Goal: Task Accomplishment & Management: Use online tool/utility

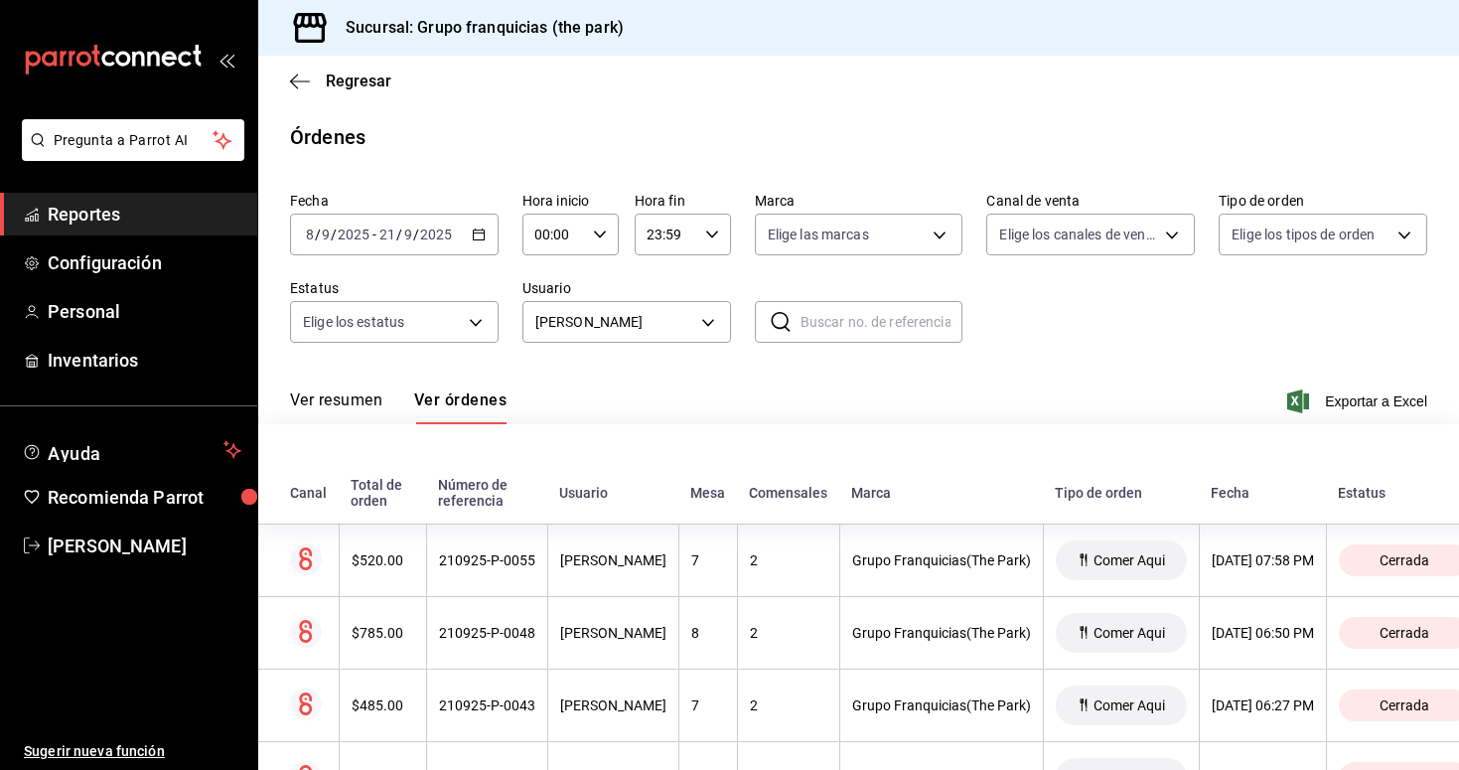
scroll to position [7047, 0]
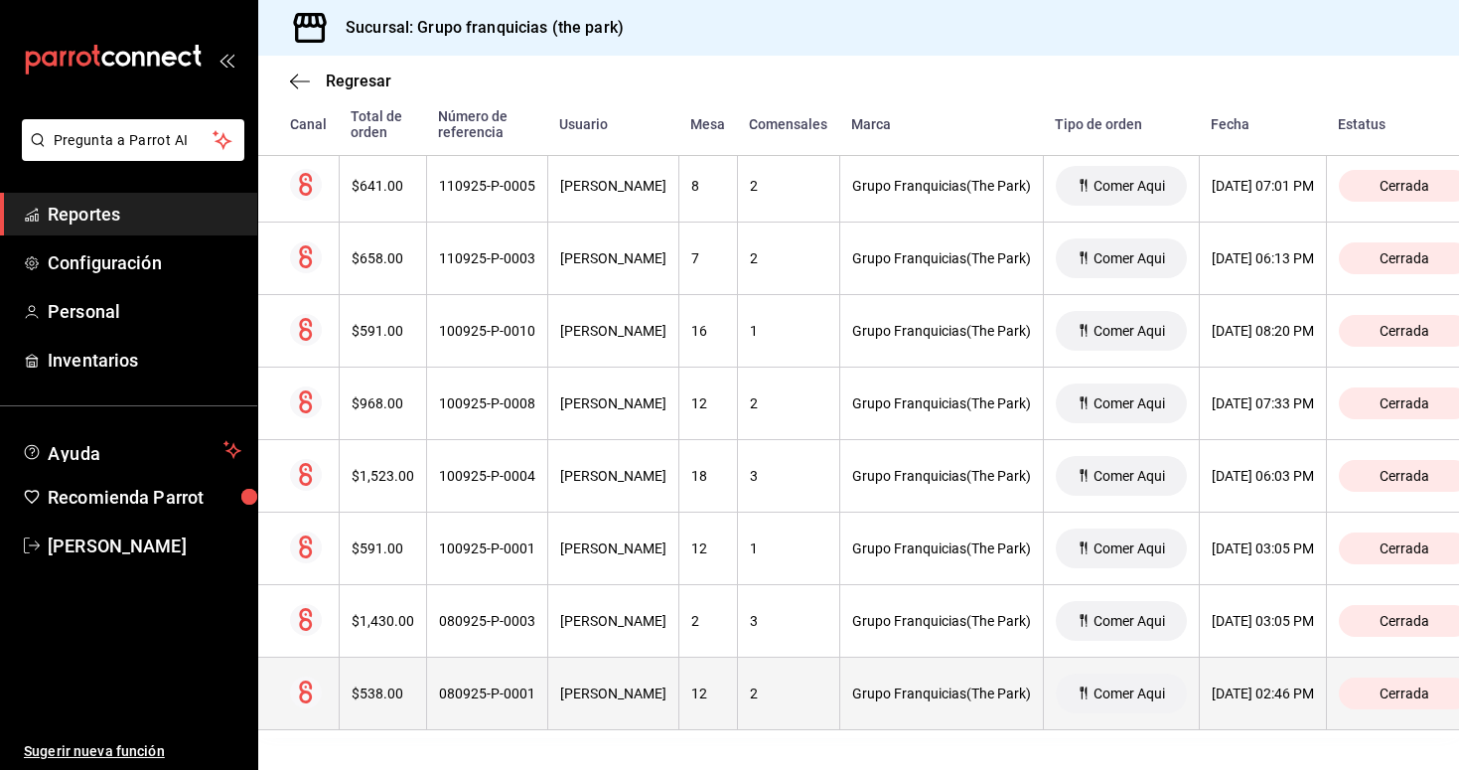
click at [540, 691] on th "080925-P-0001" at bounding box center [486, 694] width 121 height 73
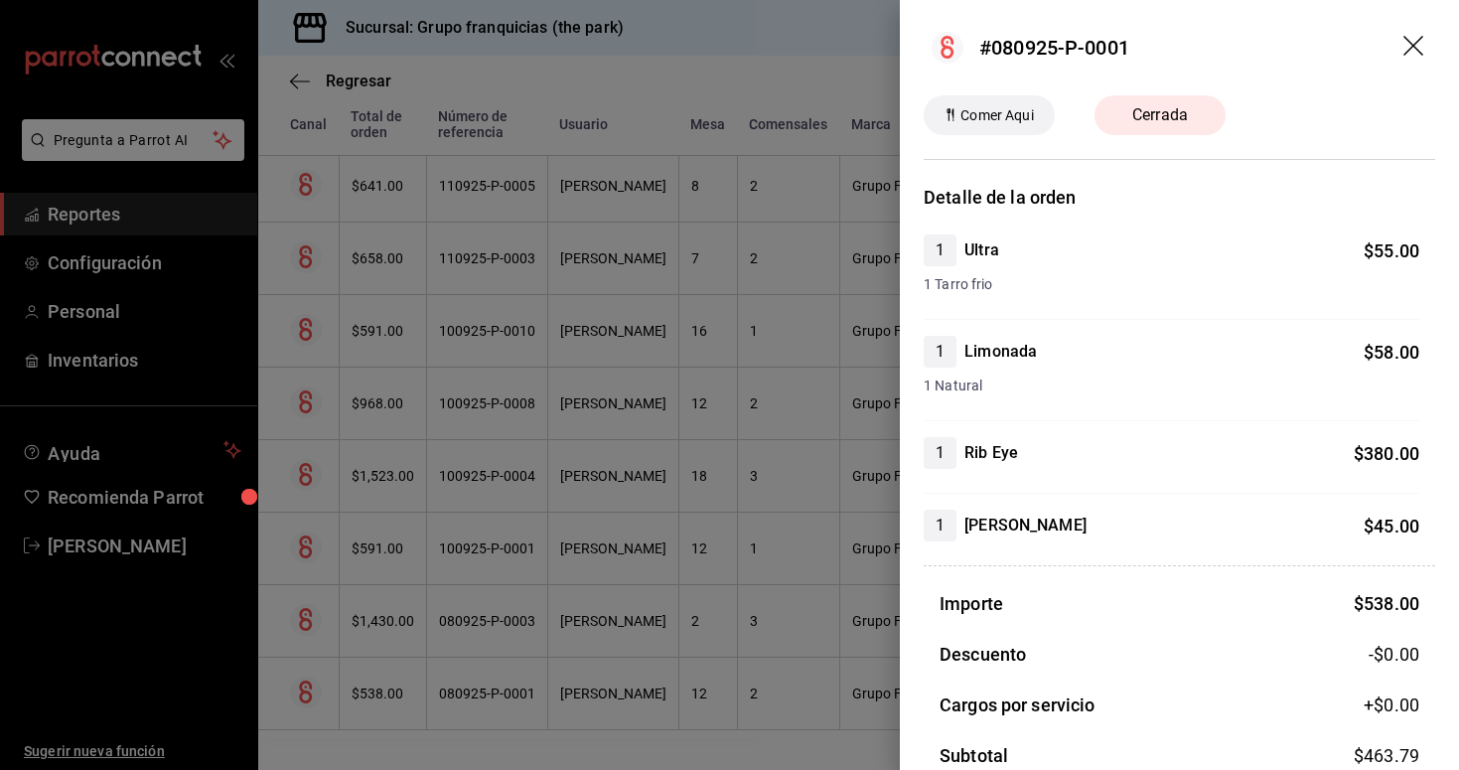
click at [491, 630] on div at bounding box center [729, 385] width 1459 height 770
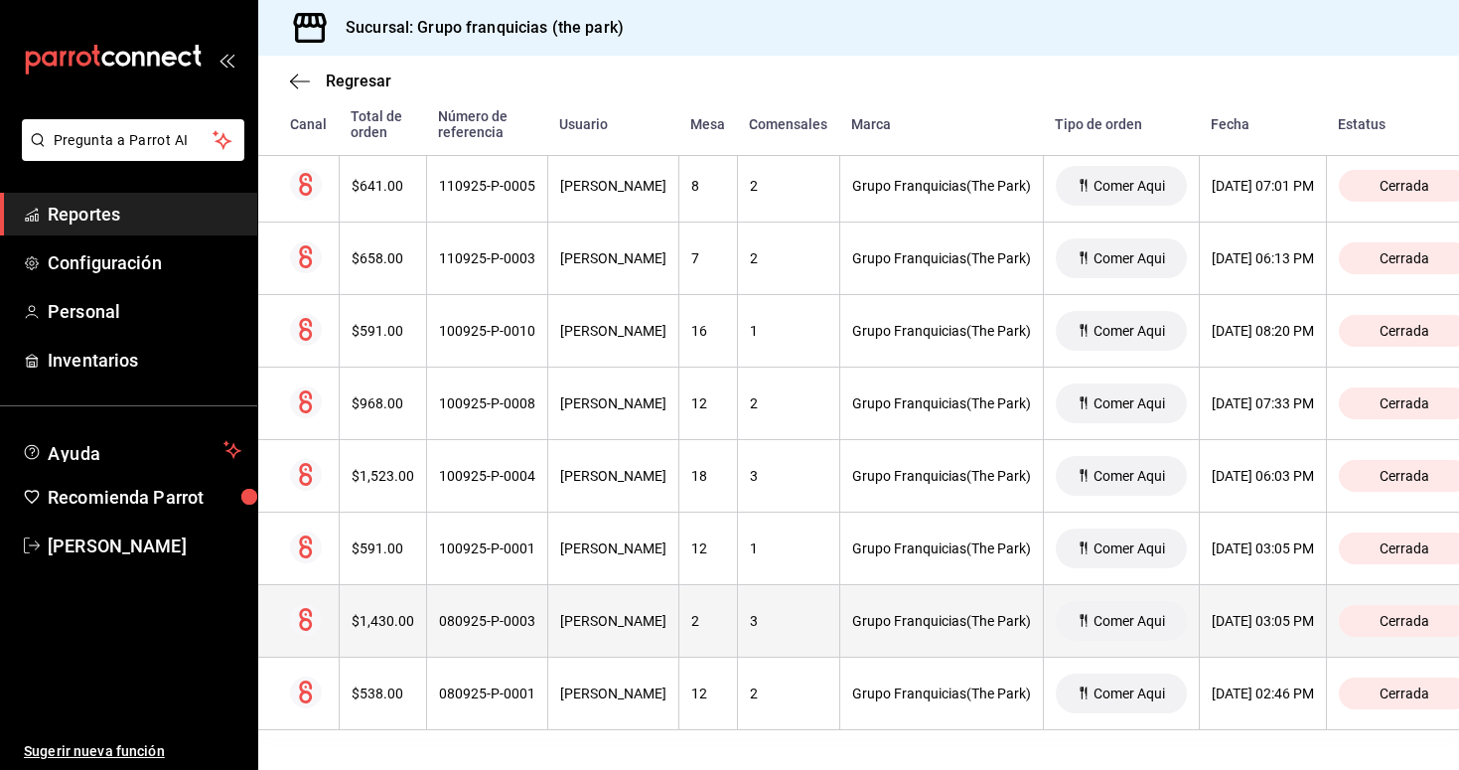
click at [509, 624] on div "080925-P-0003" at bounding box center [487, 621] width 96 height 16
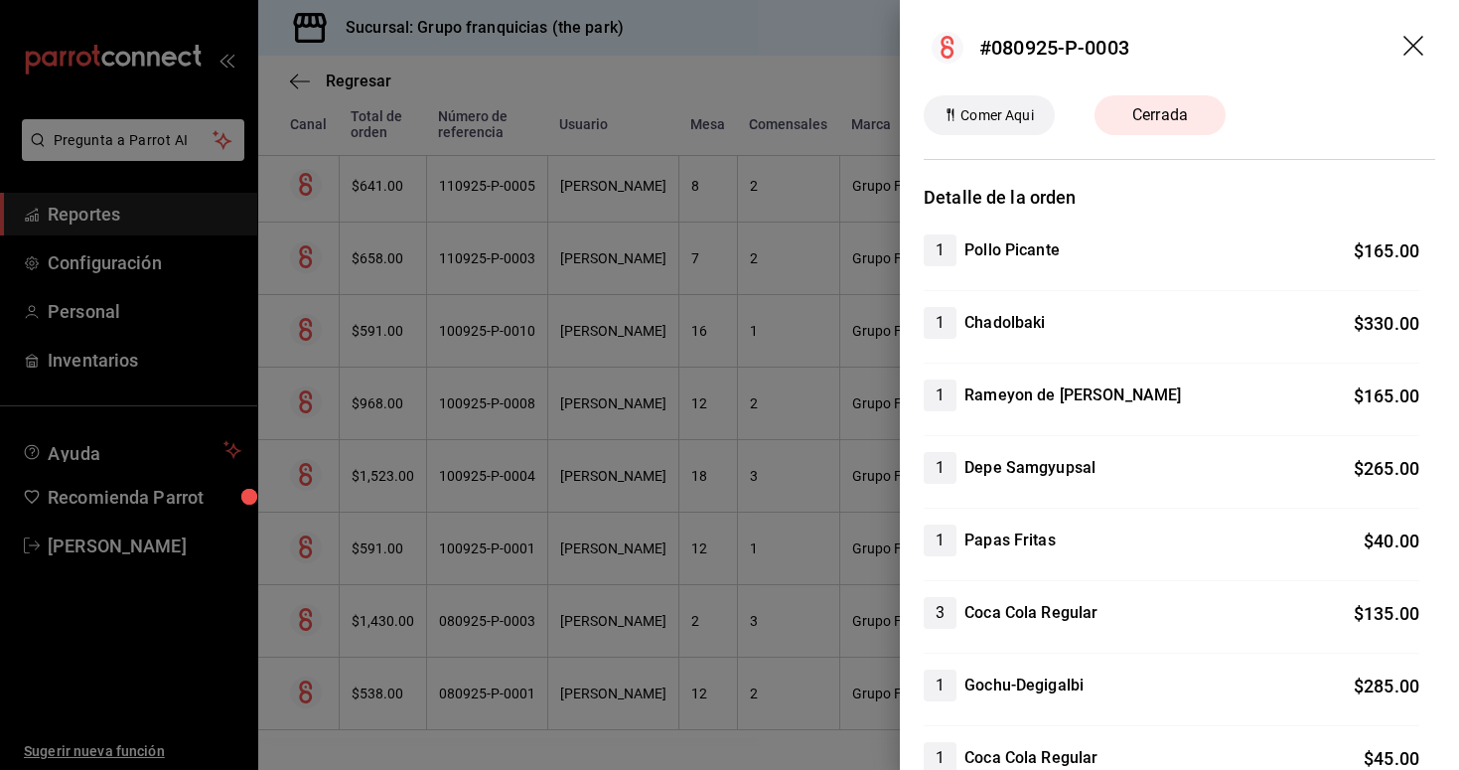
scroll to position [0, 0]
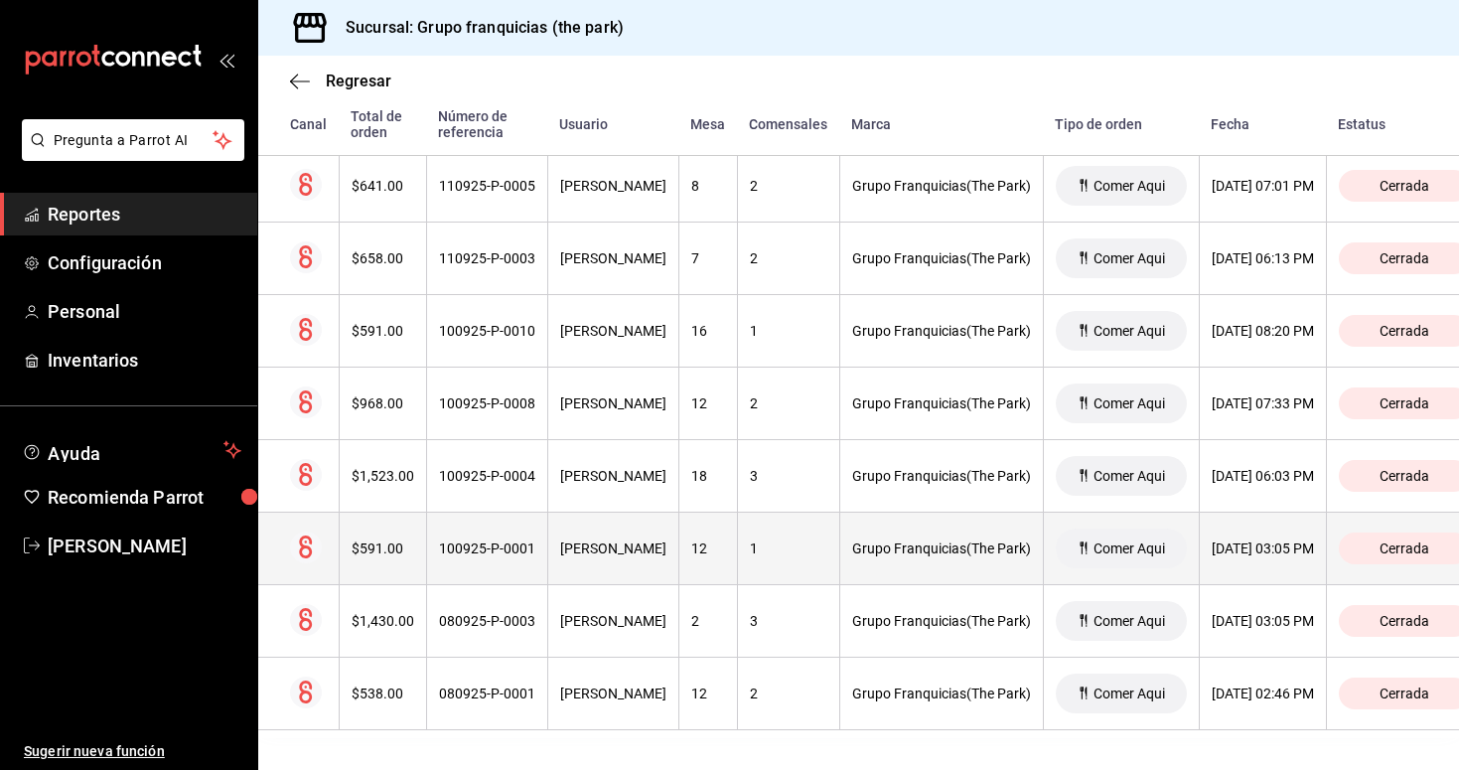
click at [491, 549] on div "100925-P-0001" at bounding box center [487, 548] width 96 height 16
click at [565, 551] on div "[PERSON_NAME]" at bounding box center [613, 548] width 106 height 16
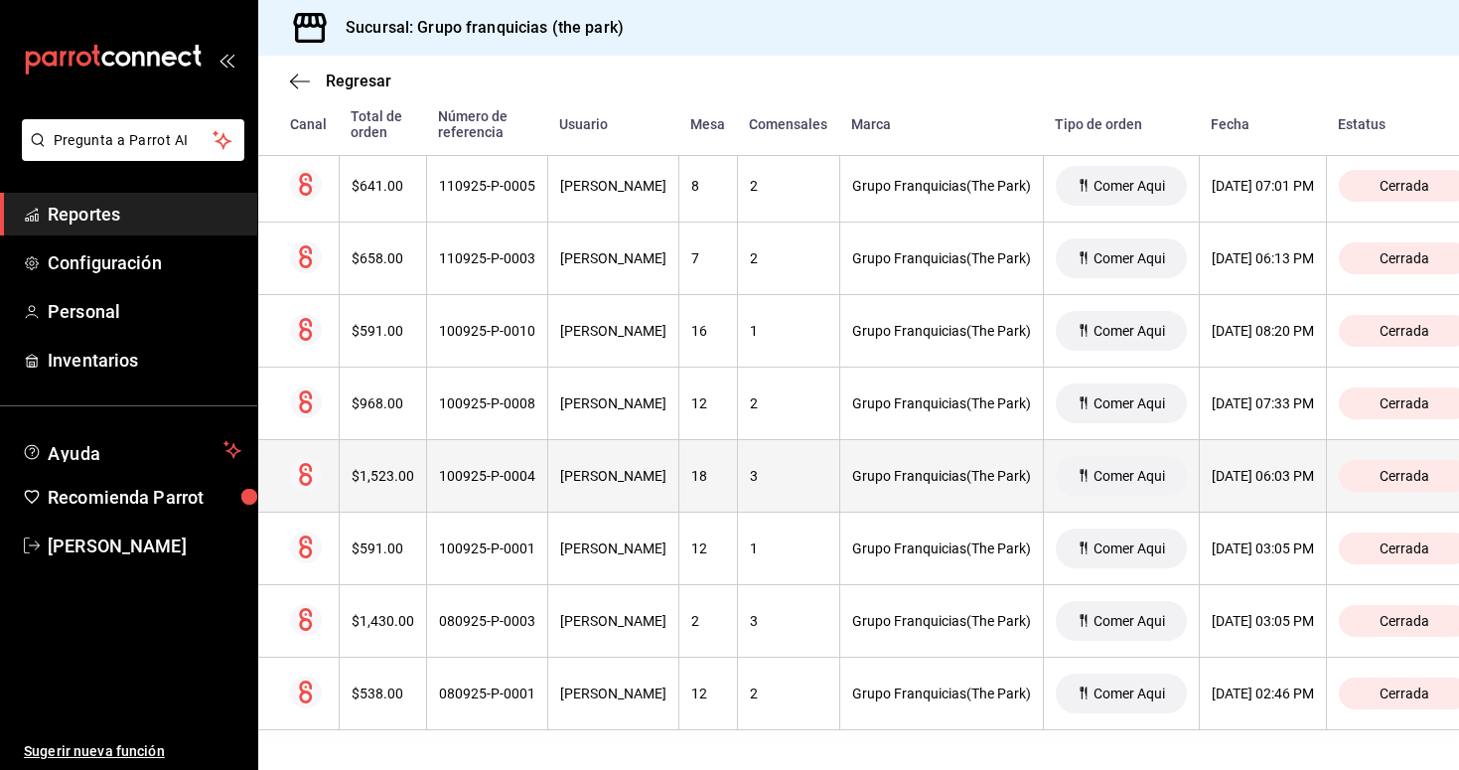
click at [504, 480] on div "100925-P-0004" at bounding box center [487, 476] width 96 height 16
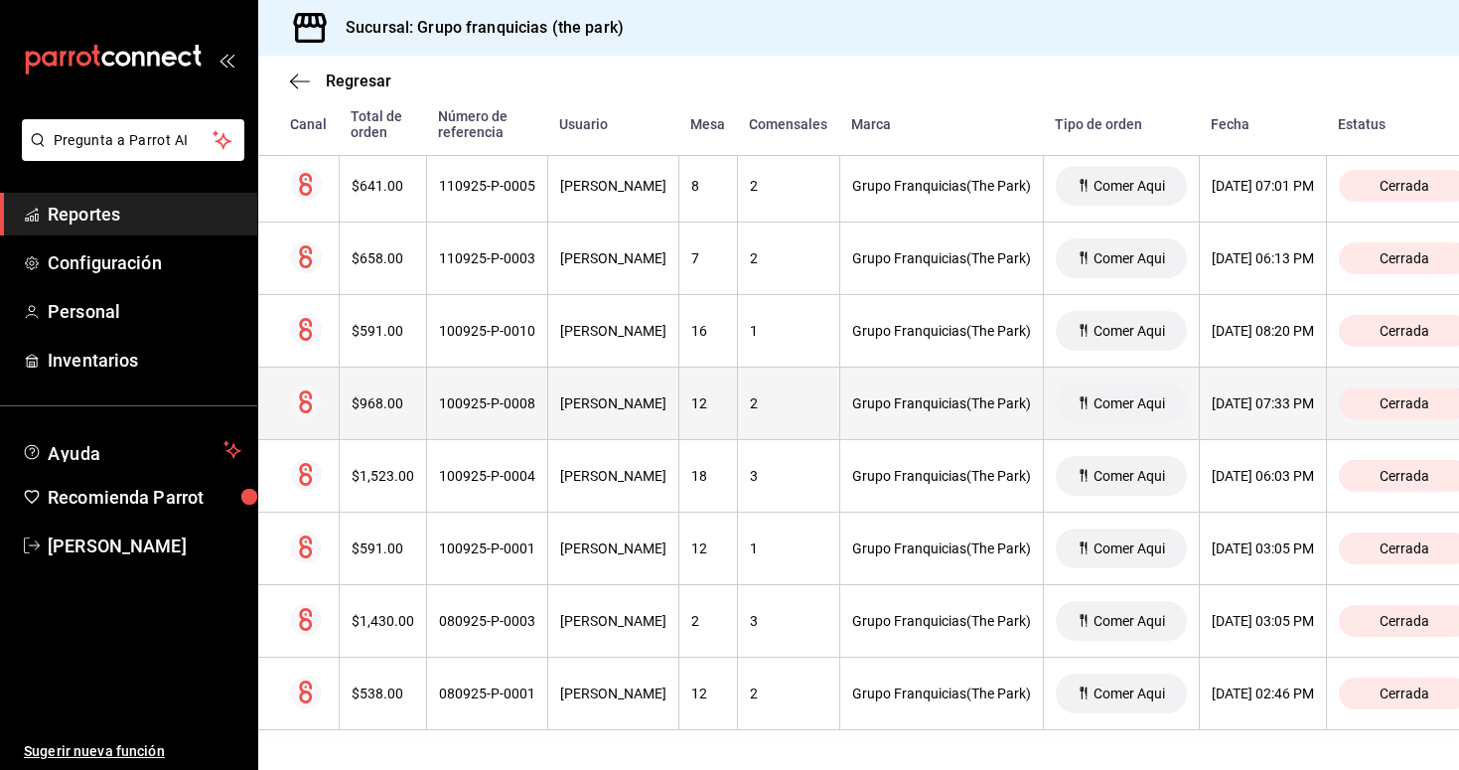
click at [536, 402] on th "100925-P-0008" at bounding box center [486, 404] width 121 height 73
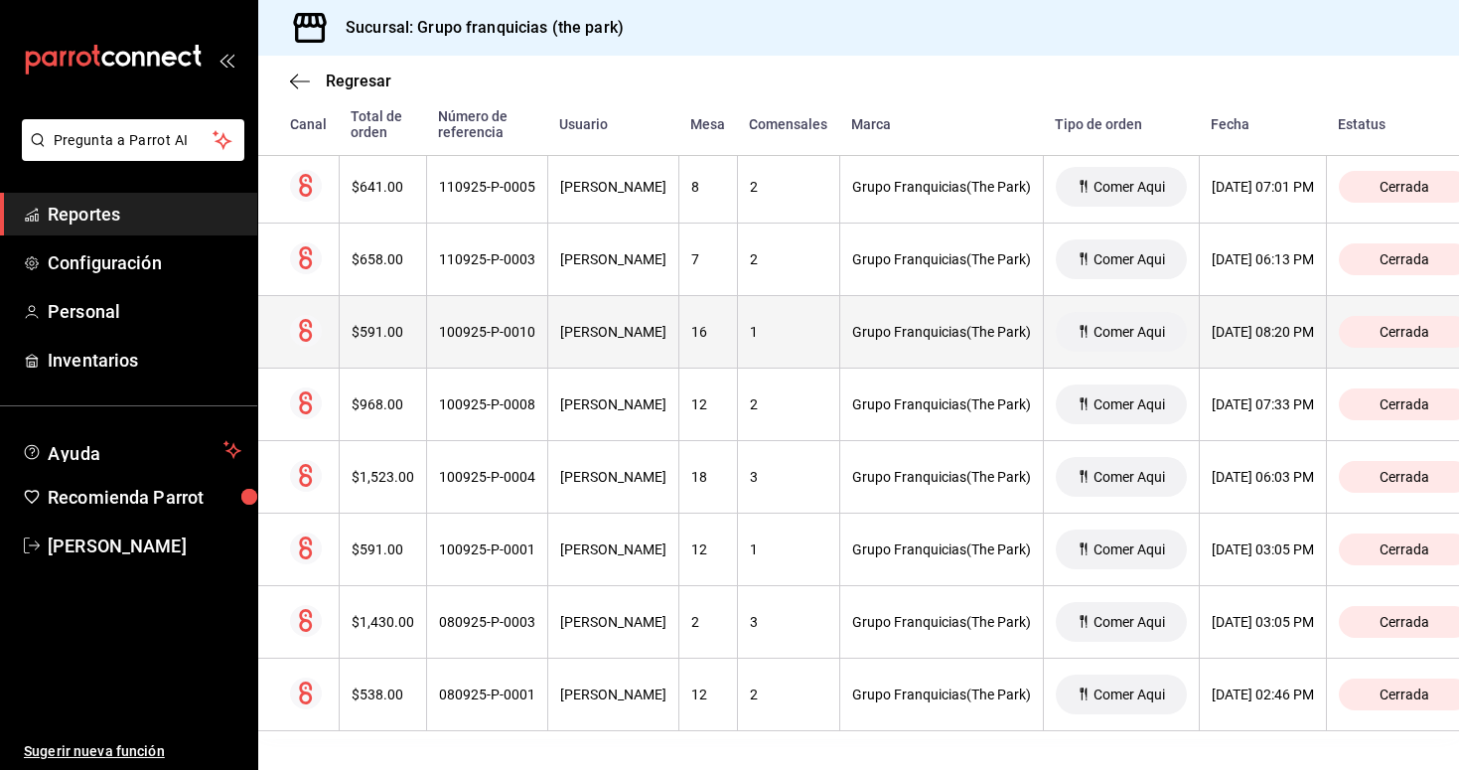
click at [488, 345] on th "100925-P-0010" at bounding box center [486, 332] width 121 height 73
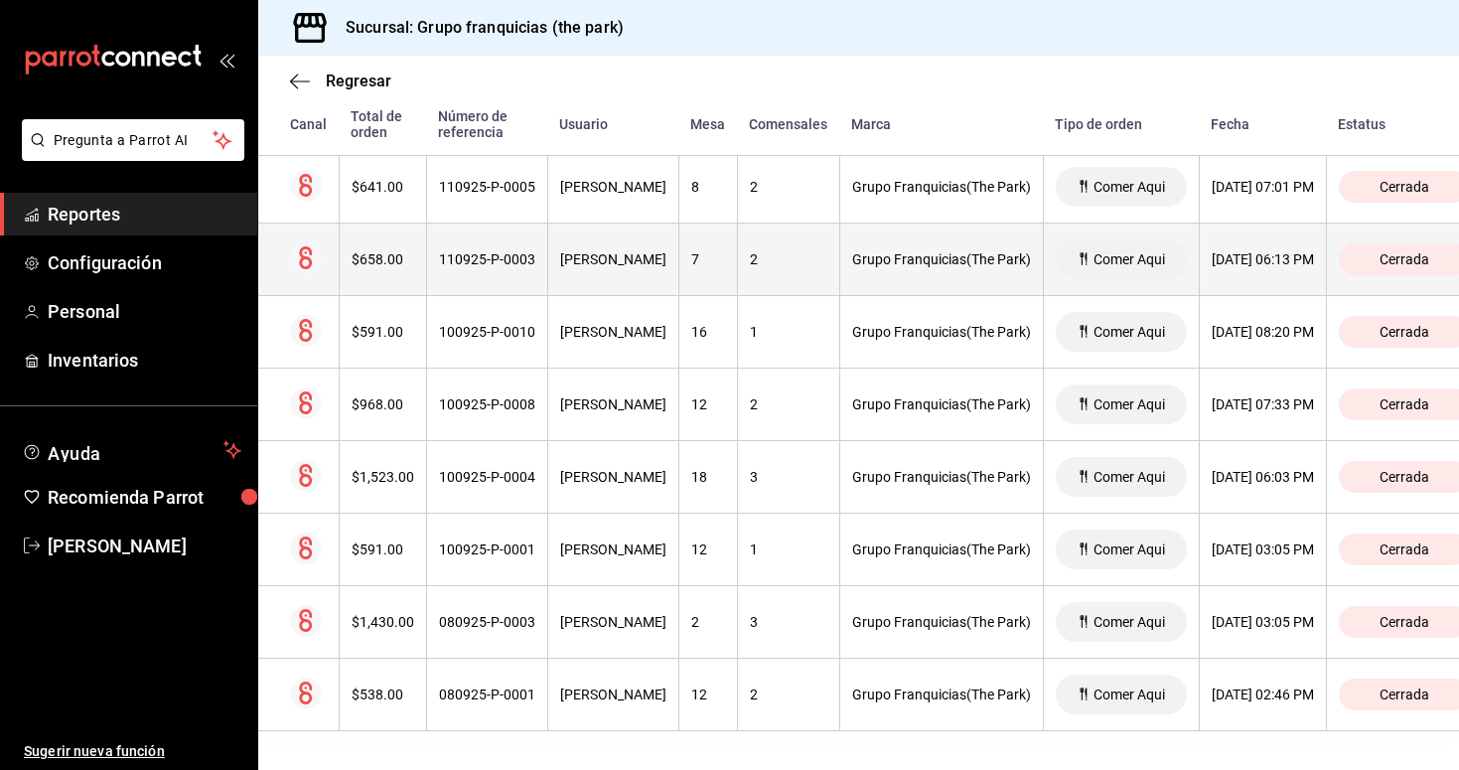
click at [503, 274] on th "110925-P-0003" at bounding box center [486, 260] width 121 height 73
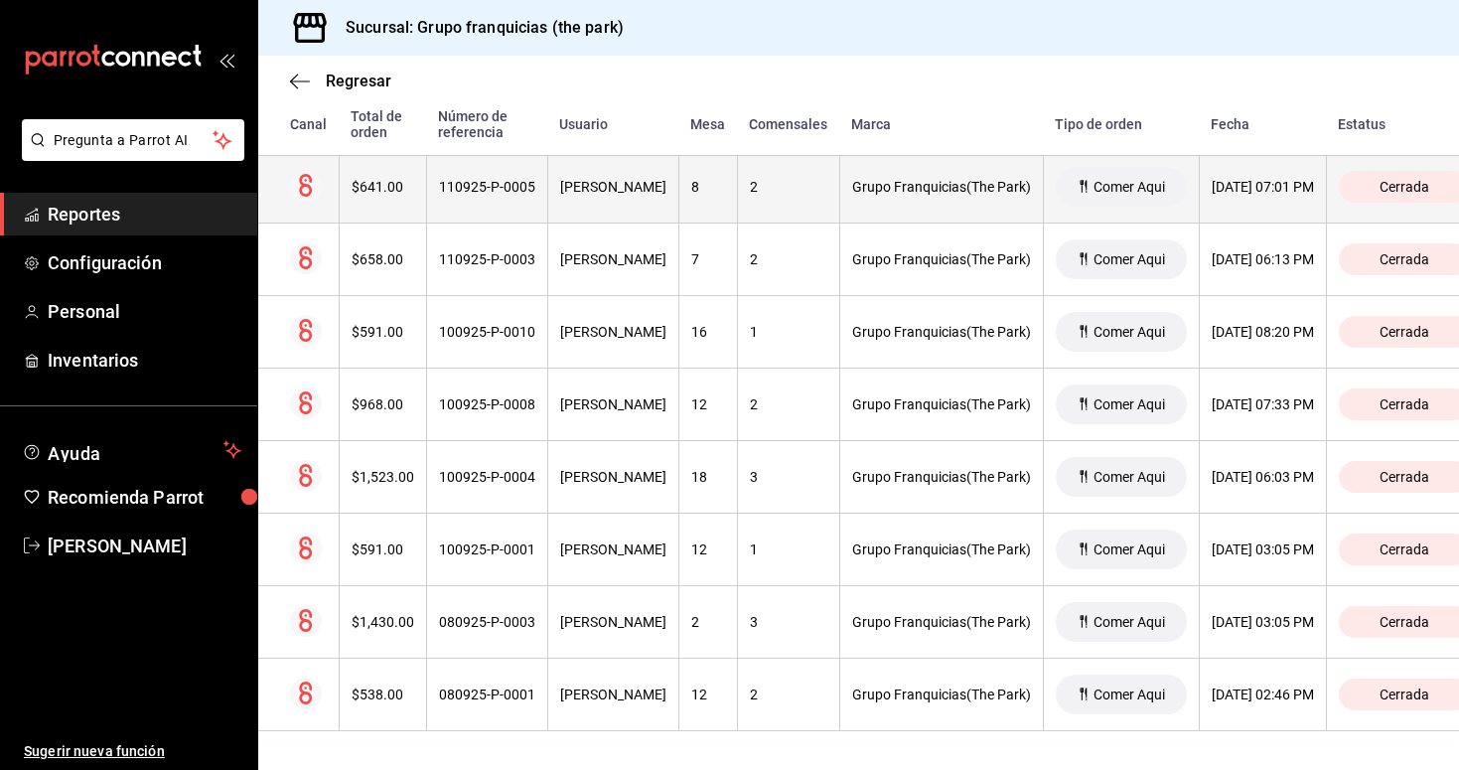
click at [519, 185] on div "110925-P-0005" at bounding box center [487, 187] width 96 height 16
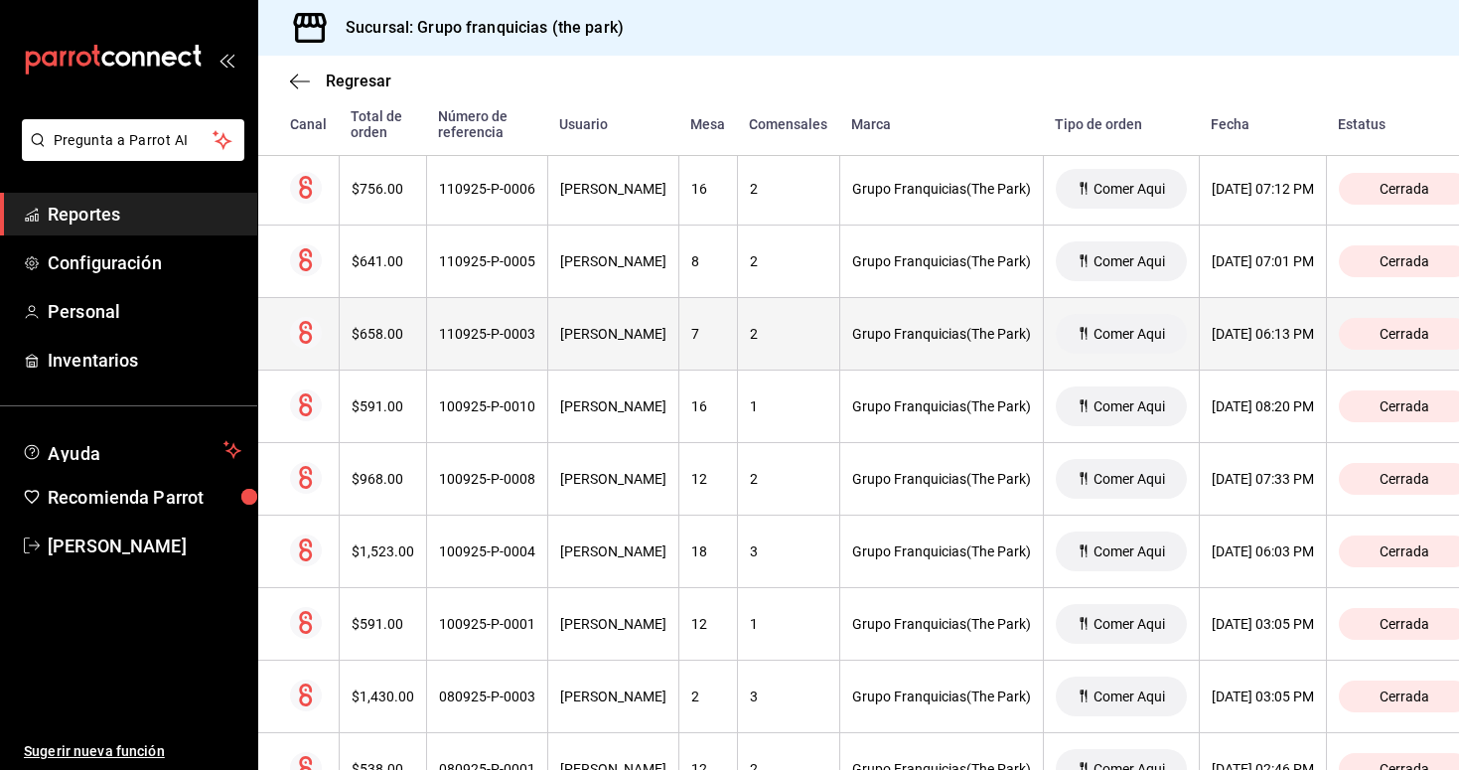
scroll to position [6929, 0]
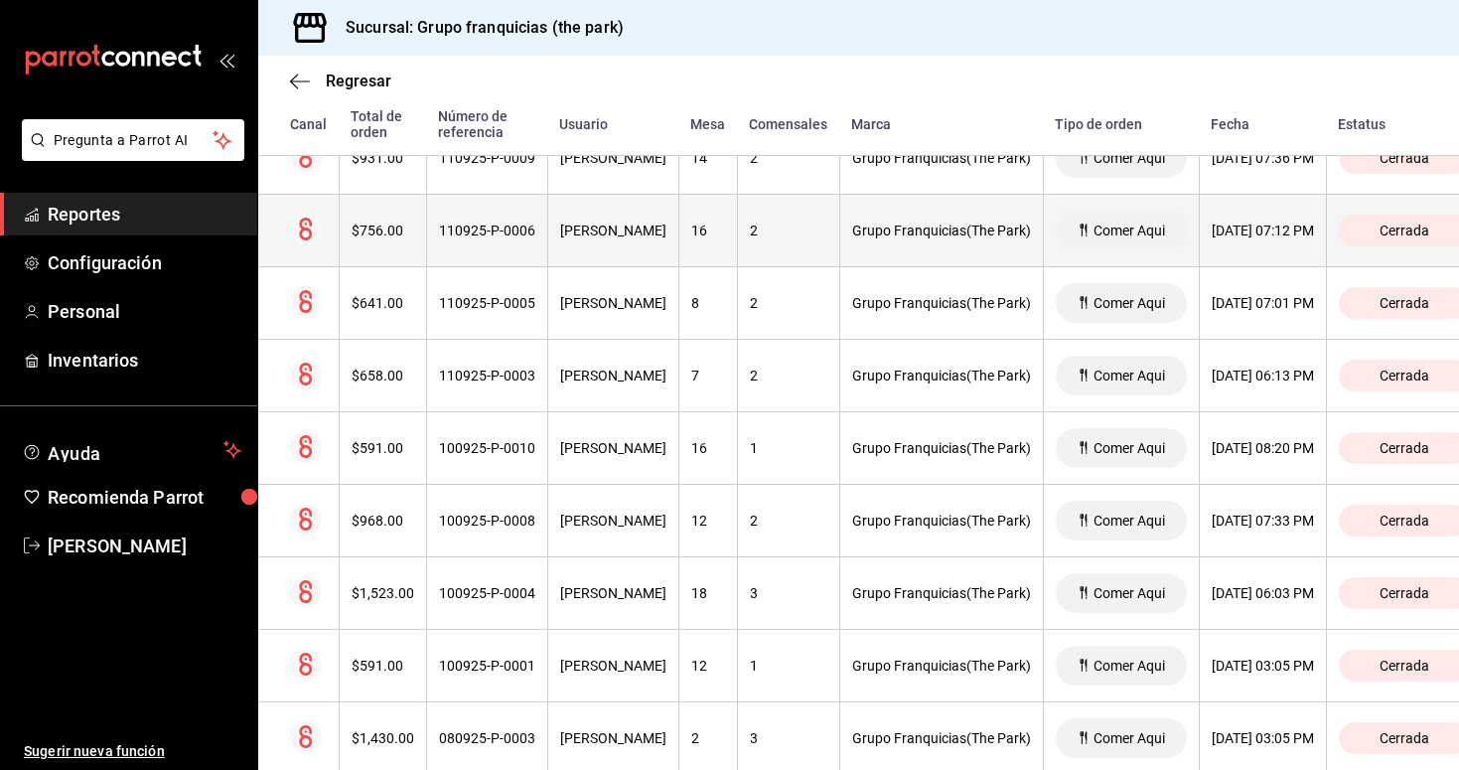
click at [584, 234] on div "[PERSON_NAME]" at bounding box center [613, 231] width 106 height 16
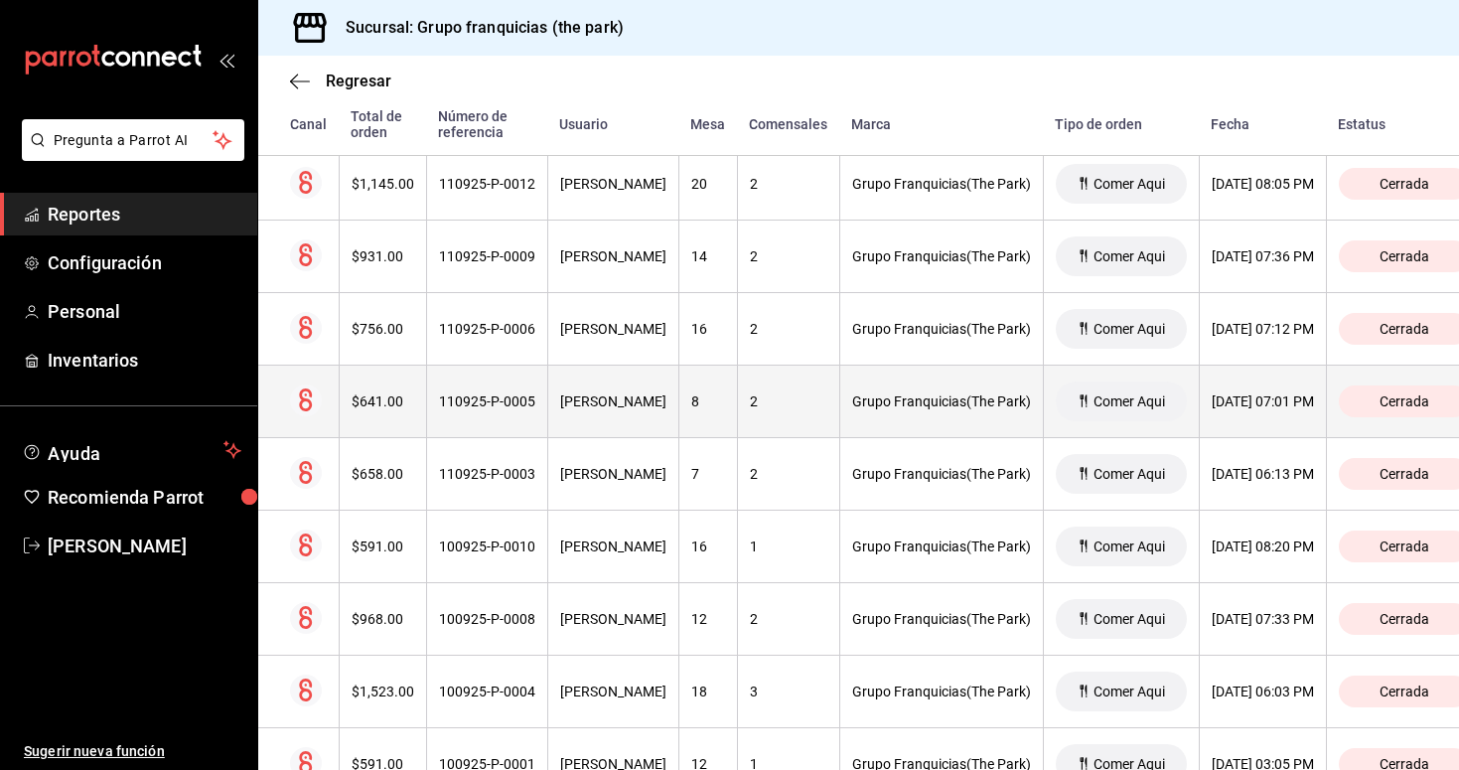
scroll to position [6831, 0]
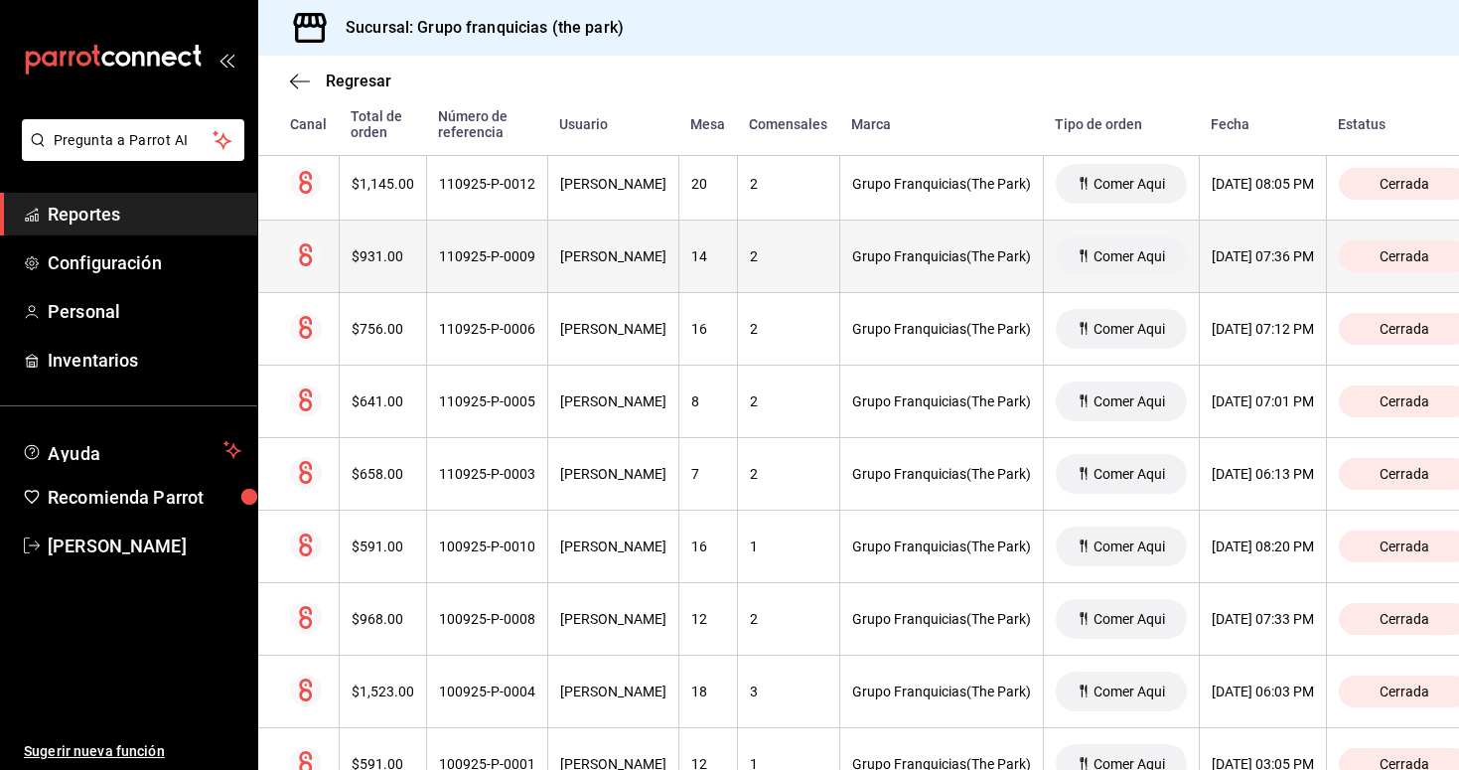
click at [499, 259] on div "110925-P-0009" at bounding box center [487, 256] width 96 height 16
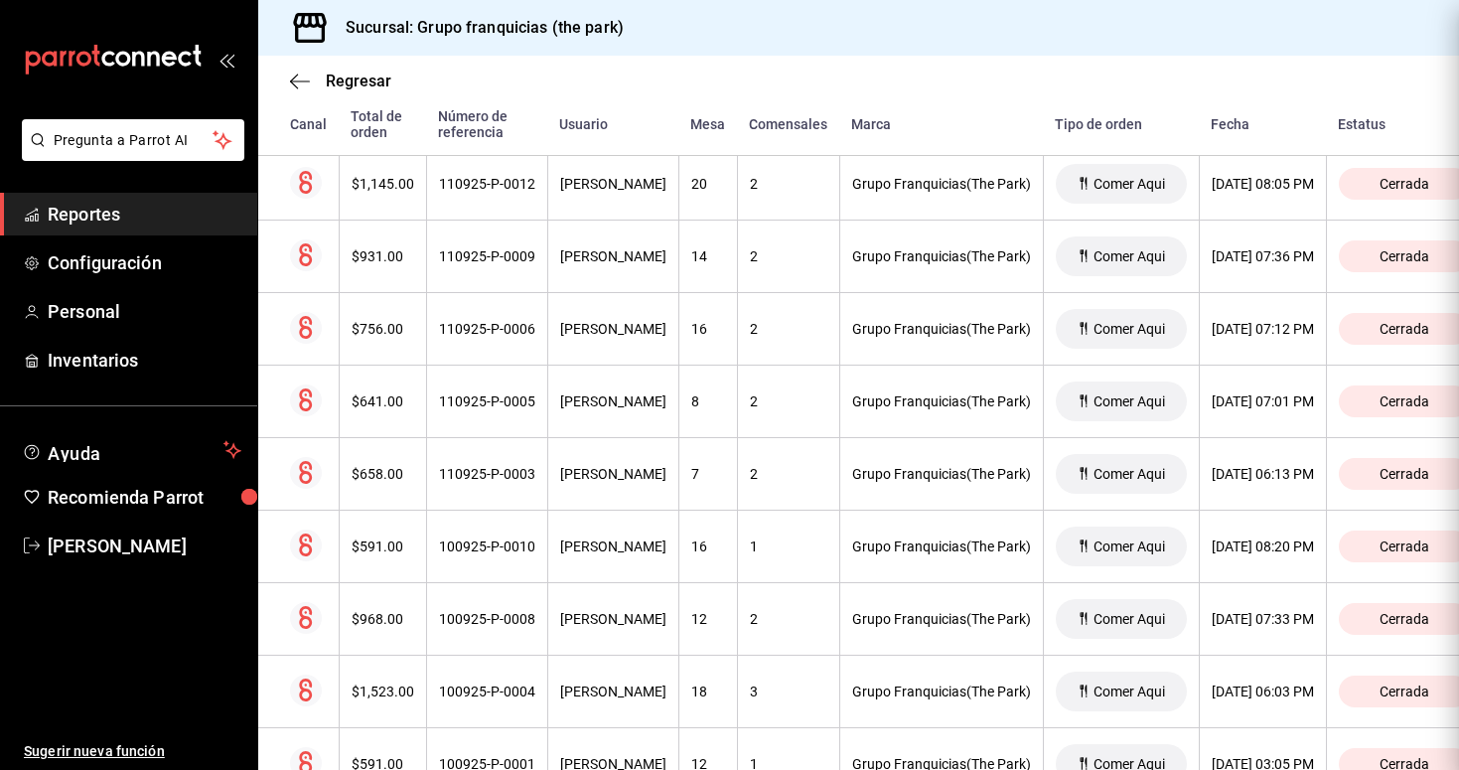
scroll to position [0, 0]
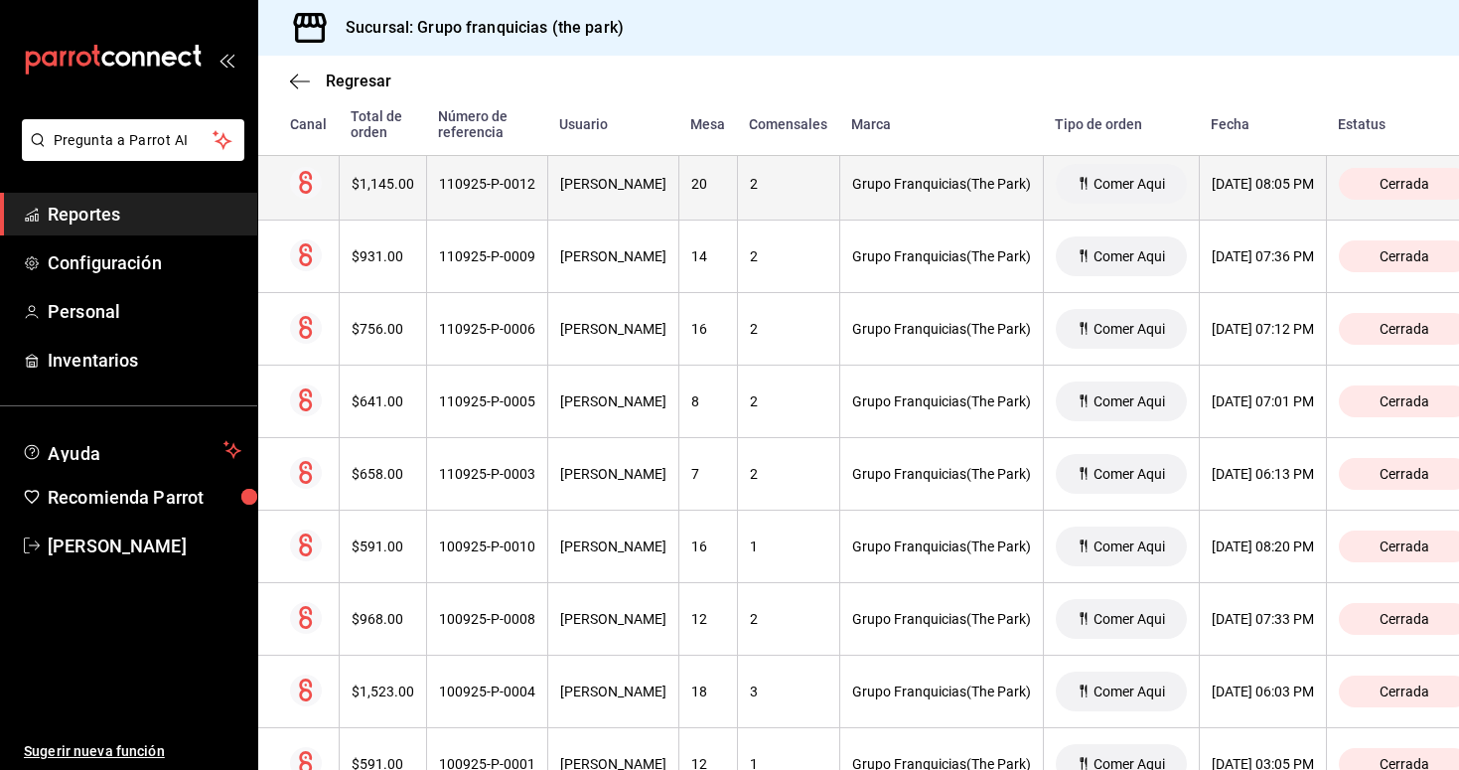
click at [496, 207] on th "110925-P-0012" at bounding box center [486, 184] width 121 height 73
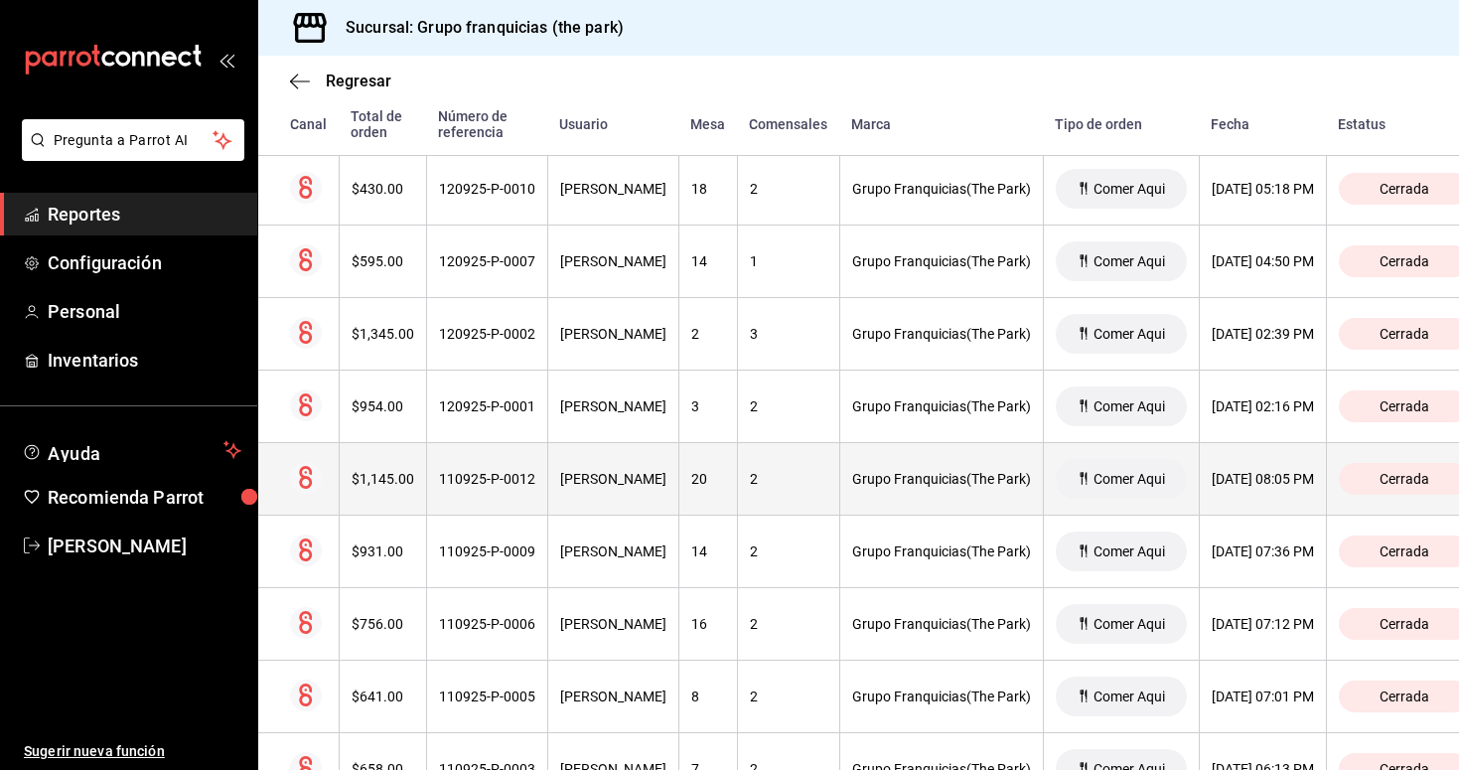
scroll to position [6535, 0]
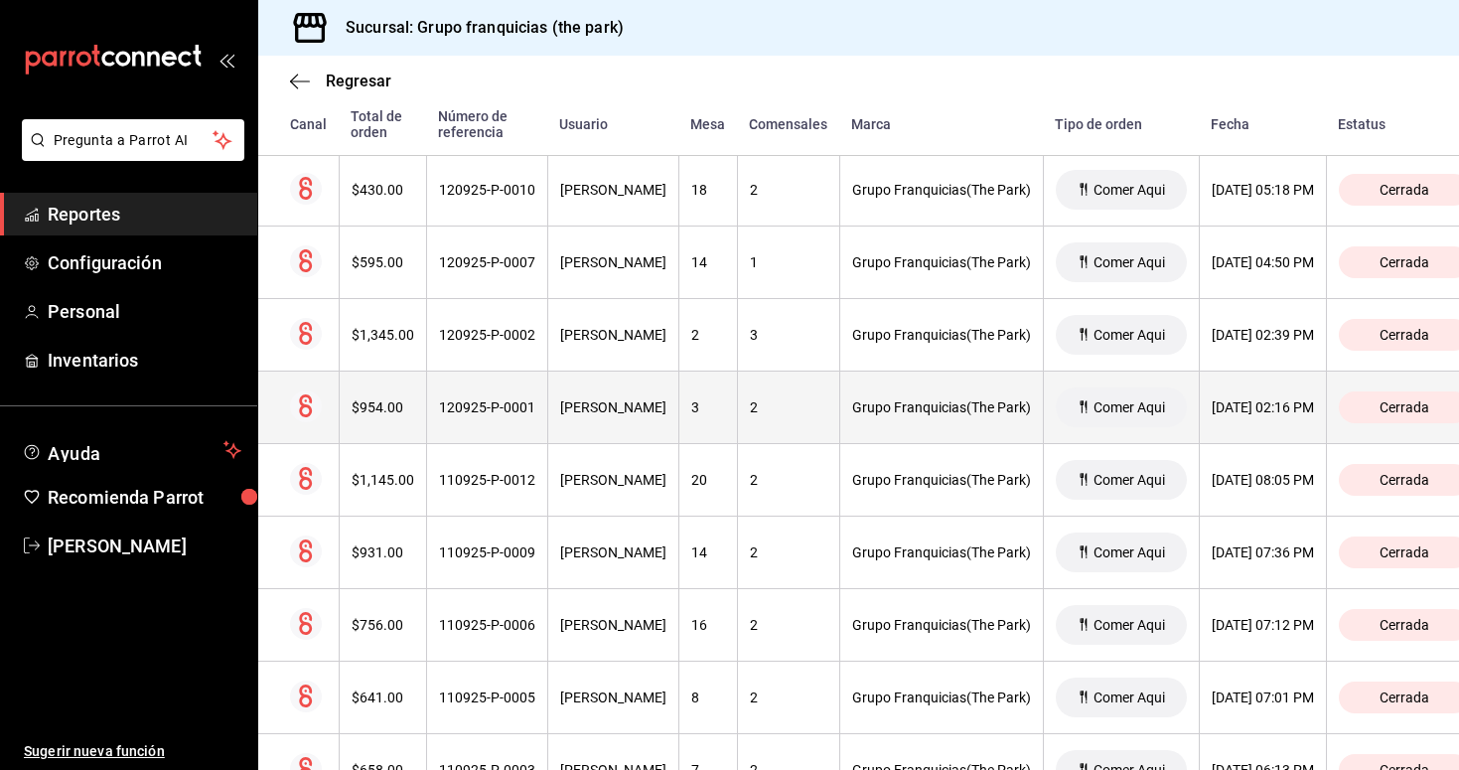
click at [479, 409] on div "120925-P-0001" at bounding box center [487, 407] width 96 height 16
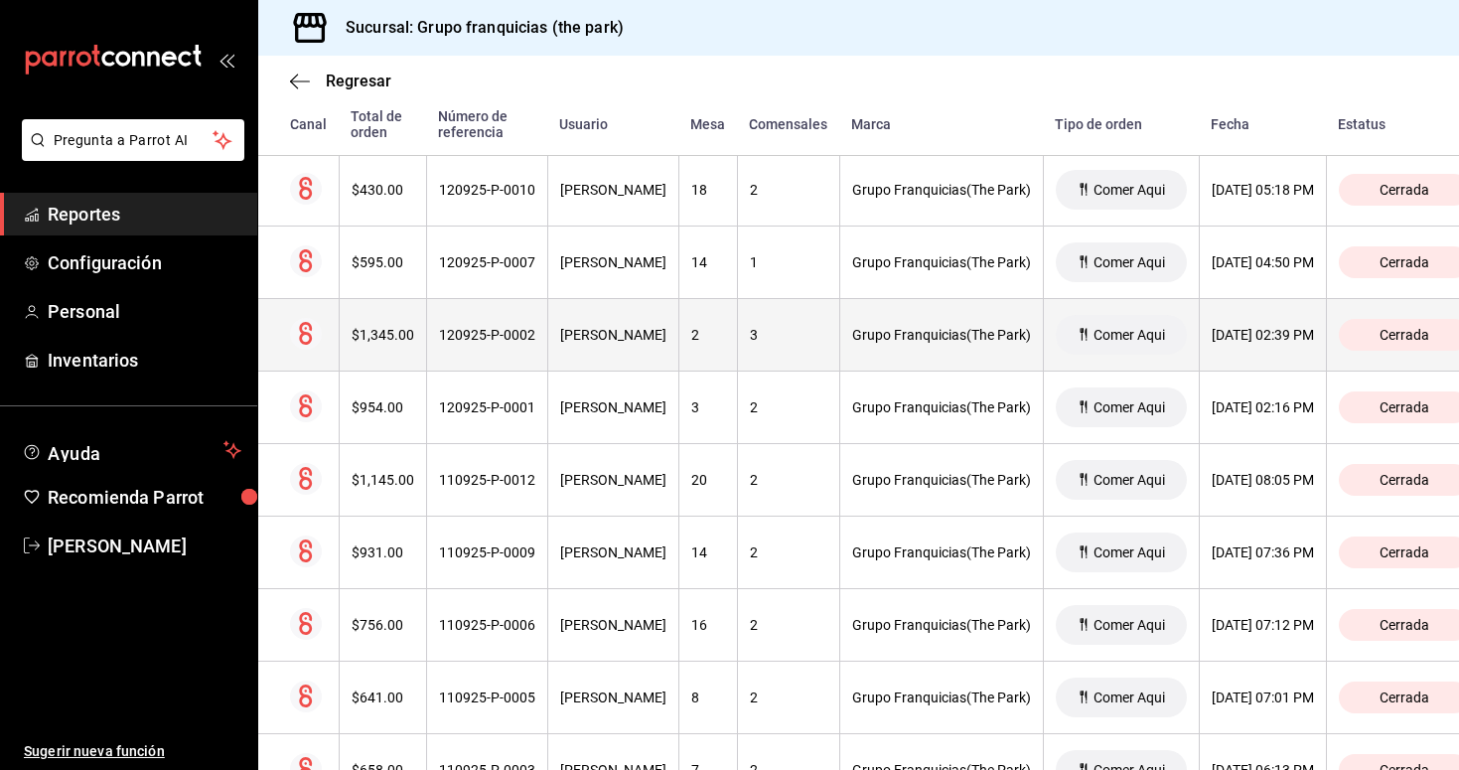
scroll to position [0, 0]
click at [507, 350] on th "120925-P-0002" at bounding box center [486, 335] width 121 height 73
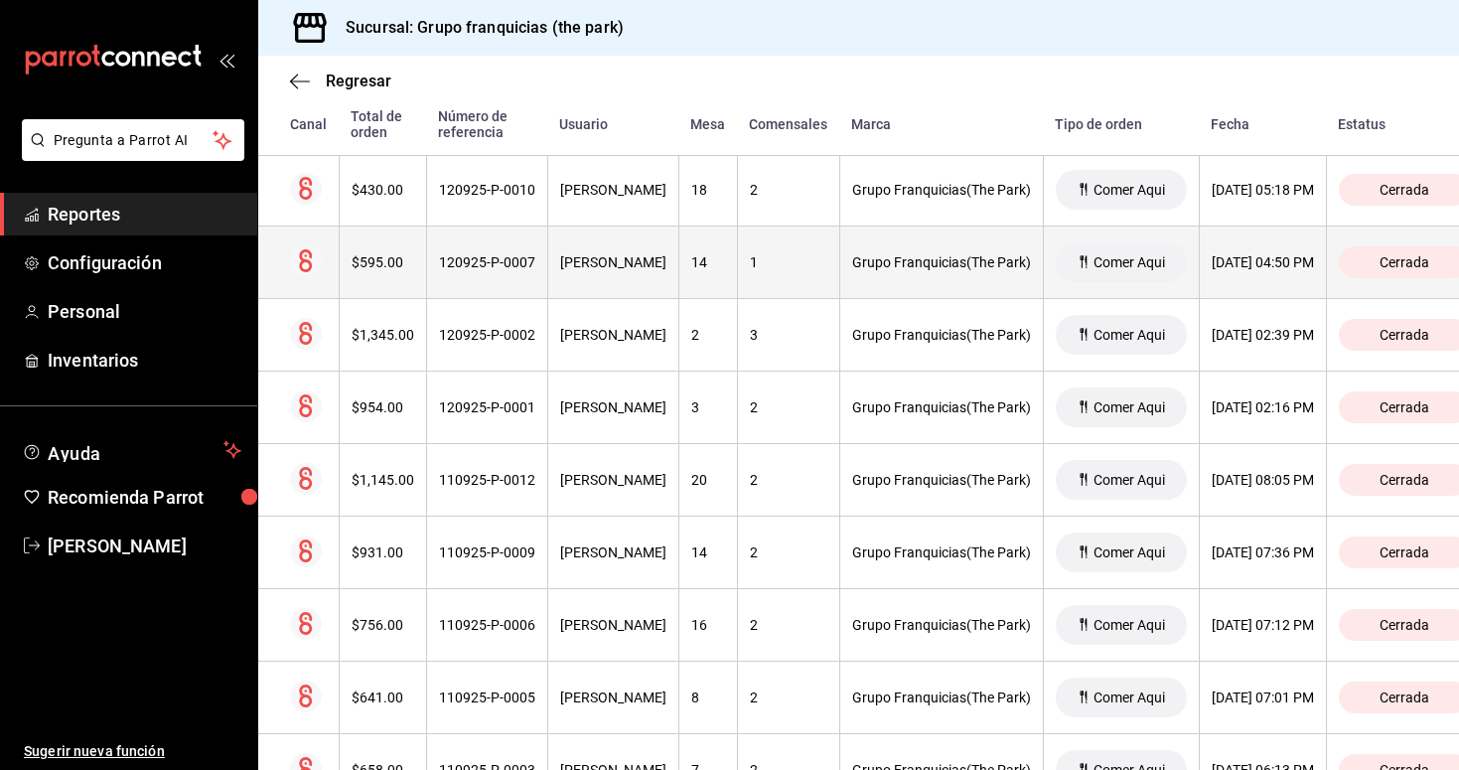
click at [577, 255] on div "[PERSON_NAME]" at bounding box center [613, 262] width 106 height 16
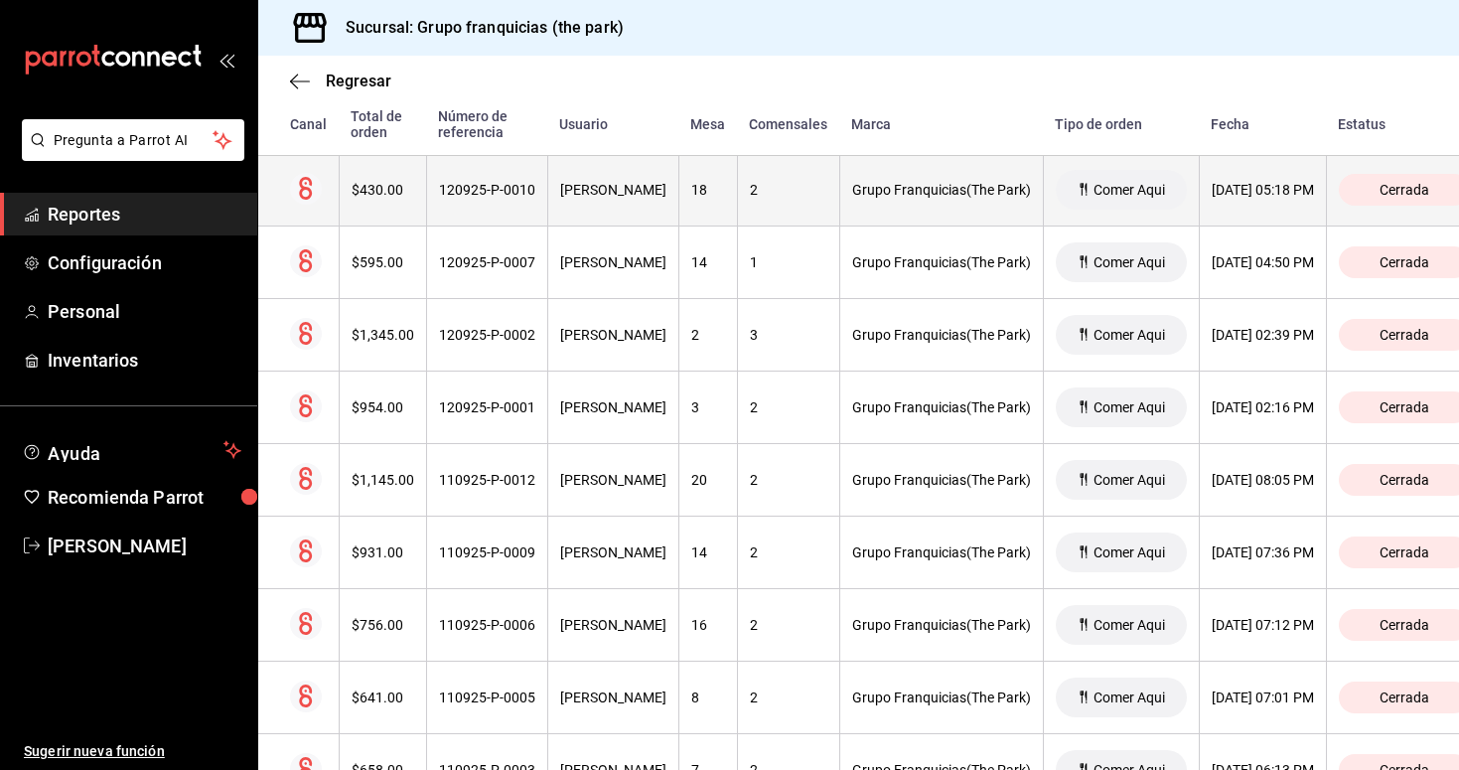
click at [513, 192] on div "120925-P-0010" at bounding box center [487, 190] width 96 height 16
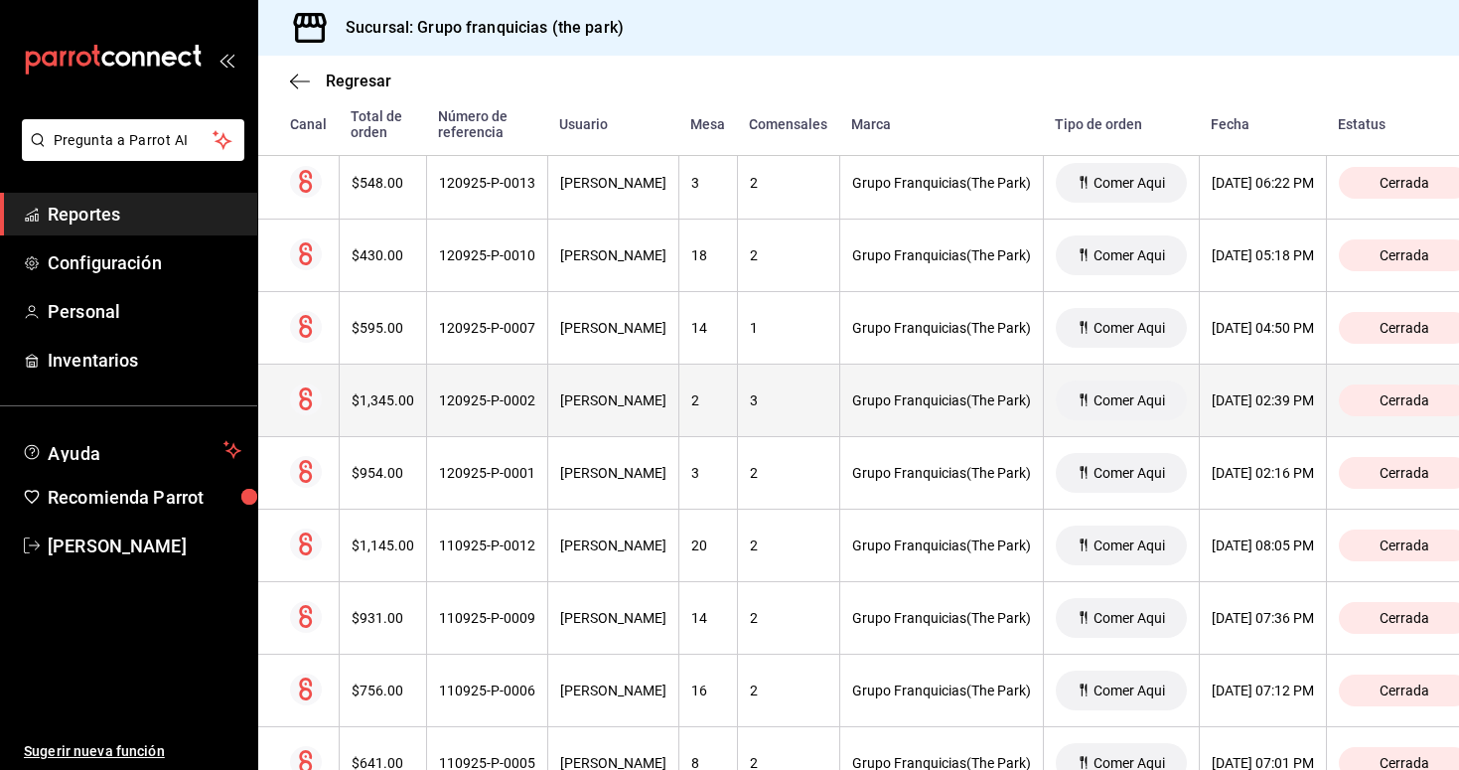
scroll to position [6432, 0]
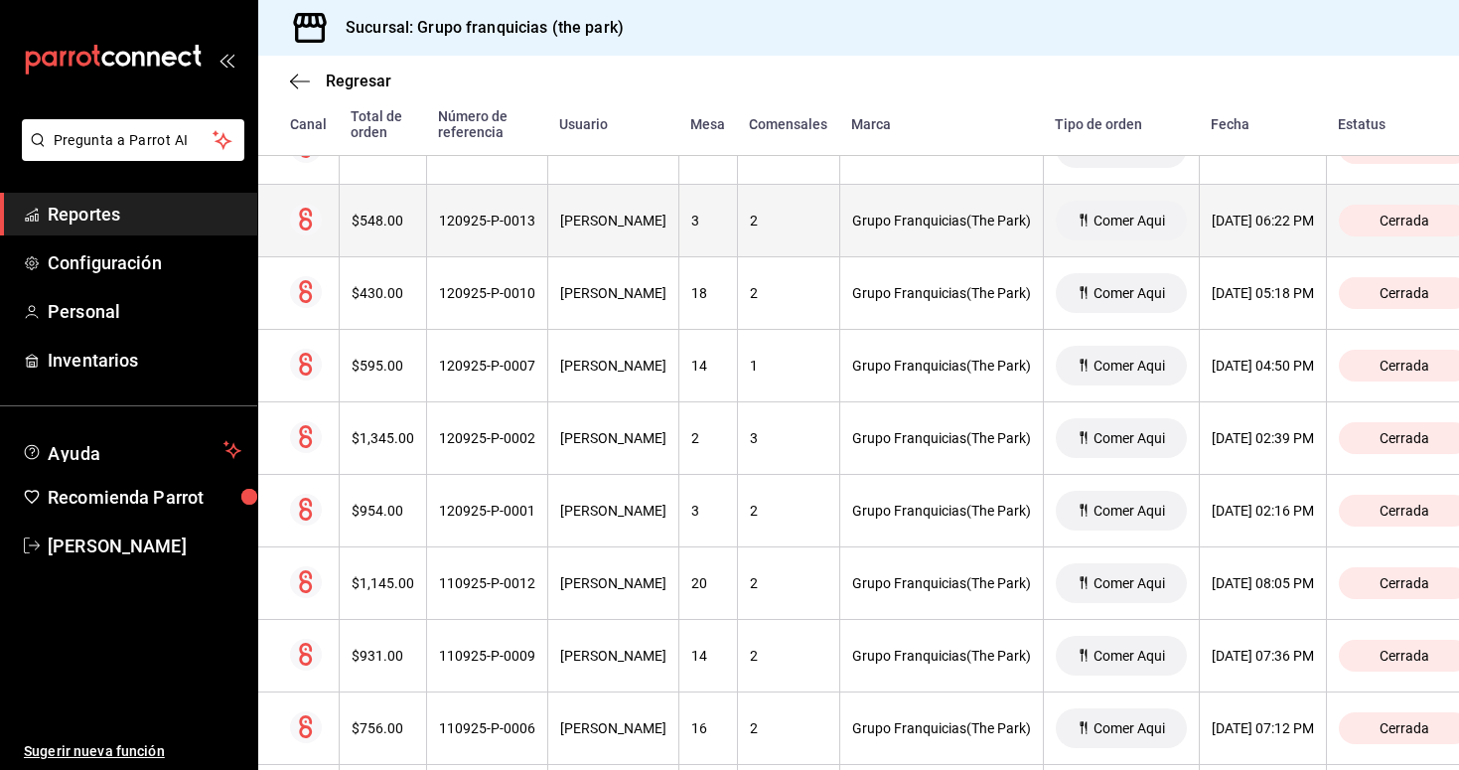
click at [504, 206] on th "120925-P-0013" at bounding box center [486, 221] width 121 height 73
click at [464, 218] on div "120925-P-0013" at bounding box center [487, 221] width 96 height 16
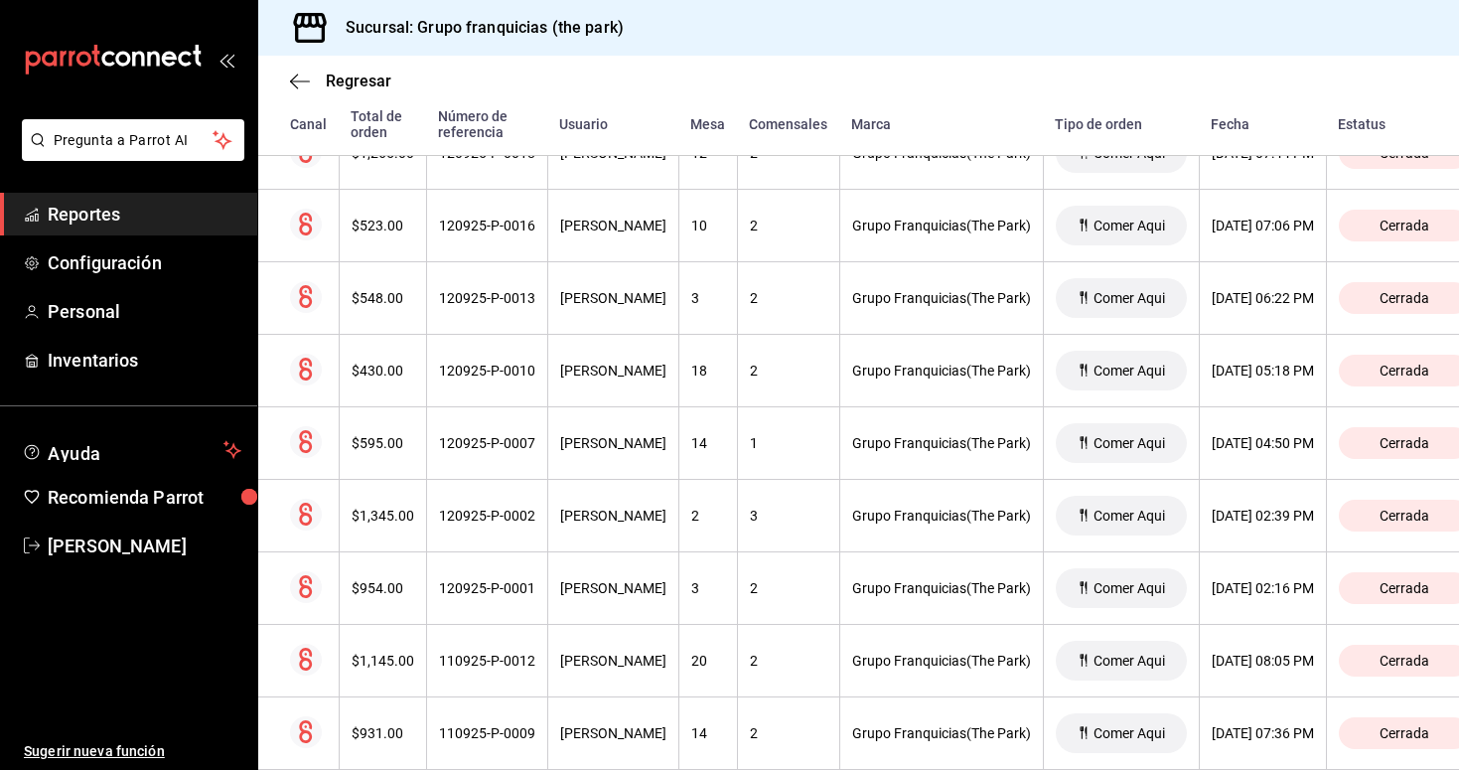
scroll to position [6292, 0]
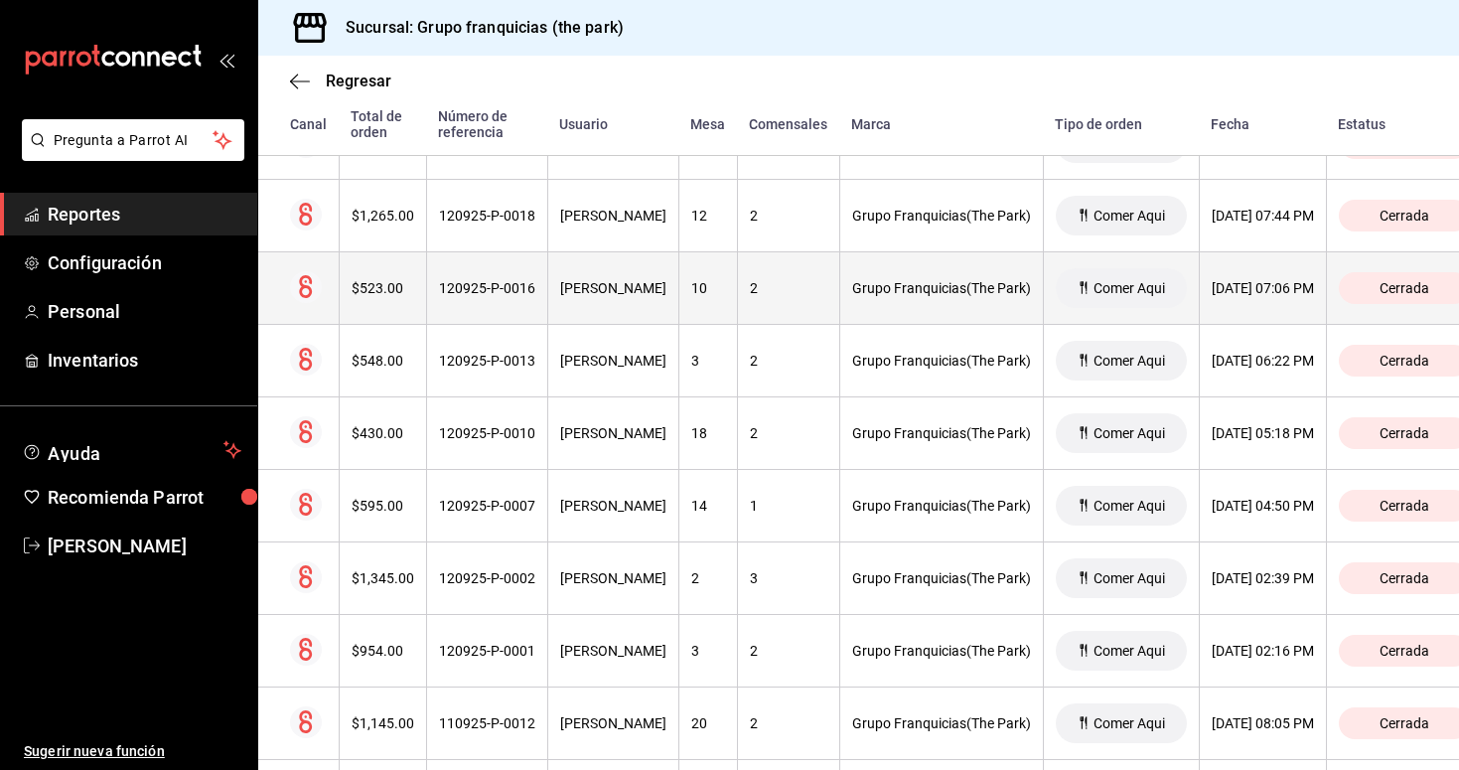
click at [489, 286] on div "120925-P-0016" at bounding box center [487, 288] width 96 height 16
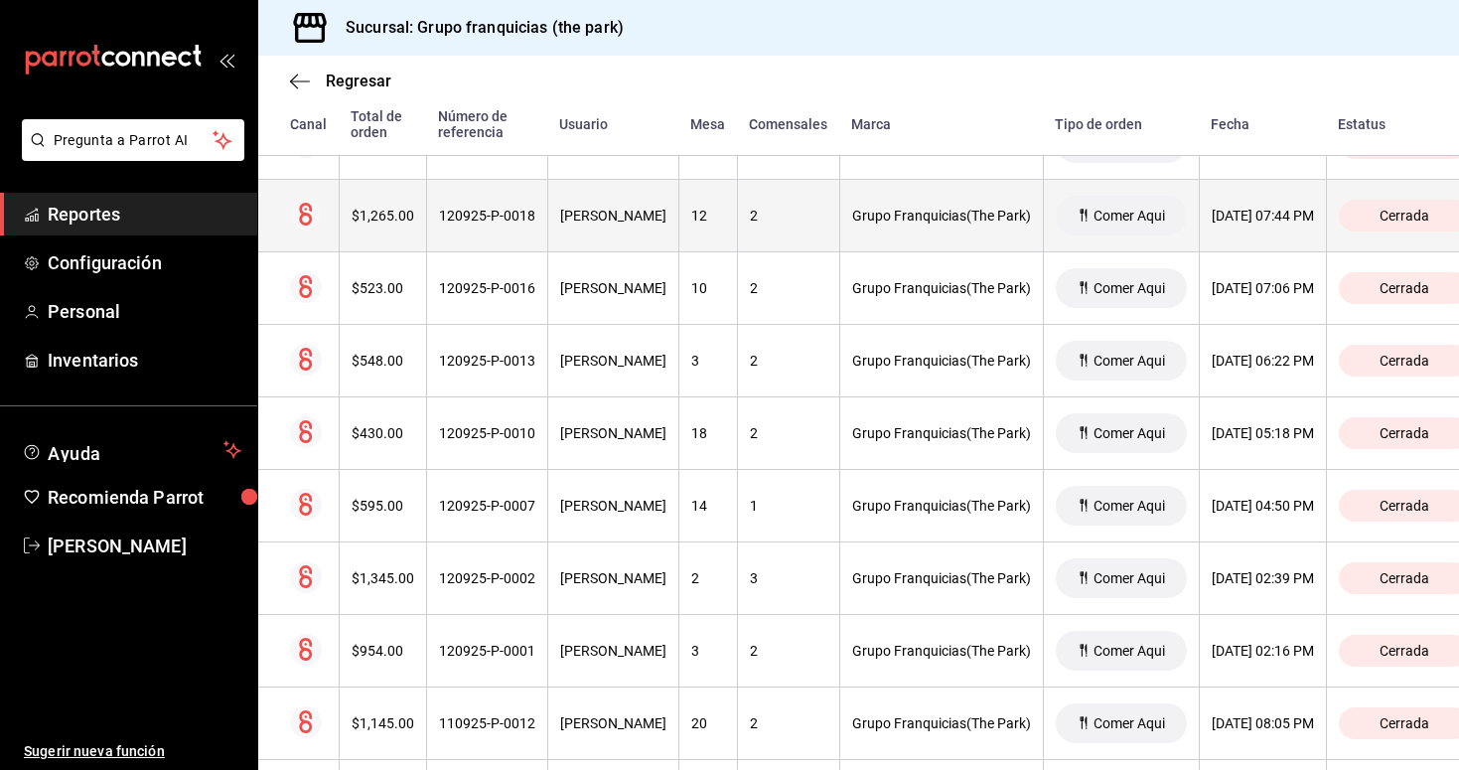
click at [505, 220] on div "120925-P-0018" at bounding box center [487, 216] width 96 height 16
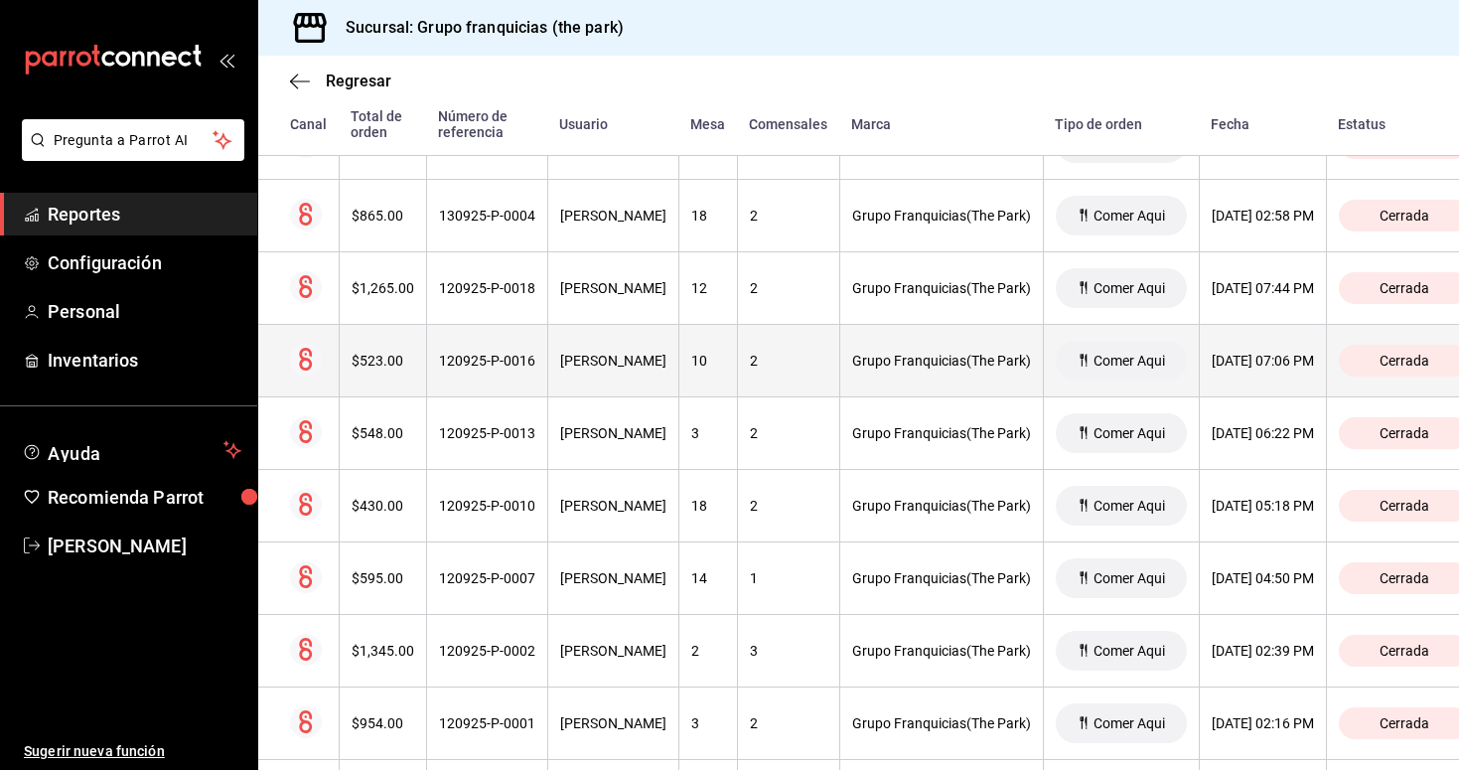
scroll to position [6187, 0]
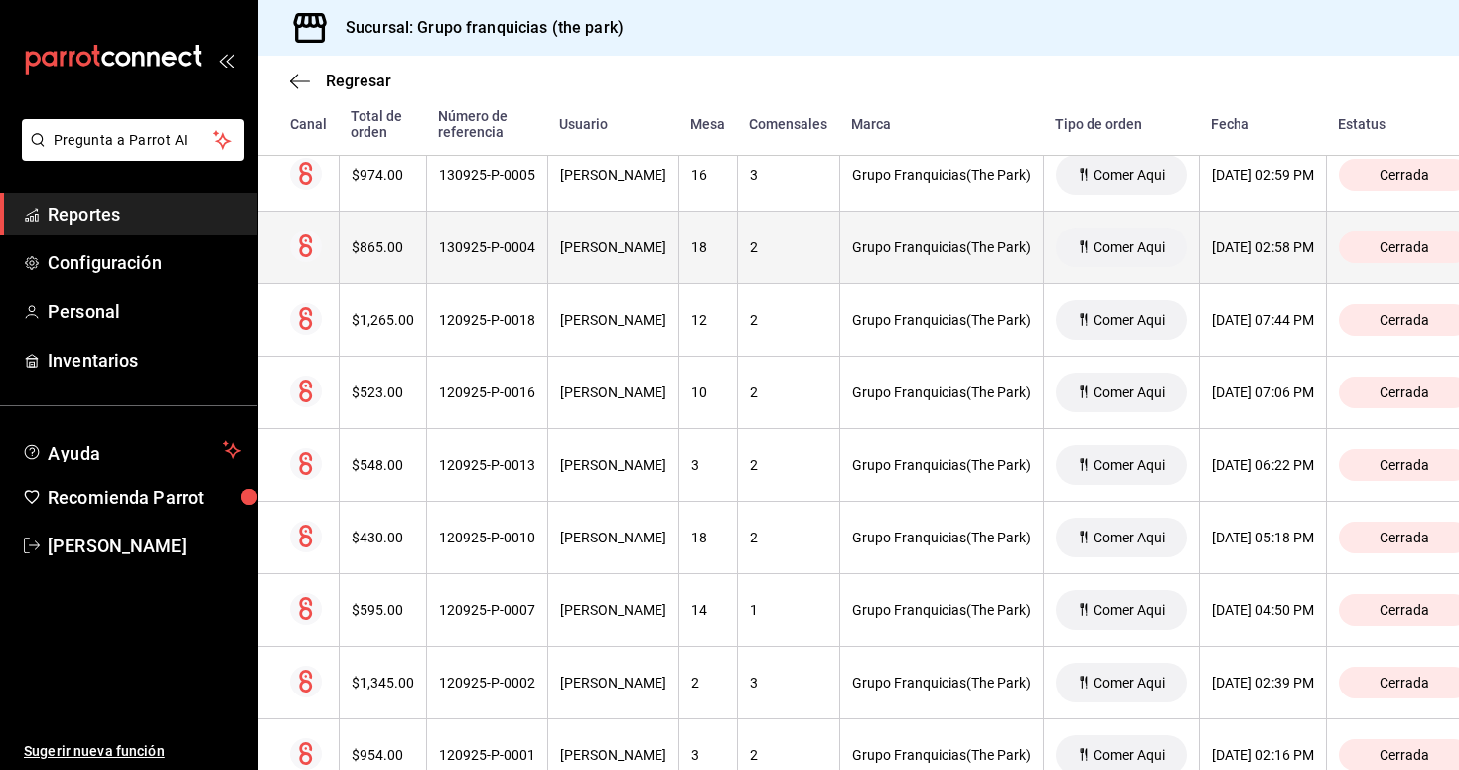
click at [512, 267] on th "130925-P-0004" at bounding box center [486, 248] width 121 height 73
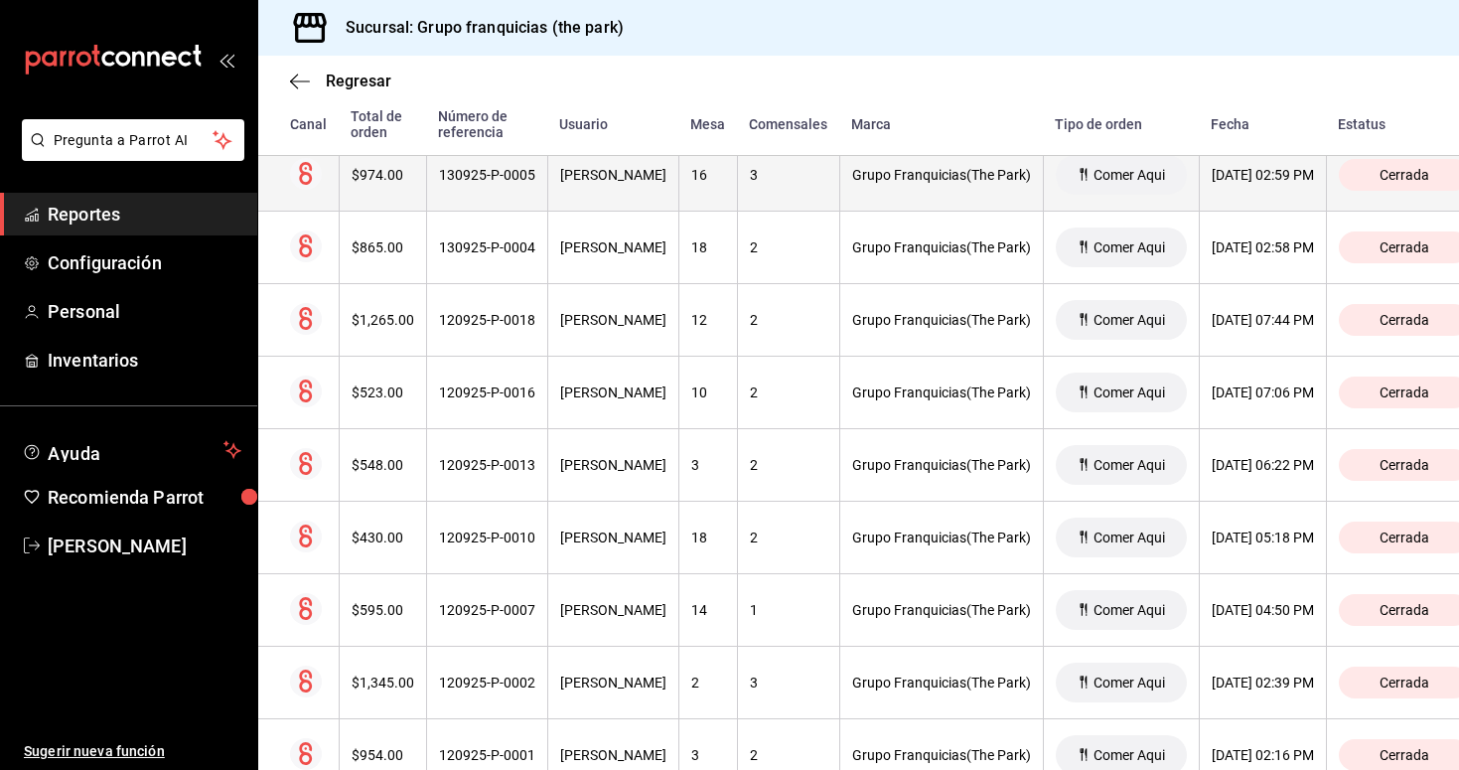
click at [469, 183] on th "130925-P-0005" at bounding box center [486, 175] width 121 height 73
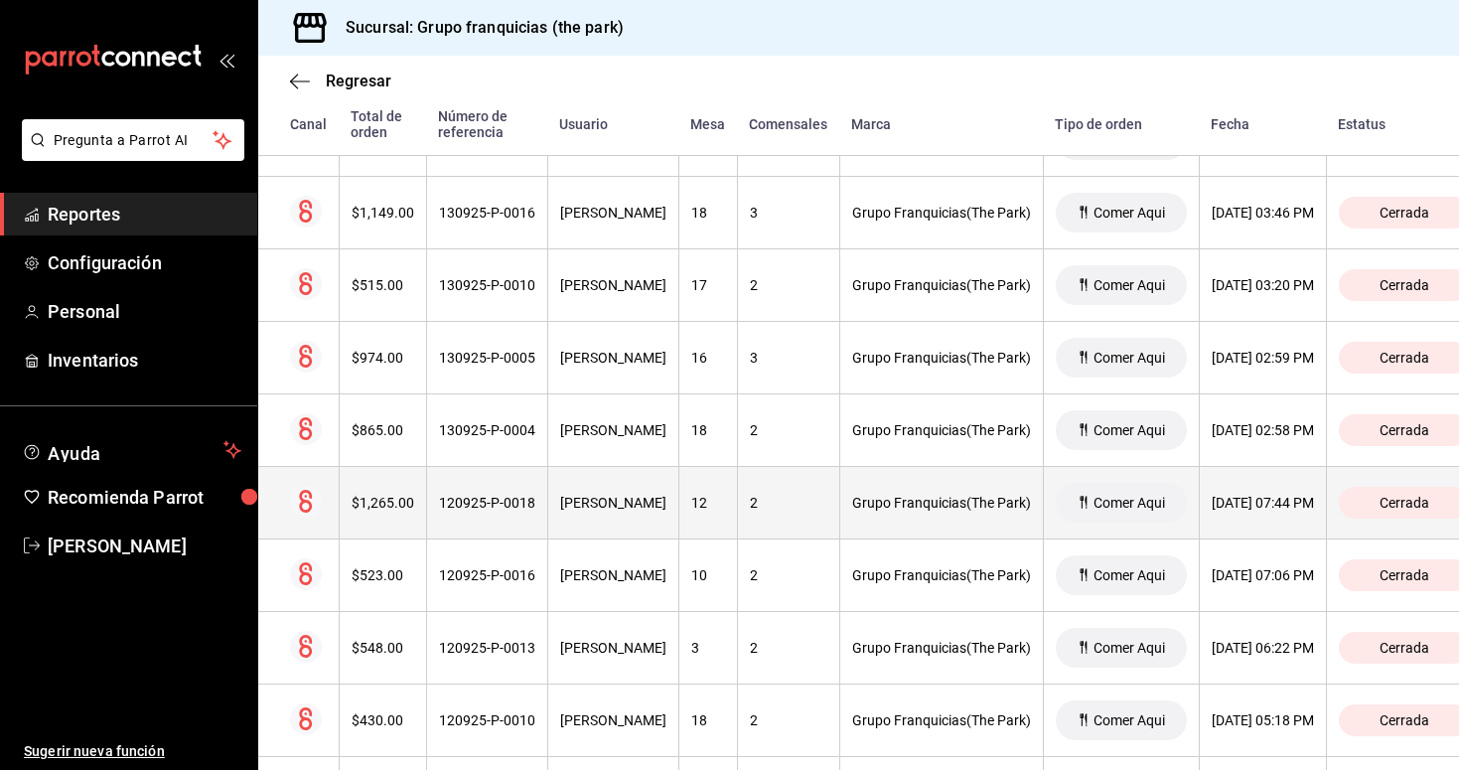
scroll to position [6002, 0]
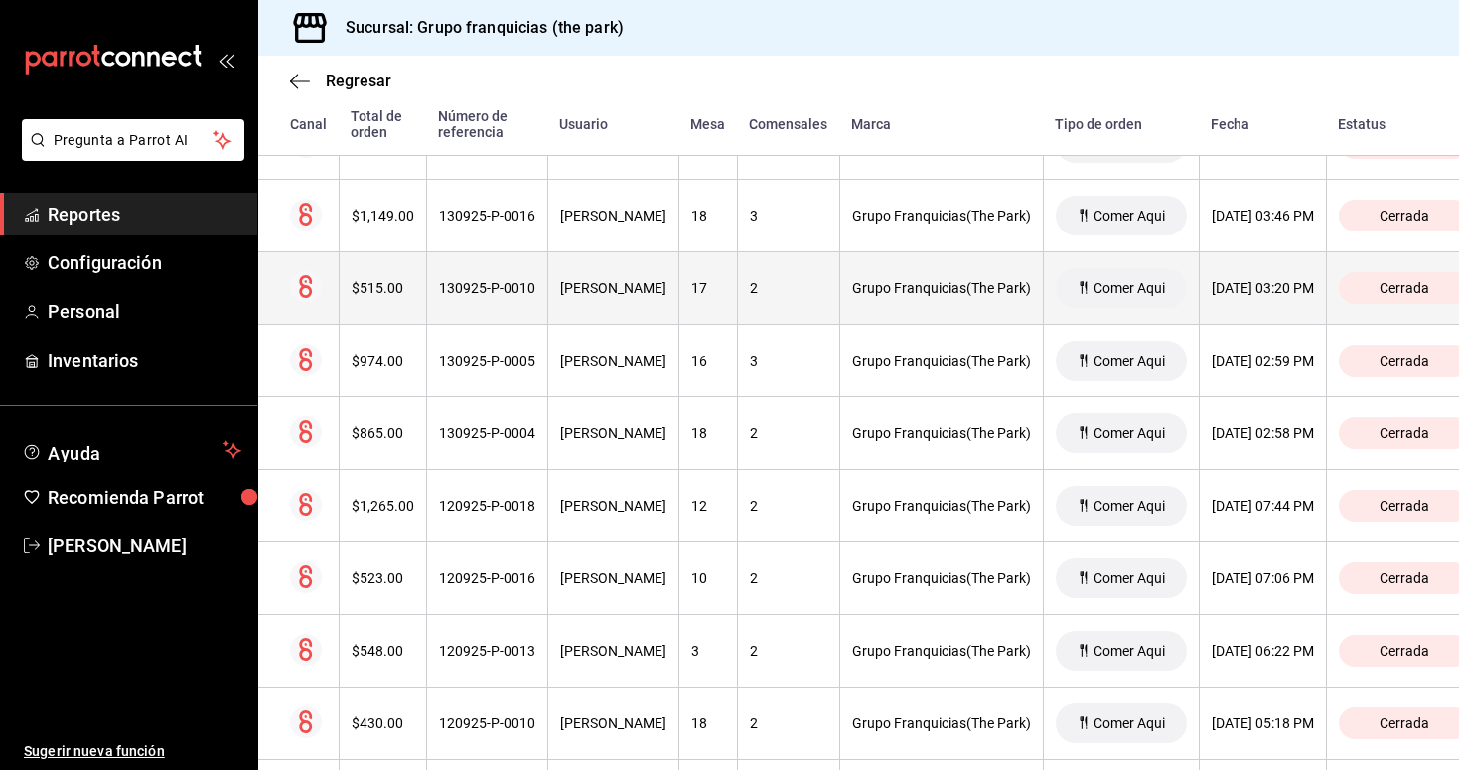
click at [591, 295] on div "[PERSON_NAME]" at bounding box center [613, 288] width 106 height 16
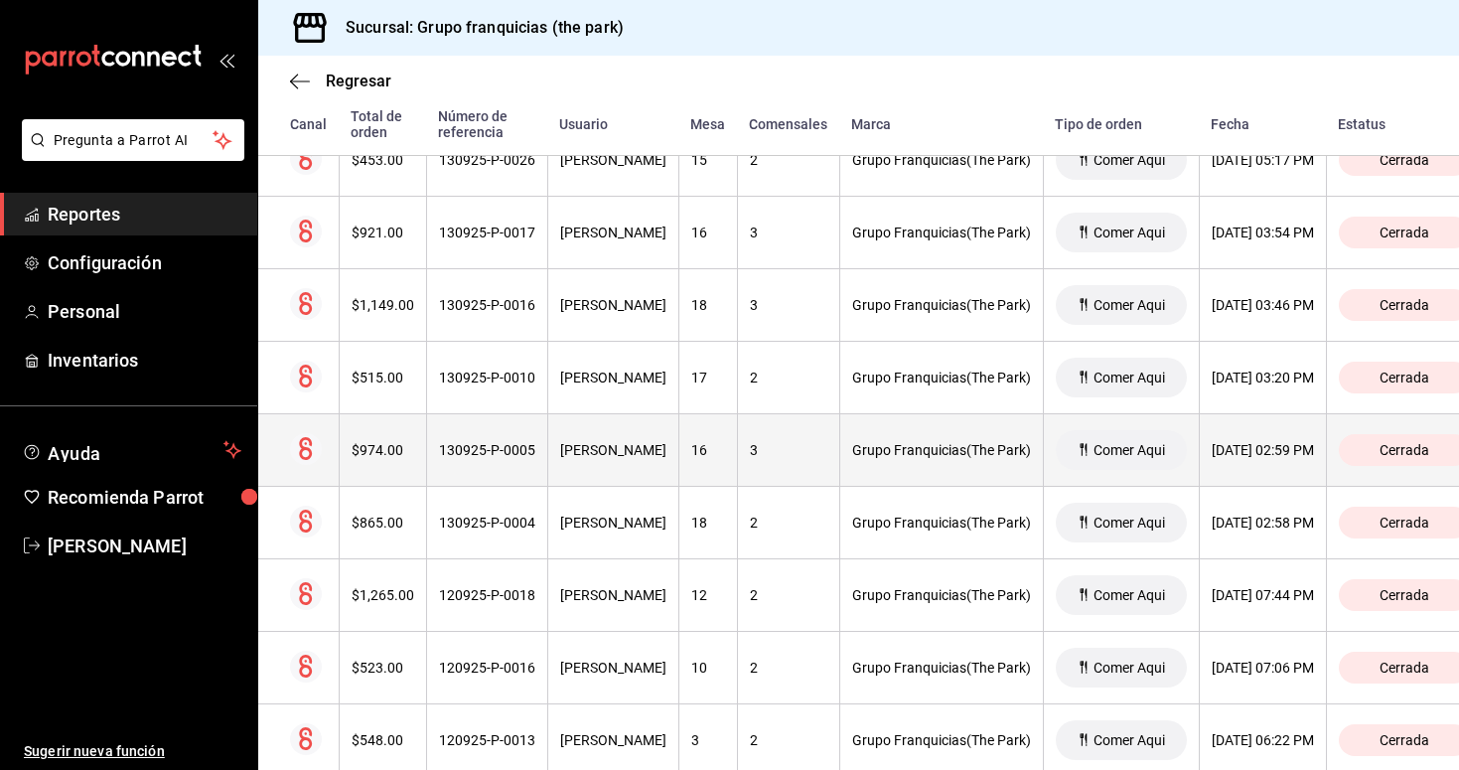
scroll to position [5866, 0]
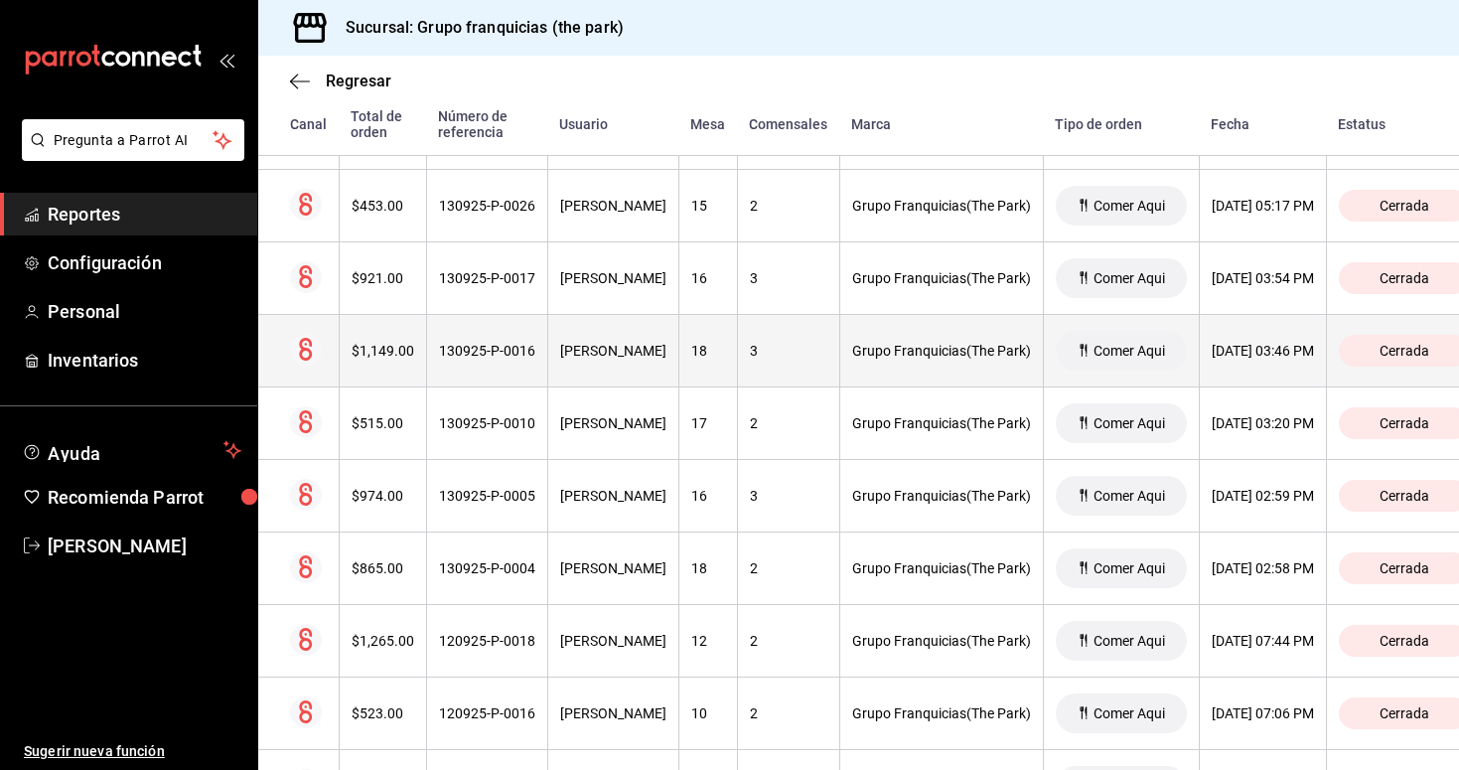
click at [602, 350] on div "[PERSON_NAME]" at bounding box center [613, 351] width 106 height 16
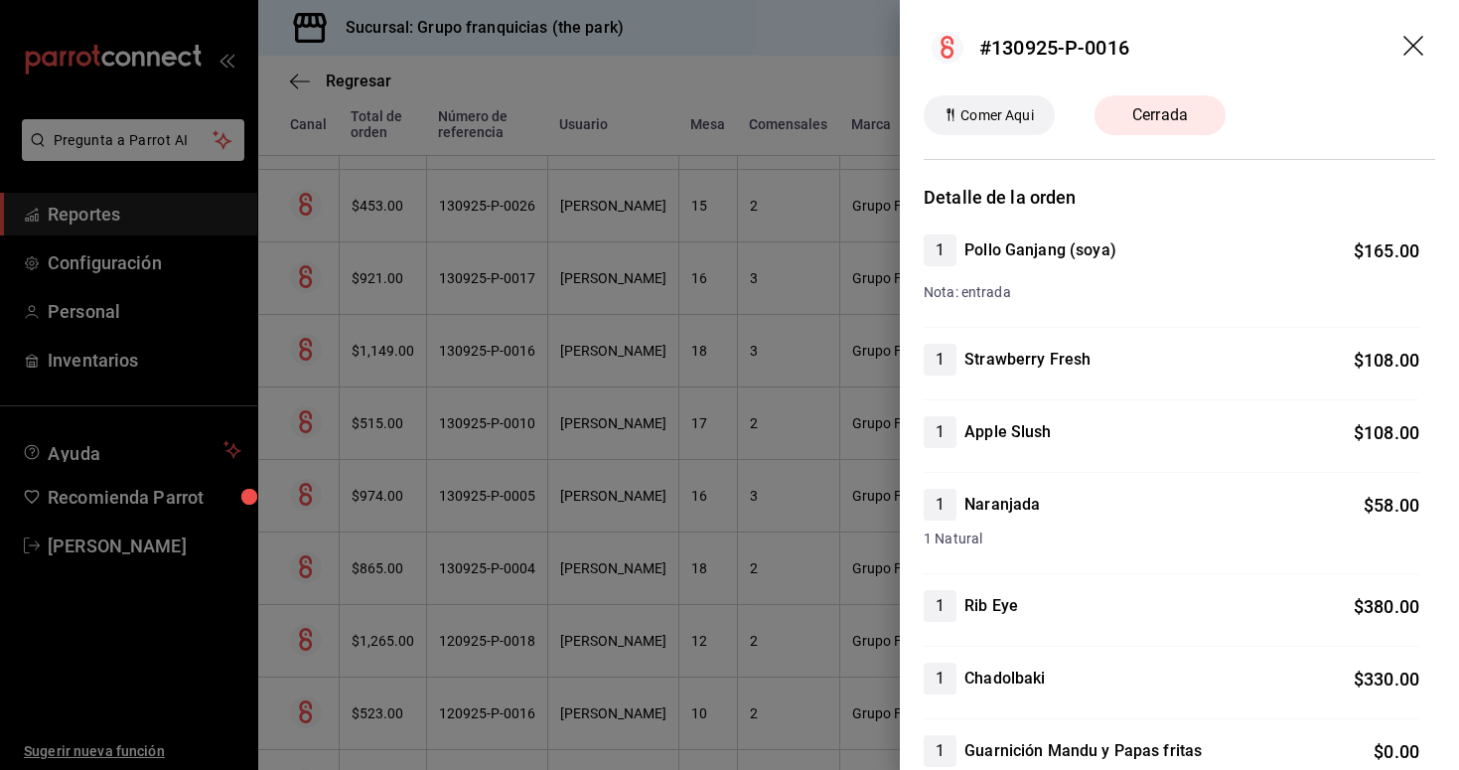
scroll to position [0, 0]
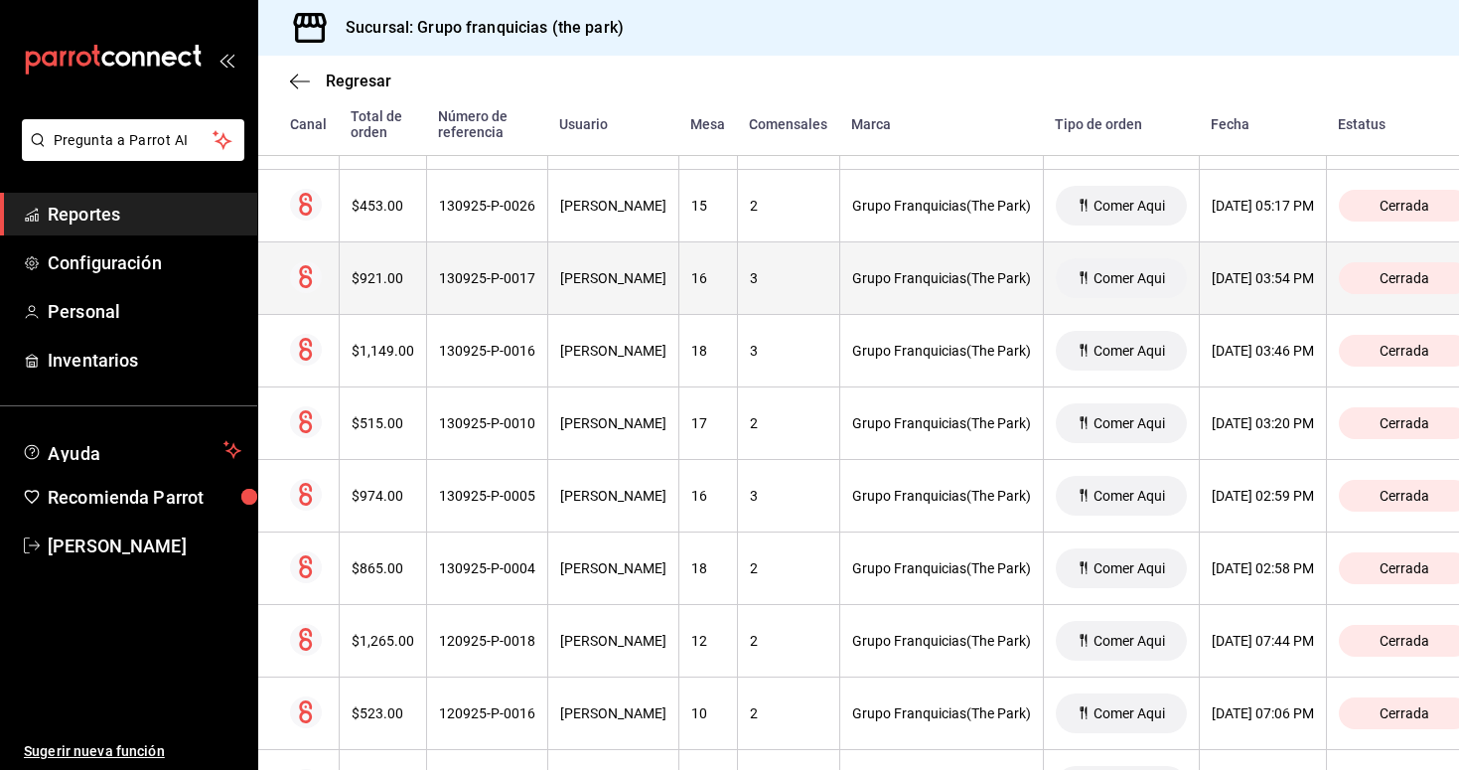
click at [506, 279] on div "130925-P-0017" at bounding box center [487, 278] width 96 height 16
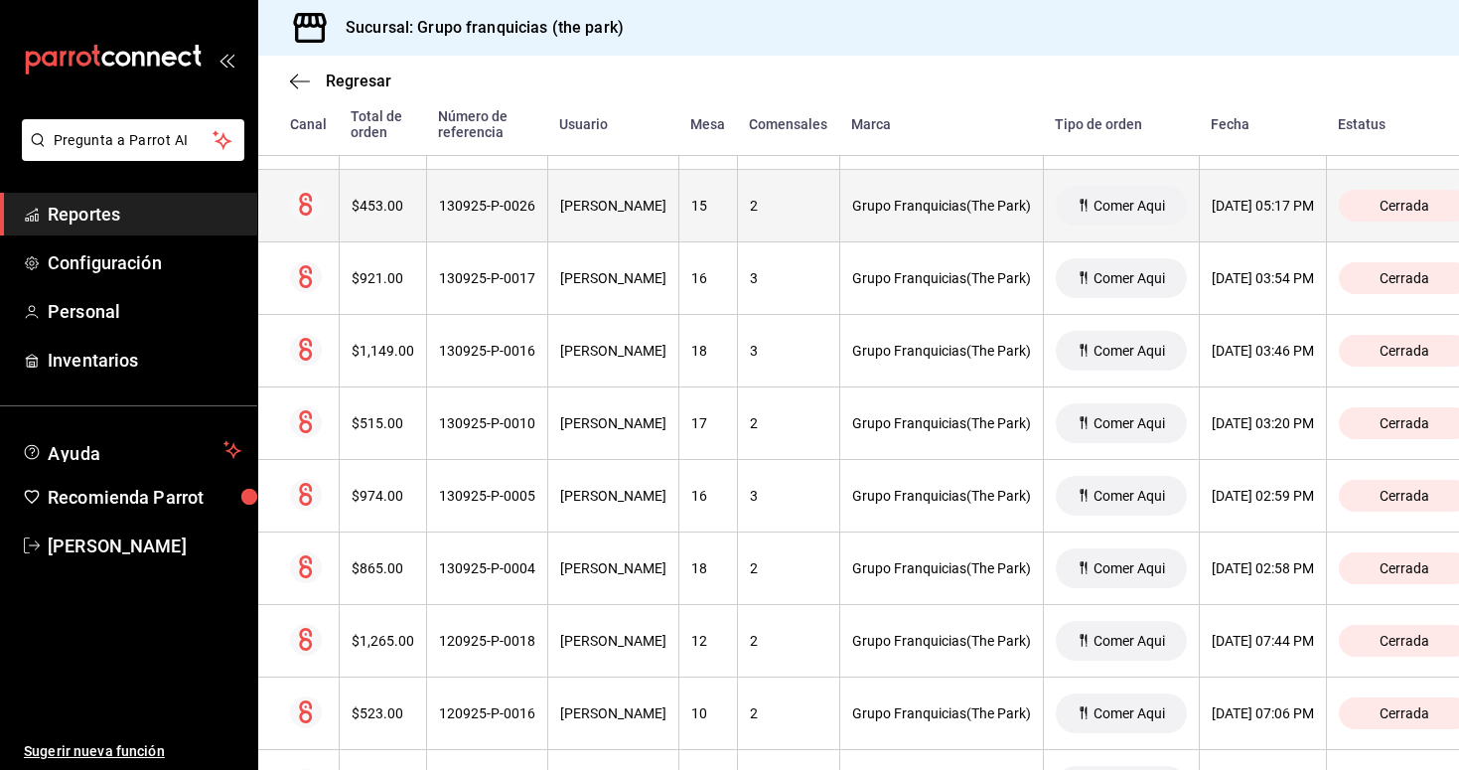
click at [491, 213] on div "130925-P-0026" at bounding box center [487, 206] width 96 height 16
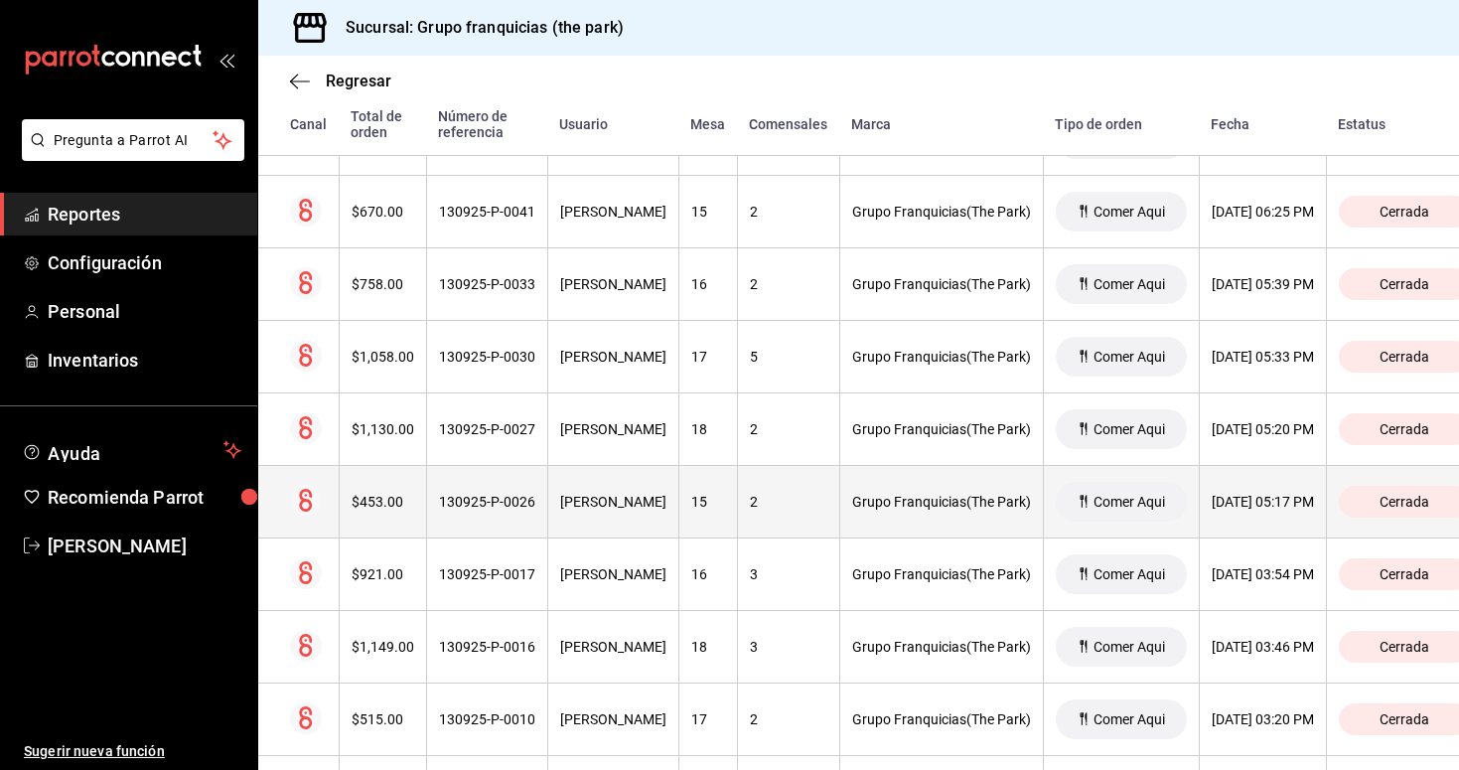
scroll to position [5545, 0]
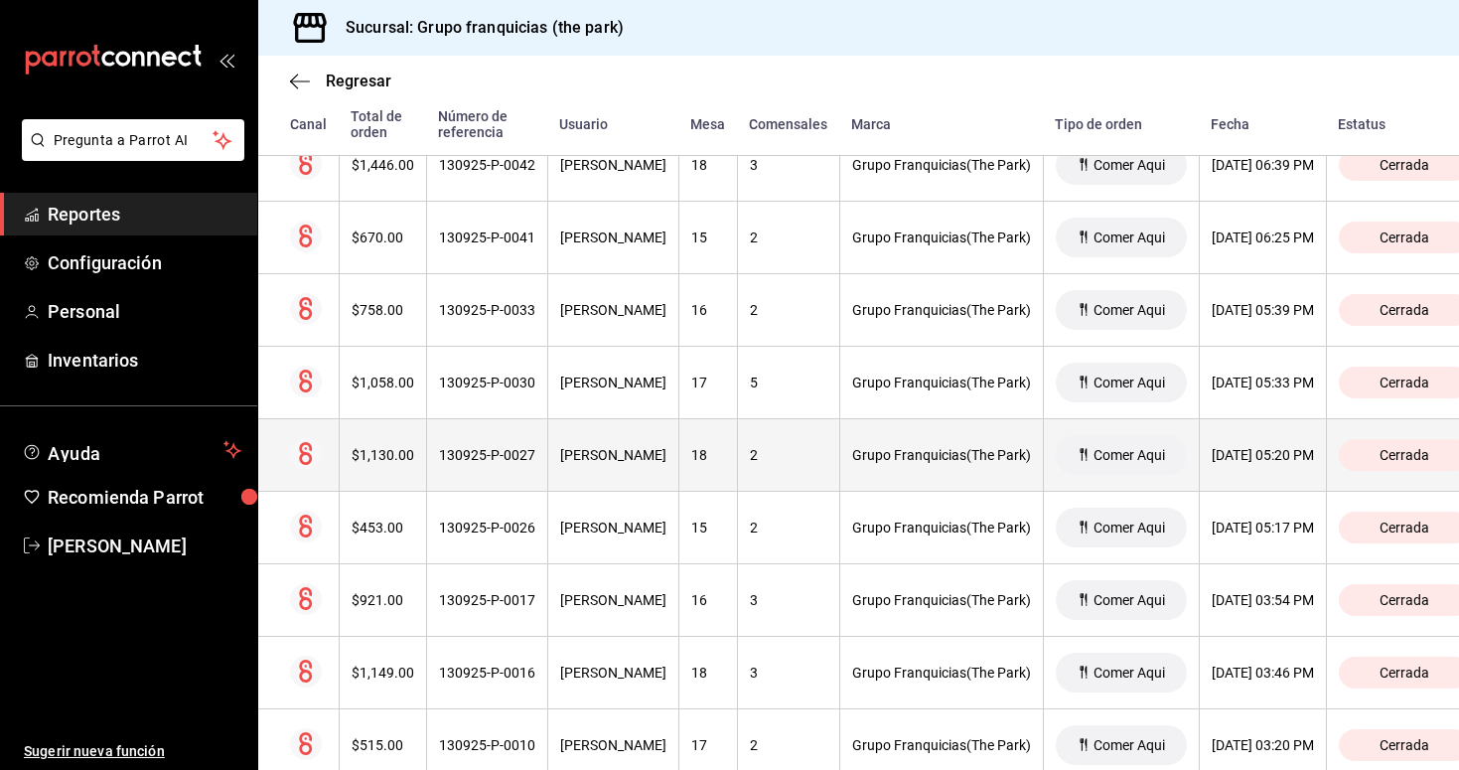
click at [515, 463] on th "130925-P-0027" at bounding box center [486, 455] width 121 height 73
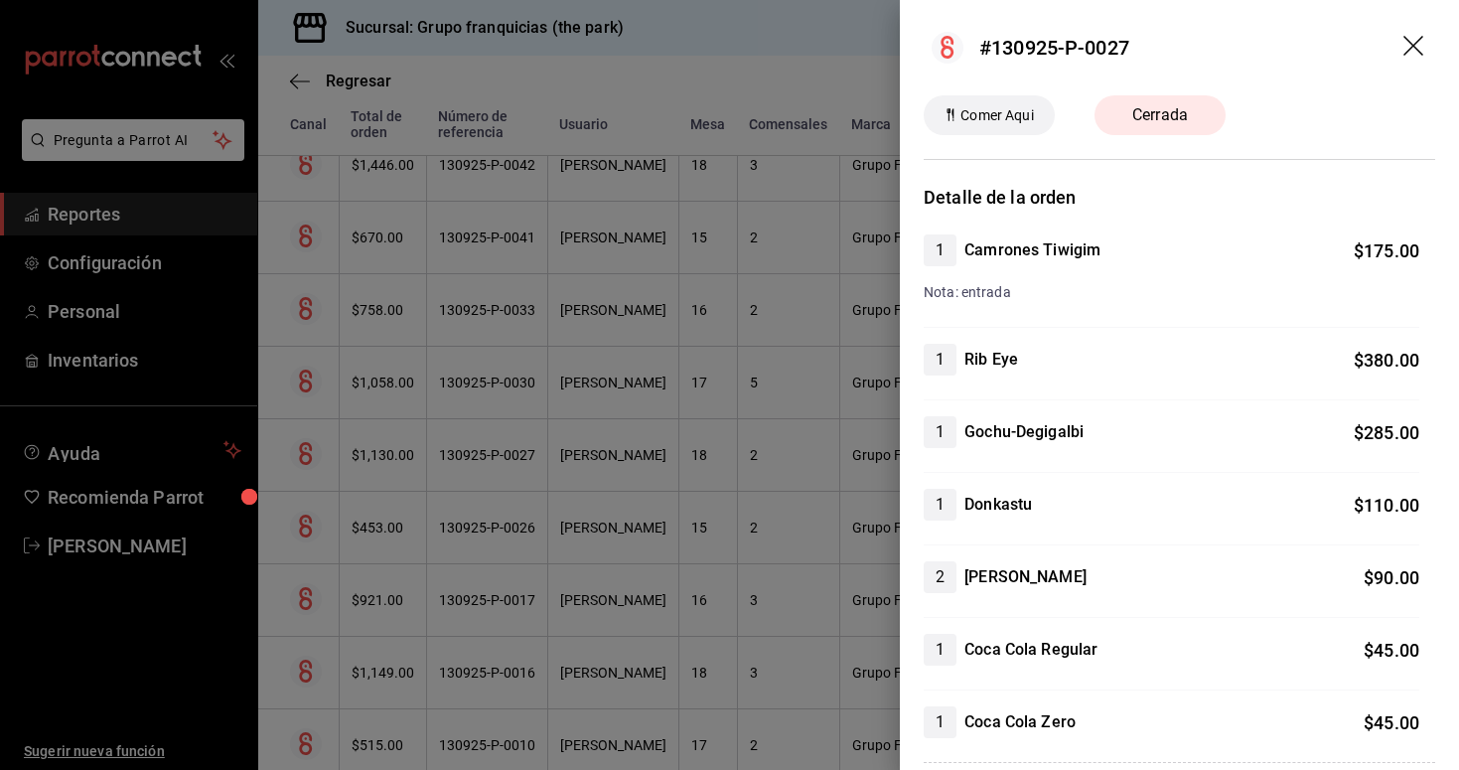
scroll to position [0, 0]
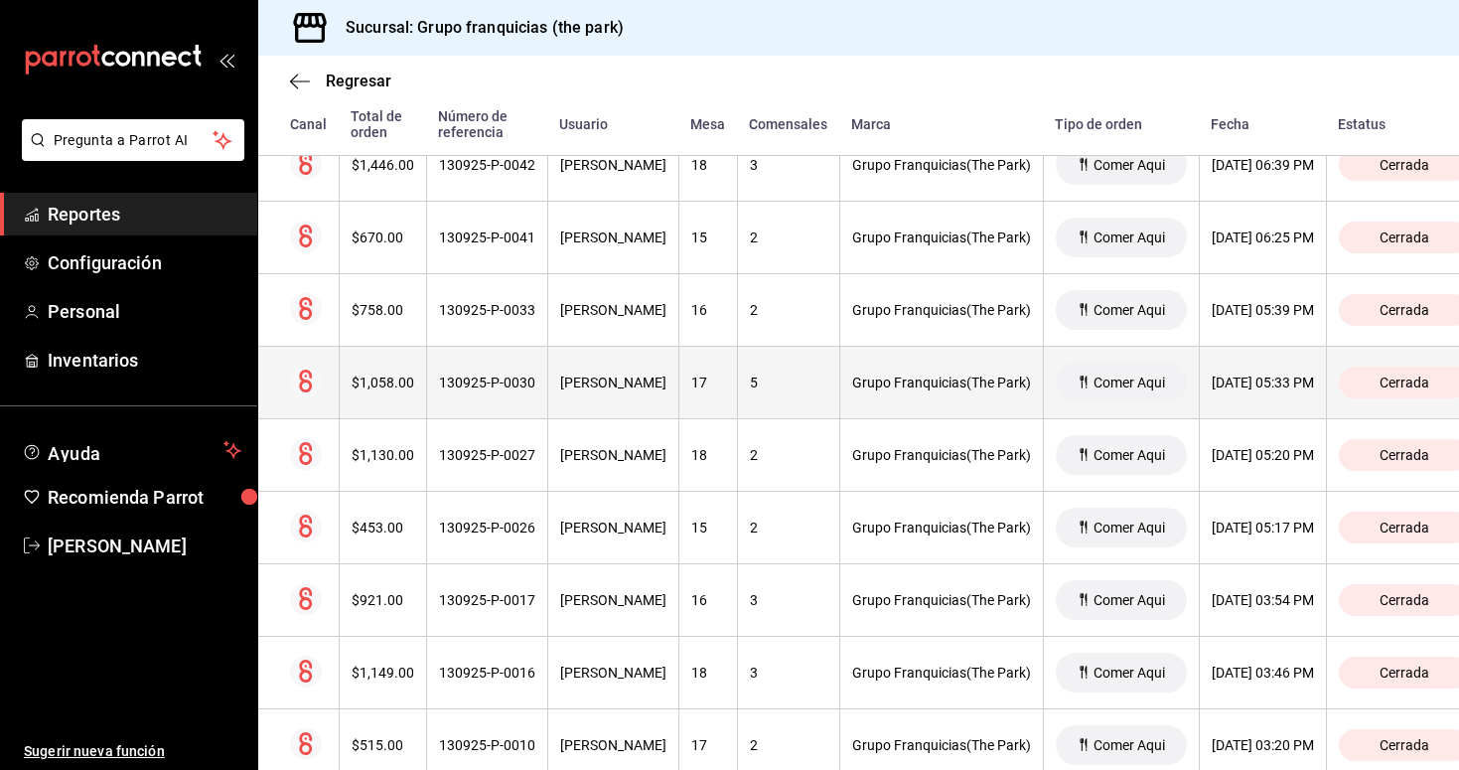
click at [509, 398] on th "130925-P-0030" at bounding box center [486, 383] width 121 height 73
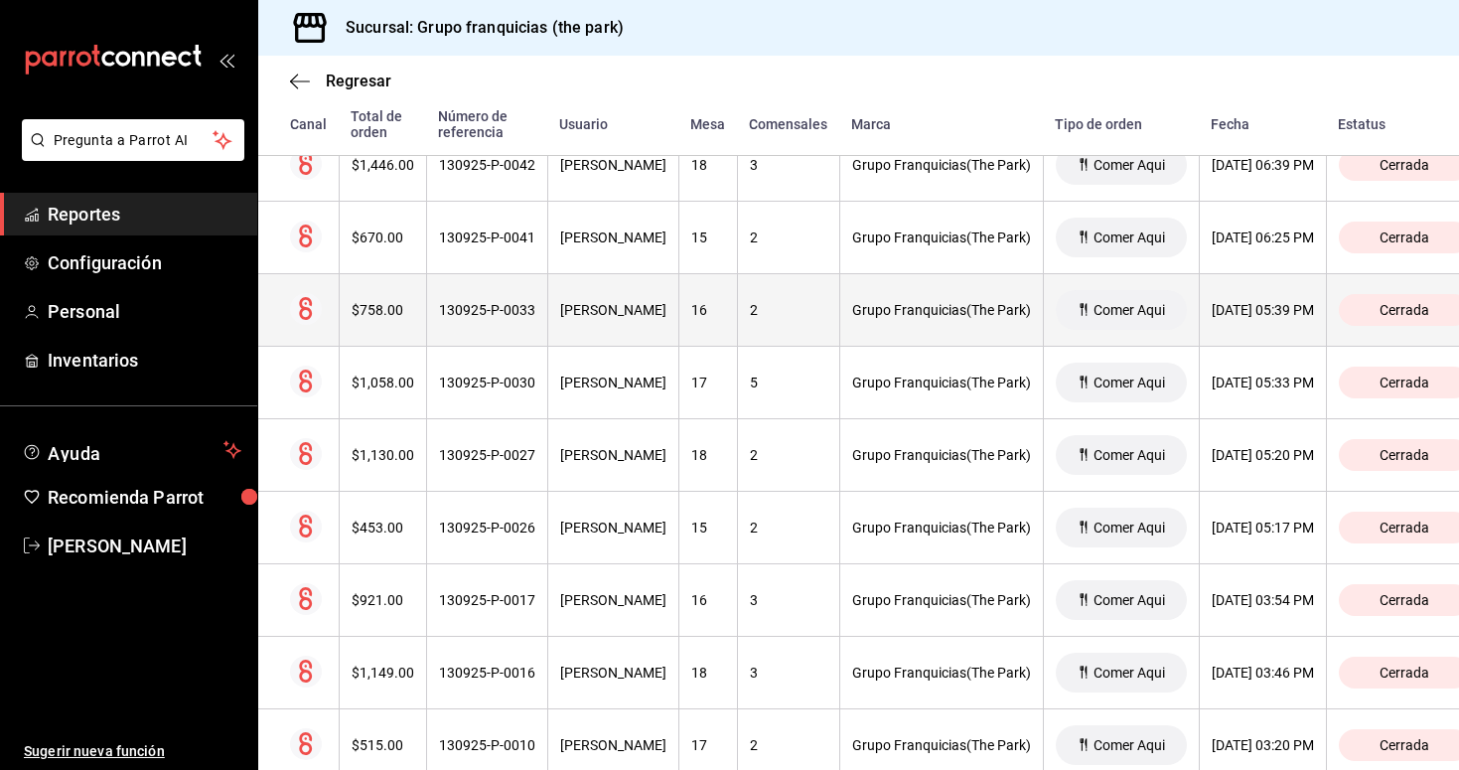
click at [497, 325] on th "130925-P-0033" at bounding box center [486, 310] width 121 height 73
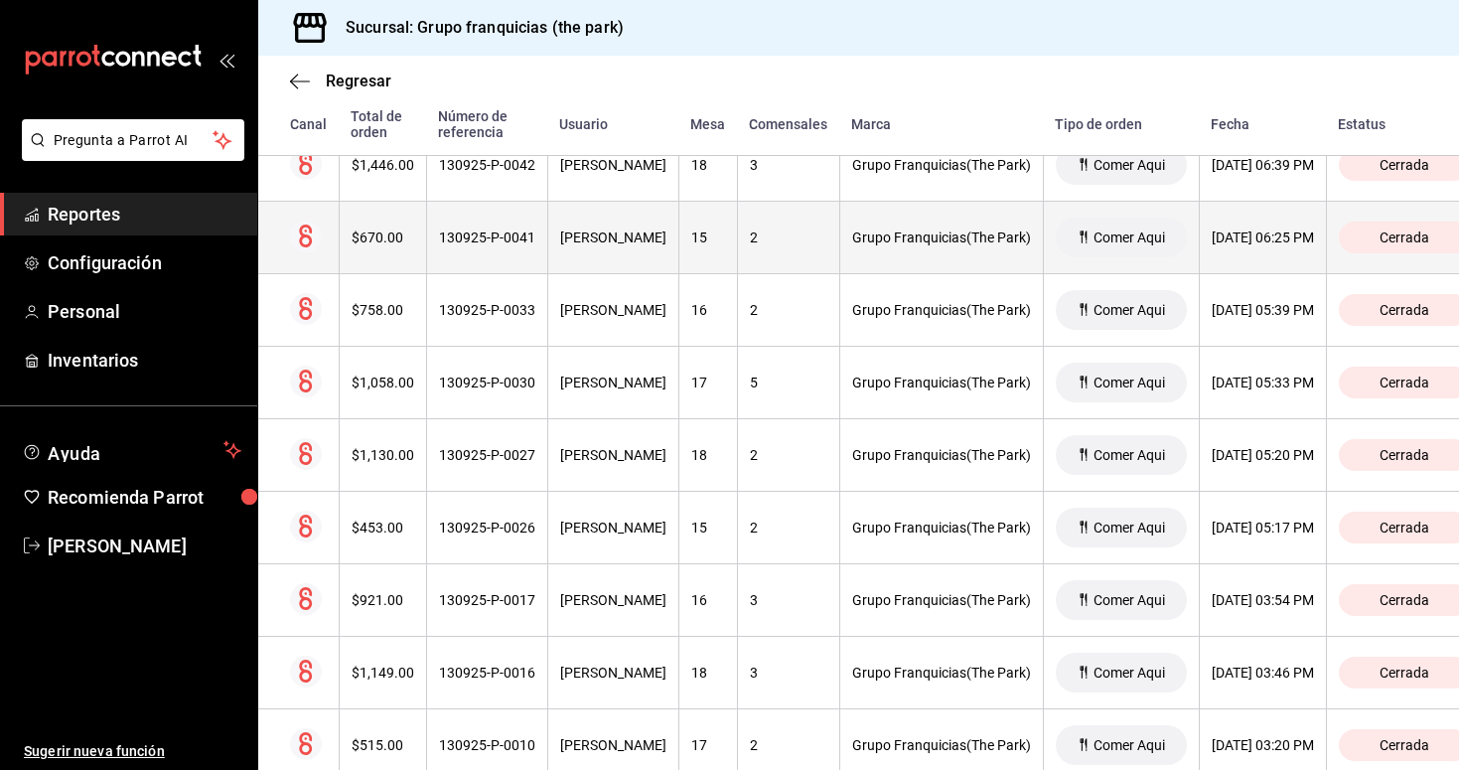
click at [509, 242] on div "130925-P-0041" at bounding box center [487, 237] width 96 height 16
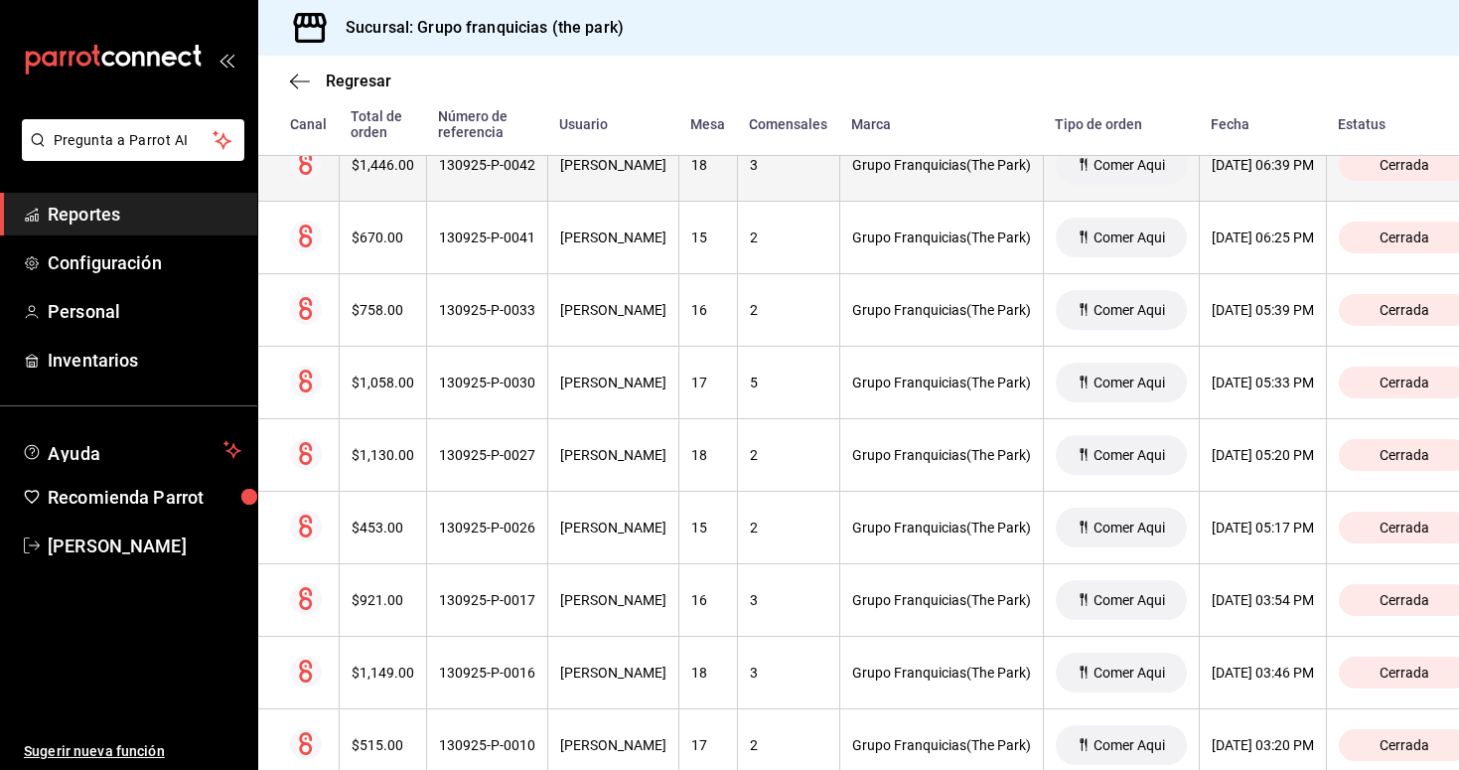
click at [499, 182] on th "130925-P-0042" at bounding box center [486, 165] width 121 height 73
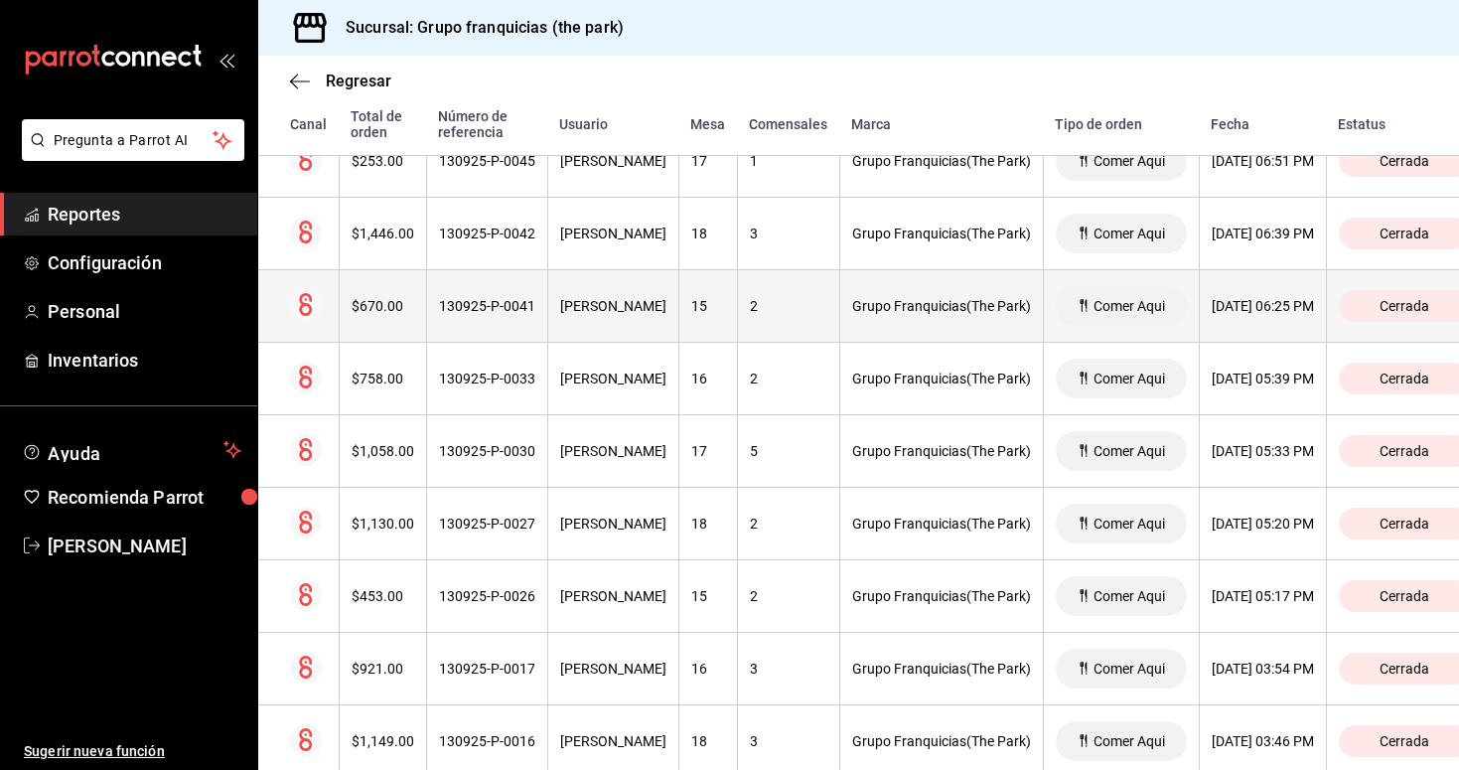
scroll to position [5457, 0]
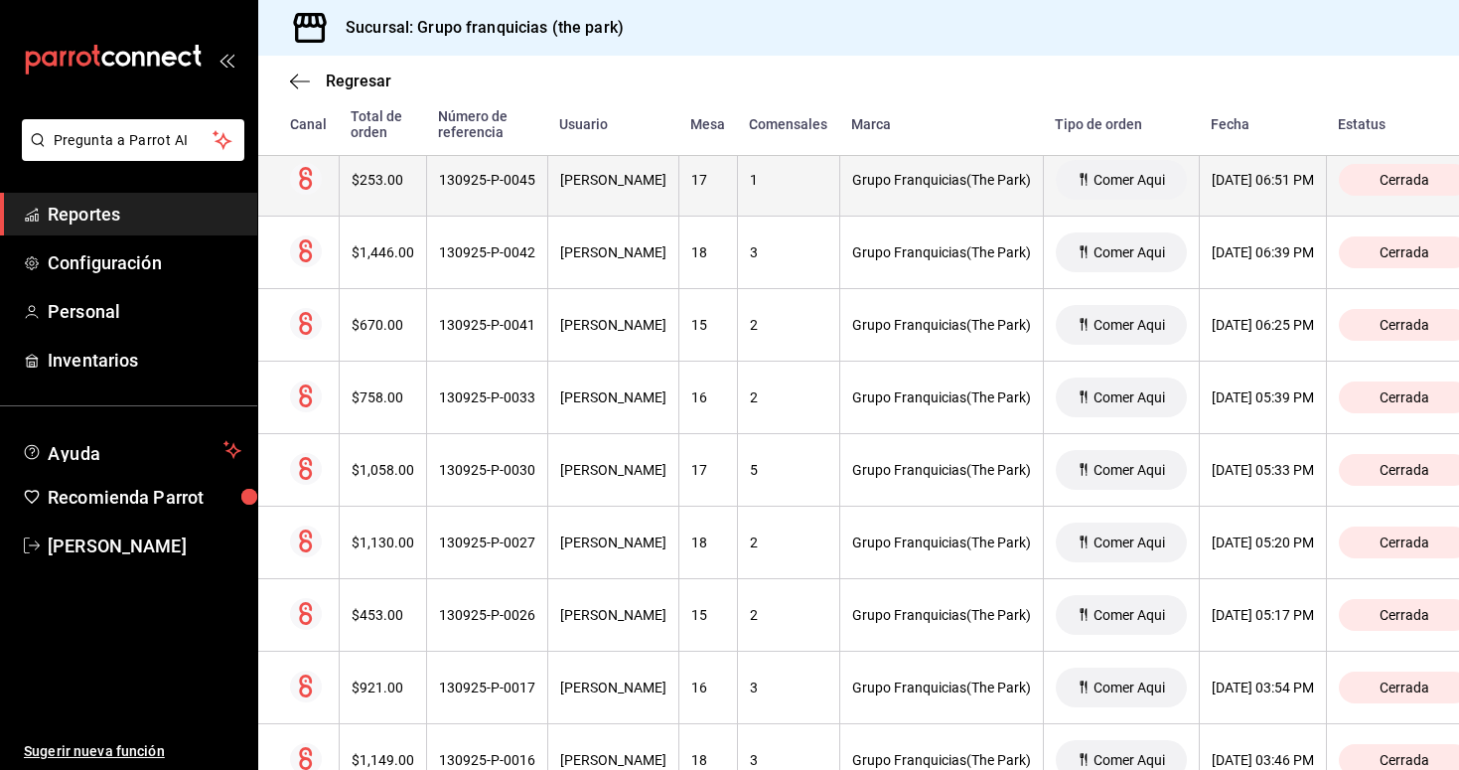
click at [502, 194] on th "130925-P-0045" at bounding box center [486, 180] width 121 height 73
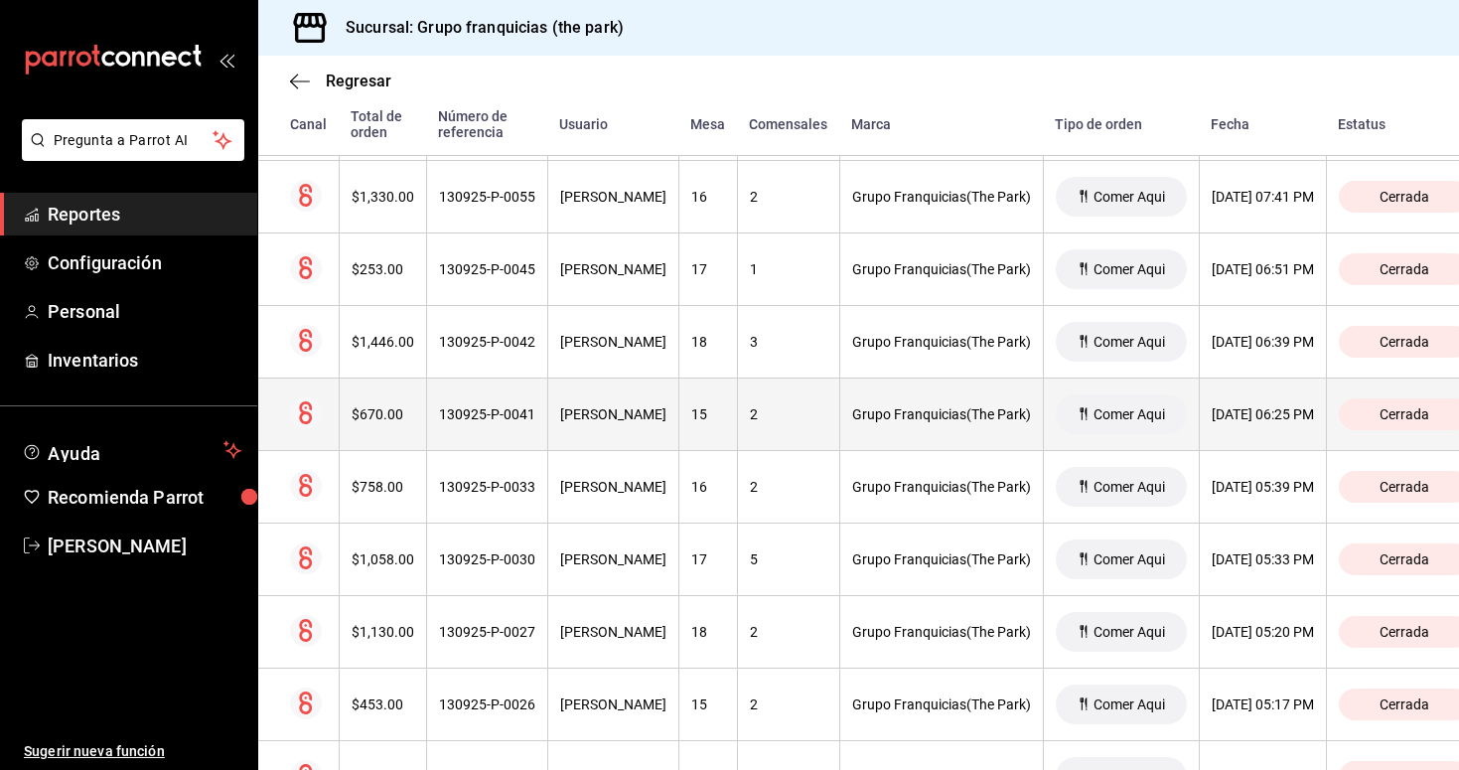
scroll to position [5364, 0]
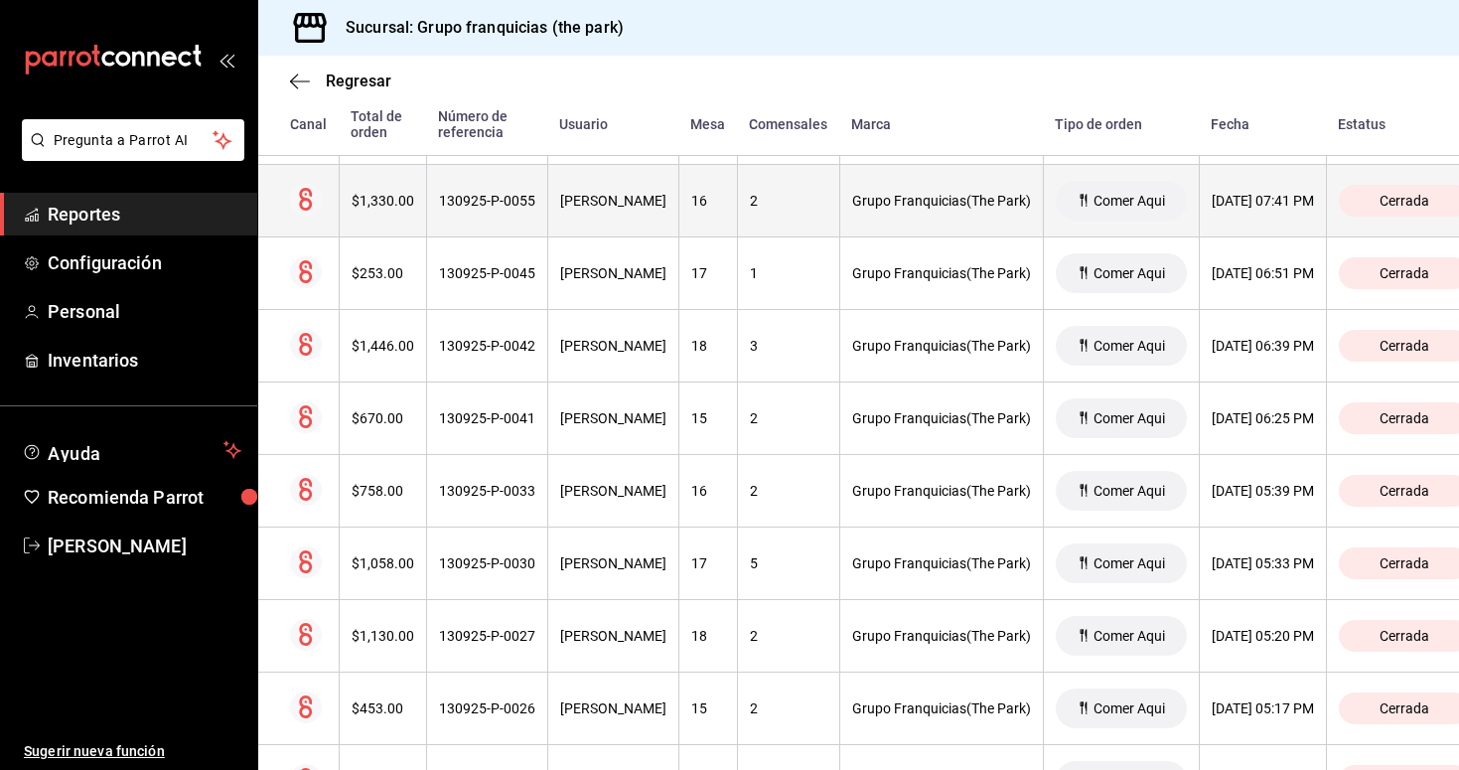
click at [490, 194] on div "130925-P-0055" at bounding box center [487, 201] width 96 height 16
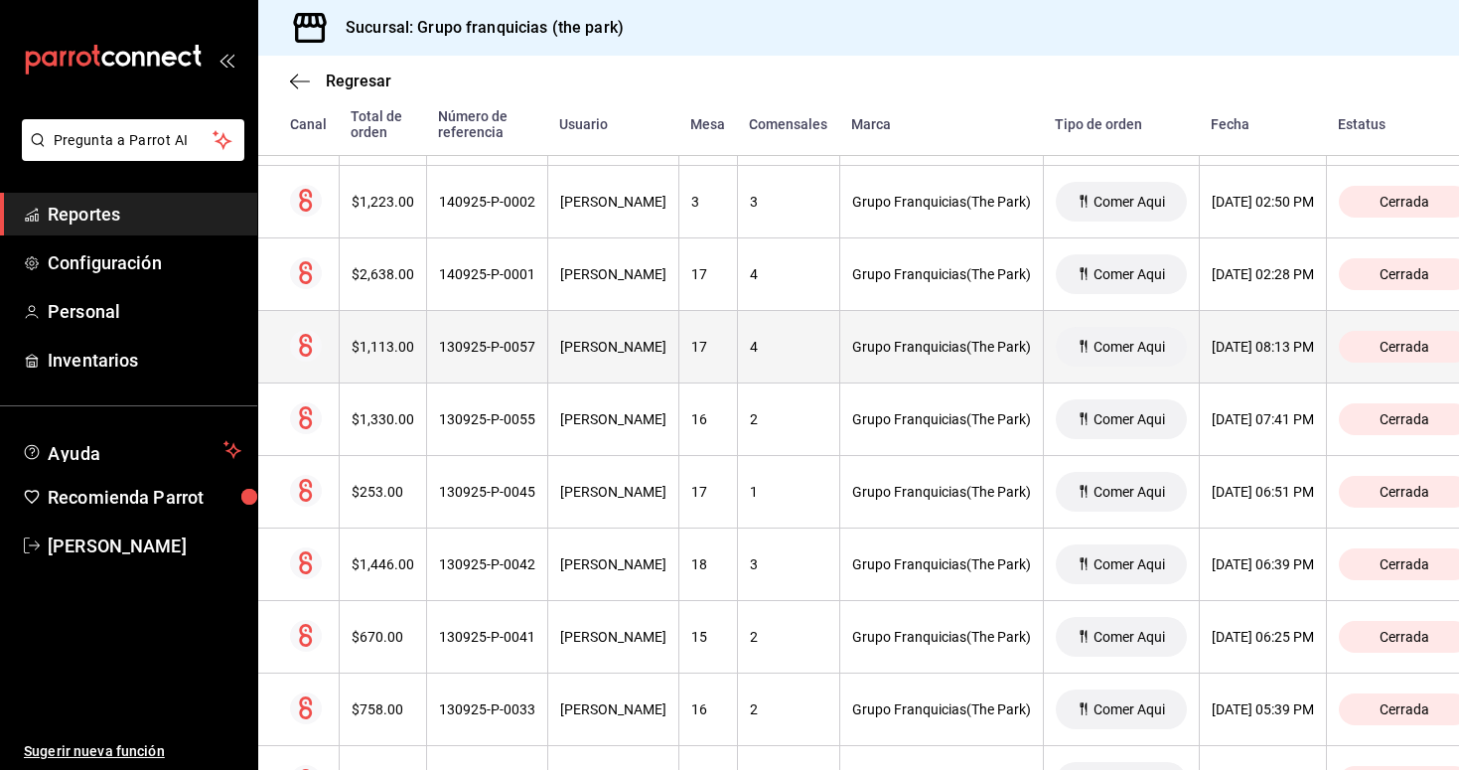
scroll to position [5141, 0]
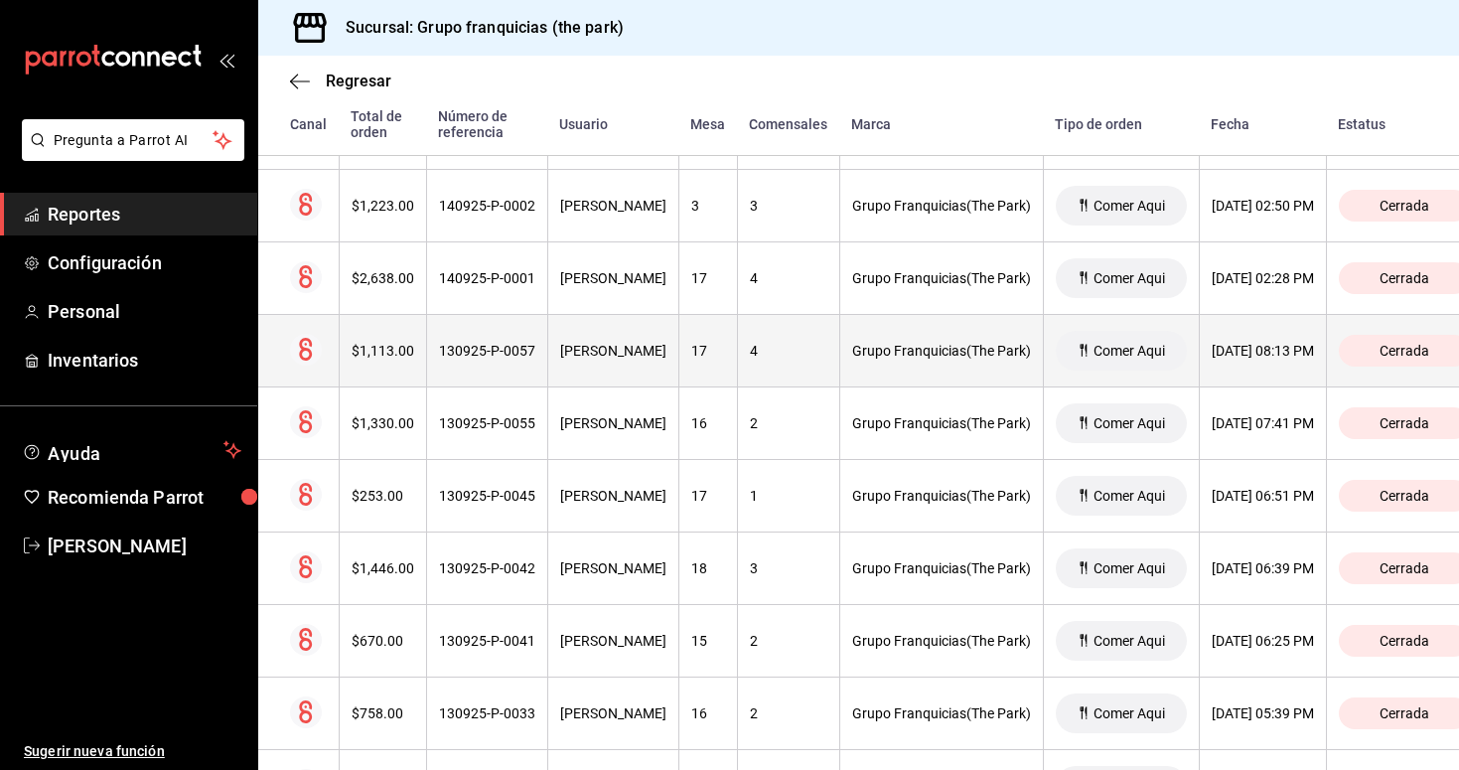
click at [597, 341] on th "[PERSON_NAME]" at bounding box center [612, 351] width 131 height 73
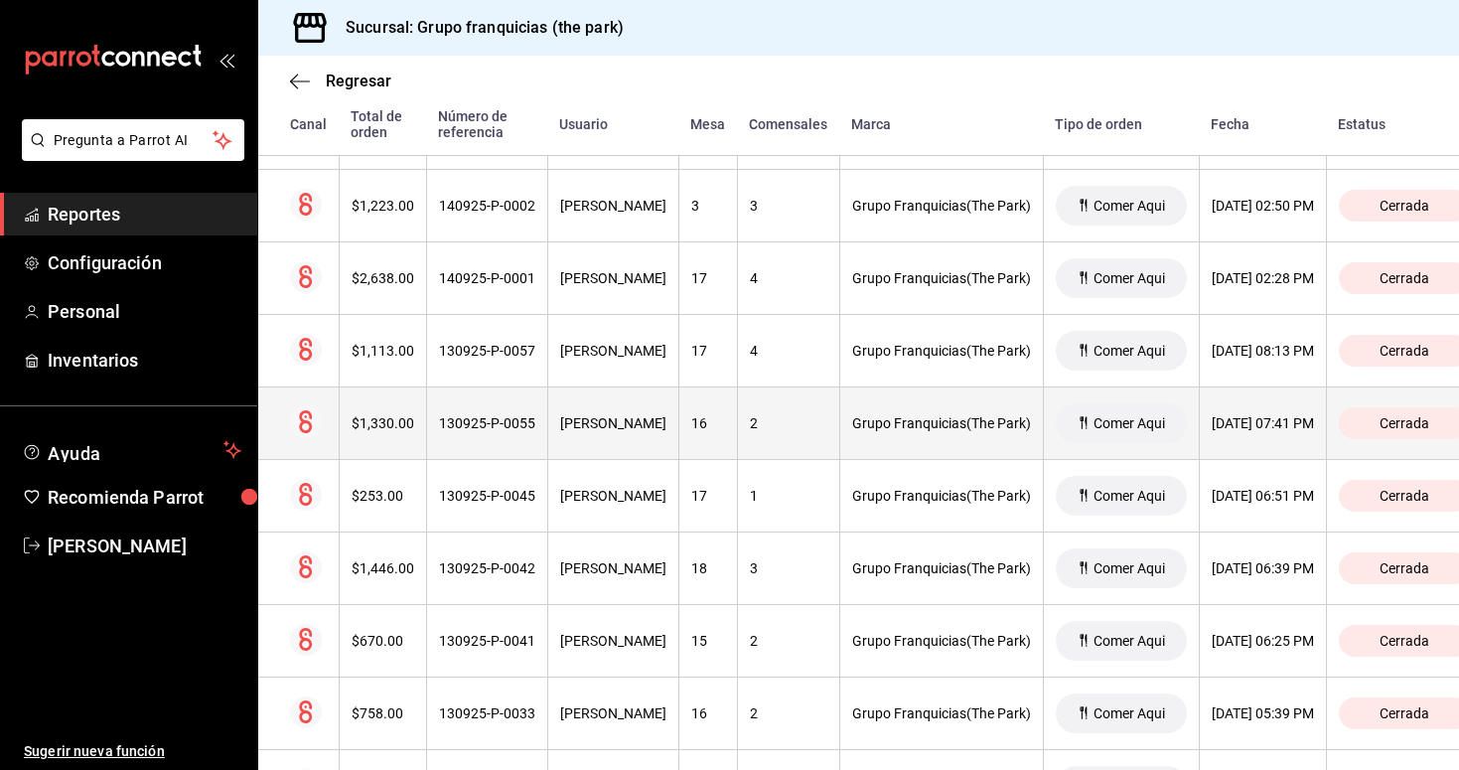
scroll to position [0, 0]
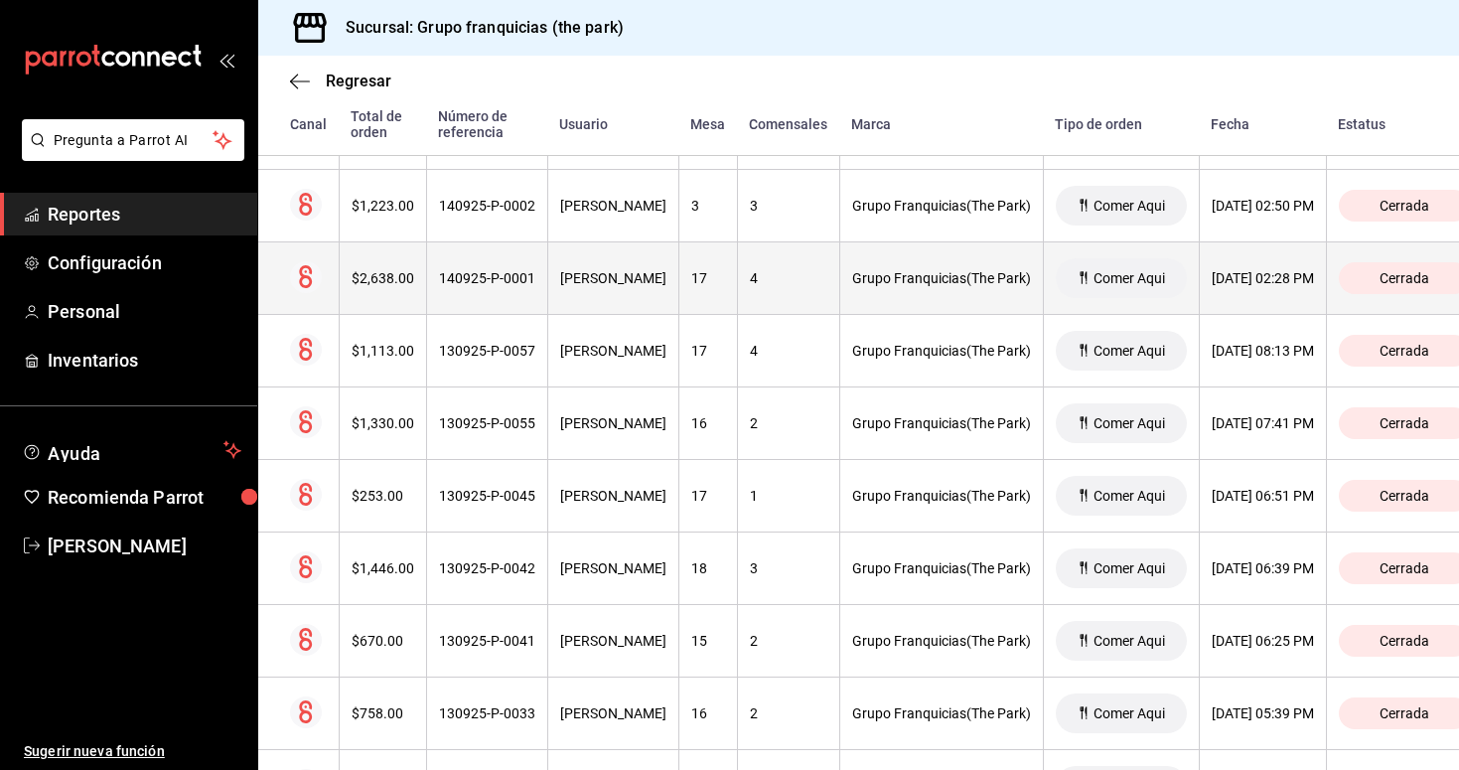
click at [487, 287] on th "140925-P-0001" at bounding box center [486, 278] width 121 height 73
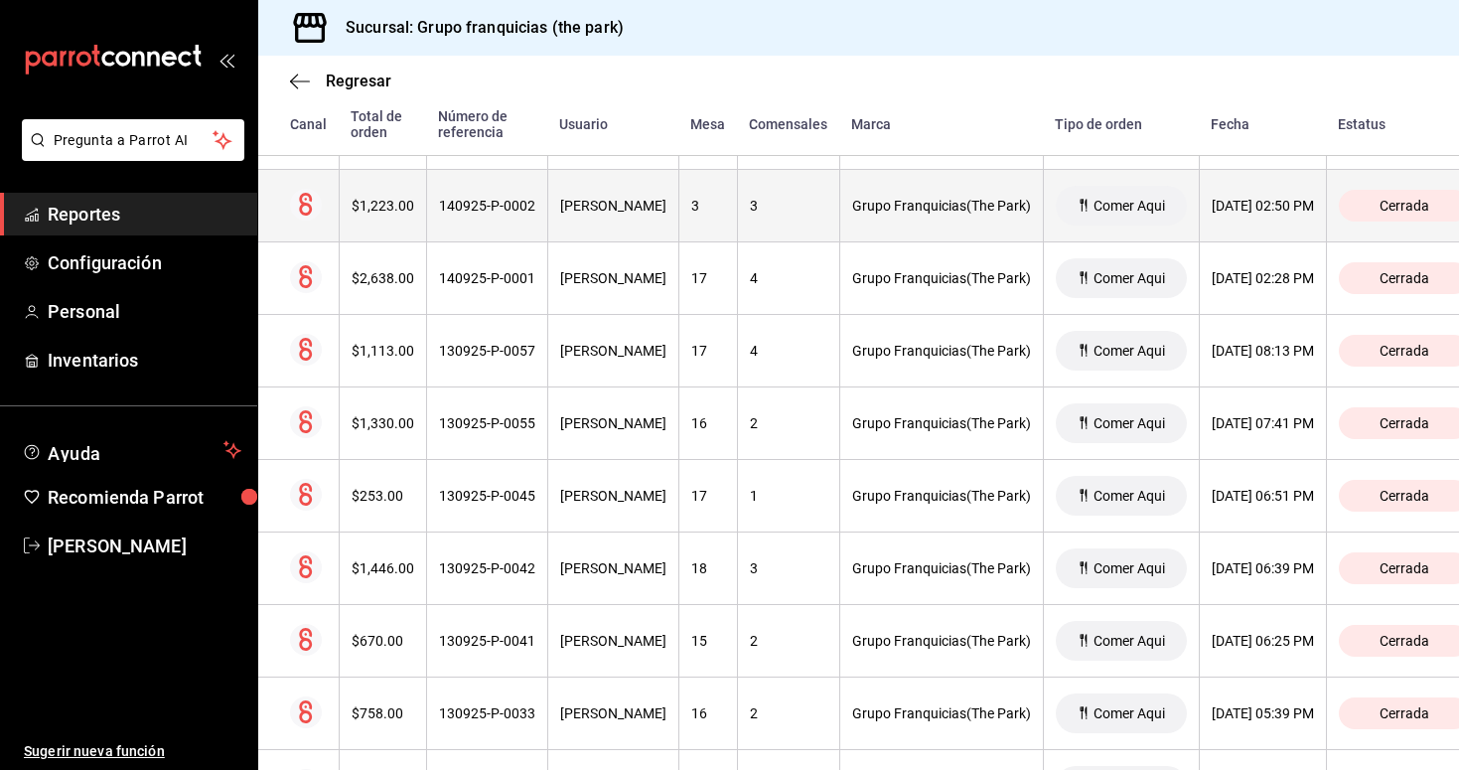
click at [486, 210] on div "140925-P-0002" at bounding box center [487, 206] width 96 height 16
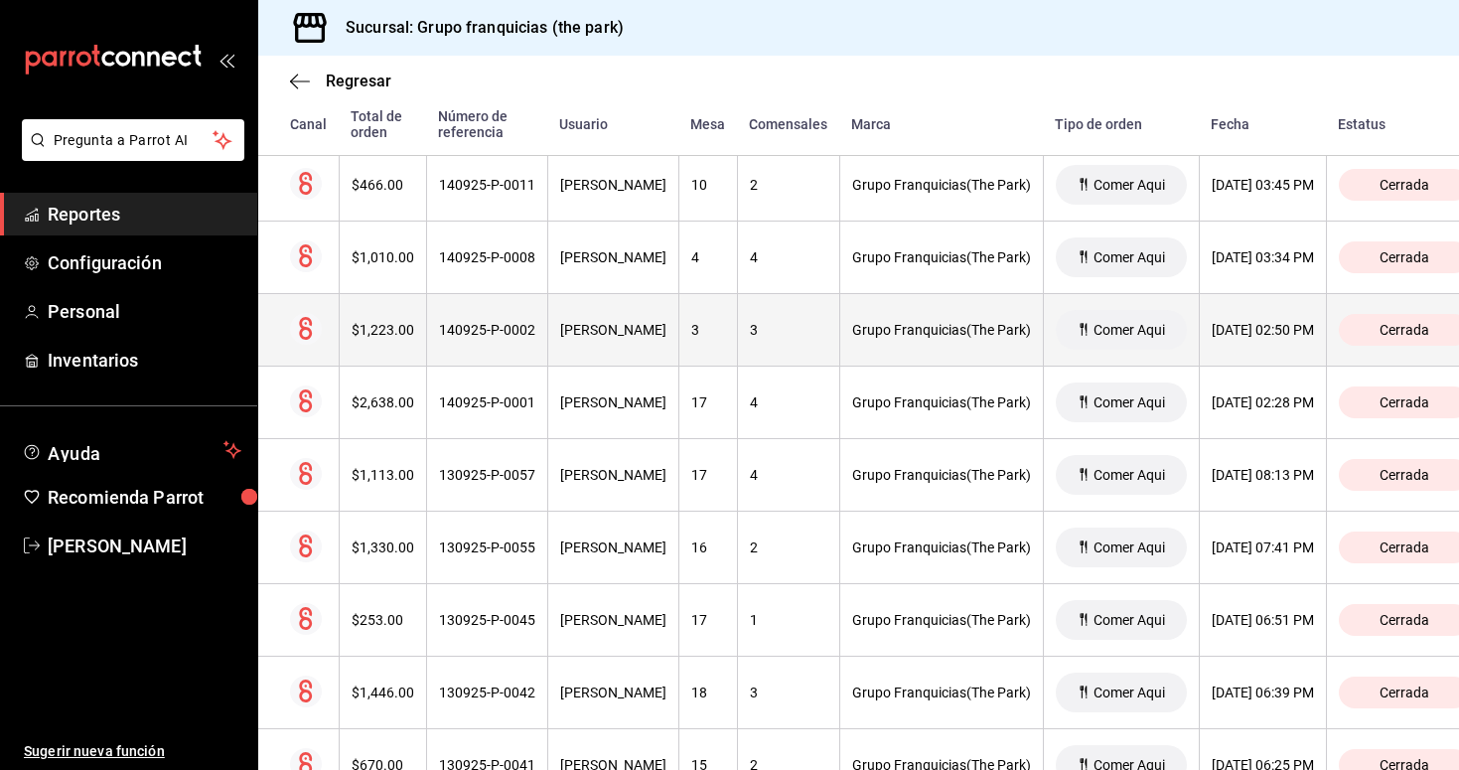
scroll to position [5014, 0]
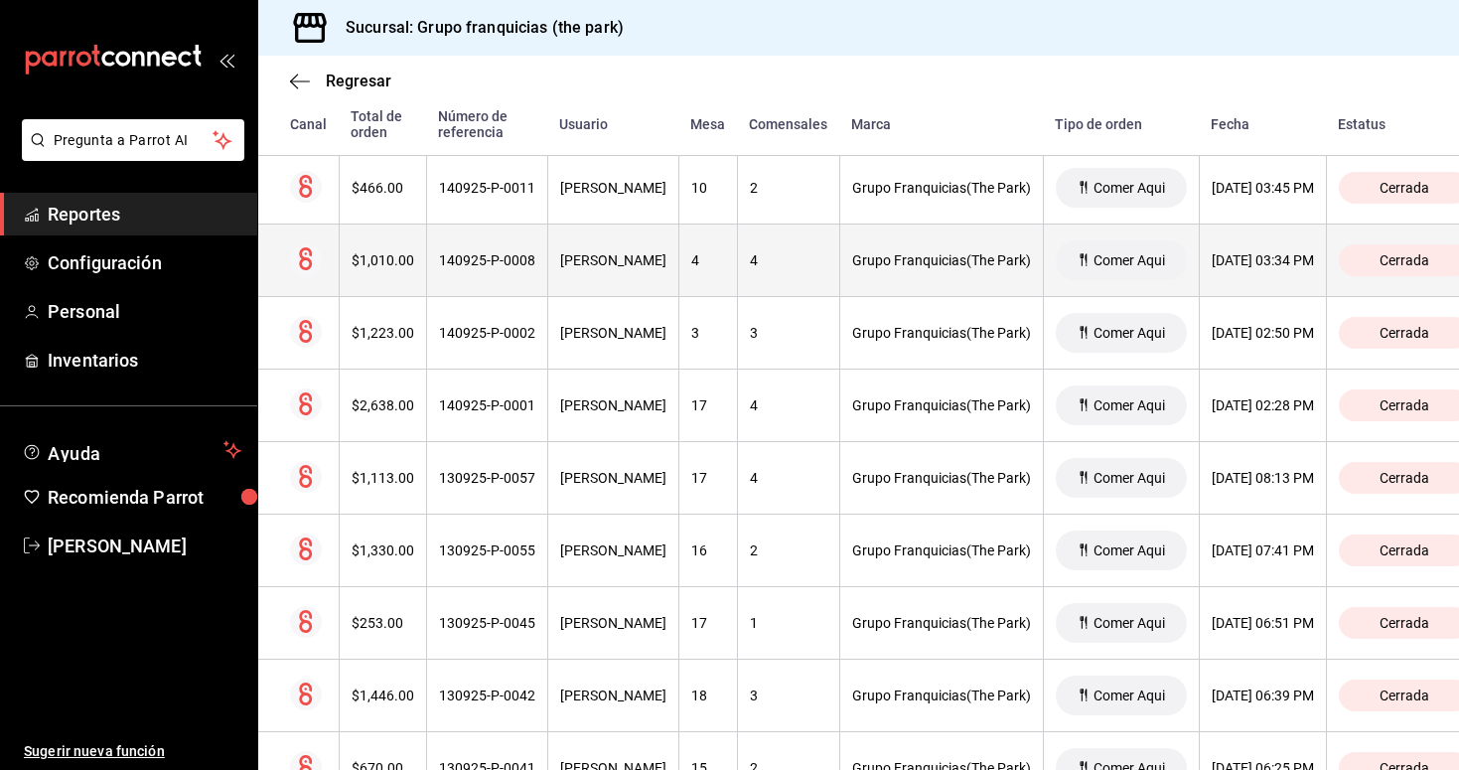
click at [518, 264] on div "140925-P-0008" at bounding box center [487, 260] width 96 height 16
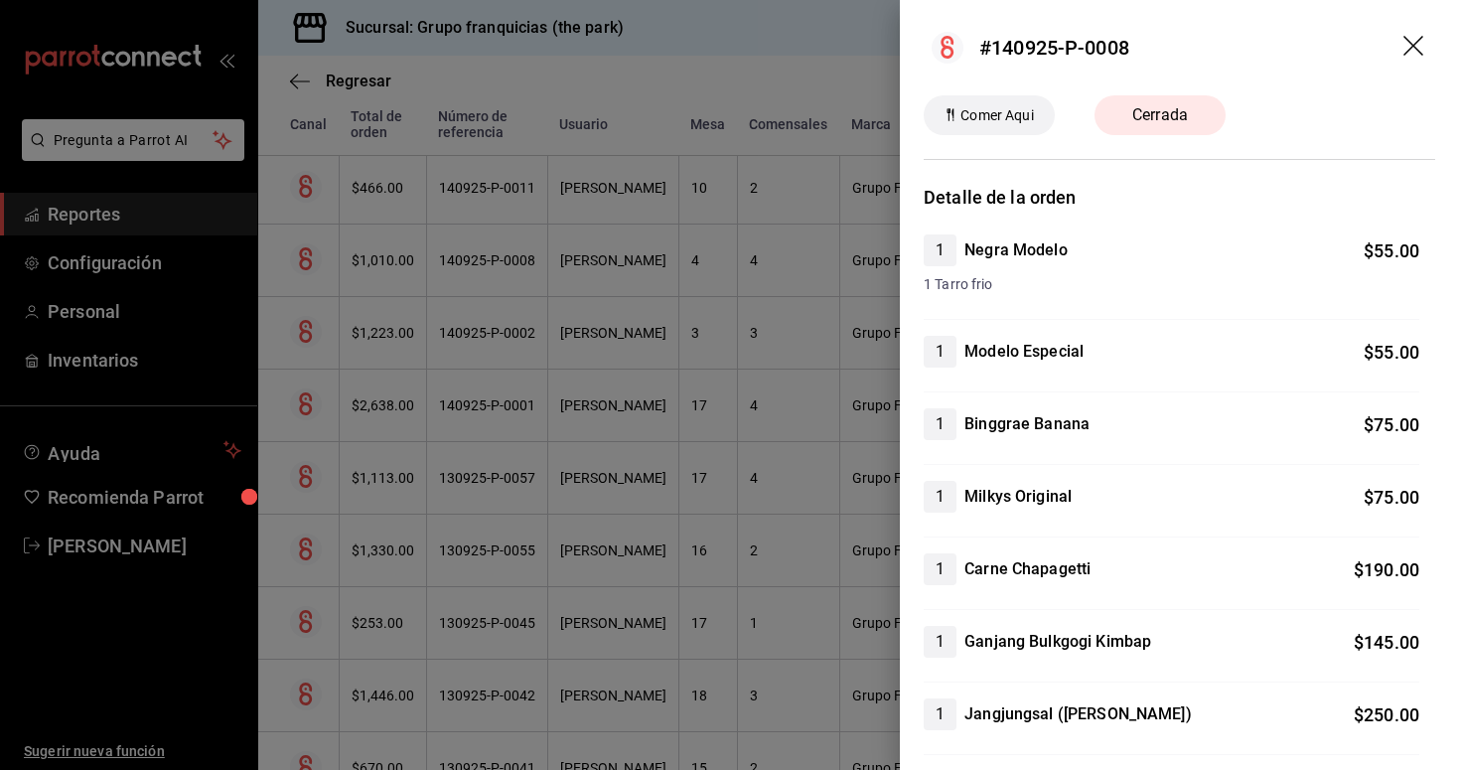
scroll to position [0, 0]
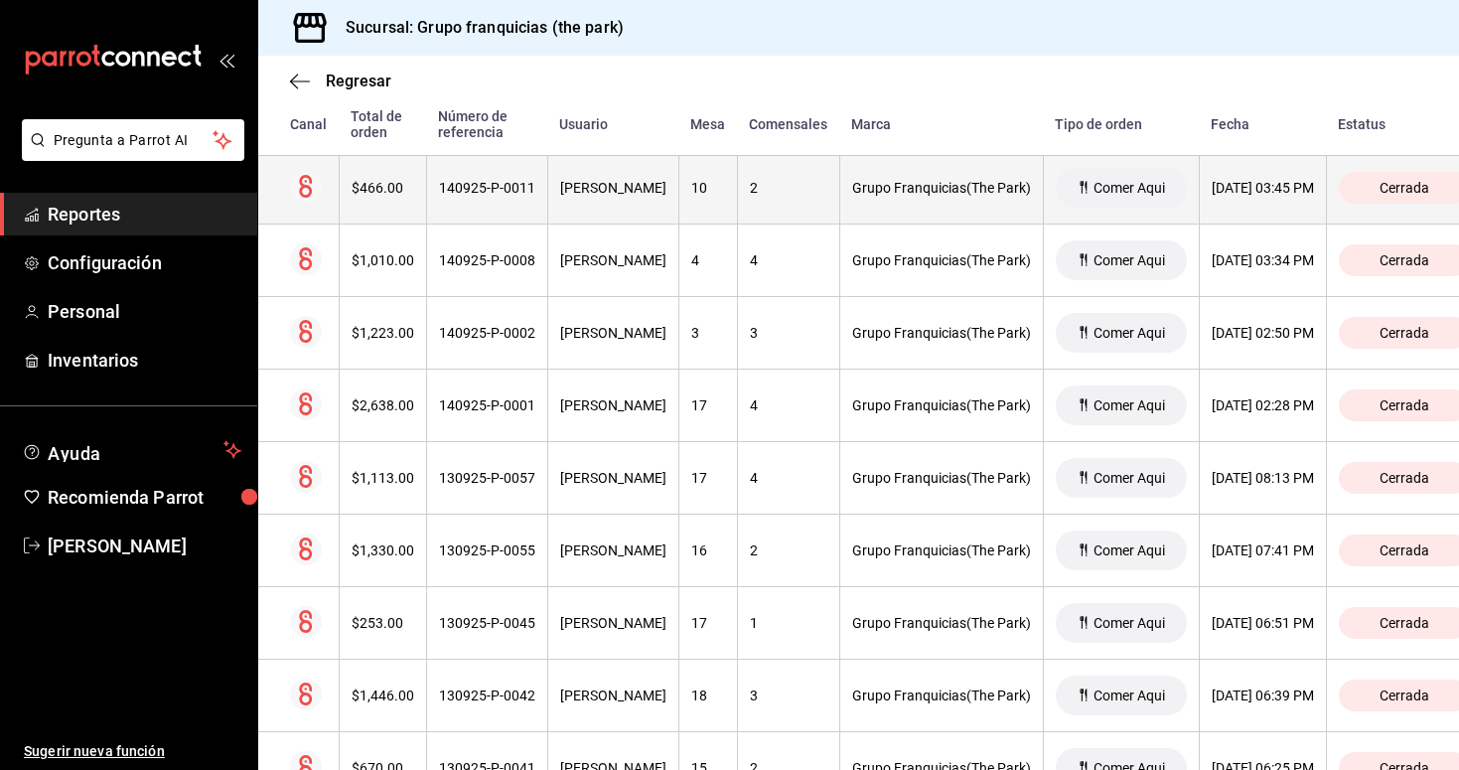
click at [584, 194] on div "[PERSON_NAME]" at bounding box center [613, 188] width 106 height 16
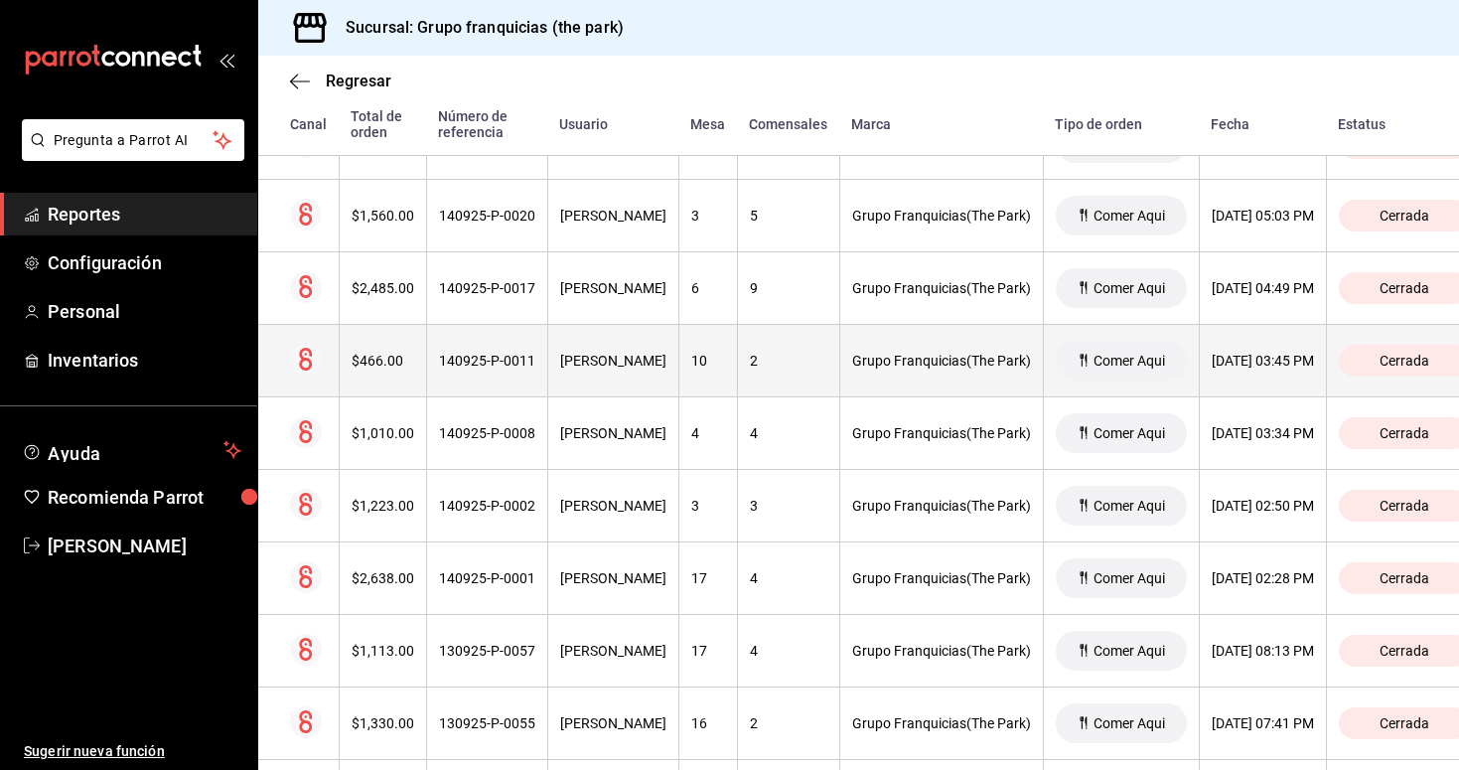
scroll to position [4831, 0]
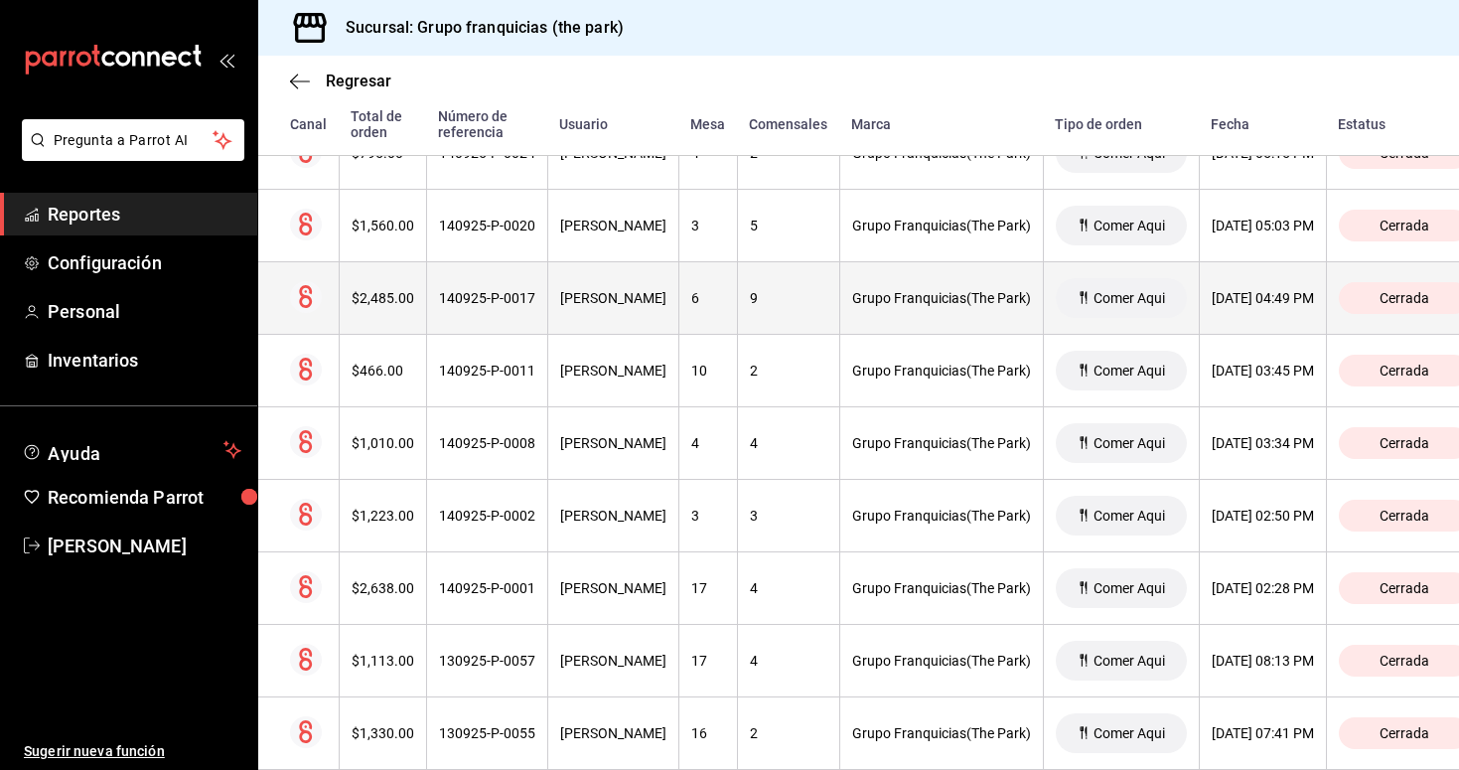
click at [624, 295] on div "[PERSON_NAME]" at bounding box center [613, 298] width 106 height 16
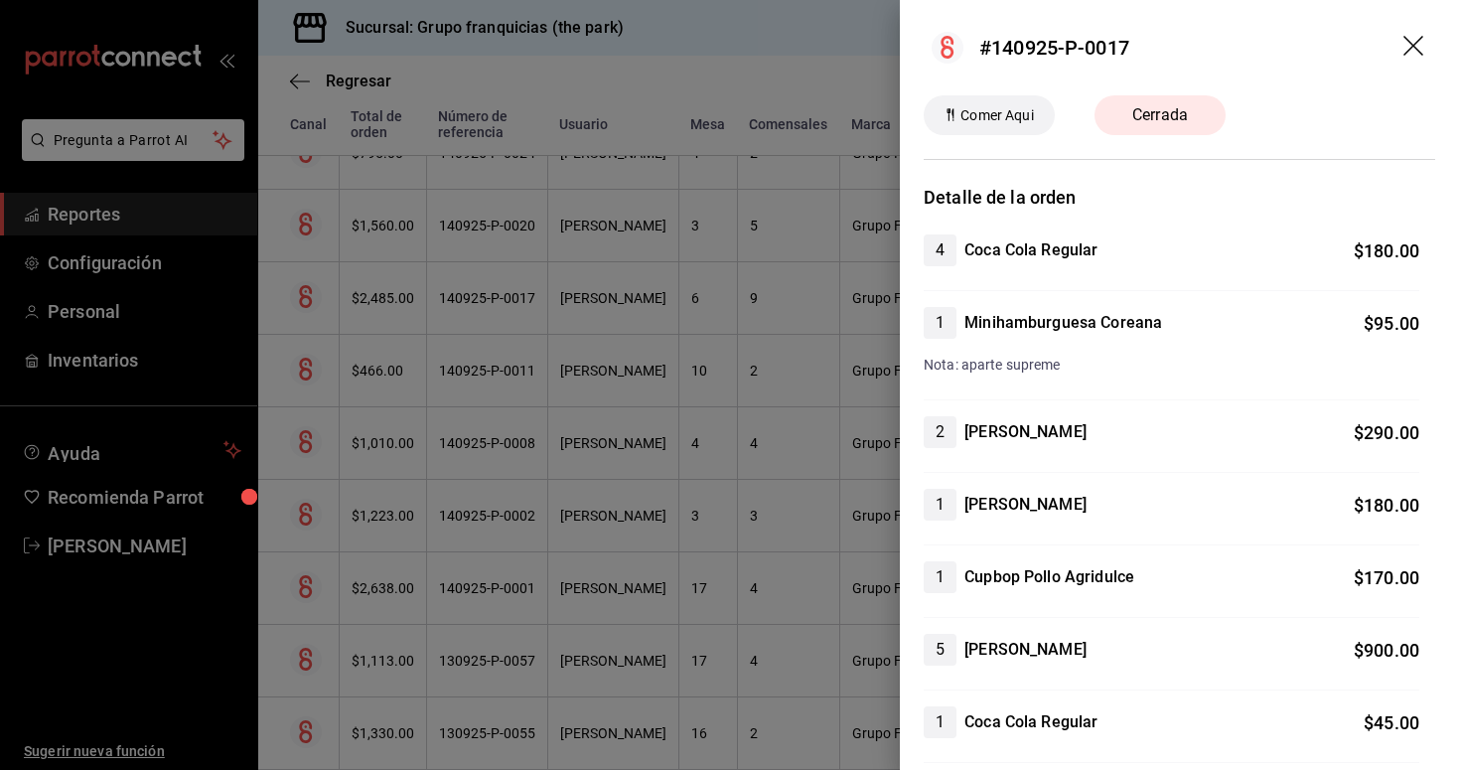
scroll to position [0, 0]
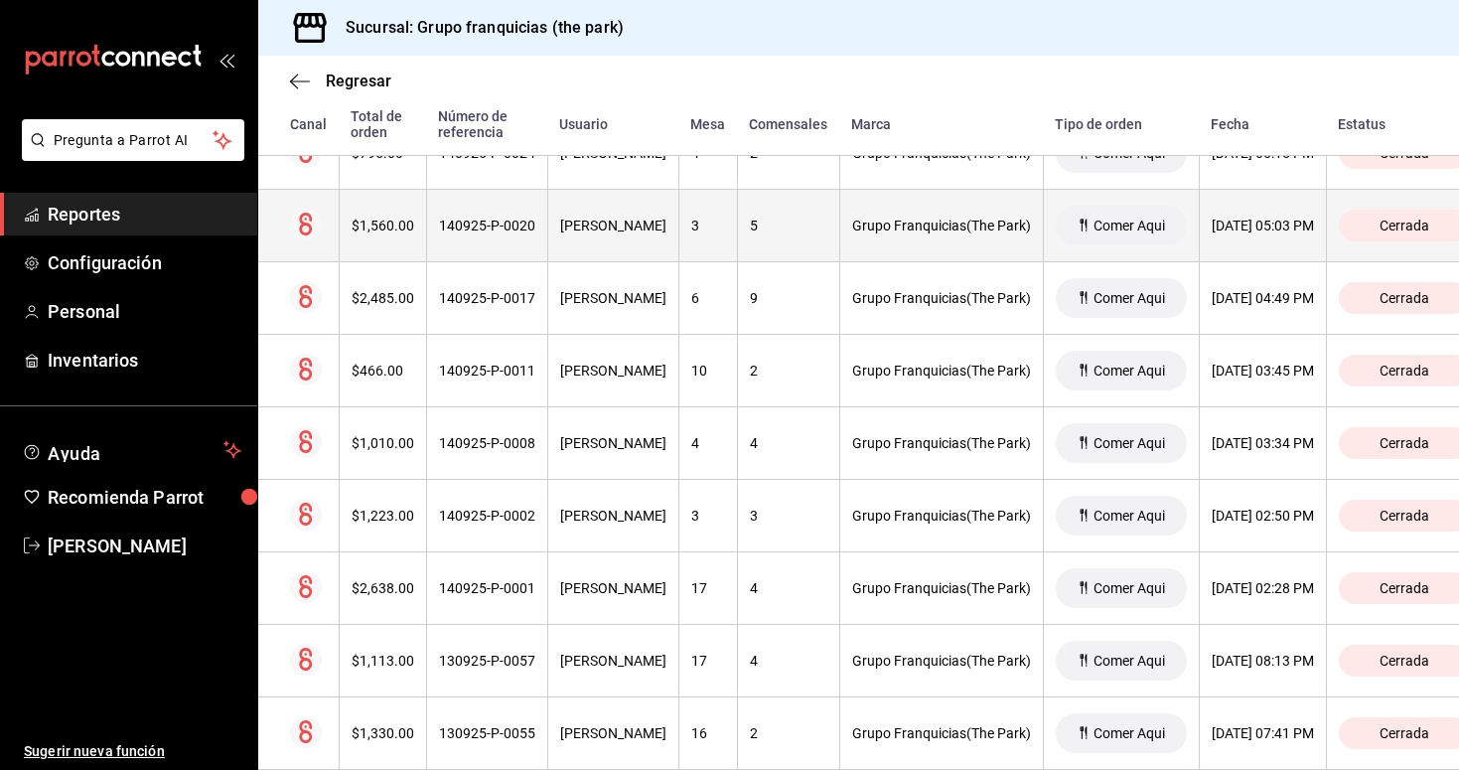
click at [603, 216] on th "[PERSON_NAME]" at bounding box center [612, 226] width 131 height 73
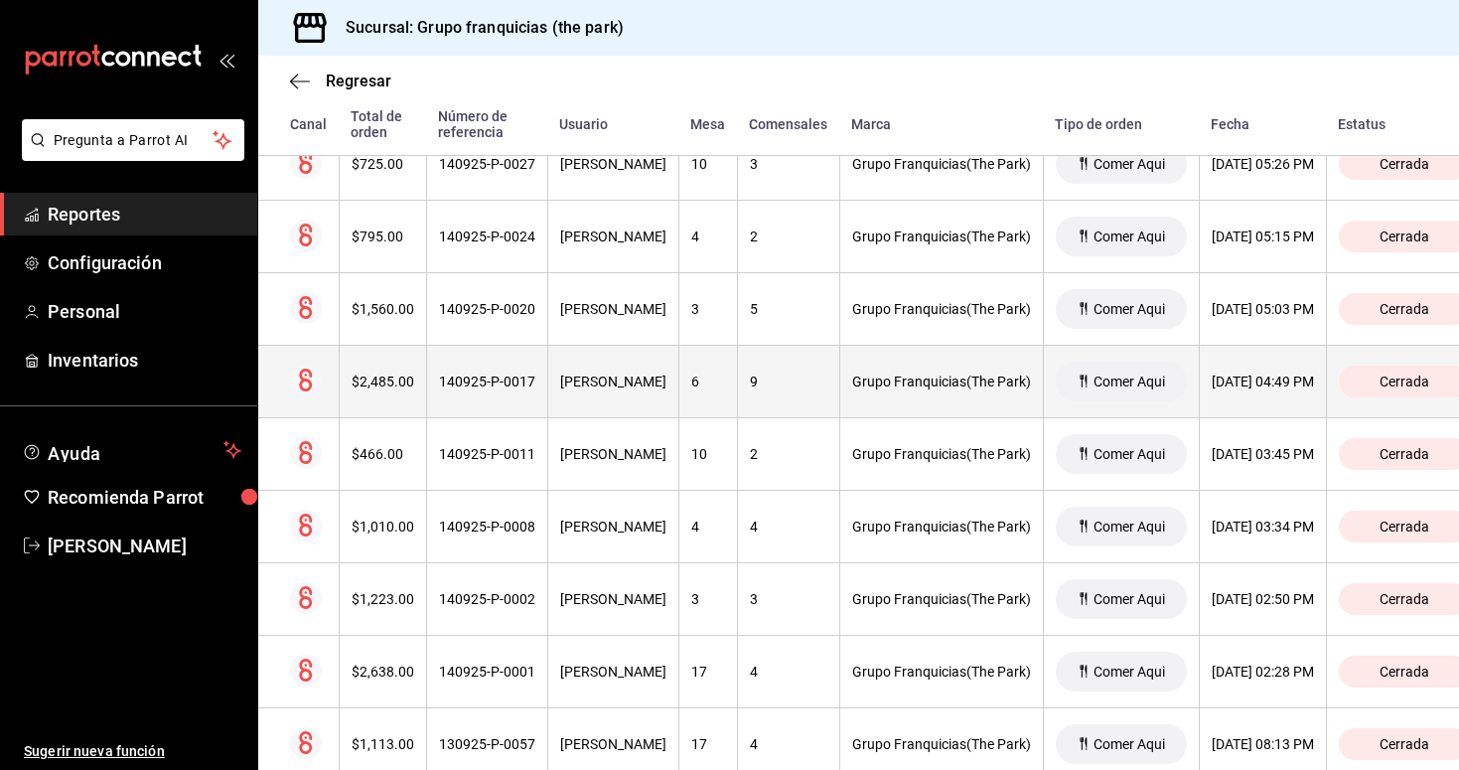
scroll to position [4744, 0]
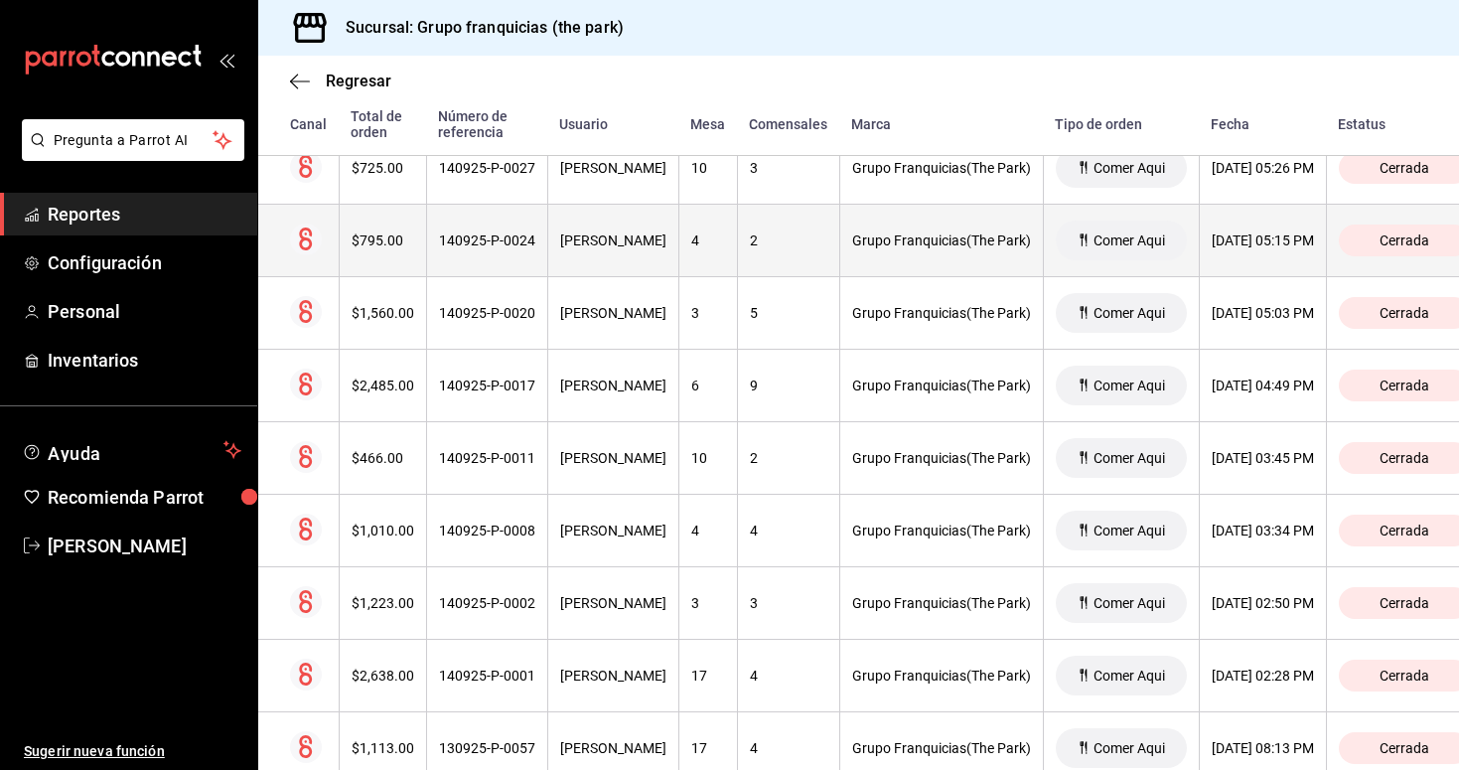
click at [513, 247] on div "140925-P-0024" at bounding box center [487, 240] width 96 height 16
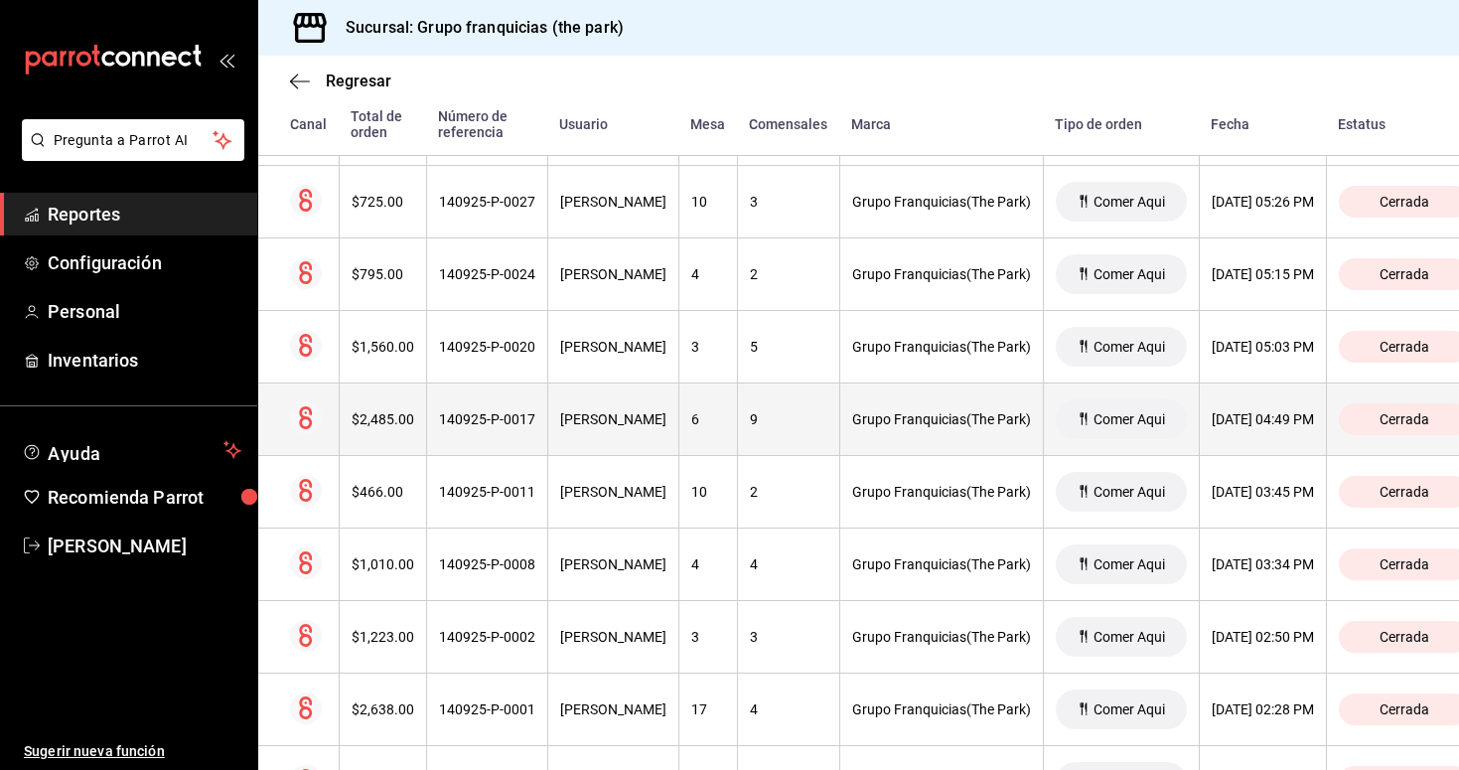
scroll to position [4689, 0]
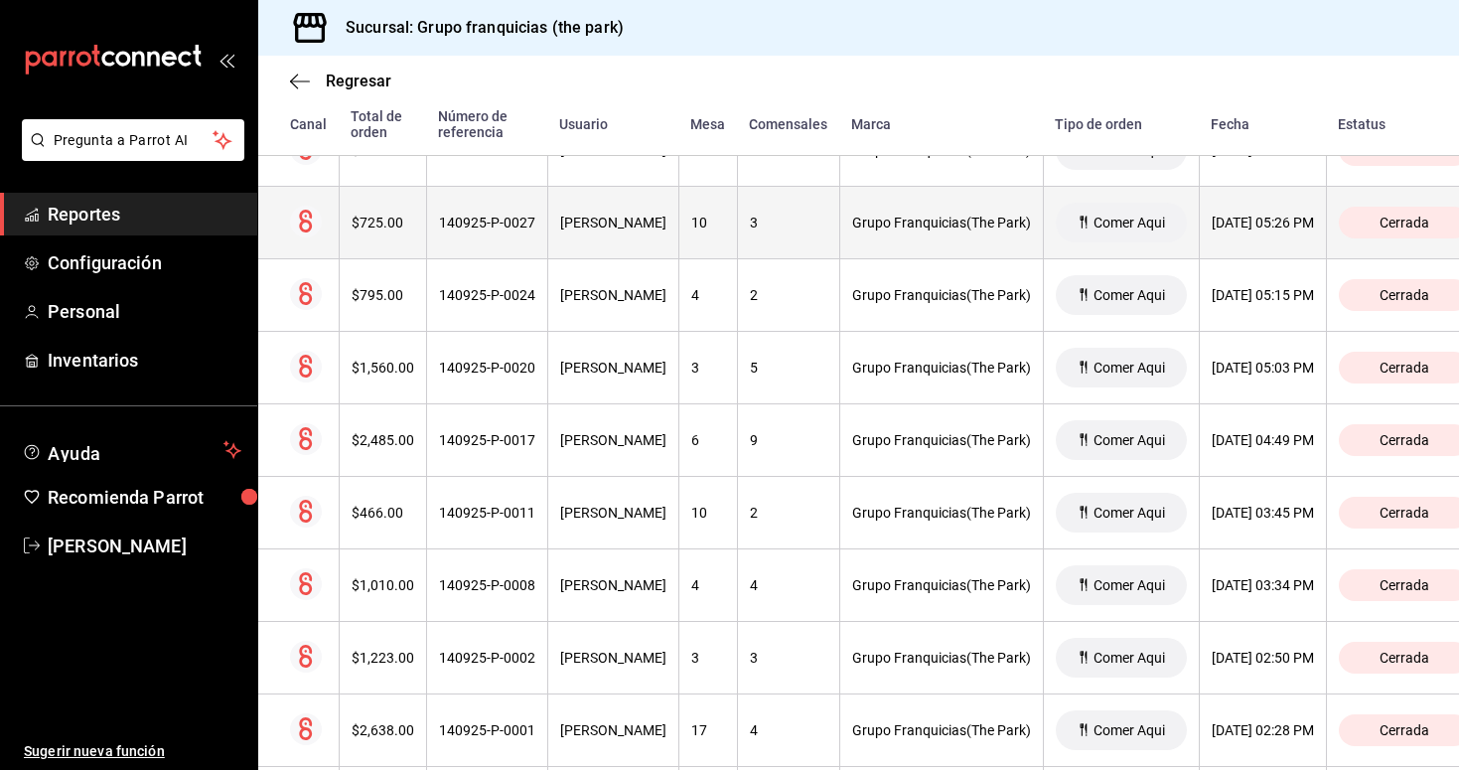
click at [515, 228] on div "140925-P-0027" at bounding box center [487, 223] width 96 height 16
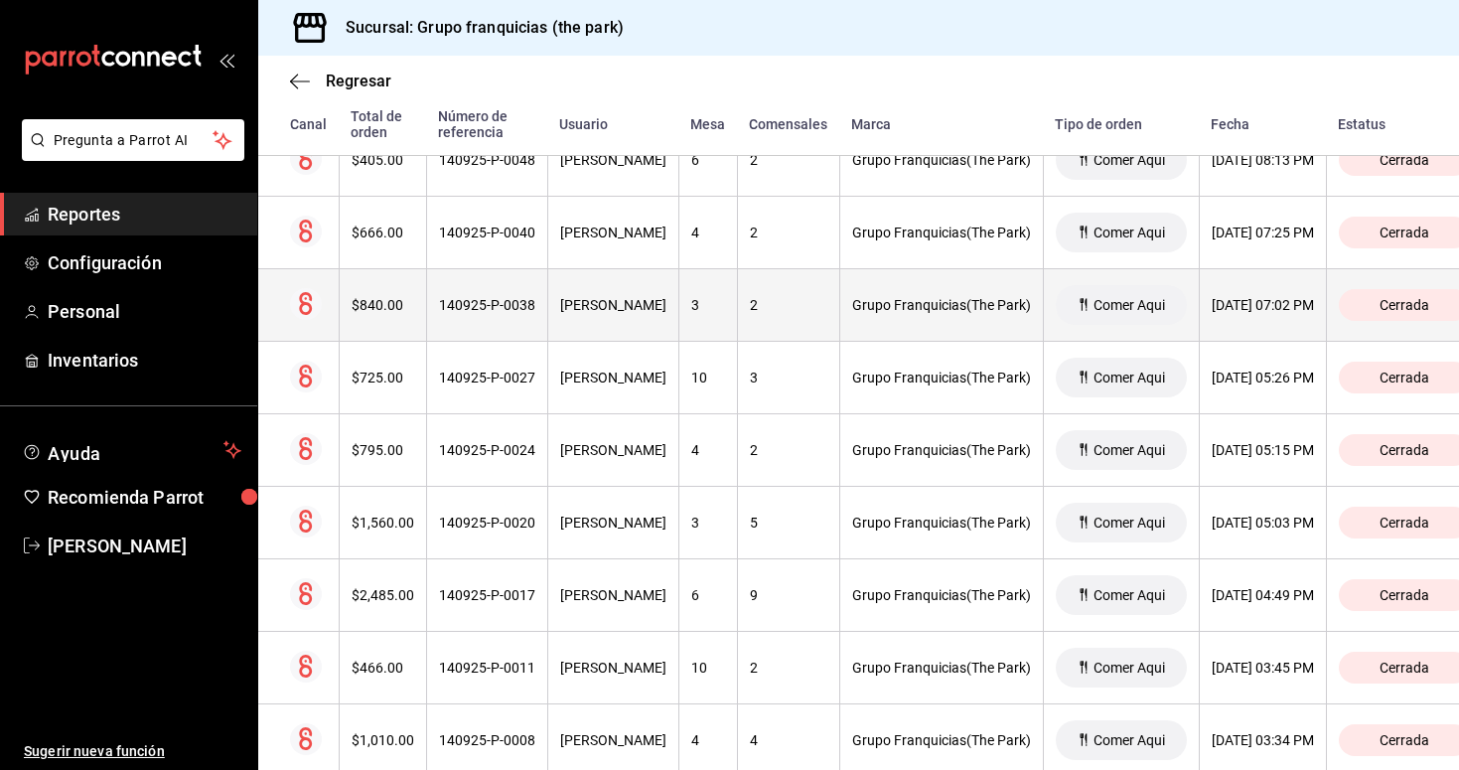
scroll to position [4529, 0]
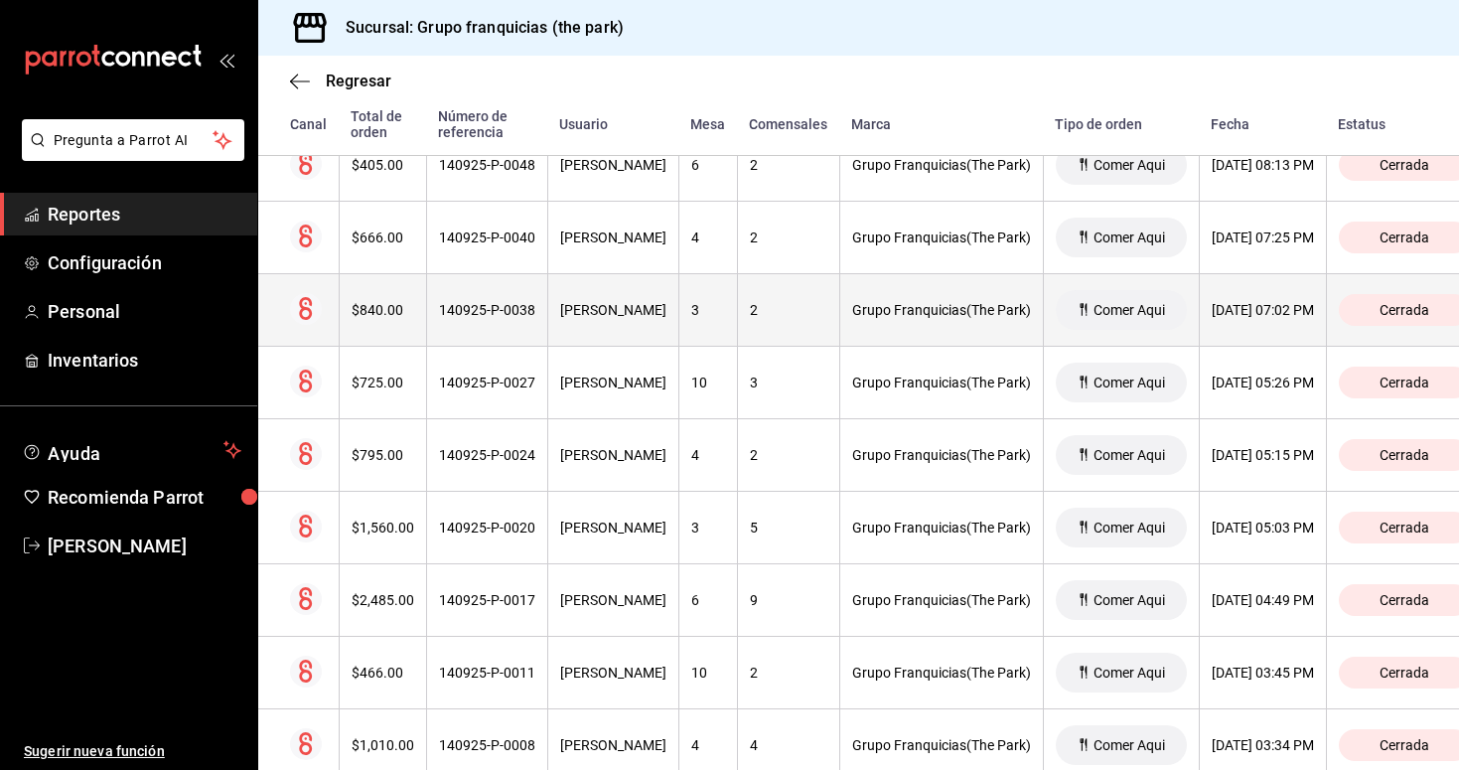
click at [496, 305] on div "140925-P-0038" at bounding box center [487, 310] width 96 height 16
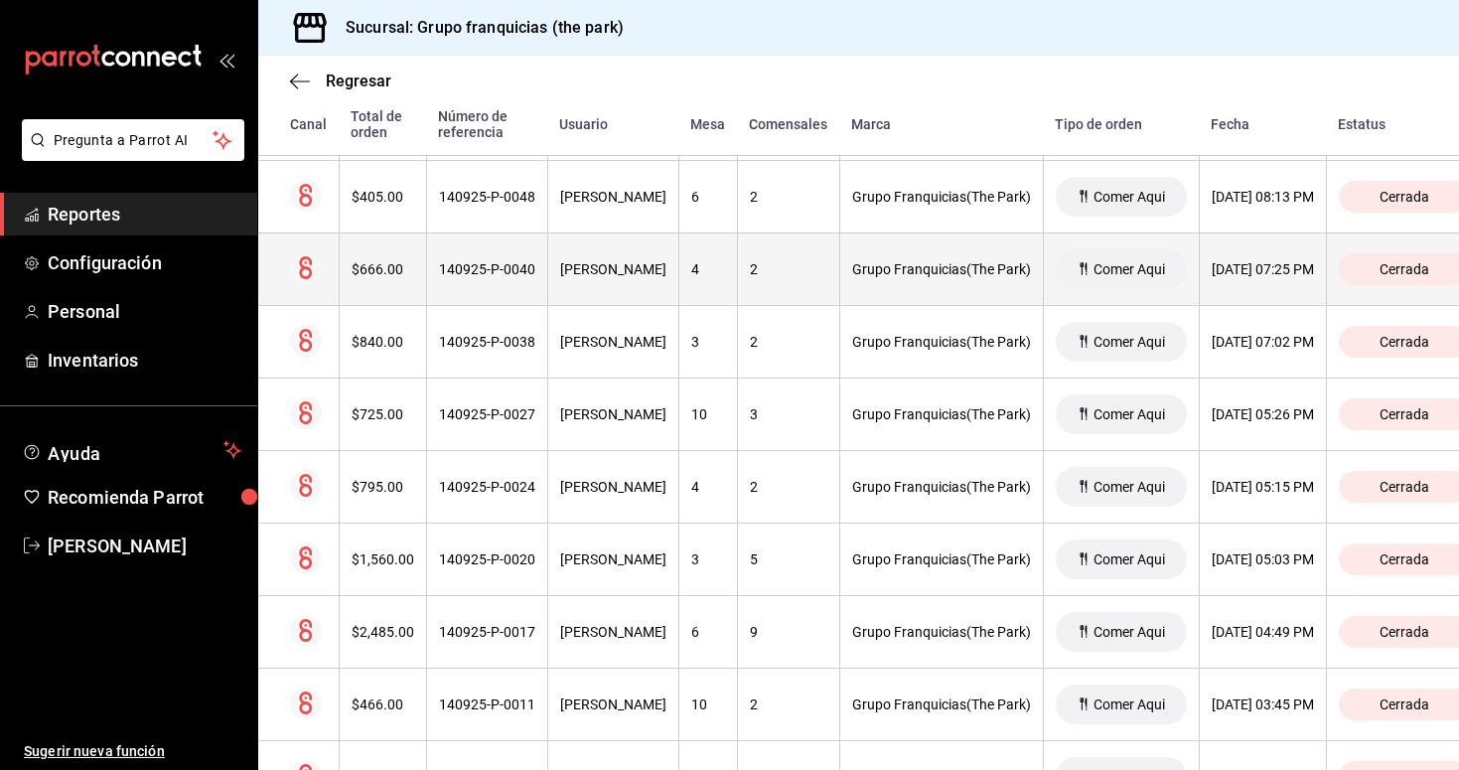
click at [495, 276] on div "140925-P-0040" at bounding box center [487, 269] width 96 height 16
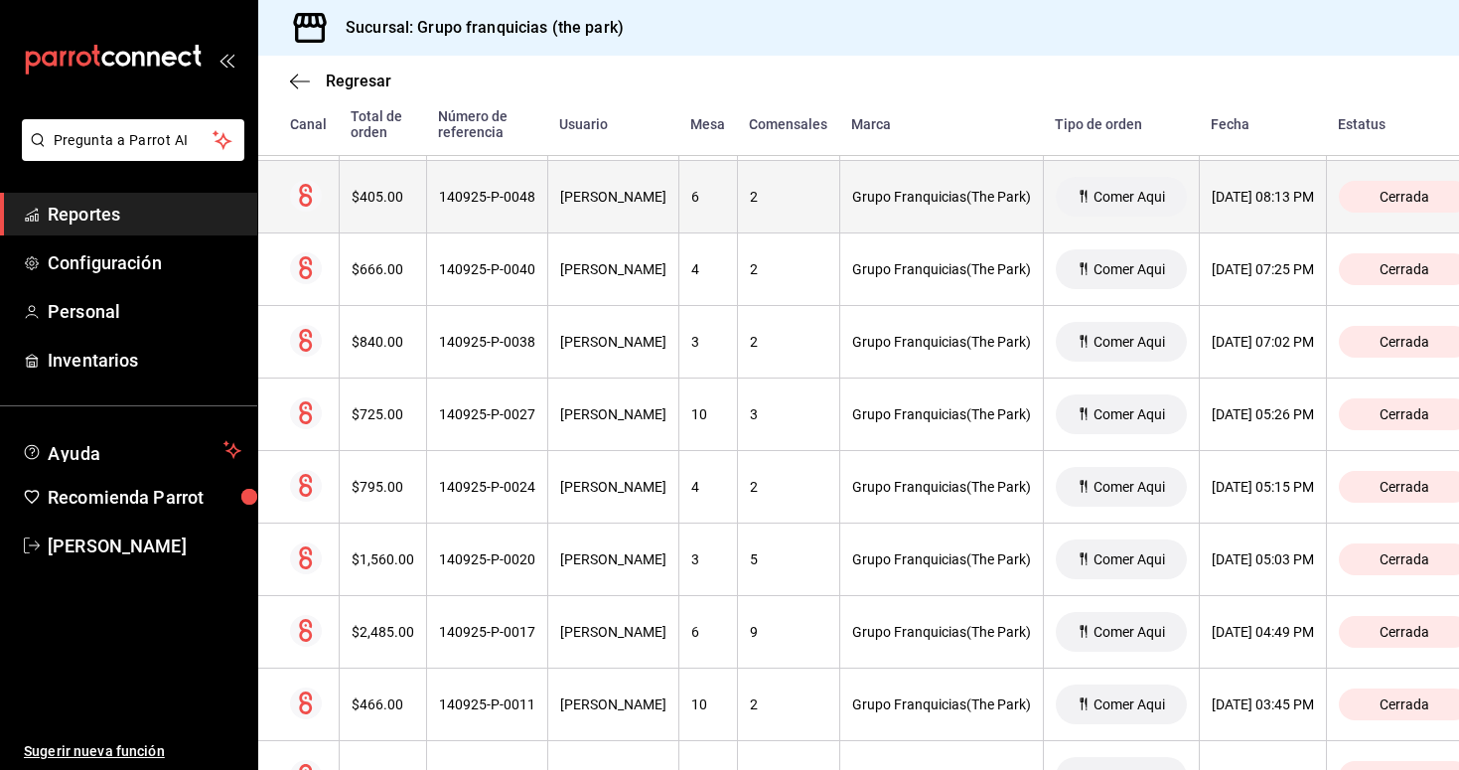
scroll to position [0, 0]
click at [509, 212] on th "140925-P-0048" at bounding box center [486, 197] width 121 height 73
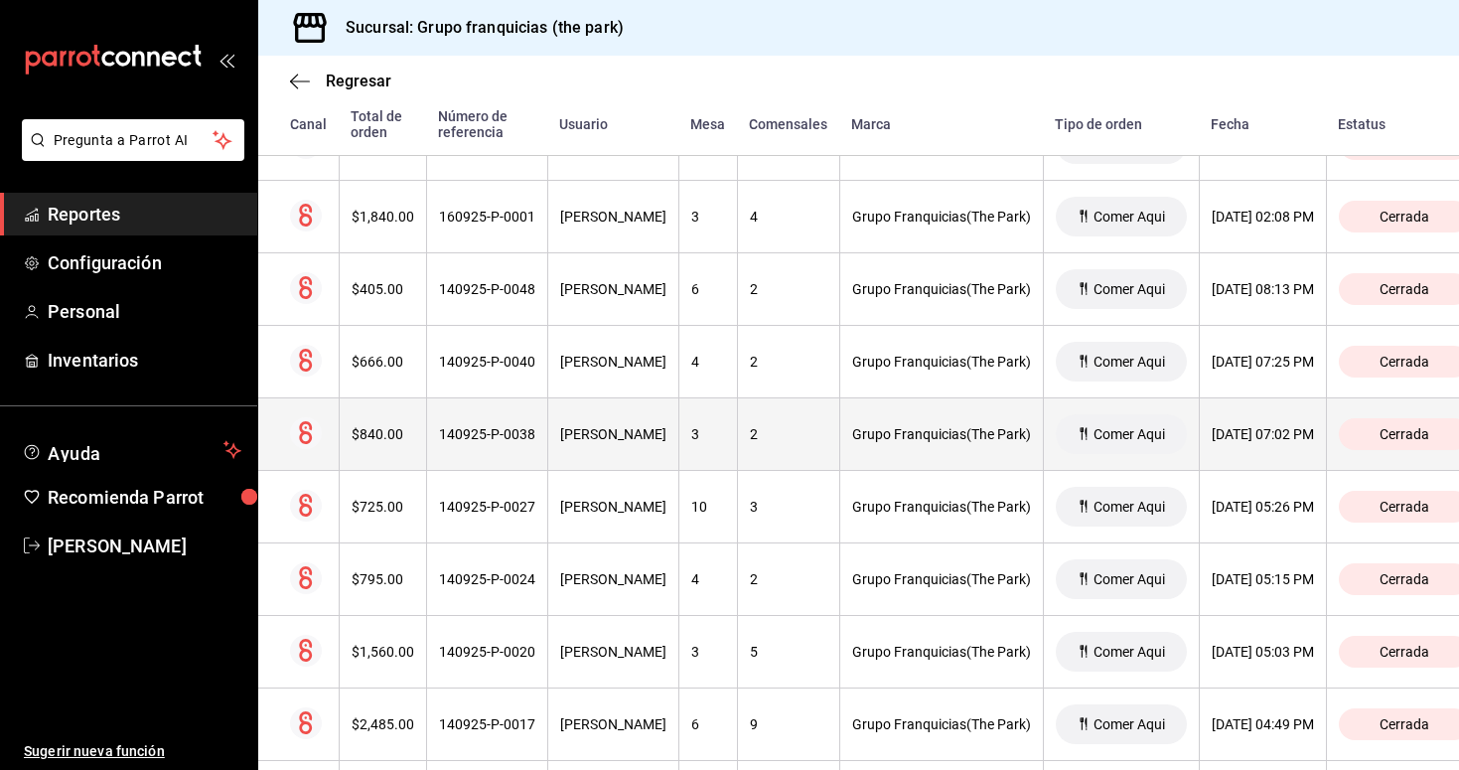
scroll to position [4330, 0]
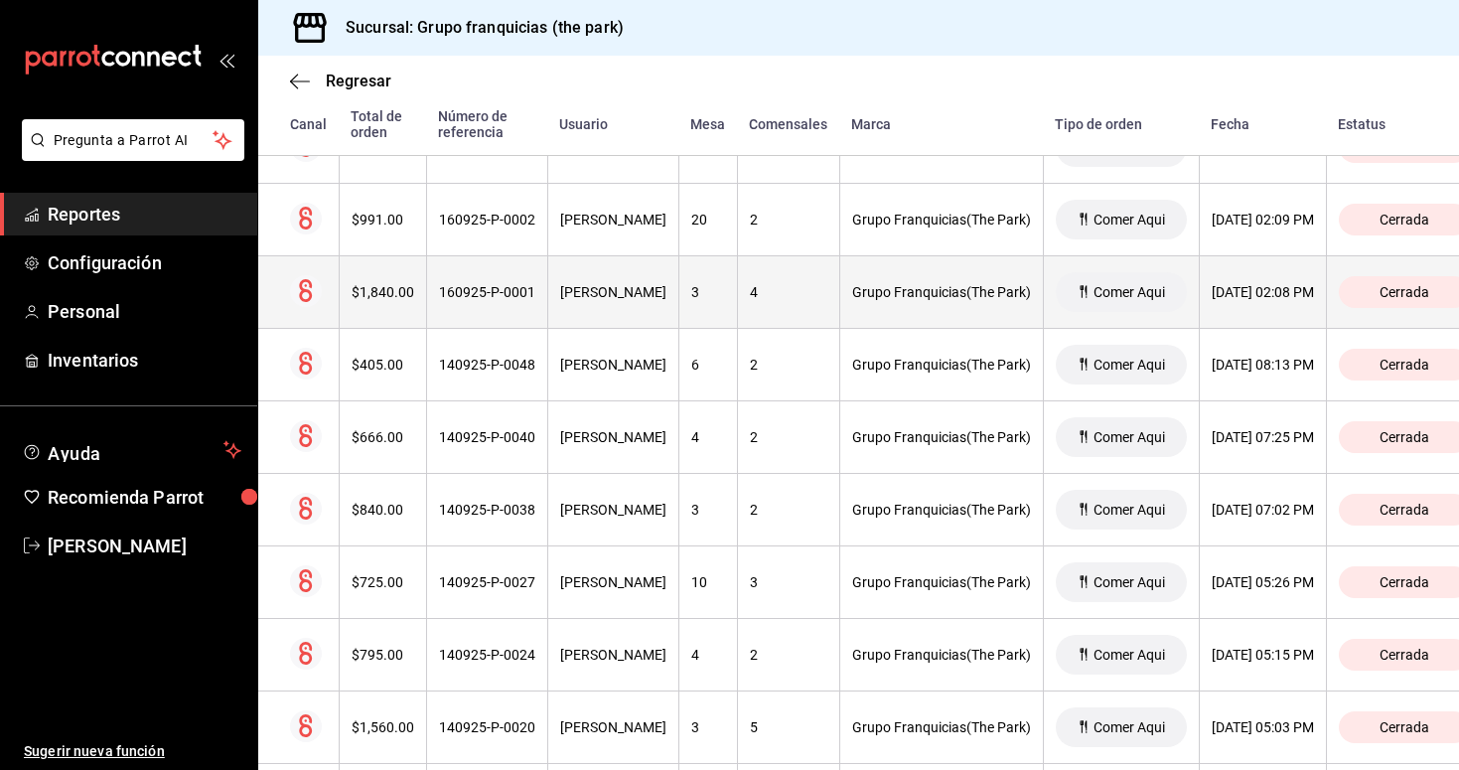
click at [518, 304] on th "160925-P-0001" at bounding box center [486, 292] width 121 height 73
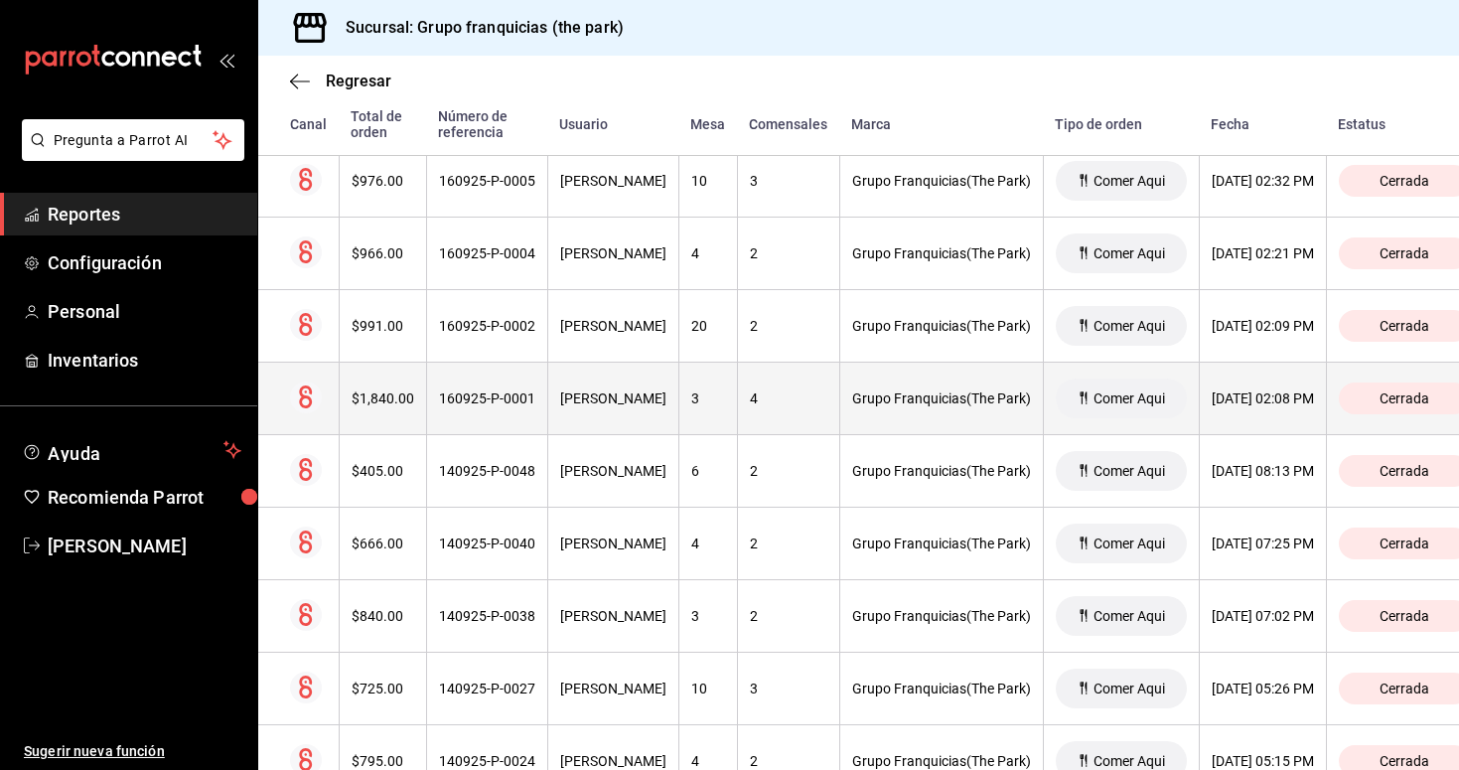
scroll to position [4183, 0]
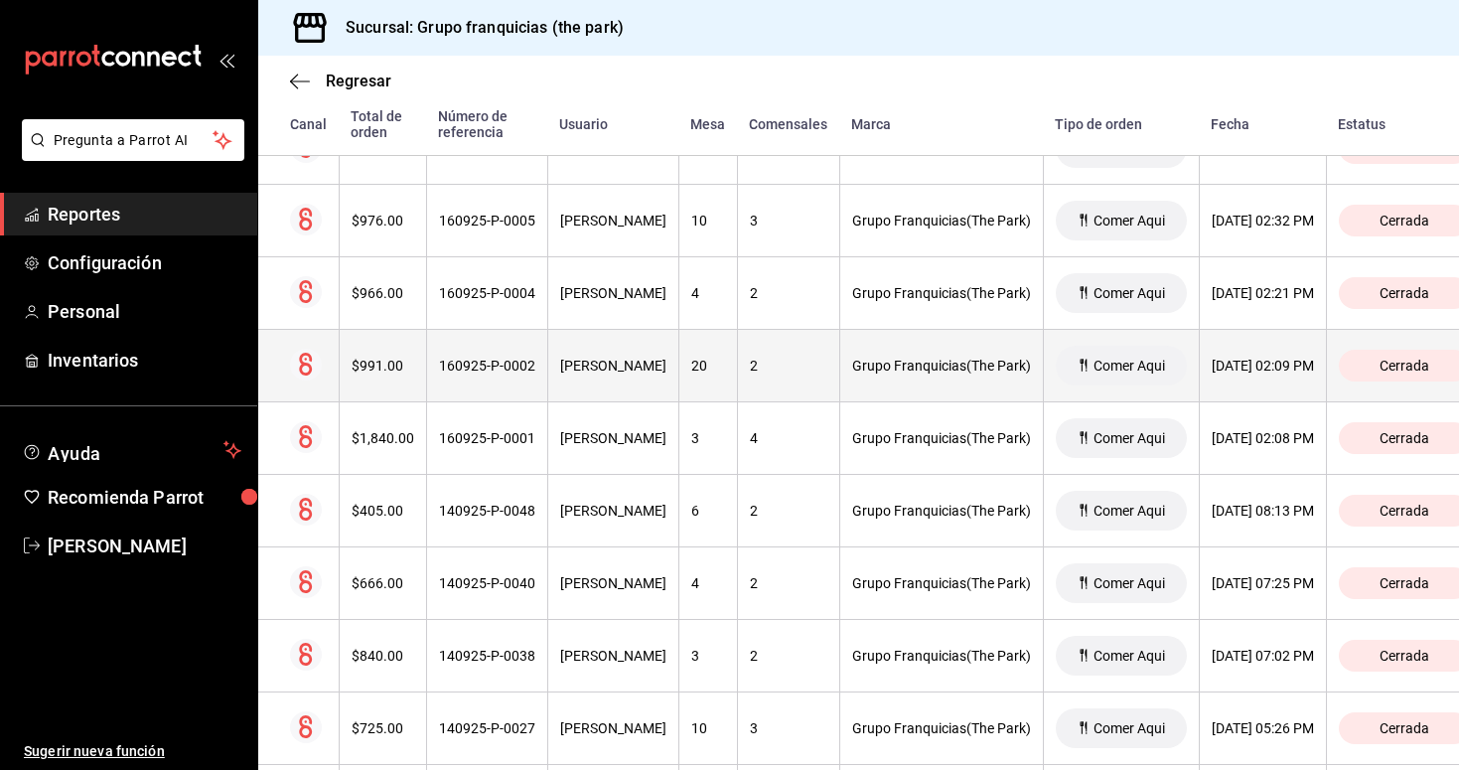
click at [515, 380] on th "160925-P-0002" at bounding box center [486, 366] width 121 height 73
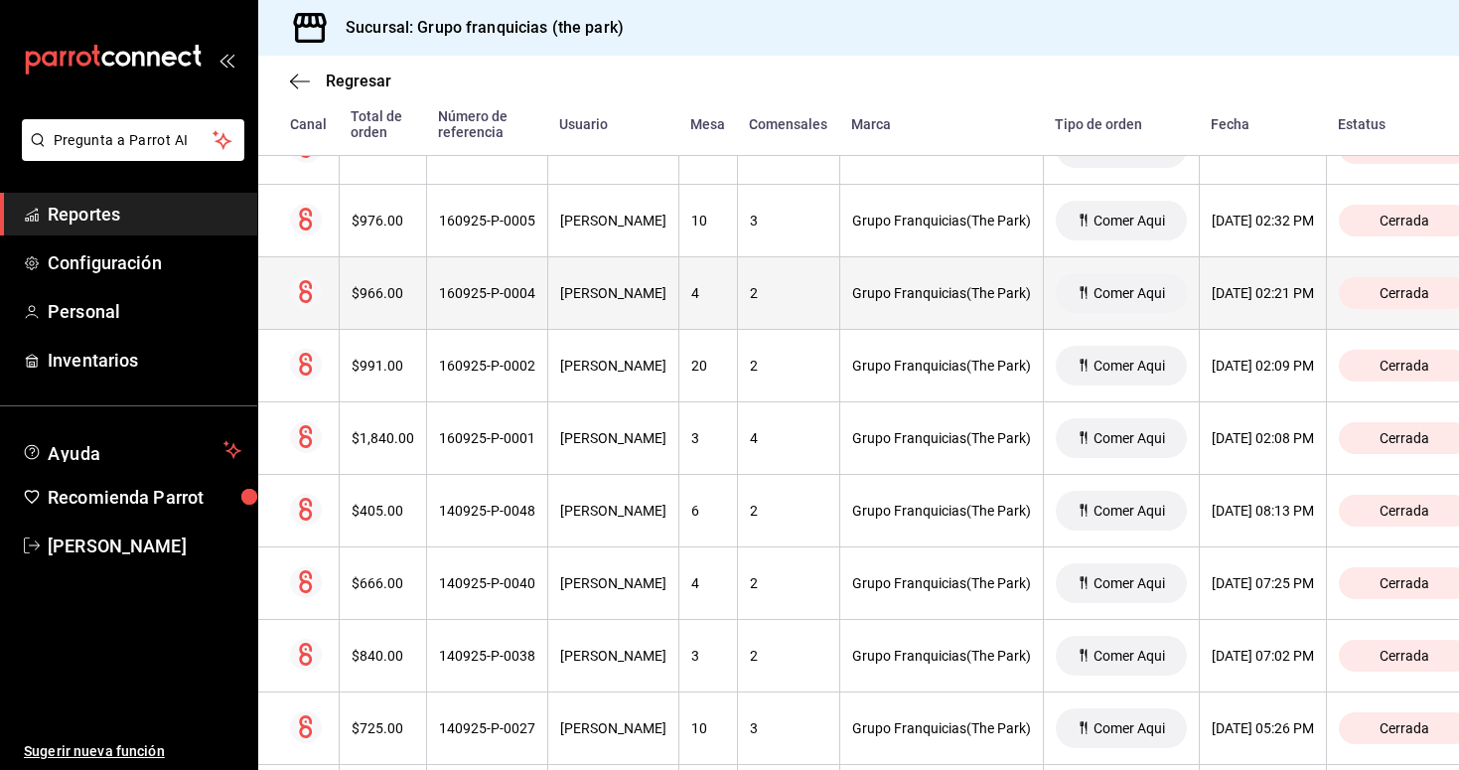
click at [485, 296] on div "160925-P-0004" at bounding box center [487, 293] width 96 height 16
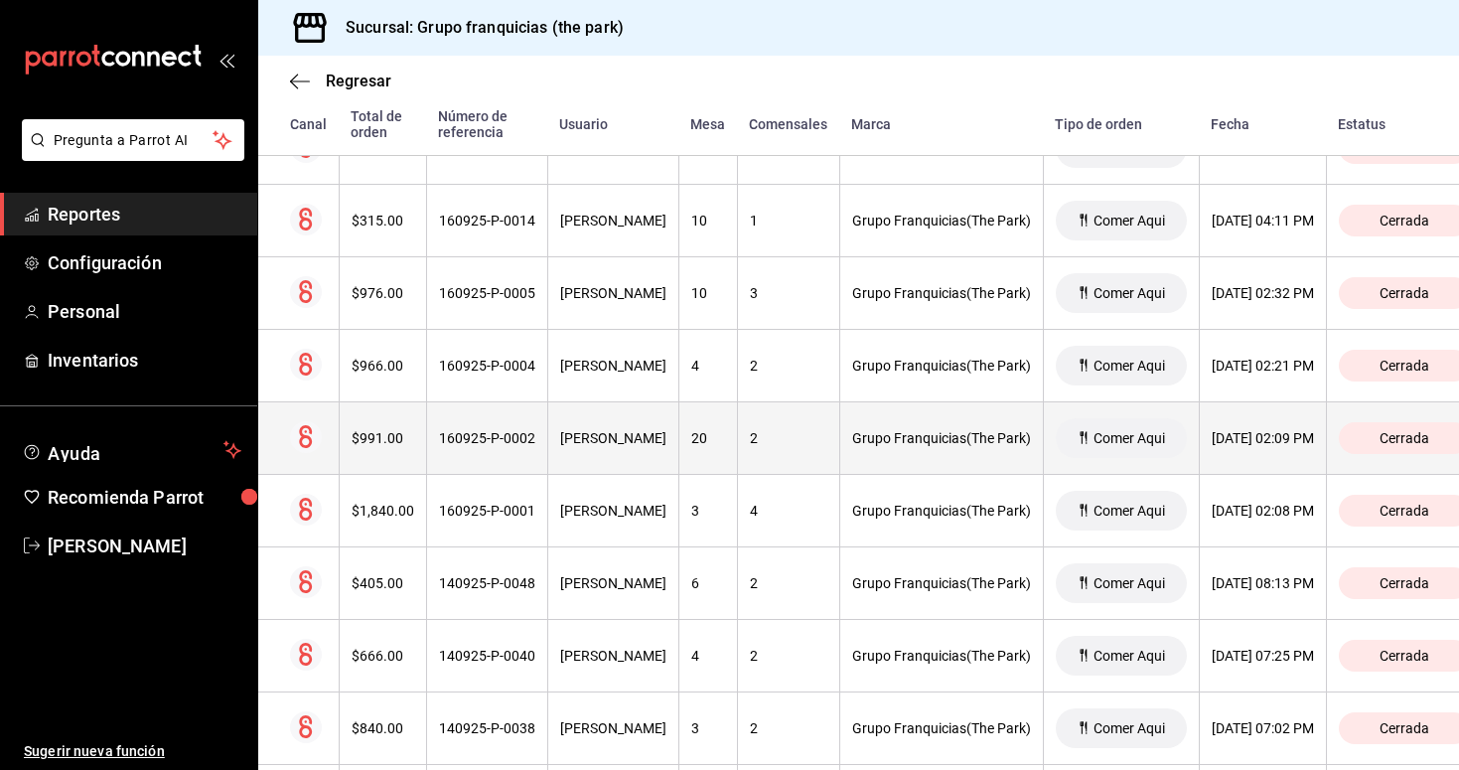
scroll to position [4108, 0]
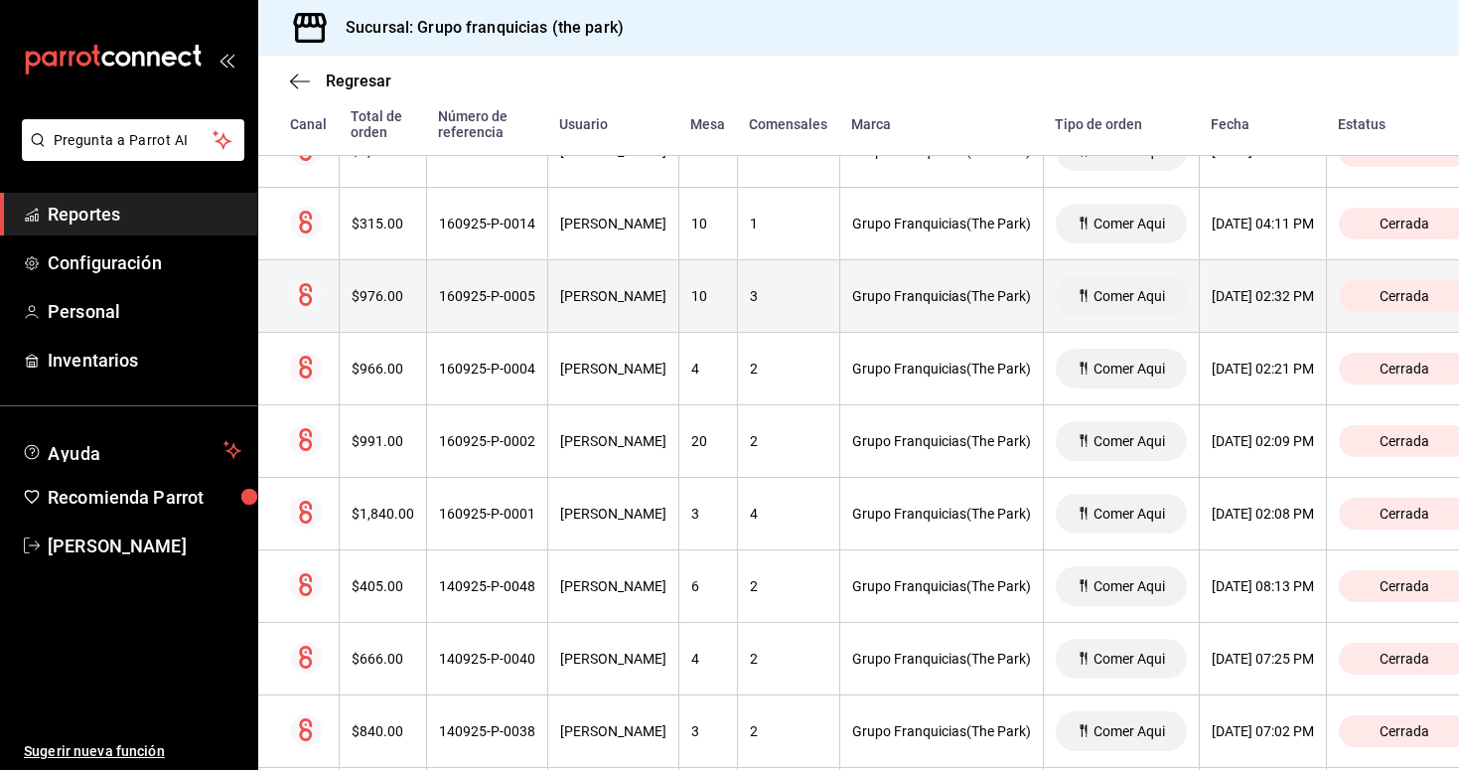
click at [497, 316] on th "160925-P-0005" at bounding box center [486, 296] width 121 height 73
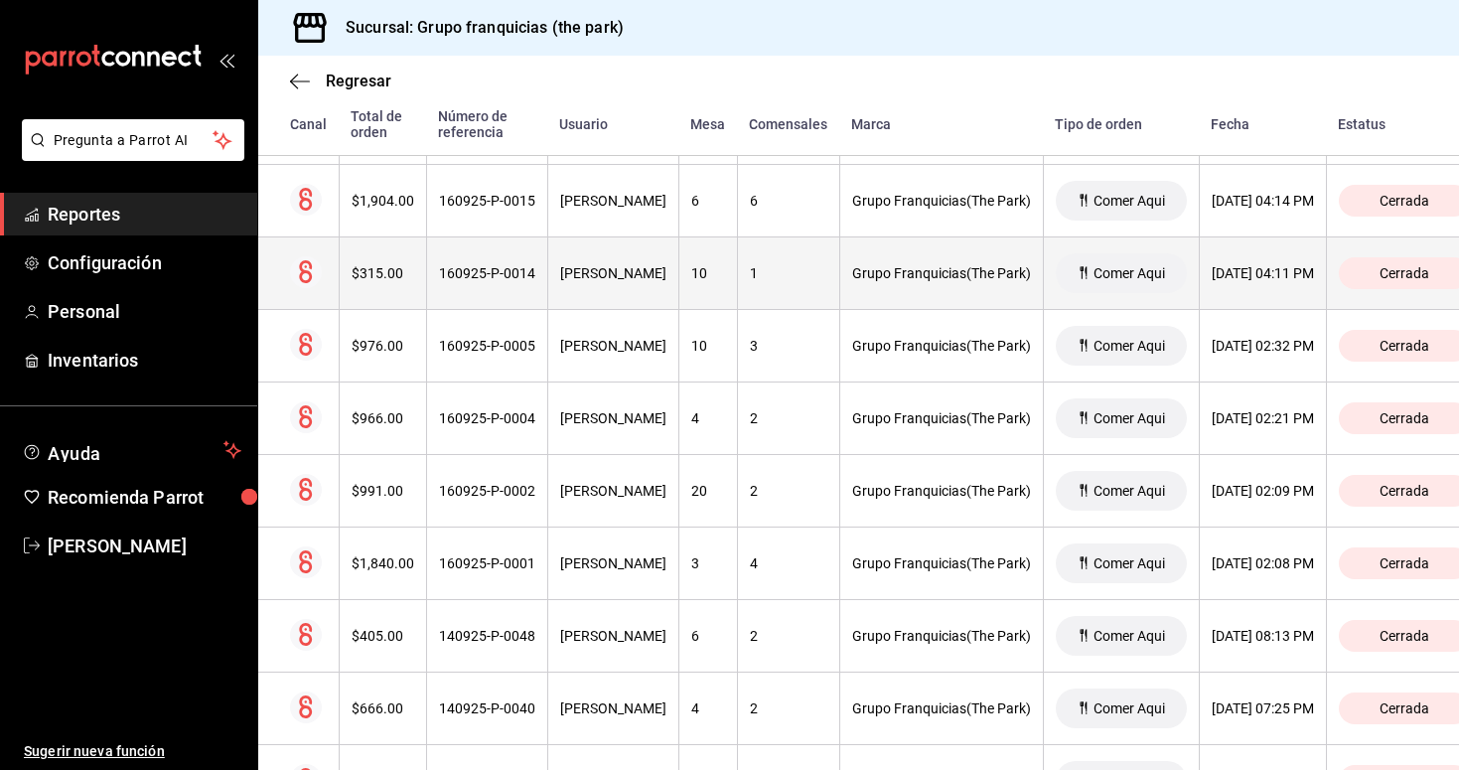
click at [507, 283] on th "160925-P-0014" at bounding box center [486, 273] width 121 height 73
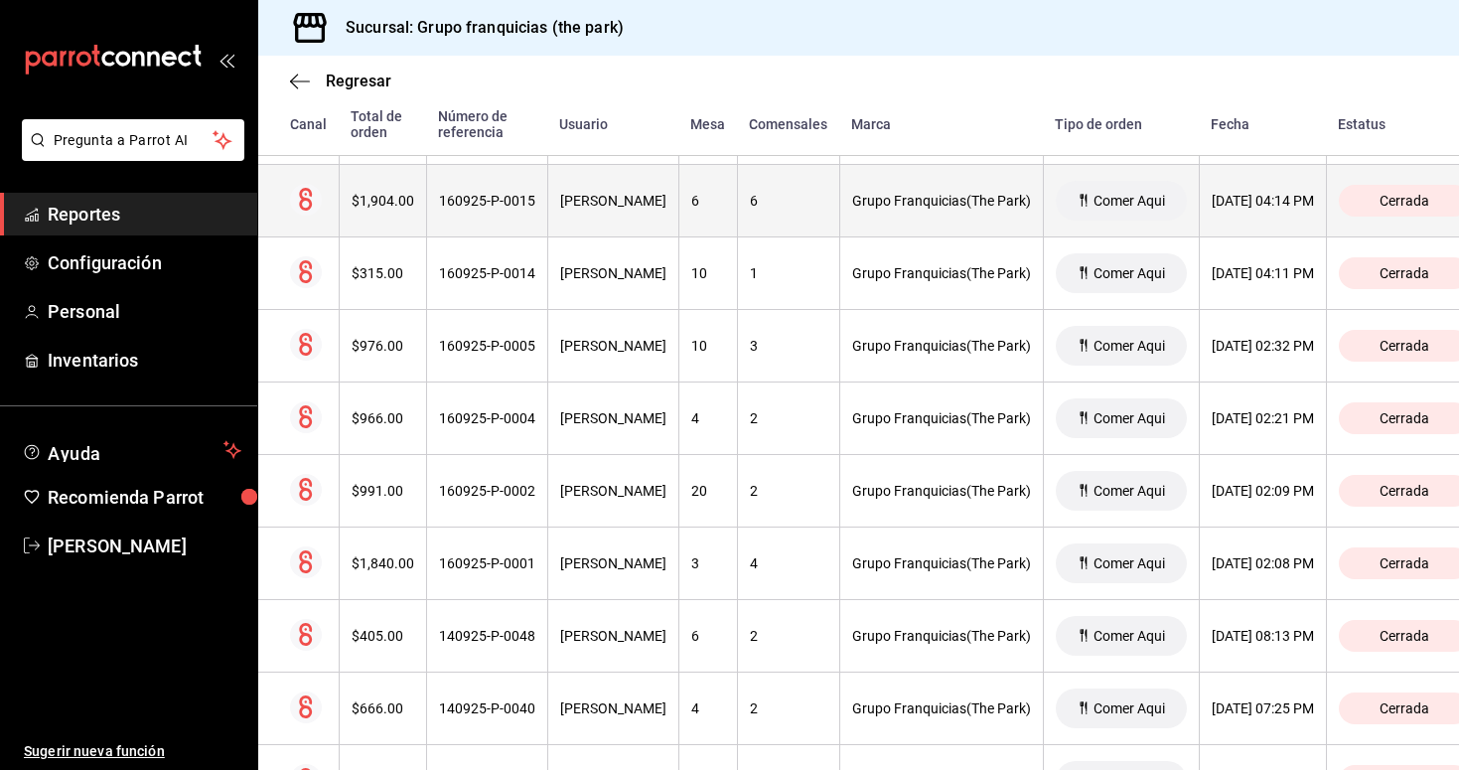
click at [491, 198] on div "160925-P-0015" at bounding box center [487, 201] width 96 height 16
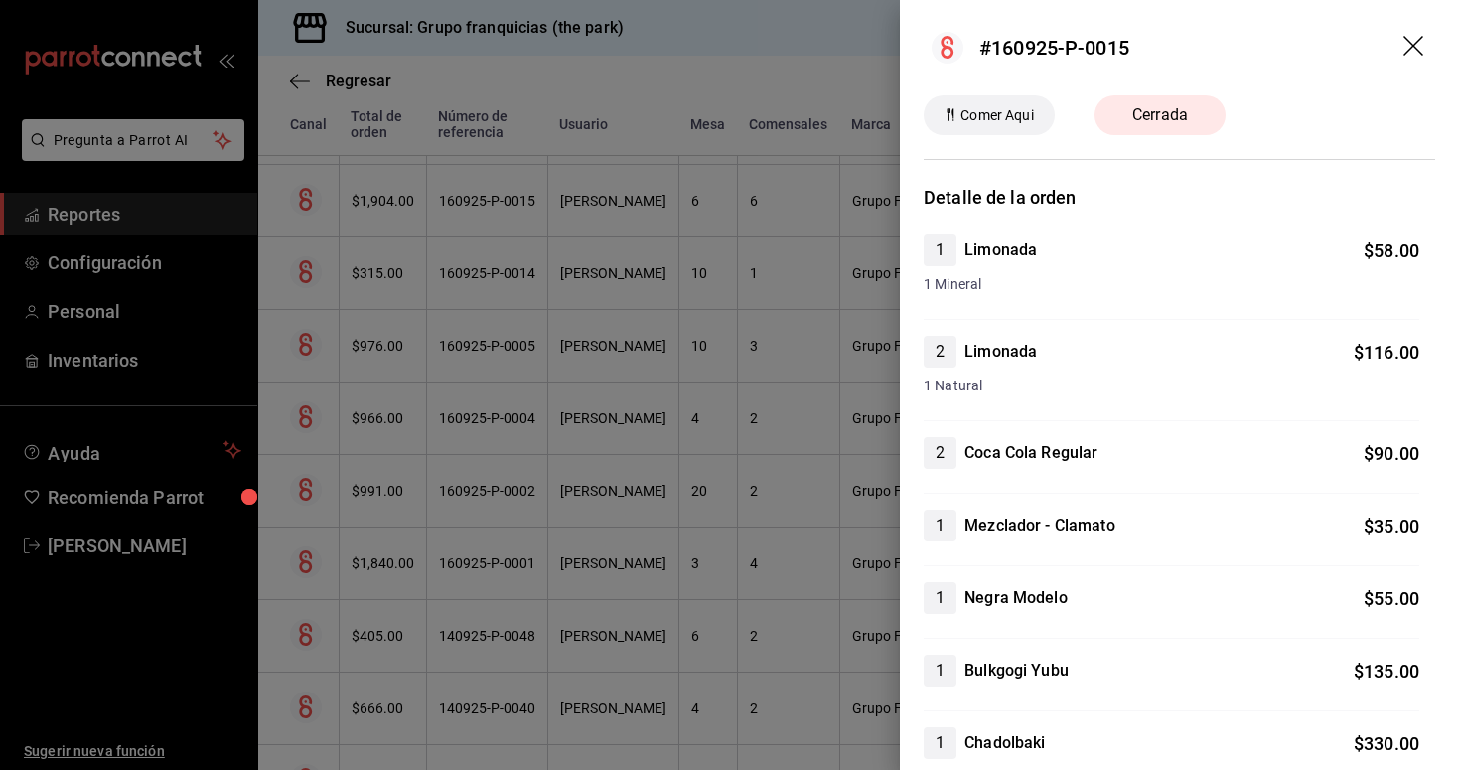
scroll to position [0, 0]
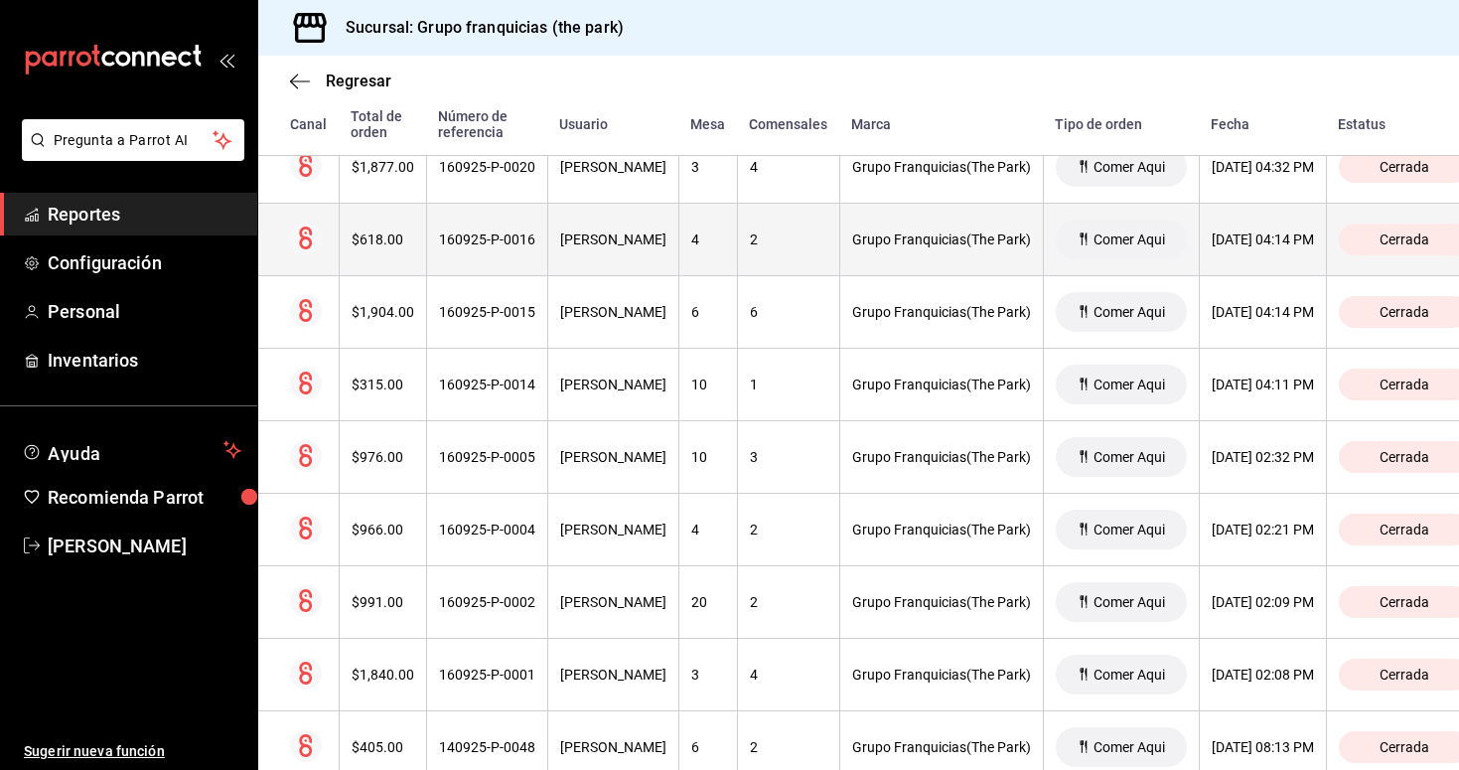
click at [502, 243] on div "160925-P-0016" at bounding box center [487, 239] width 96 height 16
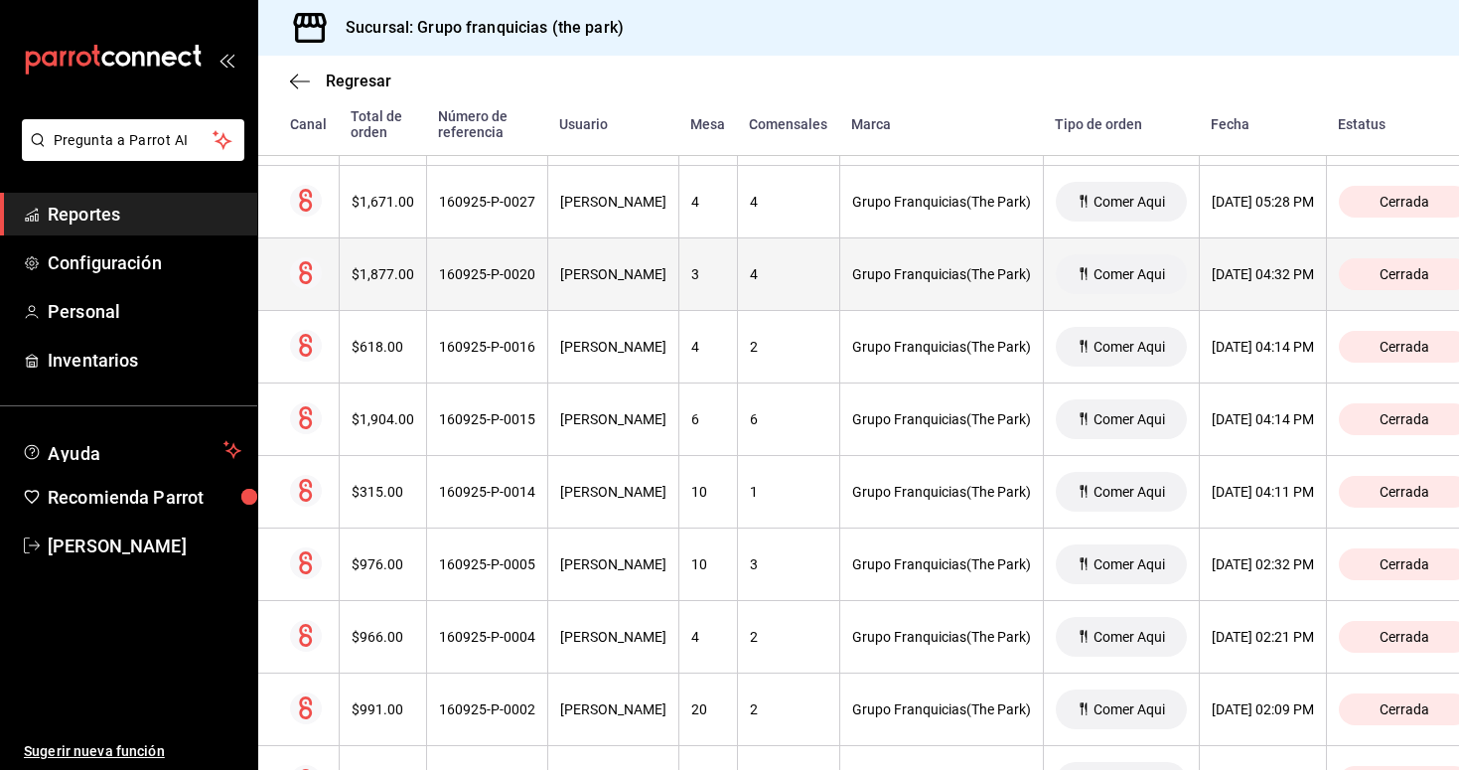
click at [511, 272] on div "160925-P-0020" at bounding box center [487, 274] width 96 height 16
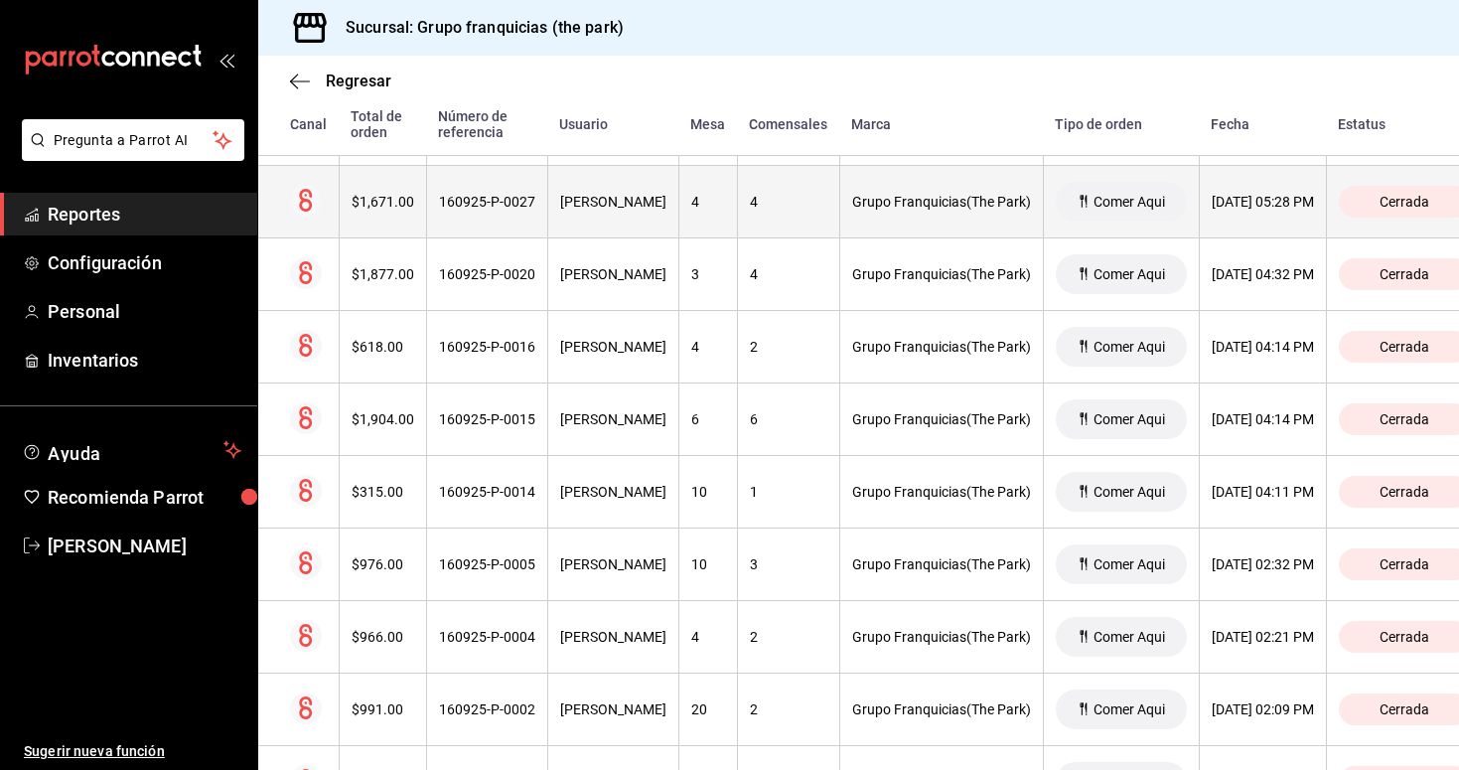
click at [499, 200] on div "160925-P-0027" at bounding box center [487, 202] width 96 height 16
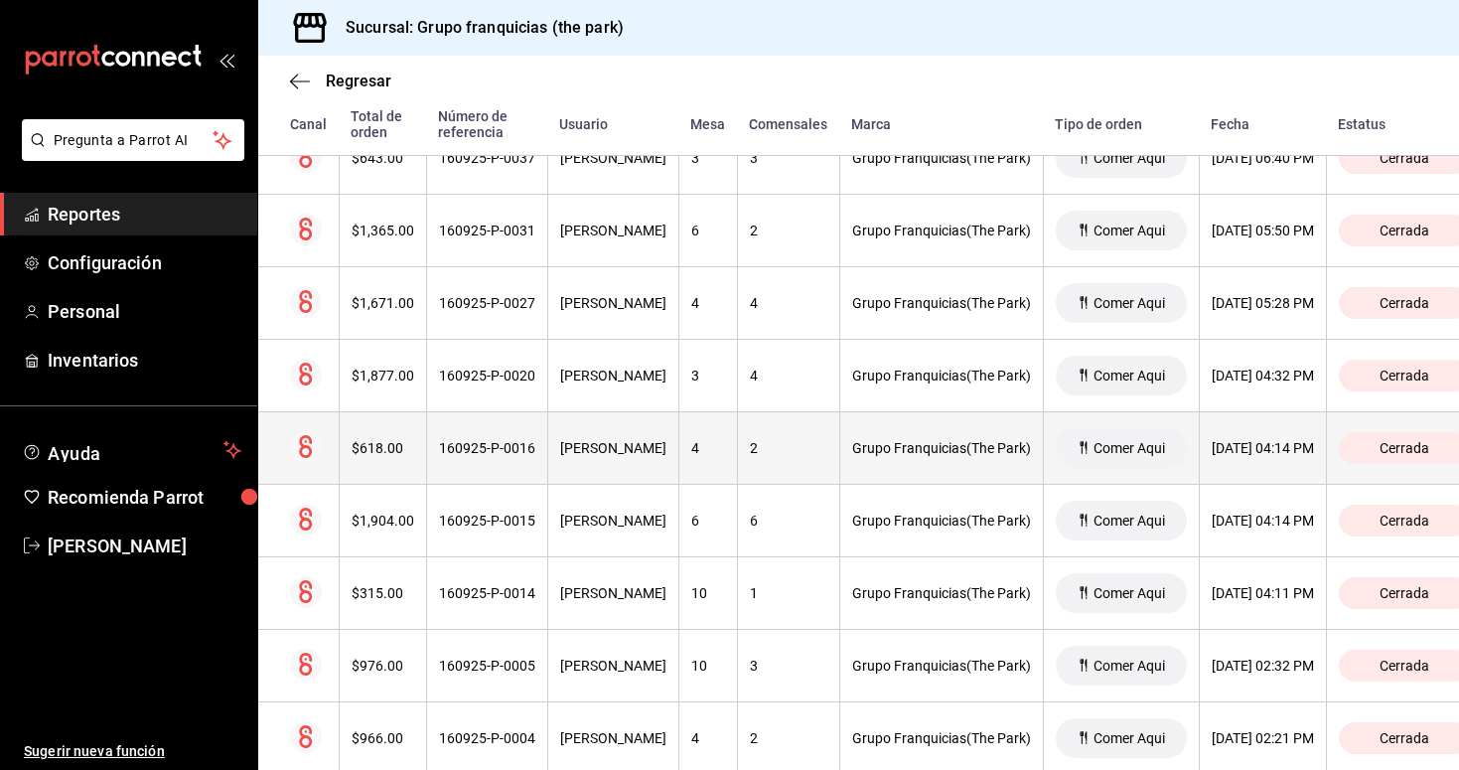
scroll to position [3700, 0]
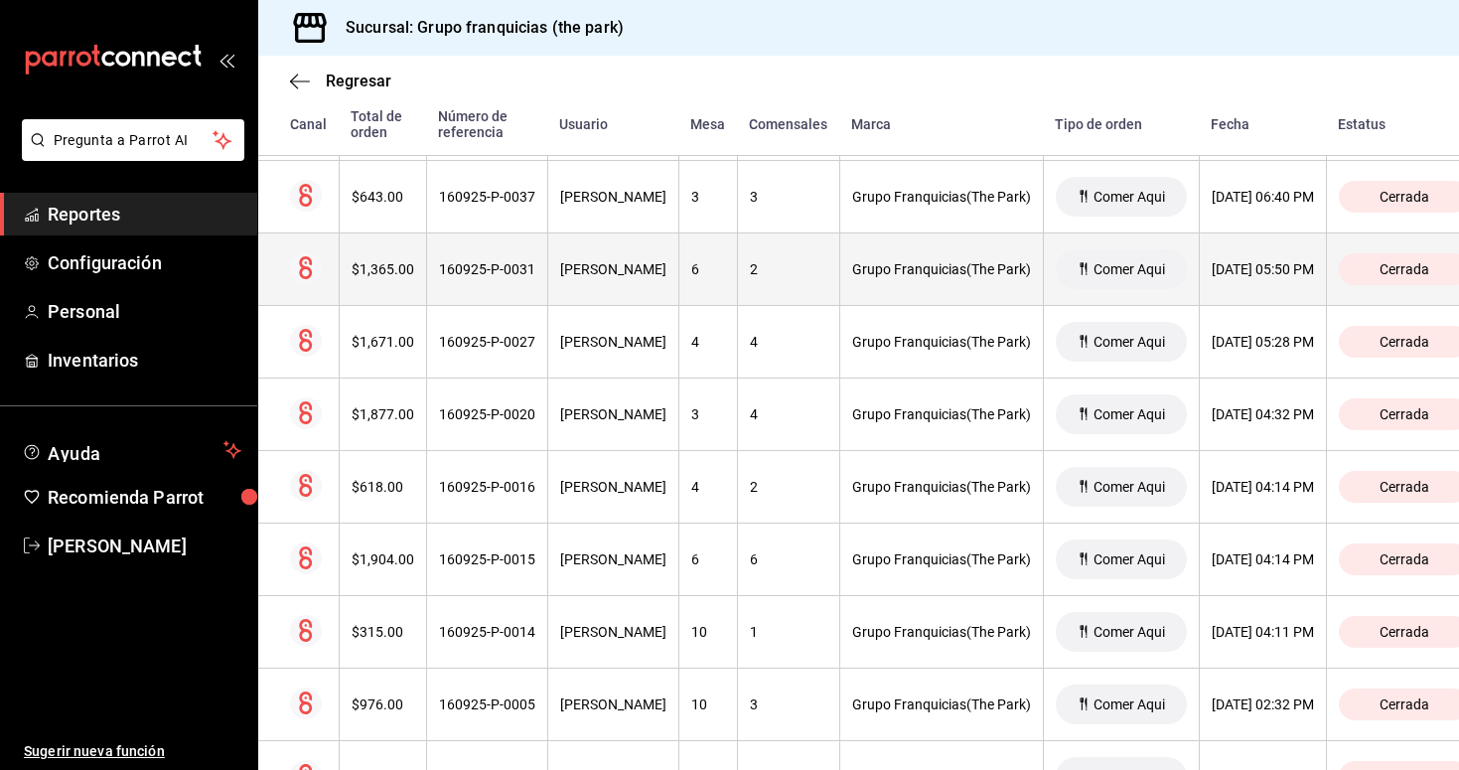
click at [499, 276] on div "160925-P-0031" at bounding box center [487, 269] width 96 height 16
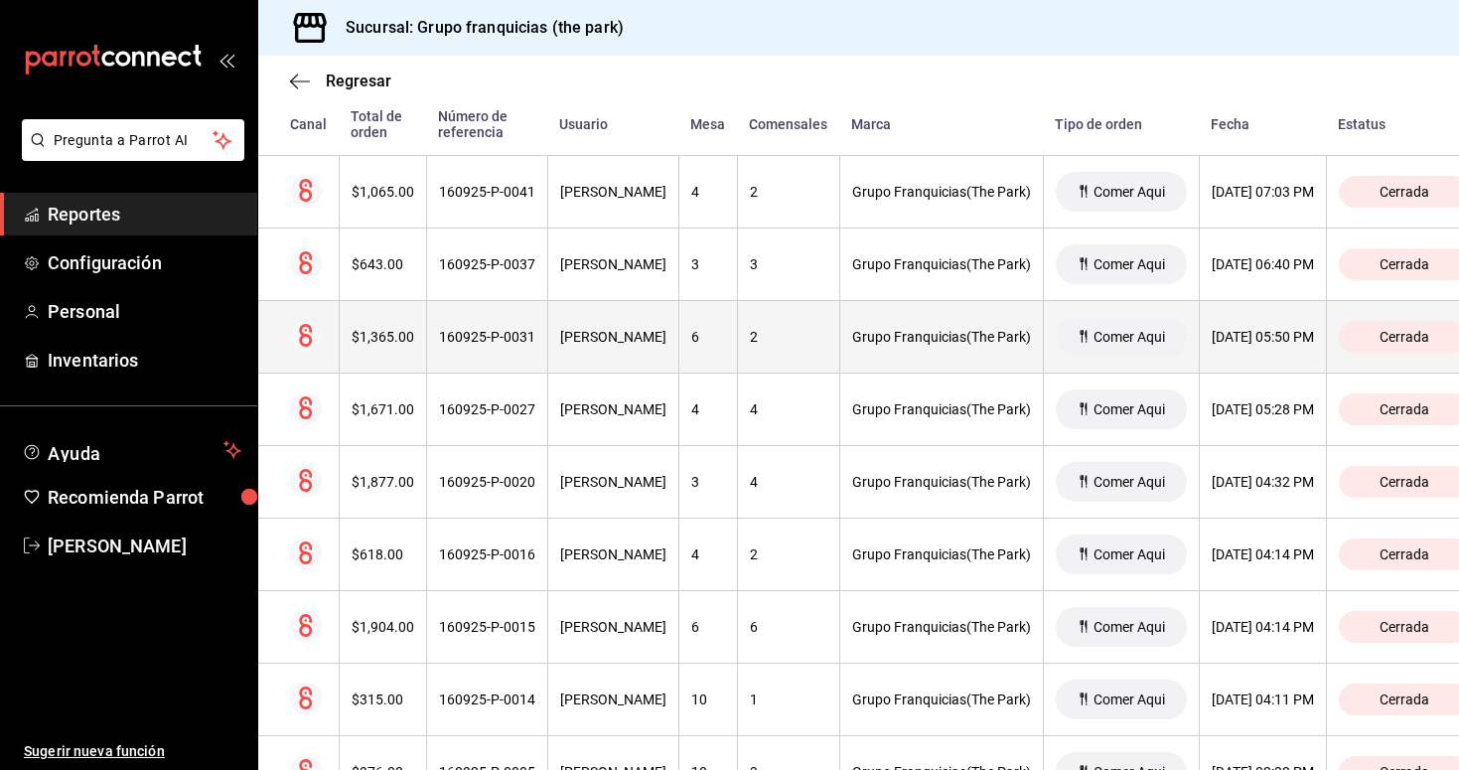
scroll to position [3626, 0]
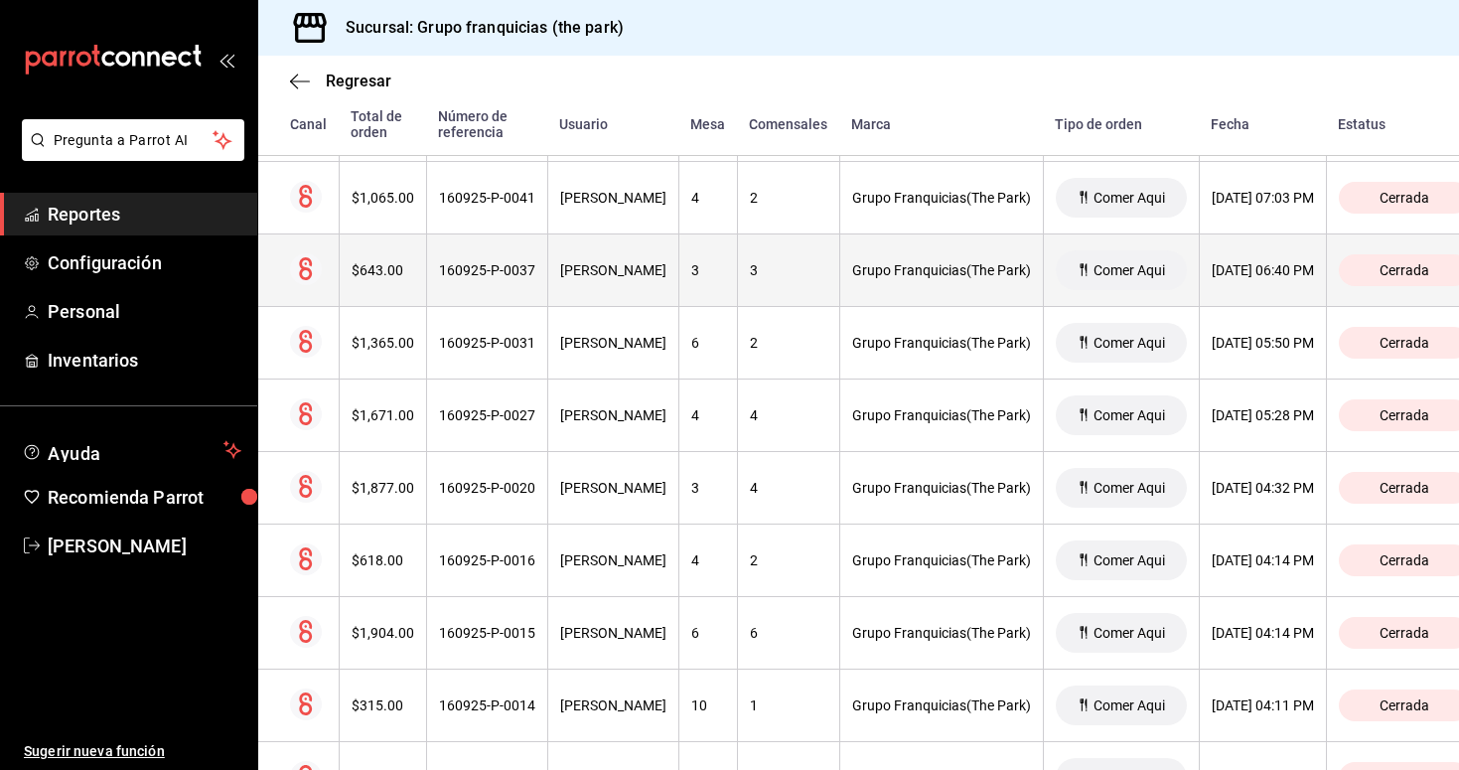
click at [521, 279] on th "160925-P-0037" at bounding box center [486, 270] width 121 height 73
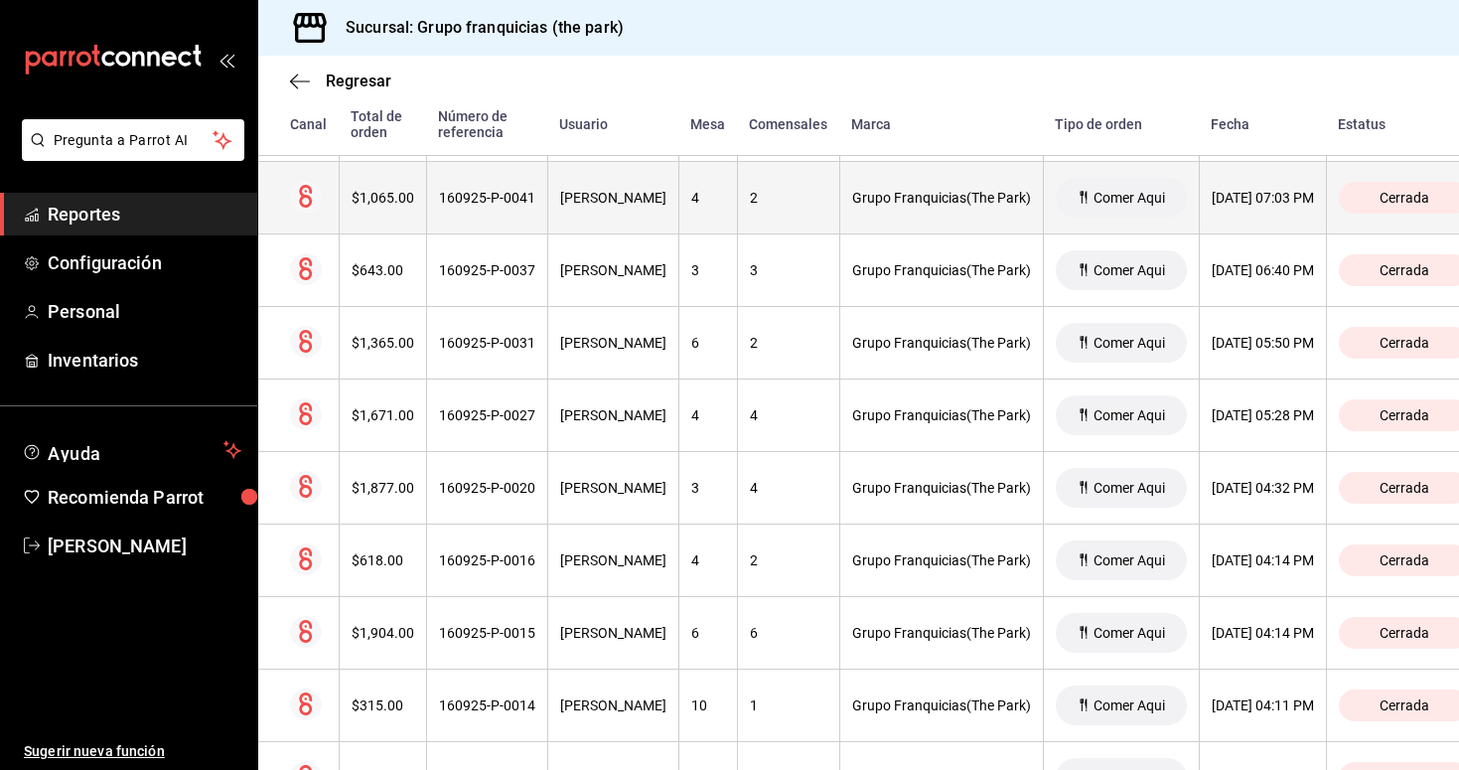
click at [520, 205] on div "160925-P-0041" at bounding box center [487, 198] width 96 height 16
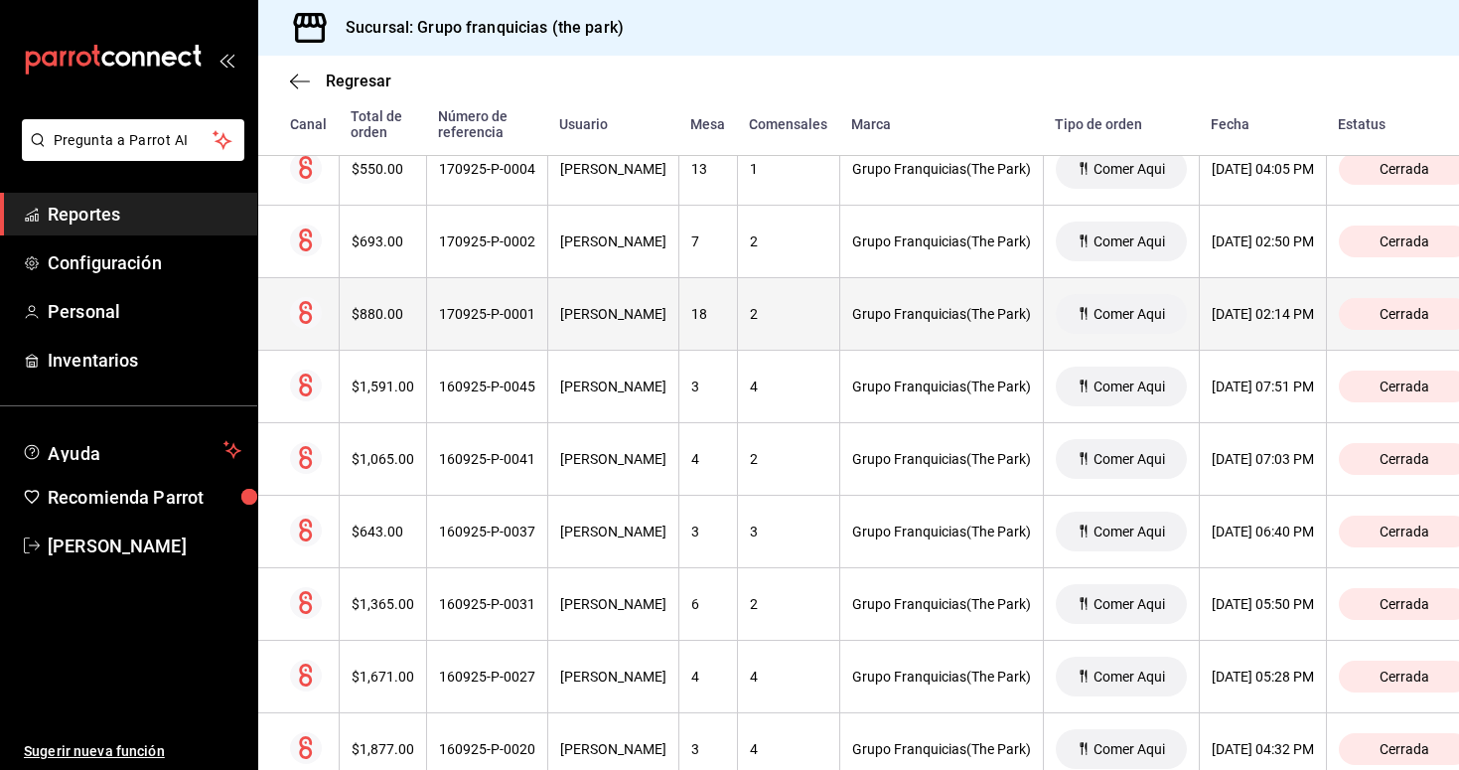
scroll to position [3365, 0]
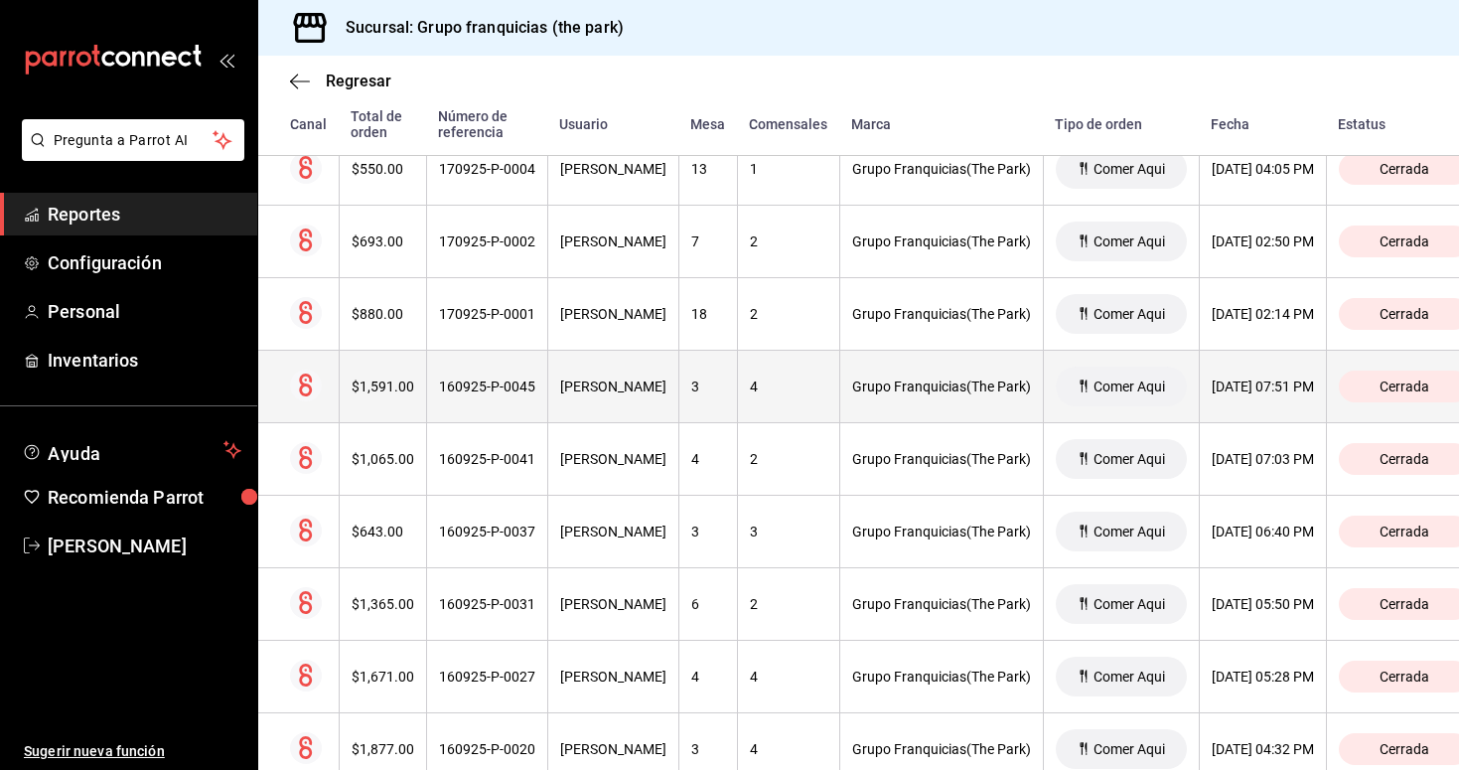
click at [499, 377] on th "160925-P-0045" at bounding box center [486, 387] width 121 height 73
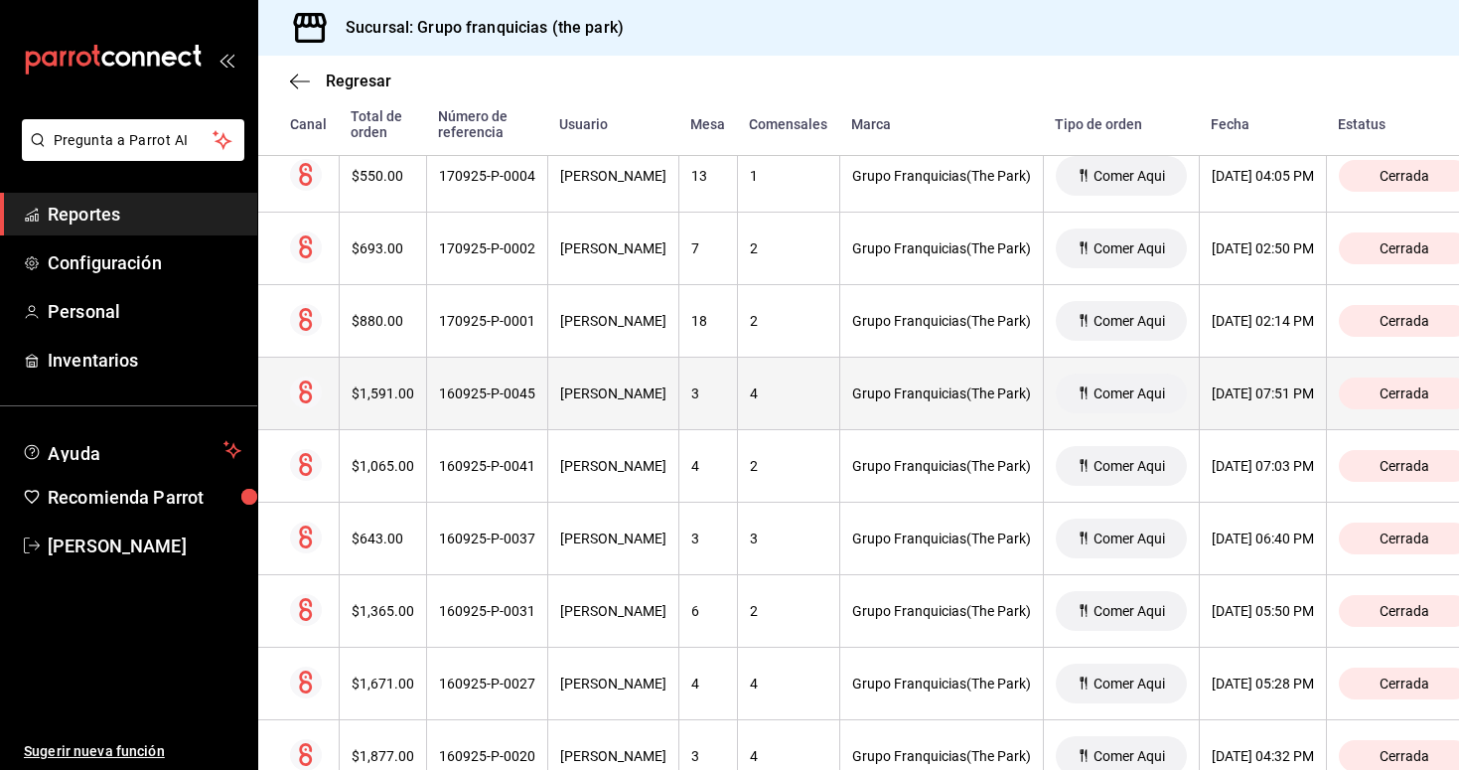
scroll to position [3349, 0]
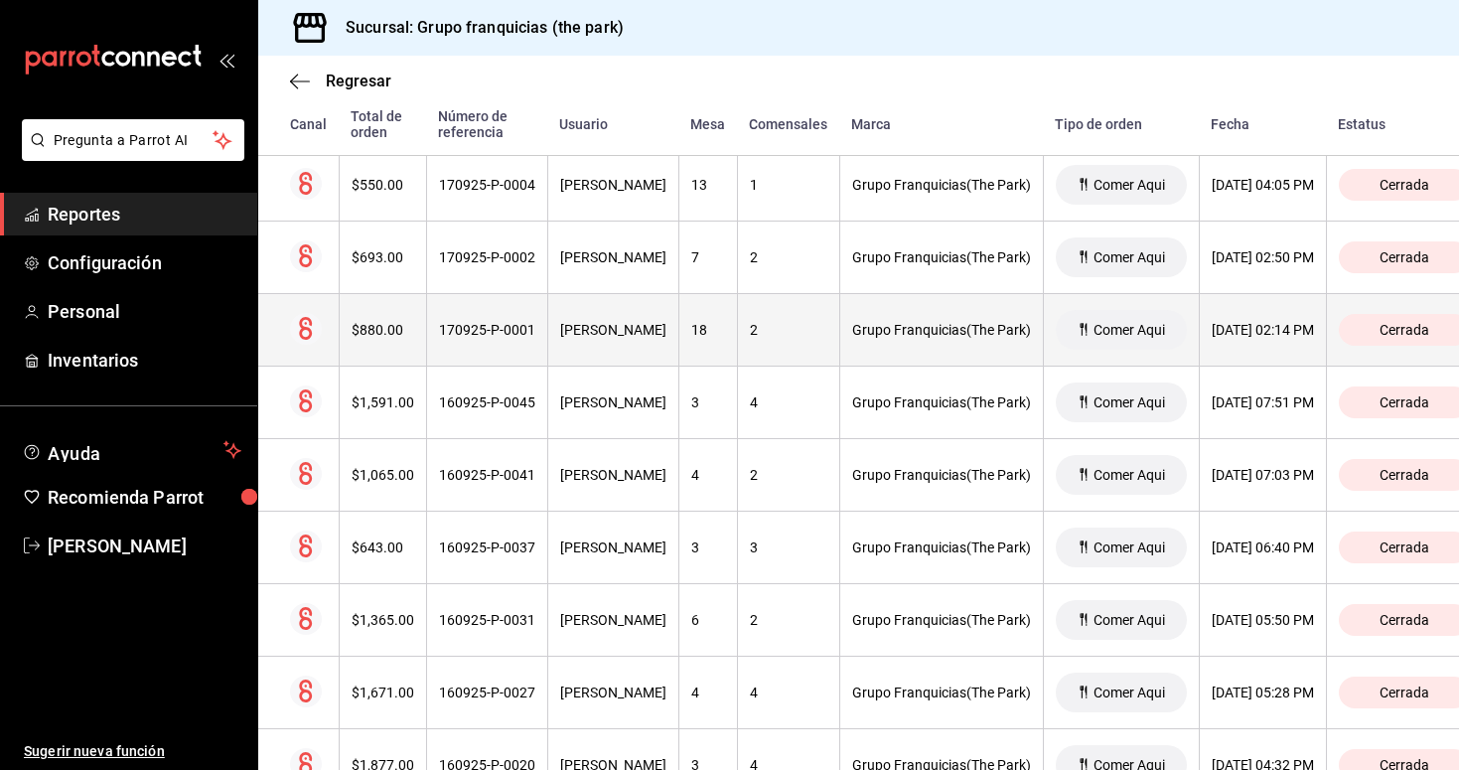
click at [492, 332] on div "170925-P-0001" at bounding box center [487, 330] width 96 height 16
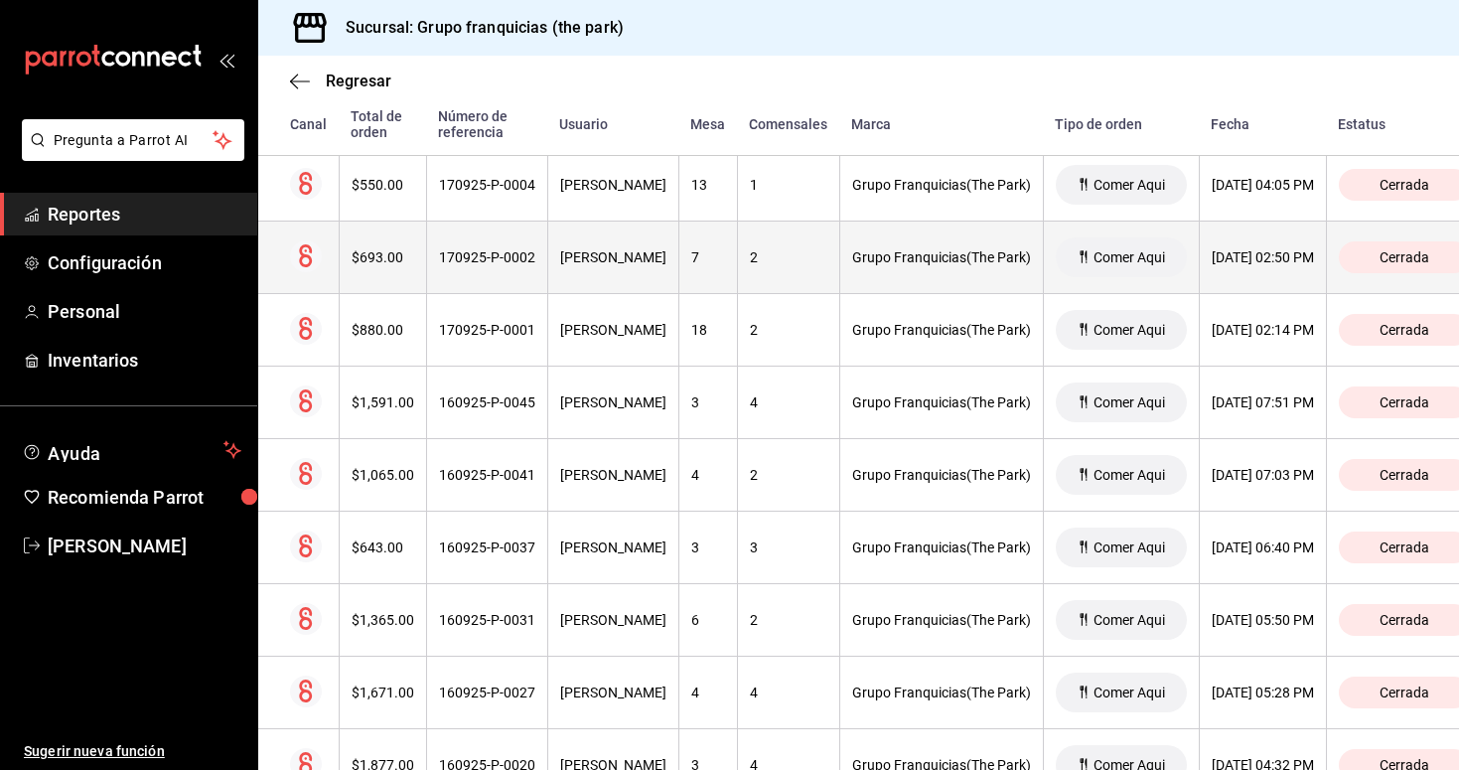
click at [492, 263] on div "170925-P-0002" at bounding box center [487, 257] width 96 height 16
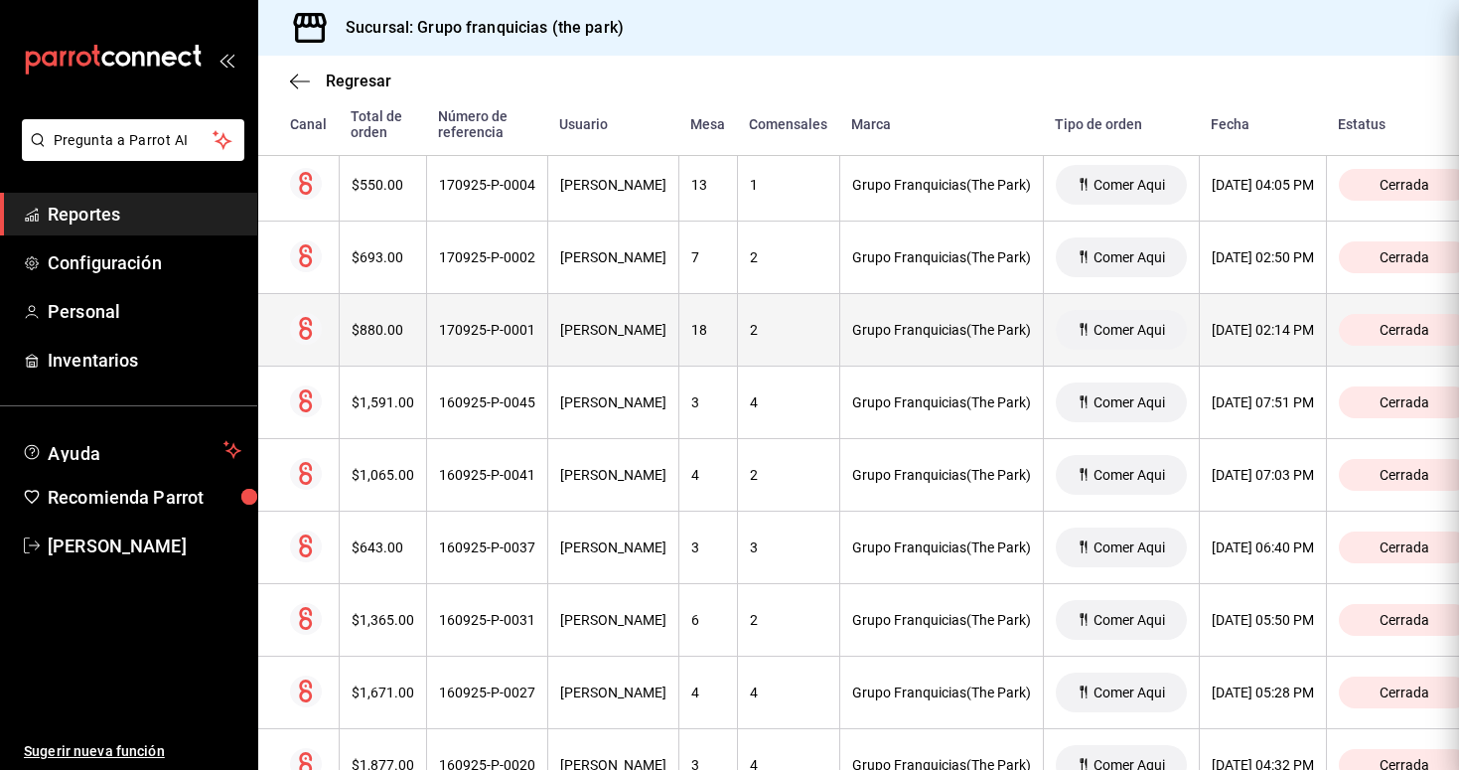
scroll to position [0, 0]
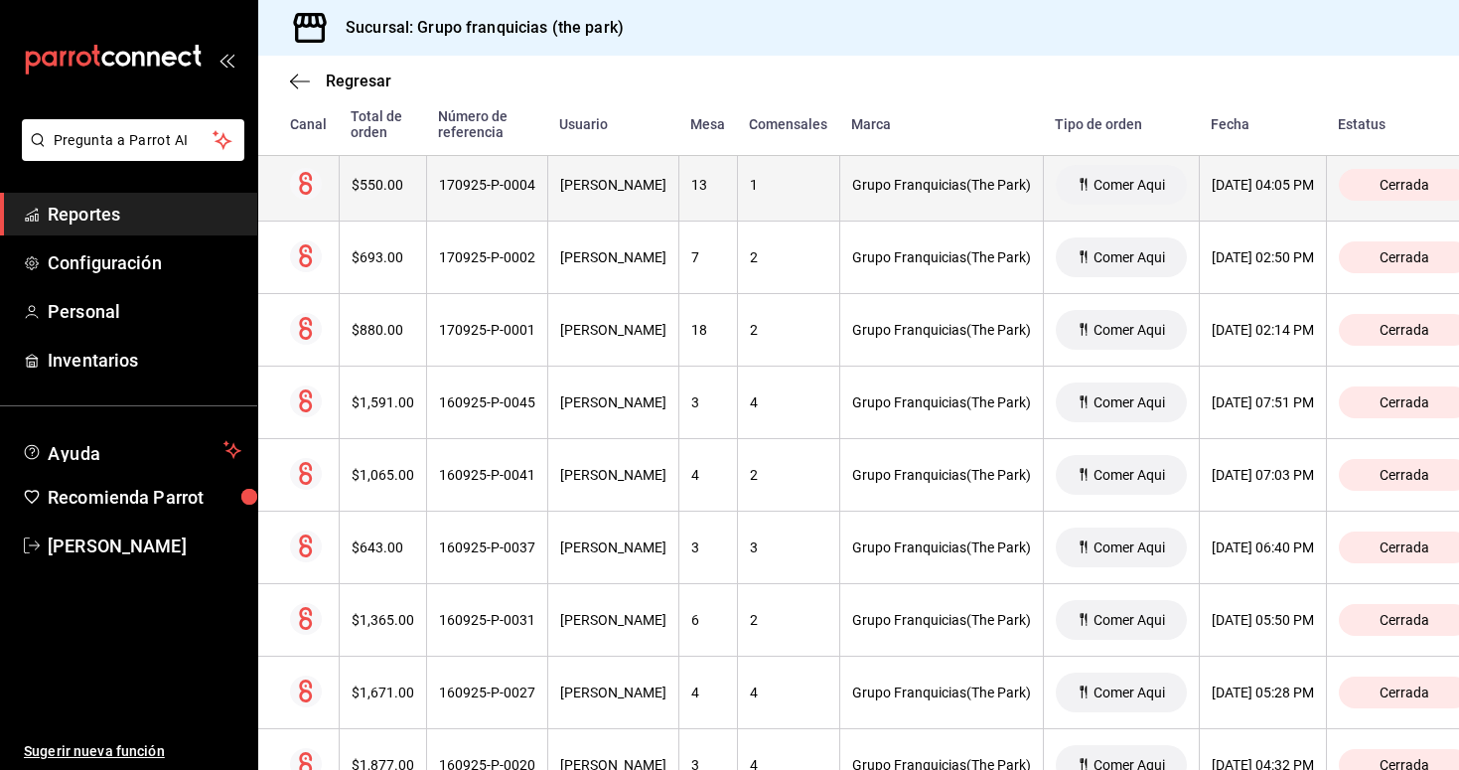
click at [503, 198] on th "170925-P-0004" at bounding box center [486, 185] width 121 height 73
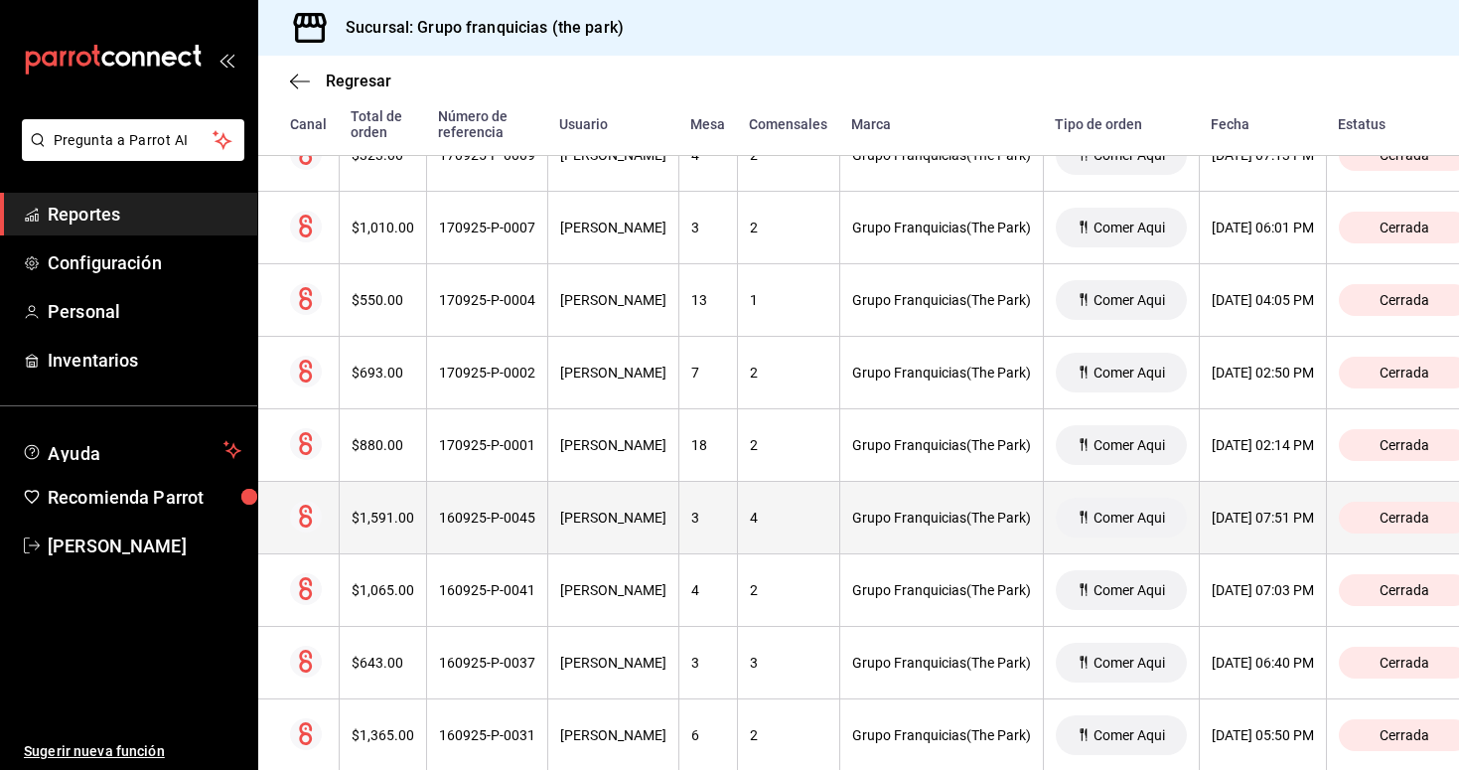
scroll to position [3197, 0]
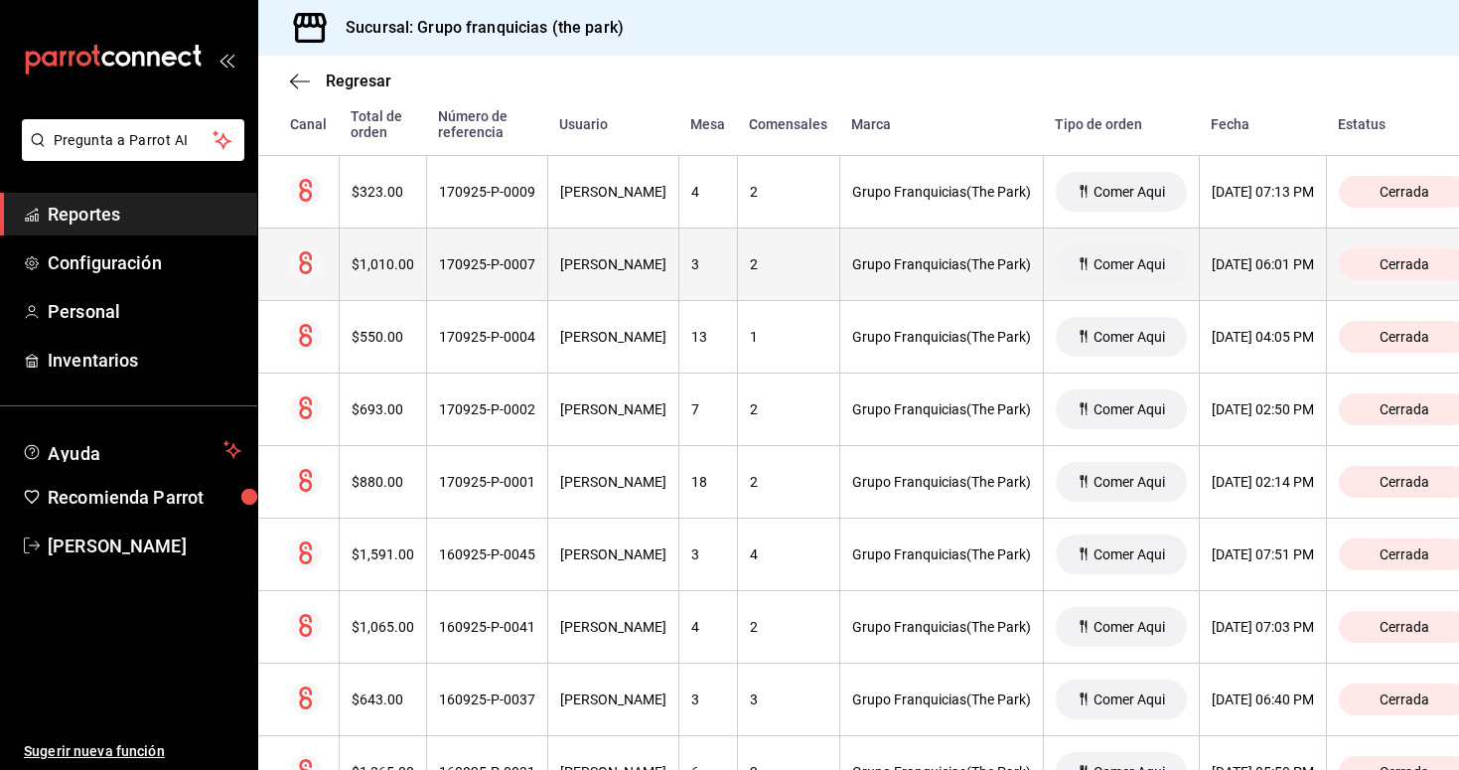
click at [518, 270] on div "170925-P-0007" at bounding box center [487, 264] width 96 height 16
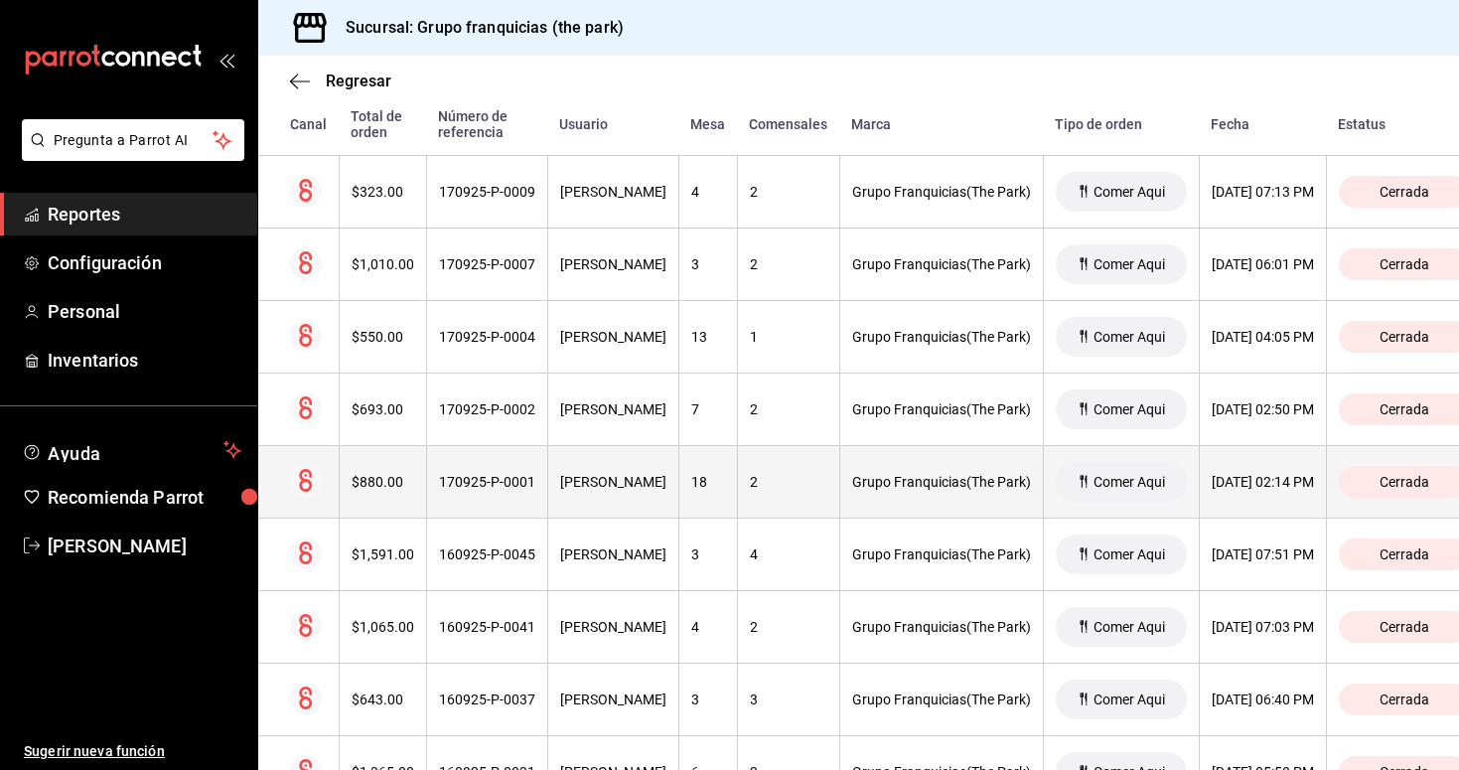
scroll to position [0, 0]
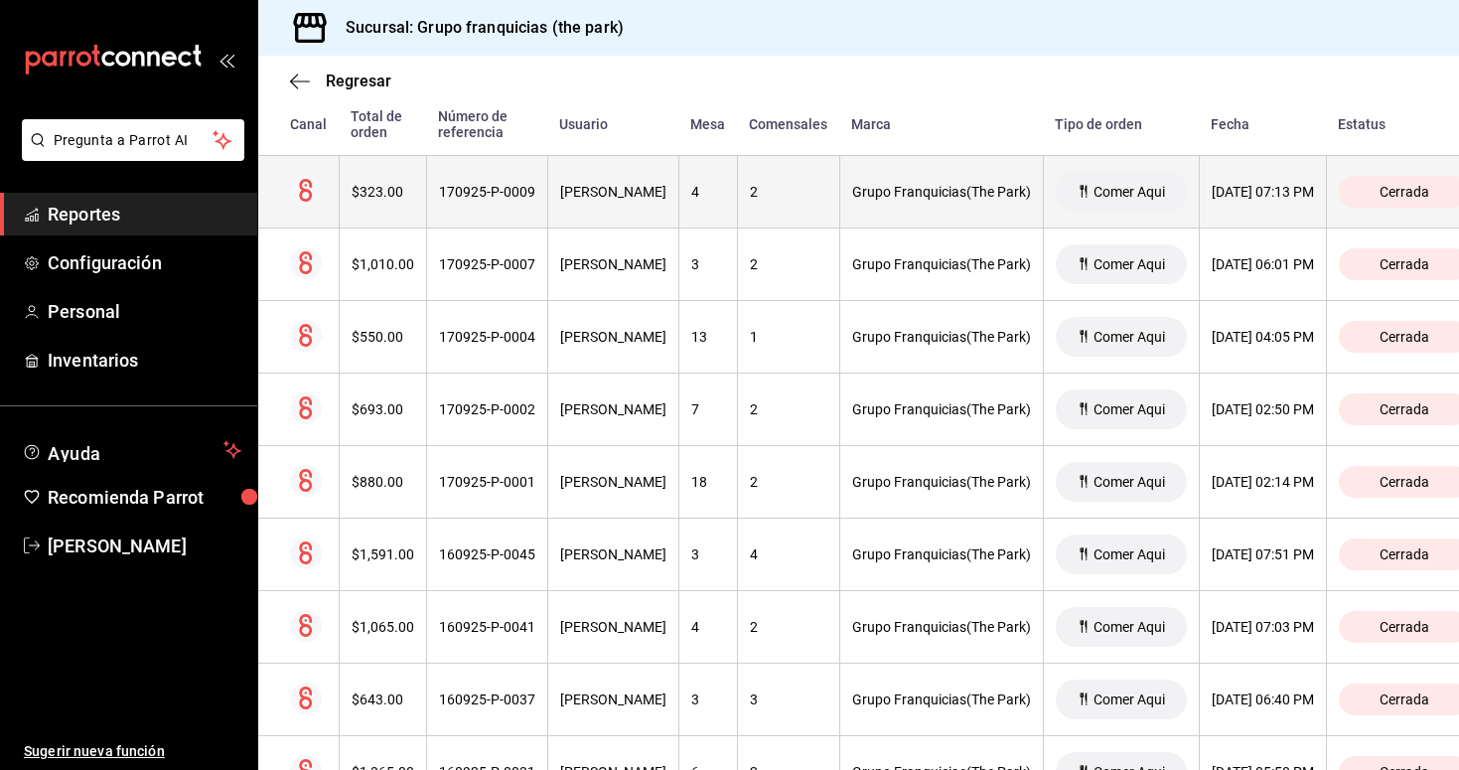
click at [513, 189] on div "170925-P-0009" at bounding box center [487, 192] width 96 height 16
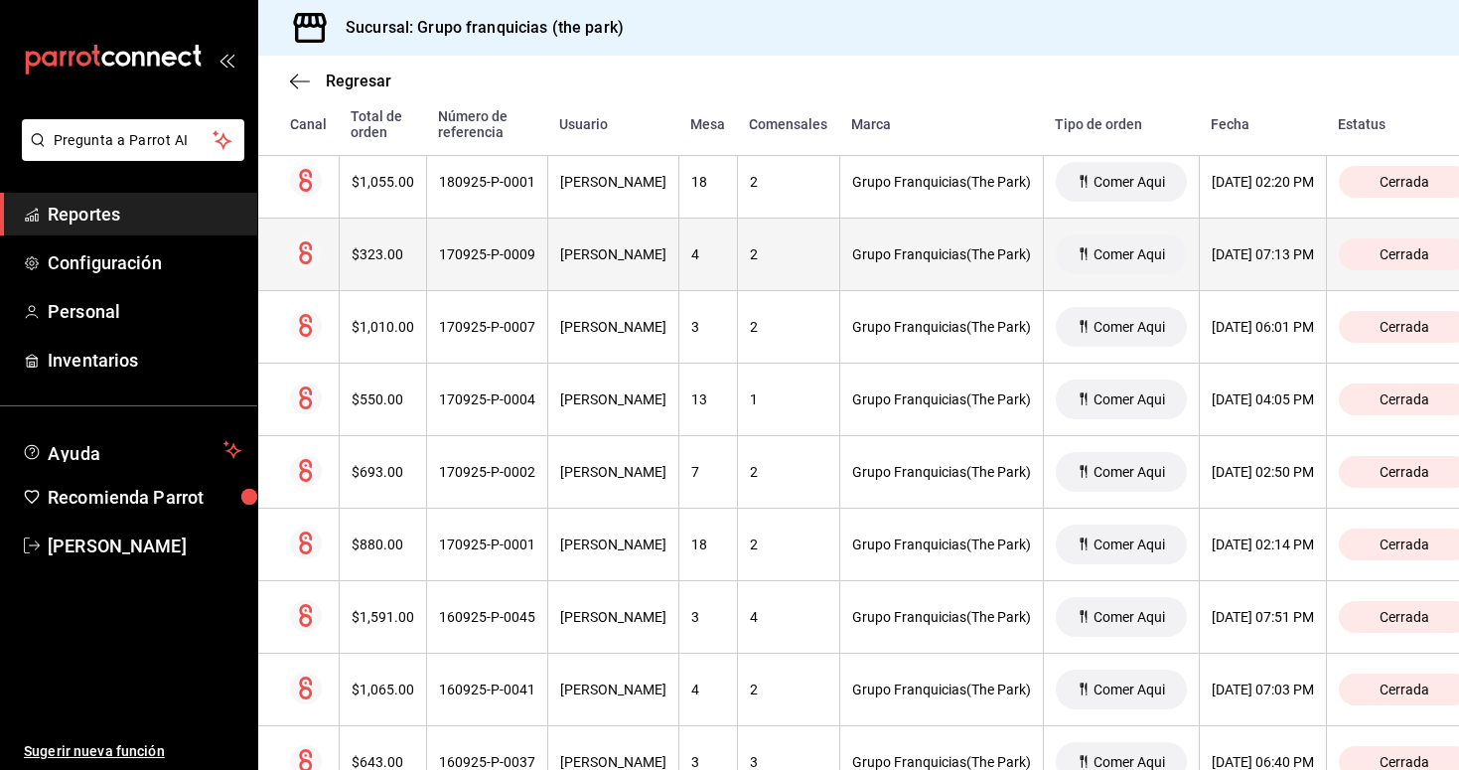
scroll to position [3111, 0]
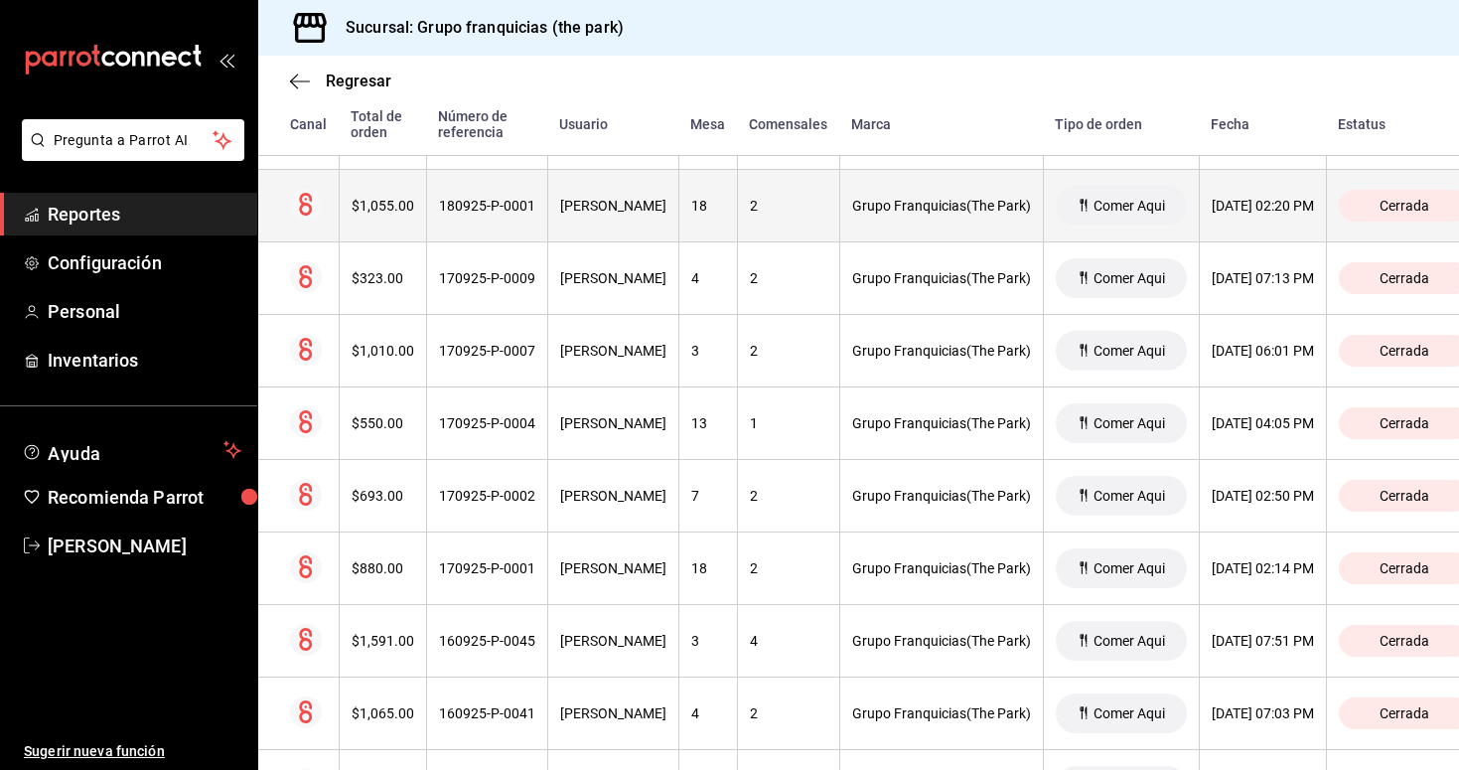
click at [453, 215] on th "180925-P-0001" at bounding box center [486, 206] width 121 height 73
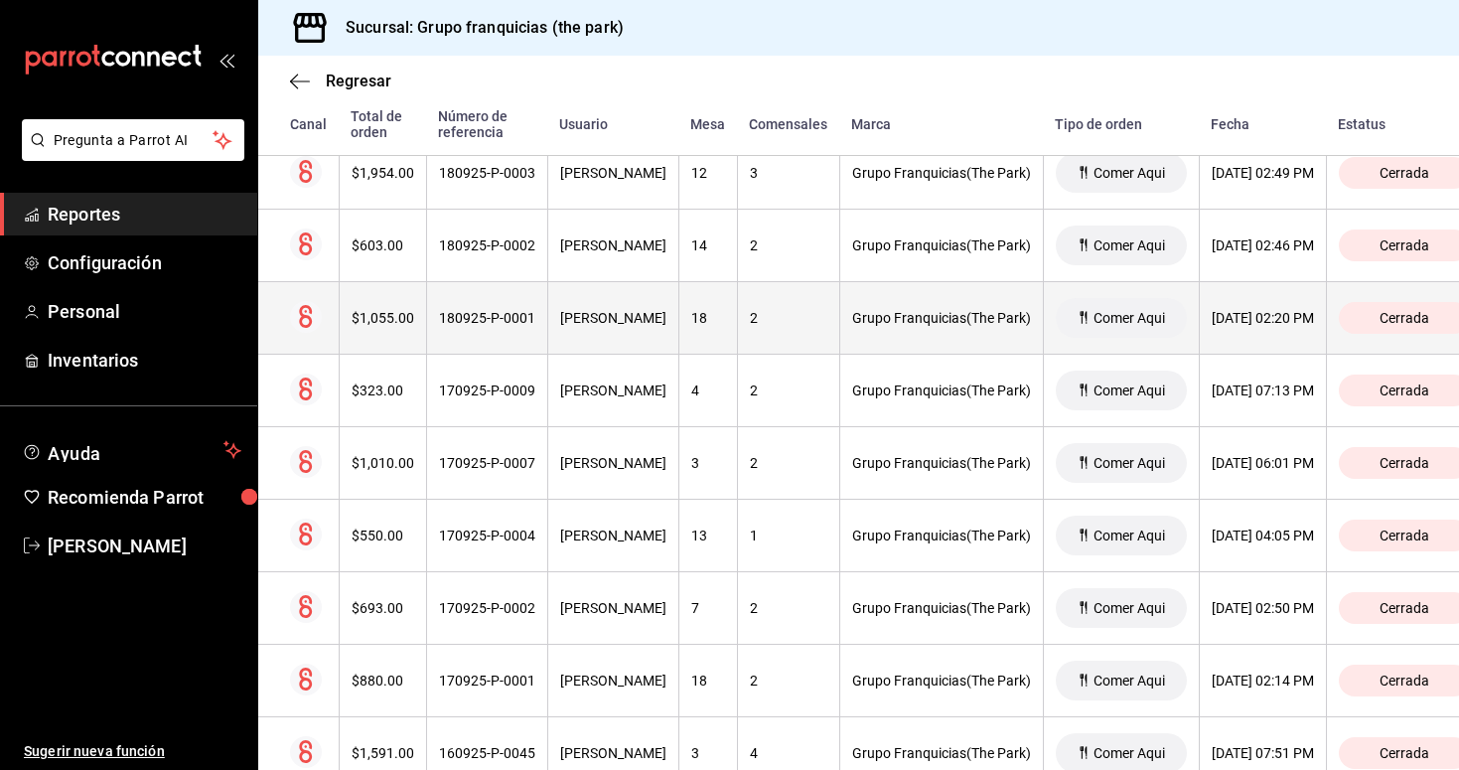
scroll to position [2973, 0]
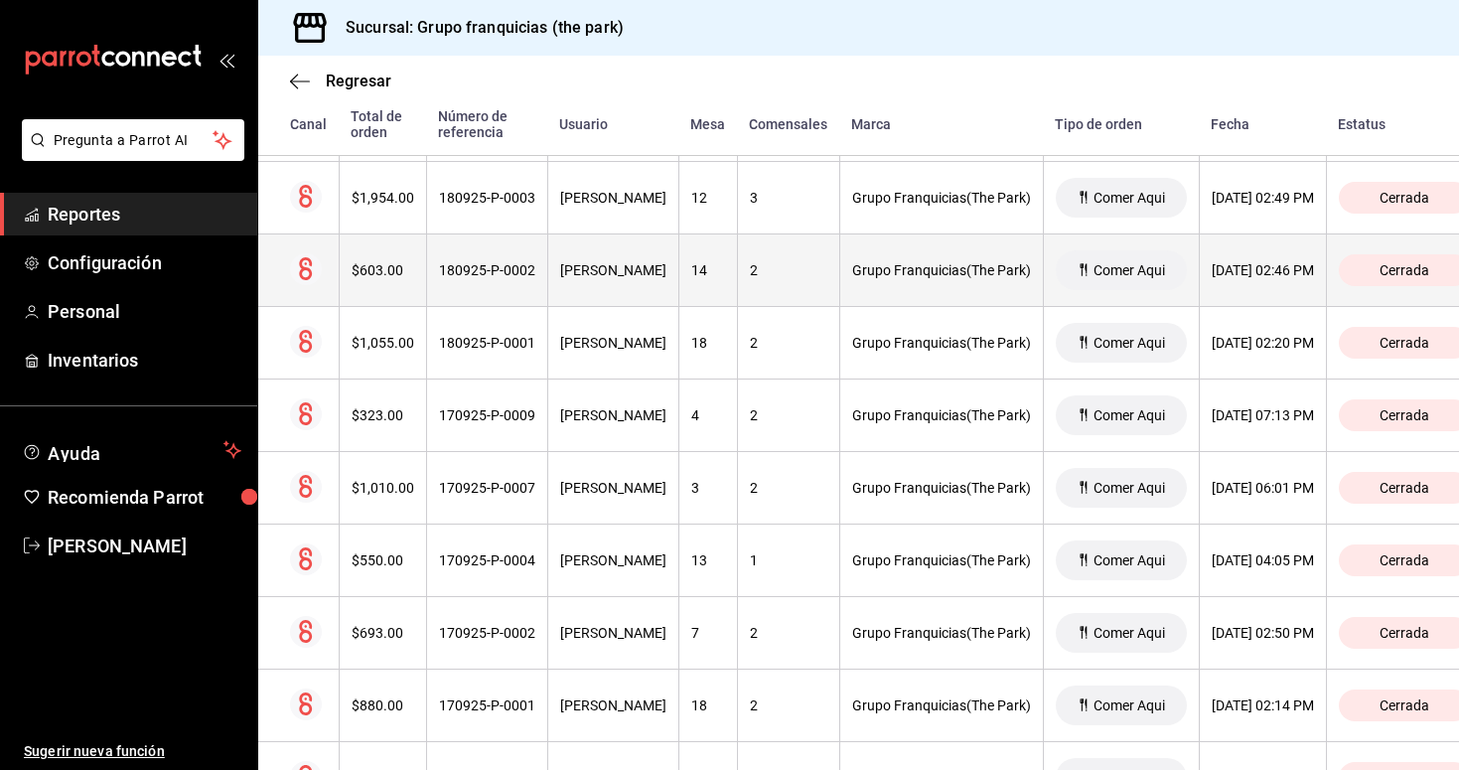
click at [503, 260] on th "180925-P-0002" at bounding box center [486, 270] width 121 height 73
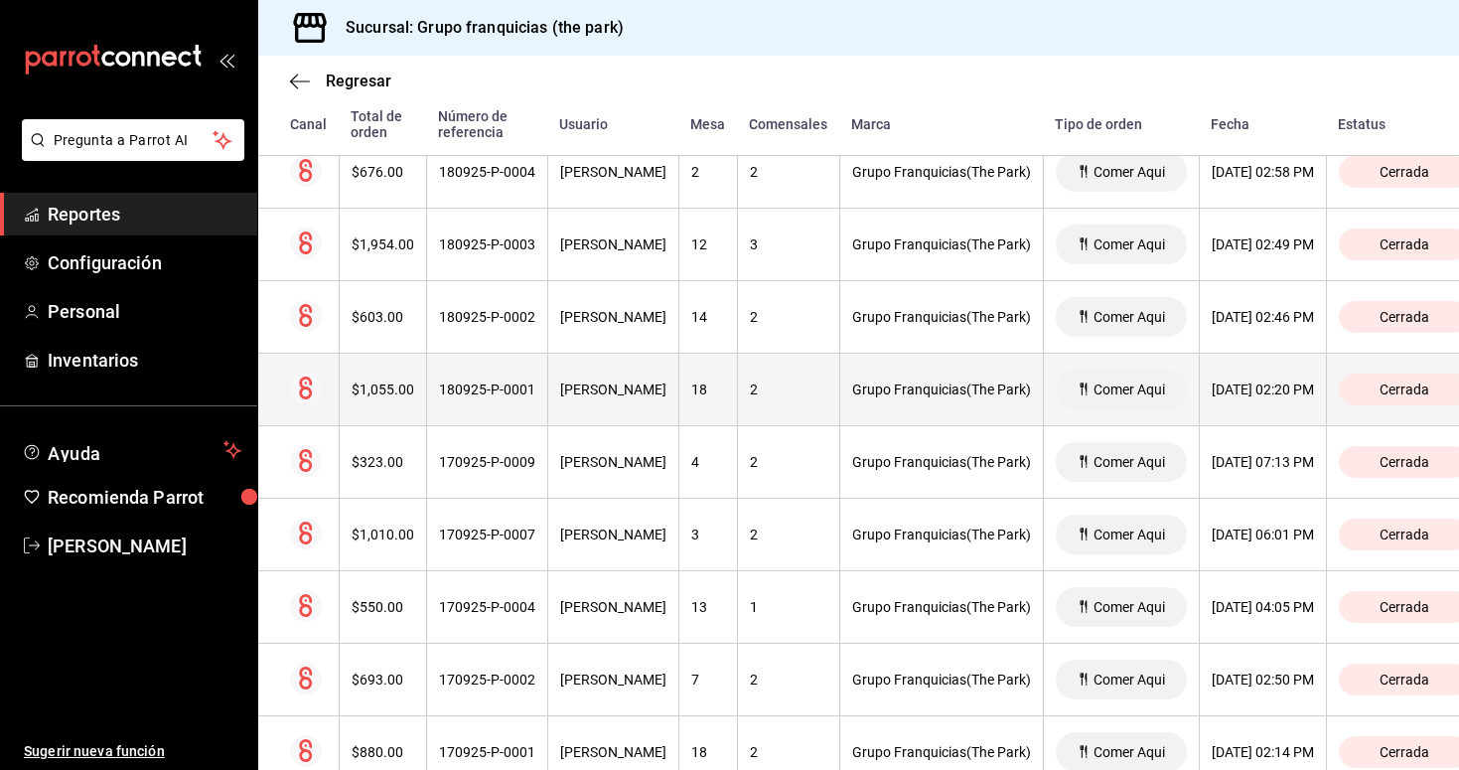
scroll to position [2910, 0]
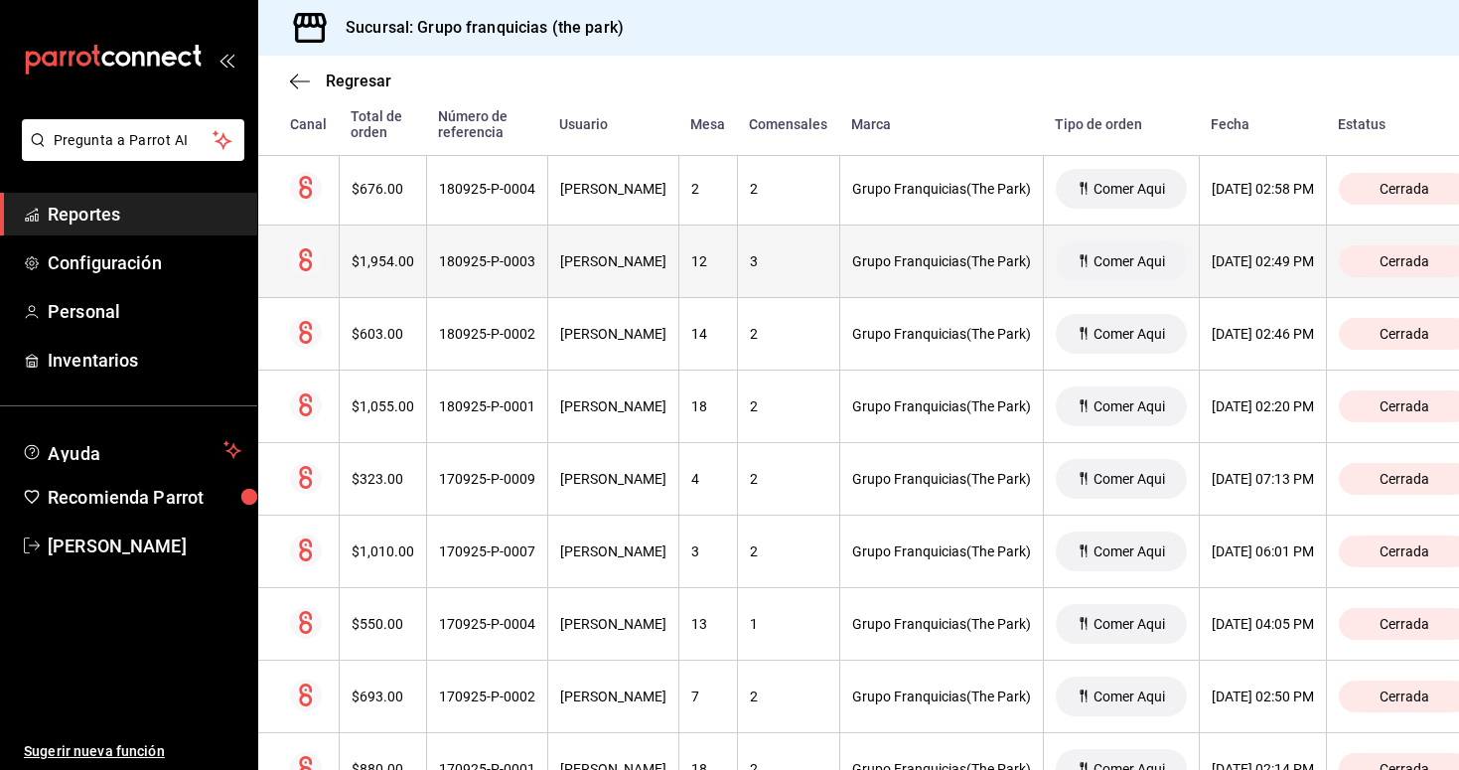
click at [513, 262] on div "180925-P-0003" at bounding box center [487, 261] width 96 height 16
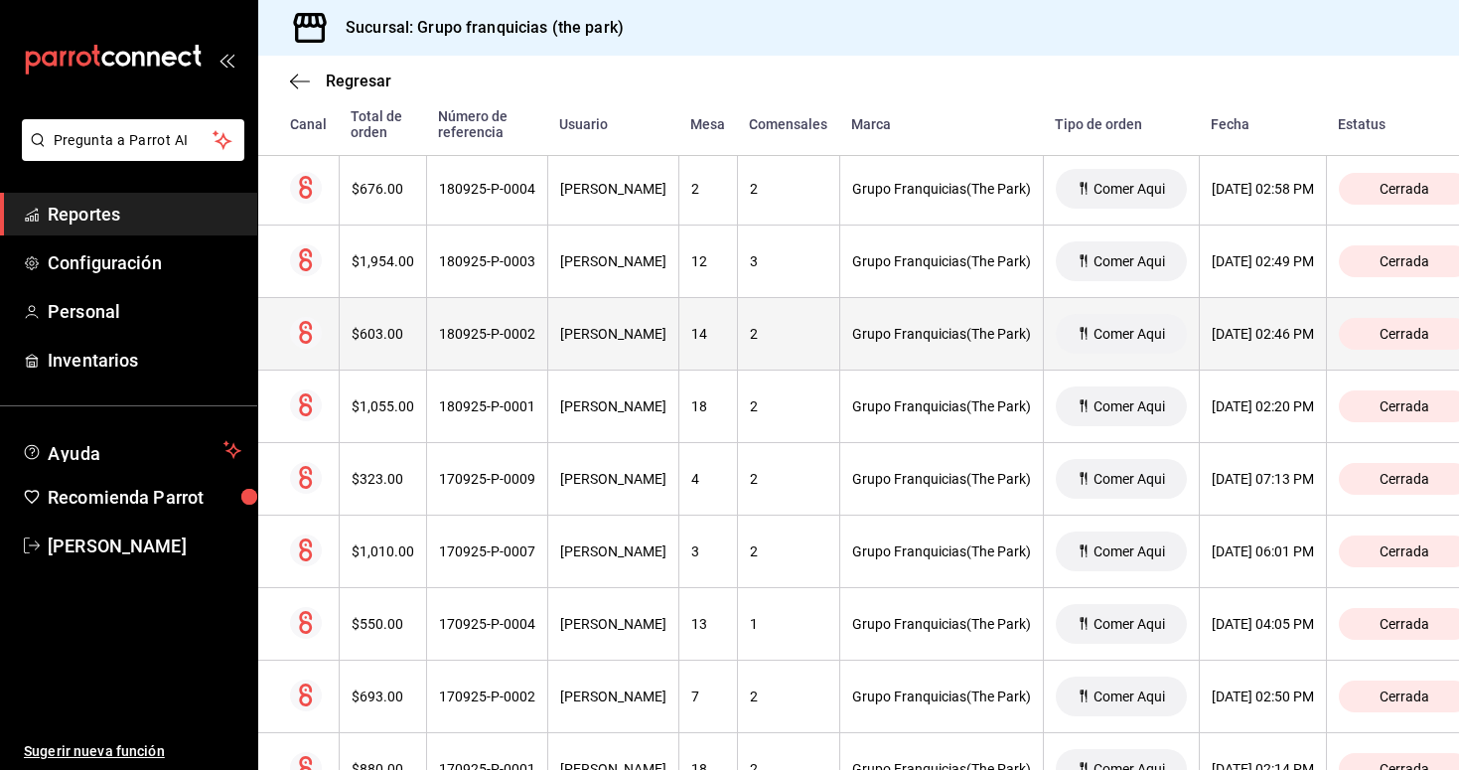
scroll to position [2868, 0]
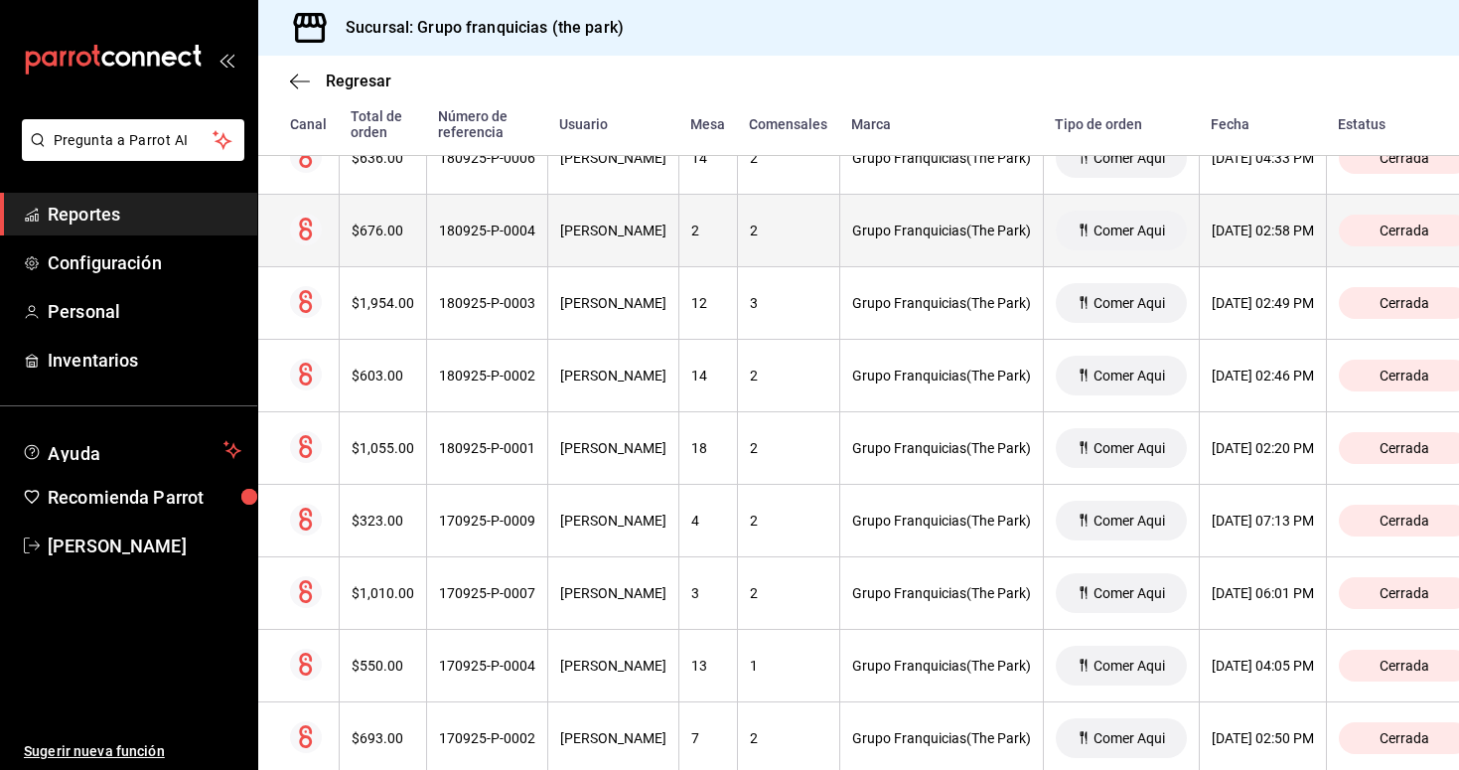
click at [503, 238] on th "180925-P-0004" at bounding box center [486, 231] width 121 height 73
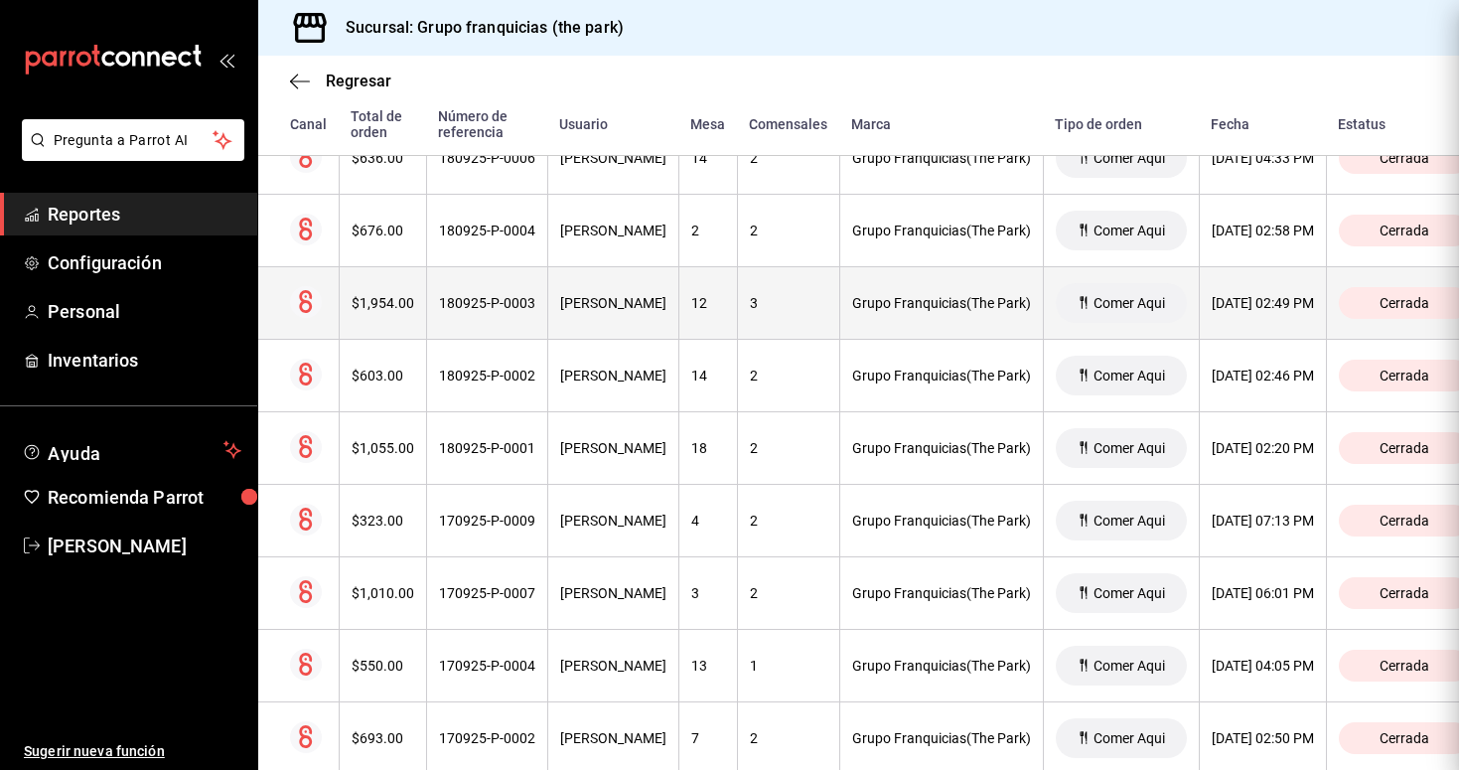
scroll to position [0, 0]
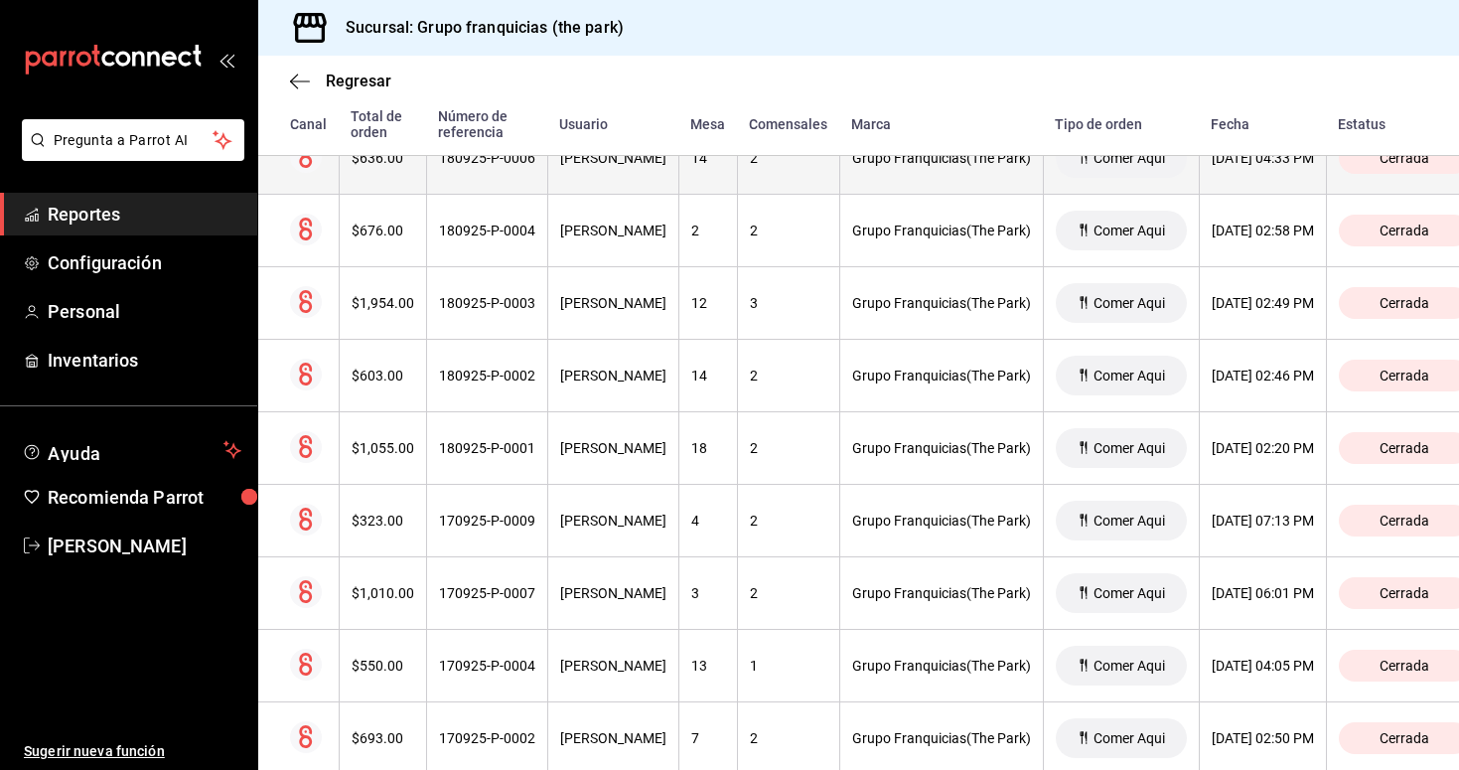
click at [498, 176] on th "180925-P-0006" at bounding box center [486, 158] width 121 height 73
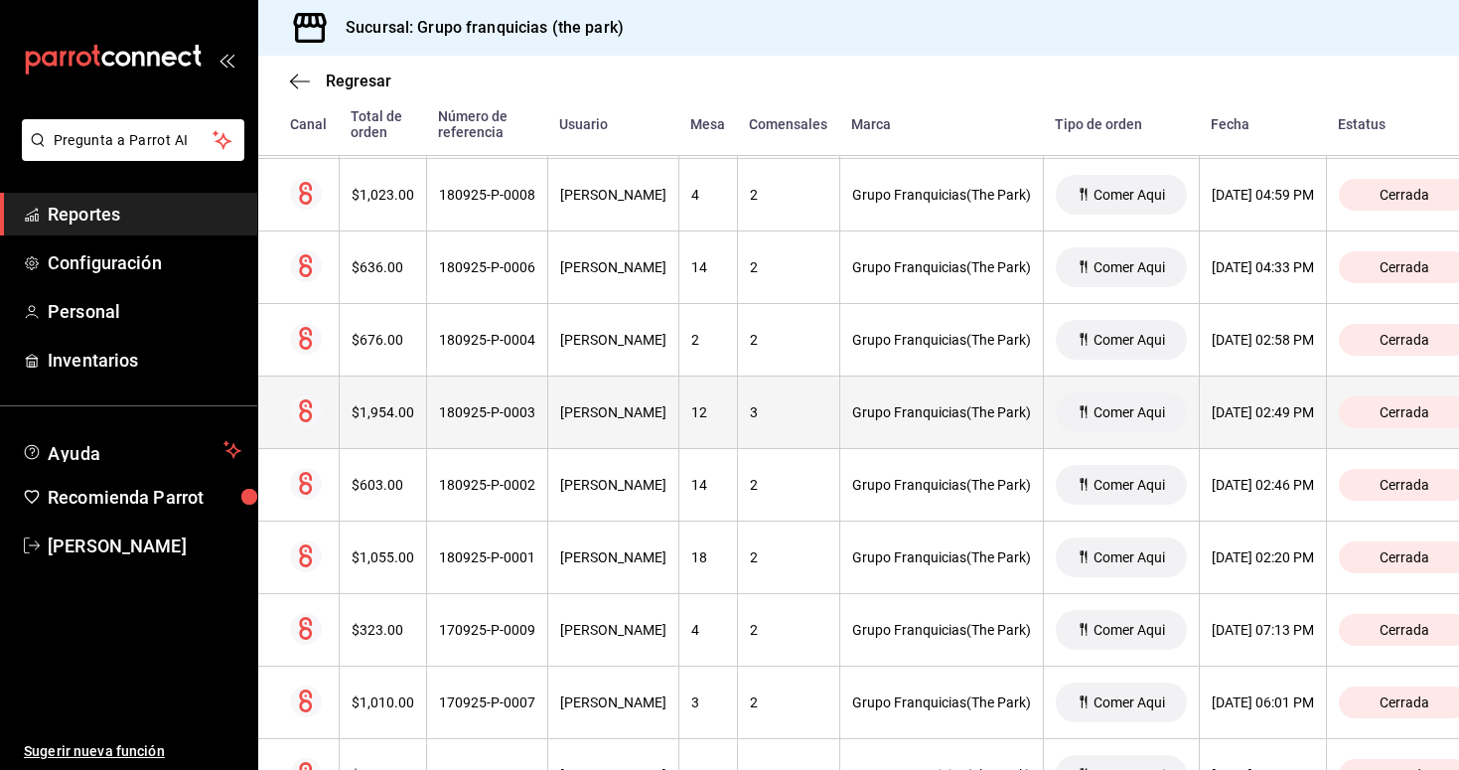
scroll to position [2758, 0]
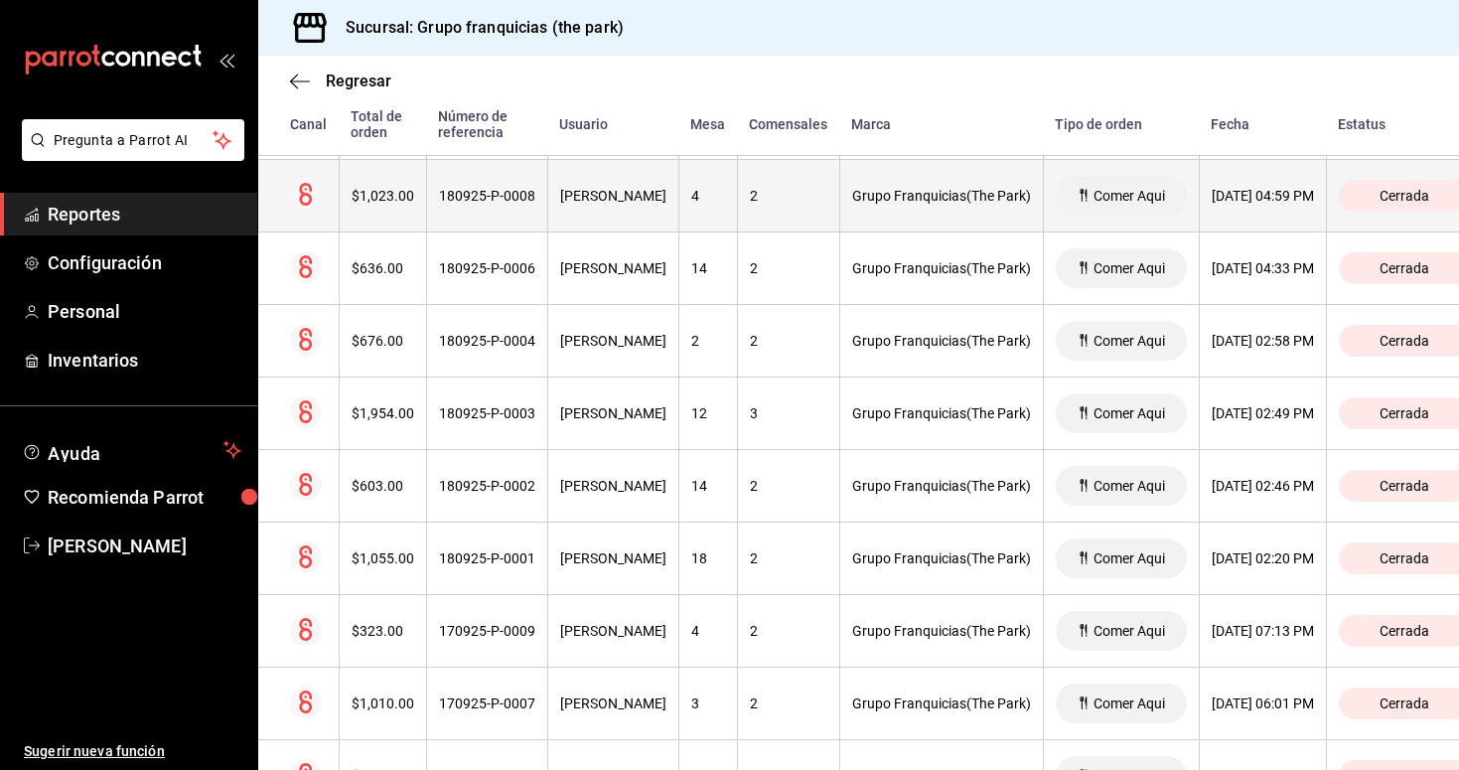
click at [508, 211] on th "180925-P-0008" at bounding box center [486, 196] width 121 height 73
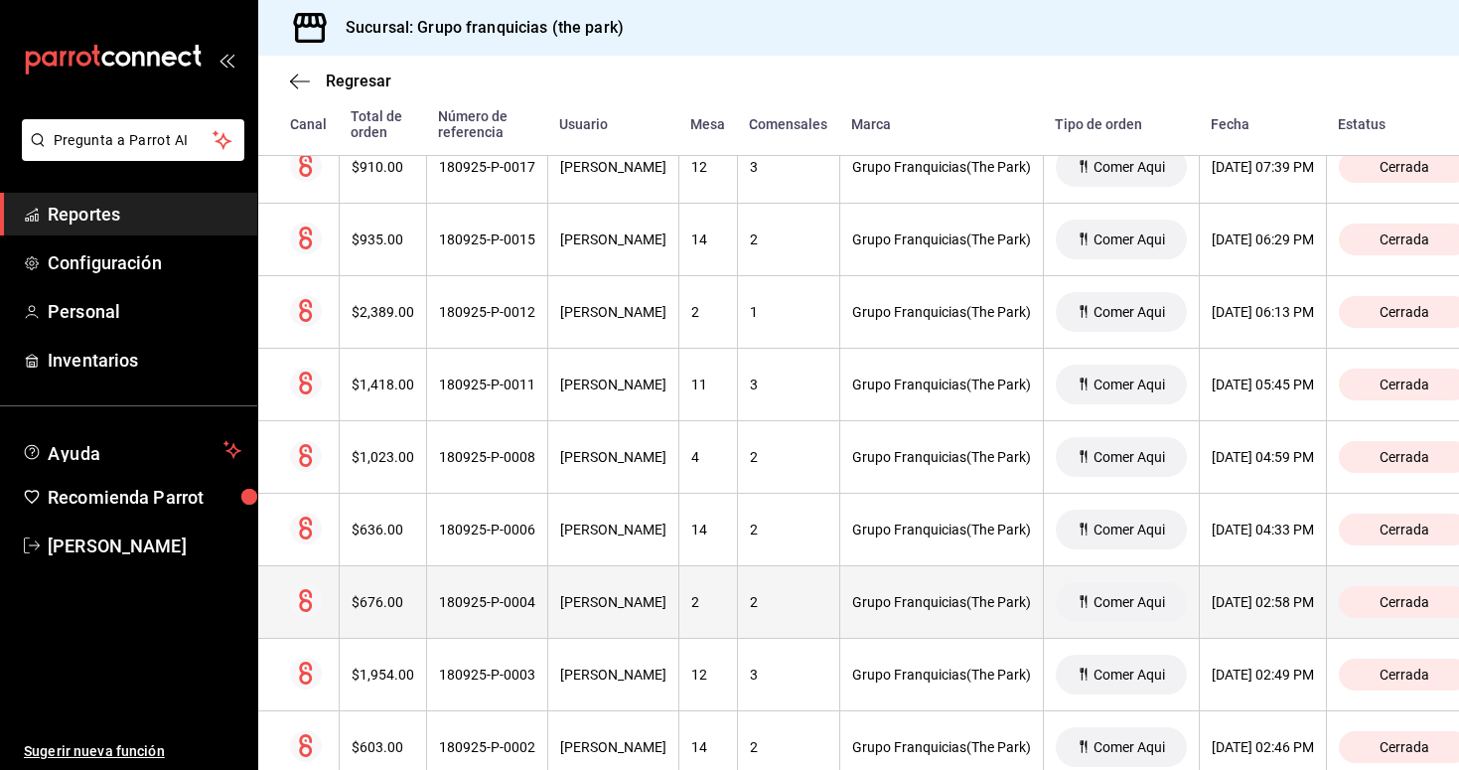
scroll to position [2490, 0]
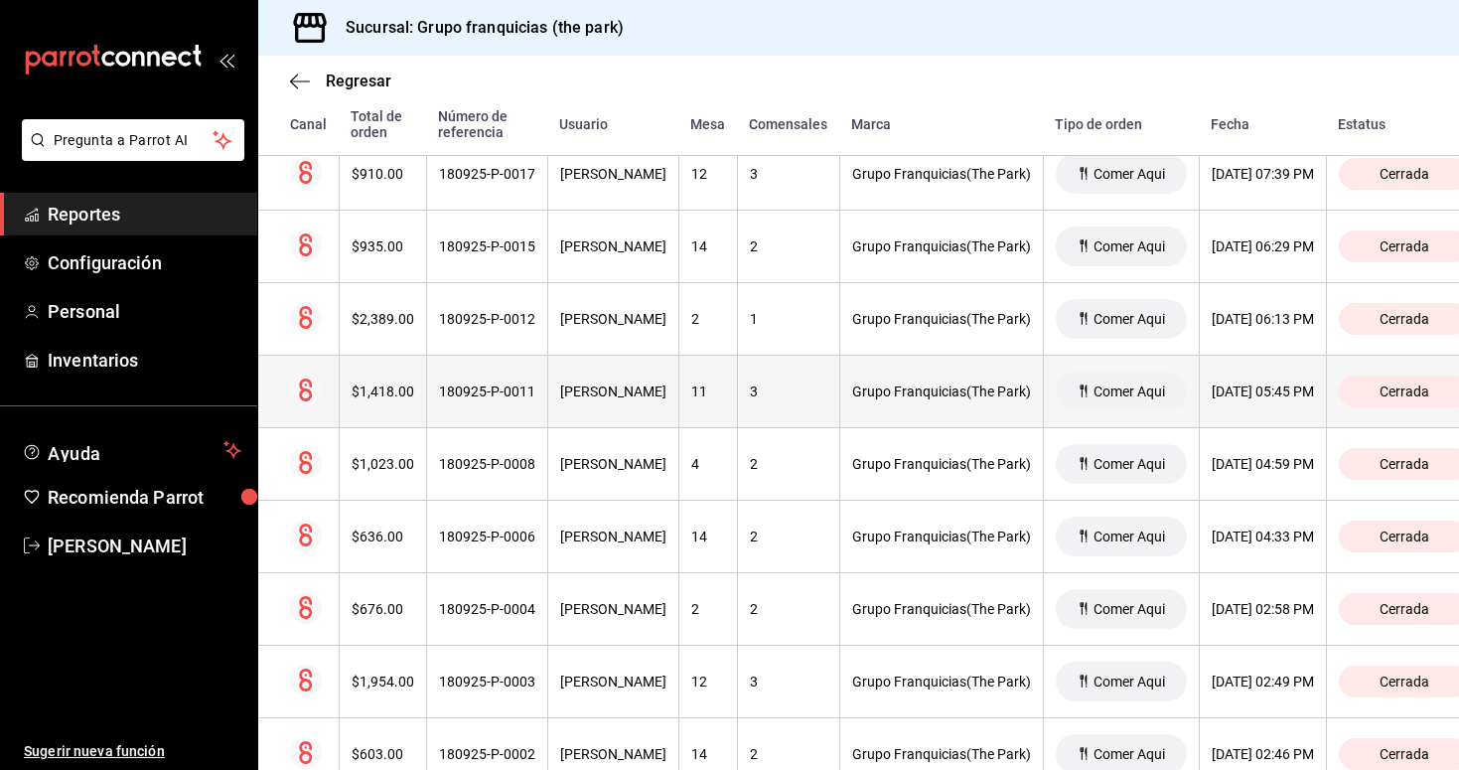
click at [500, 392] on div "180925-P-0011" at bounding box center [487, 391] width 96 height 16
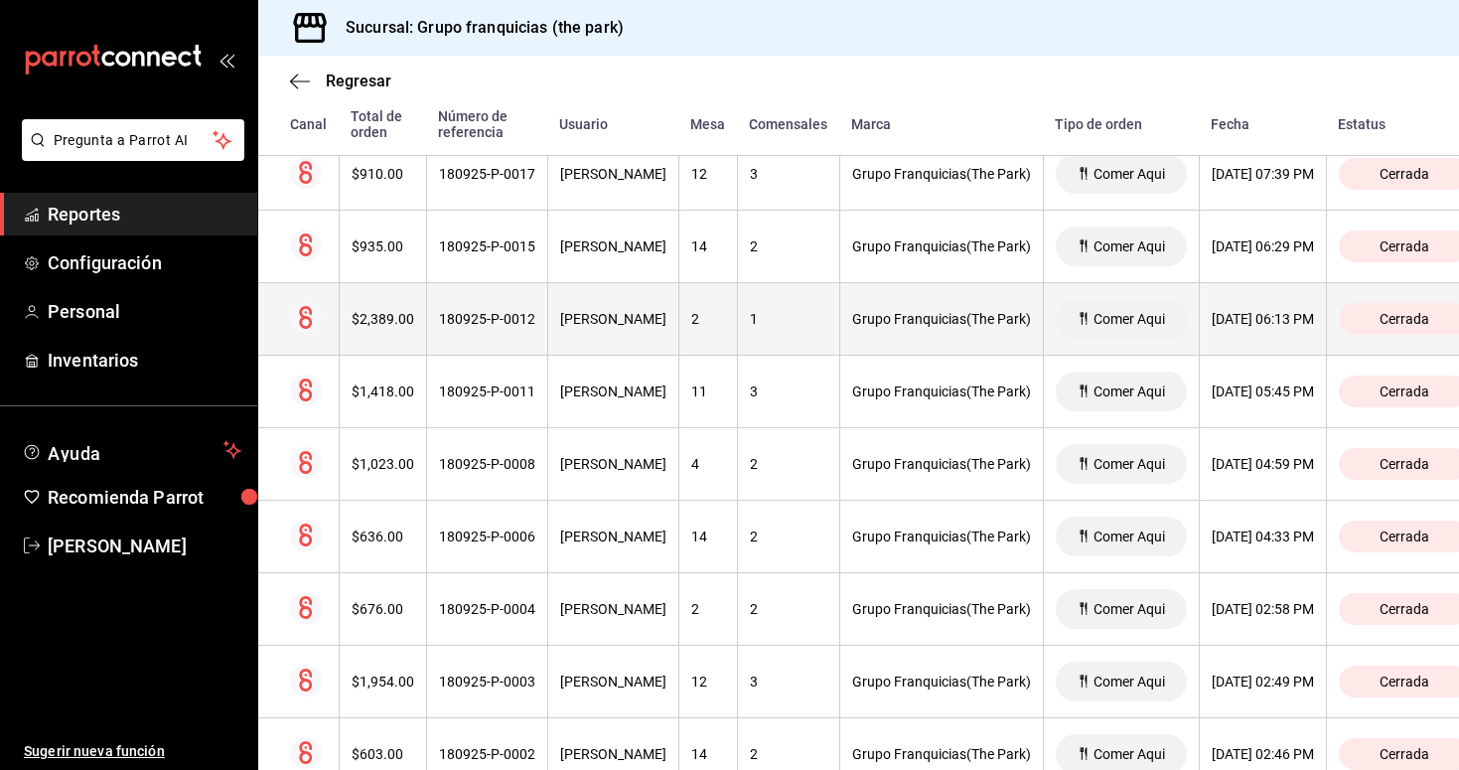
click at [526, 330] on th "180925-P-0012" at bounding box center [486, 319] width 121 height 73
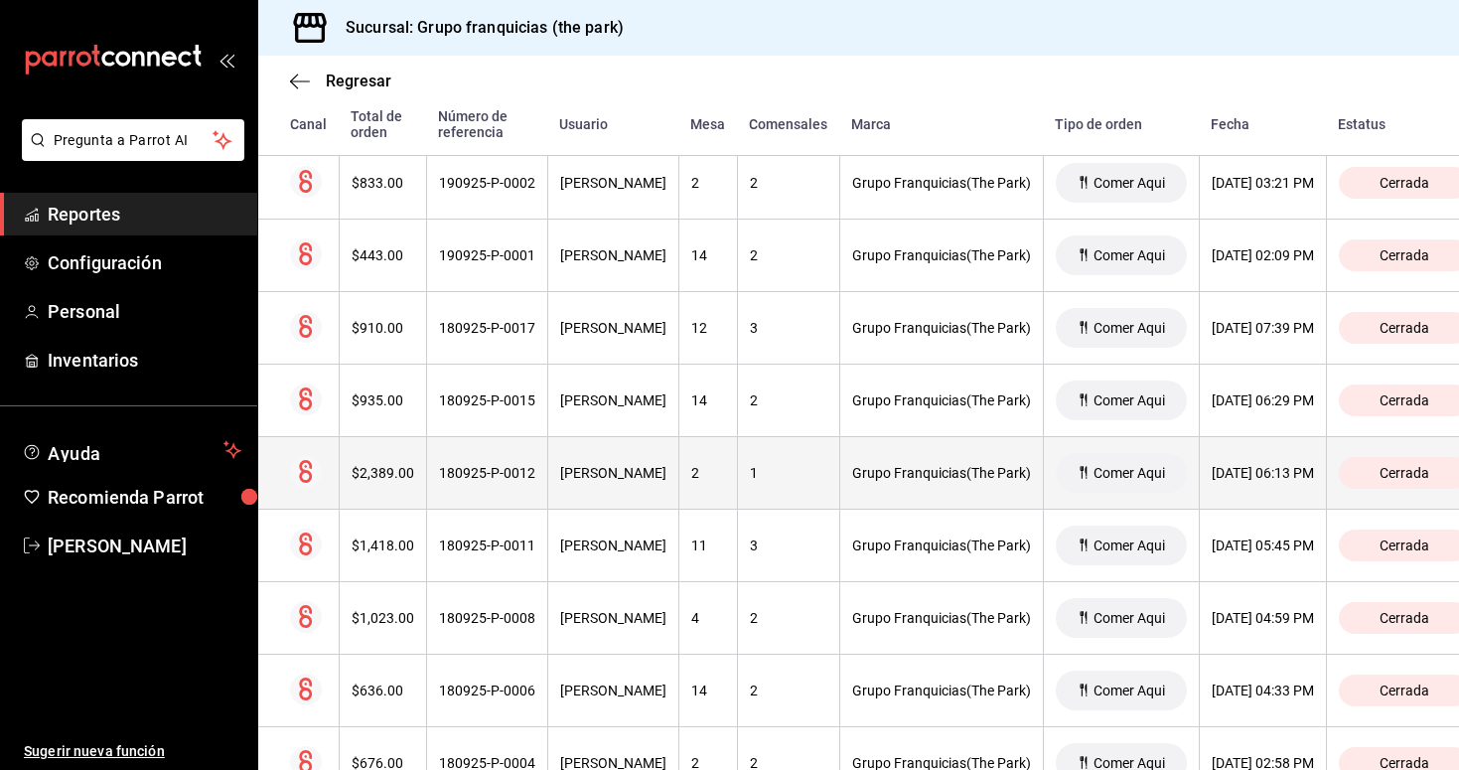
scroll to position [2335, 0]
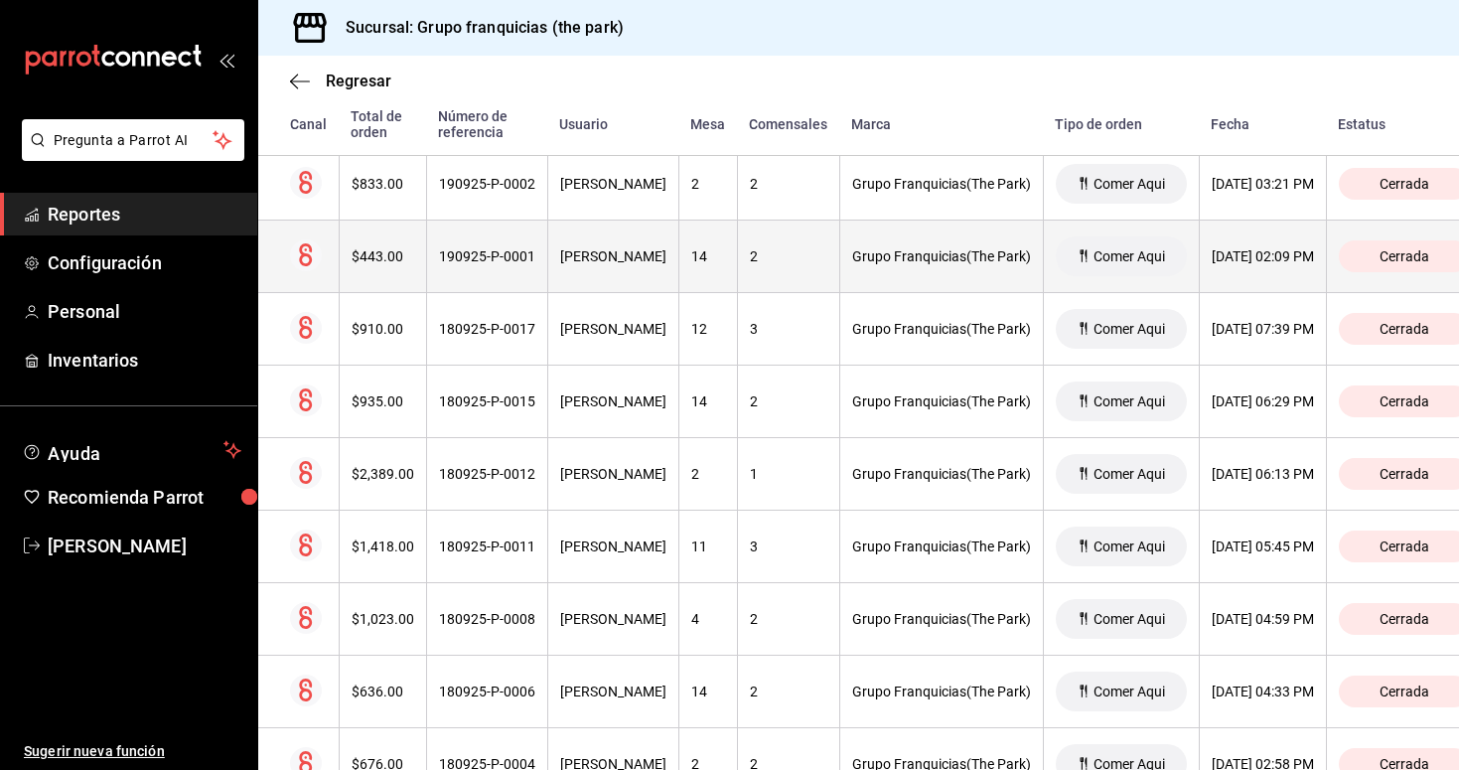
click at [593, 276] on th "[PERSON_NAME]" at bounding box center [612, 257] width 131 height 73
click at [582, 244] on th "[PERSON_NAME]" at bounding box center [612, 257] width 131 height 73
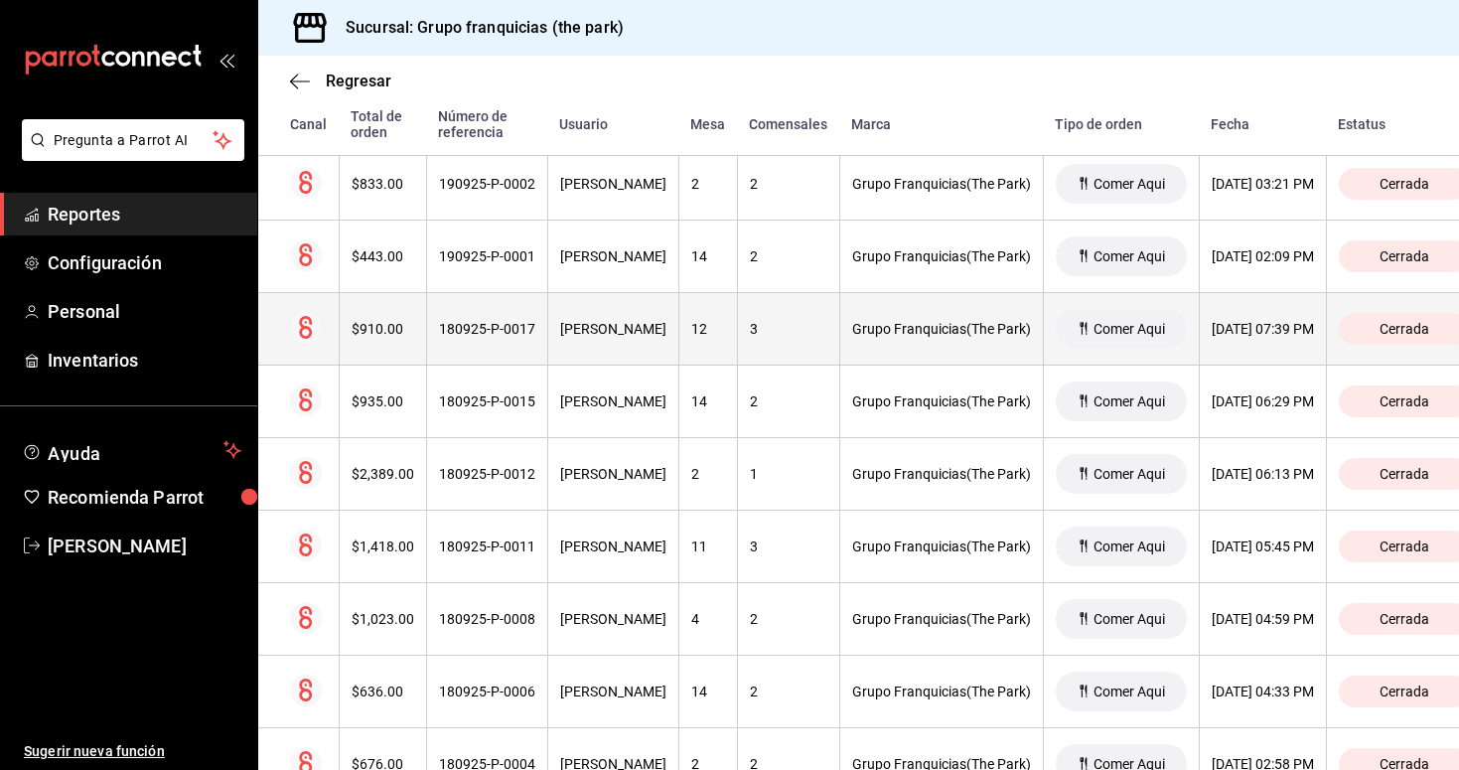
click at [571, 330] on div "[PERSON_NAME]" at bounding box center [613, 329] width 106 height 16
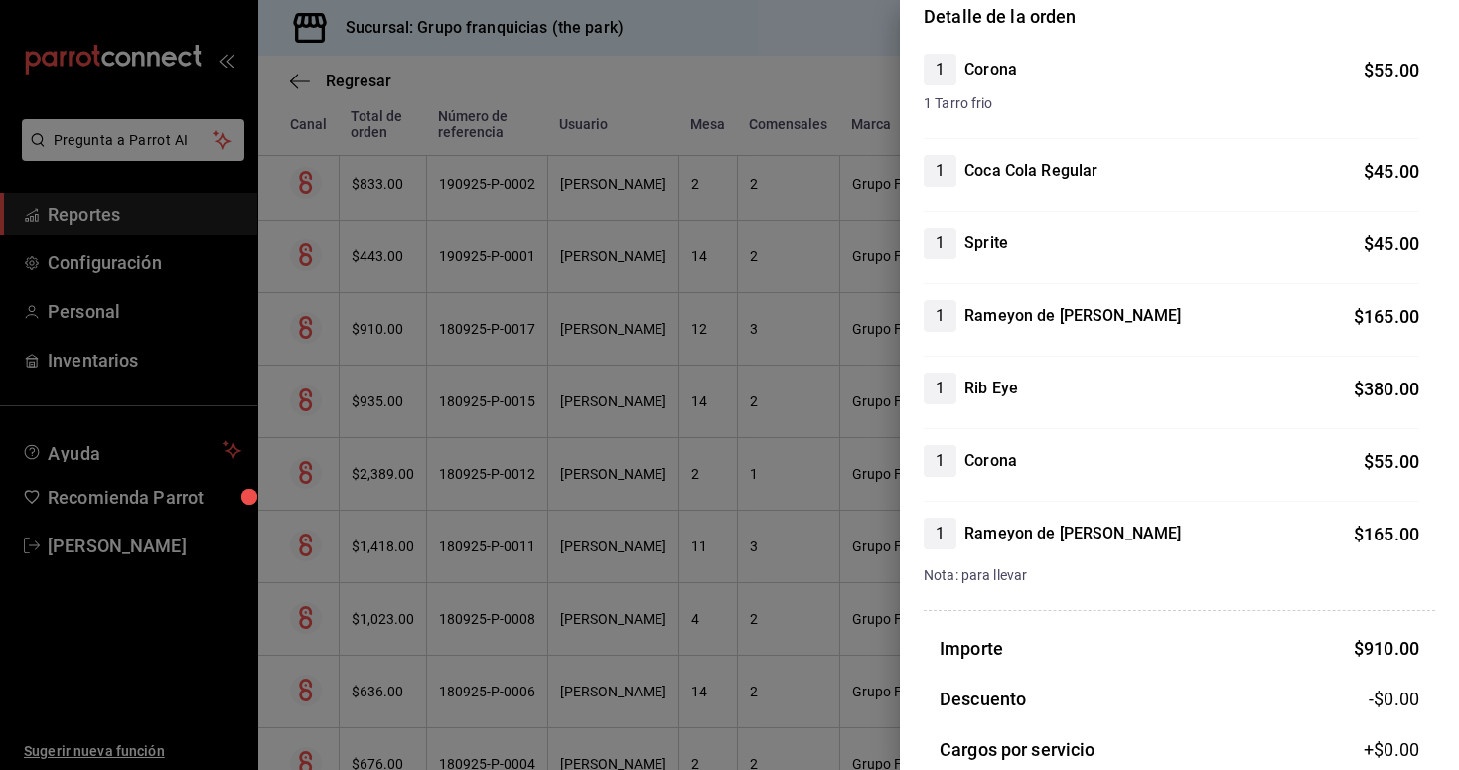
scroll to position [183, 0]
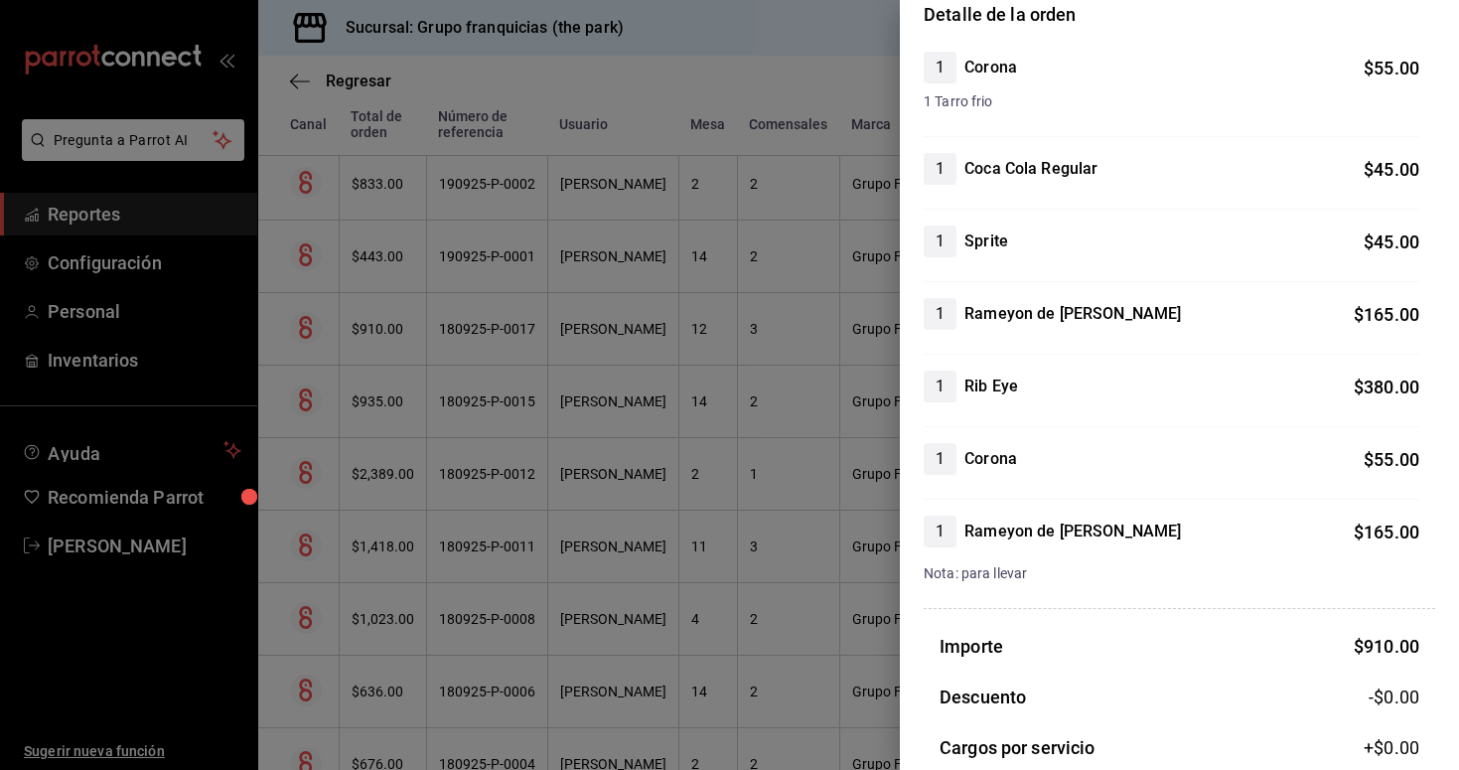
click at [702, 378] on div at bounding box center [729, 385] width 1459 height 770
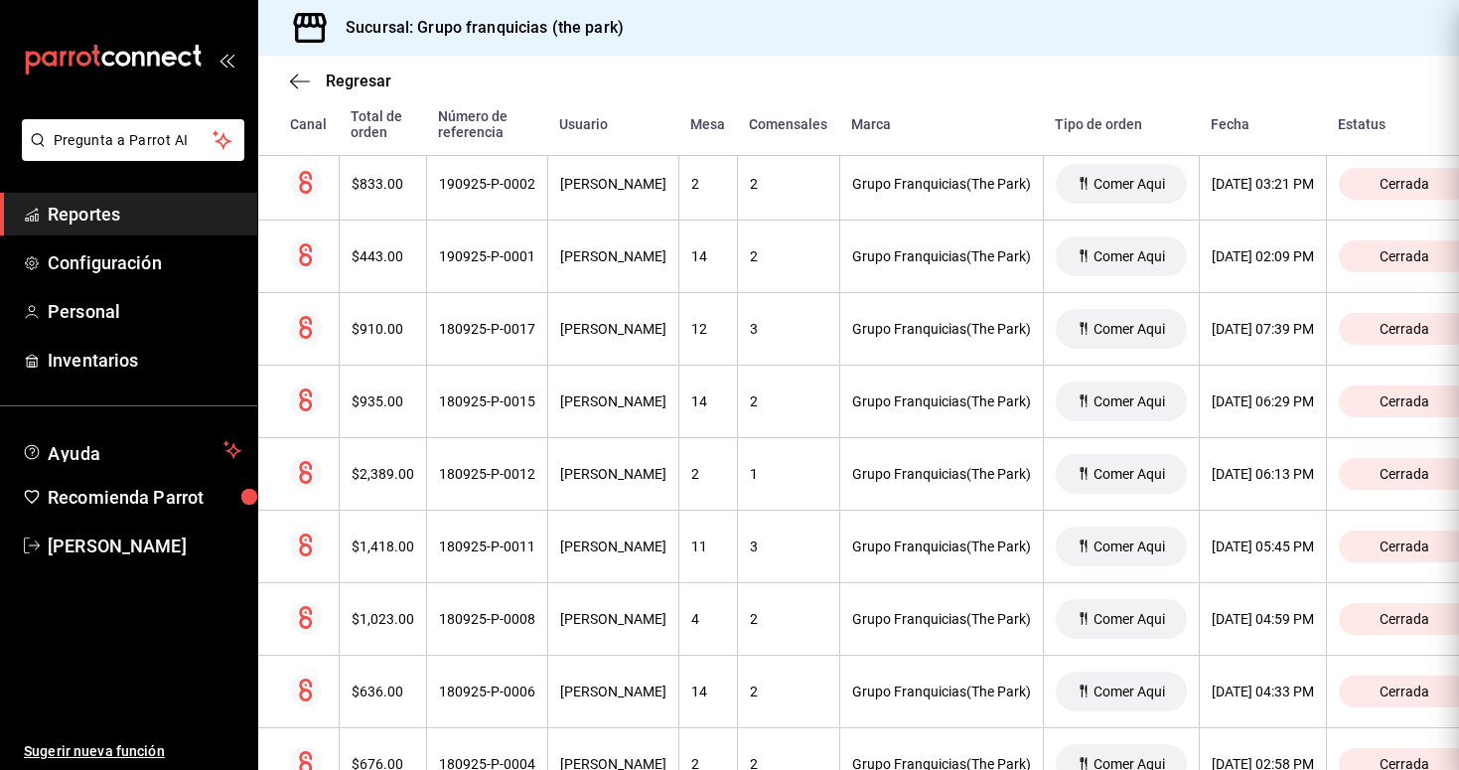
scroll to position [0, 0]
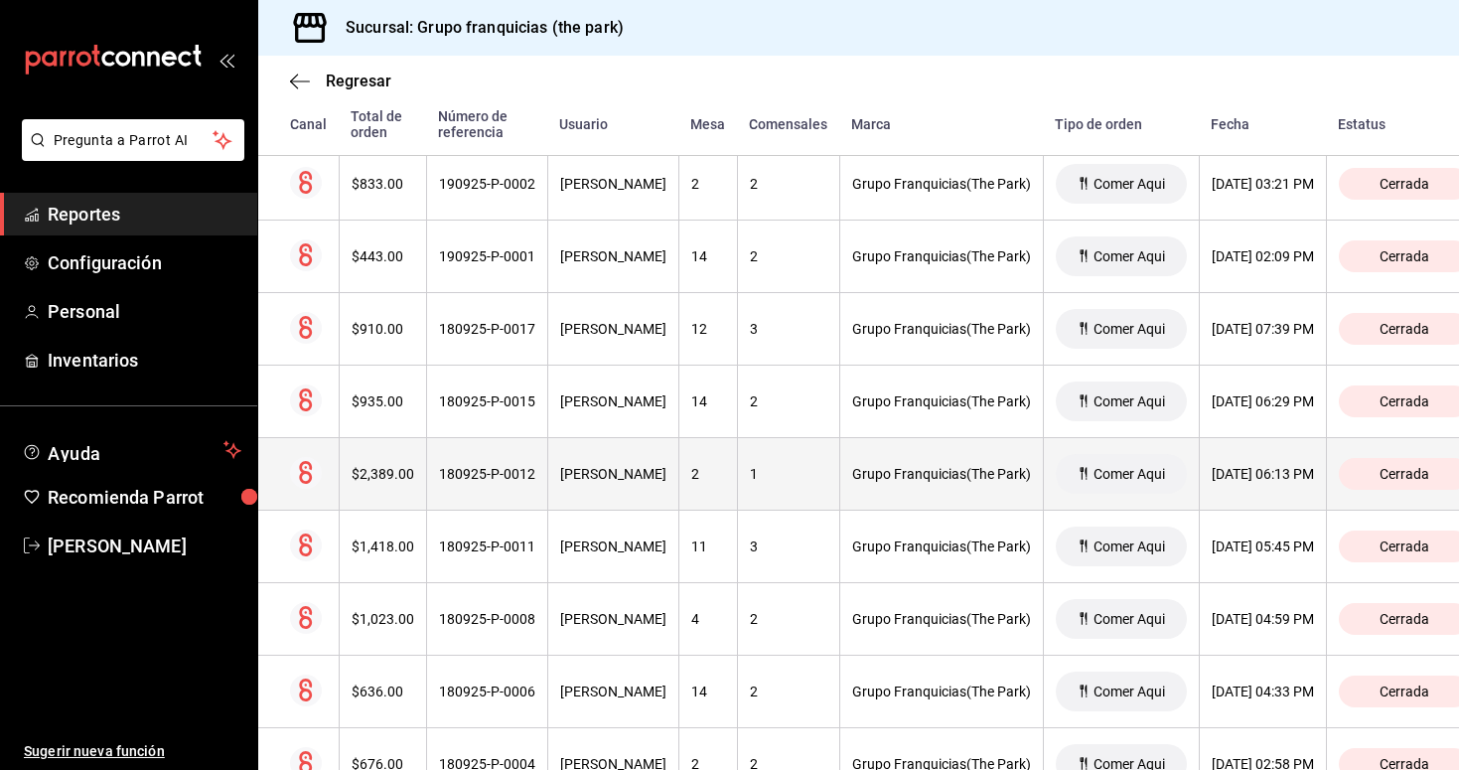
click at [588, 466] on div "[PERSON_NAME]" at bounding box center [613, 474] width 106 height 16
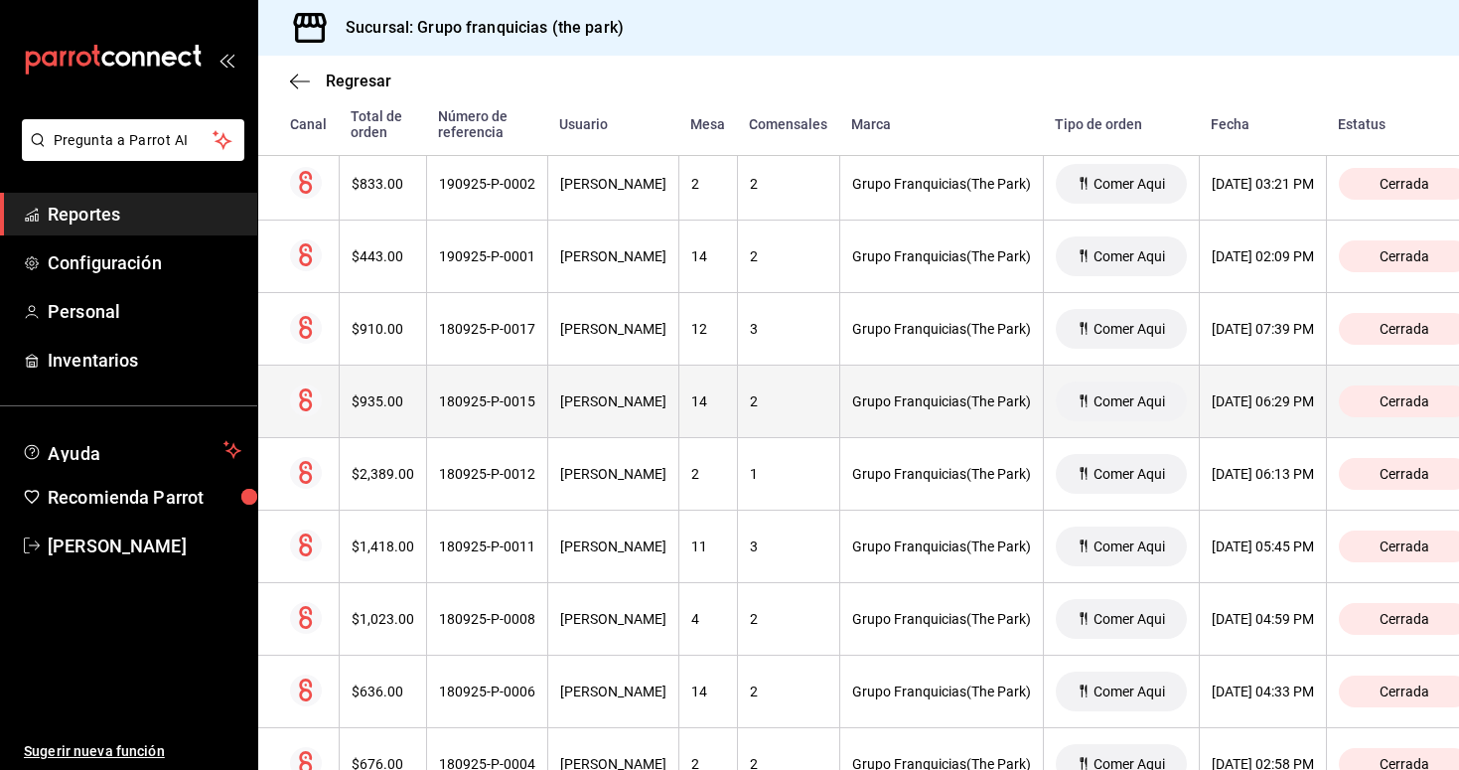
click at [495, 398] on div "180925-P-0015" at bounding box center [487, 401] width 96 height 16
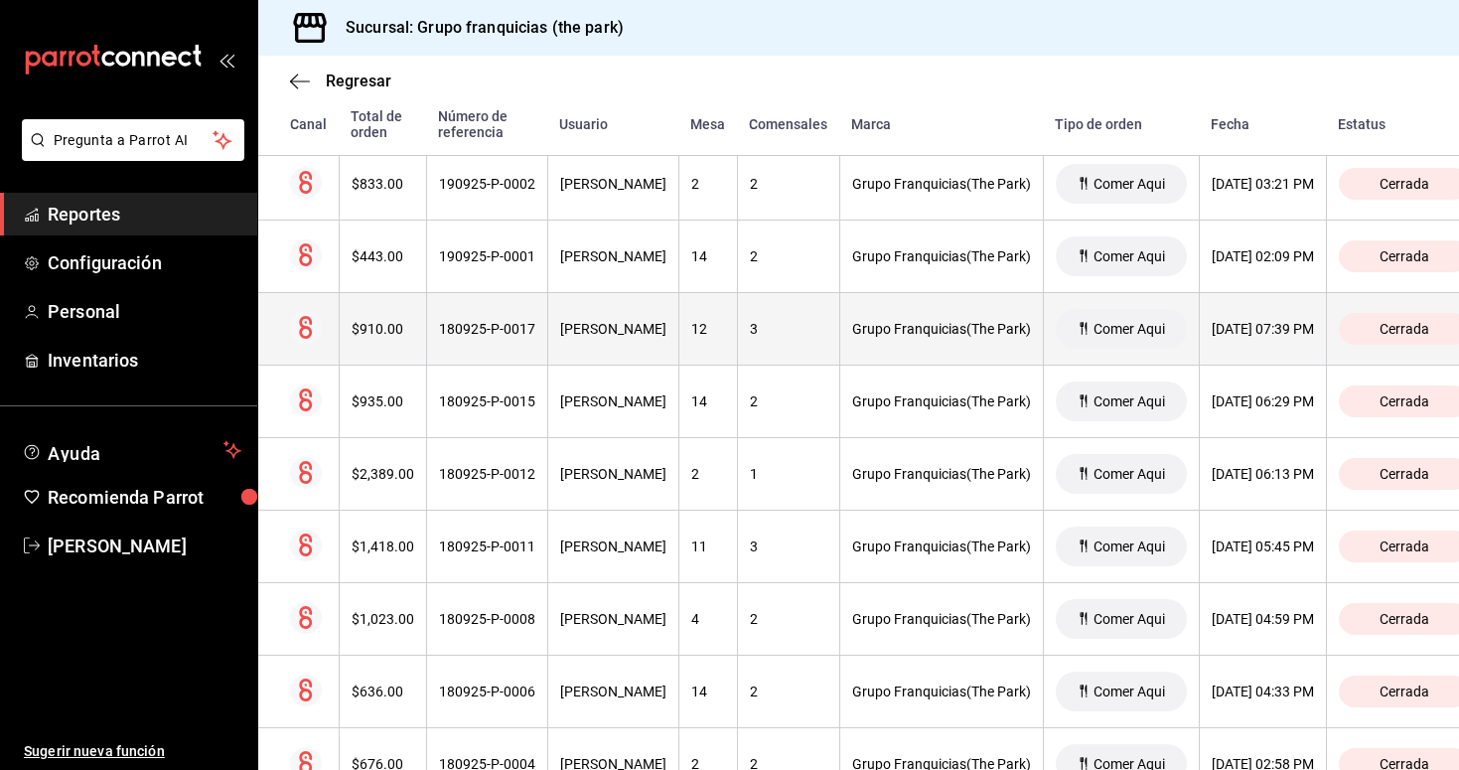
click at [473, 305] on th "180925-P-0017" at bounding box center [486, 329] width 121 height 73
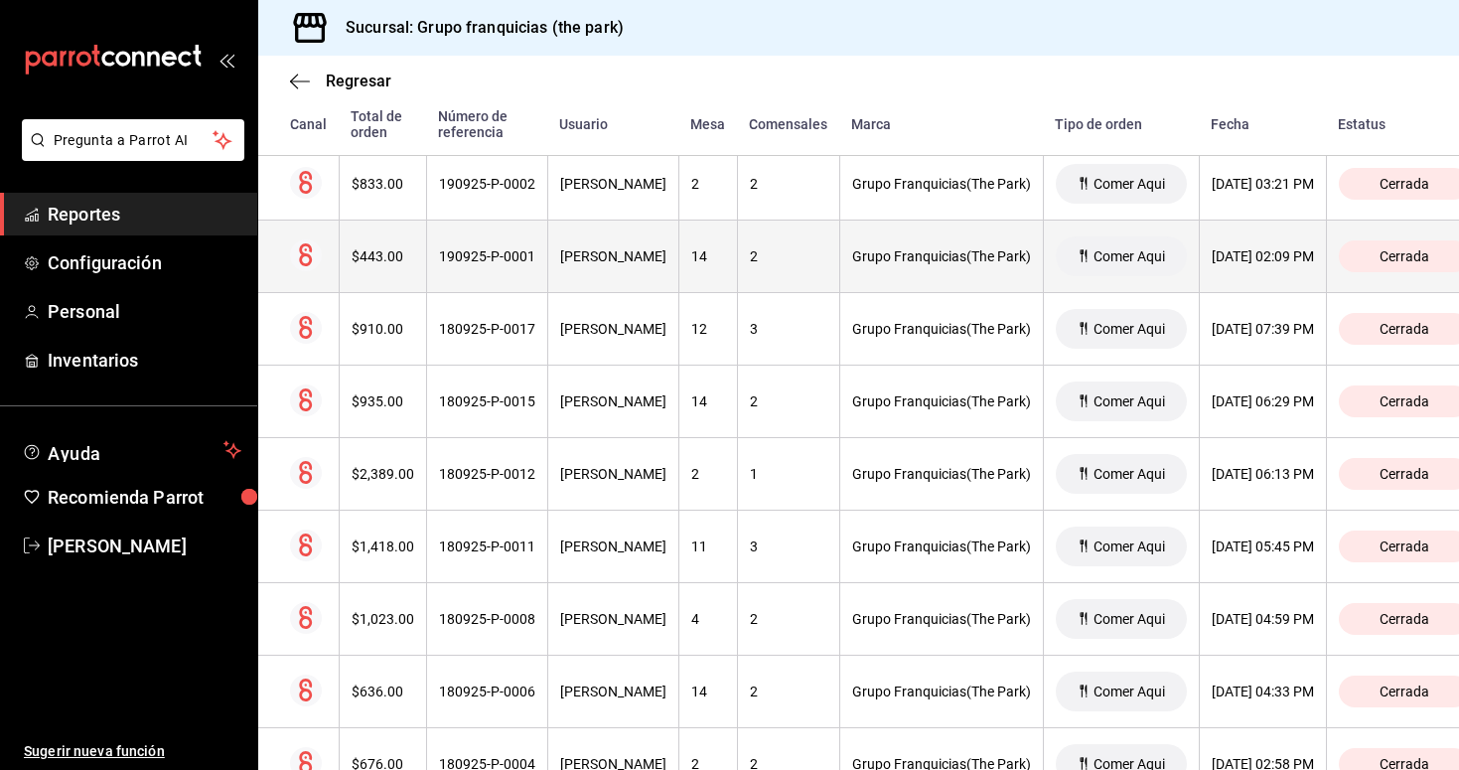
click at [503, 278] on th "190925-P-0001" at bounding box center [486, 257] width 121 height 73
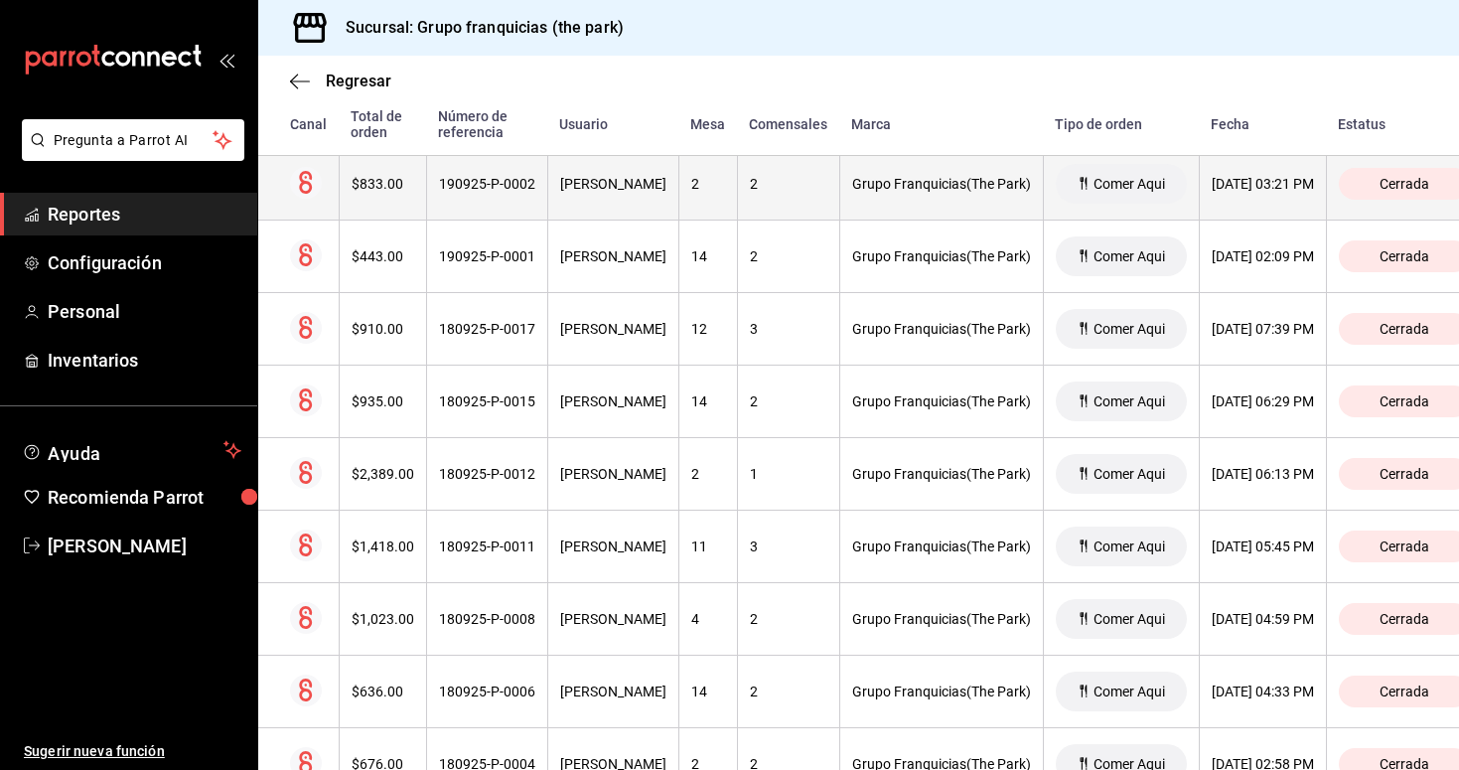
click at [499, 192] on th "190925-P-0002" at bounding box center [486, 184] width 121 height 73
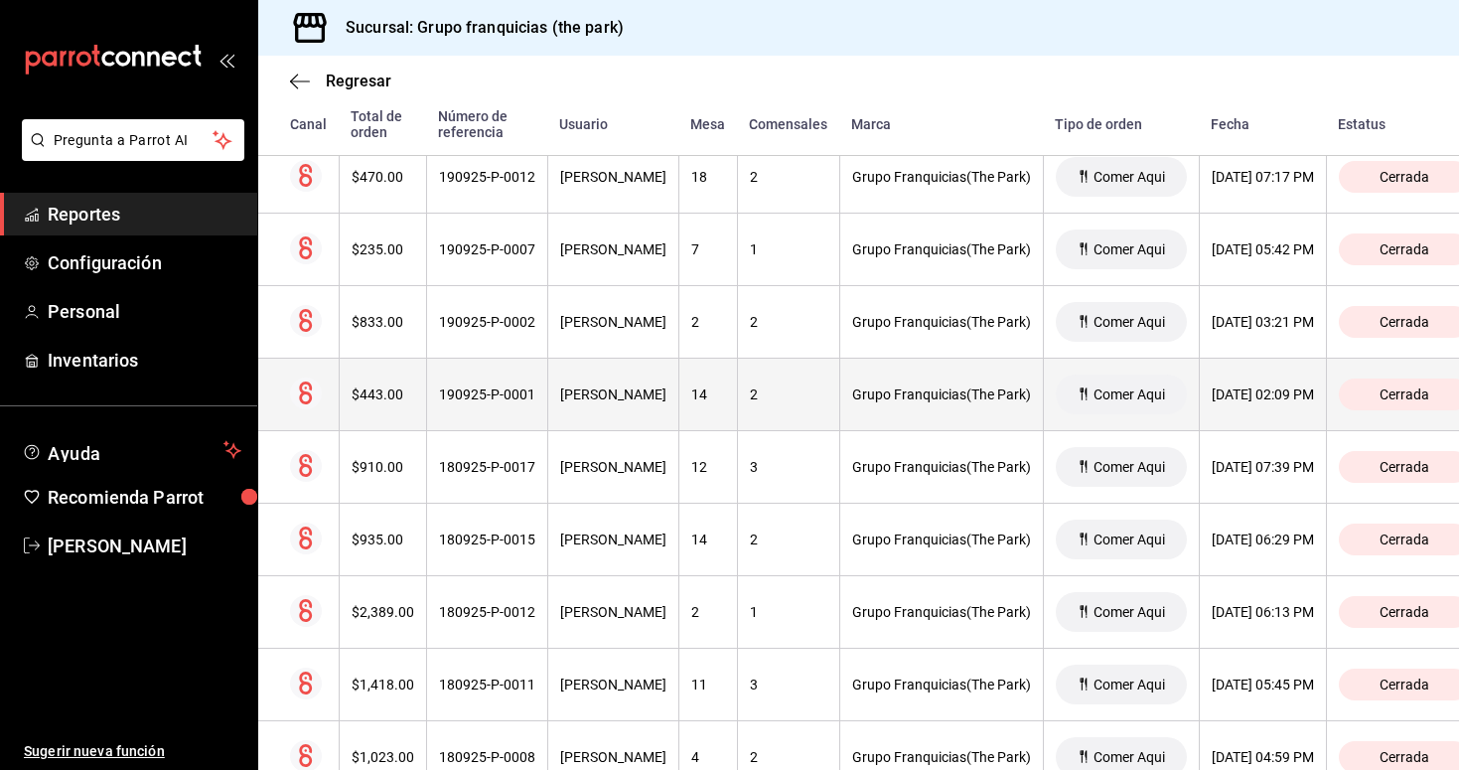
scroll to position [2184, 0]
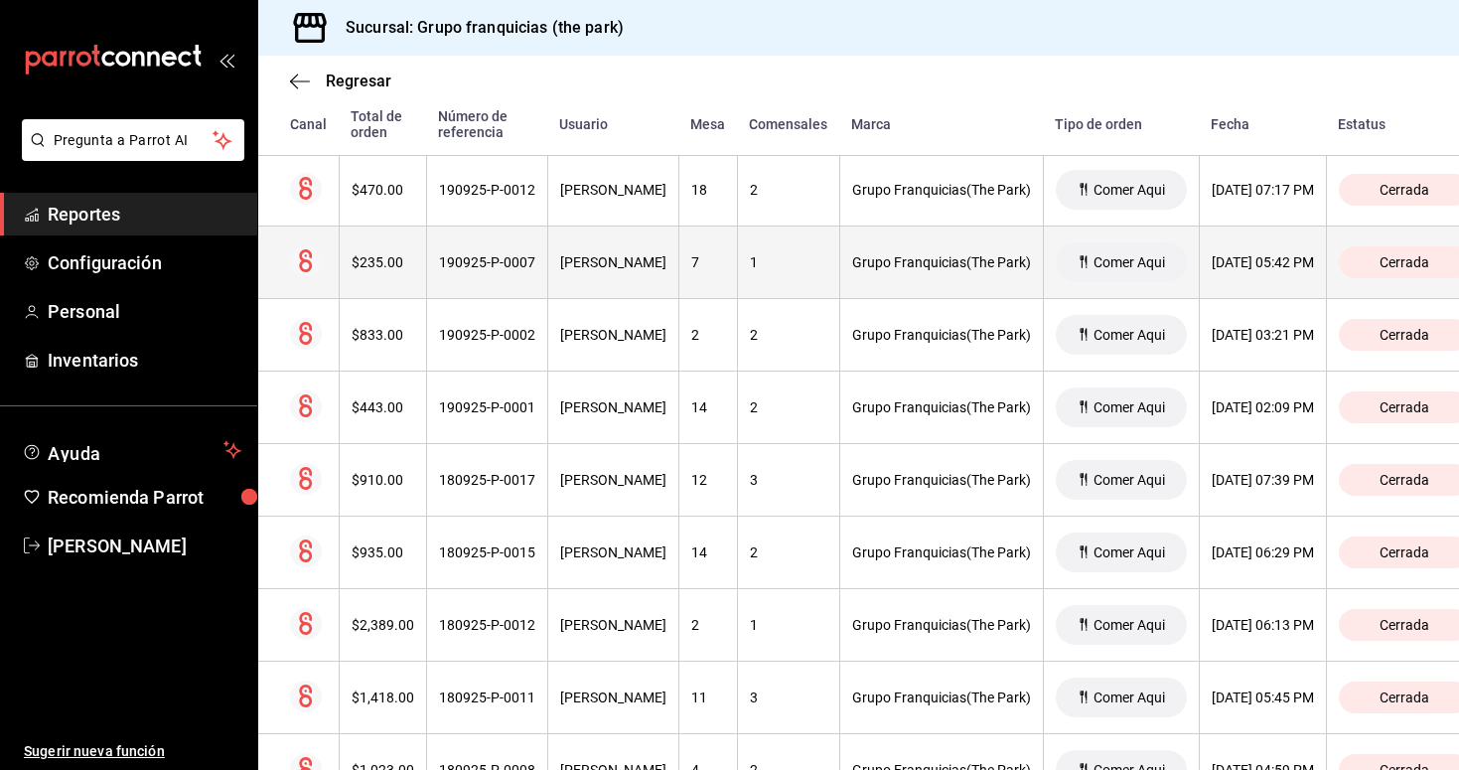
click at [515, 273] on th "190925-P-0007" at bounding box center [486, 263] width 121 height 73
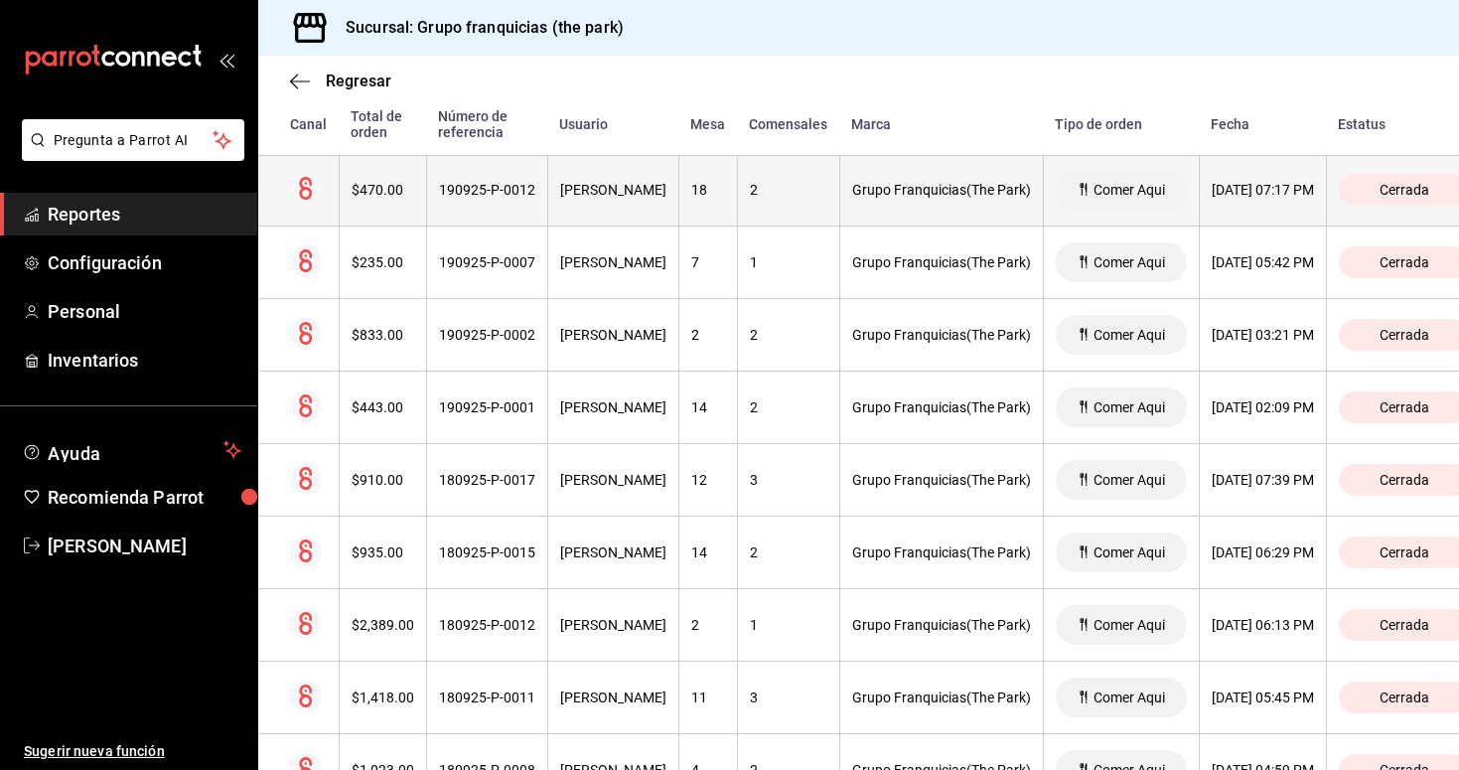
click at [495, 199] on th "190925-P-0012" at bounding box center [486, 190] width 121 height 73
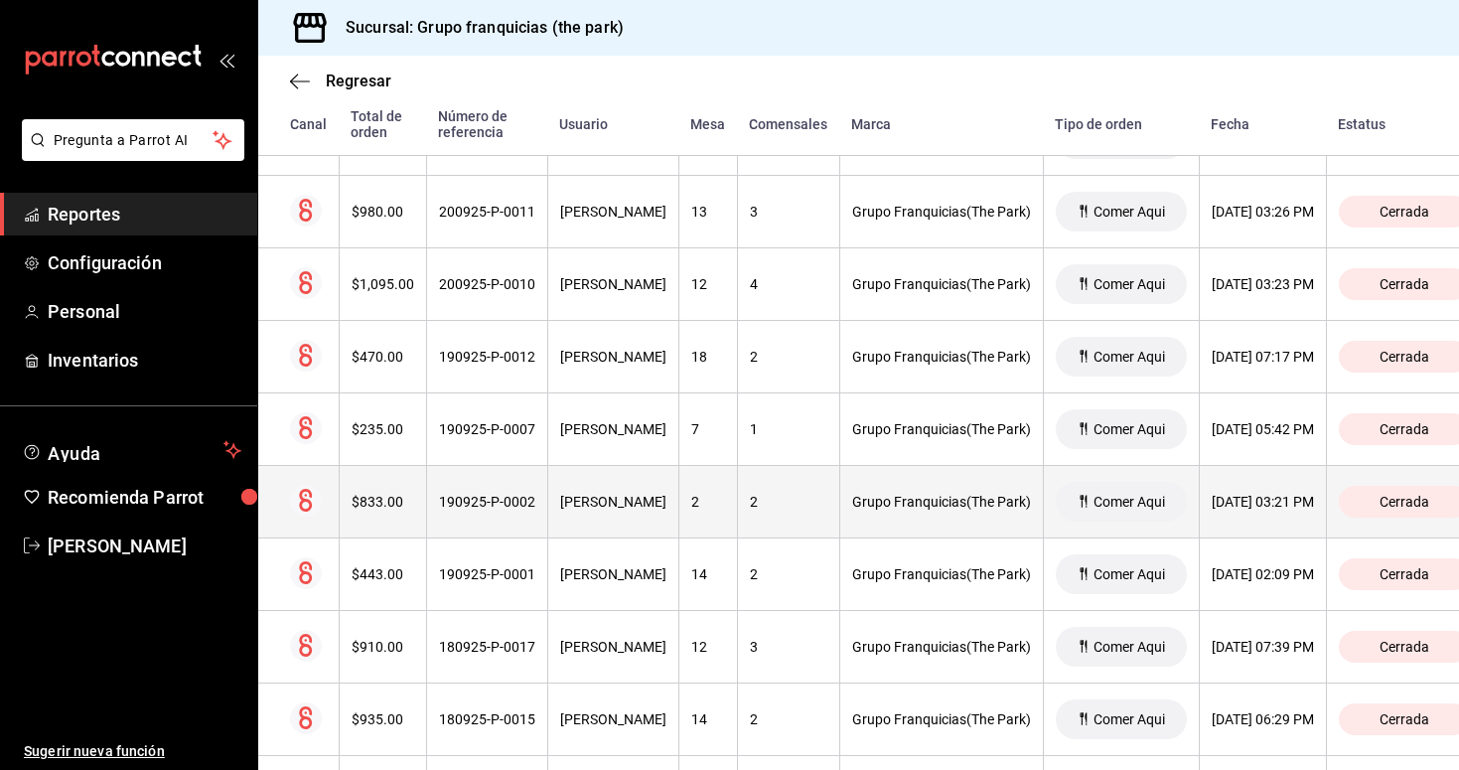
scroll to position [1997, 0]
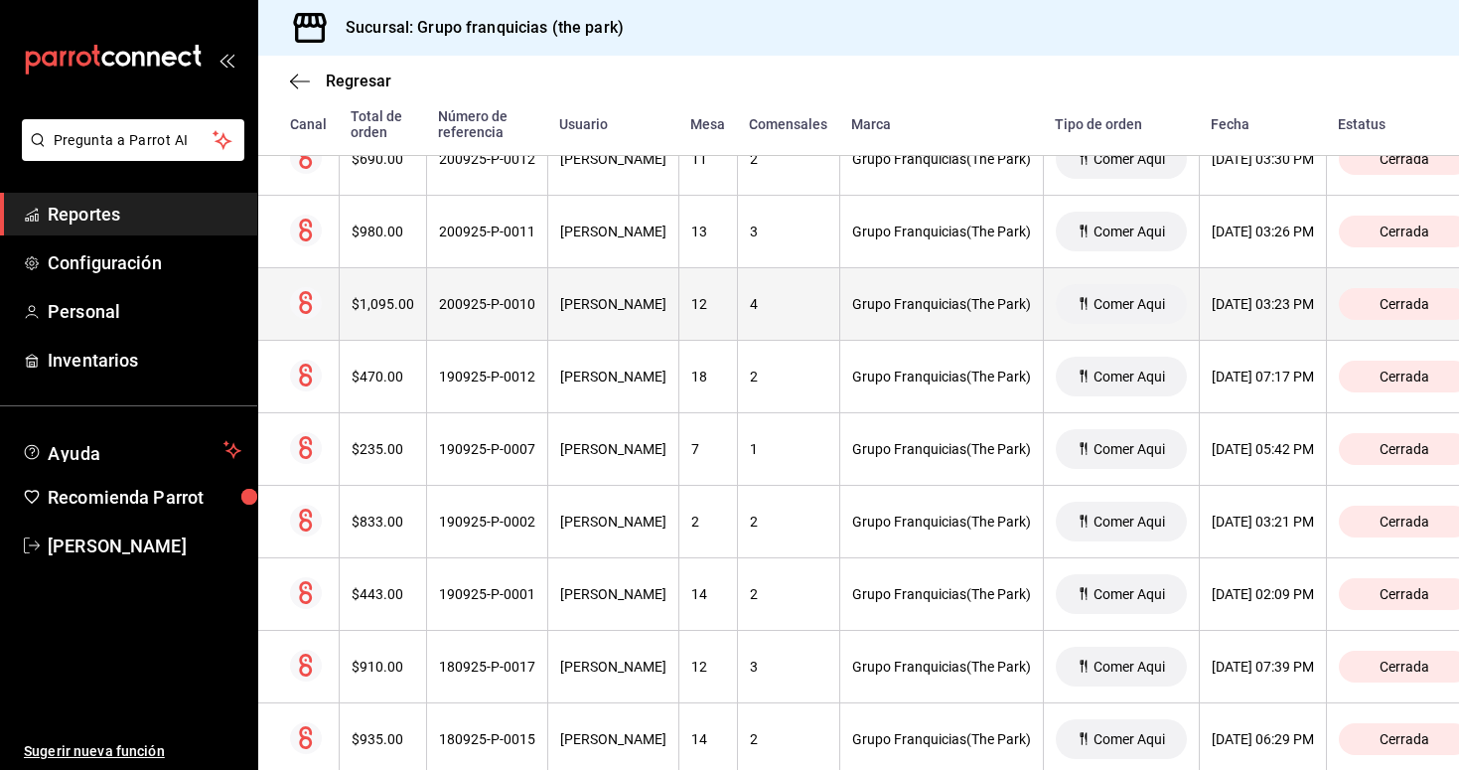
click at [527, 316] on th "200925-P-0010" at bounding box center [486, 304] width 121 height 73
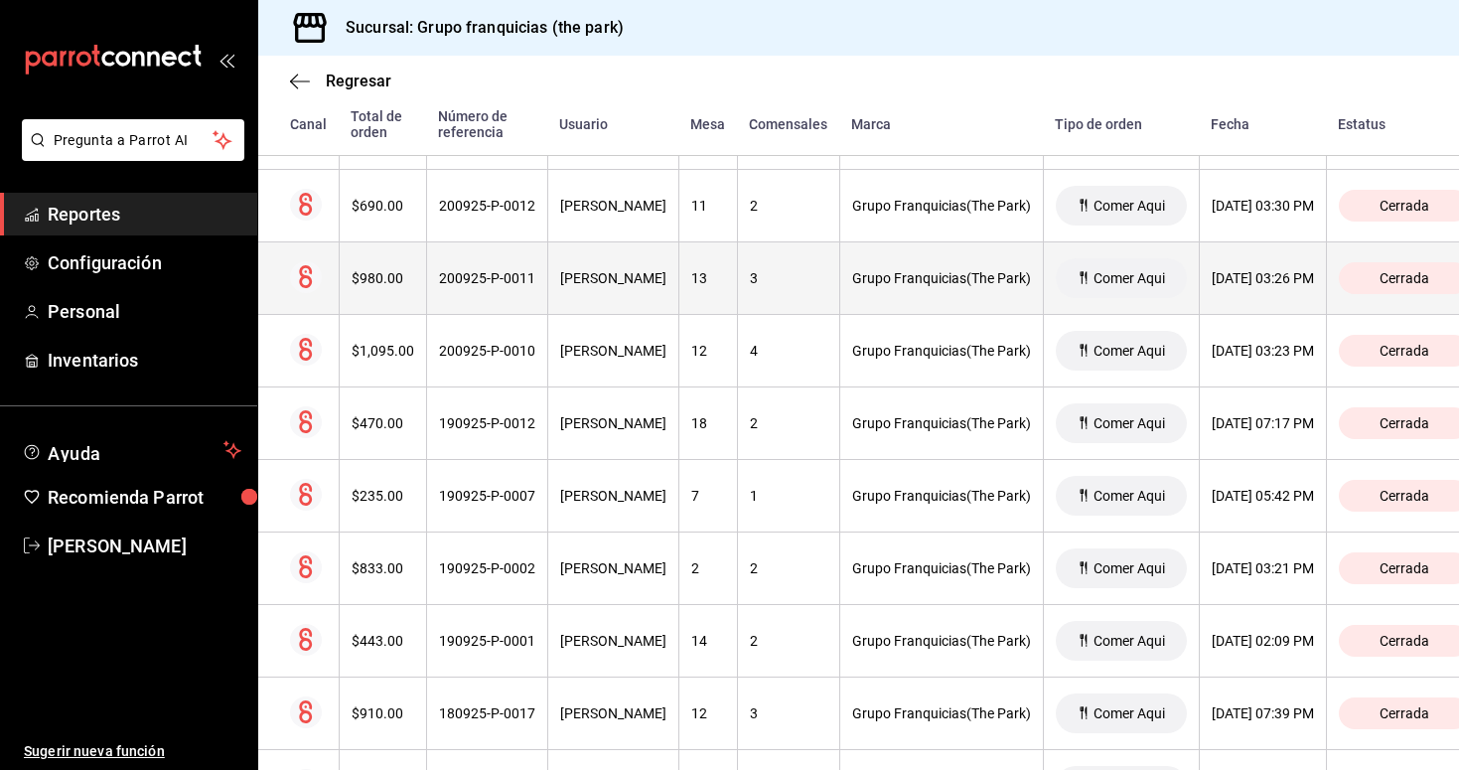
click at [487, 280] on div "200925-P-0011" at bounding box center [487, 278] width 96 height 16
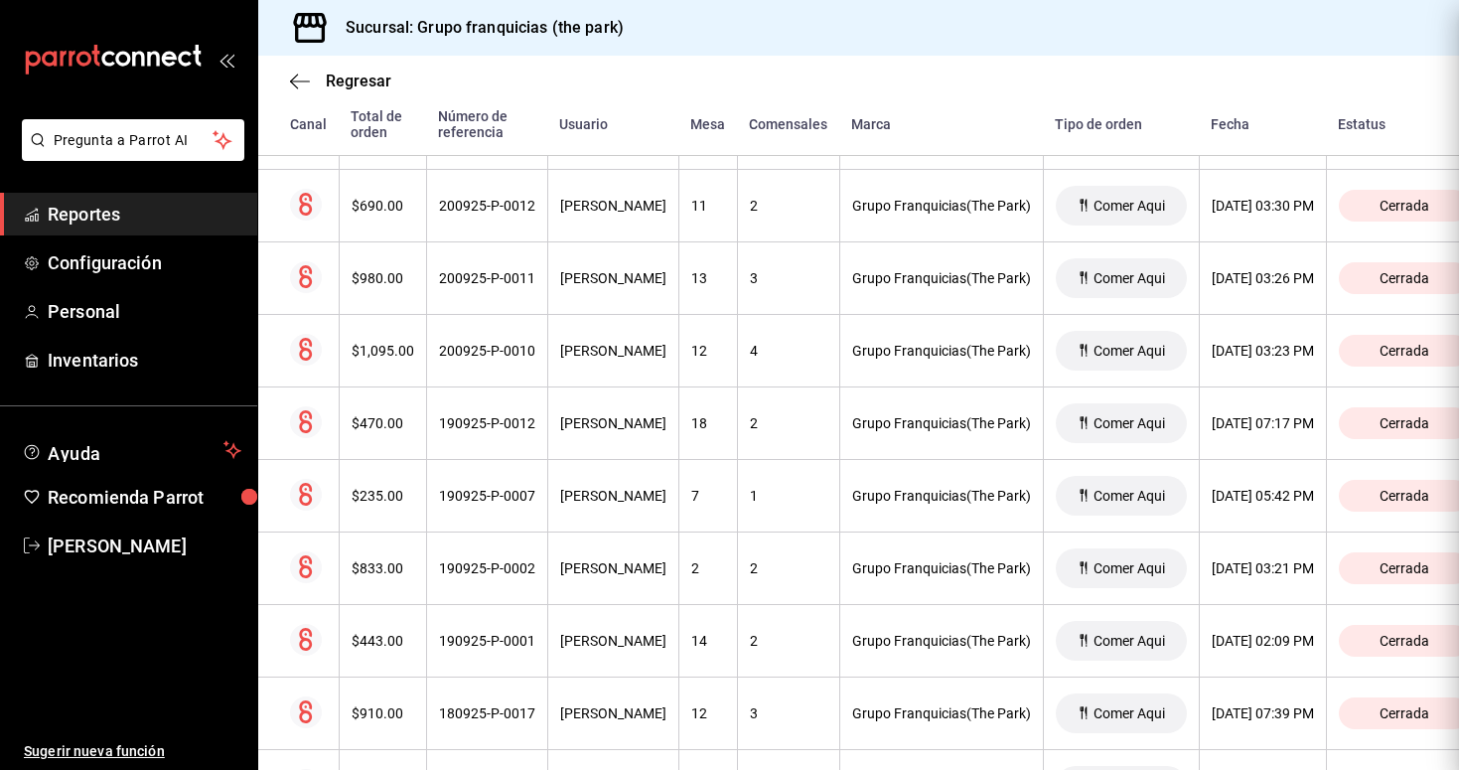
scroll to position [0, 0]
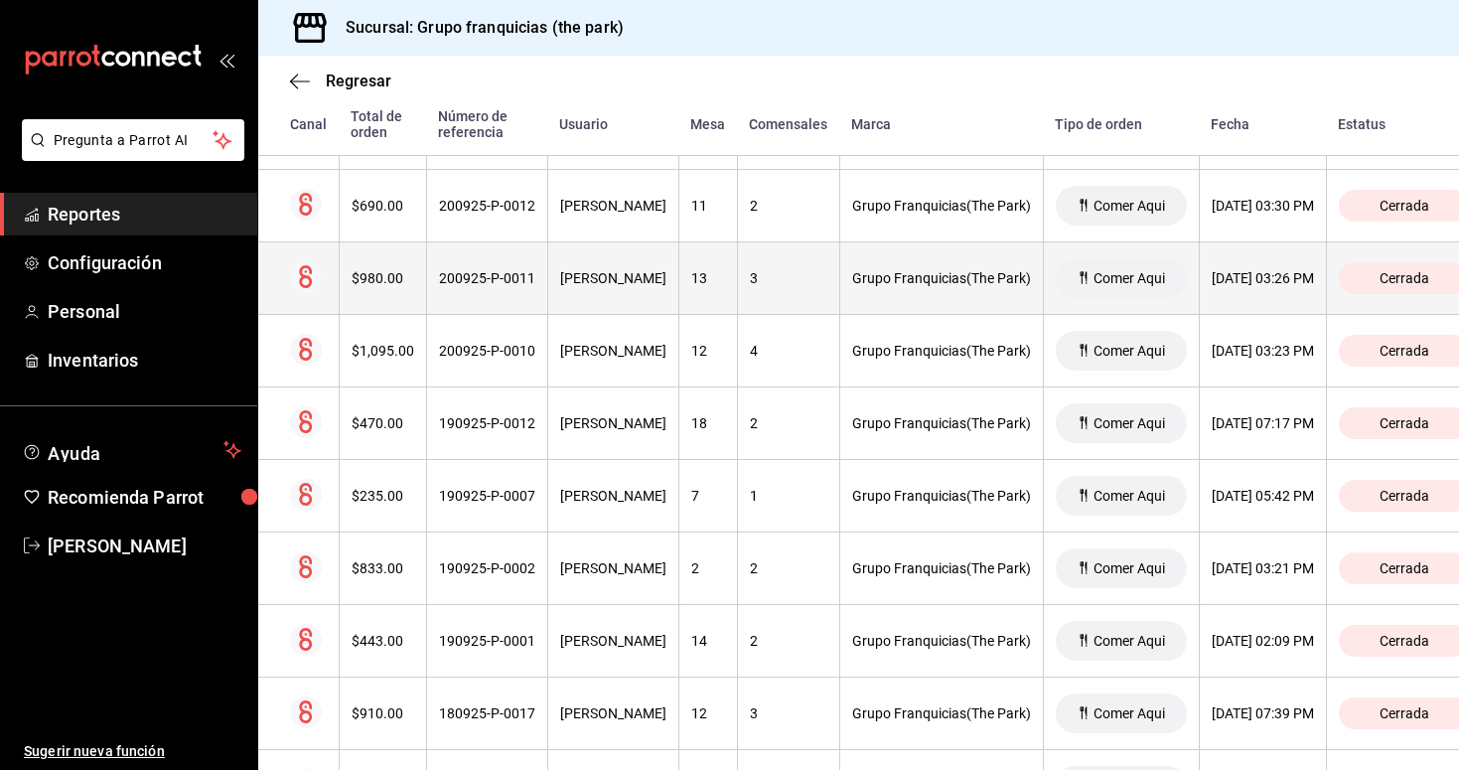
click at [520, 284] on div "200925-P-0011" at bounding box center [487, 278] width 96 height 16
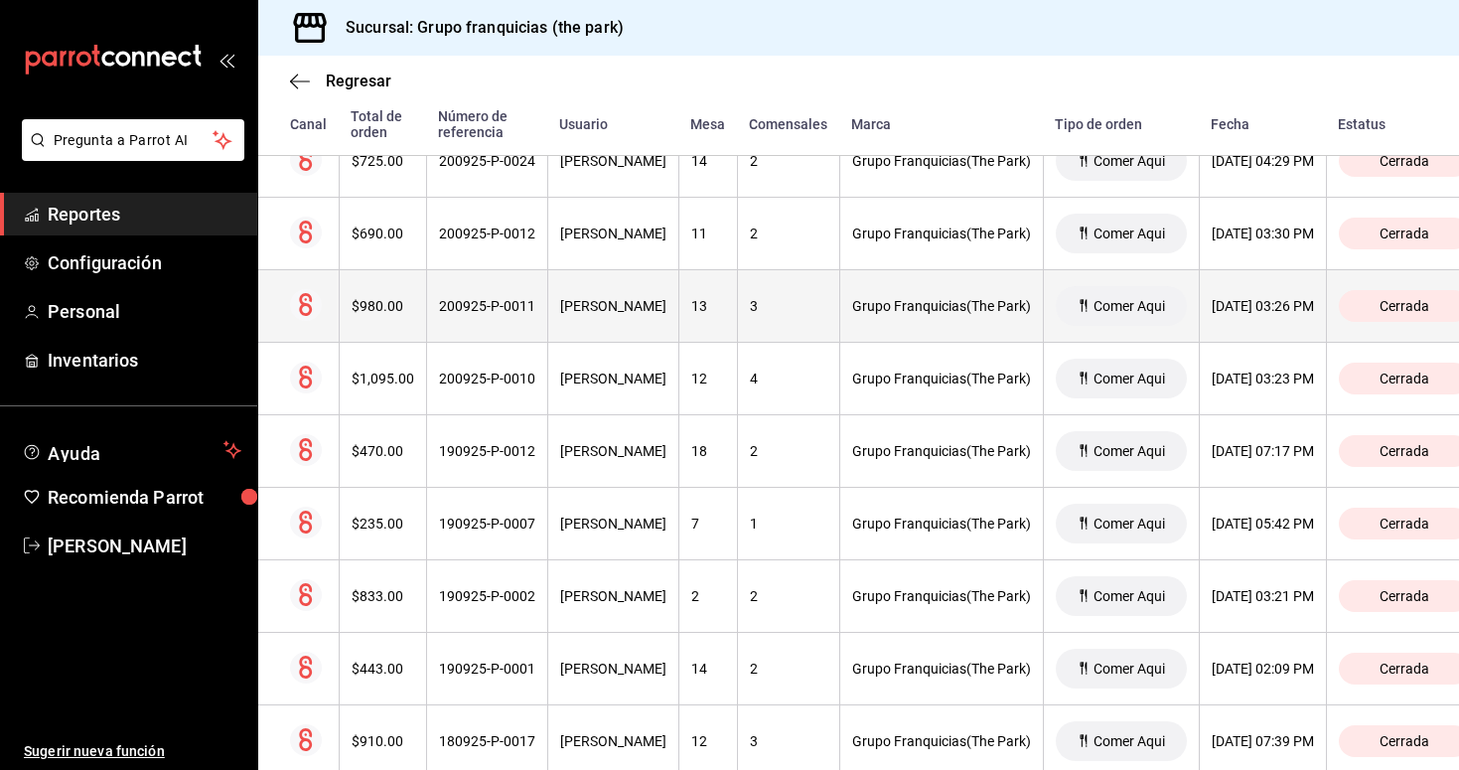
scroll to position [1908, 0]
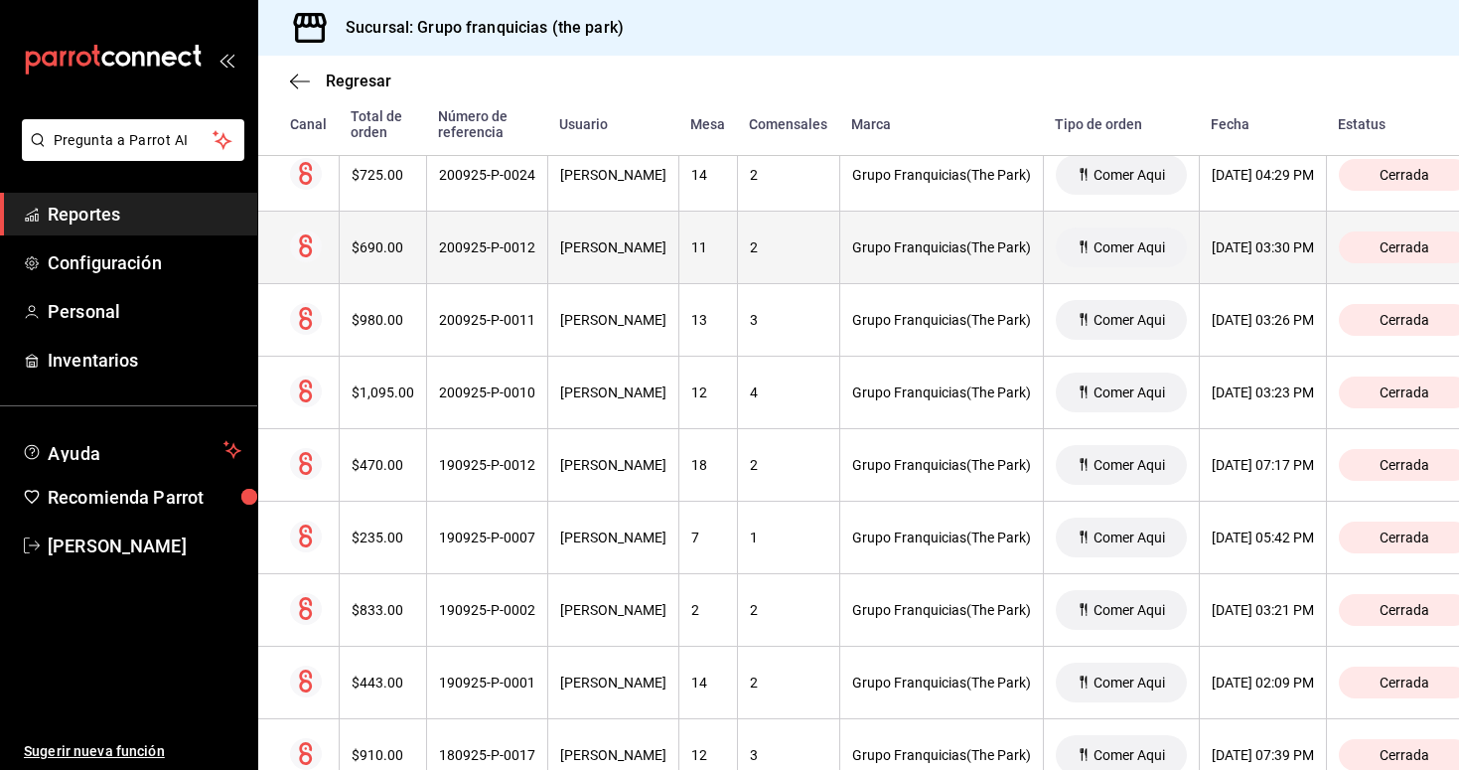
click at [488, 253] on div "200925-P-0012" at bounding box center [487, 247] width 96 height 16
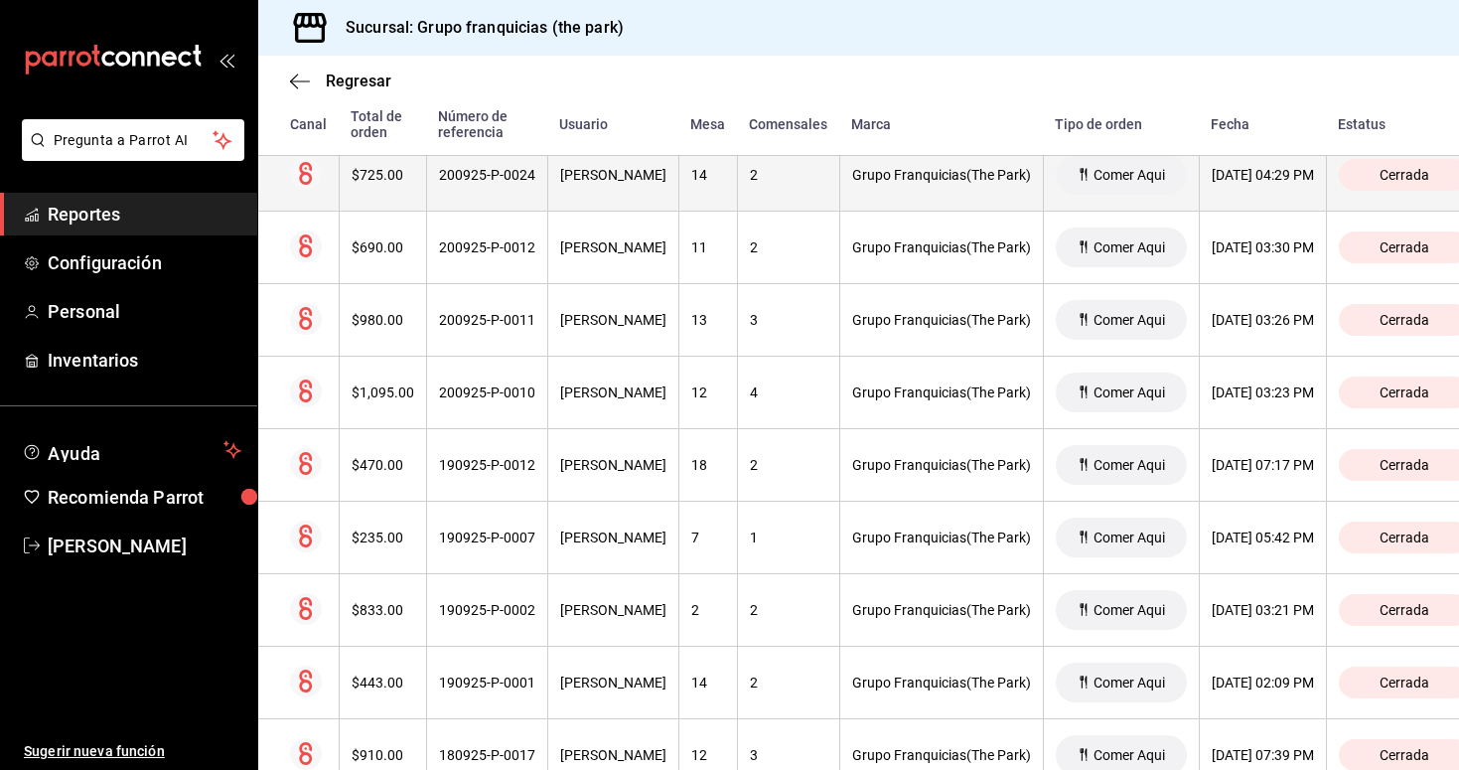
click at [495, 194] on th "200925-P-0024" at bounding box center [486, 175] width 121 height 73
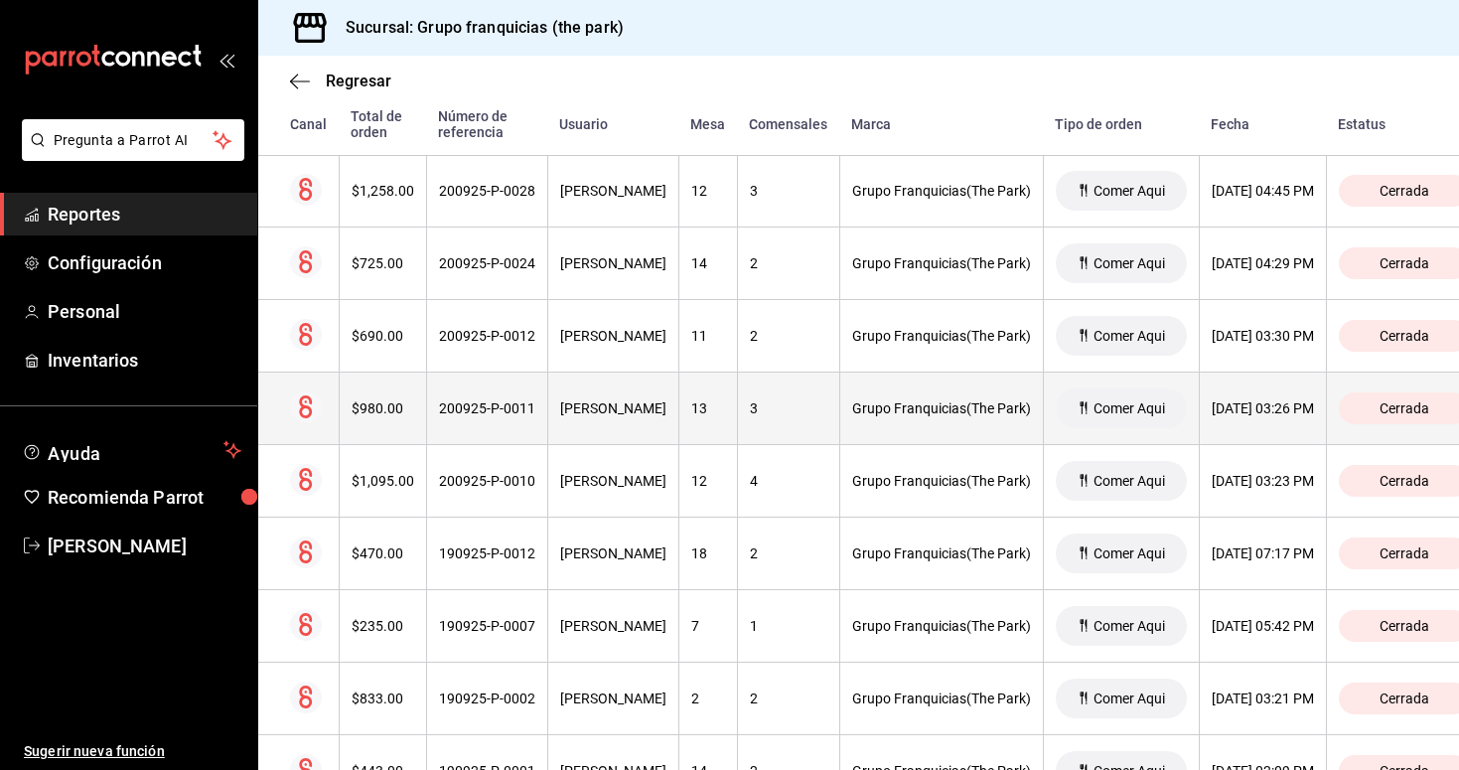
scroll to position [1797, 0]
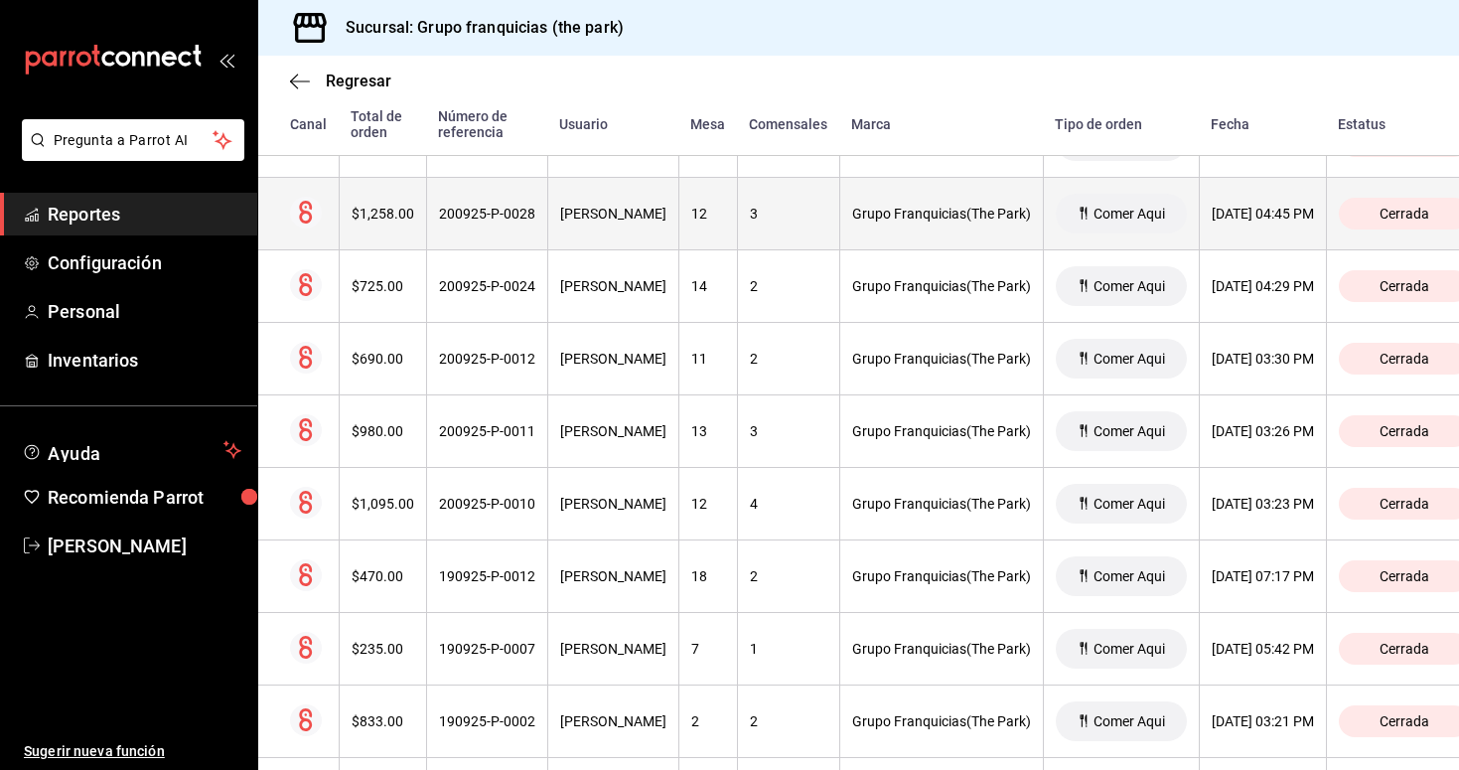
click at [502, 212] on div "200925-P-0028" at bounding box center [487, 214] width 96 height 16
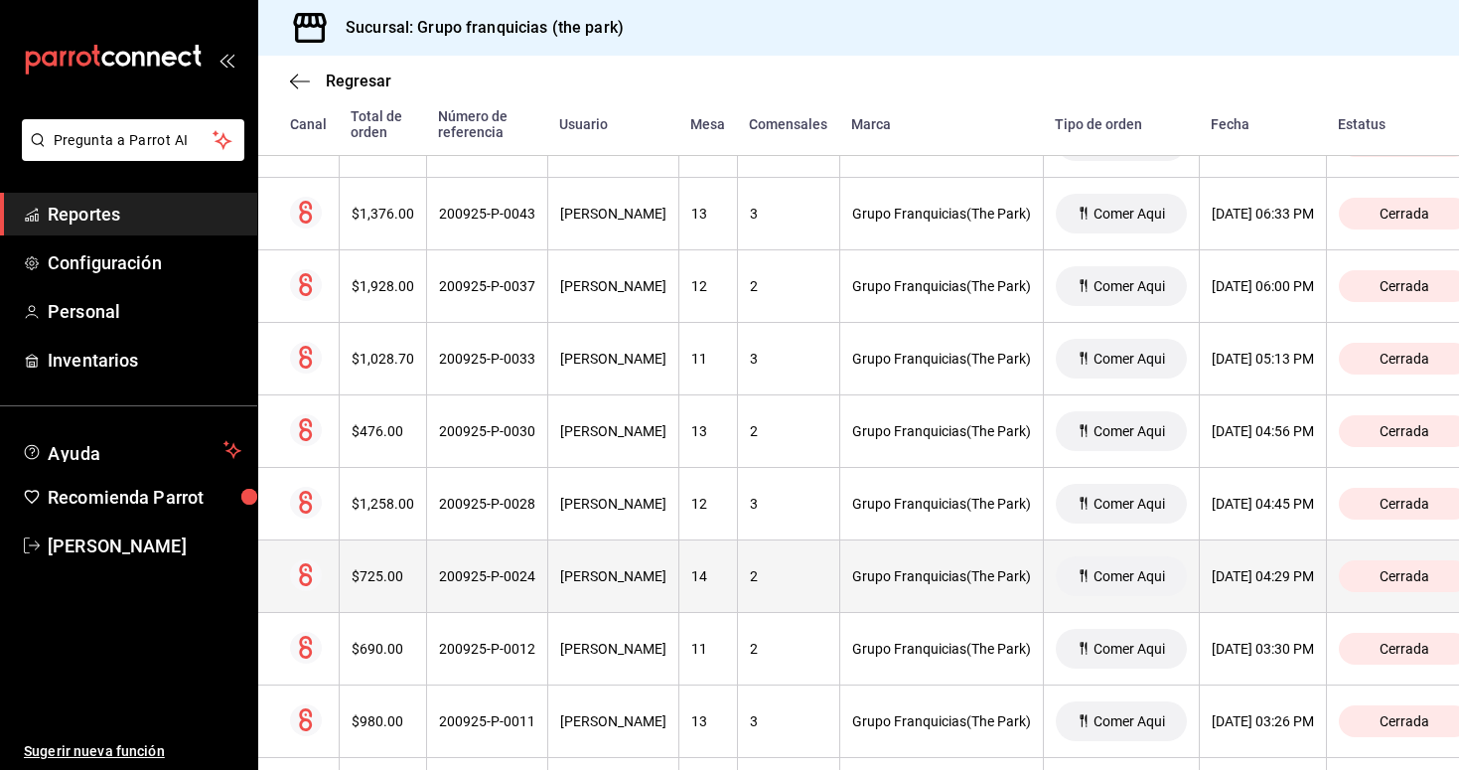
scroll to position [1477, 0]
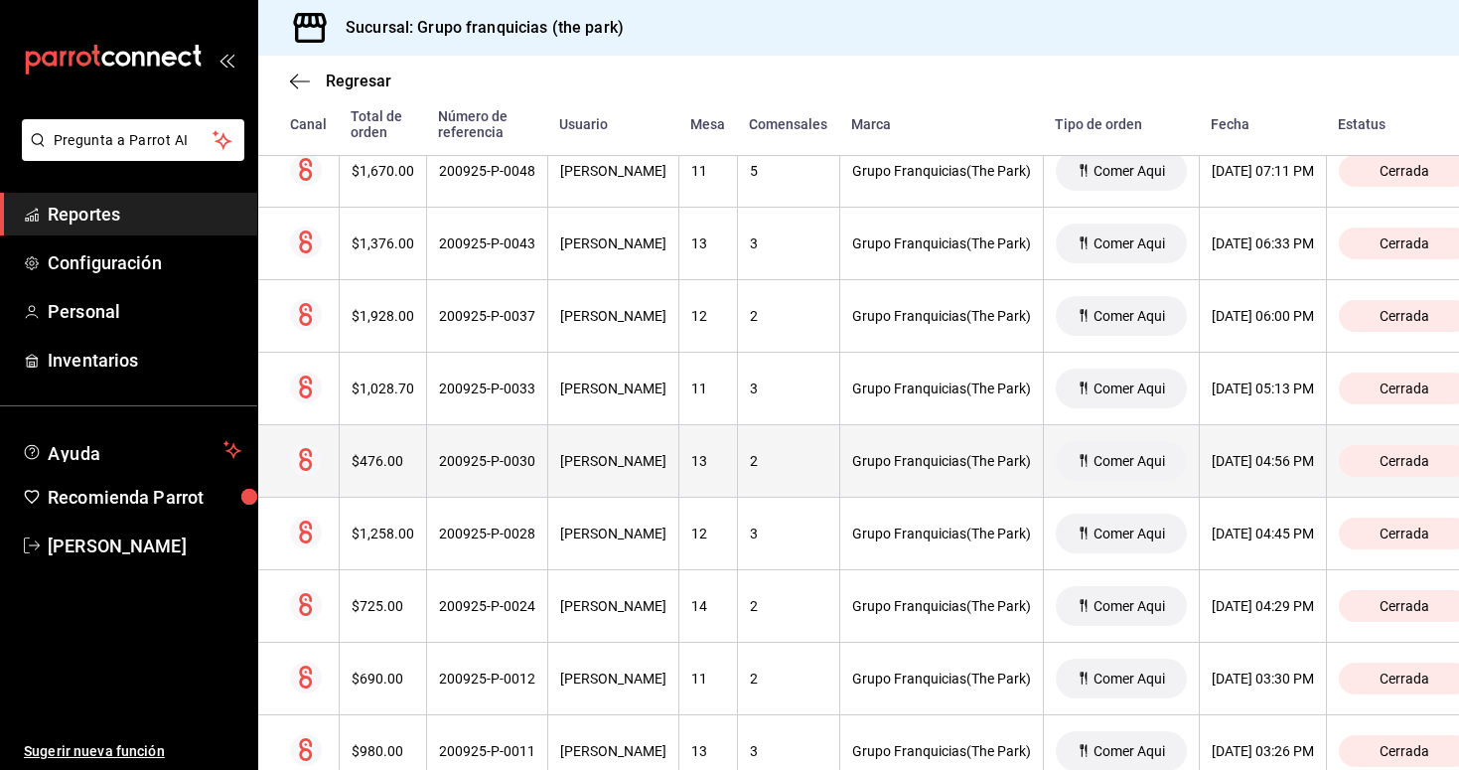
click at [507, 451] on th "200925-P-0030" at bounding box center [486, 461] width 121 height 73
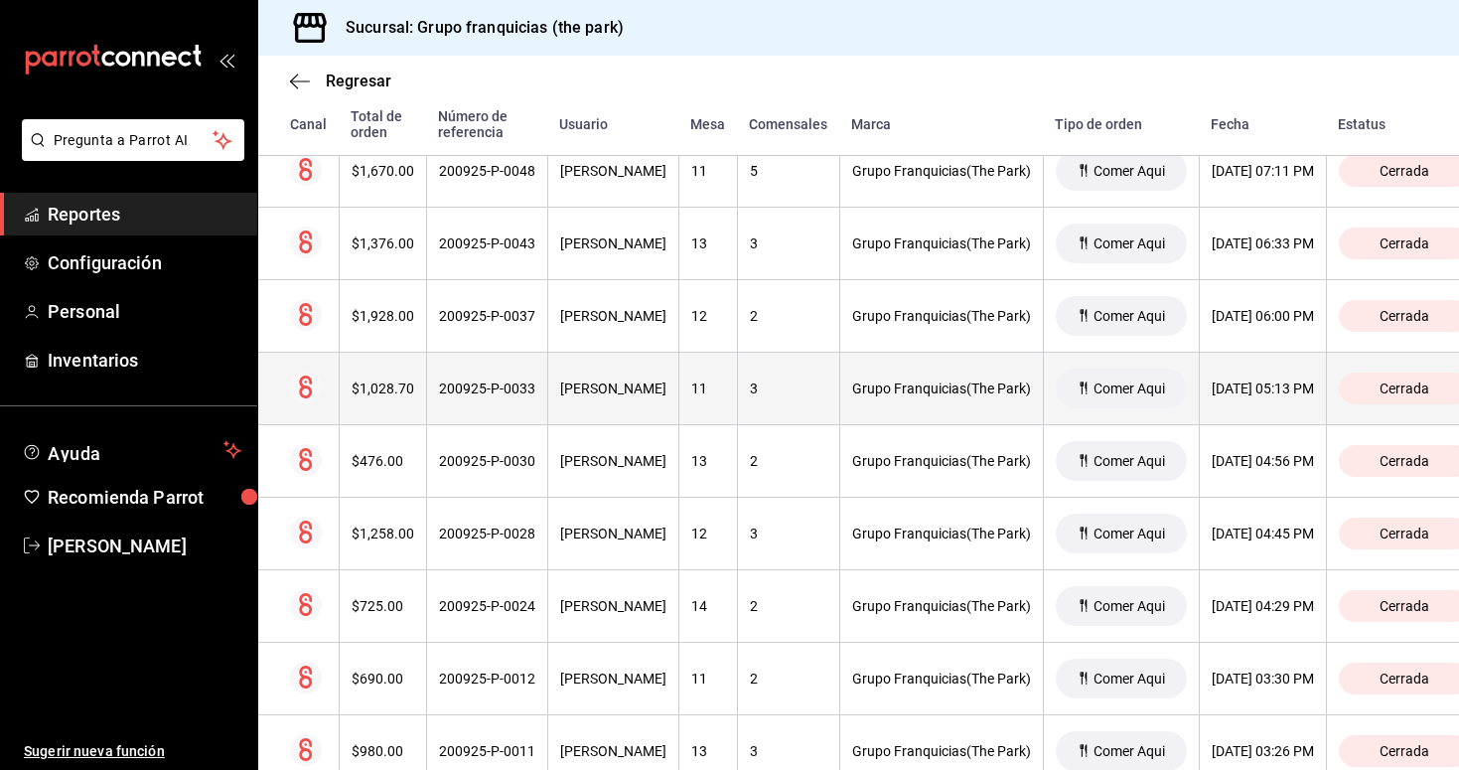
click at [512, 397] on th "200925-P-0033" at bounding box center [486, 389] width 121 height 73
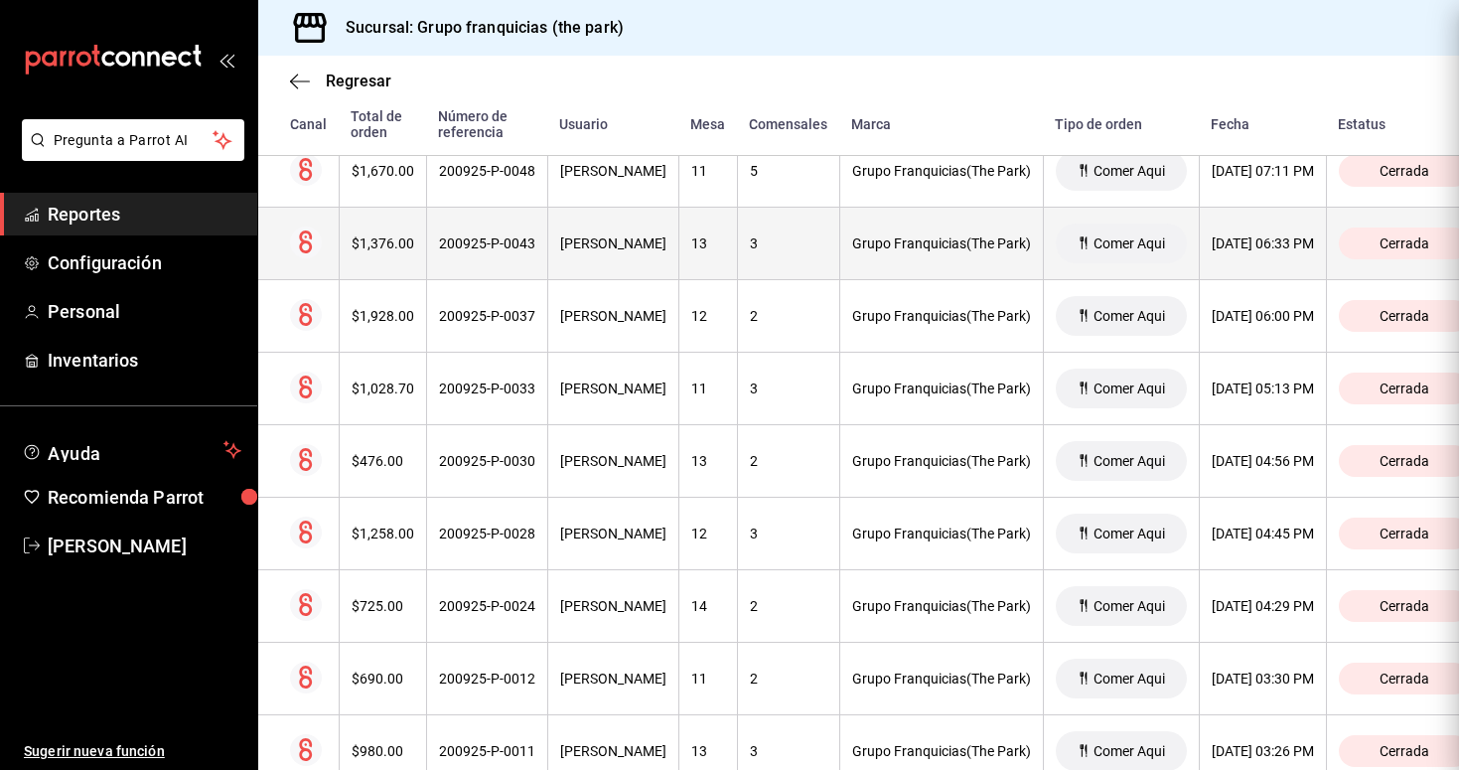
scroll to position [0, 0]
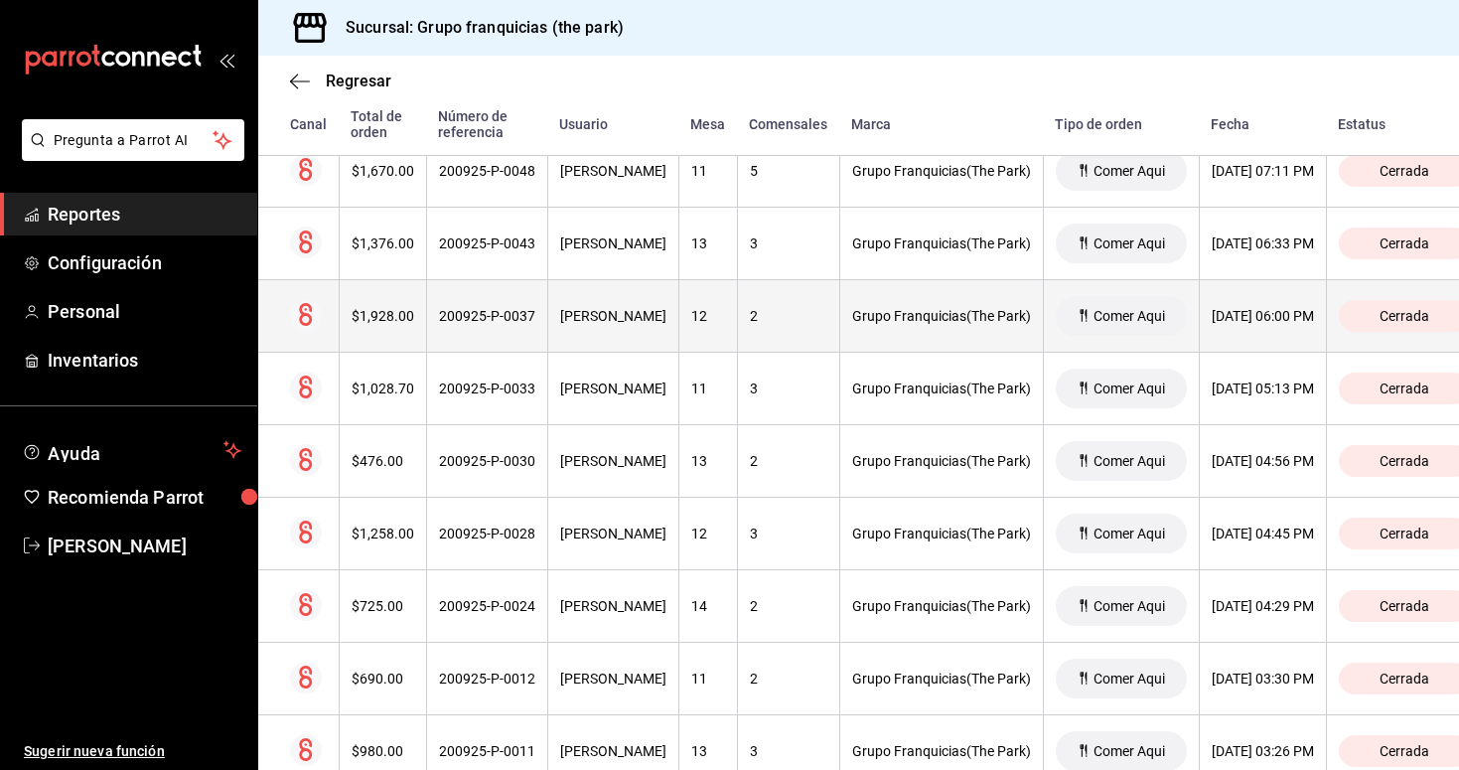
click at [512, 327] on th "200925-P-0037" at bounding box center [486, 316] width 121 height 73
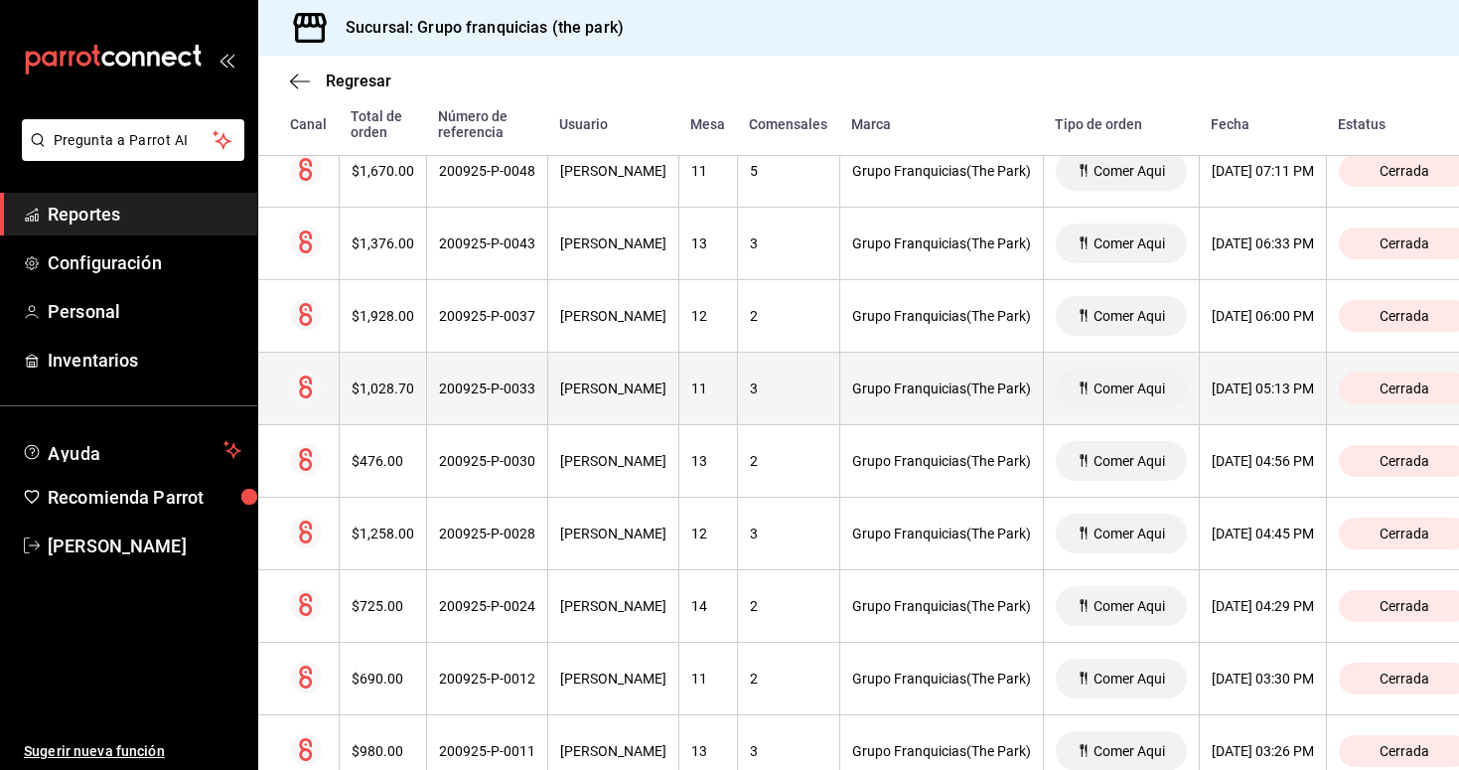
scroll to position [1475, 0]
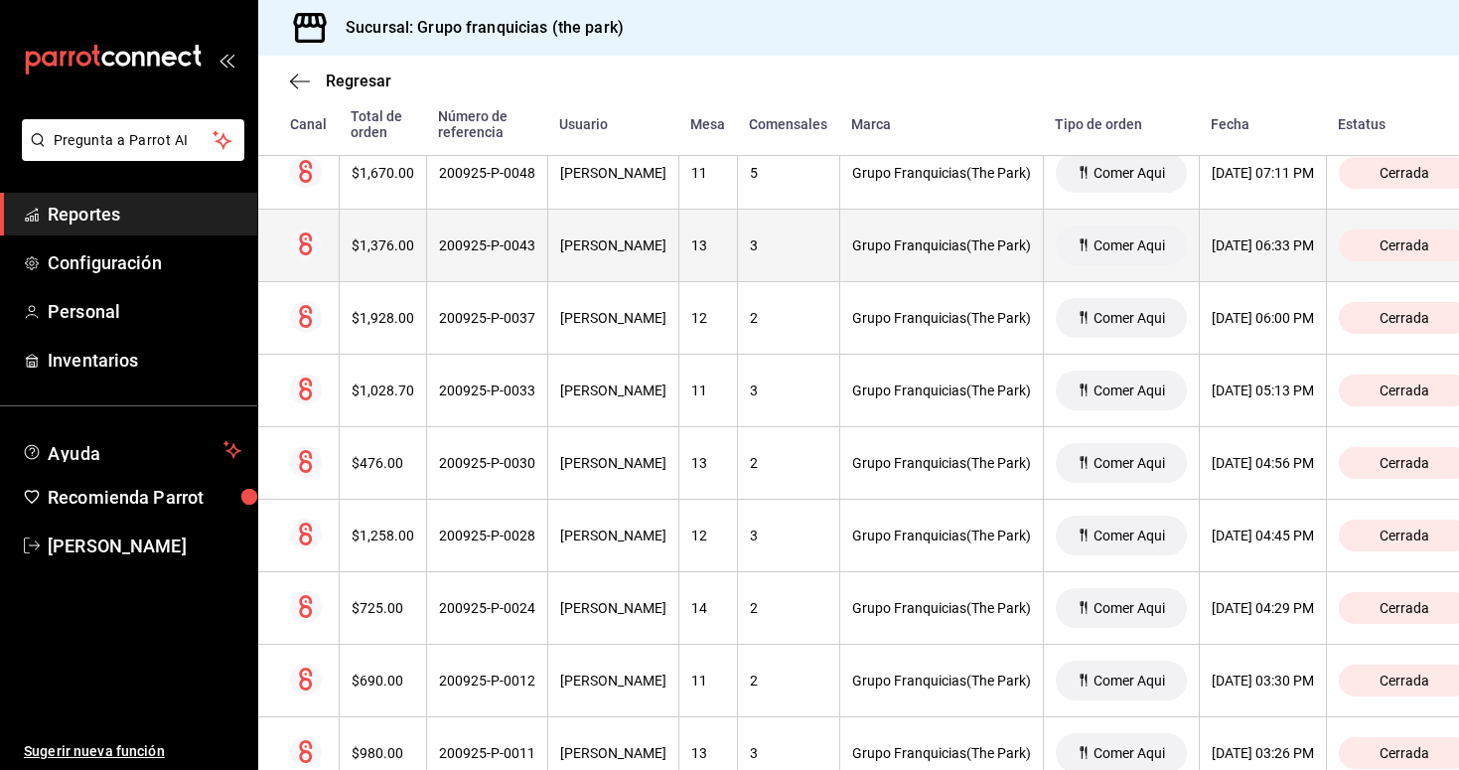
click at [506, 261] on th "200925-P-0043" at bounding box center [486, 246] width 121 height 73
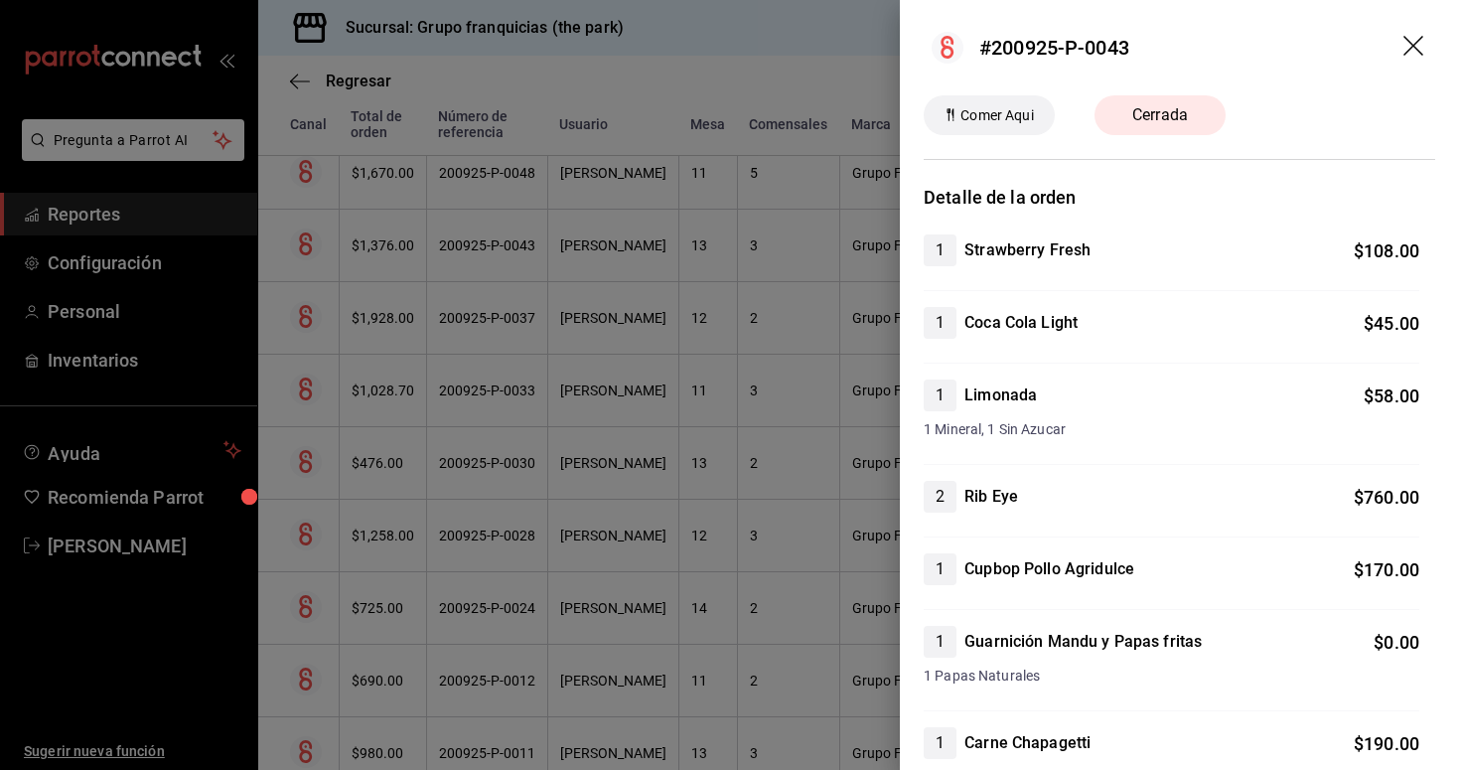
scroll to position [0, 0]
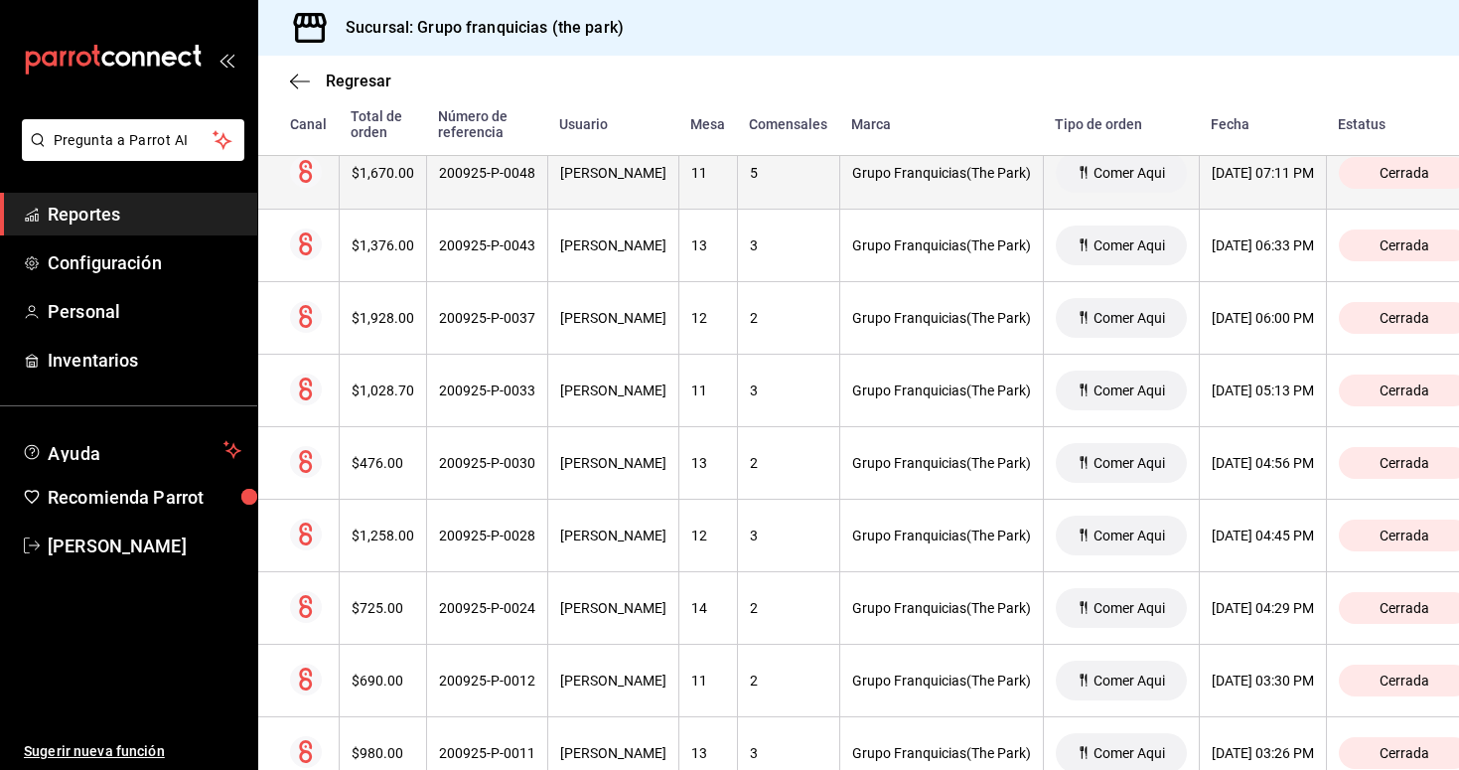
click at [488, 177] on div "200925-P-0048" at bounding box center [487, 173] width 96 height 16
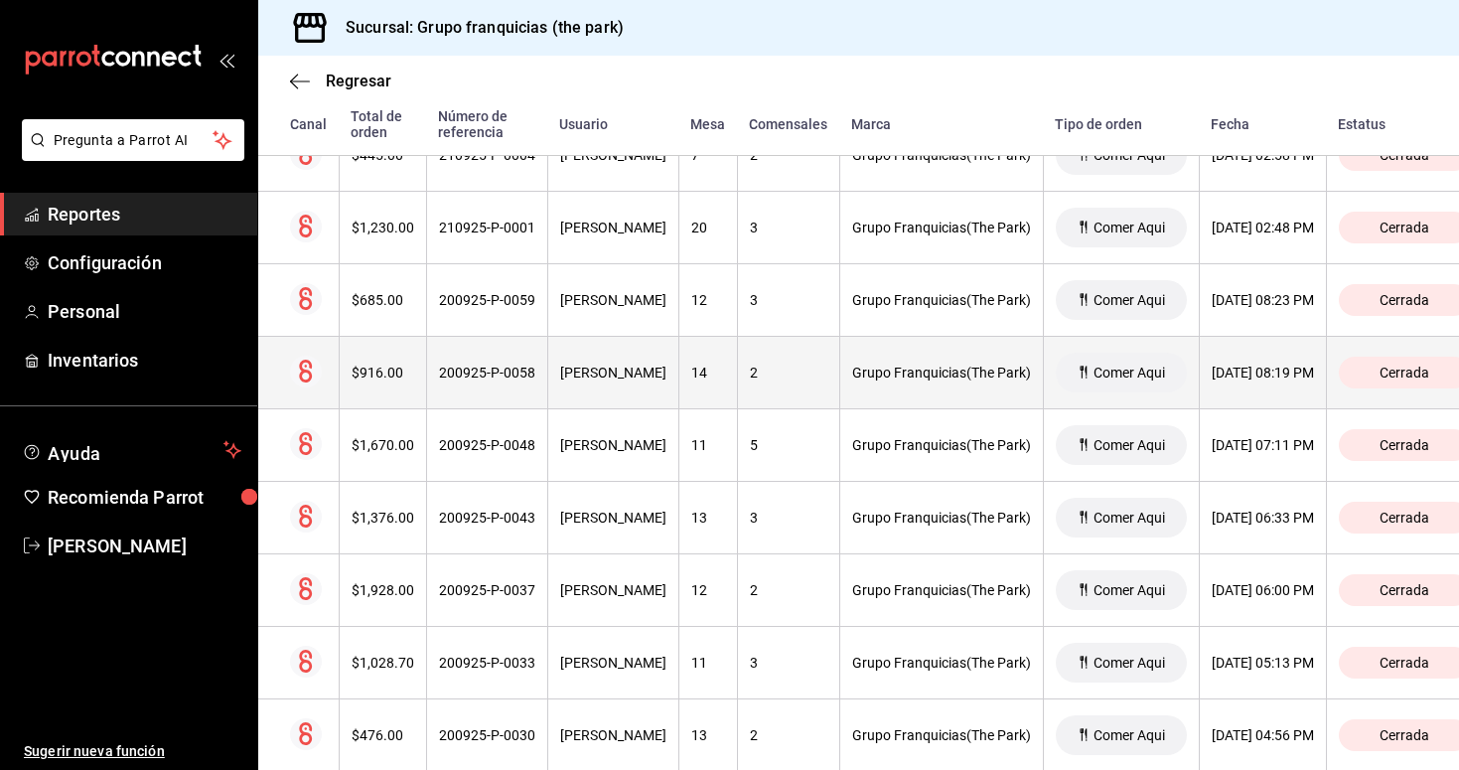
scroll to position [1190, 0]
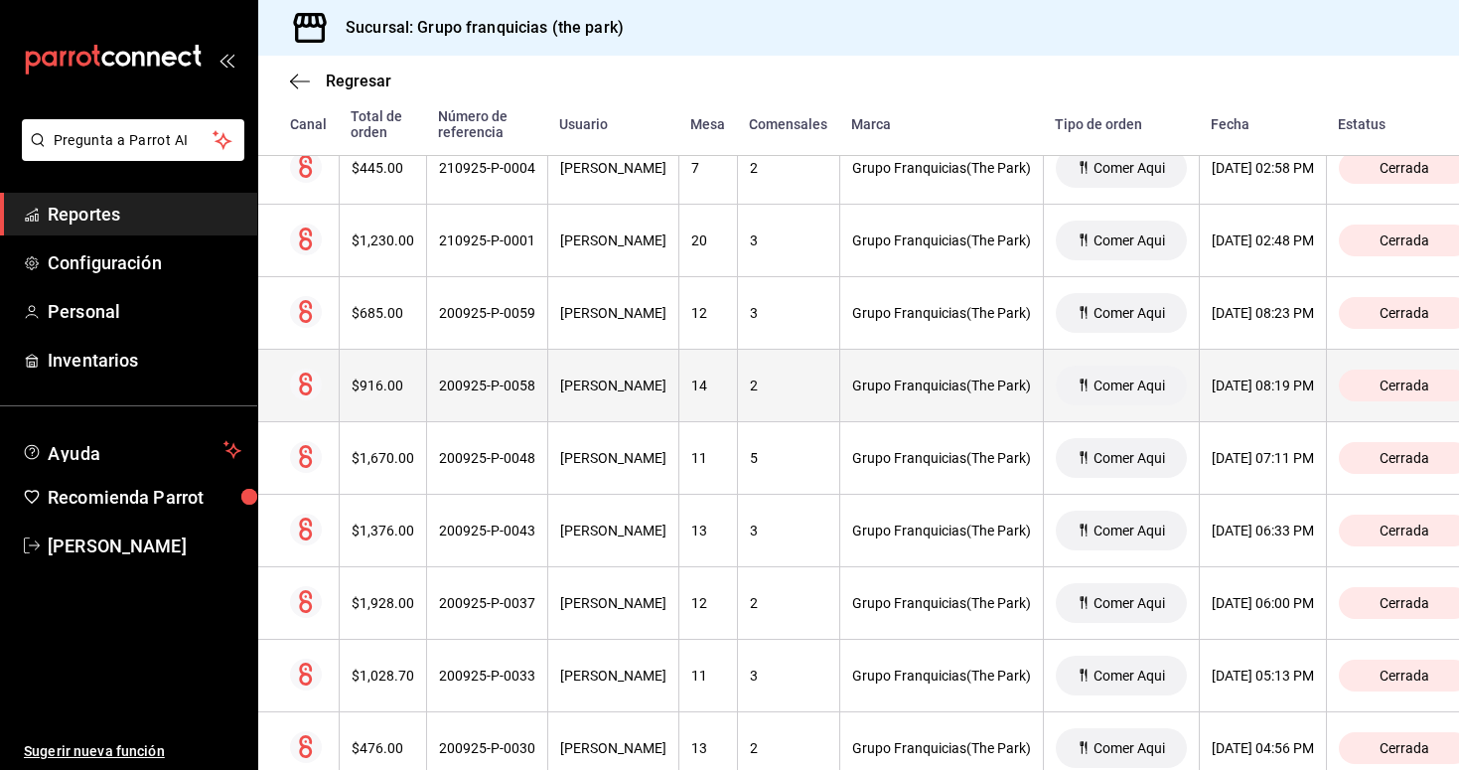
click at [502, 369] on th "200925-P-0058" at bounding box center [486, 386] width 121 height 73
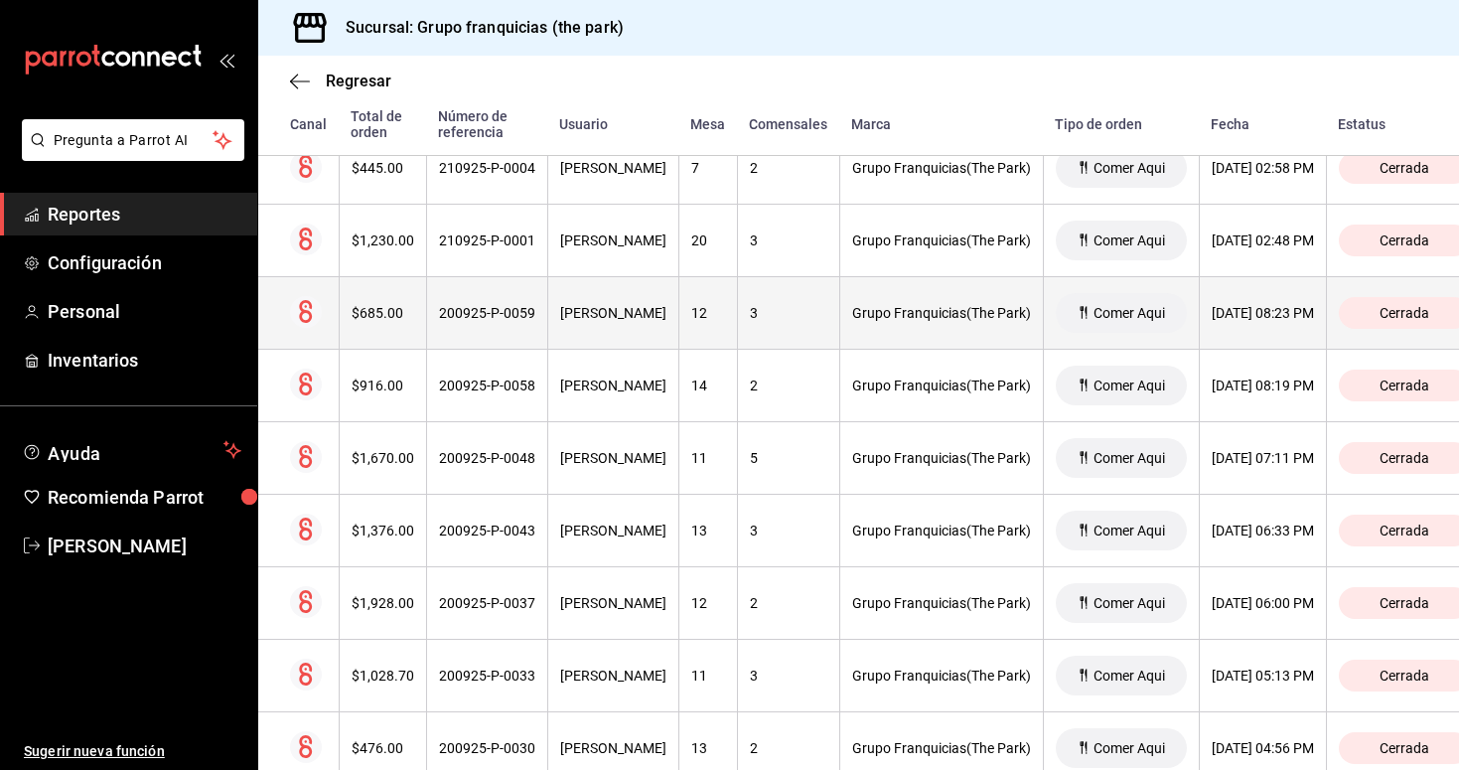
click at [486, 333] on th "200925-P-0059" at bounding box center [486, 313] width 121 height 73
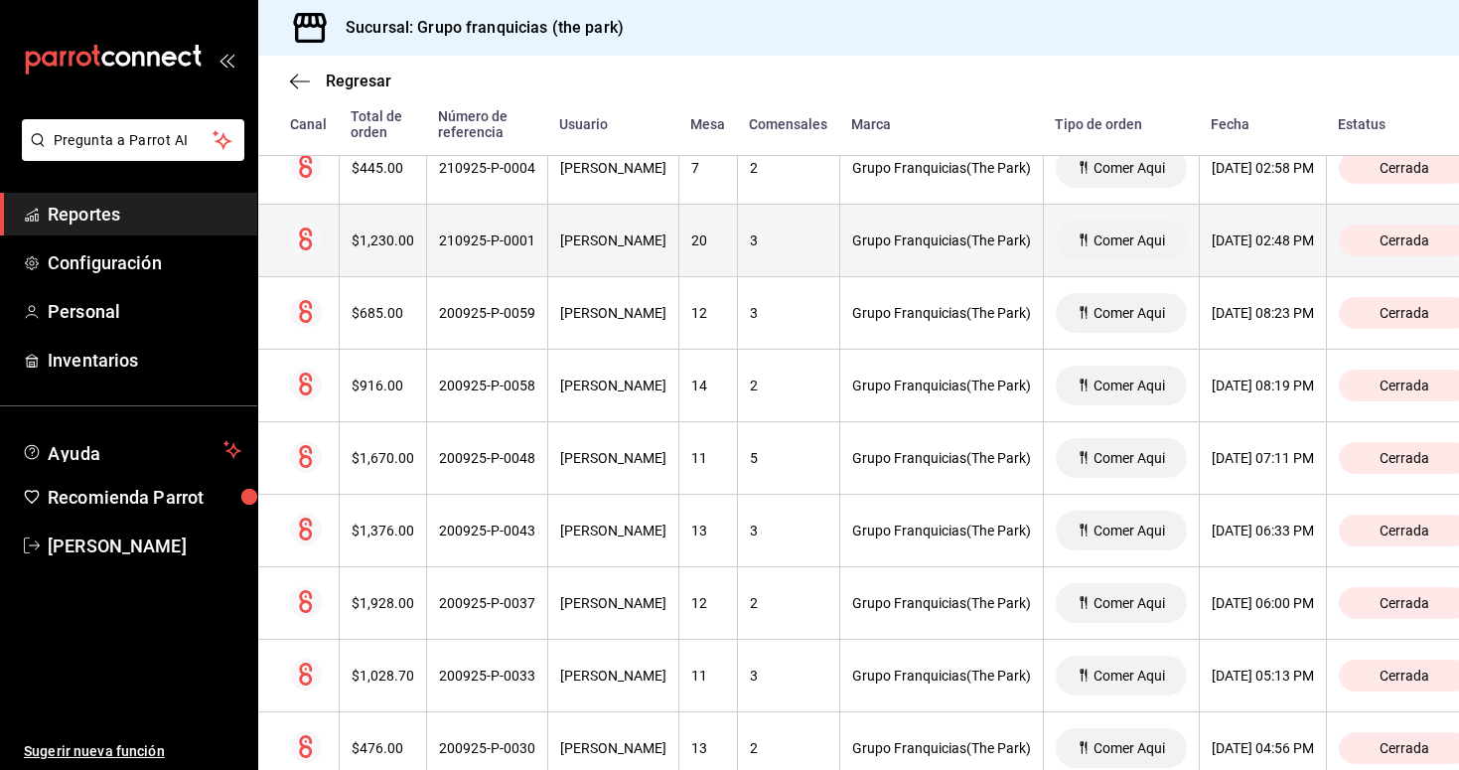
click at [488, 250] on th "210925-P-0001" at bounding box center [486, 241] width 121 height 73
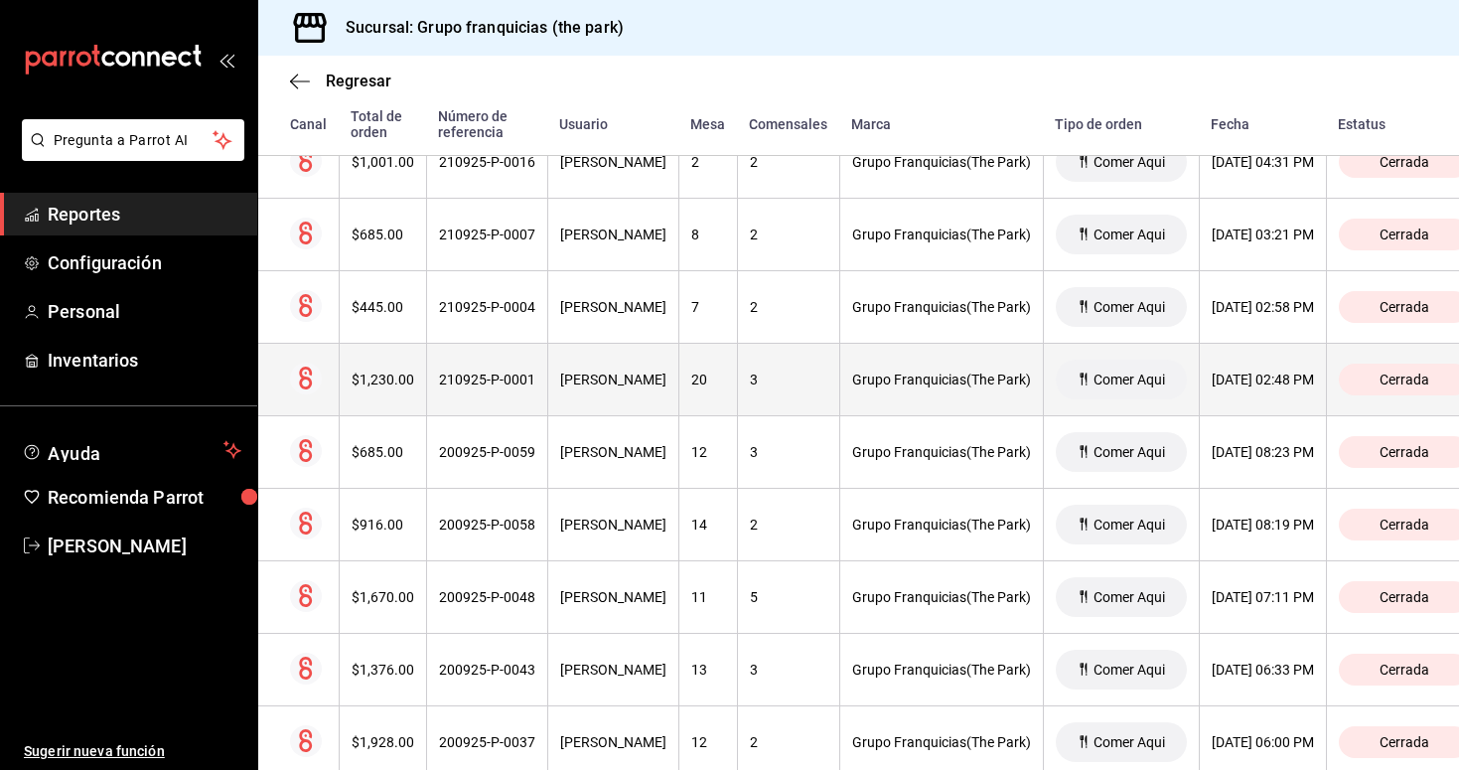
scroll to position [1030, 0]
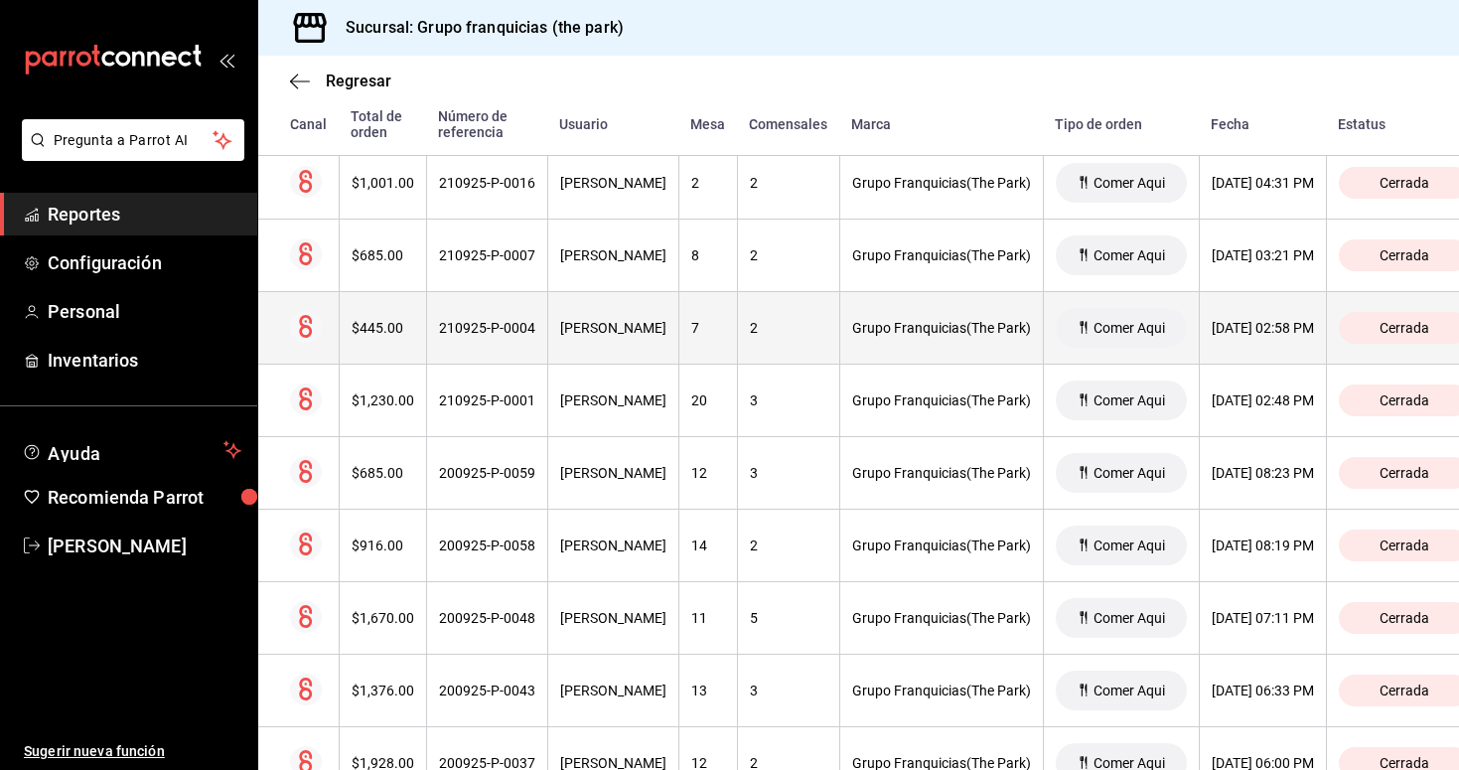
click at [501, 327] on div "210925-P-0004" at bounding box center [487, 328] width 96 height 16
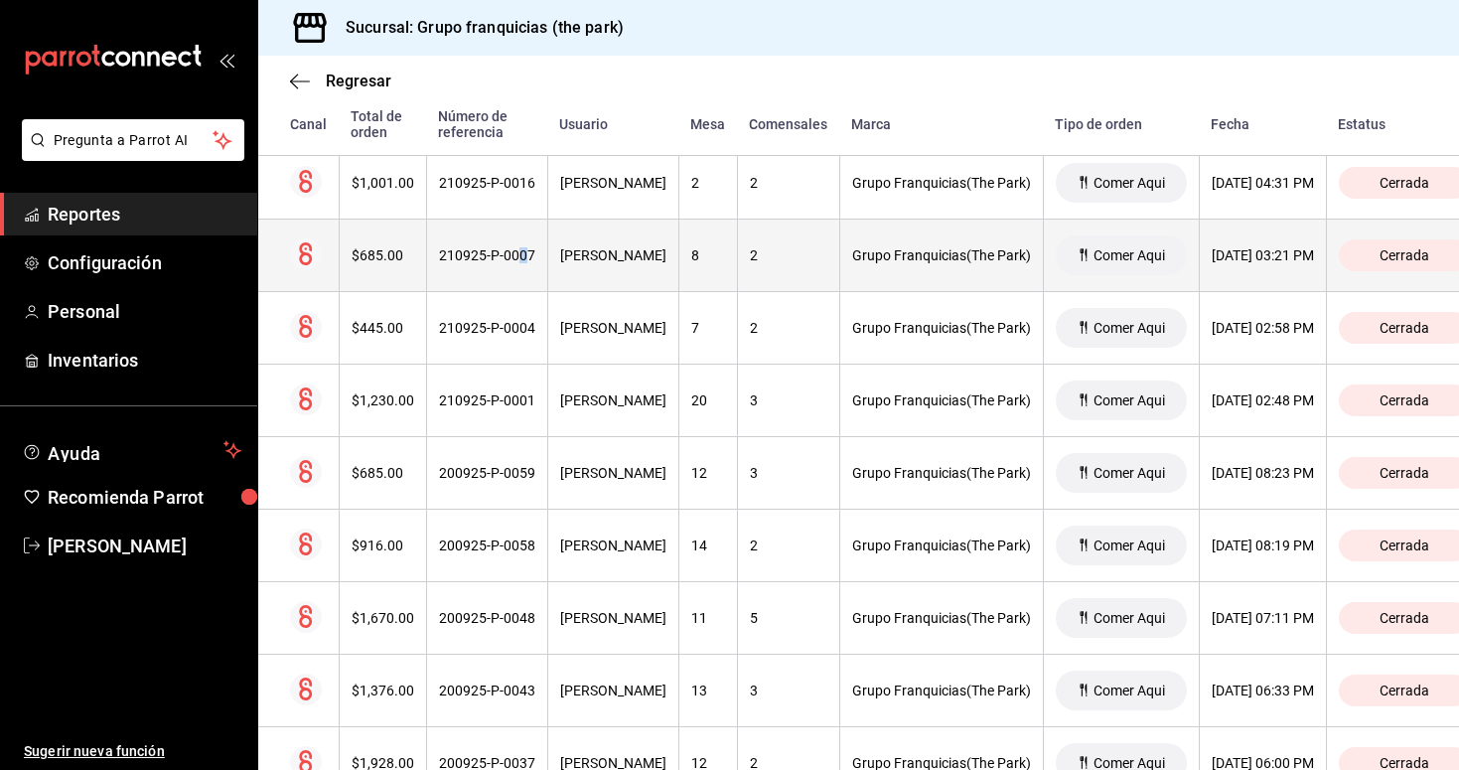
click at [520, 262] on div "210925-P-0007" at bounding box center [487, 255] width 96 height 16
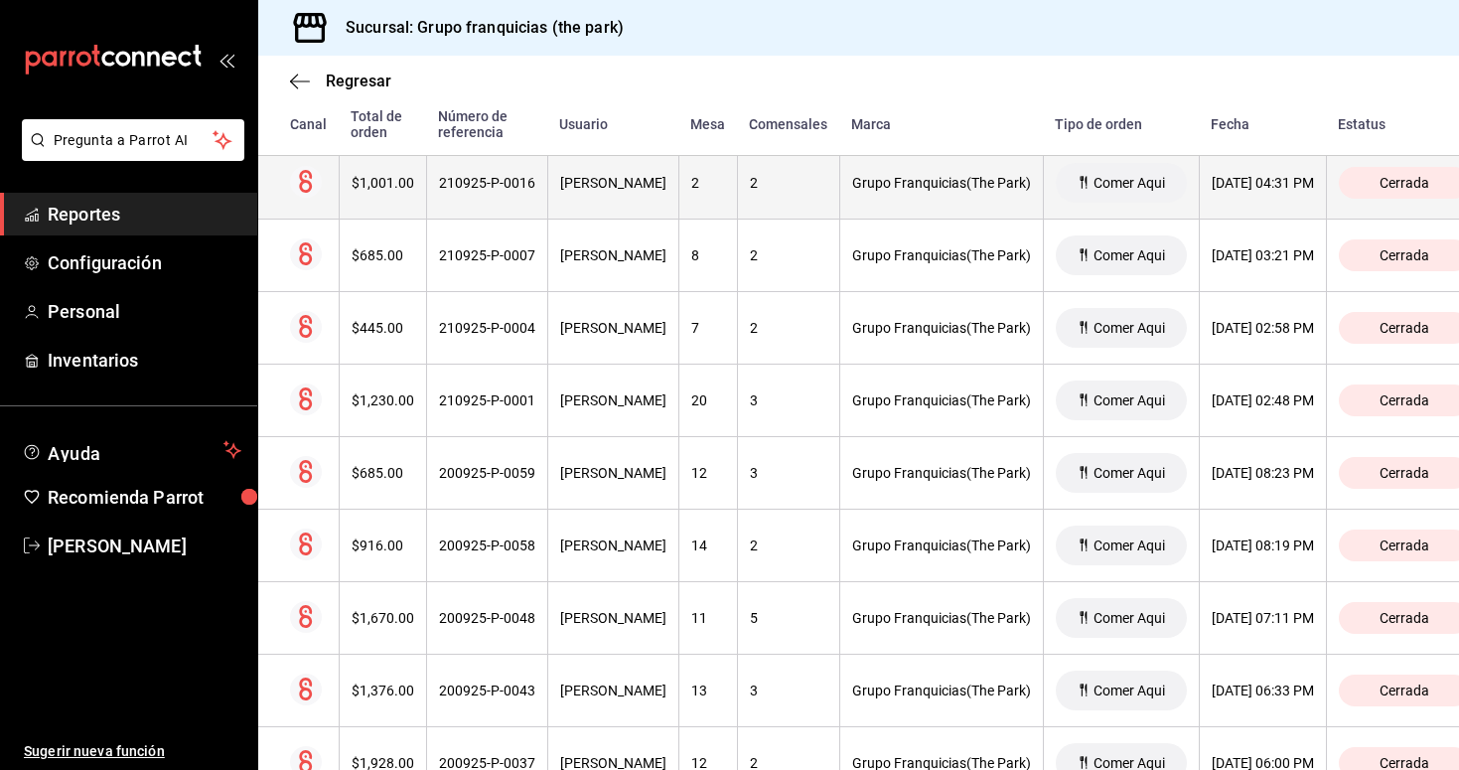
click at [483, 198] on th "210925-P-0016" at bounding box center [486, 183] width 121 height 73
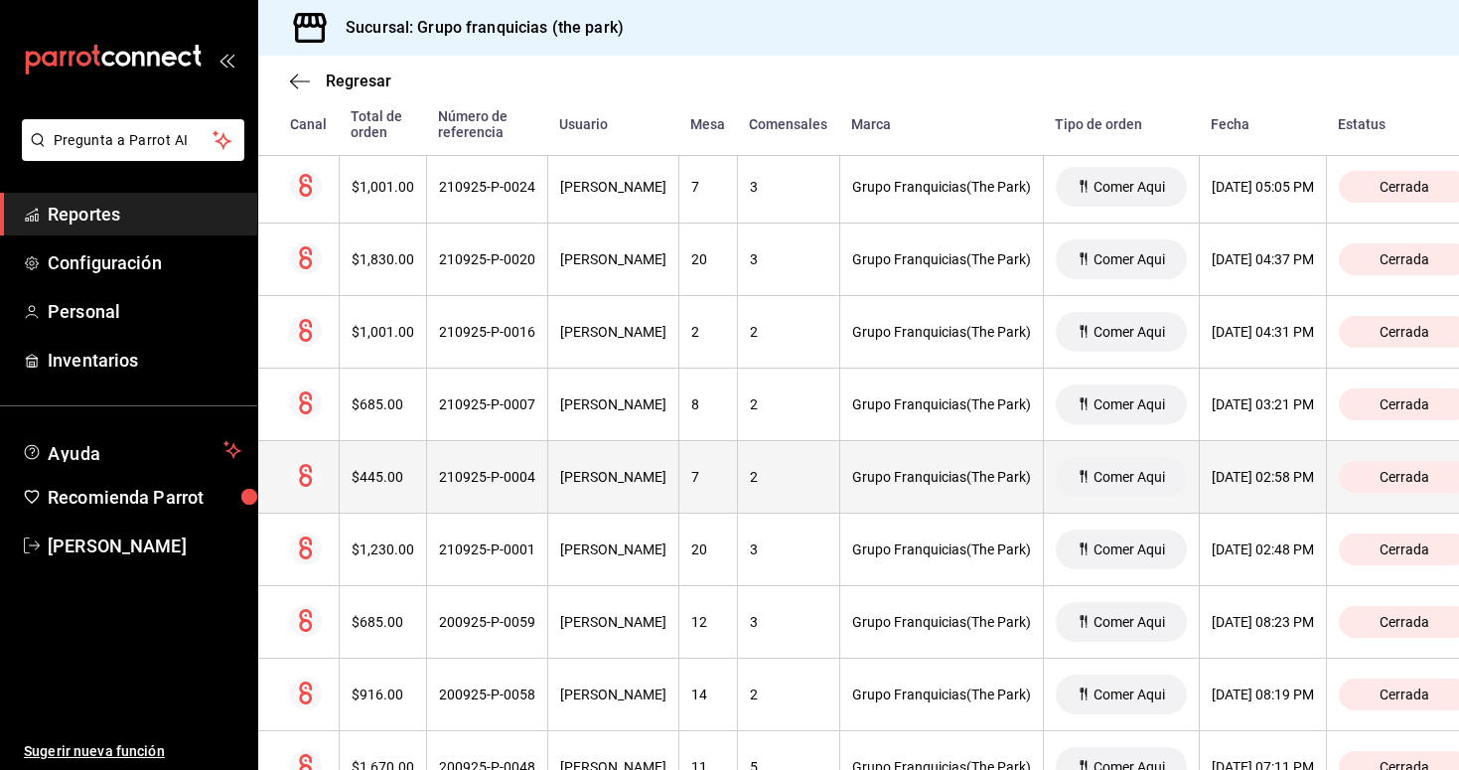
scroll to position [878, 0]
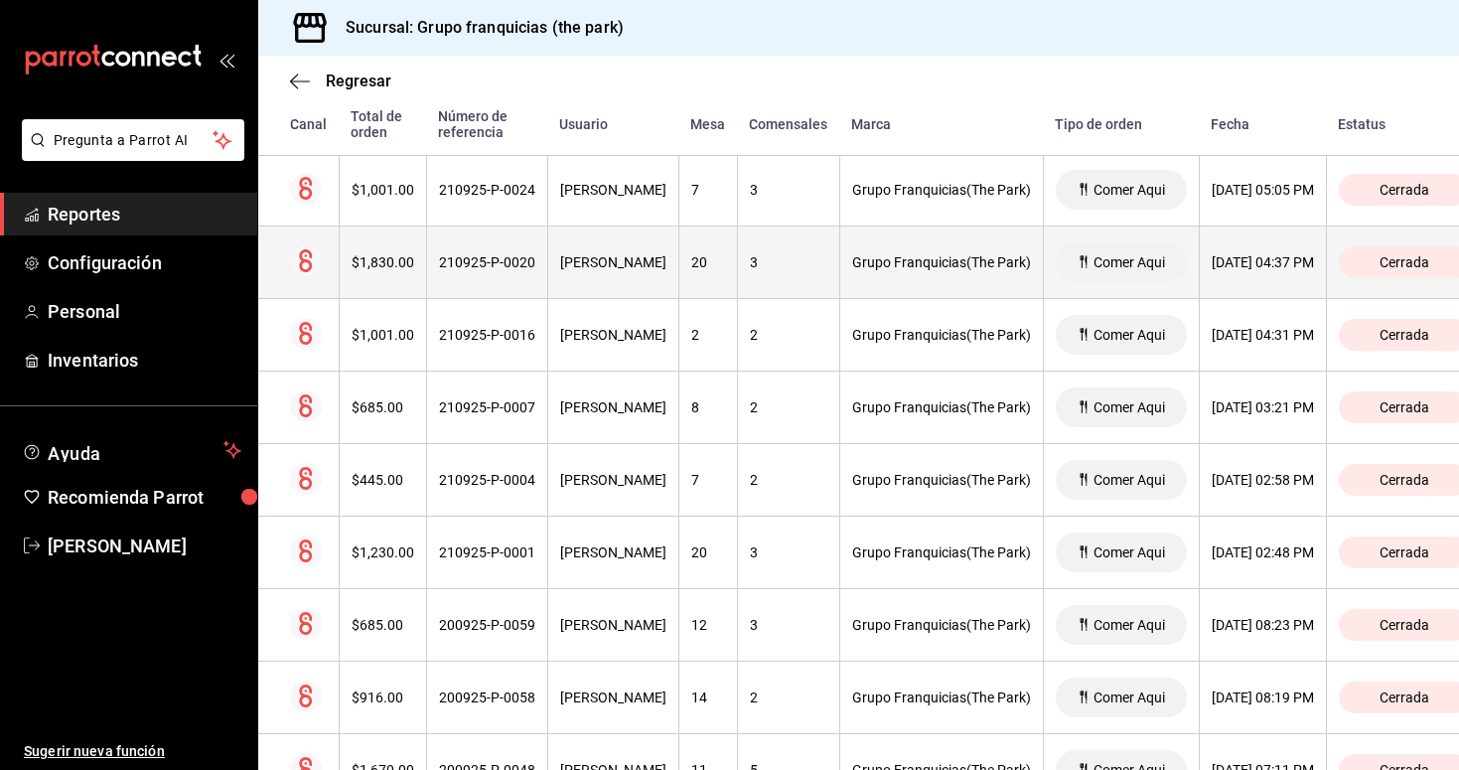
click at [509, 272] on th "210925-P-0020" at bounding box center [486, 263] width 121 height 73
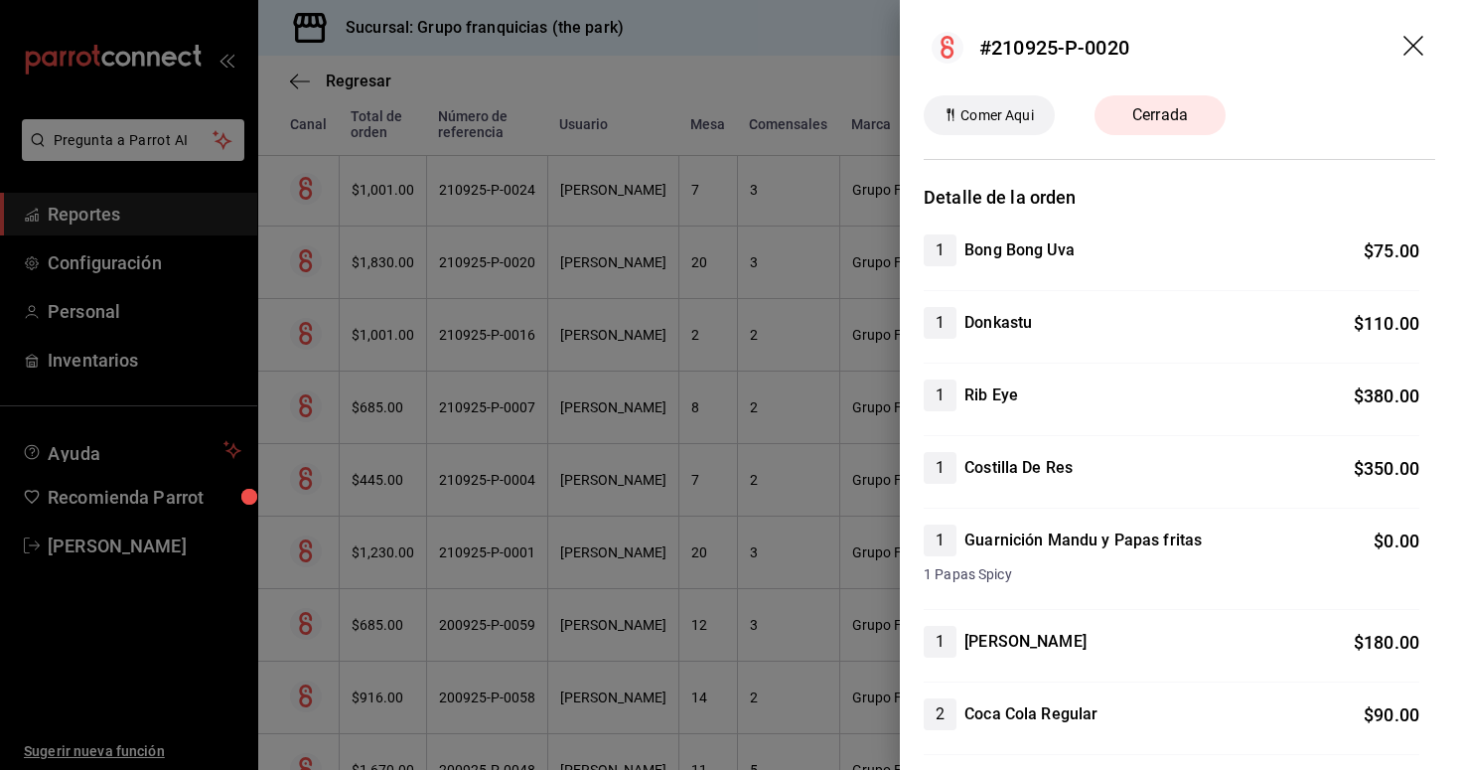
scroll to position [0, 0]
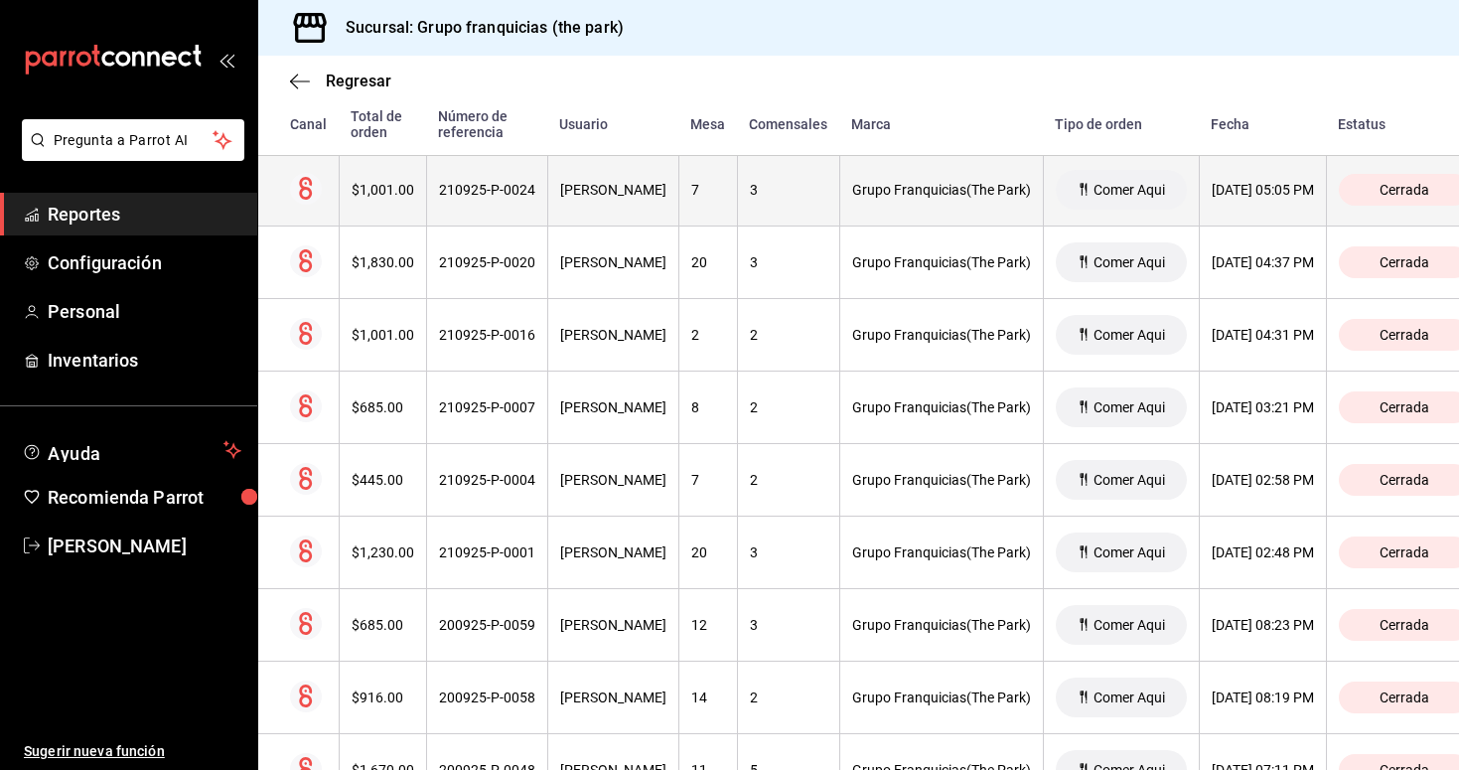
click at [504, 196] on div "210925-P-0024" at bounding box center [487, 190] width 96 height 16
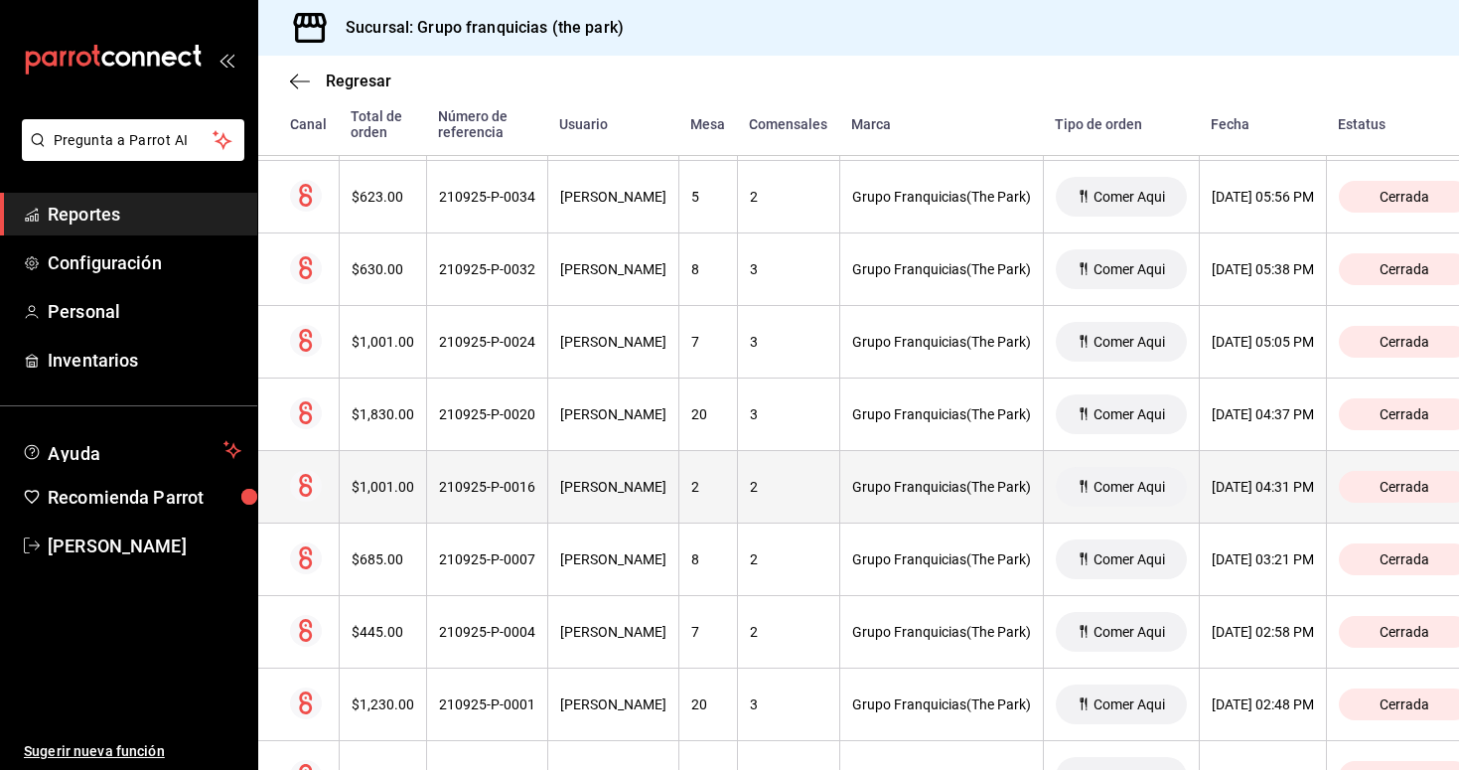
scroll to position [721, 0]
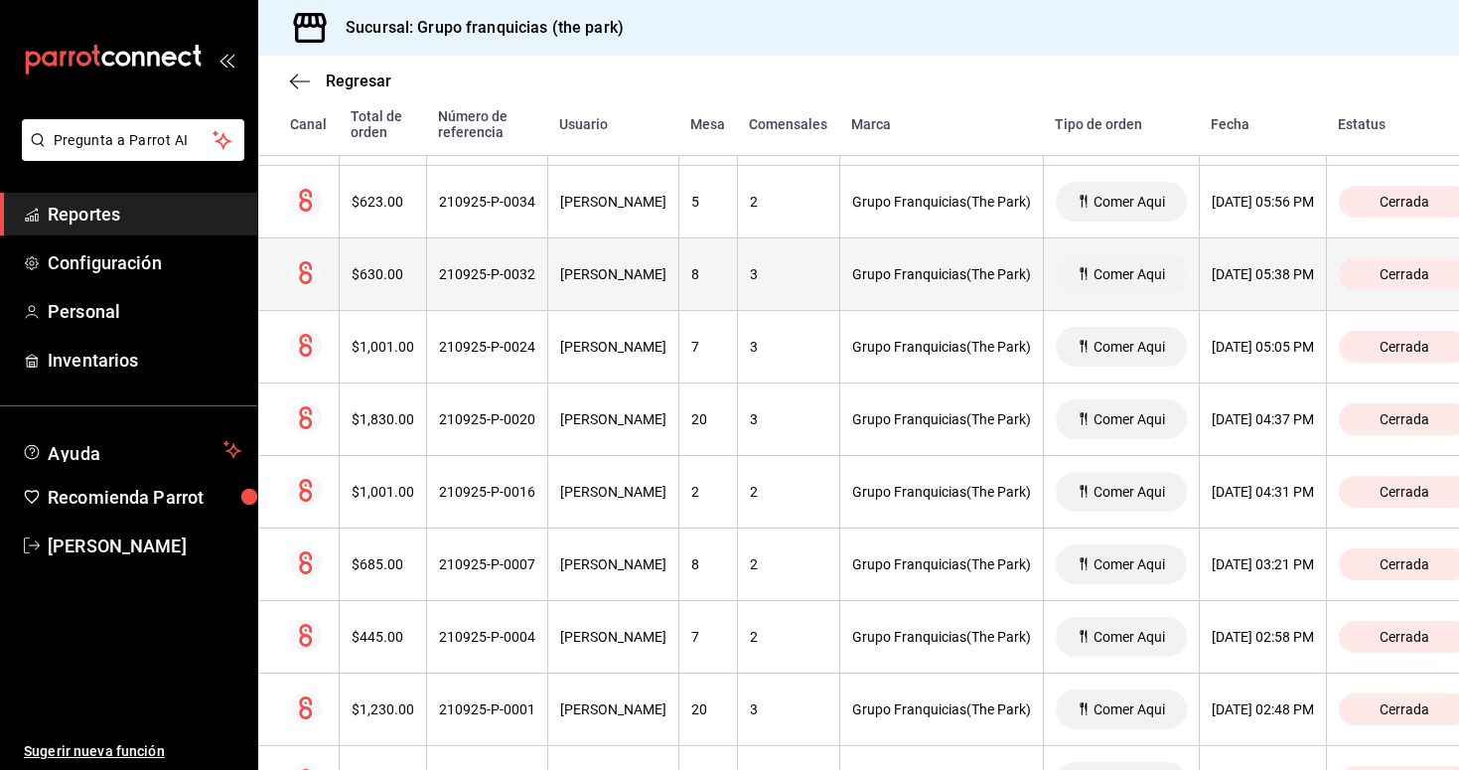
click at [496, 295] on th "210925-P-0032" at bounding box center [486, 274] width 121 height 73
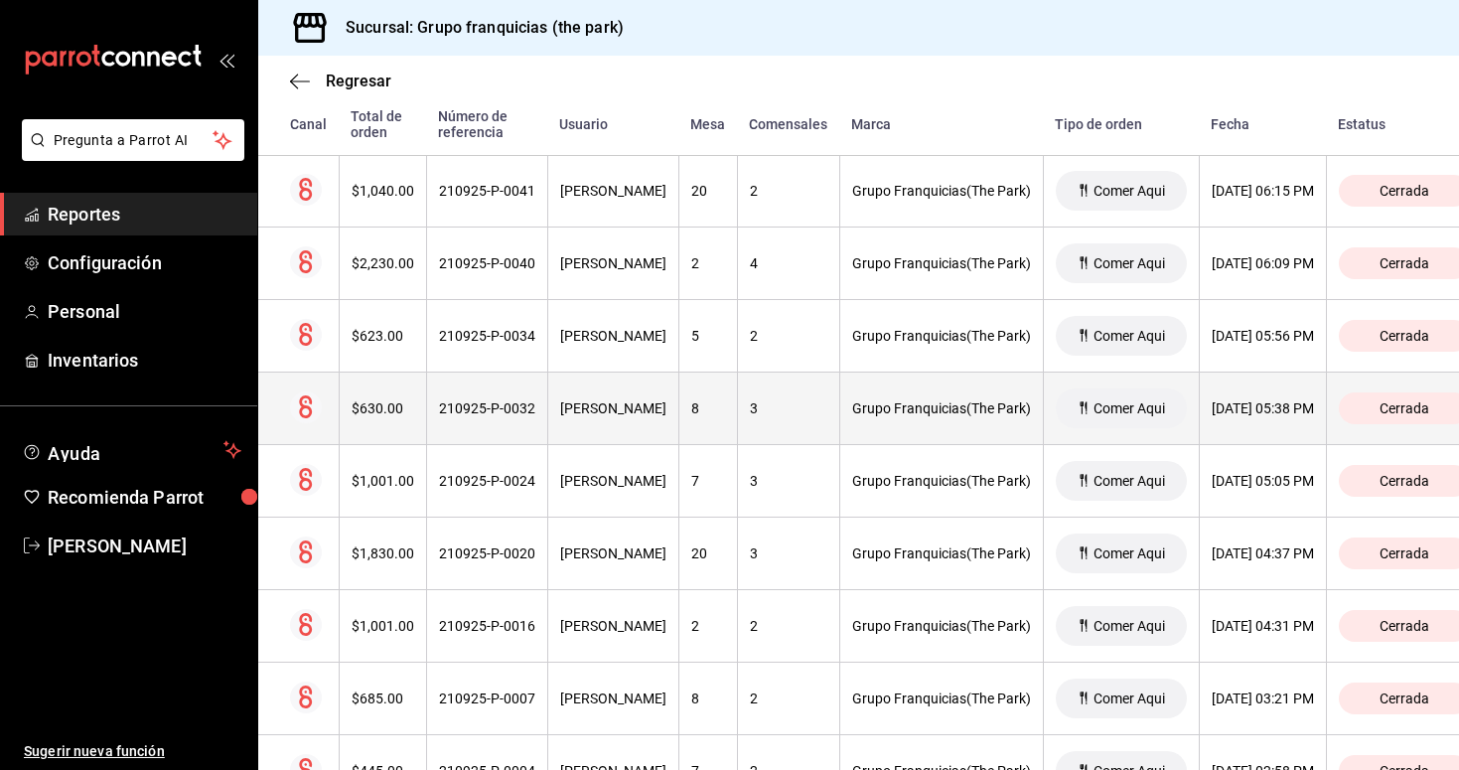
scroll to position [572, 0]
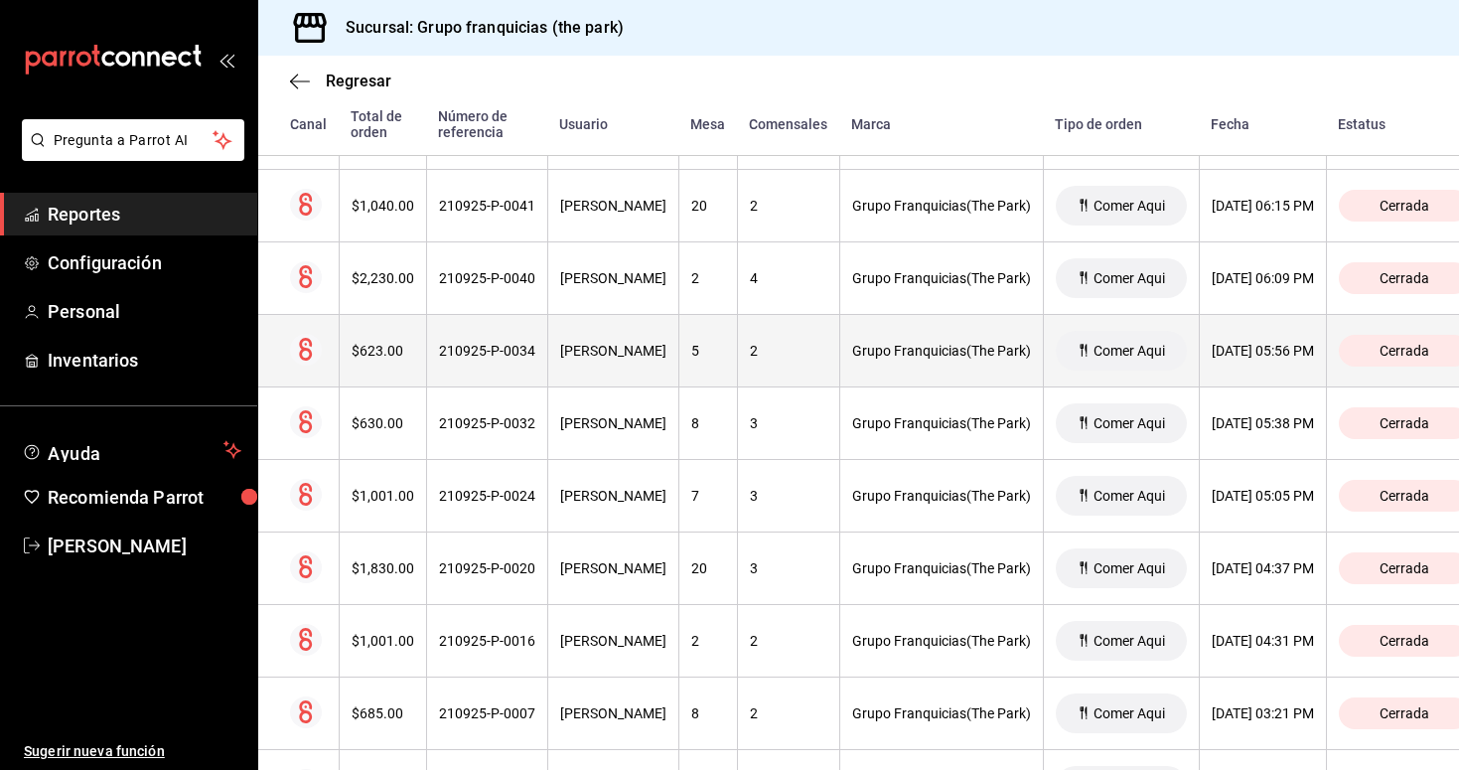
click at [485, 344] on div "210925-P-0034" at bounding box center [487, 351] width 96 height 16
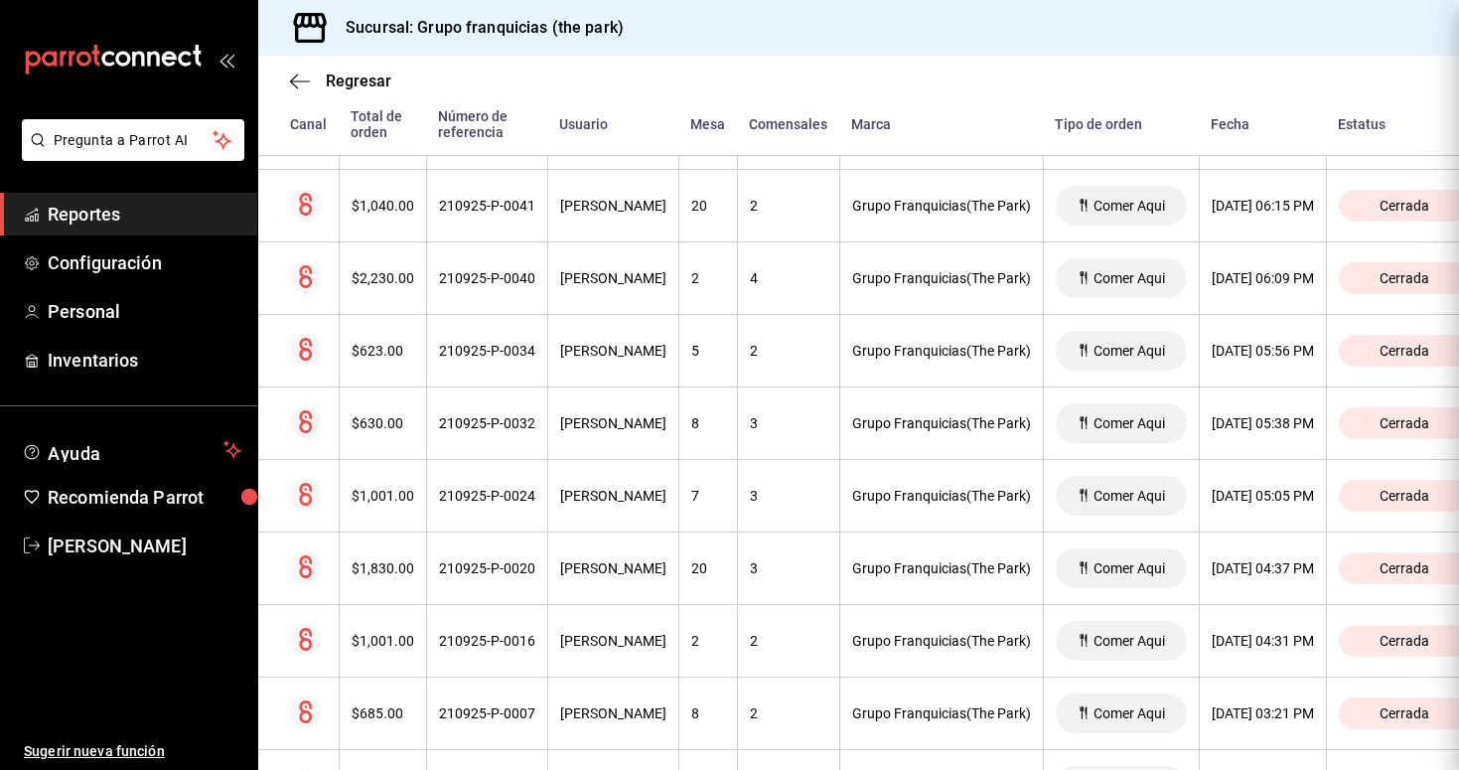
scroll to position [0, 0]
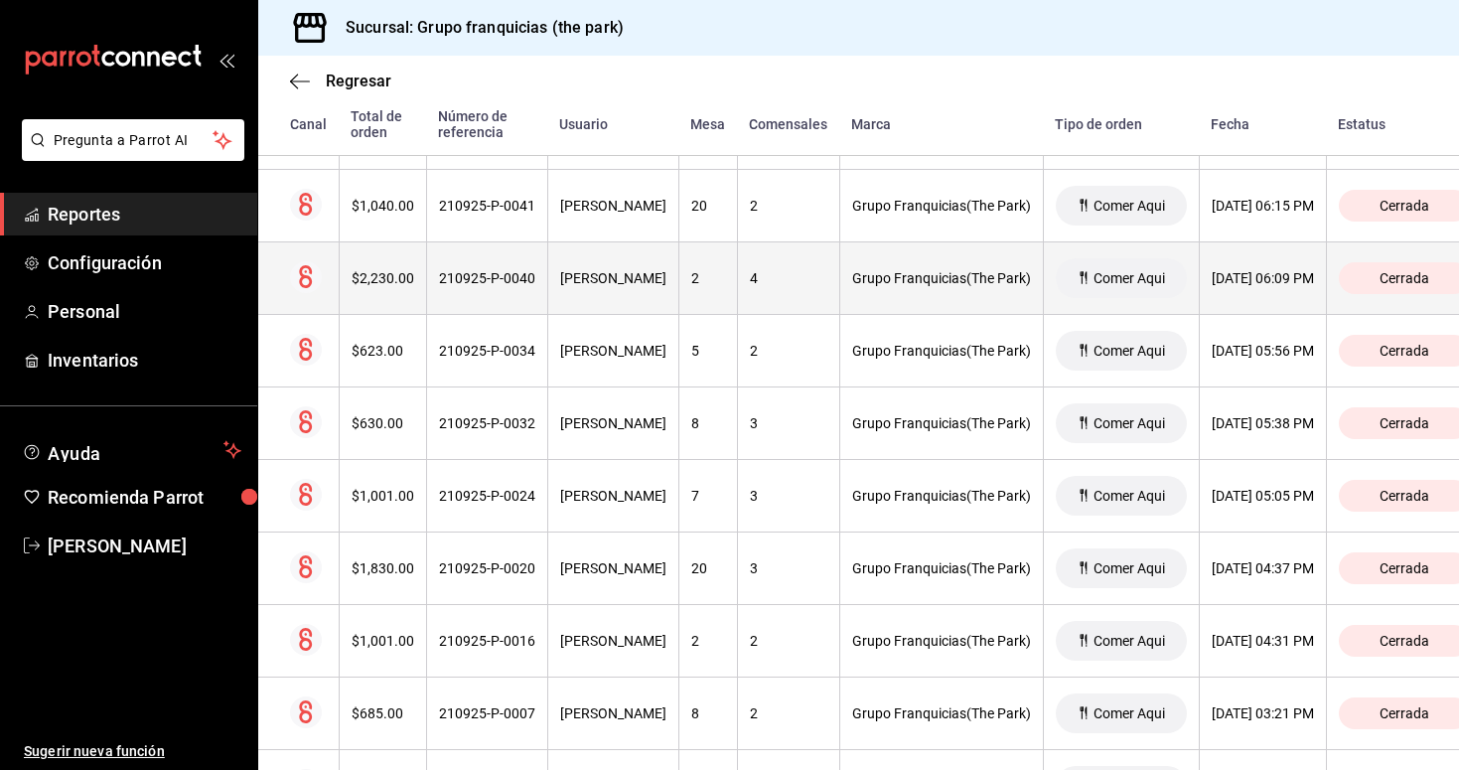
click at [497, 287] on th "210925-P-0040" at bounding box center [486, 278] width 121 height 73
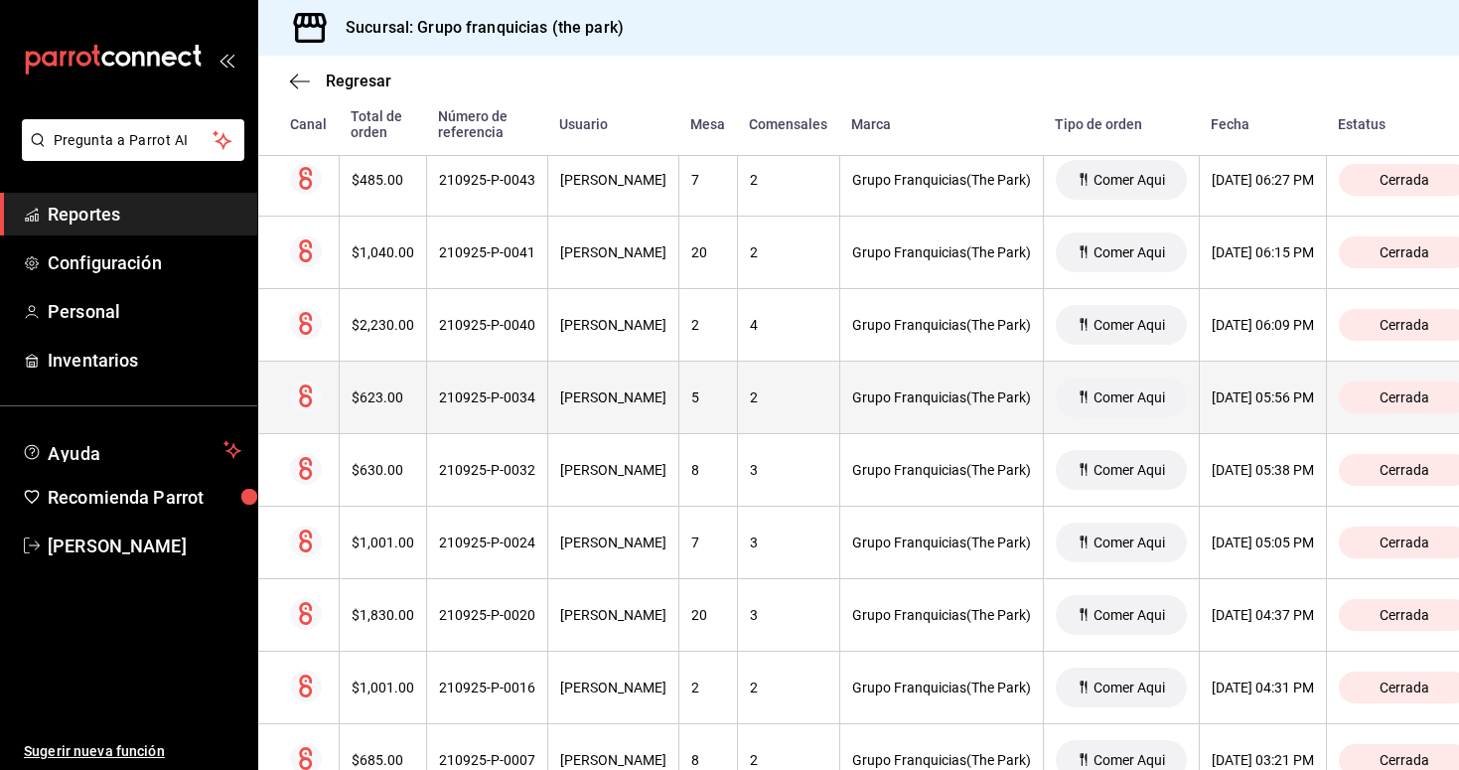
scroll to position [514, 0]
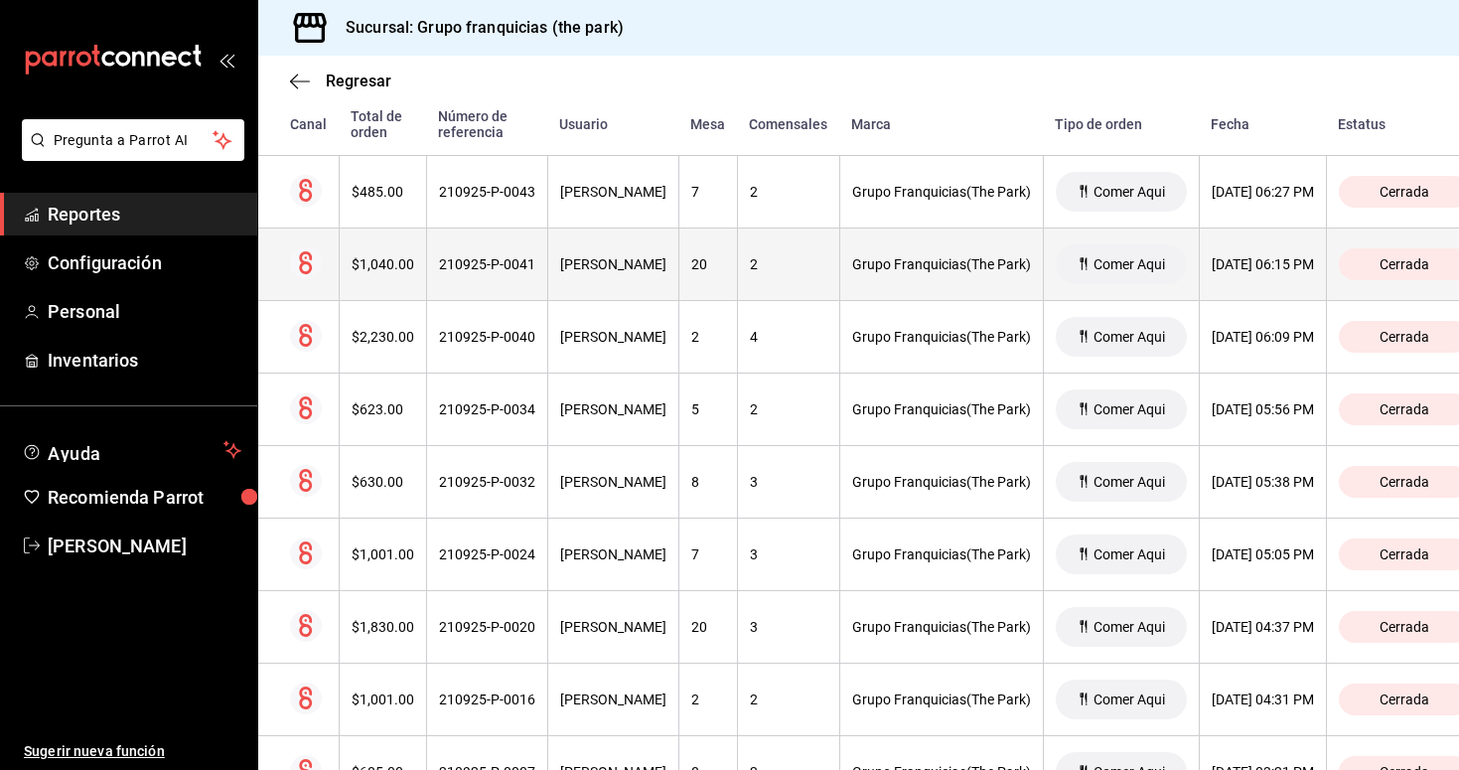
click at [499, 245] on th "210925-P-0041" at bounding box center [486, 264] width 121 height 73
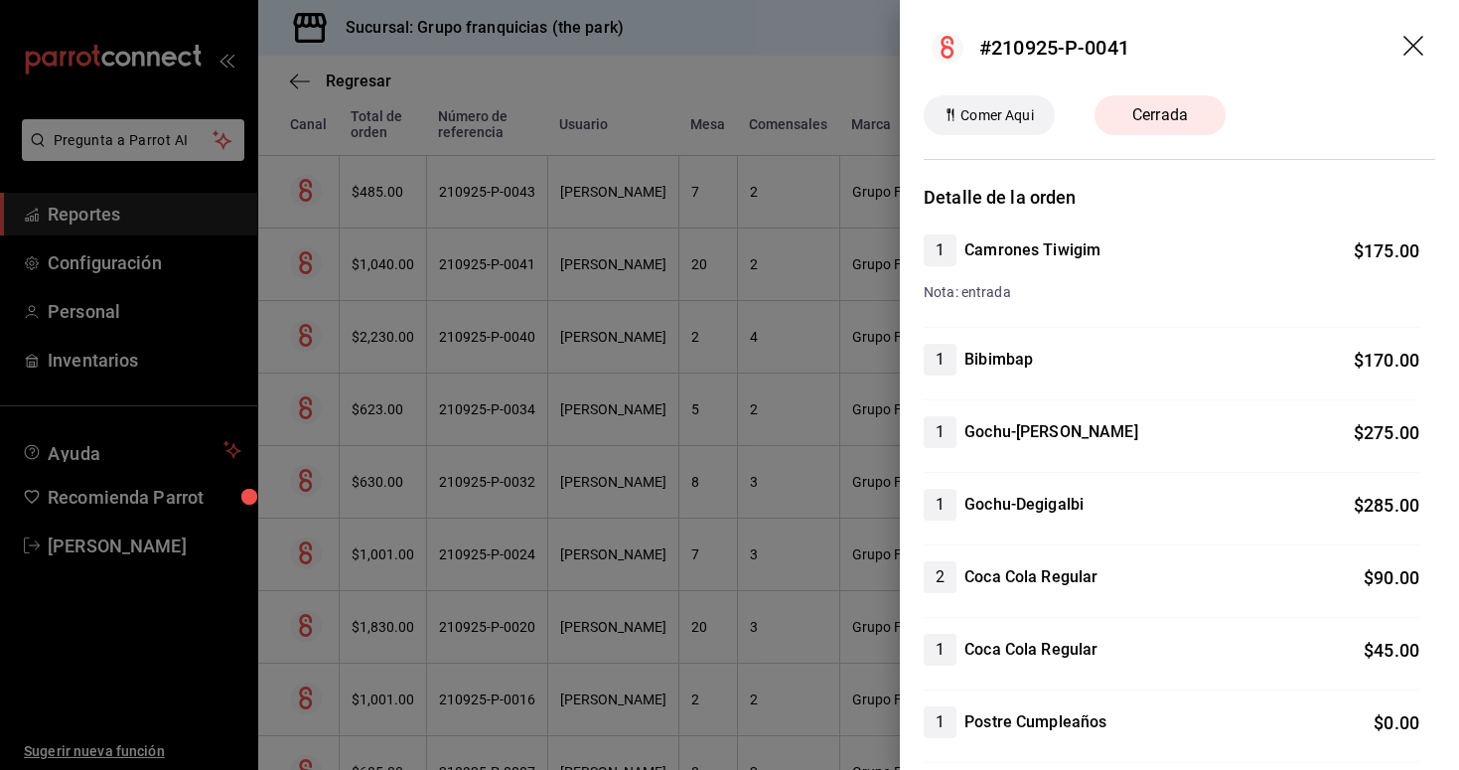
scroll to position [0, 0]
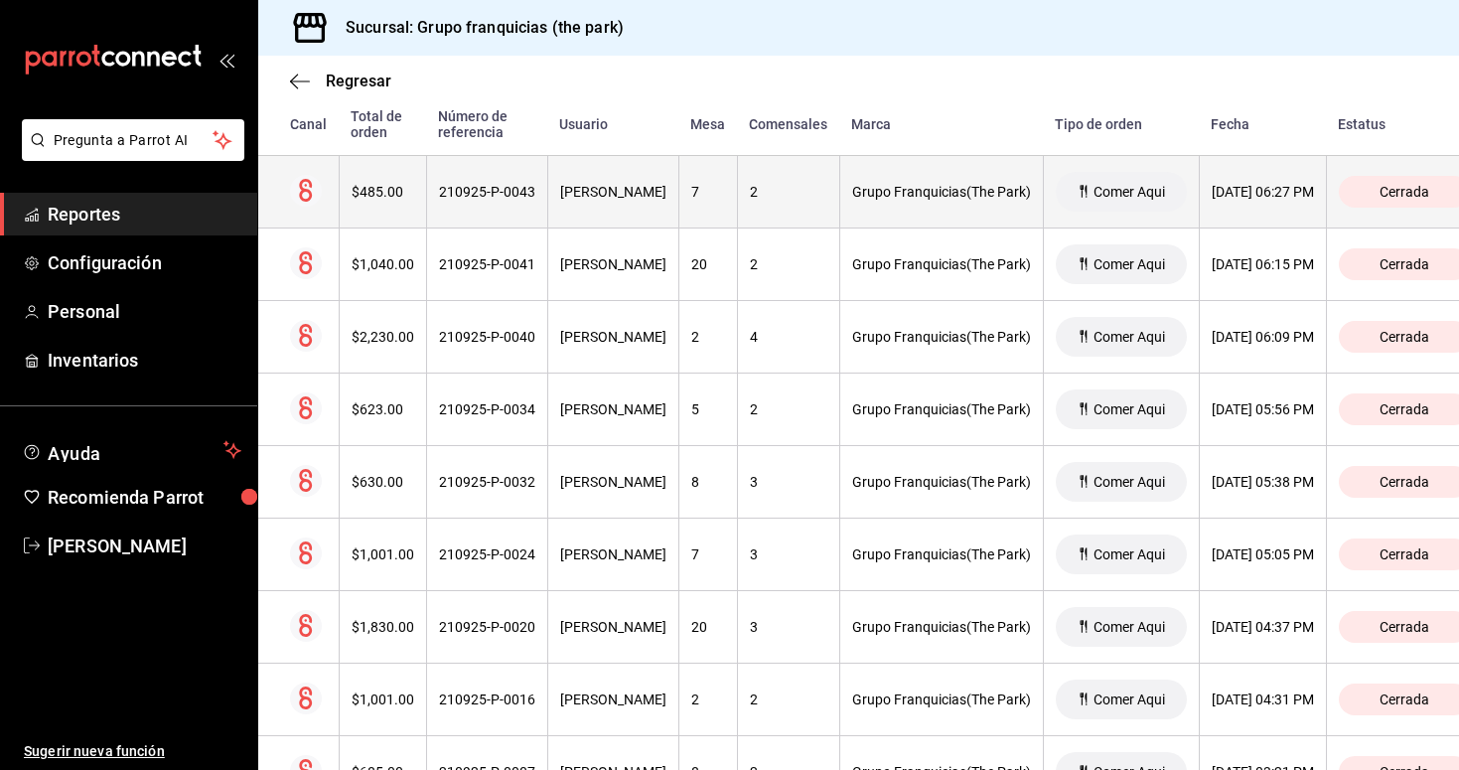
click at [485, 187] on div "210925-P-0043" at bounding box center [487, 192] width 96 height 16
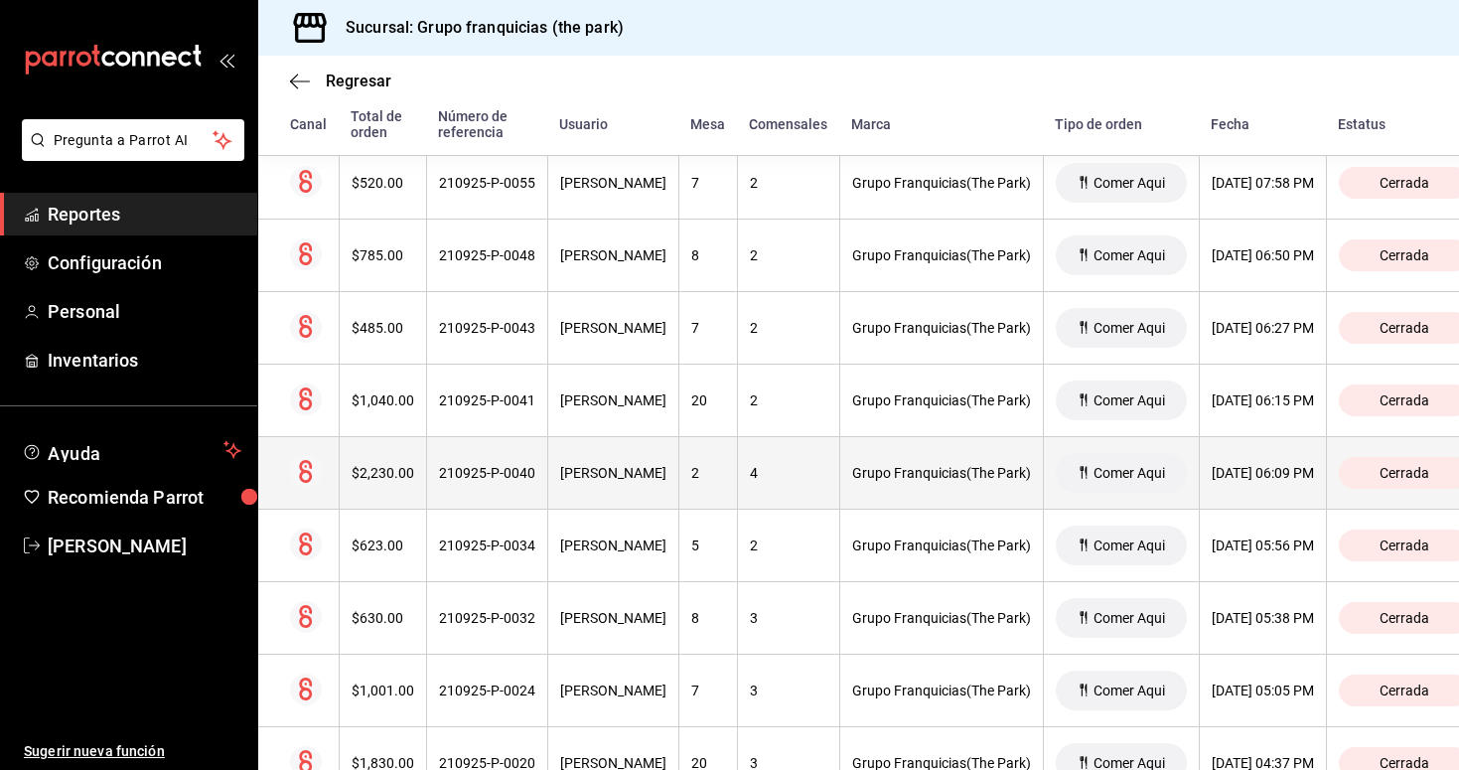
scroll to position [377, 0]
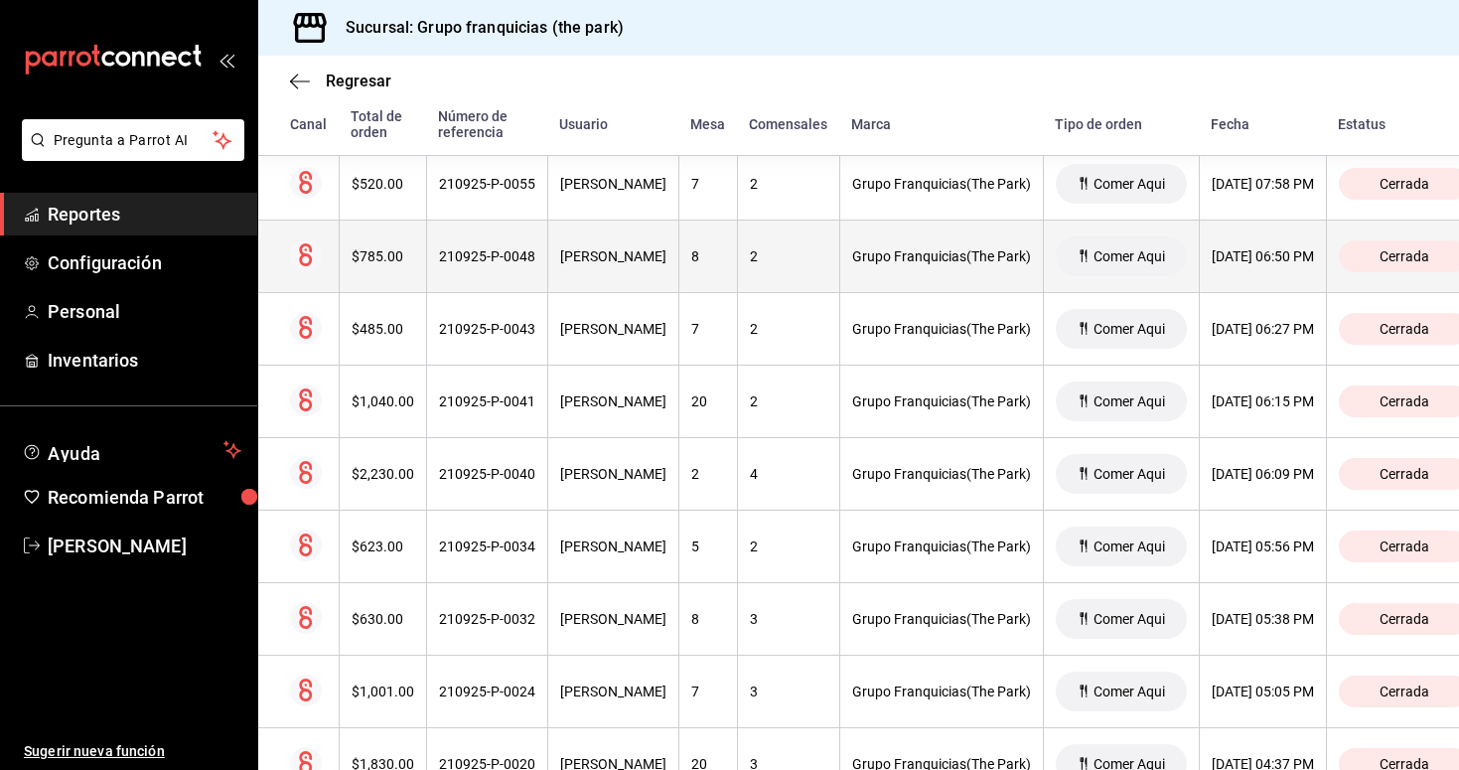
click at [504, 264] on th "210925-P-0048" at bounding box center [486, 257] width 121 height 73
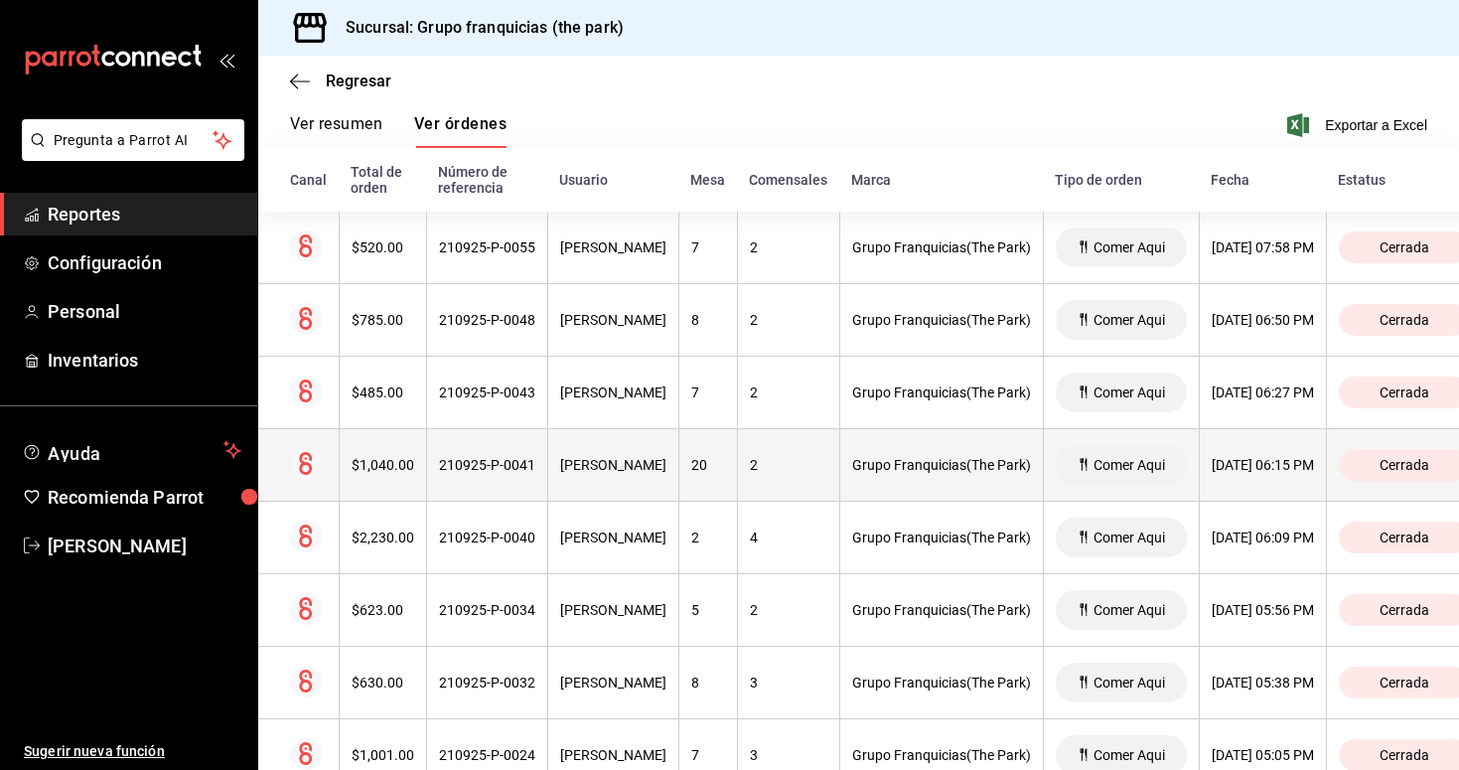
scroll to position [274, 0]
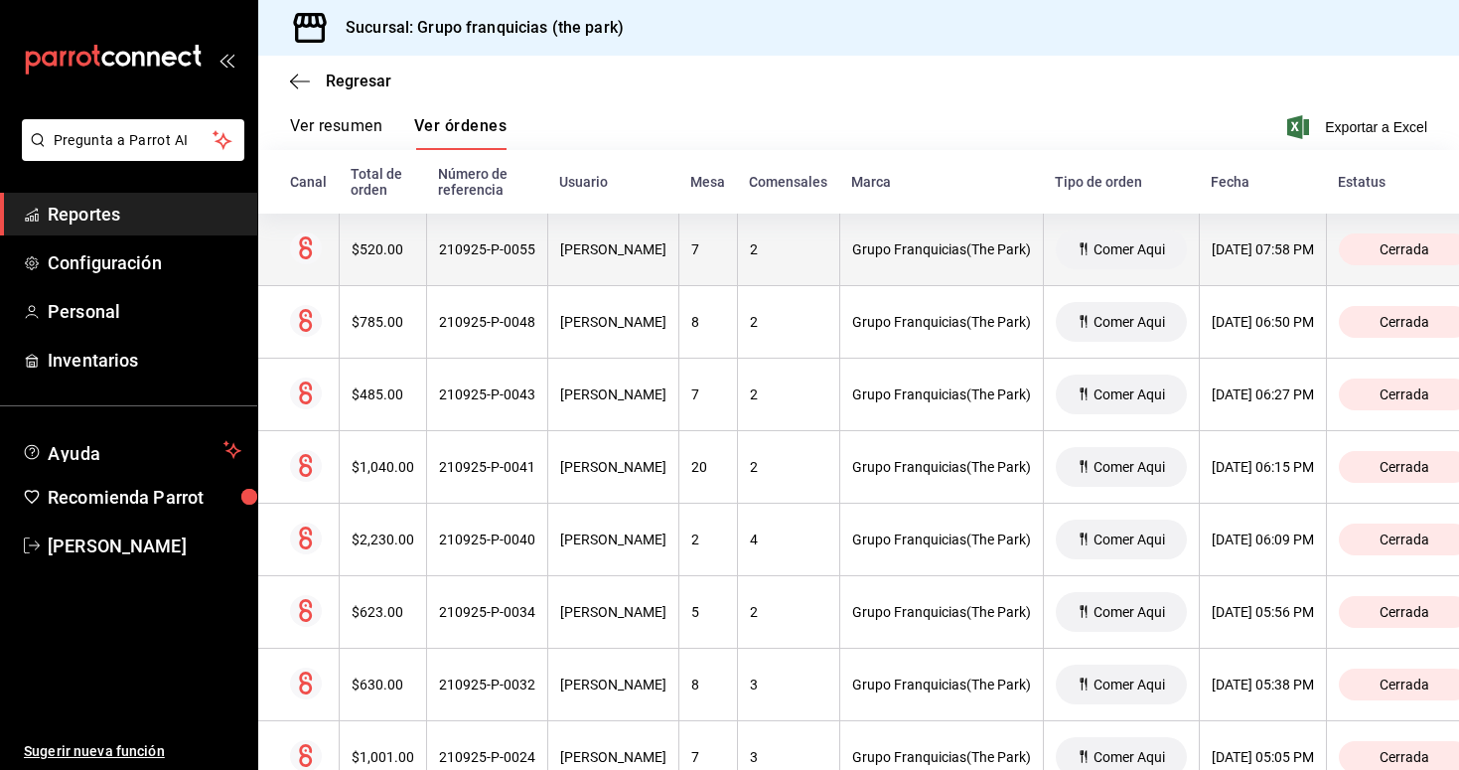
click at [505, 261] on th "210925-P-0055" at bounding box center [486, 250] width 121 height 73
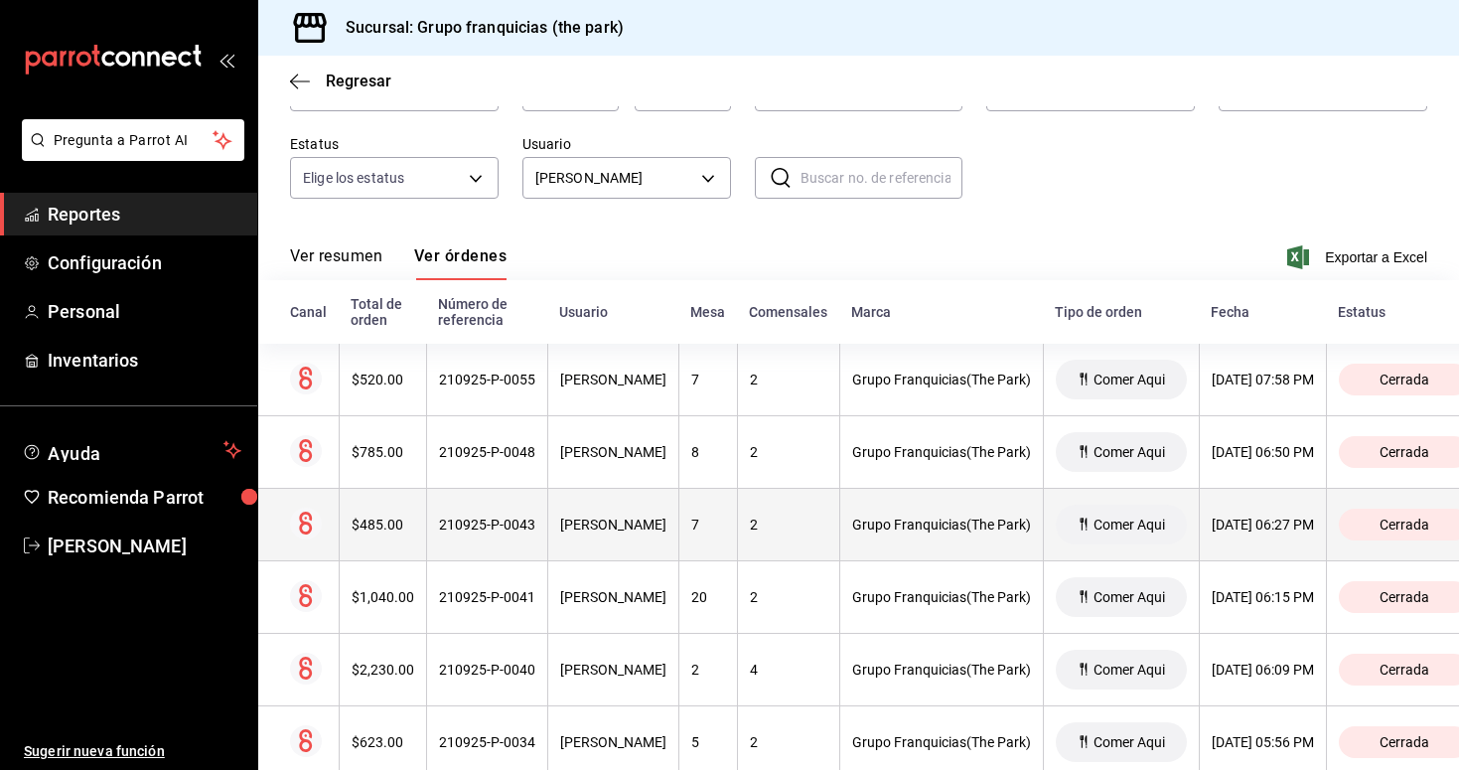
scroll to position [141, 0]
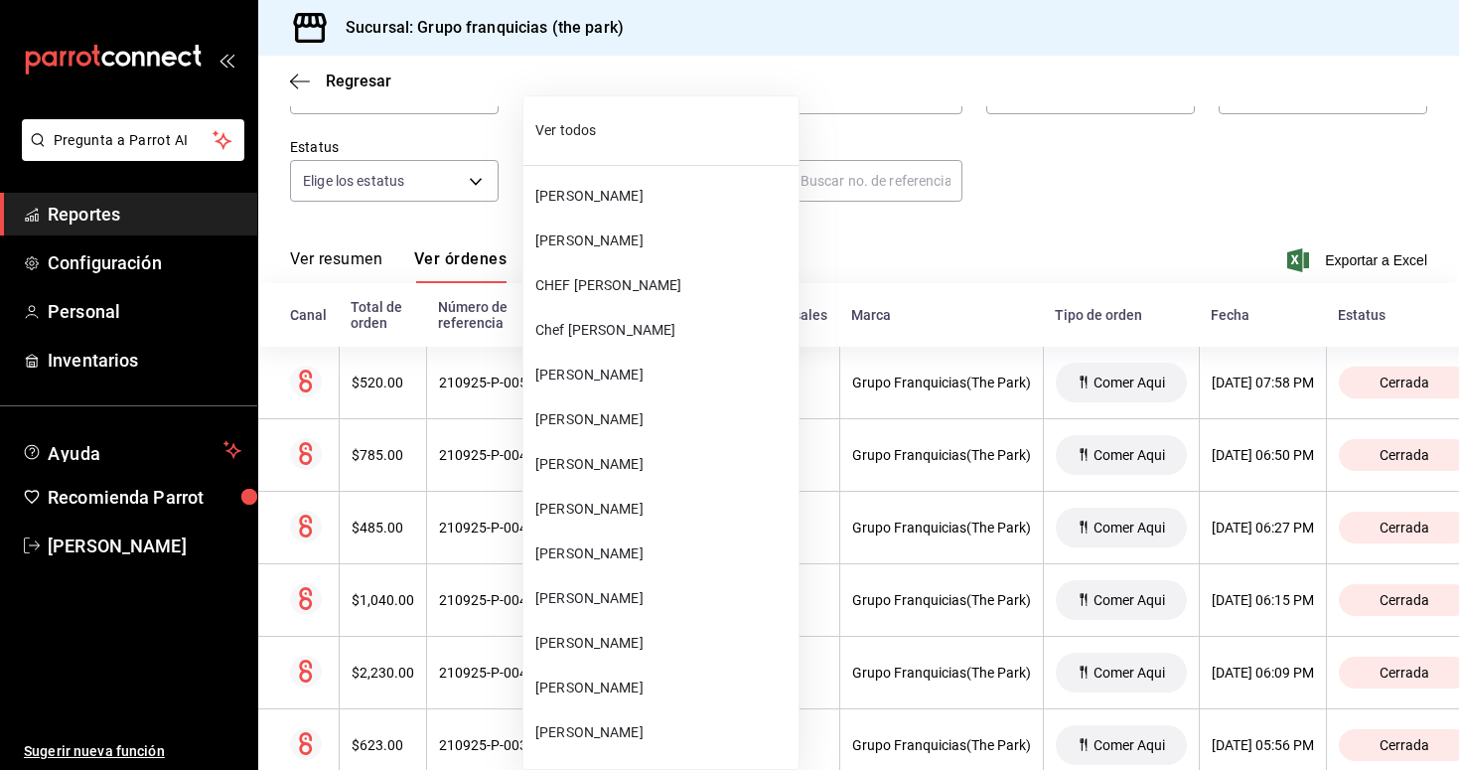
click at [629, 163] on body "Pregunta a Parrot AI Reportes Configuración Personal Inventarios Ayuda Recomien…" at bounding box center [729, 385] width 1459 height 770
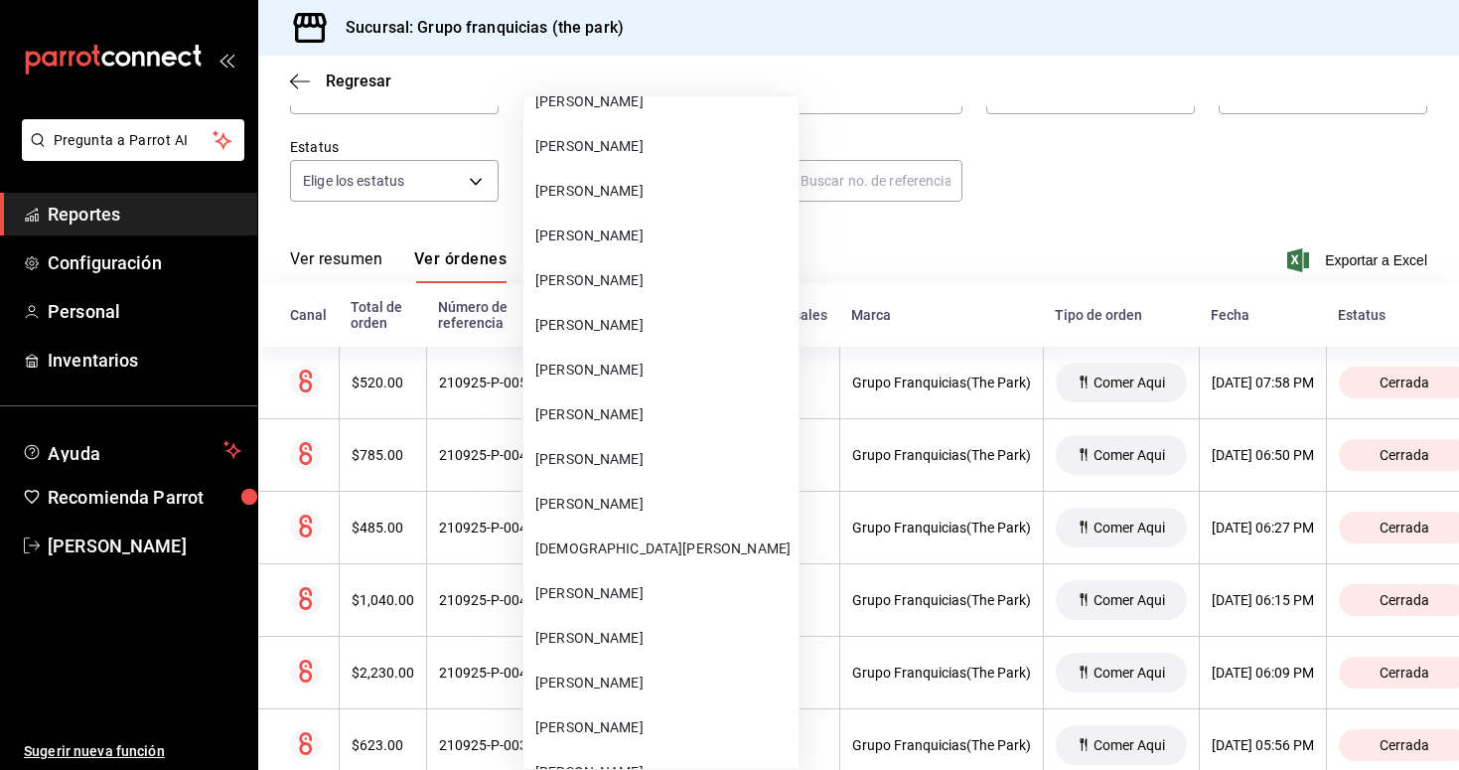
scroll to position [275, 0]
click at [615, 549] on span "[DEMOGRAPHIC_DATA][PERSON_NAME]" at bounding box center [662, 546] width 255 height 21
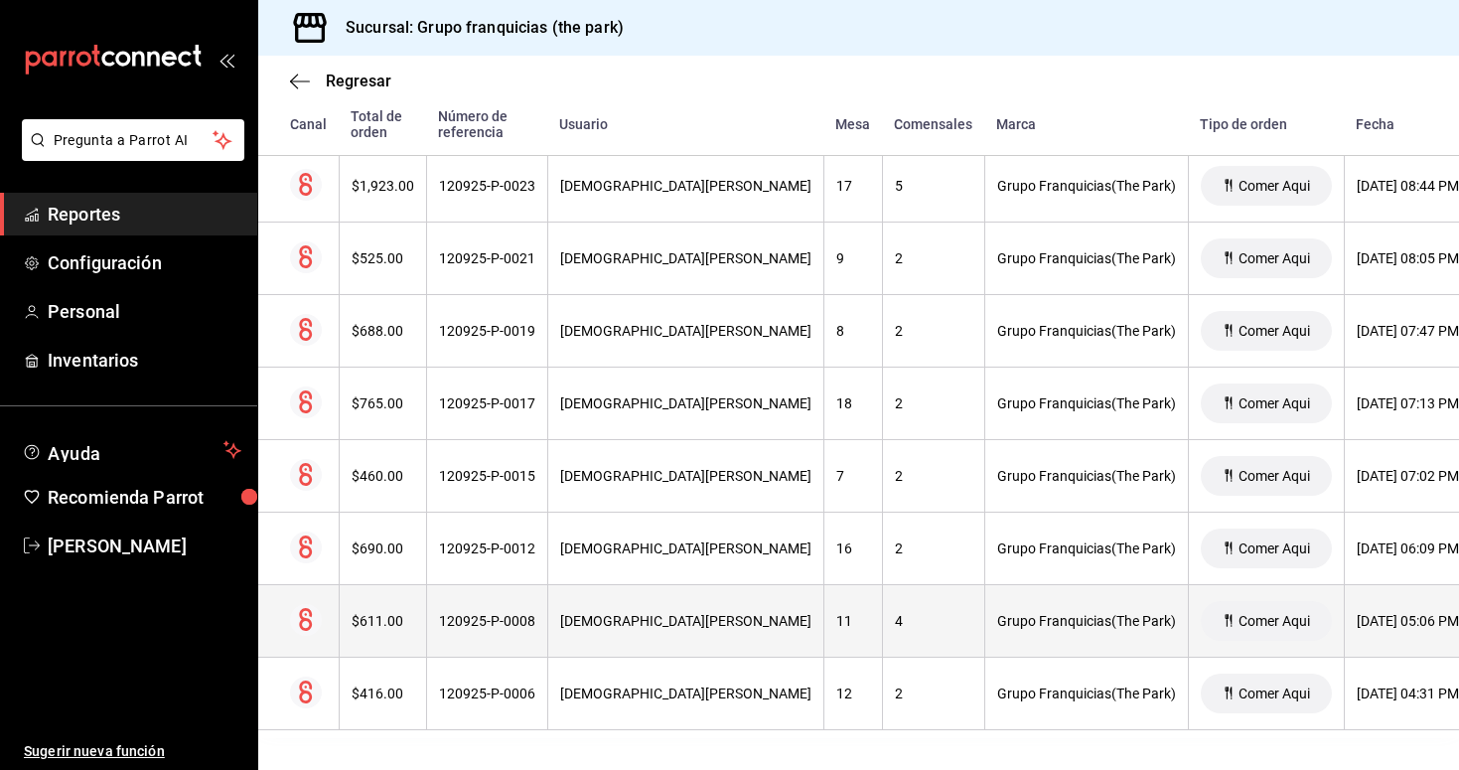
scroll to position [6611, 0]
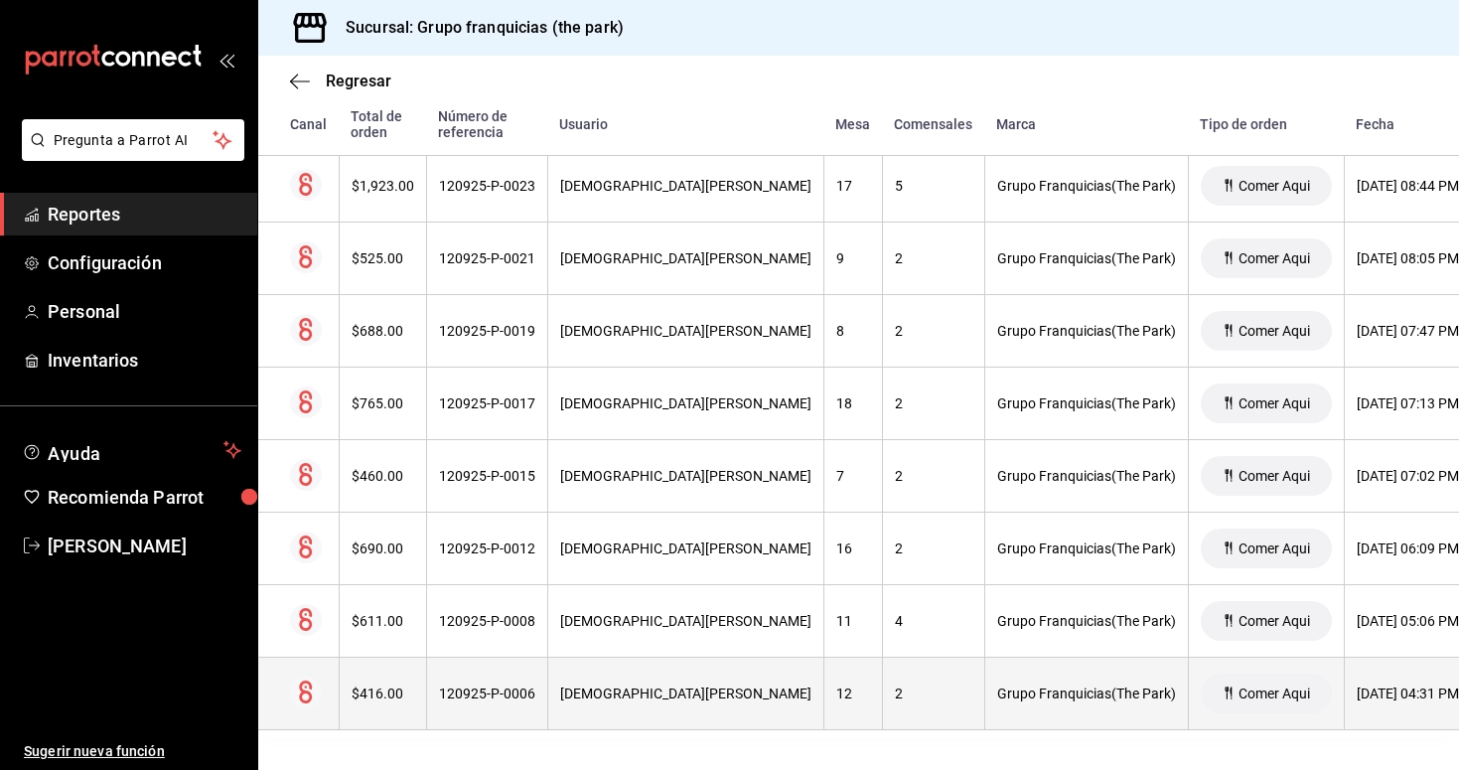
click at [521, 701] on th "120925-P-0006" at bounding box center [486, 694] width 121 height 73
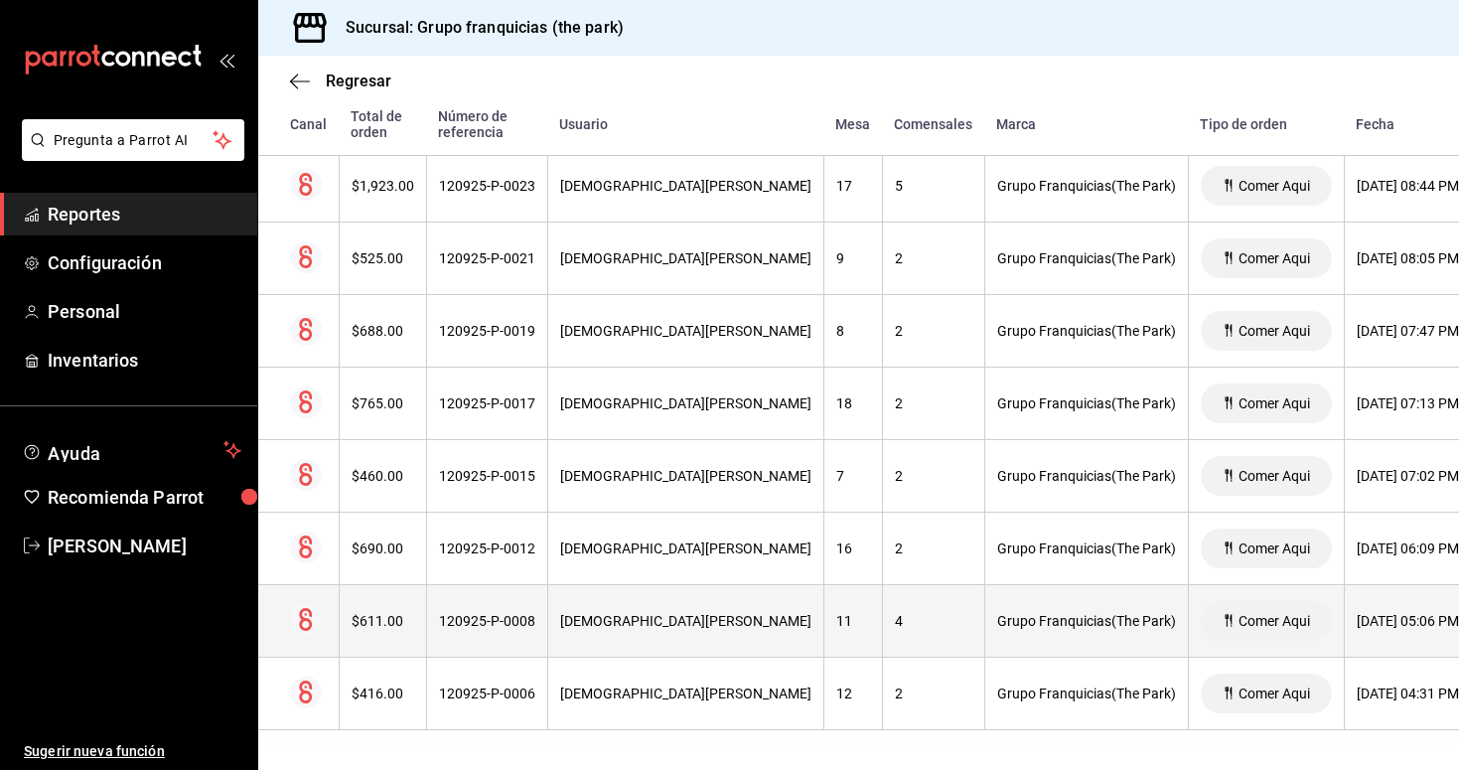
click at [467, 617] on div "120925-P-0008" at bounding box center [487, 621] width 96 height 16
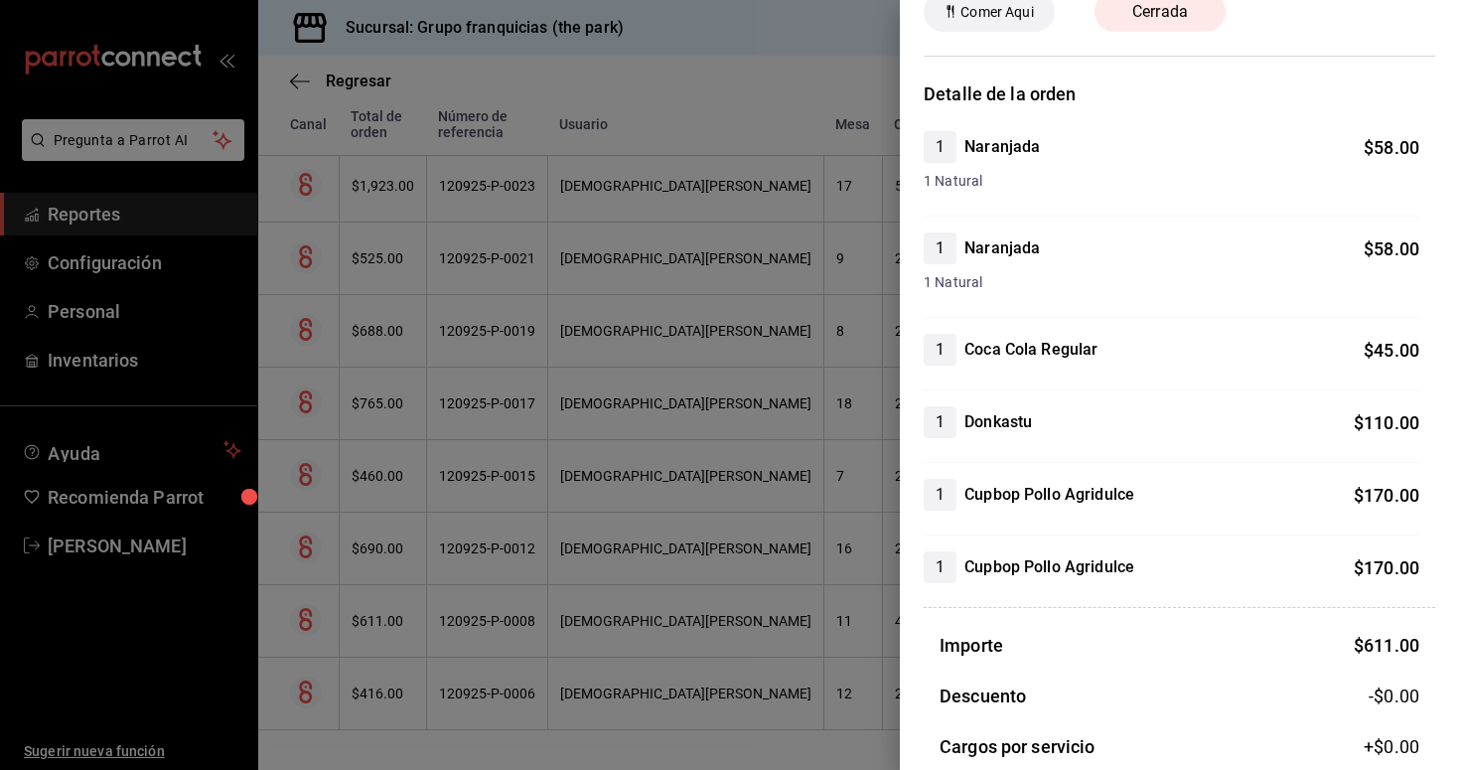
scroll to position [0, 0]
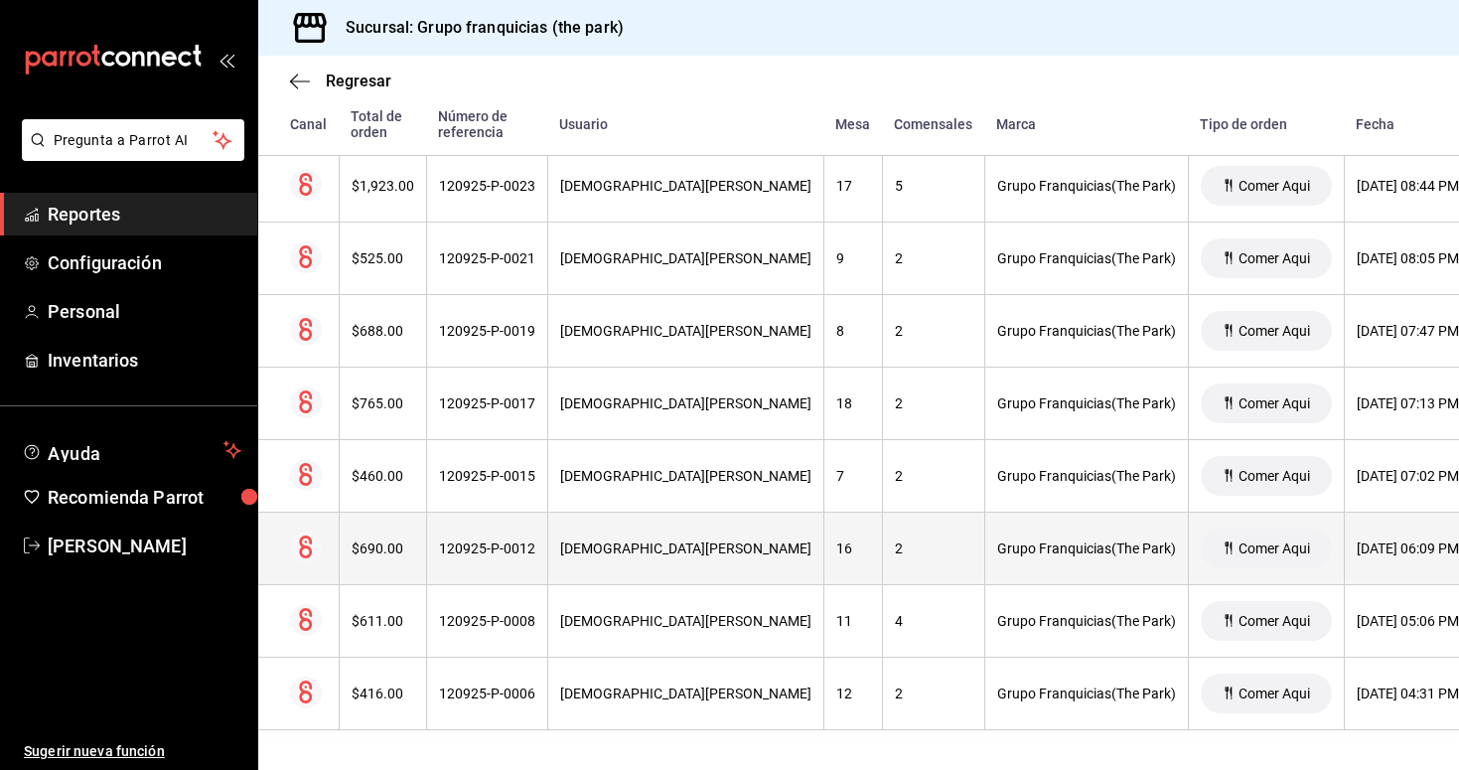
click at [434, 564] on th "120925-P-0012" at bounding box center [486, 549] width 121 height 73
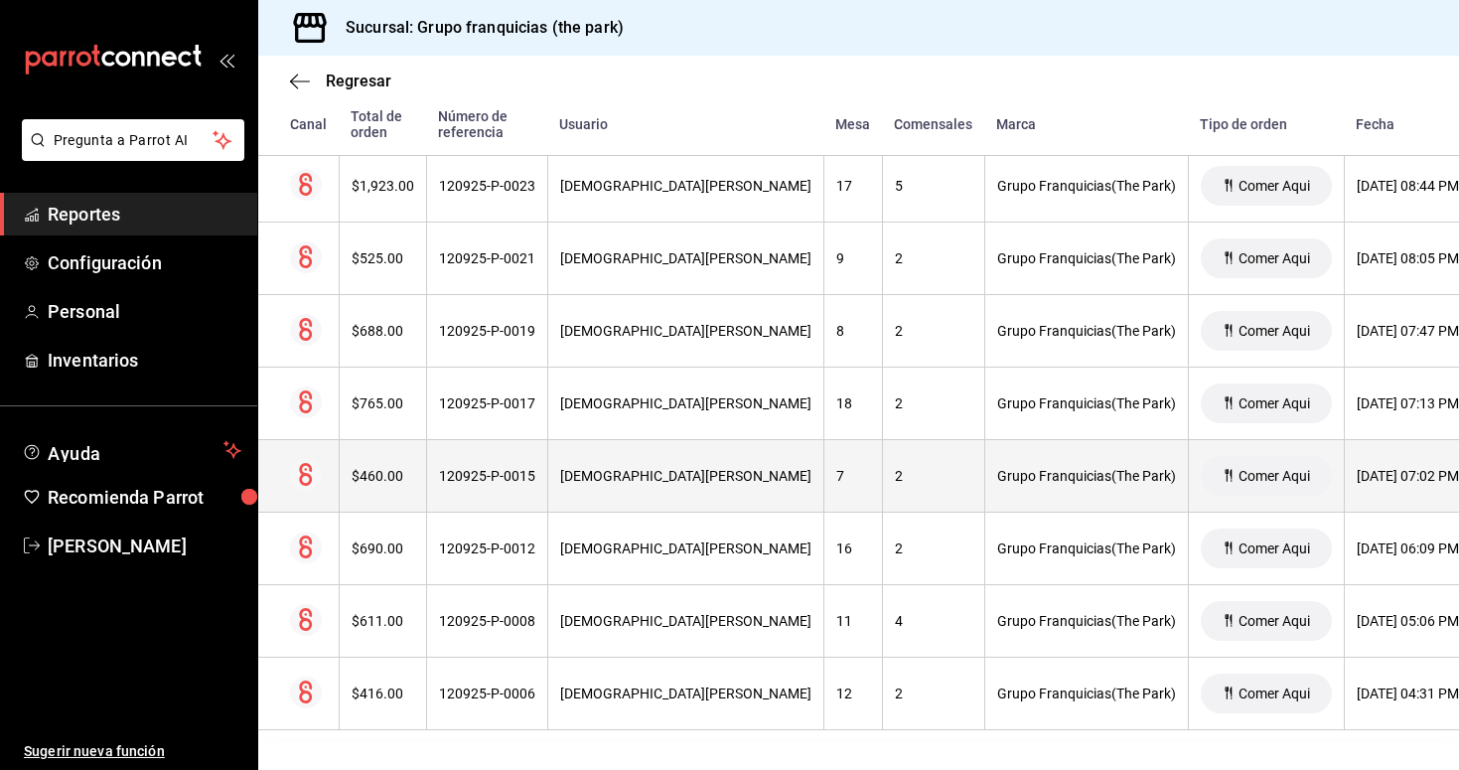
click at [491, 479] on div "120925-P-0015" at bounding box center [487, 476] width 96 height 16
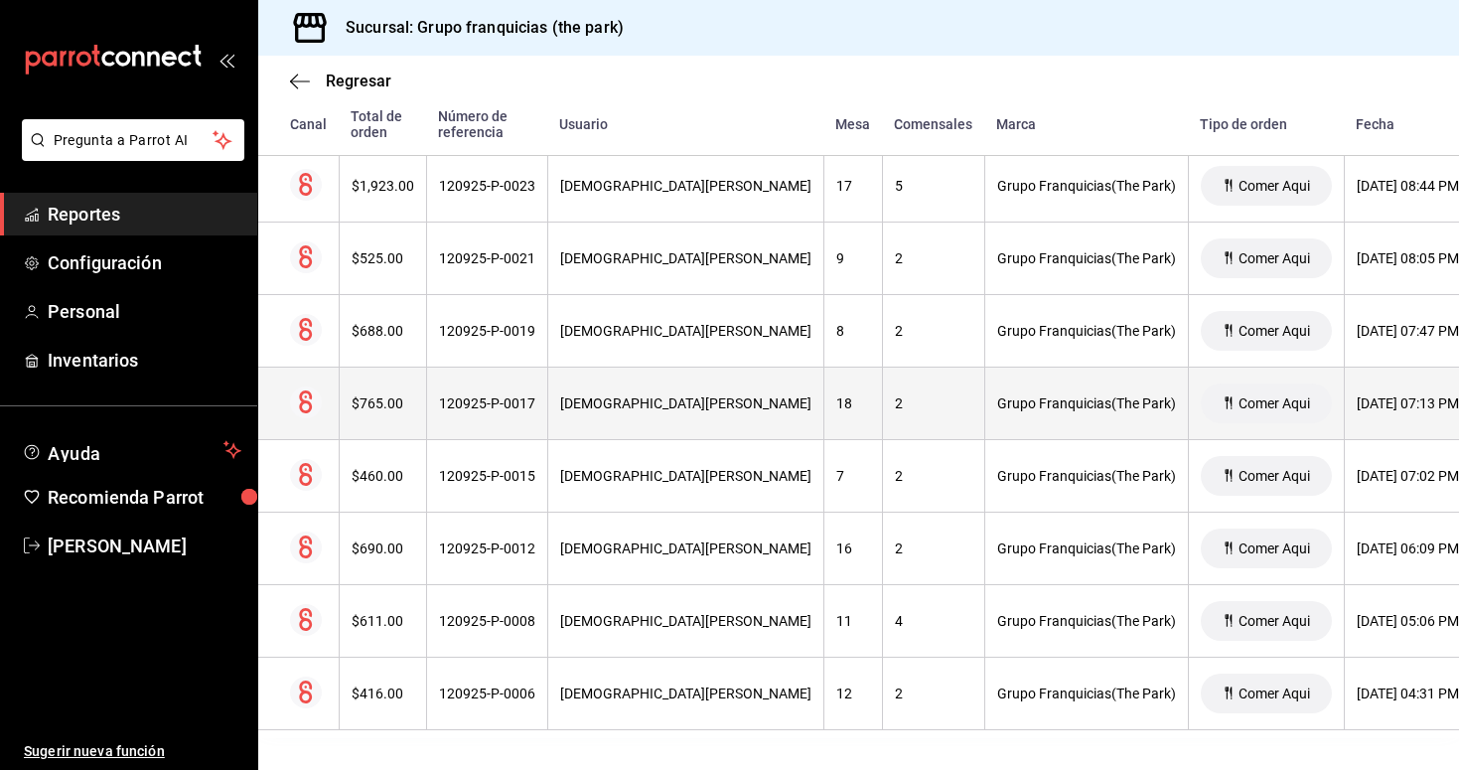
click at [506, 395] on div "120925-P-0017" at bounding box center [487, 403] width 96 height 16
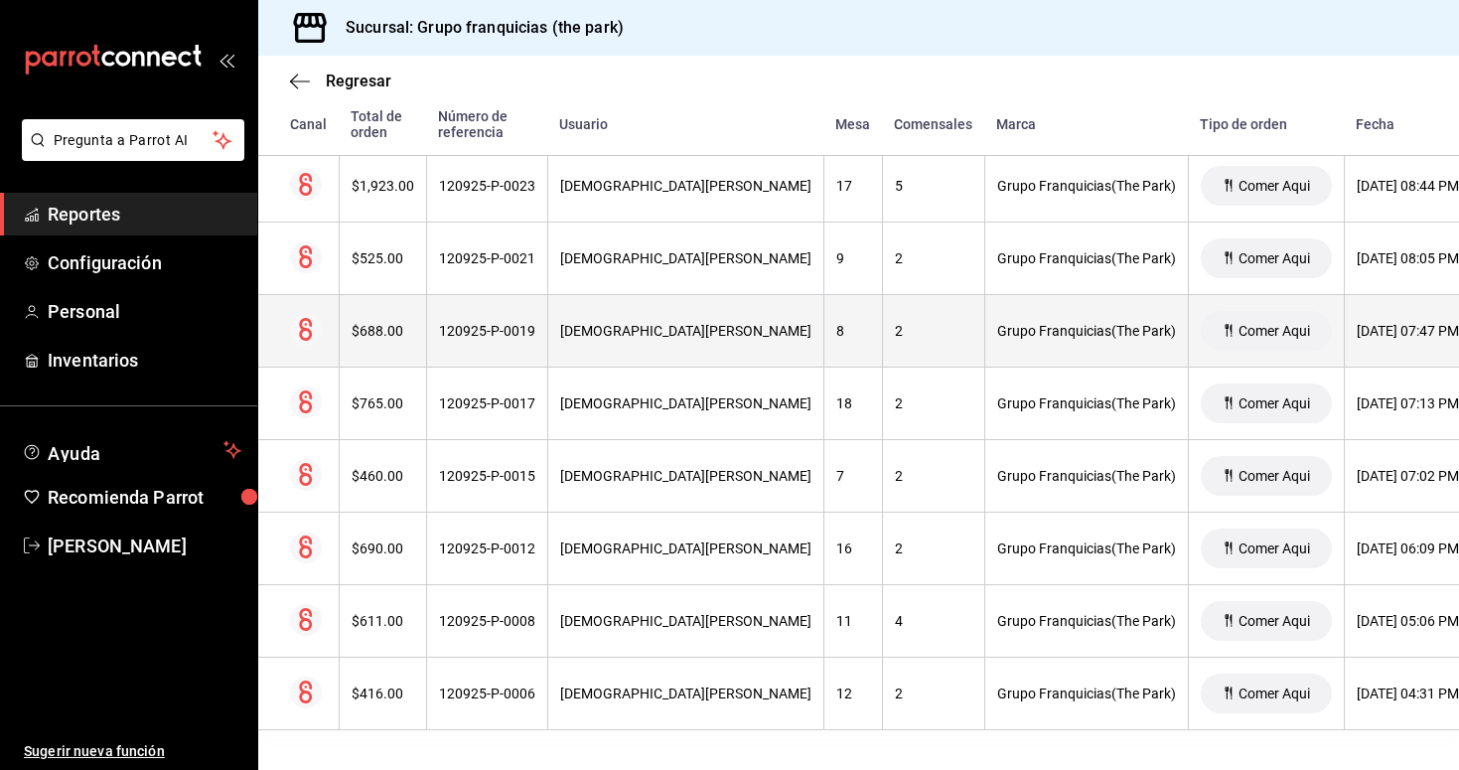
click at [505, 316] on th "120925-P-0019" at bounding box center [486, 331] width 121 height 73
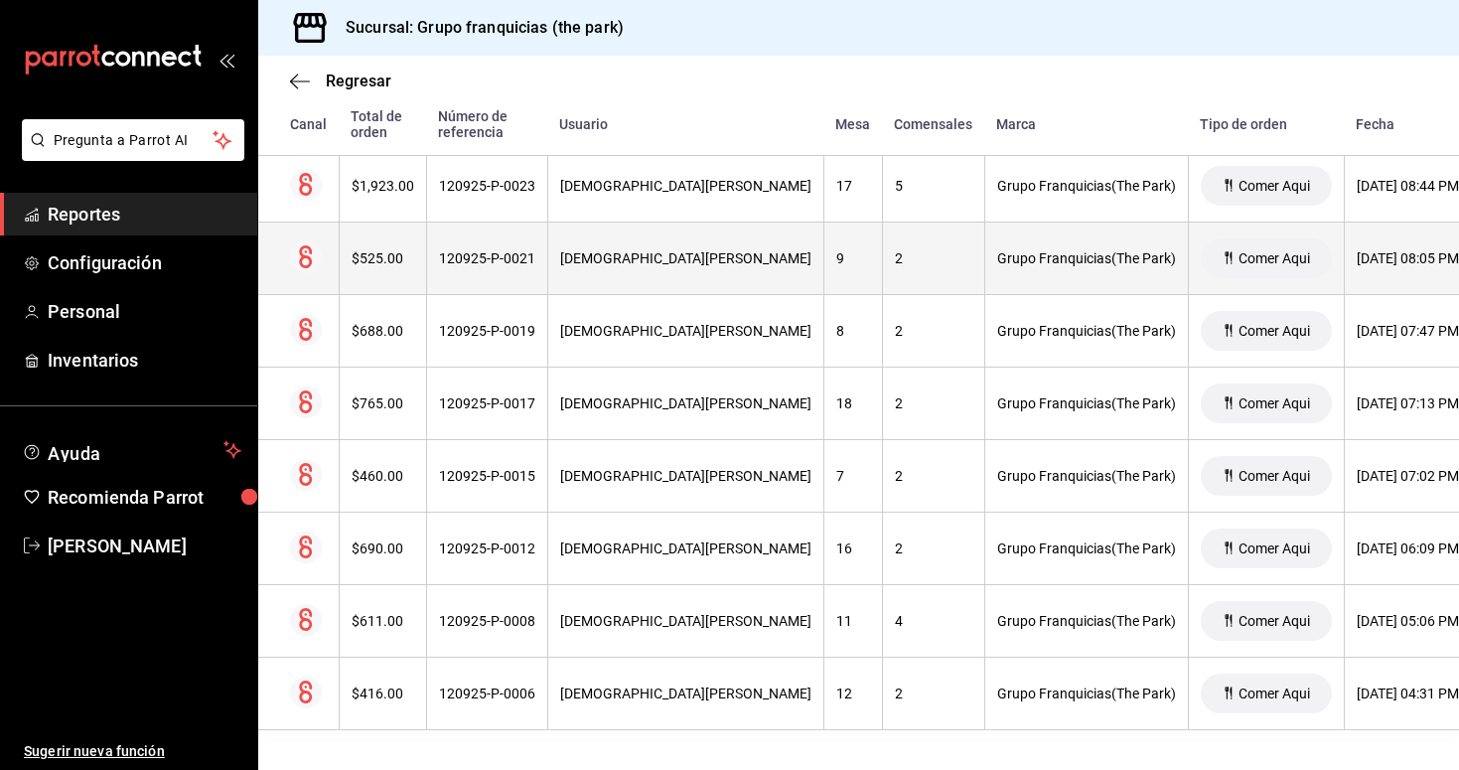
click at [494, 269] on th "120925-P-0021" at bounding box center [486, 259] width 121 height 73
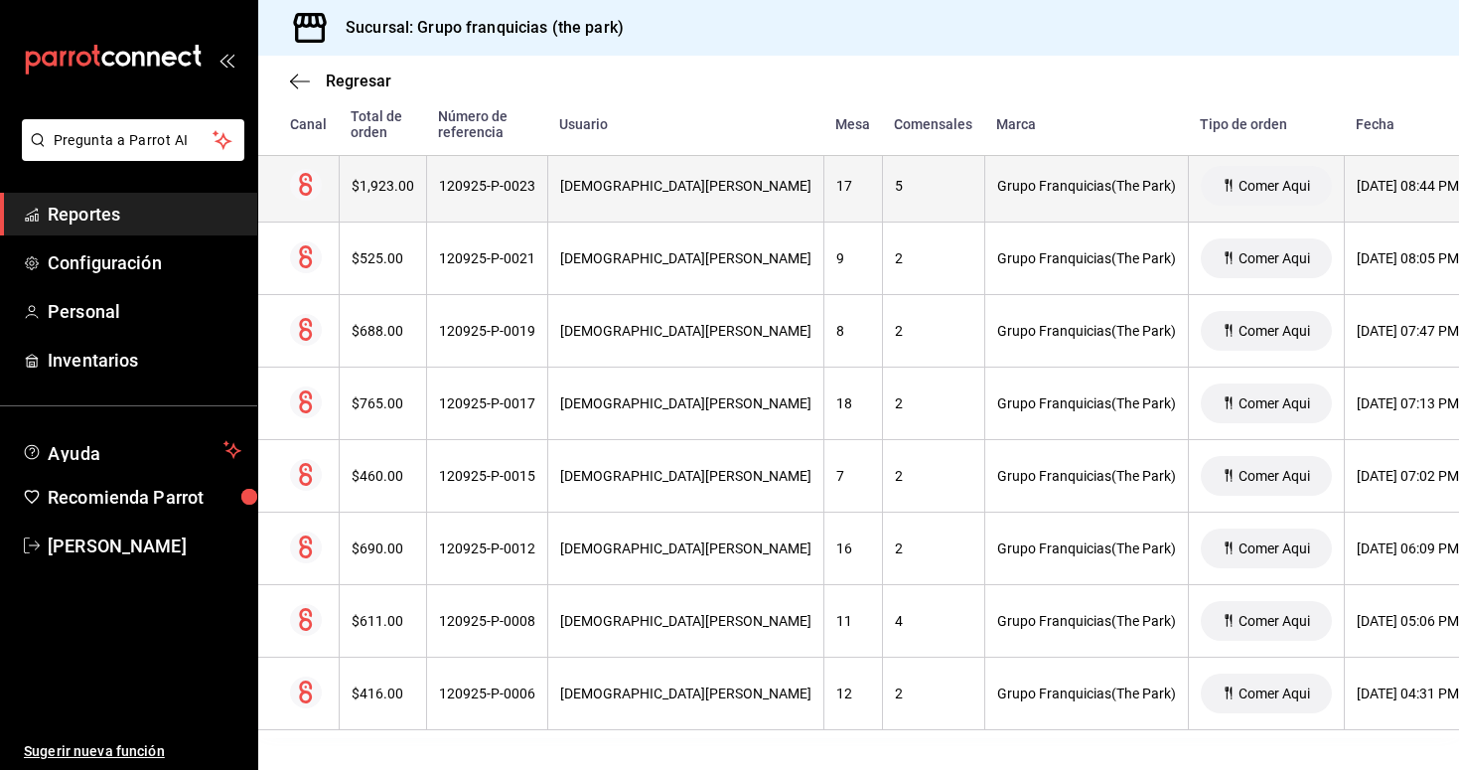
click at [511, 196] on th "120925-P-0023" at bounding box center [486, 186] width 121 height 73
click at [495, 198] on th "120925-P-0023" at bounding box center [486, 186] width 121 height 73
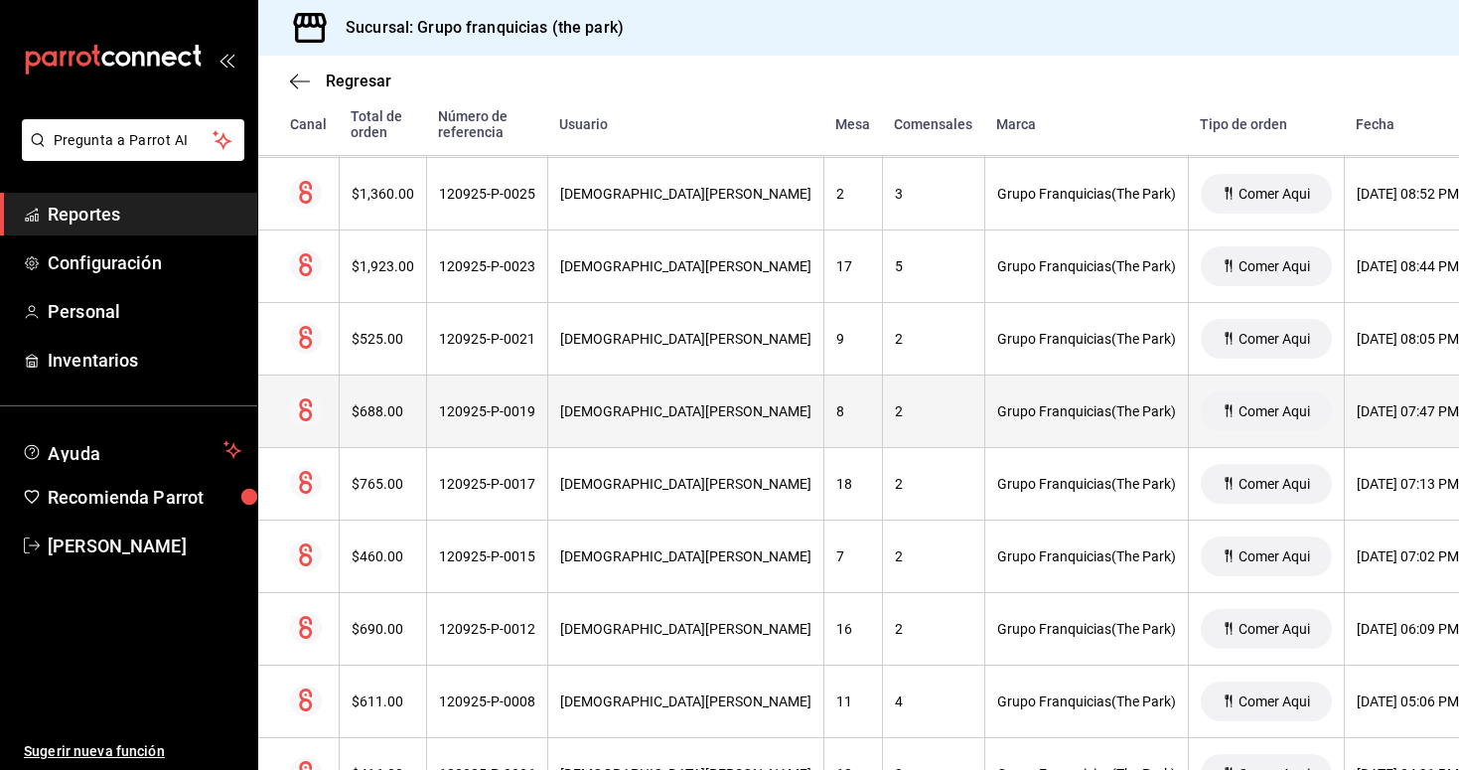
scroll to position [6512, 0]
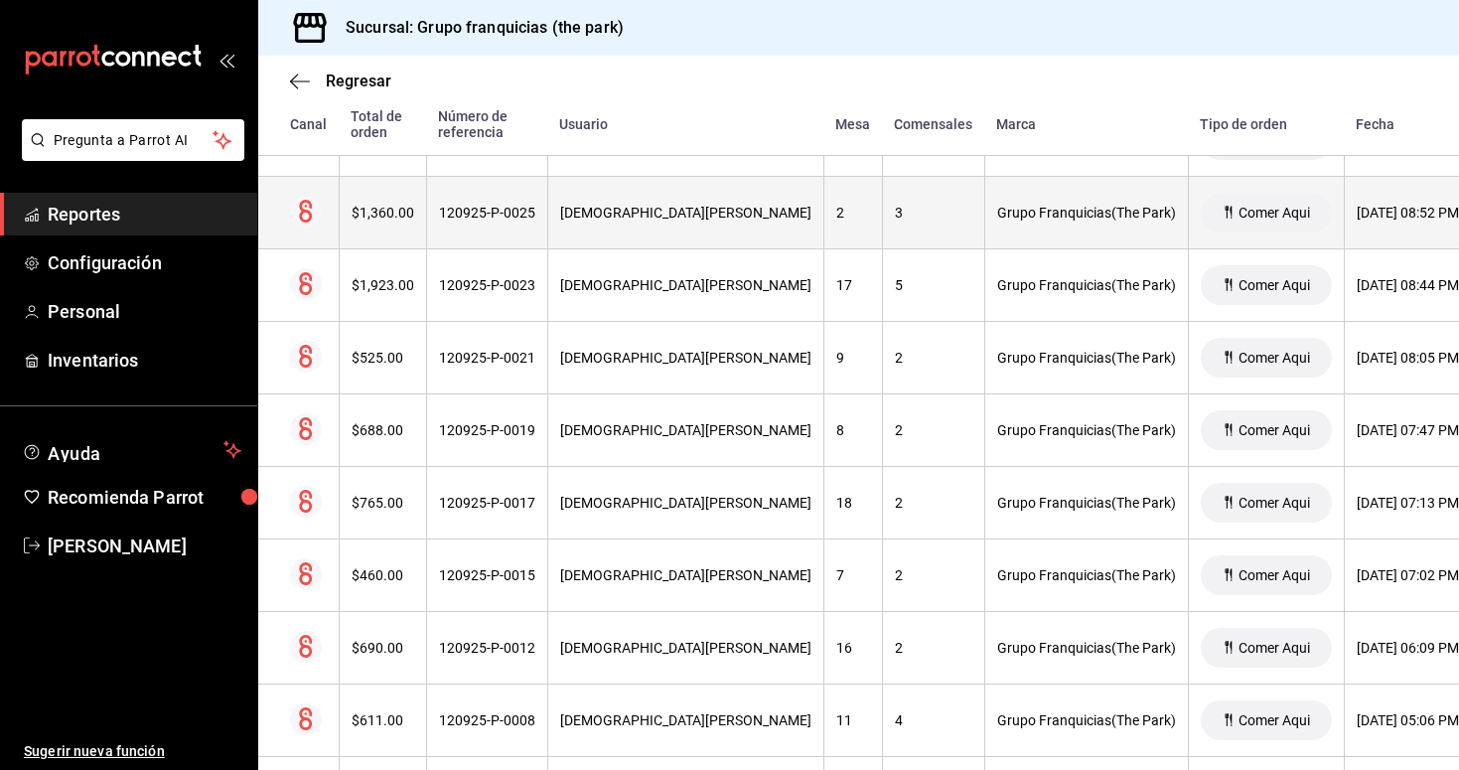
click at [512, 217] on div "120925-P-0025" at bounding box center [487, 213] width 96 height 16
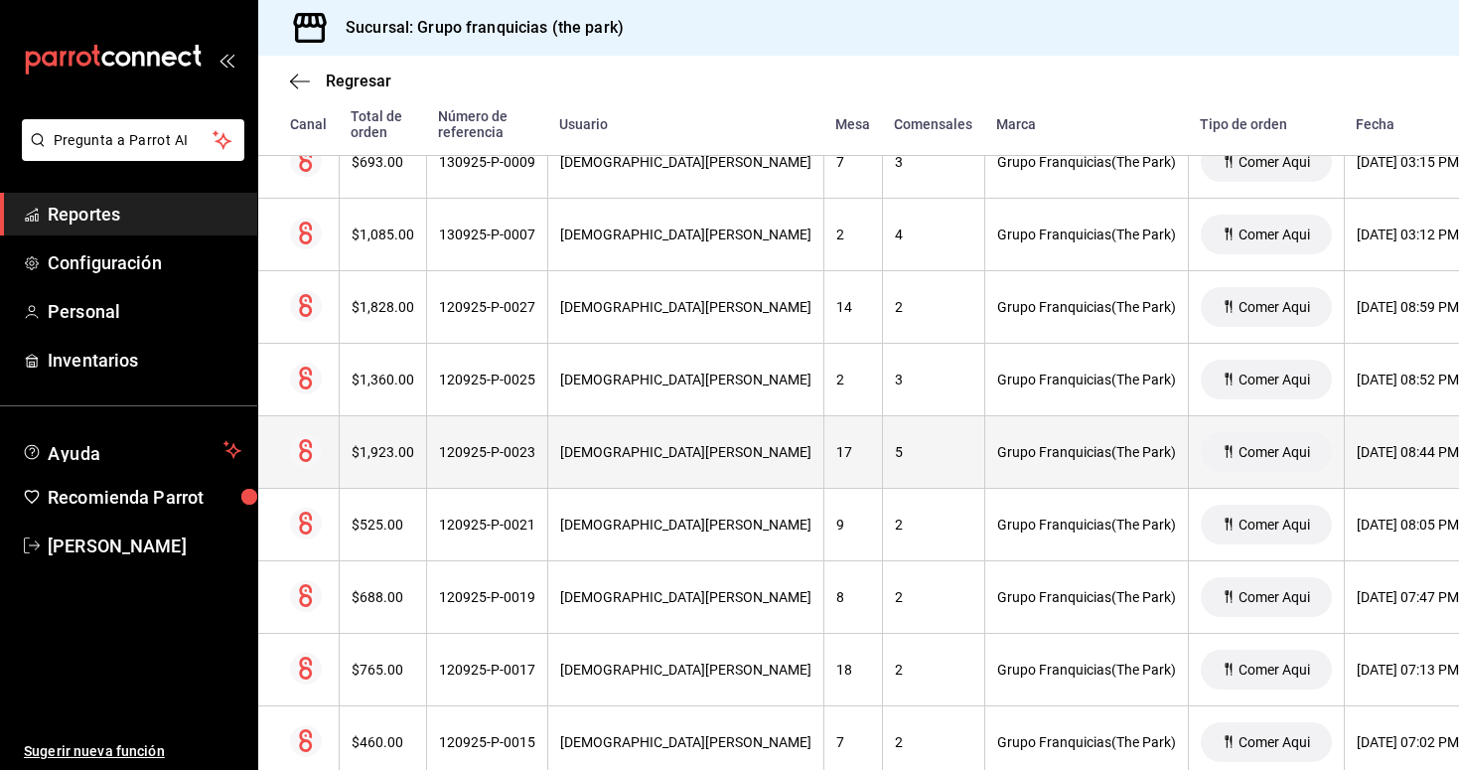
scroll to position [6334, 0]
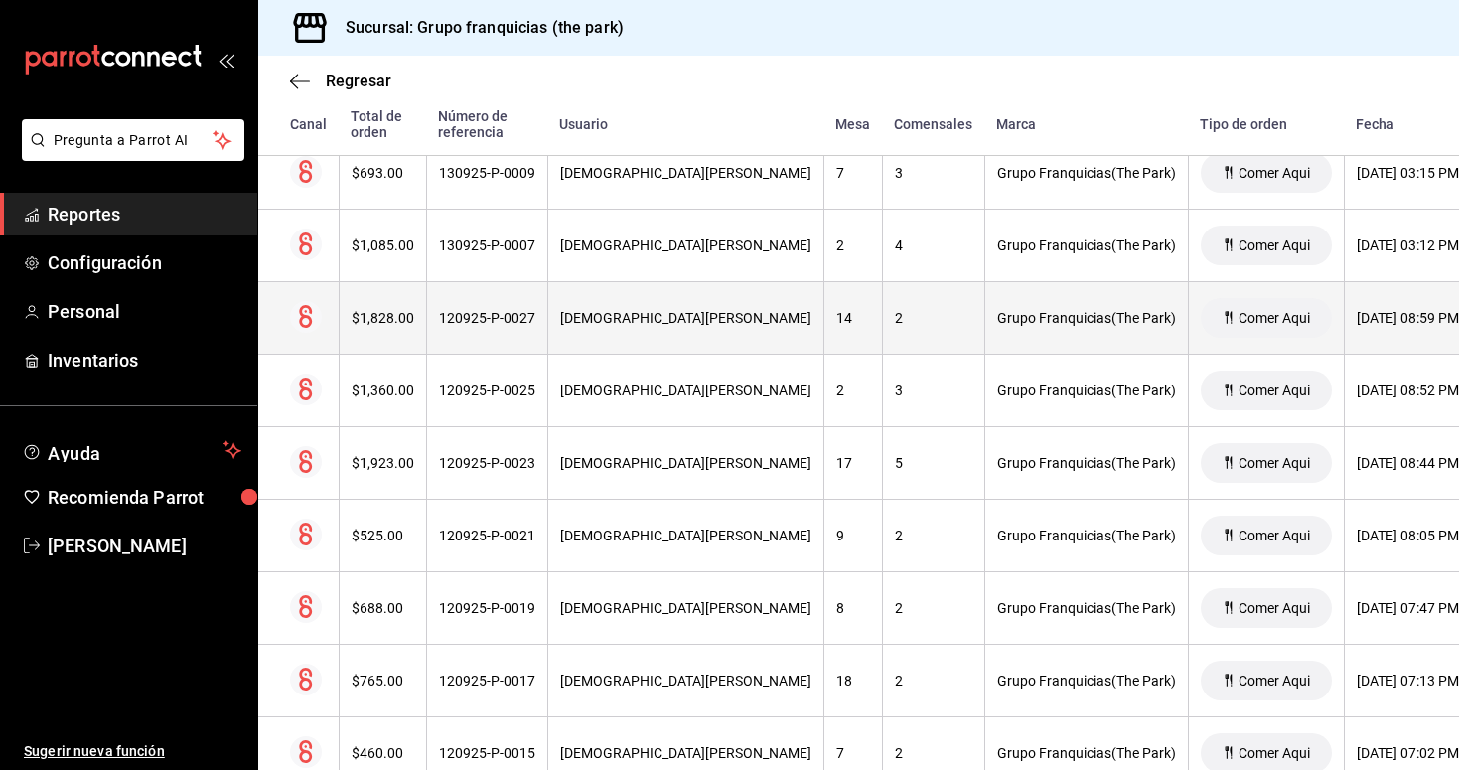
click at [511, 318] on div "120925-P-0027" at bounding box center [487, 318] width 96 height 16
click at [498, 329] on th "120925-P-0027" at bounding box center [486, 318] width 121 height 73
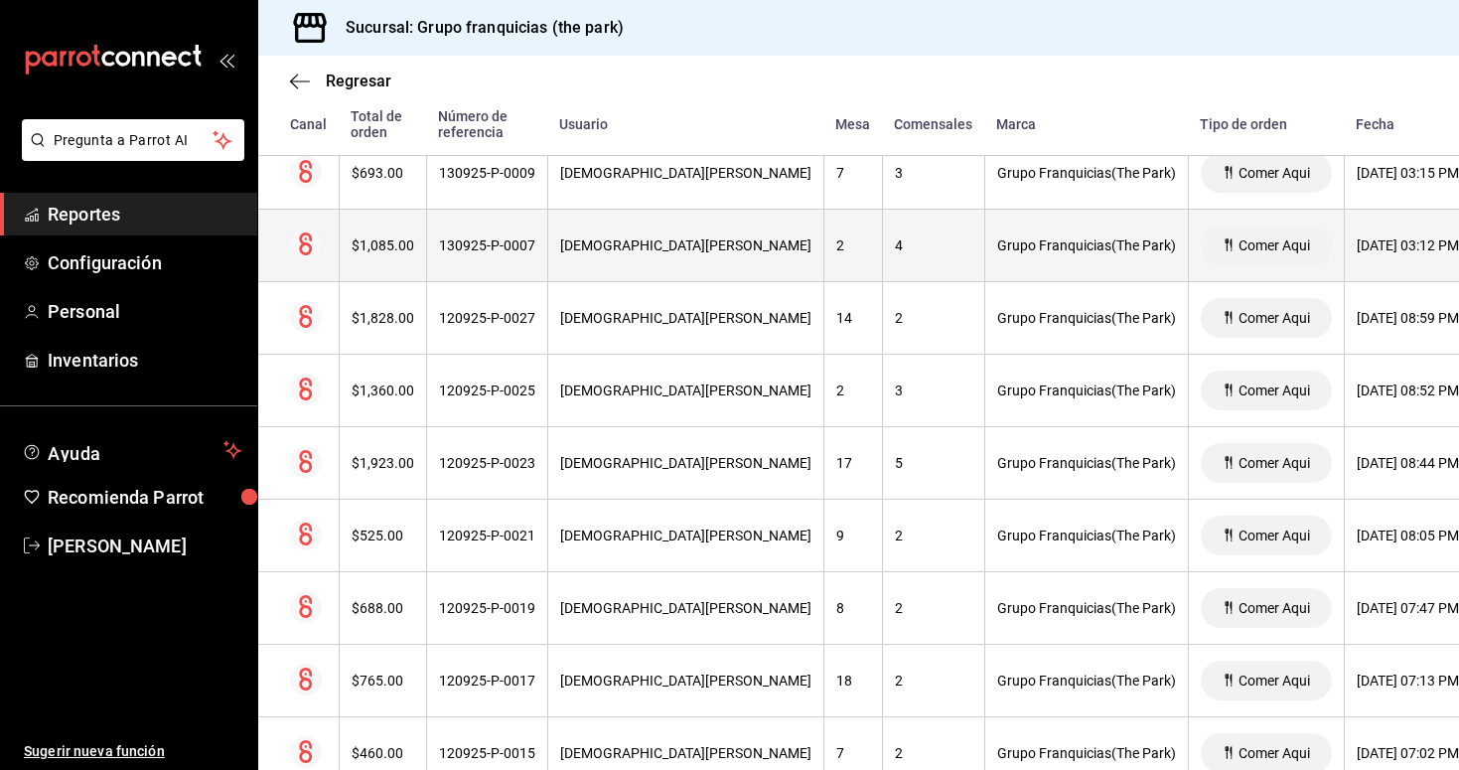
click at [486, 247] on div "130925-P-0007" at bounding box center [487, 245] width 96 height 16
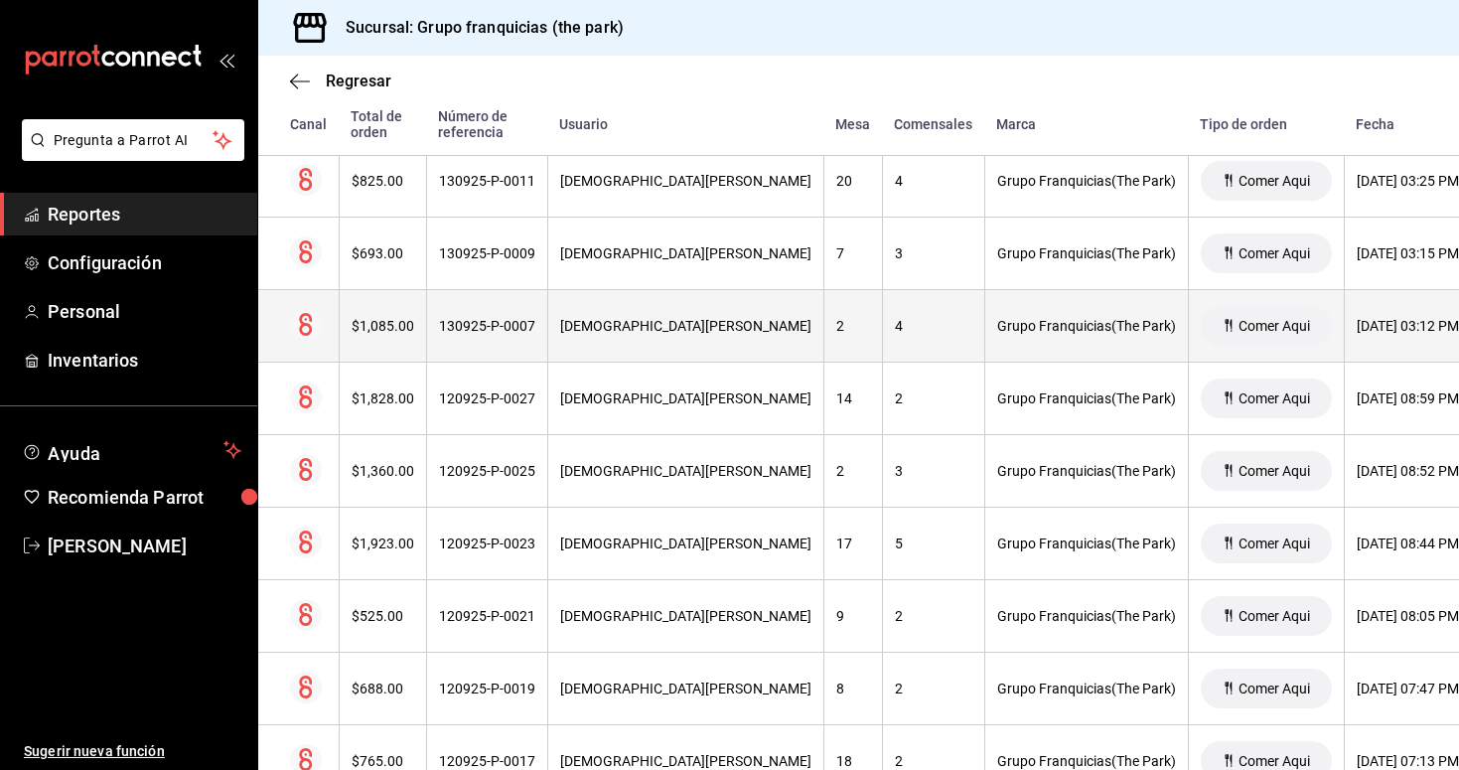
scroll to position [6238, 0]
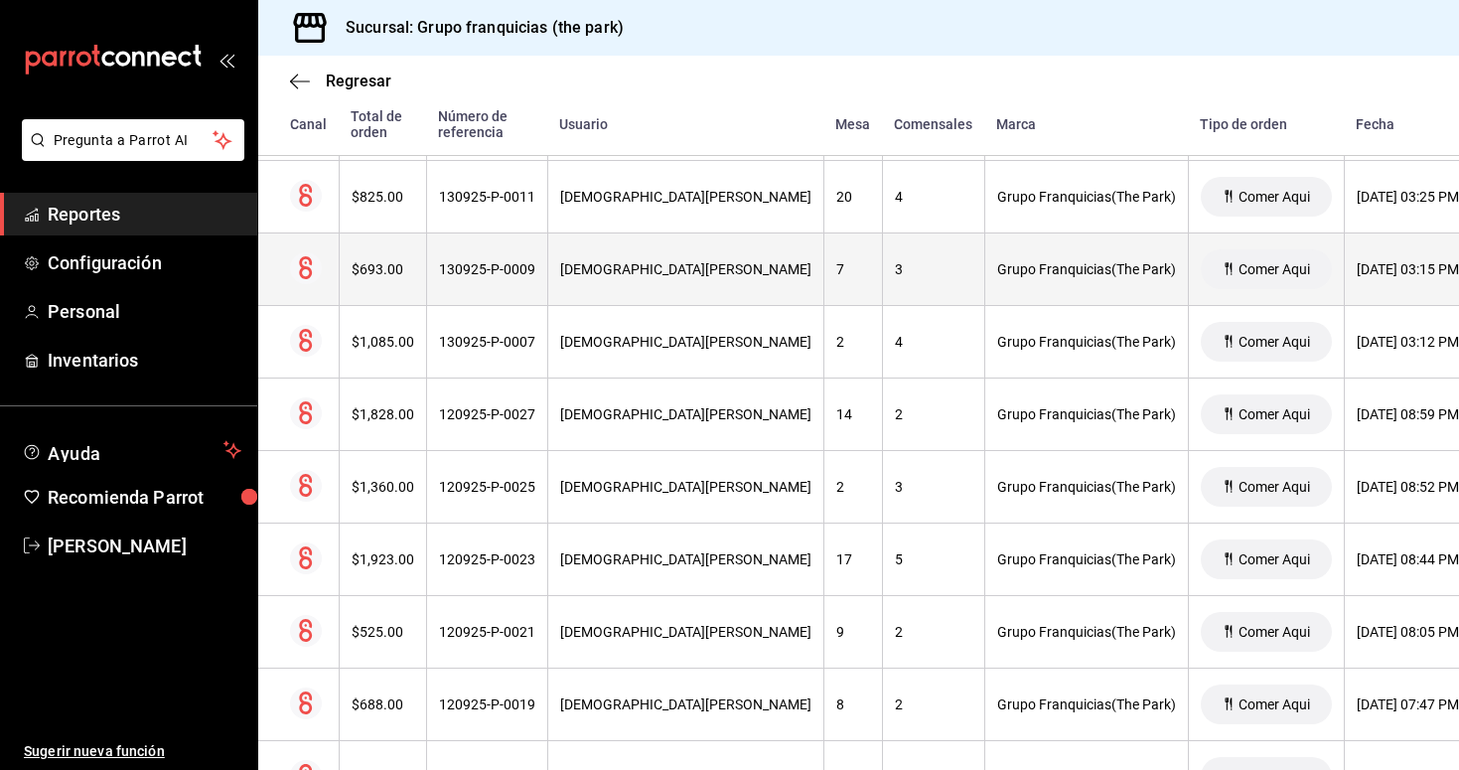
click at [502, 268] on div "130925-P-0009" at bounding box center [487, 269] width 96 height 16
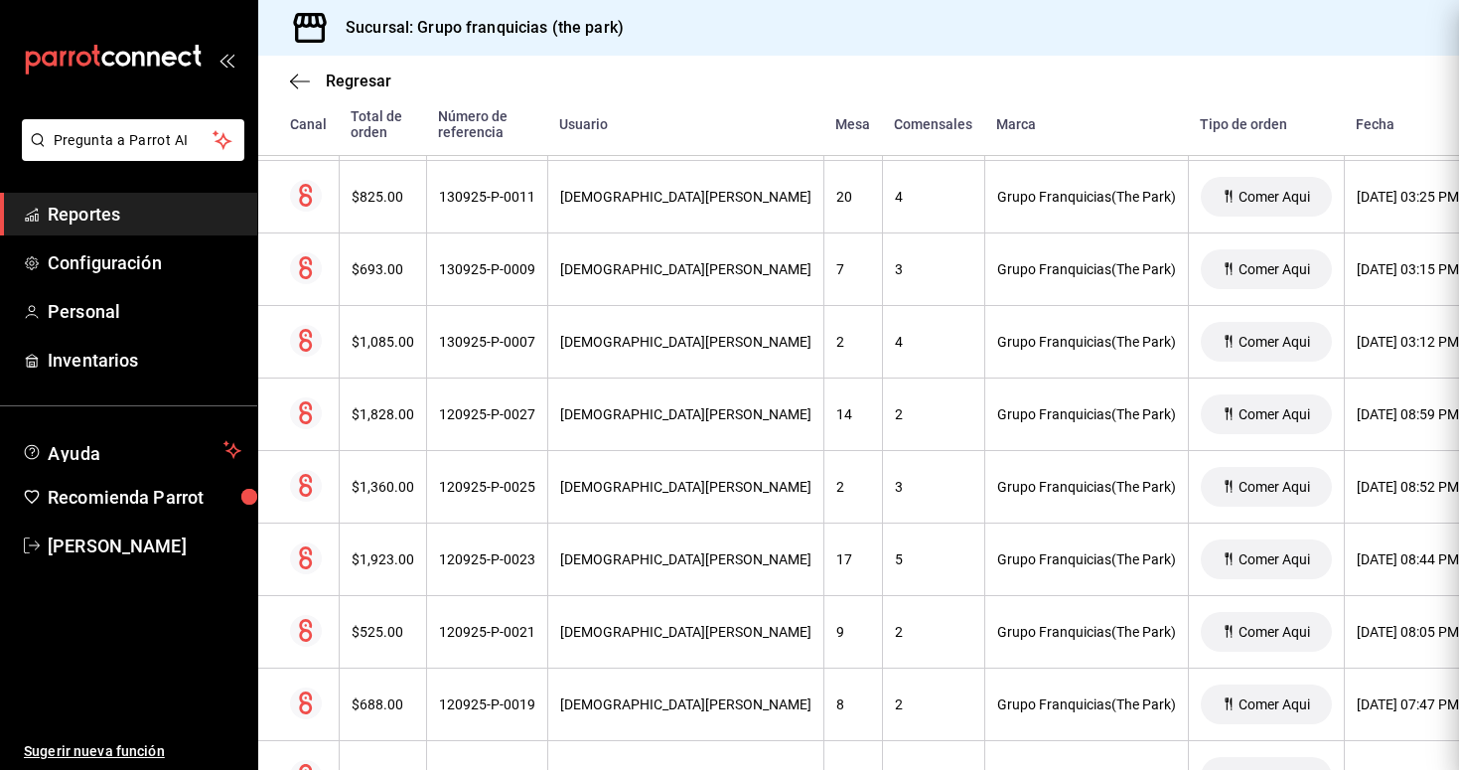
scroll to position [41, 0]
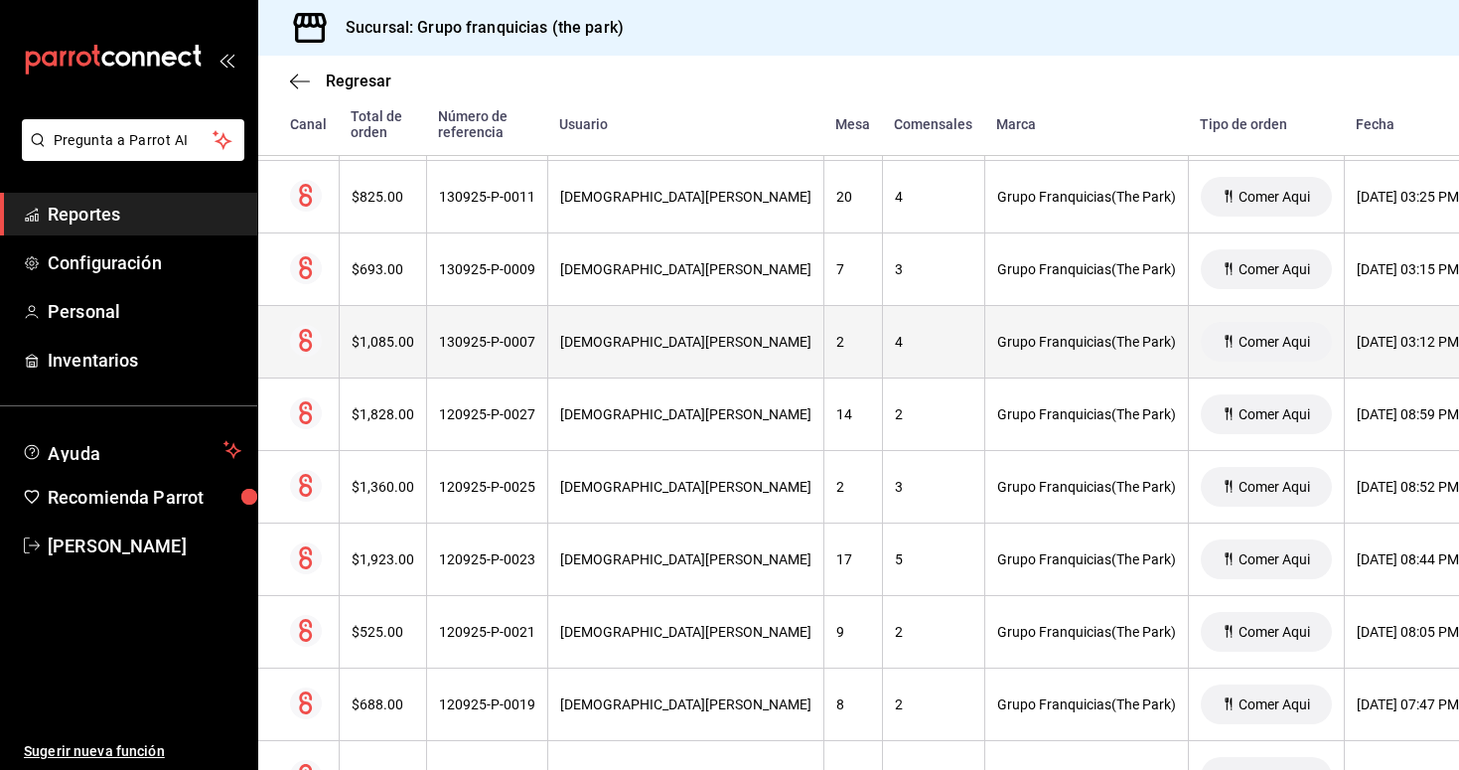
click at [508, 348] on div "130925-P-0007" at bounding box center [487, 342] width 96 height 16
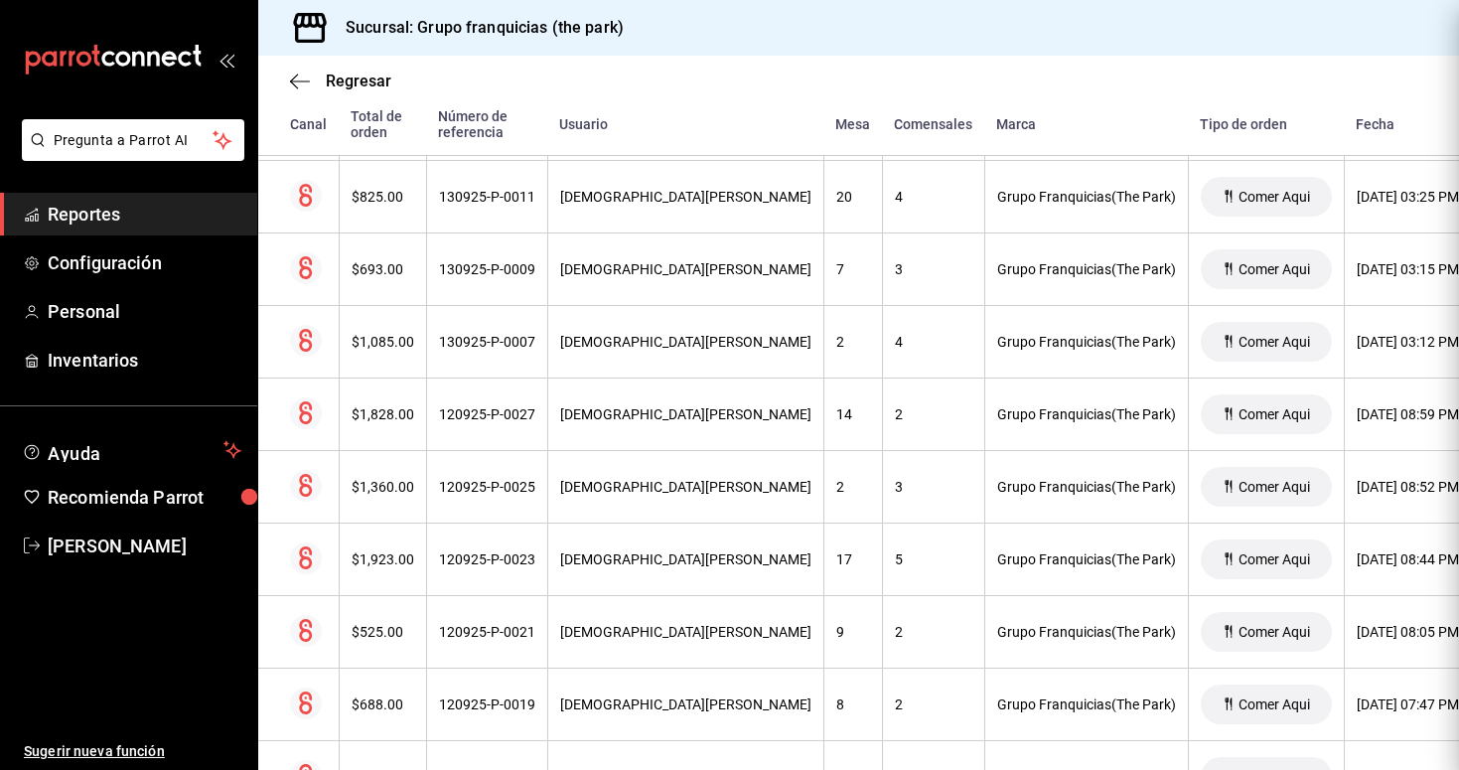
scroll to position [-4, 0]
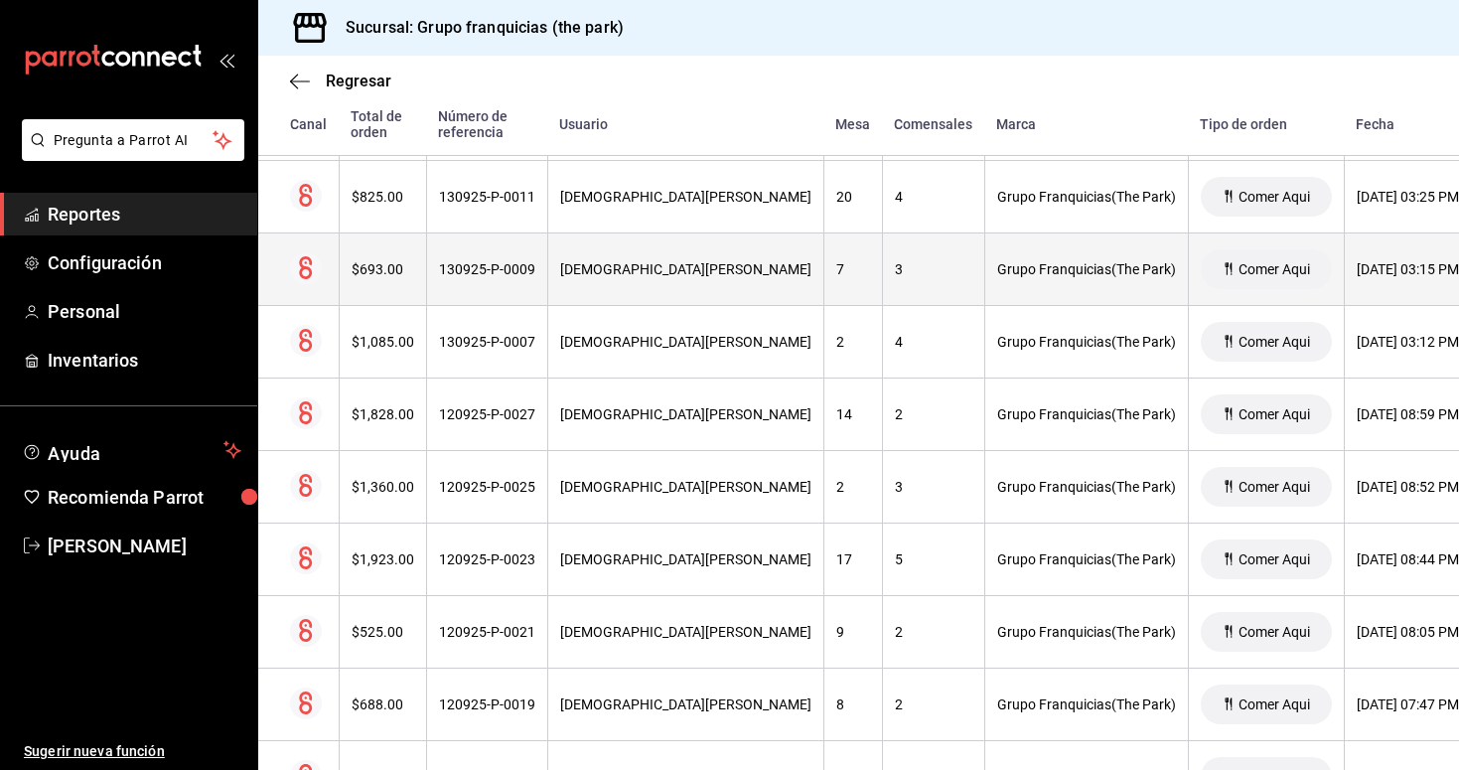
click at [526, 289] on th "130925-P-0009" at bounding box center [486, 269] width 121 height 73
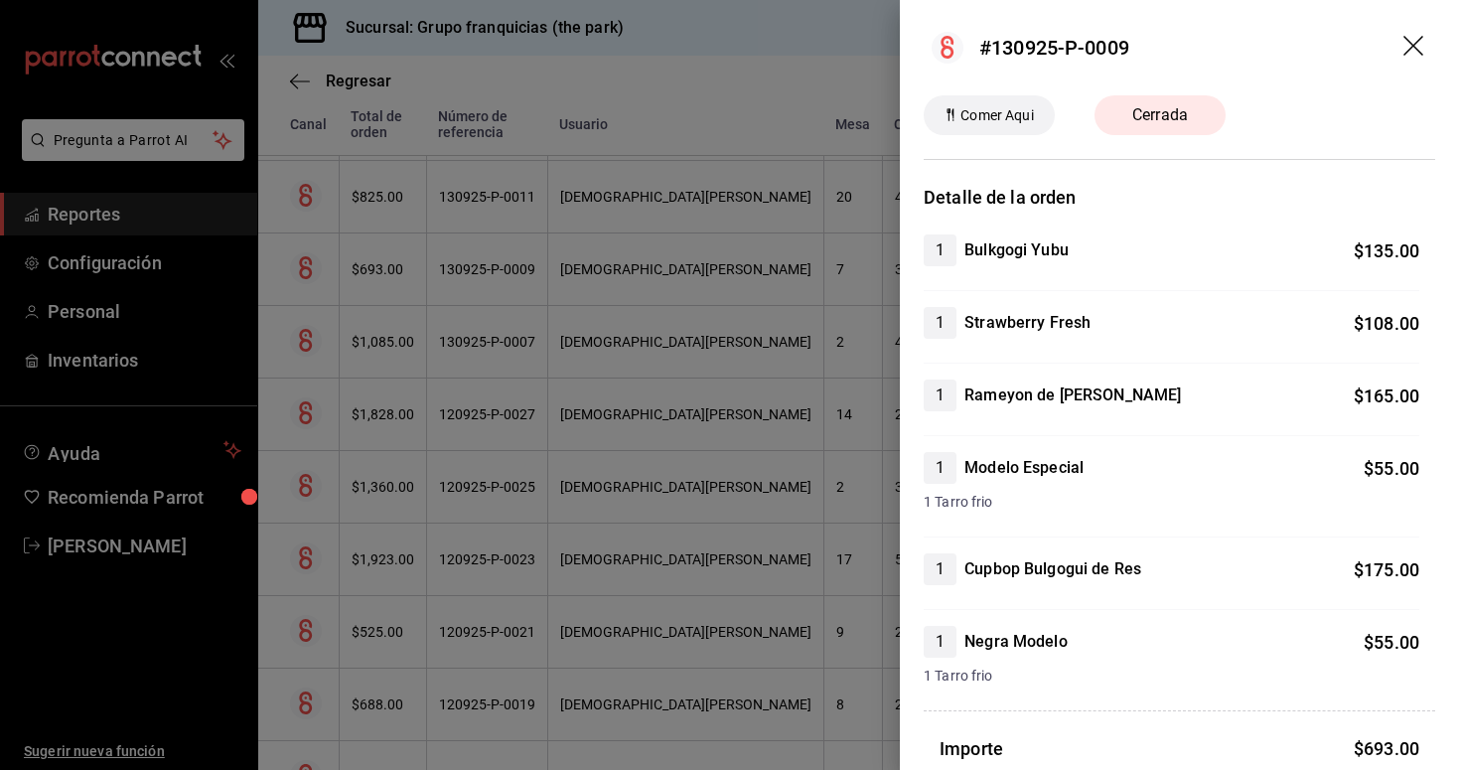
scroll to position [0, 0]
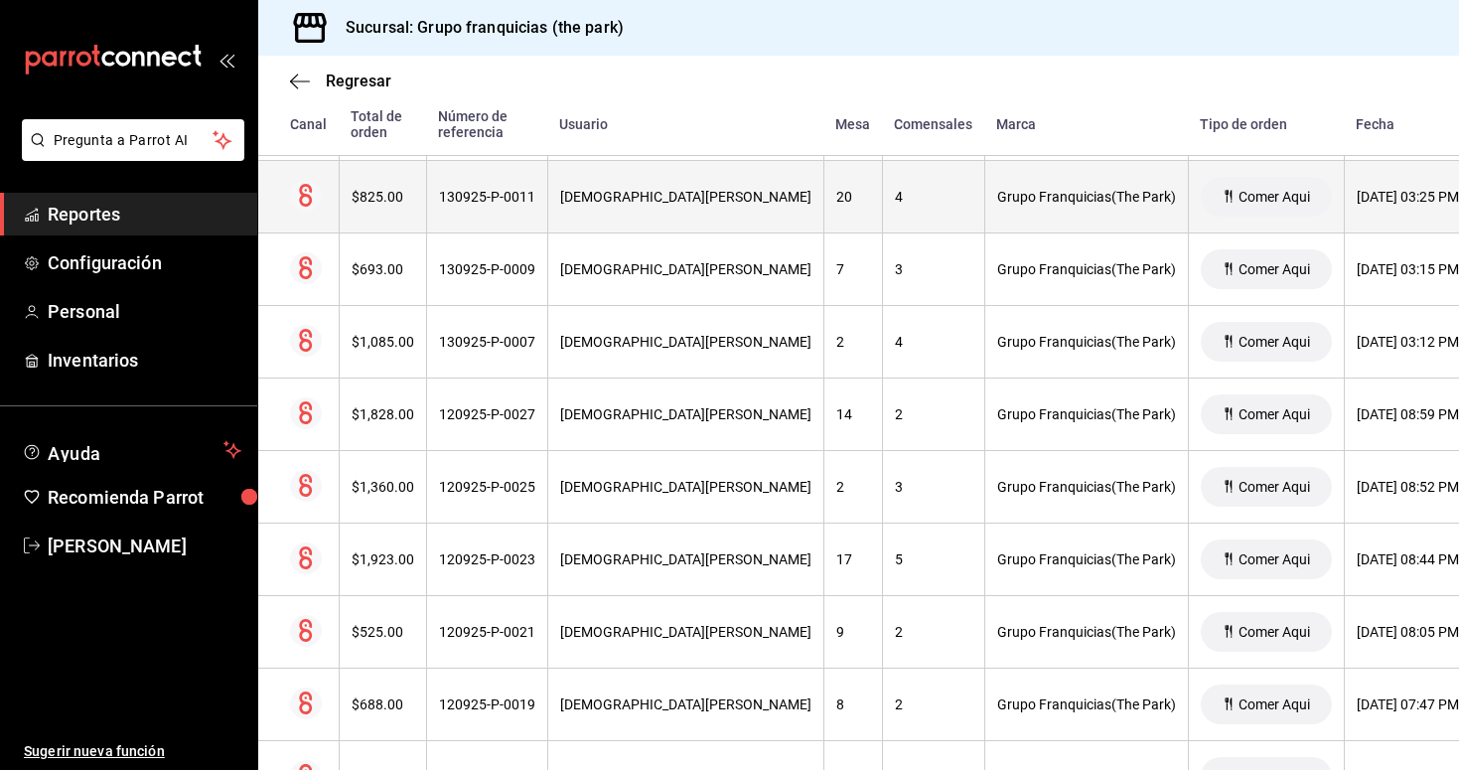
click at [488, 191] on th "130925-P-0011" at bounding box center [486, 197] width 121 height 73
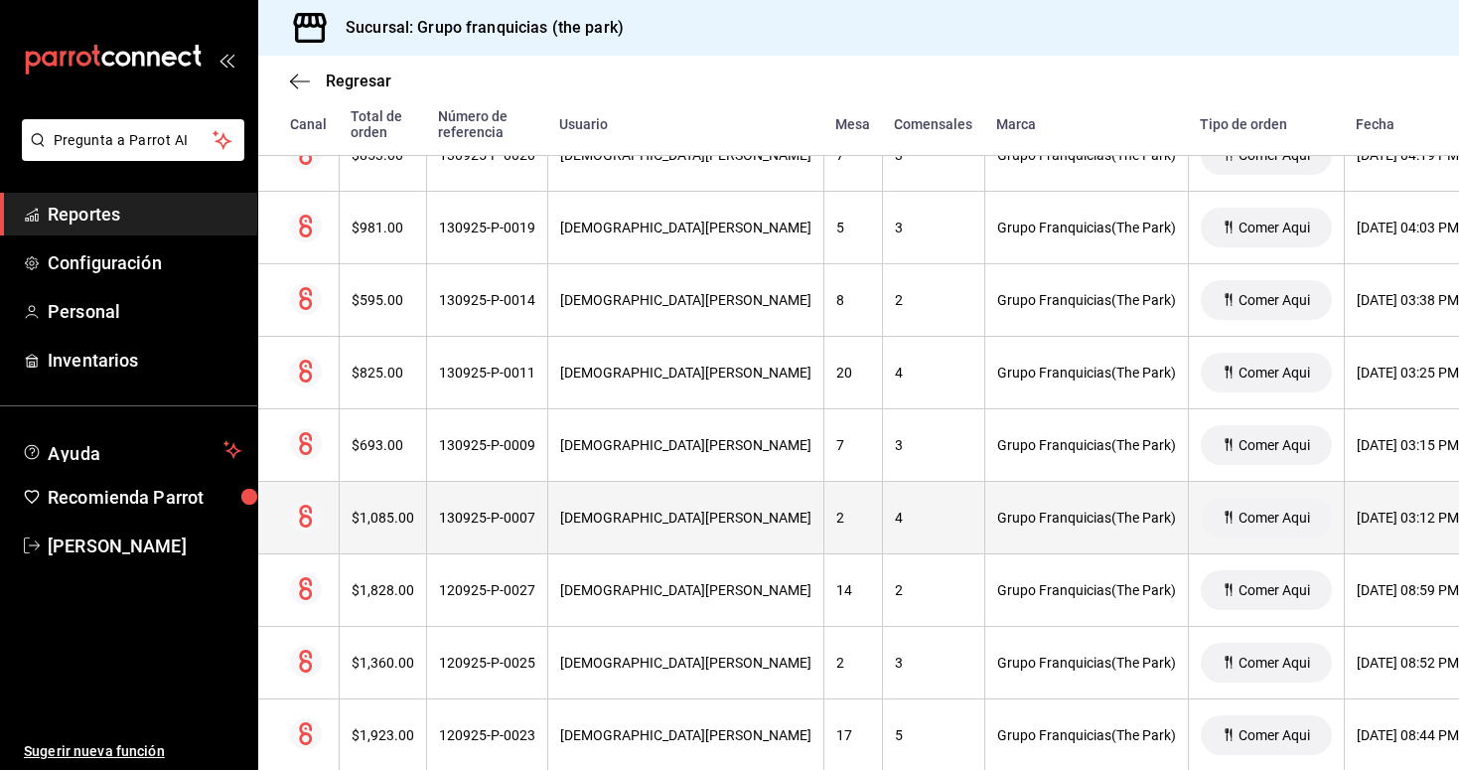
scroll to position [6058, 0]
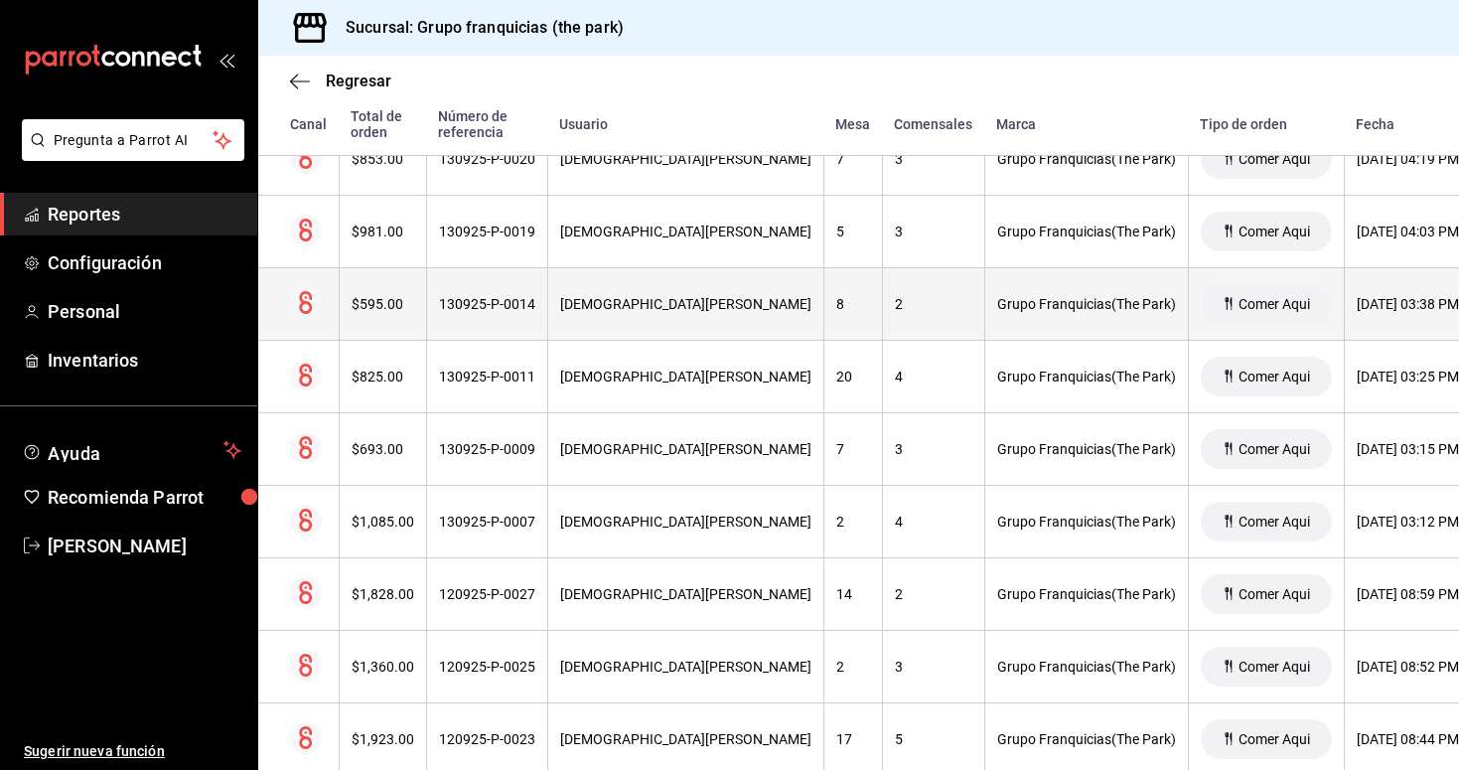
click at [521, 335] on th "130925-P-0014" at bounding box center [486, 304] width 121 height 73
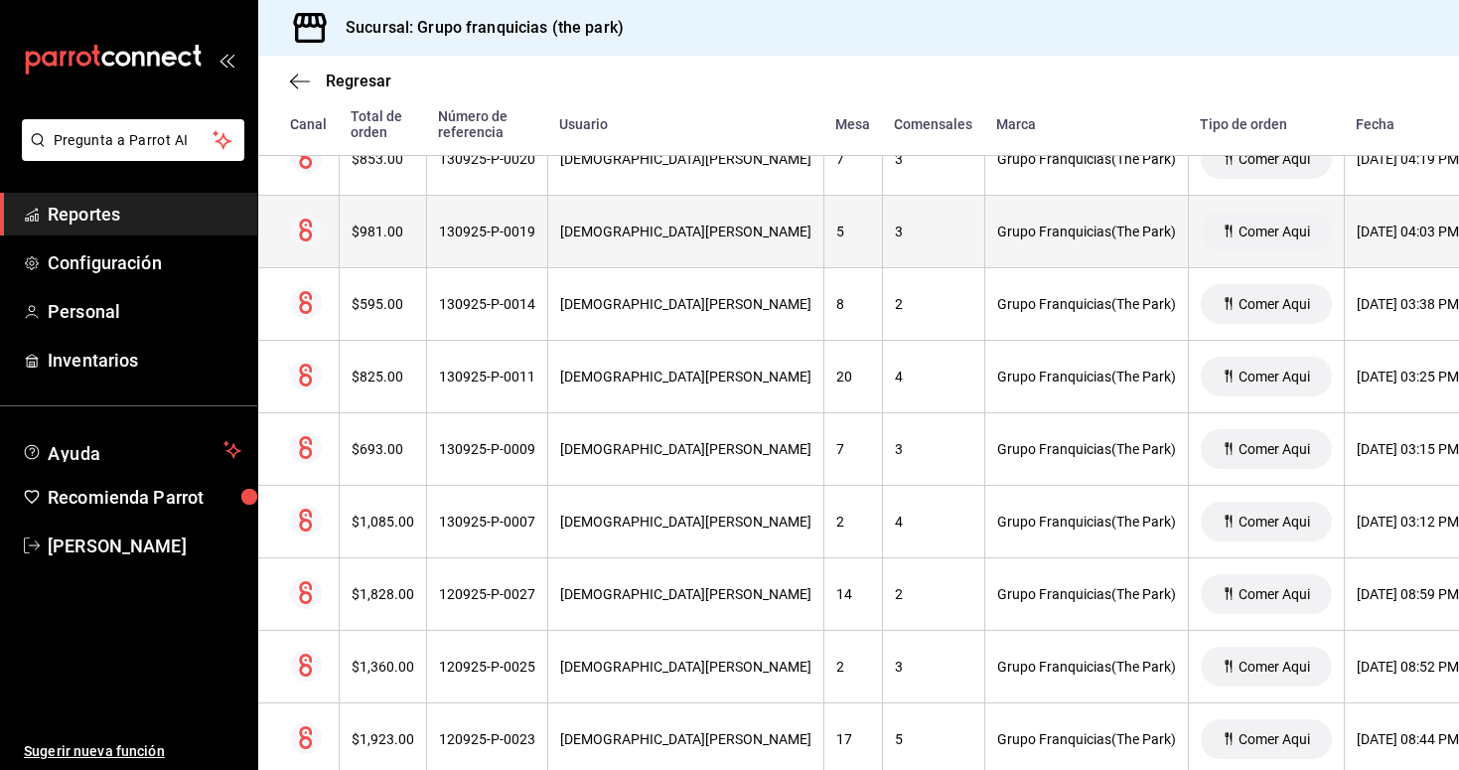
scroll to position [6057, 0]
click at [507, 246] on th "130925-P-0019" at bounding box center [486, 233] width 121 height 73
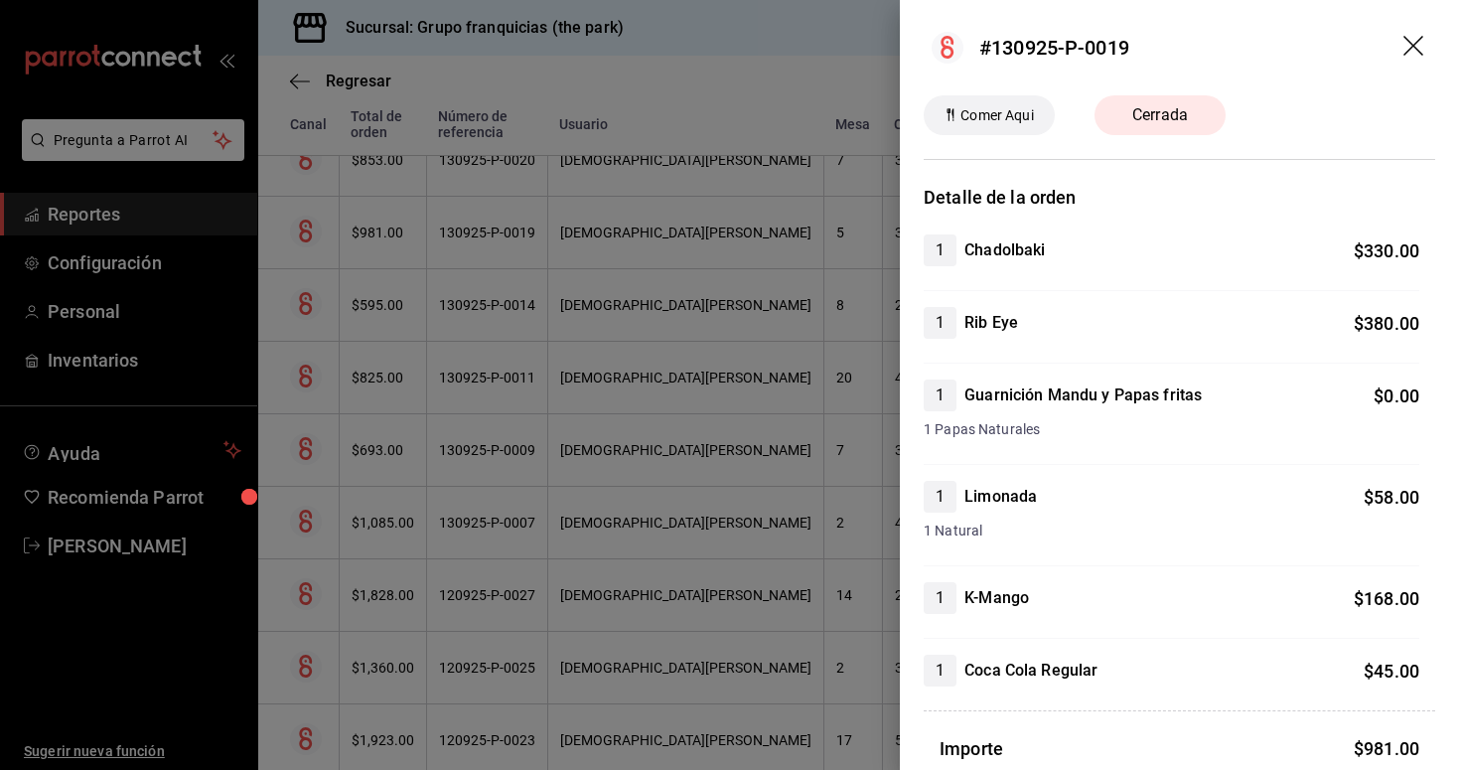
scroll to position [-1, 0]
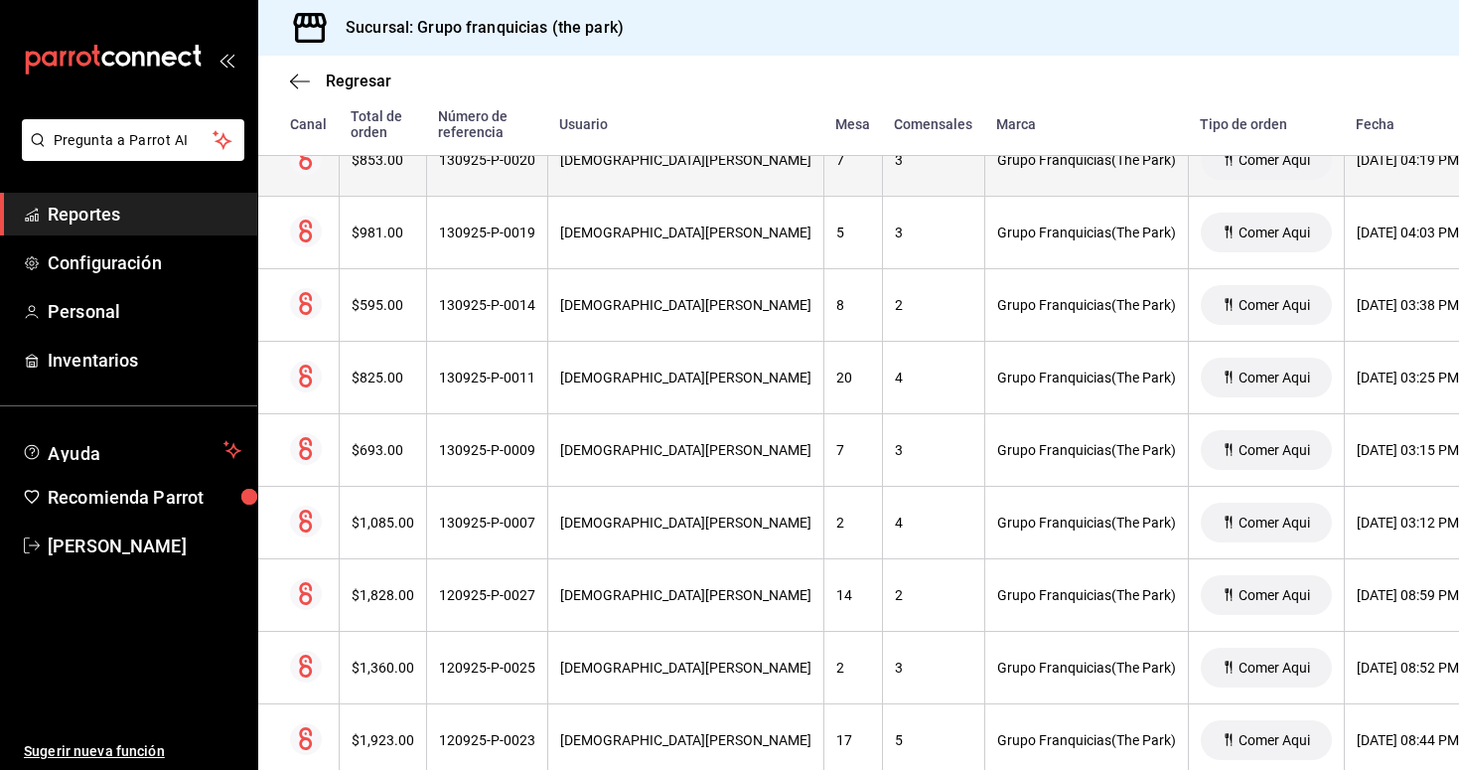
click at [499, 176] on th "130925-P-0020" at bounding box center [486, 160] width 121 height 73
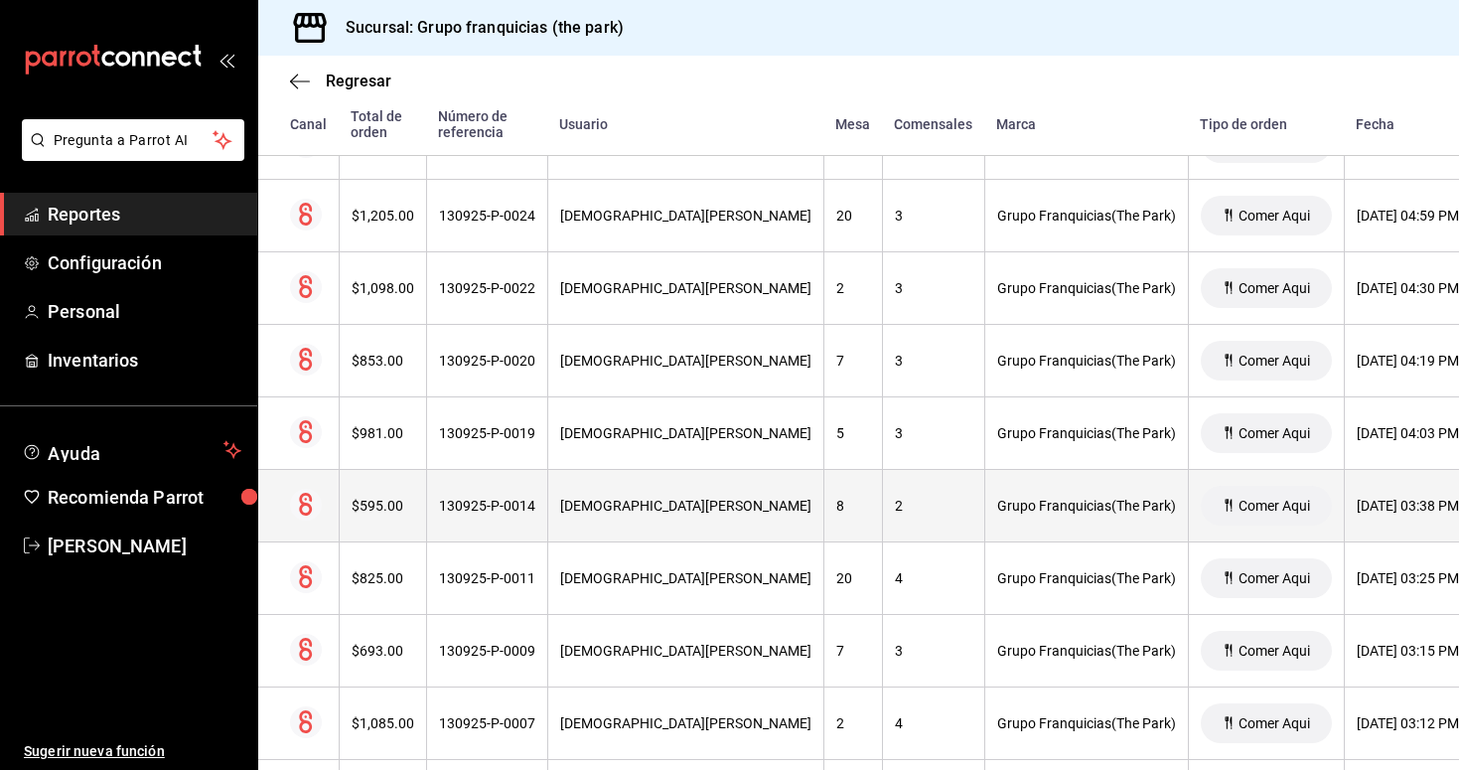
scroll to position [5804, 0]
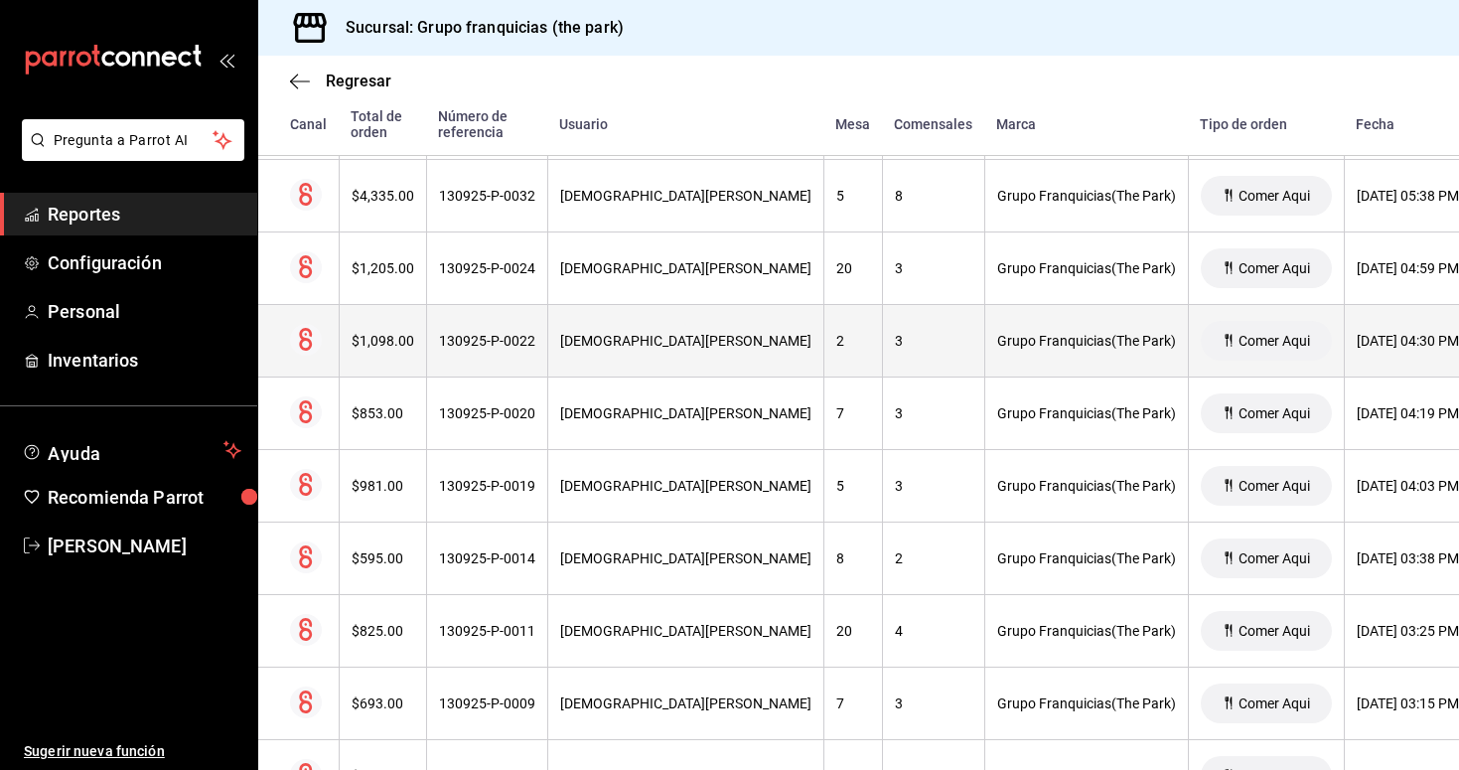
click at [517, 340] on div "130925-P-0022" at bounding box center [487, 341] width 96 height 16
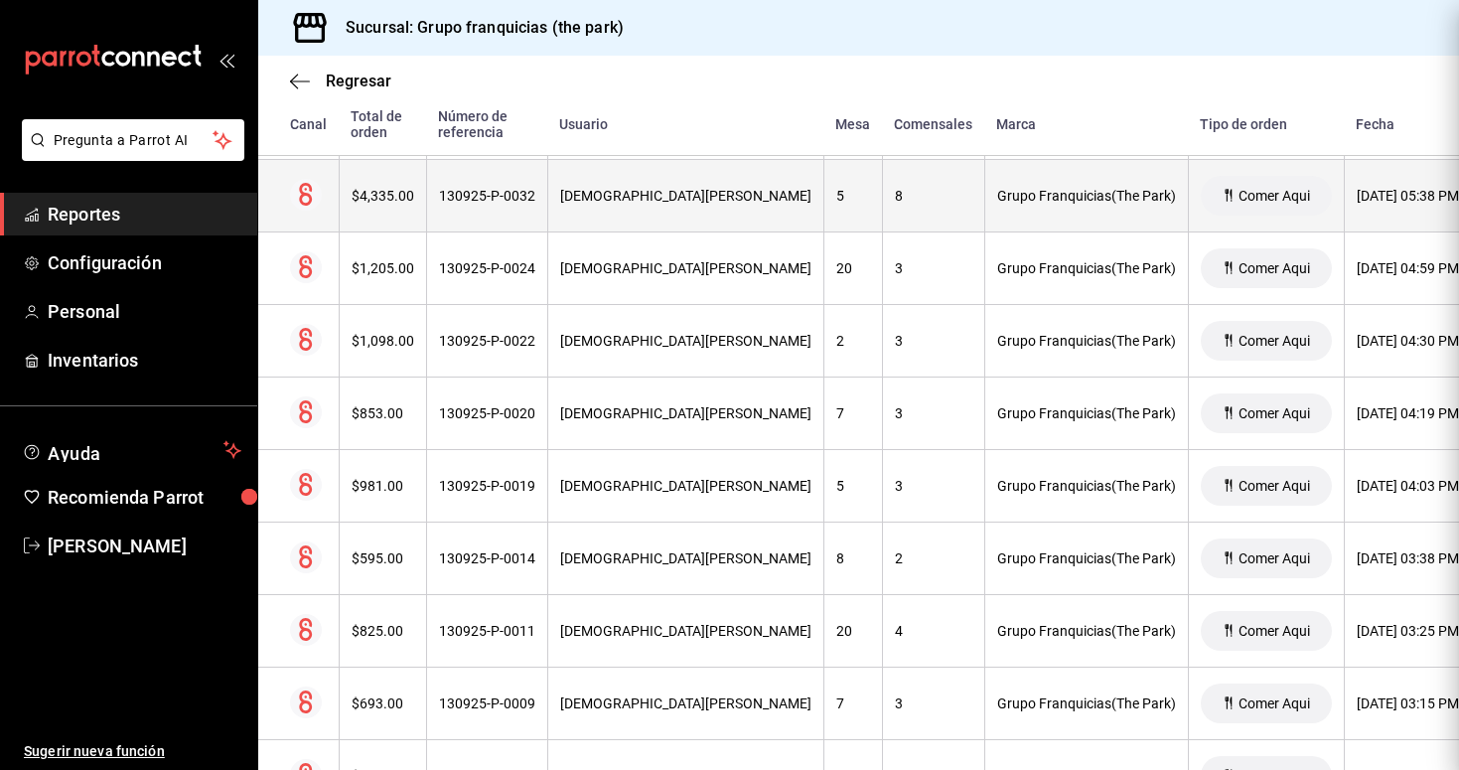
scroll to position [0, 0]
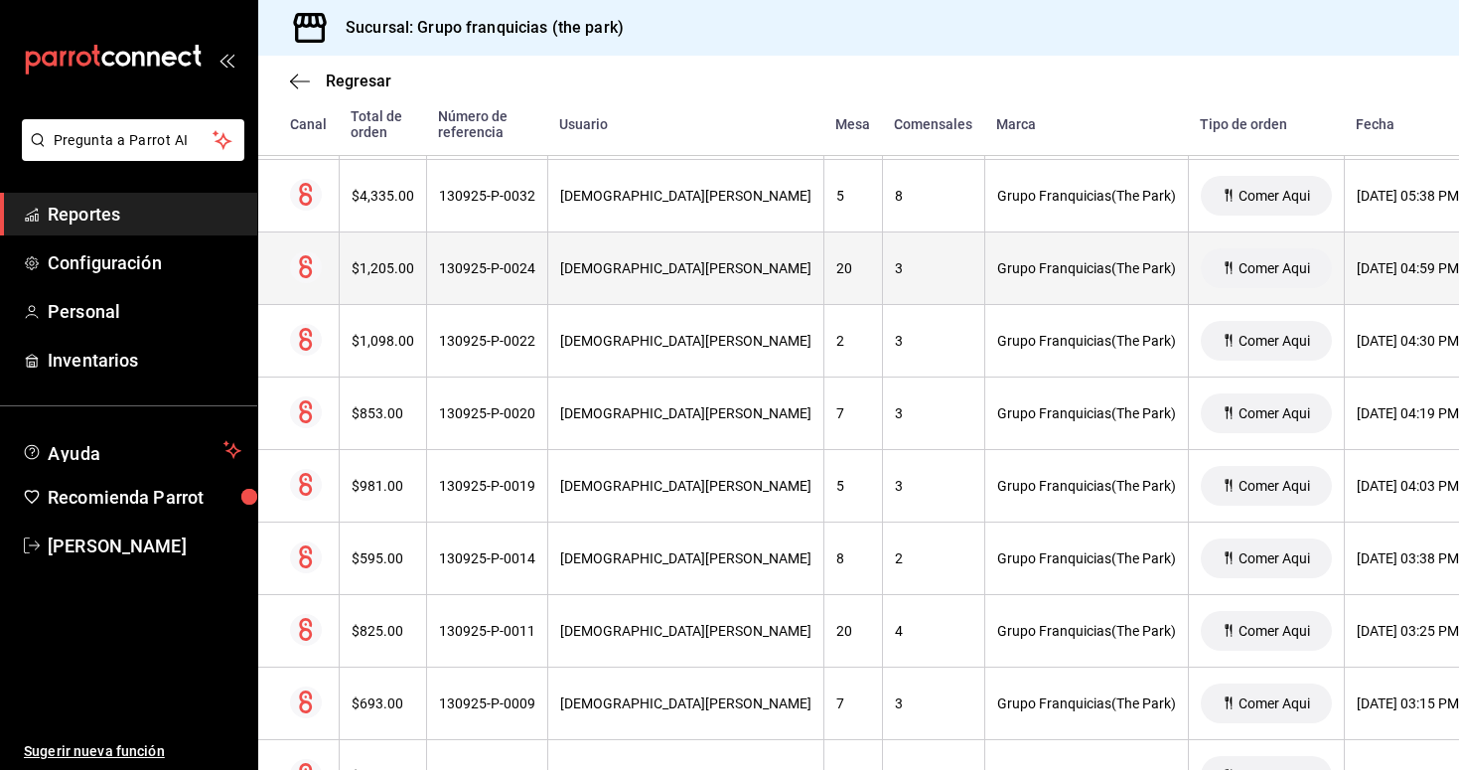
click at [518, 267] on div "130925-P-0024" at bounding box center [487, 268] width 96 height 16
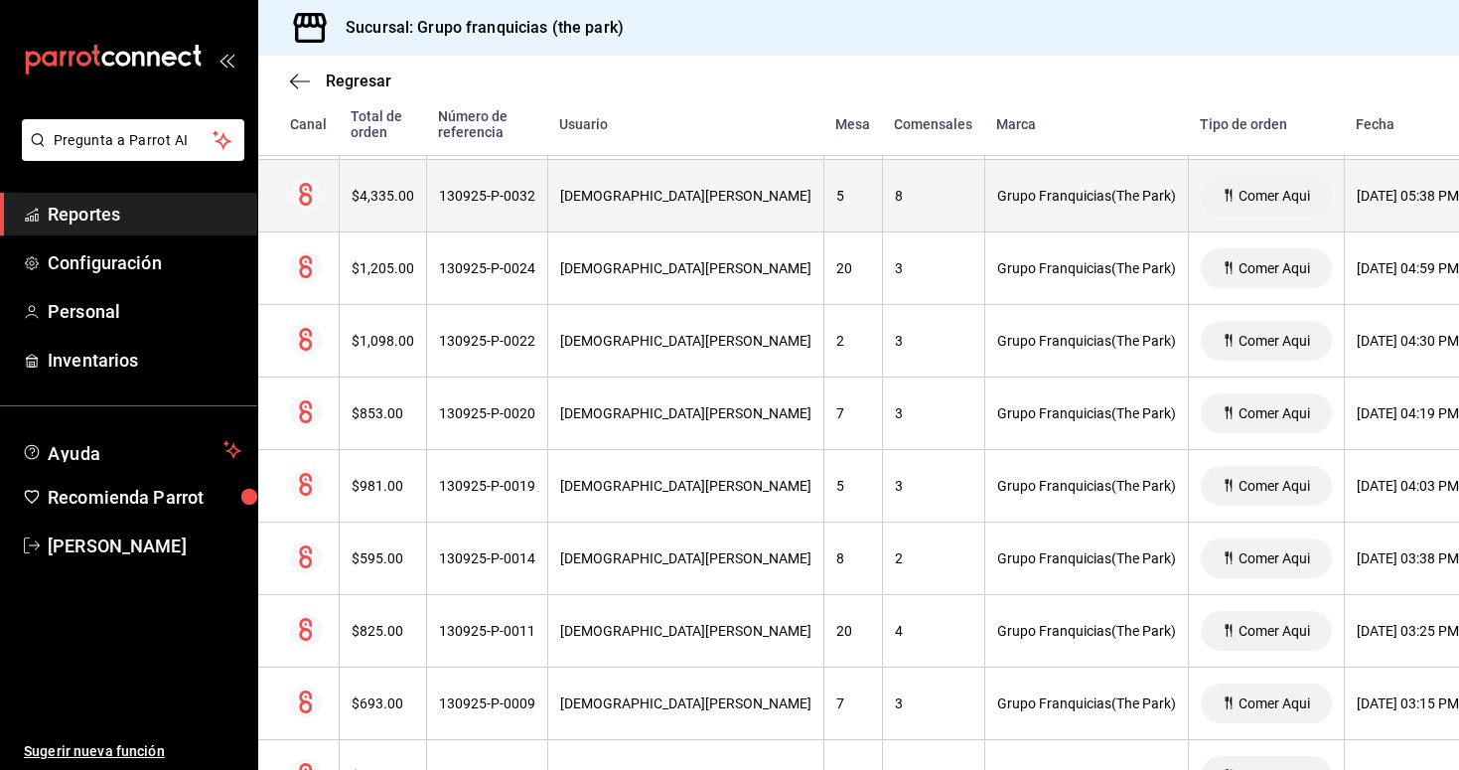
click at [474, 196] on div "130925-P-0032" at bounding box center [487, 196] width 96 height 16
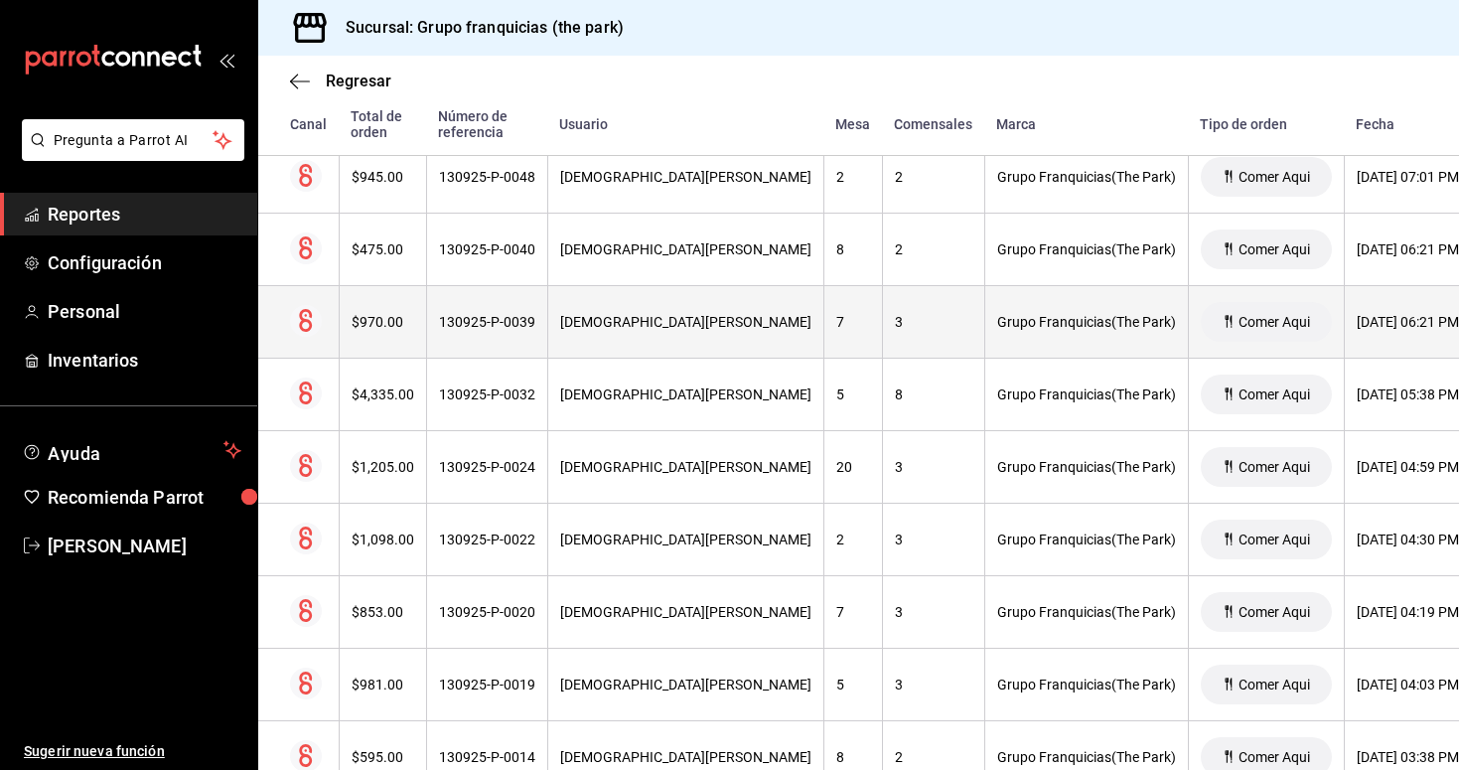
scroll to position [5601, 0]
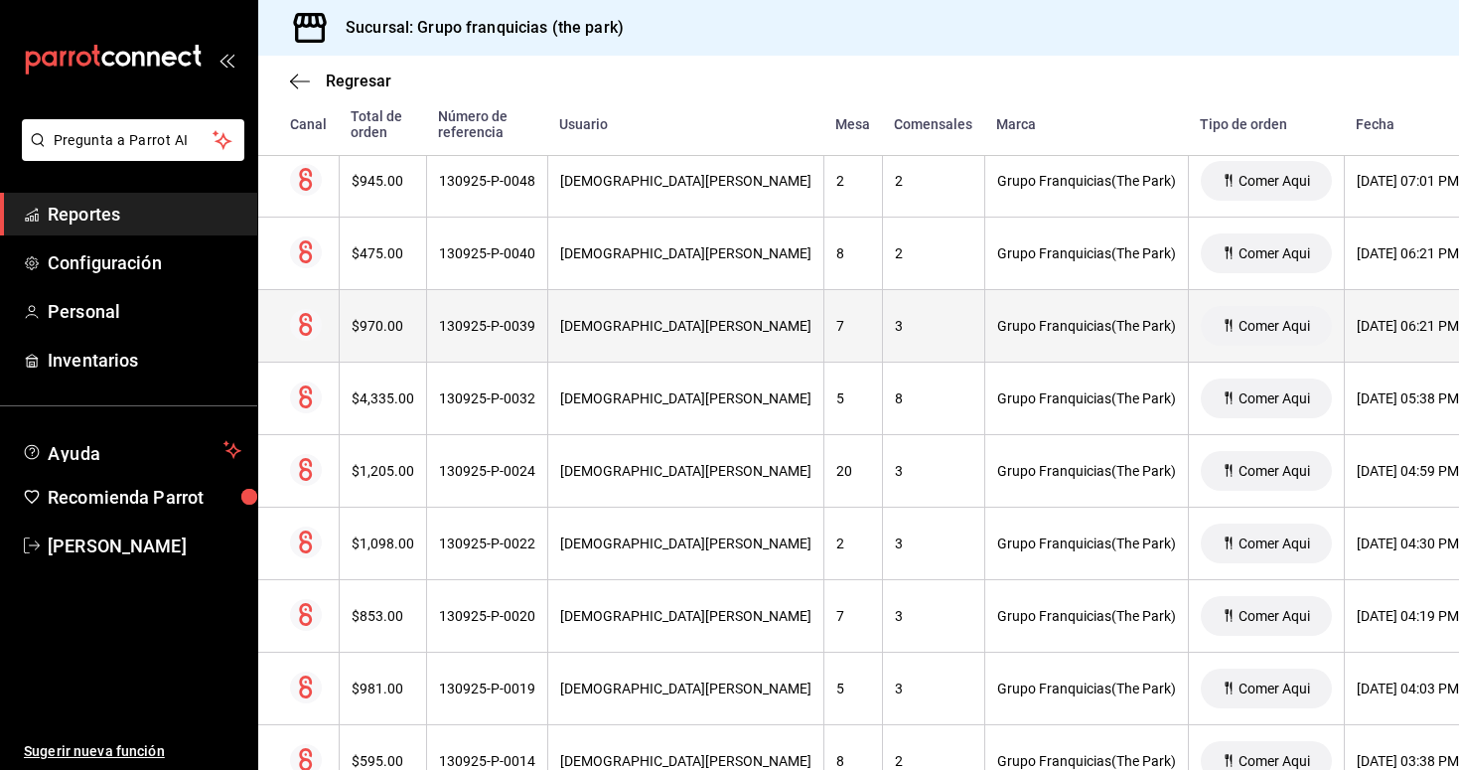
click at [616, 320] on div "[DEMOGRAPHIC_DATA][PERSON_NAME]" at bounding box center [685, 326] width 251 height 16
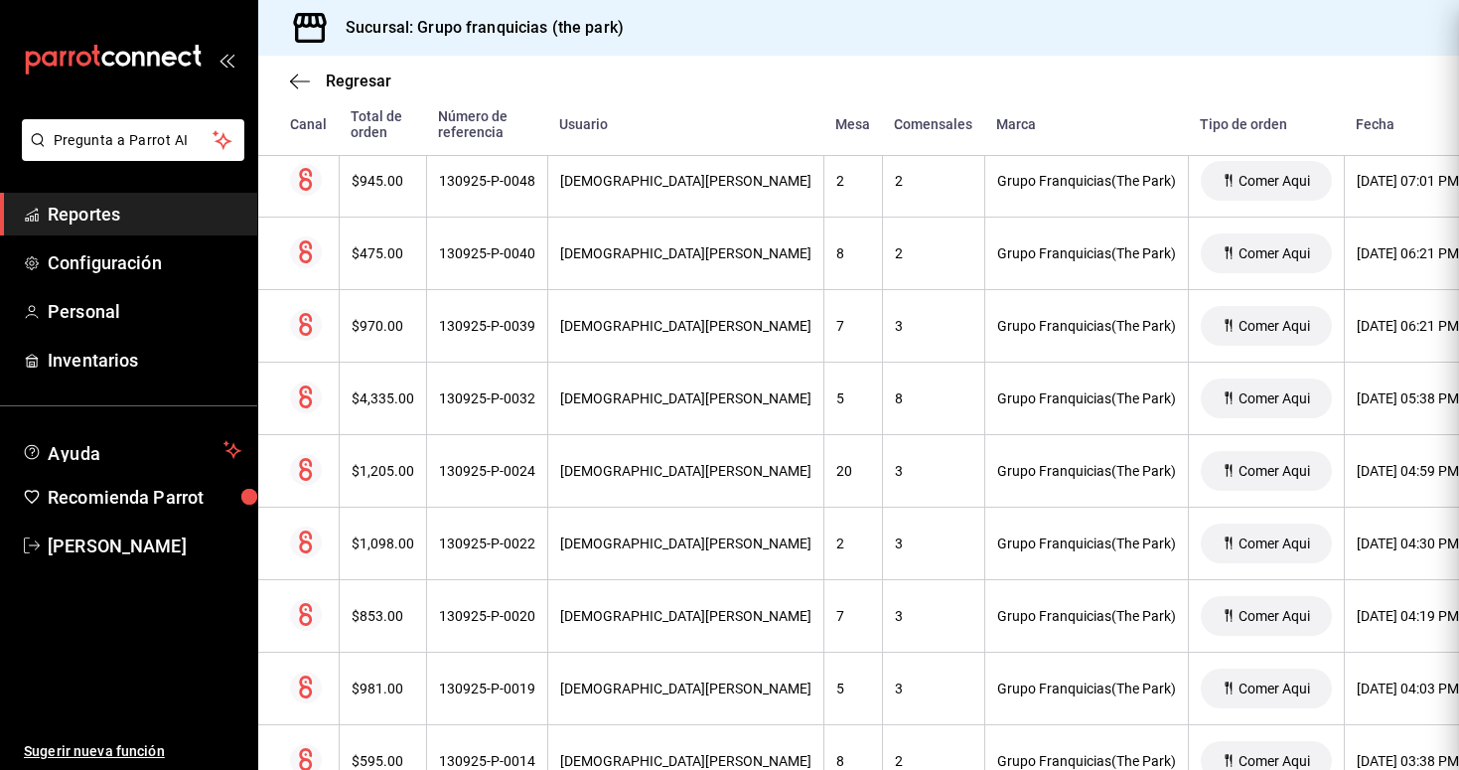
scroll to position [0, 0]
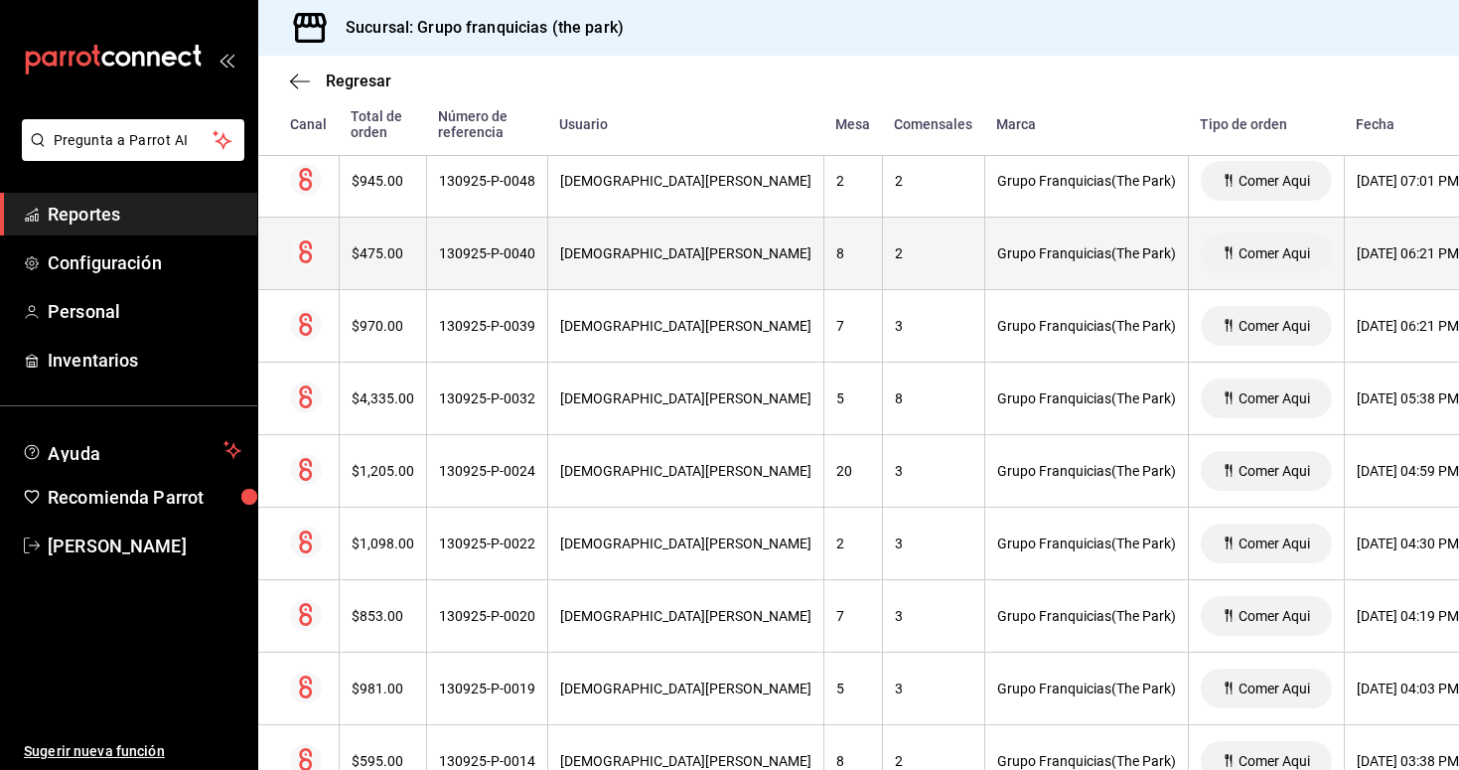
click at [501, 265] on th "130925-P-0040" at bounding box center [486, 254] width 121 height 73
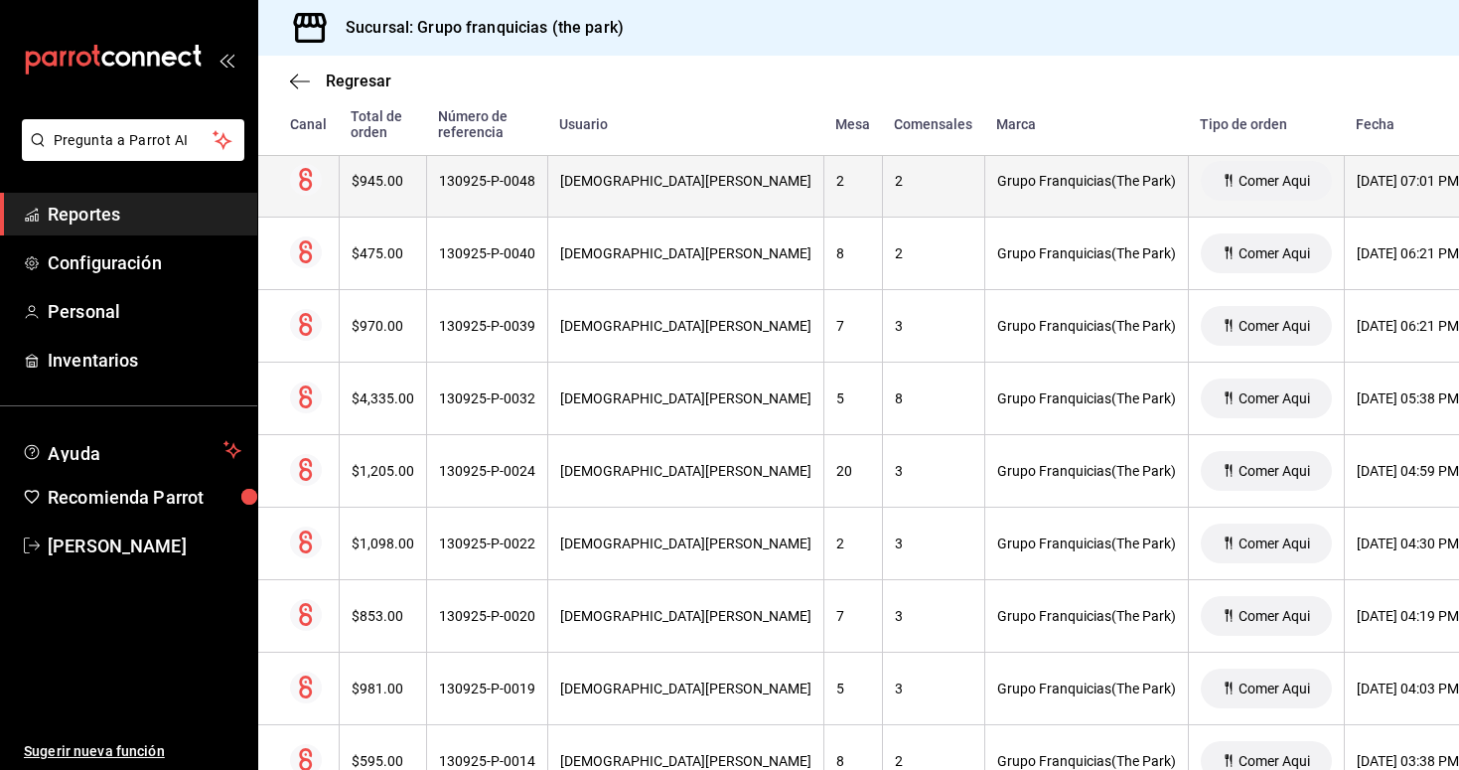
click at [473, 186] on div "130925-P-0048" at bounding box center [487, 181] width 96 height 16
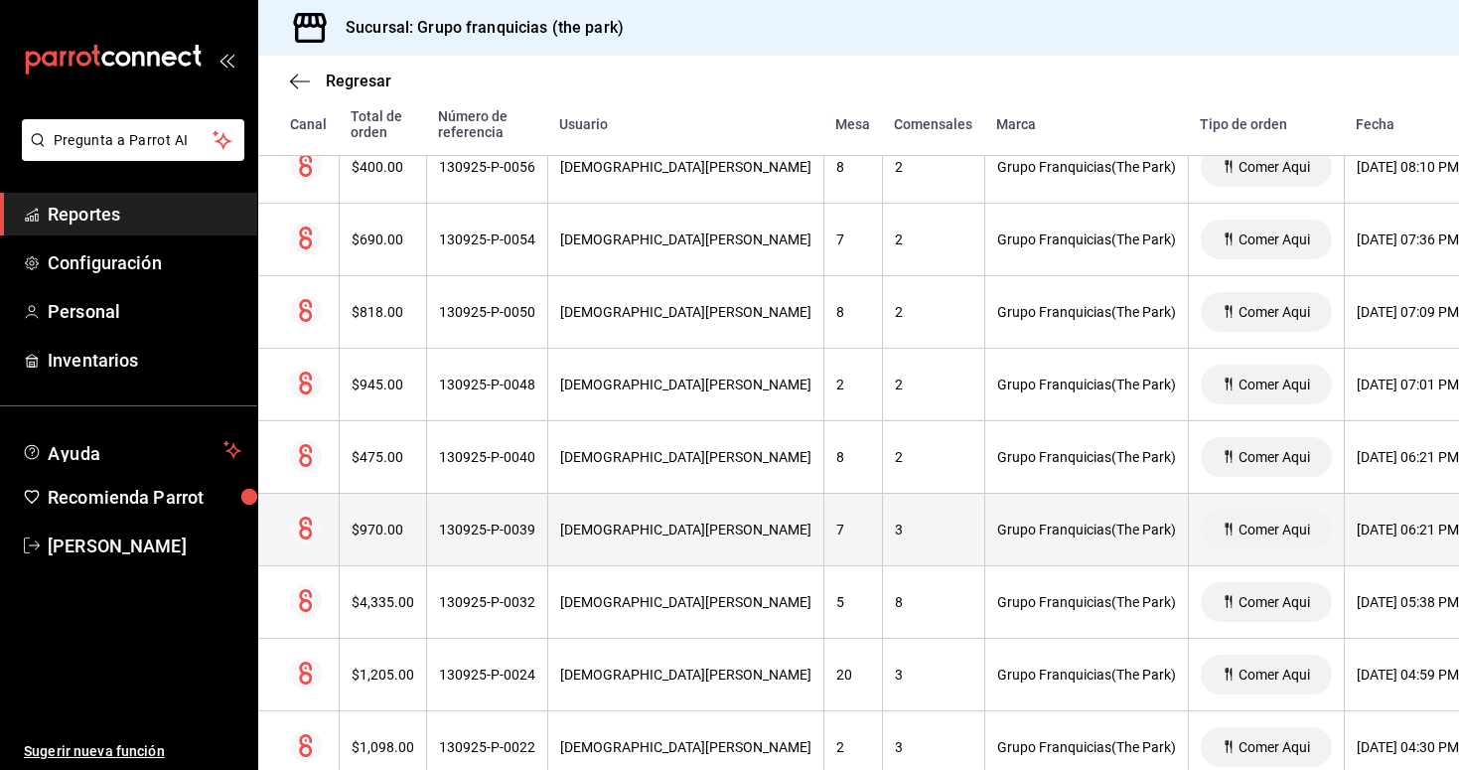
scroll to position [5395, 0]
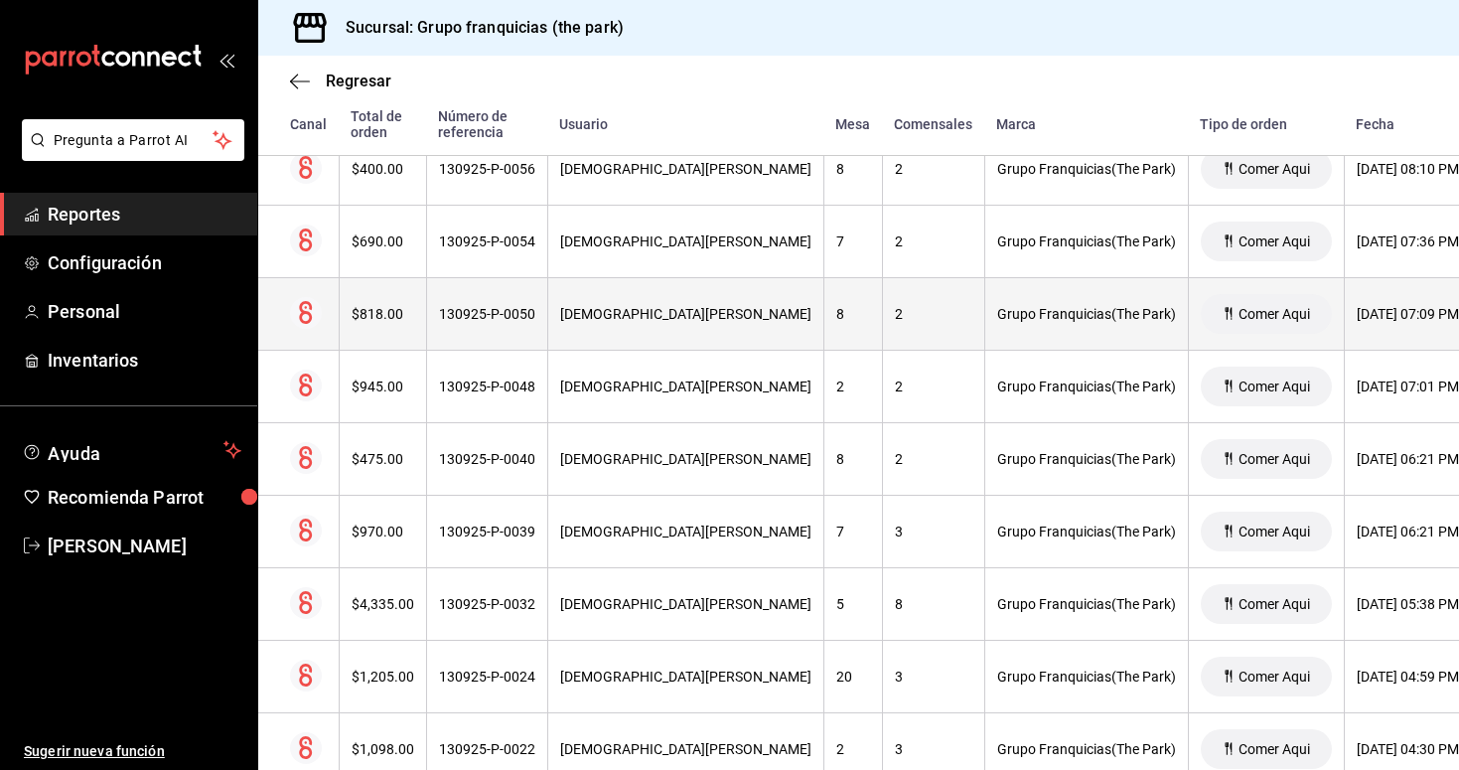
click at [628, 321] on div "[DEMOGRAPHIC_DATA][PERSON_NAME]" at bounding box center [685, 314] width 251 height 16
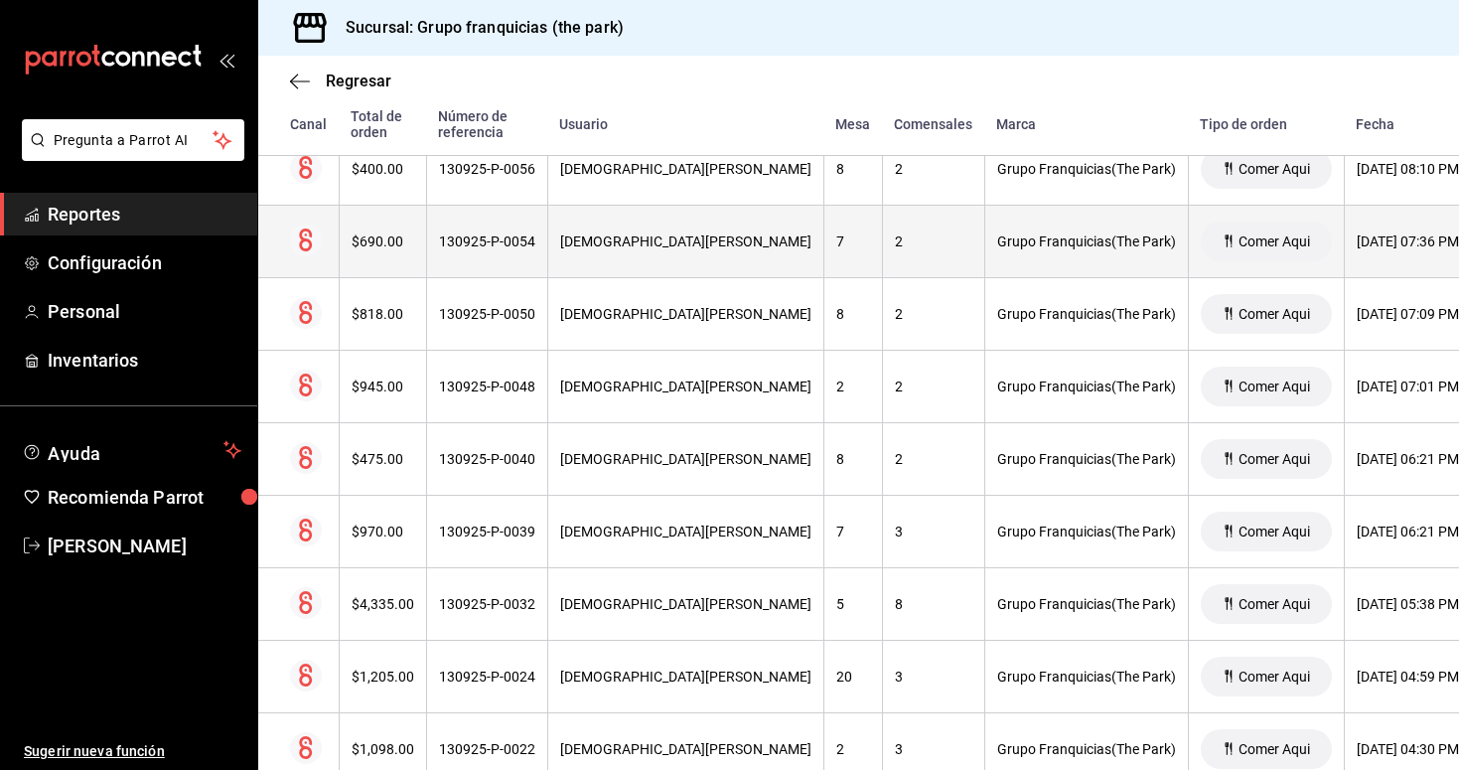
click at [500, 249] on th "130925-P-0054" at bounding box center [486, 242] width 121 height 73
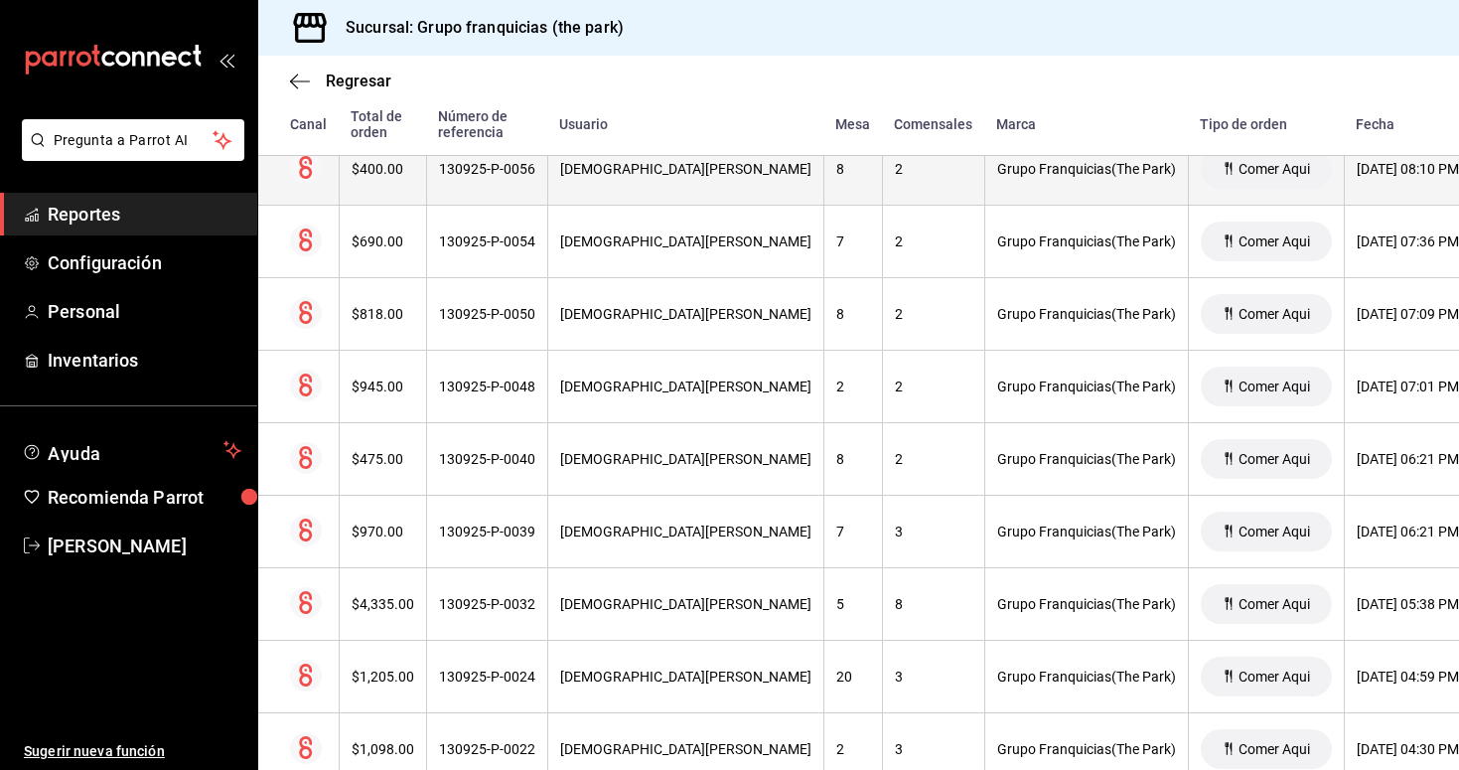
click at [584, 172] on div "[DEMOGRAPHIC_DATA][PERSON_NAME]" at bounding box center [685, 169] width 251 height 16
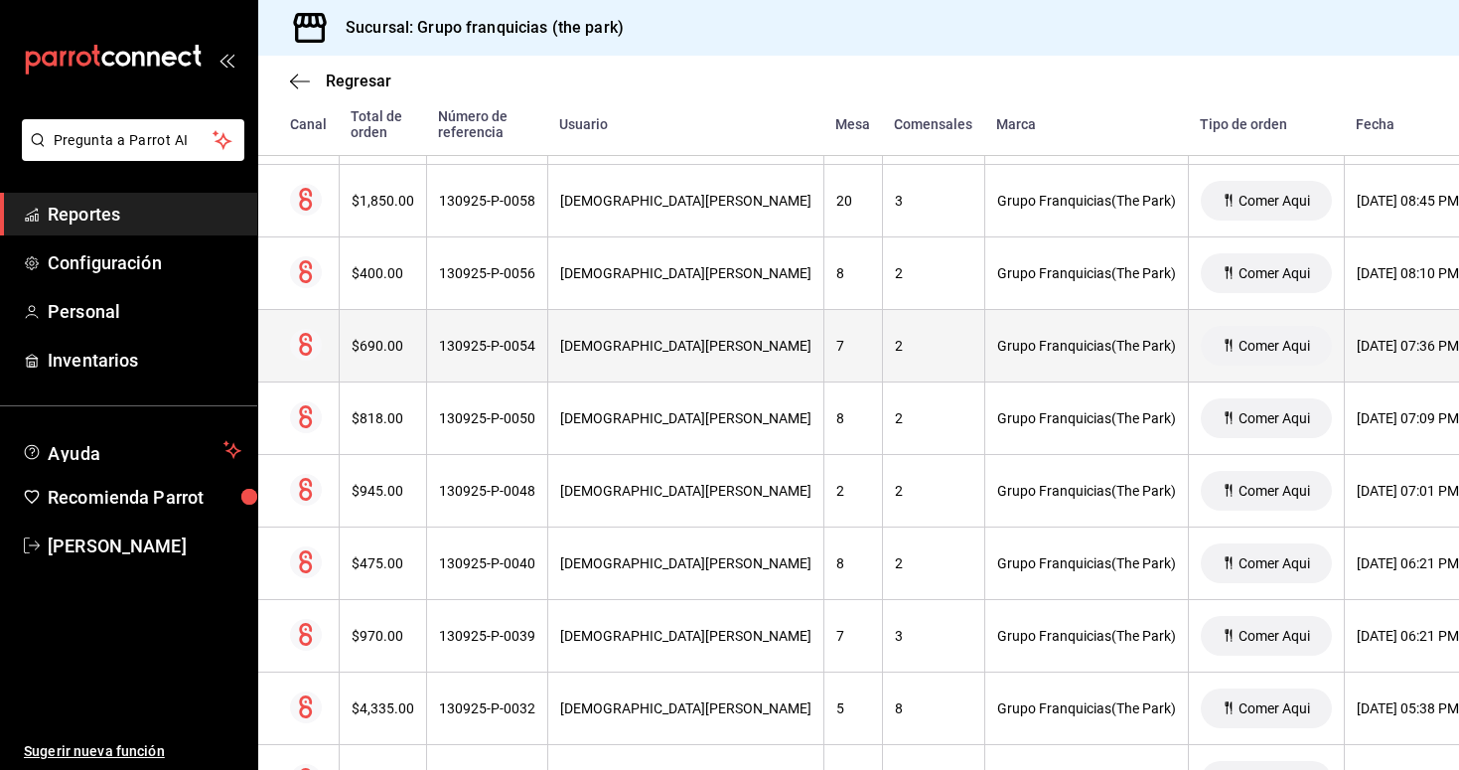
scroll to position [5246, 0]
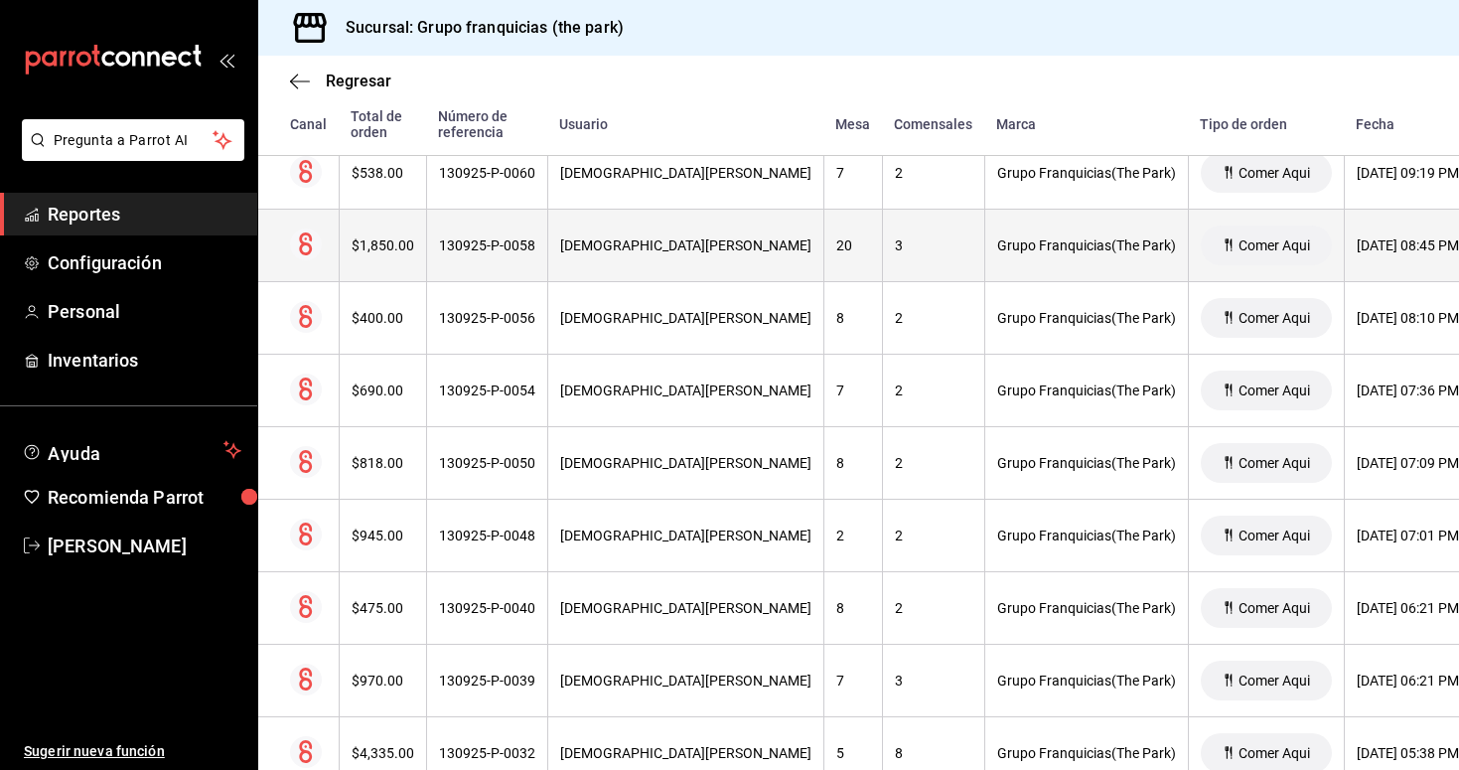
click at [619, 257] on th "[DEMOGRAPHIC_DATA][PERSON_NAME]" at bounding box center [685, 246] width 276 height 73
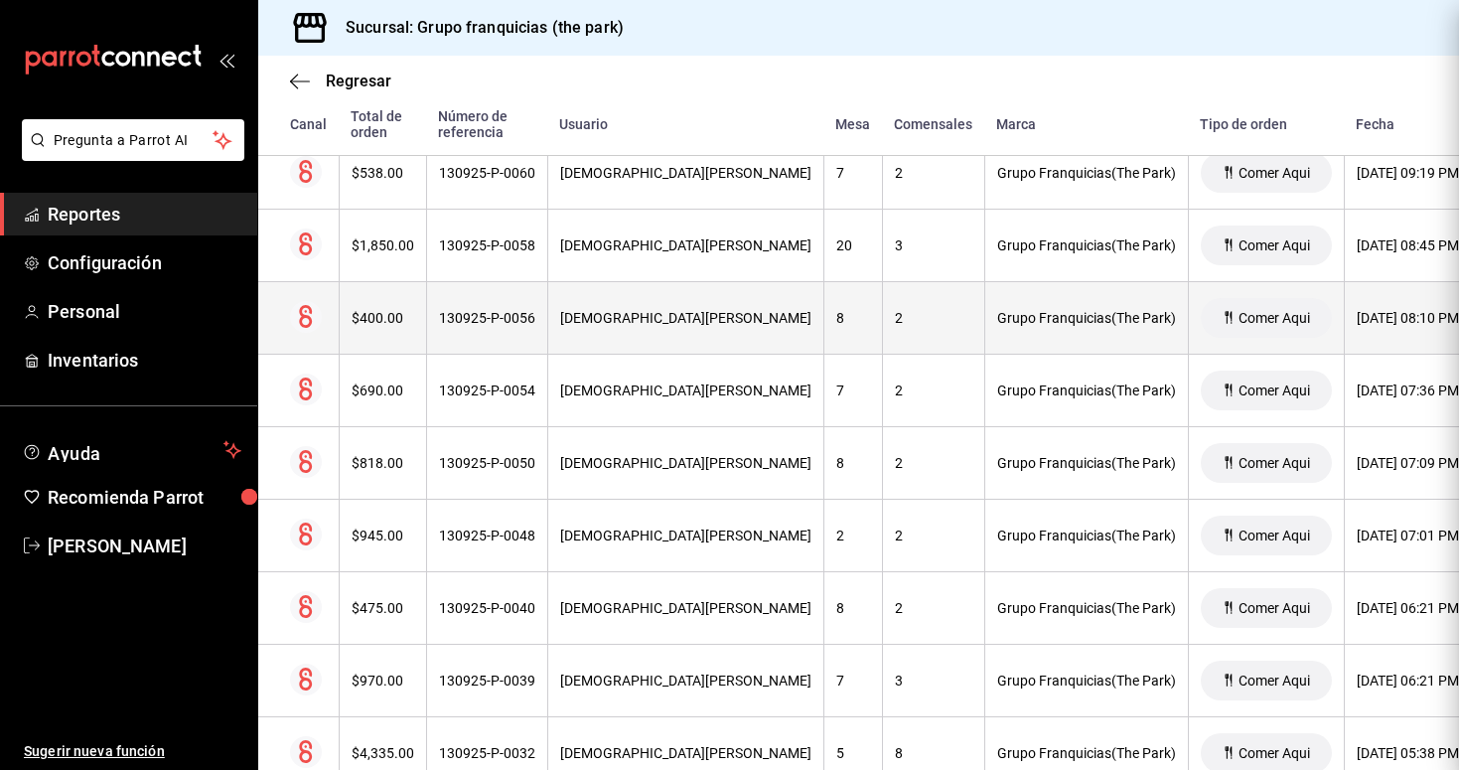
scroll to position [0, 0]
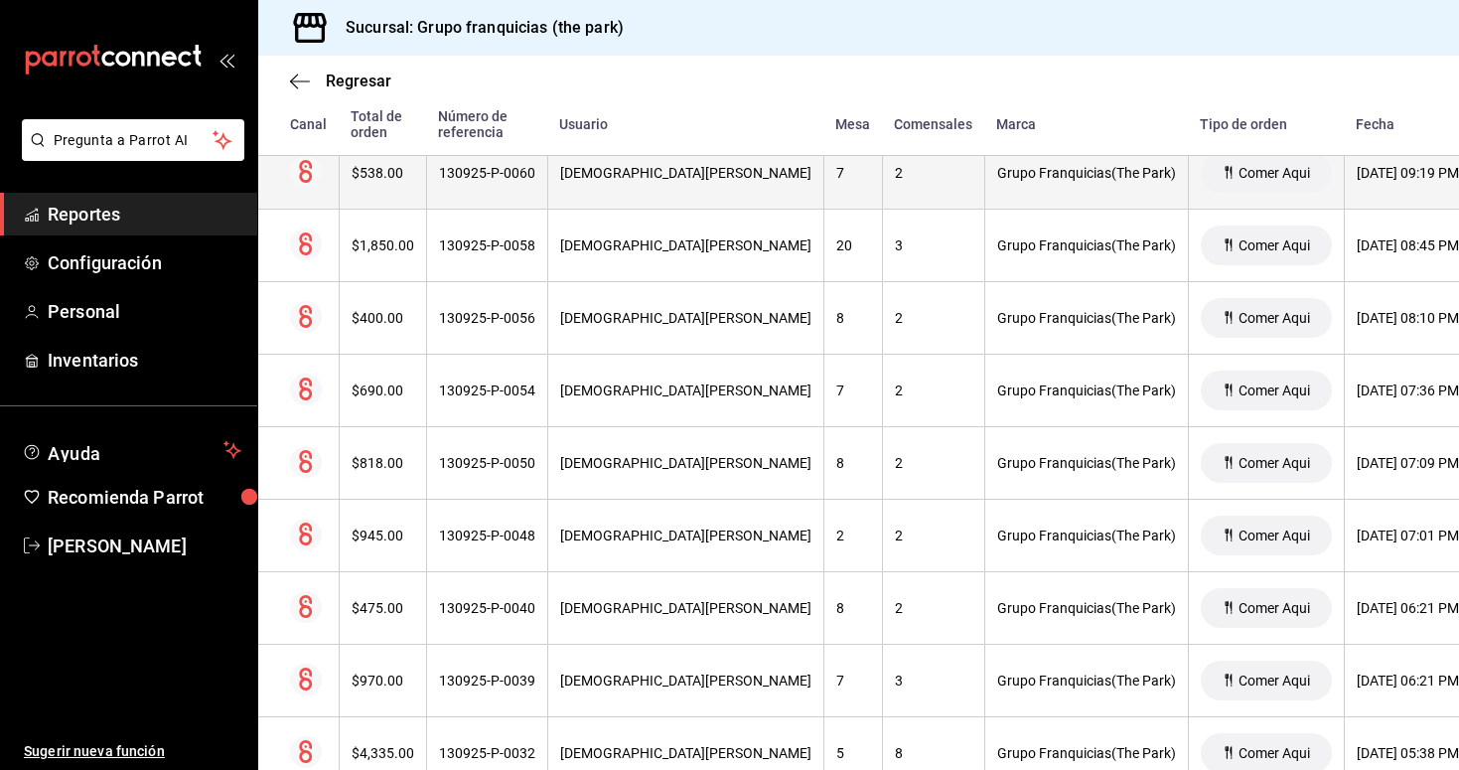
click at [496, 180] on div "130925-P-0060" at bounding box center [487, 173] width 96 height 16
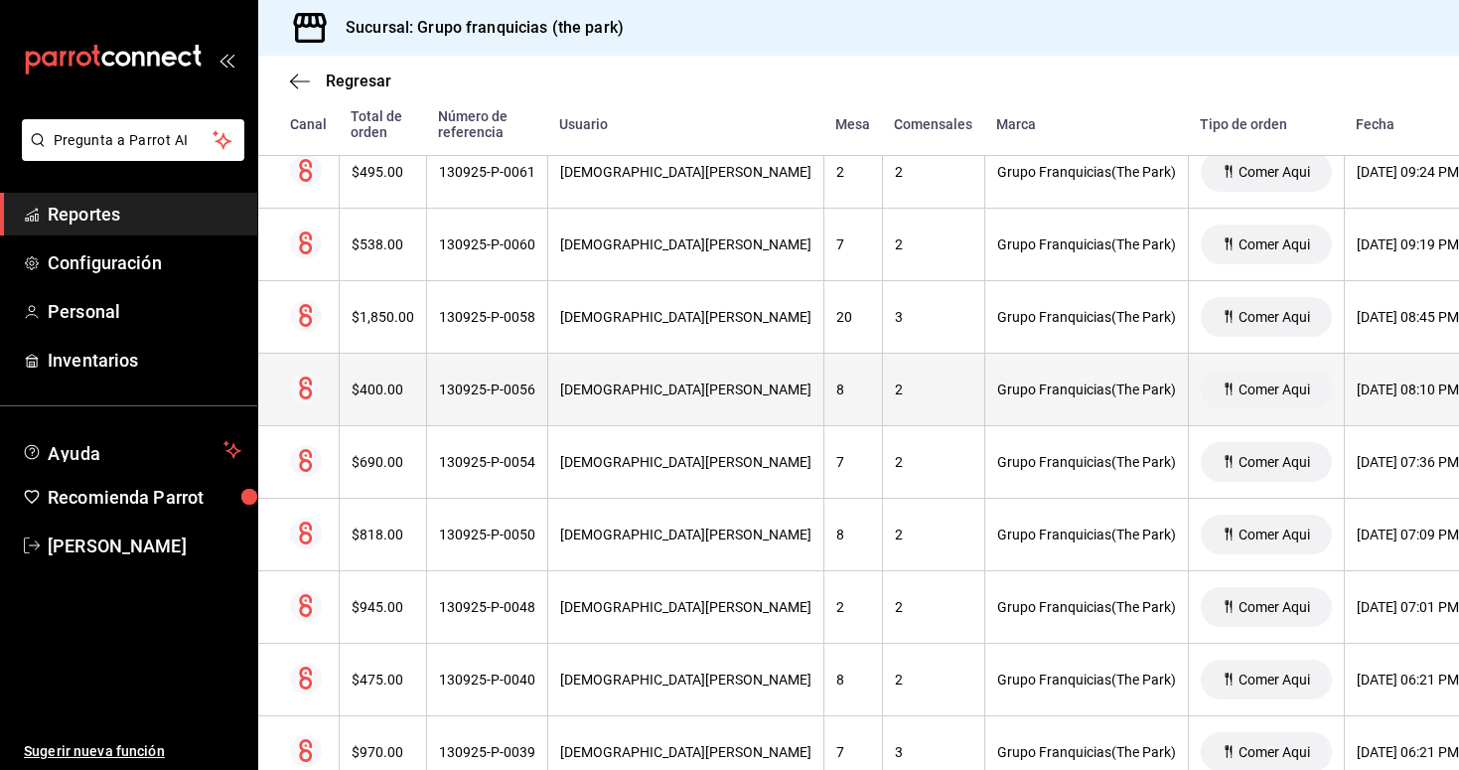
scroll to position [5134, 0]
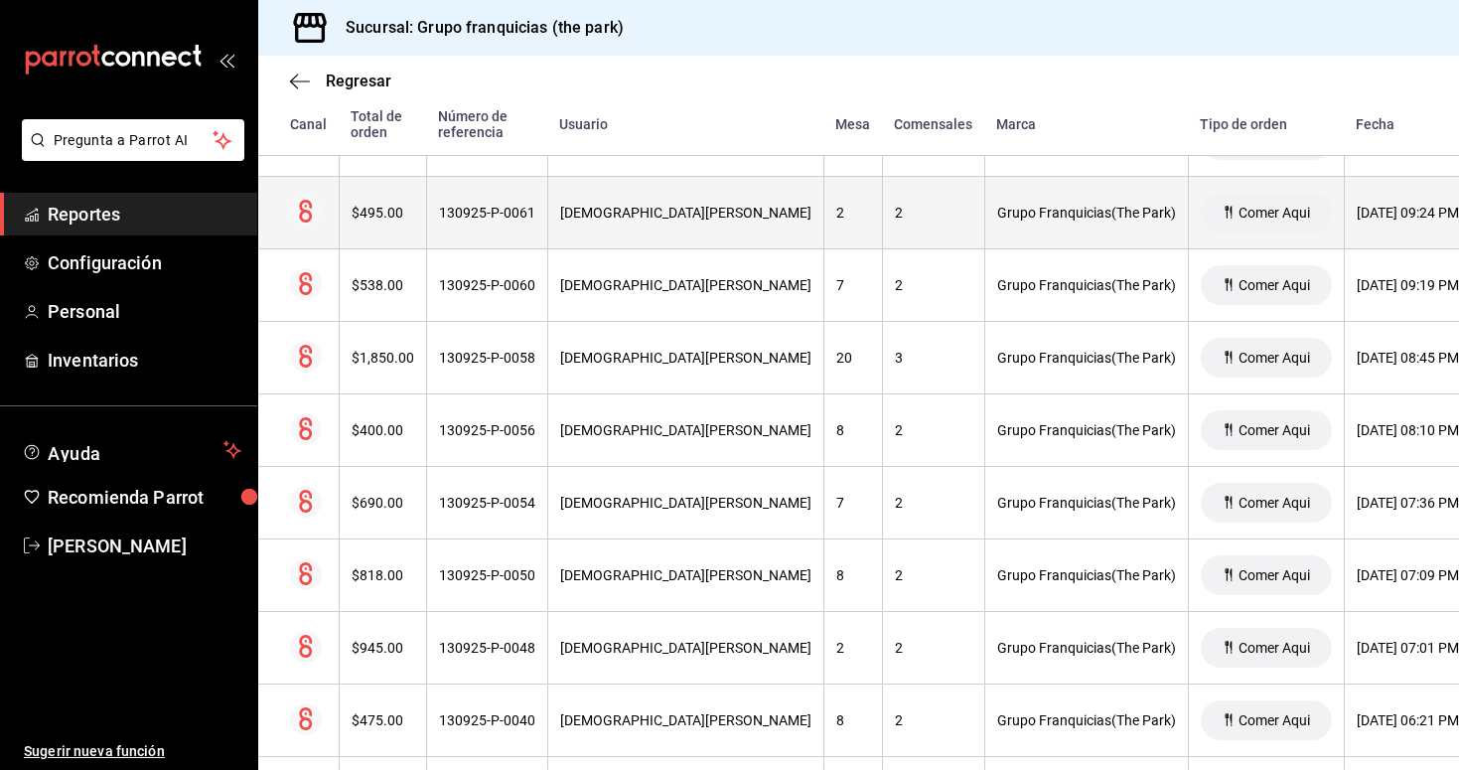
click at [589, 220] on div "[DEMOGRAPHIC_DATA][PERSON_NAME]" at bounding box center [685, 213] width 251 height 16
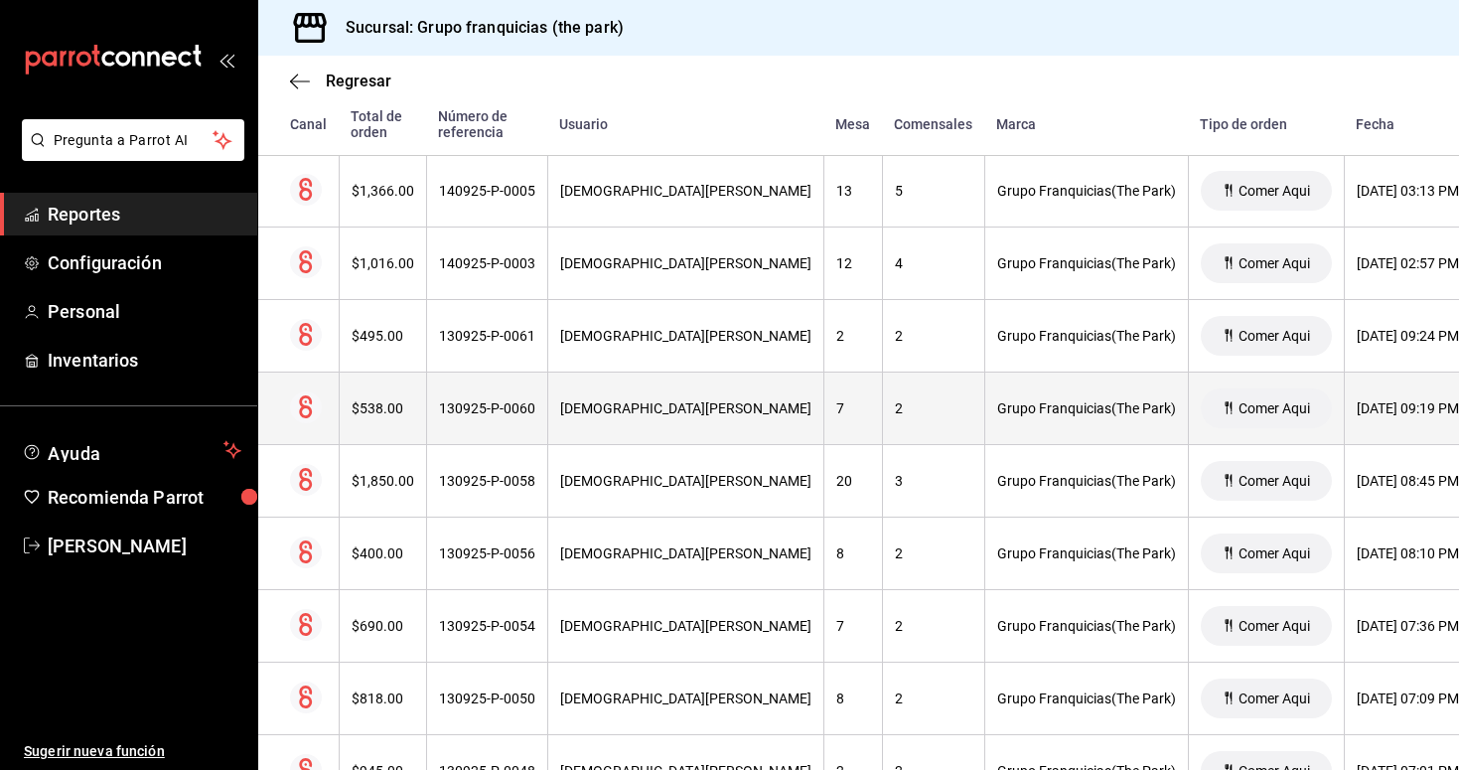
scroll to position [5001, 0]
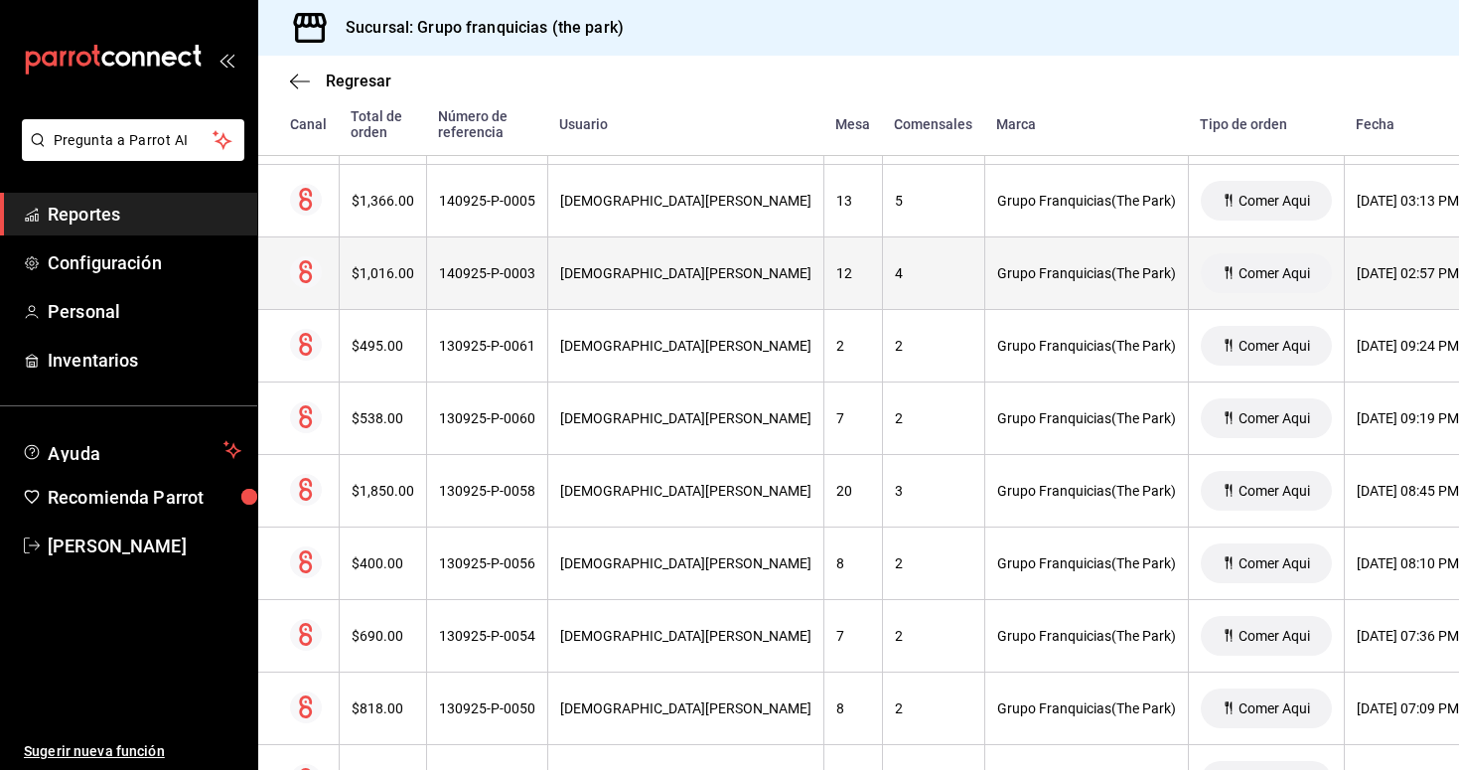
click at [576, 289] on th "[DEMOGRAPHIC_DATA][PERSON_NAME]" at bounding box center [685, 273] width 276 height 73
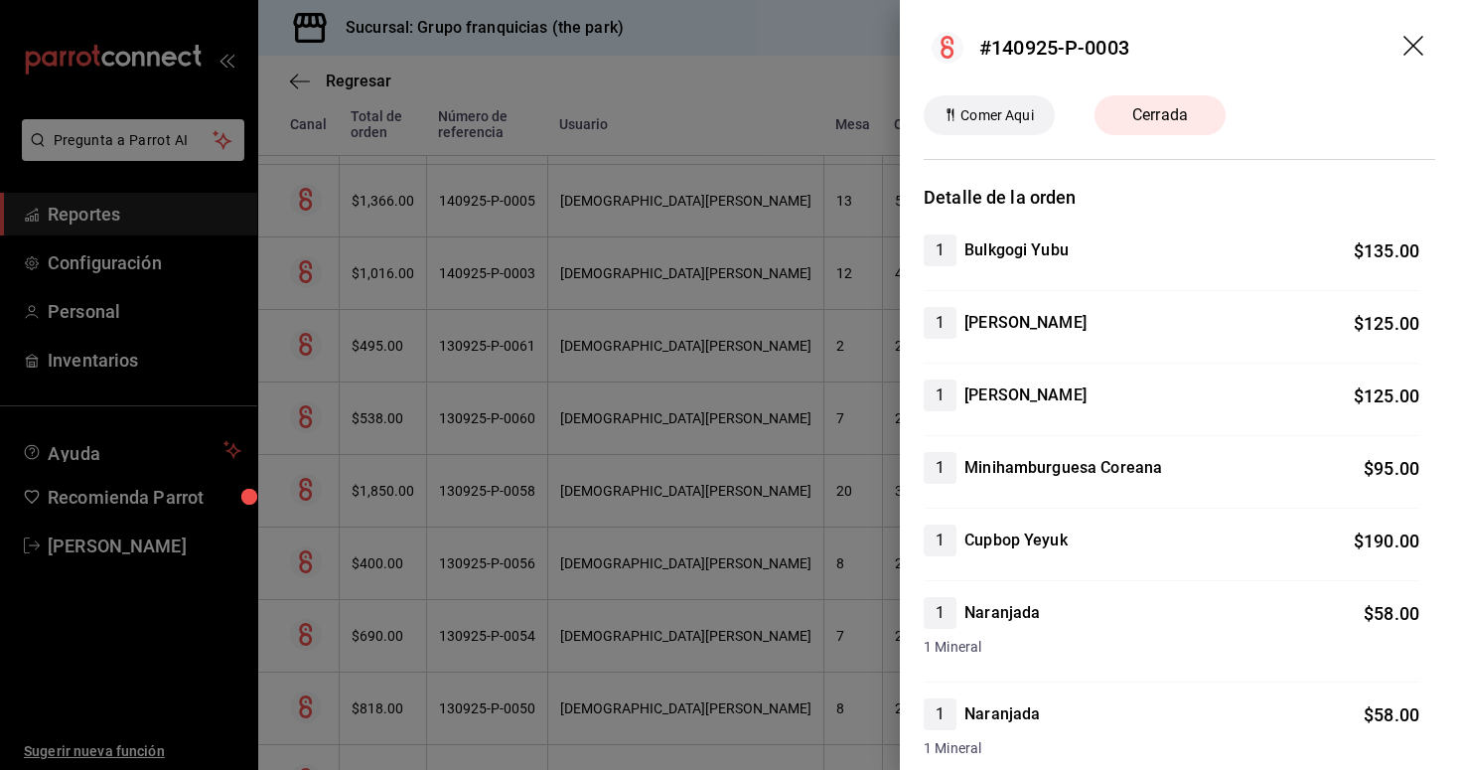
scroll to position [0, 0]
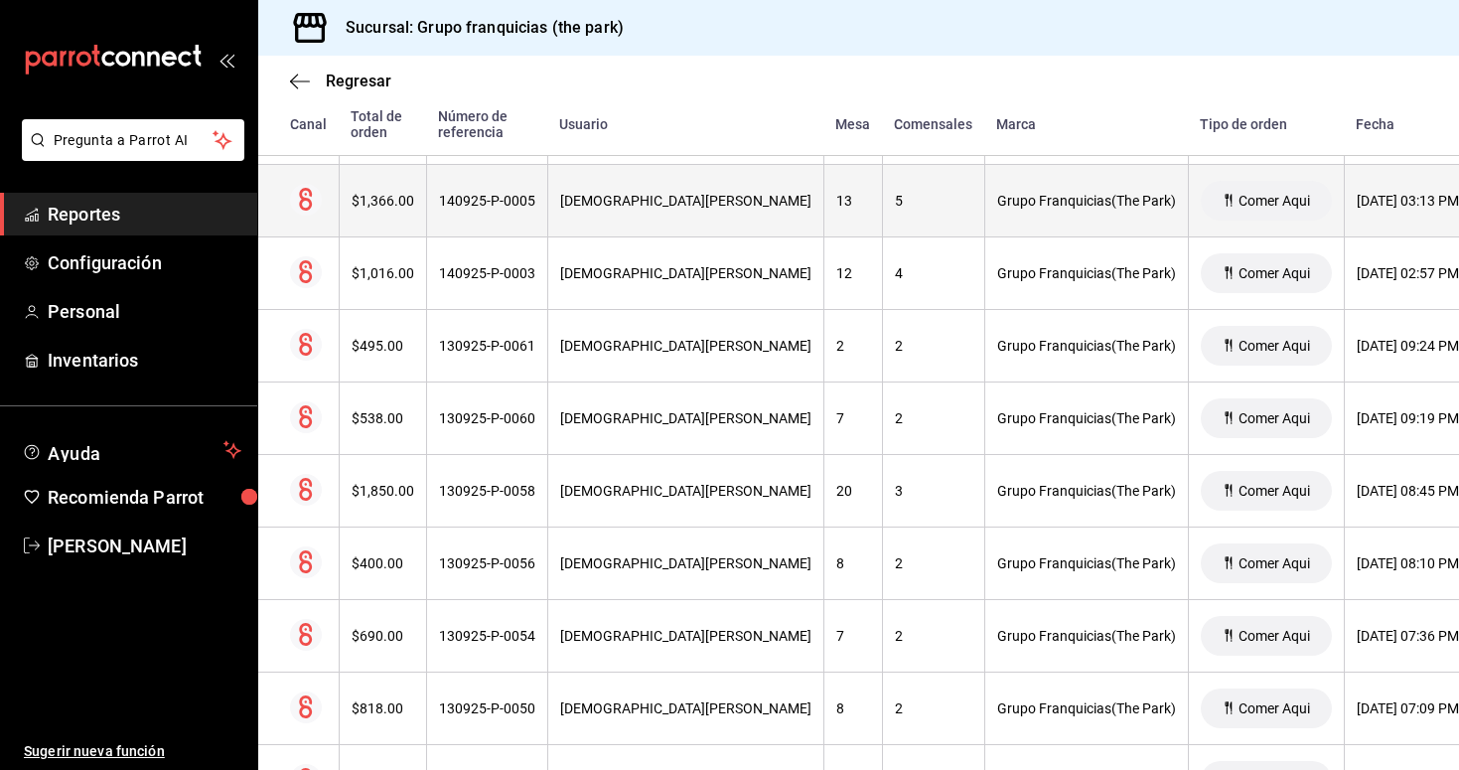
click at [491, 198] on div "140925-P-0005" at bounding box center [487, 201] width 96 height 16
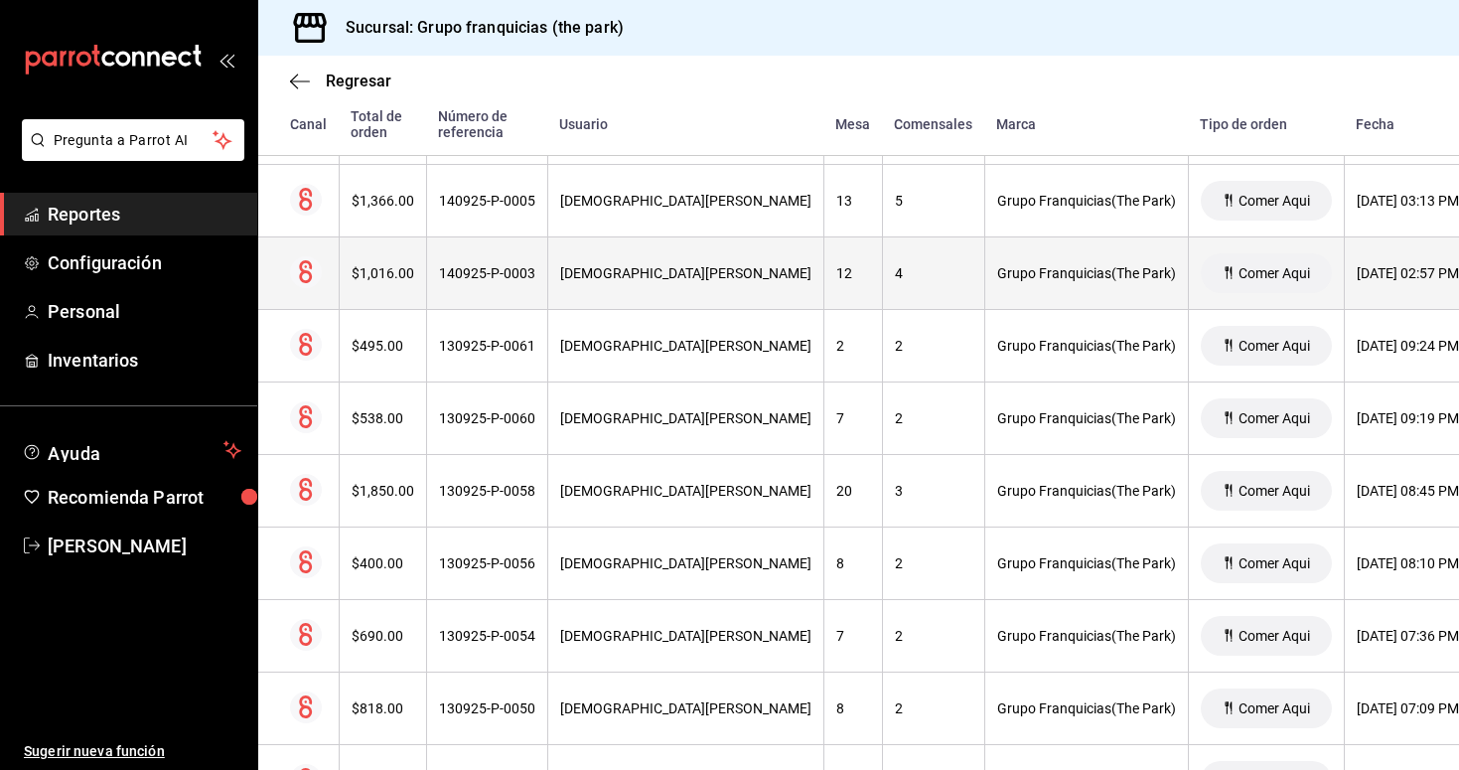
click at [492, 277] on div "140925-P-0003" at bounding box center [487, 273] width 96 height 16
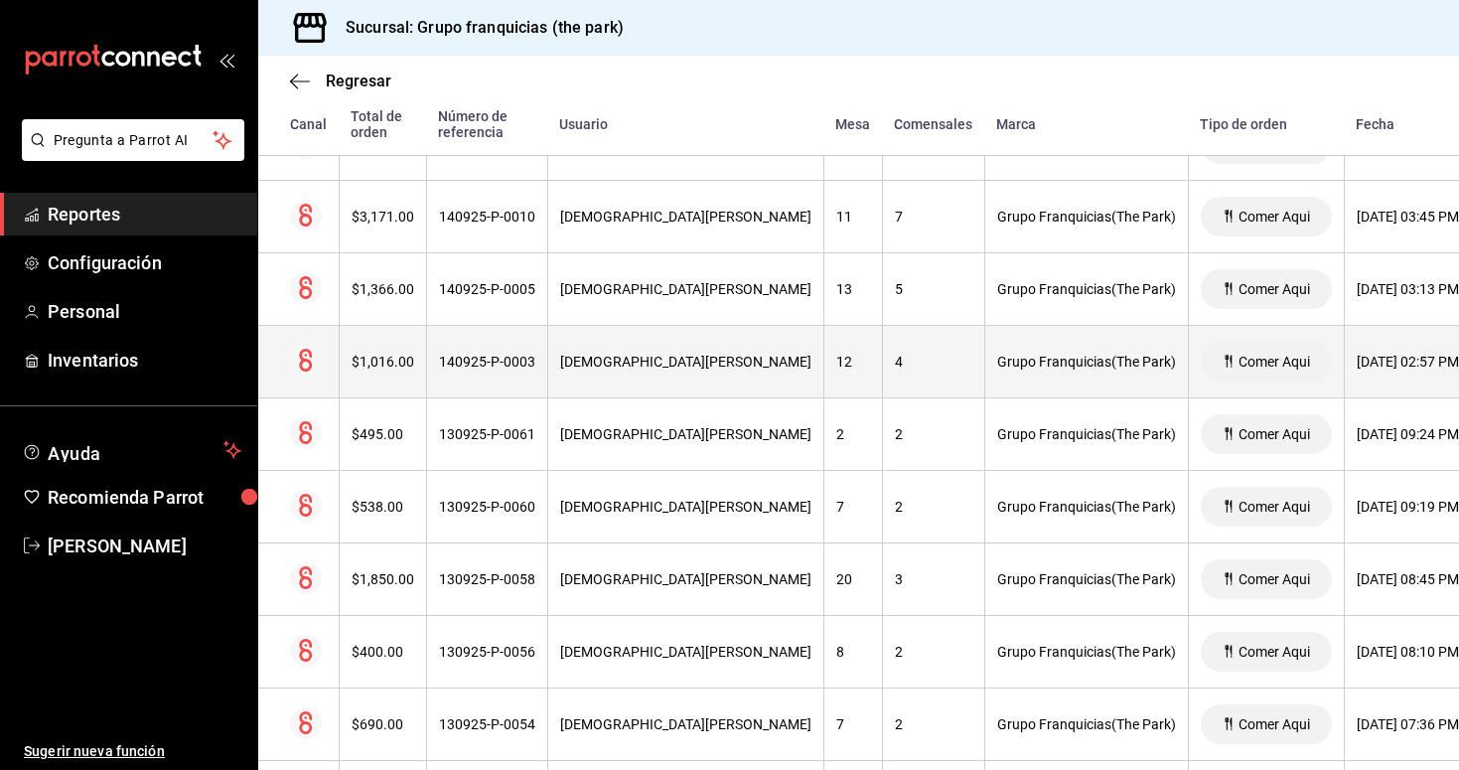
scroll to position [4912, 0]
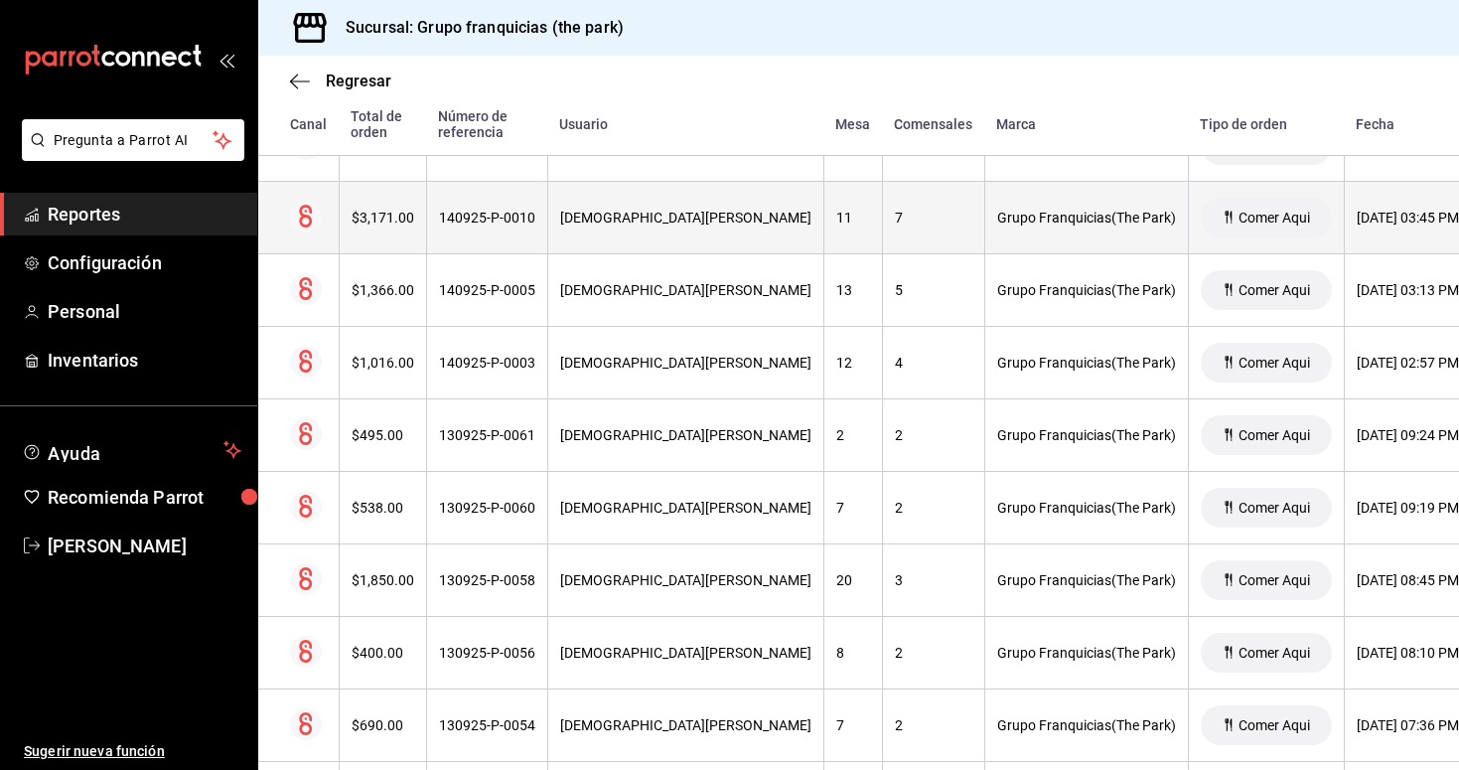
click at [510, 219] on div "140925-P-0010" at bounding box center [487, 218] width 96 height 16
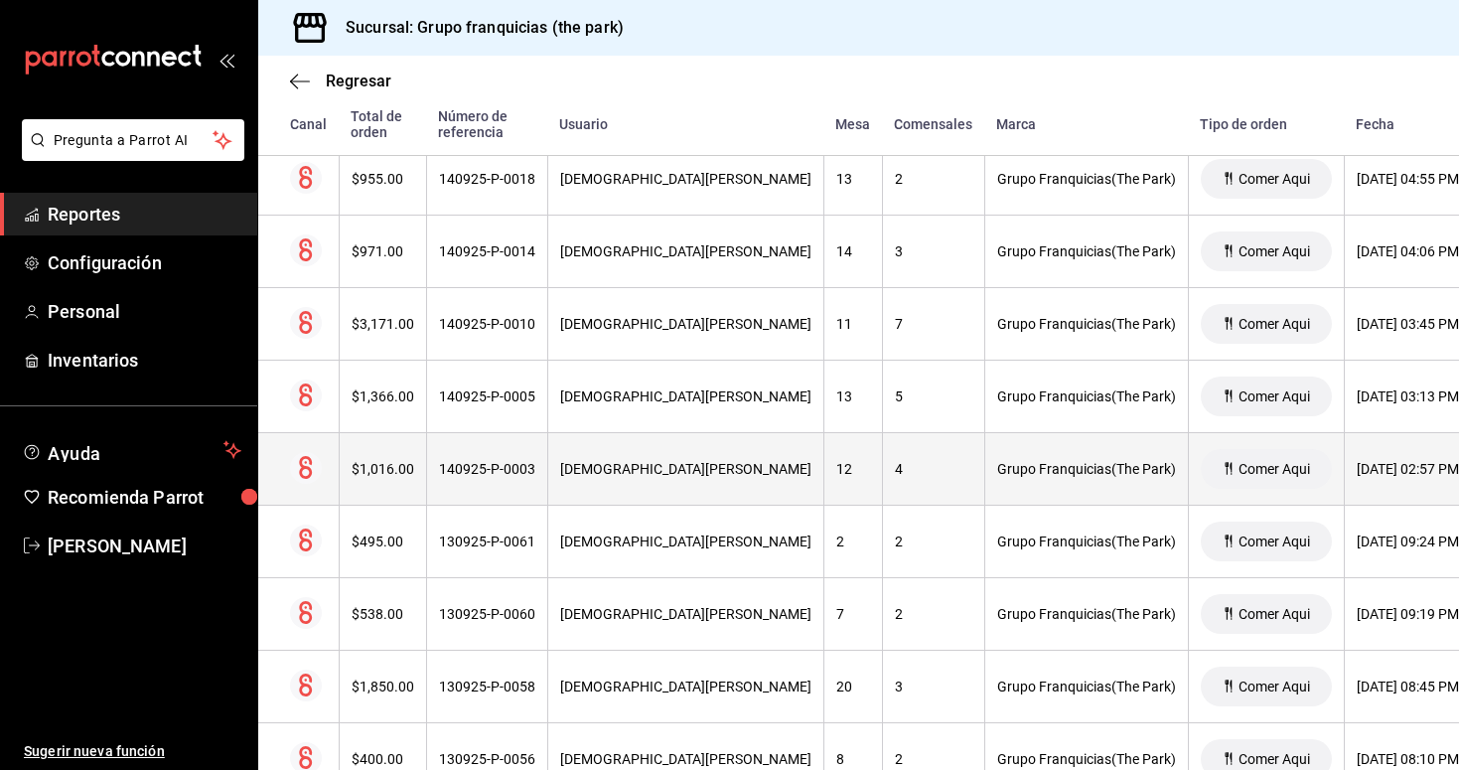
scroll to position [4804, 0]
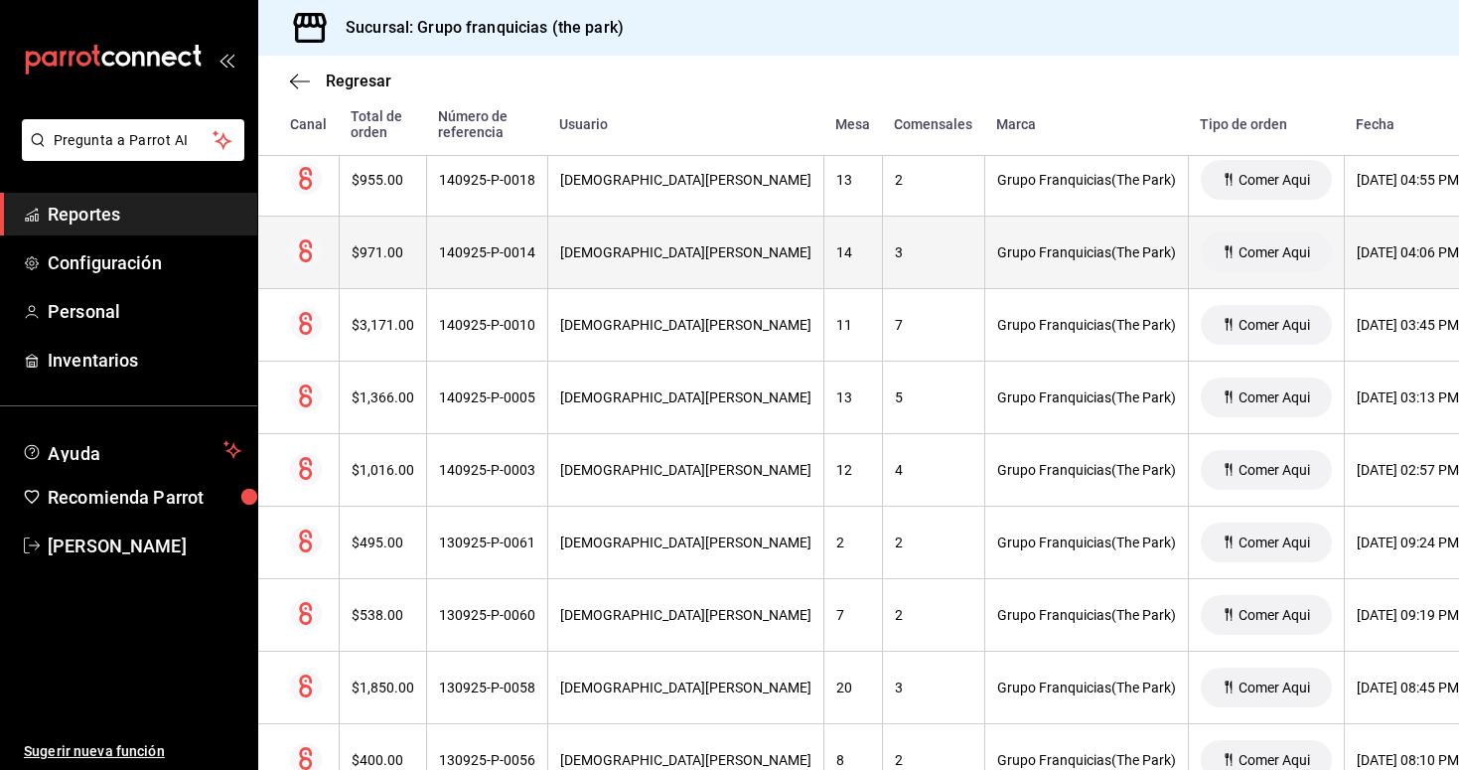
click at [493, 252] on div "140925-P-0014" at bounding box center [487, 252] width 96 height 16
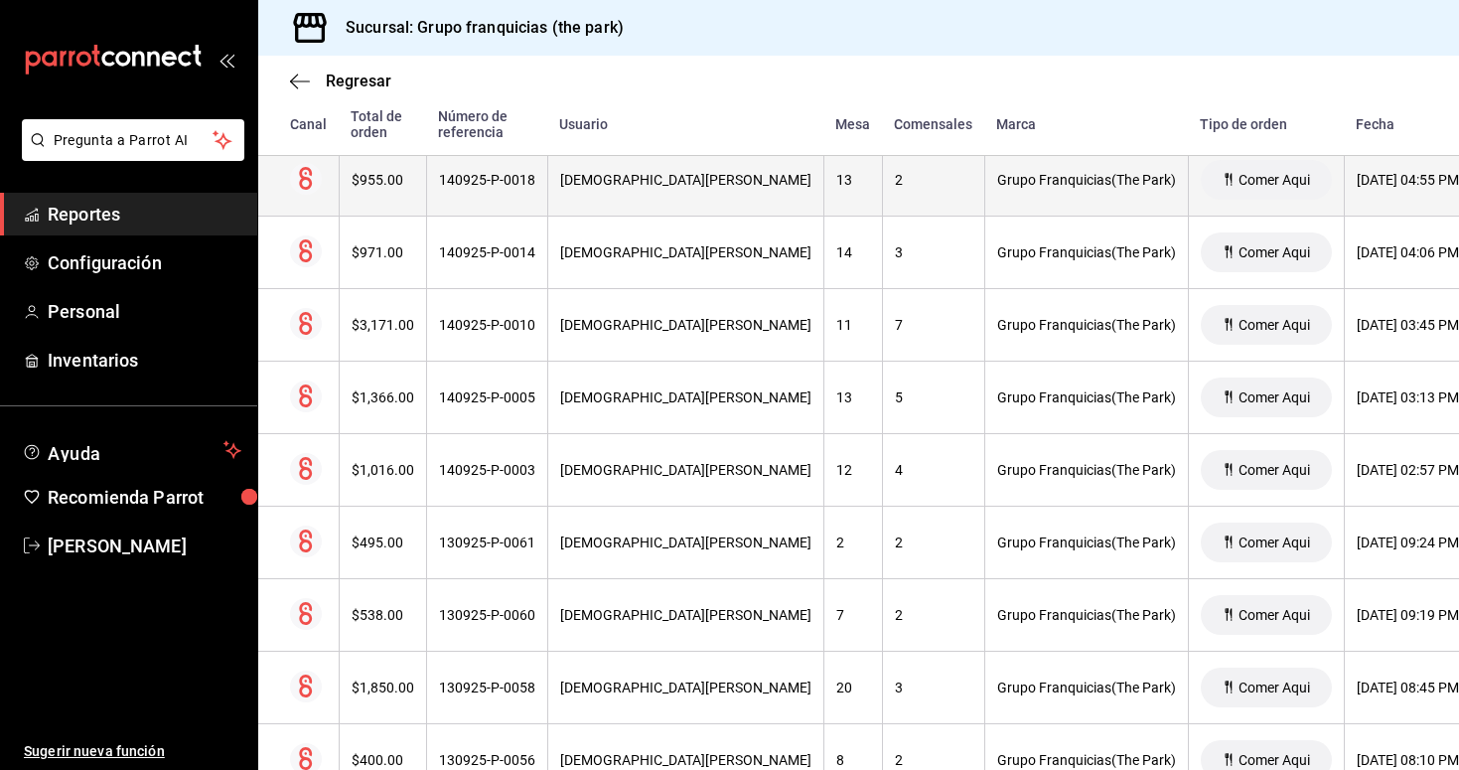
scroll to position [4802, 0]
click at [644, 193] on th "[DEMOGRAPHIC_DATA][PERSON_NAME]" at bounding box center [685, 182] width 276 height 73
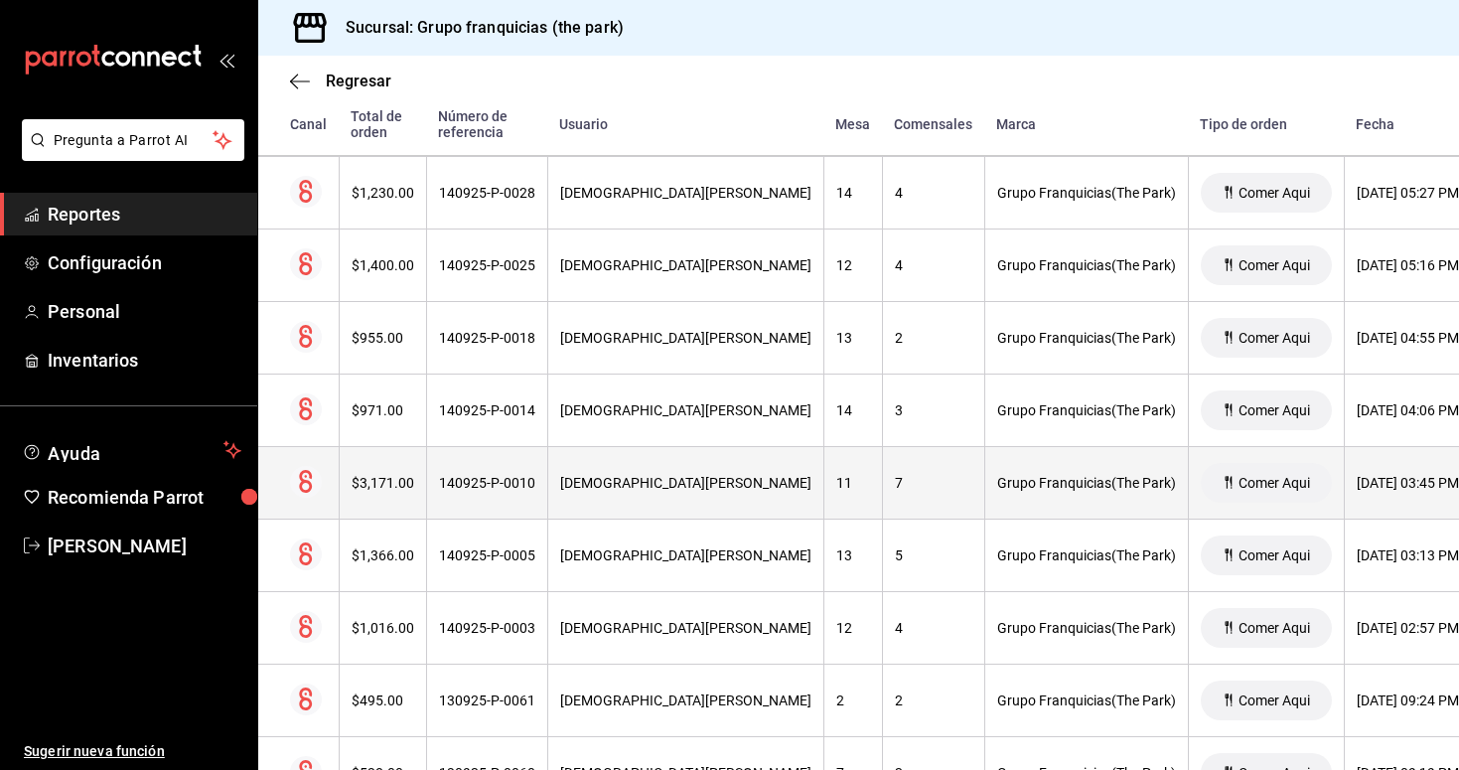
scroll to position [4642, 0]
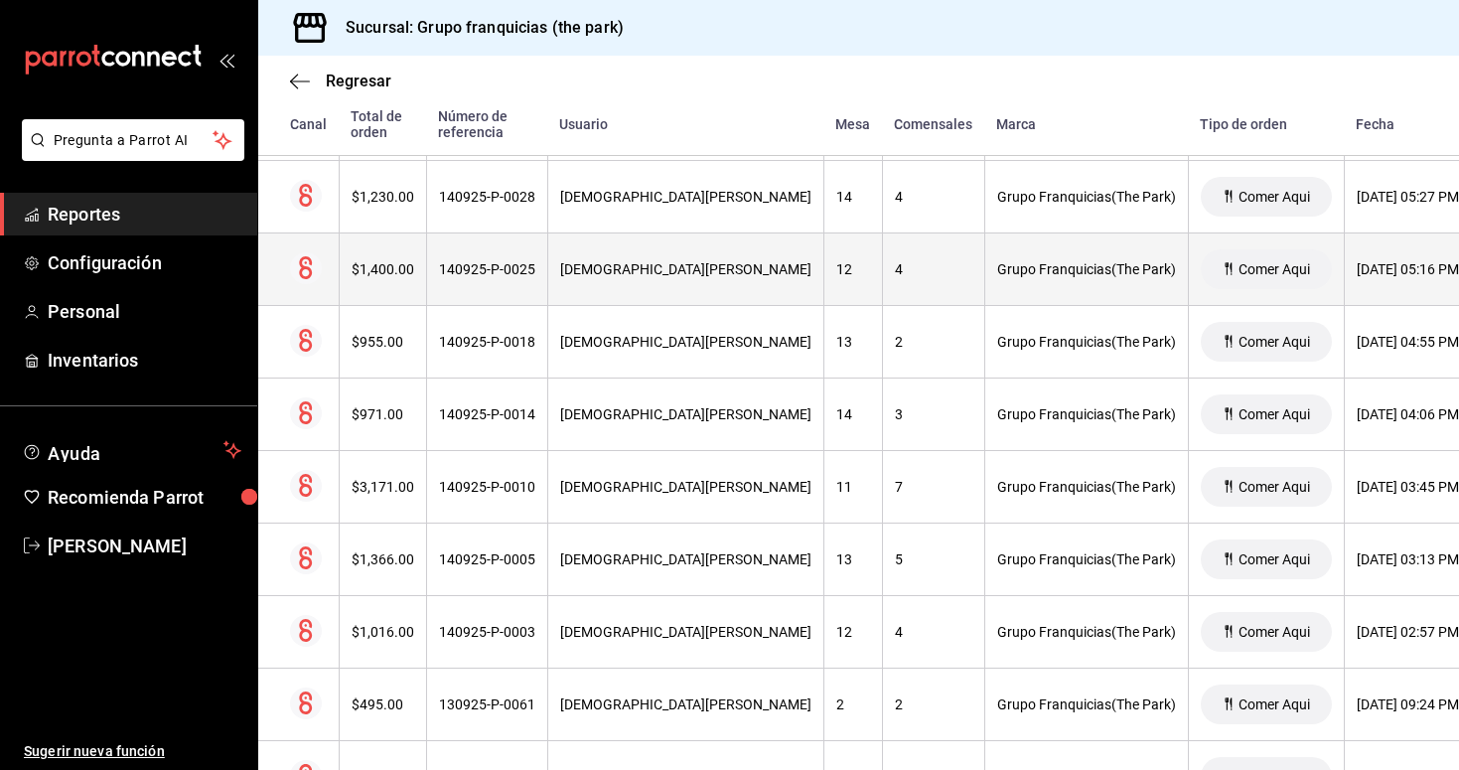
click at [520, 284] on th "140925-P-0025" at bounding box center [486, 269] width 121 height 73
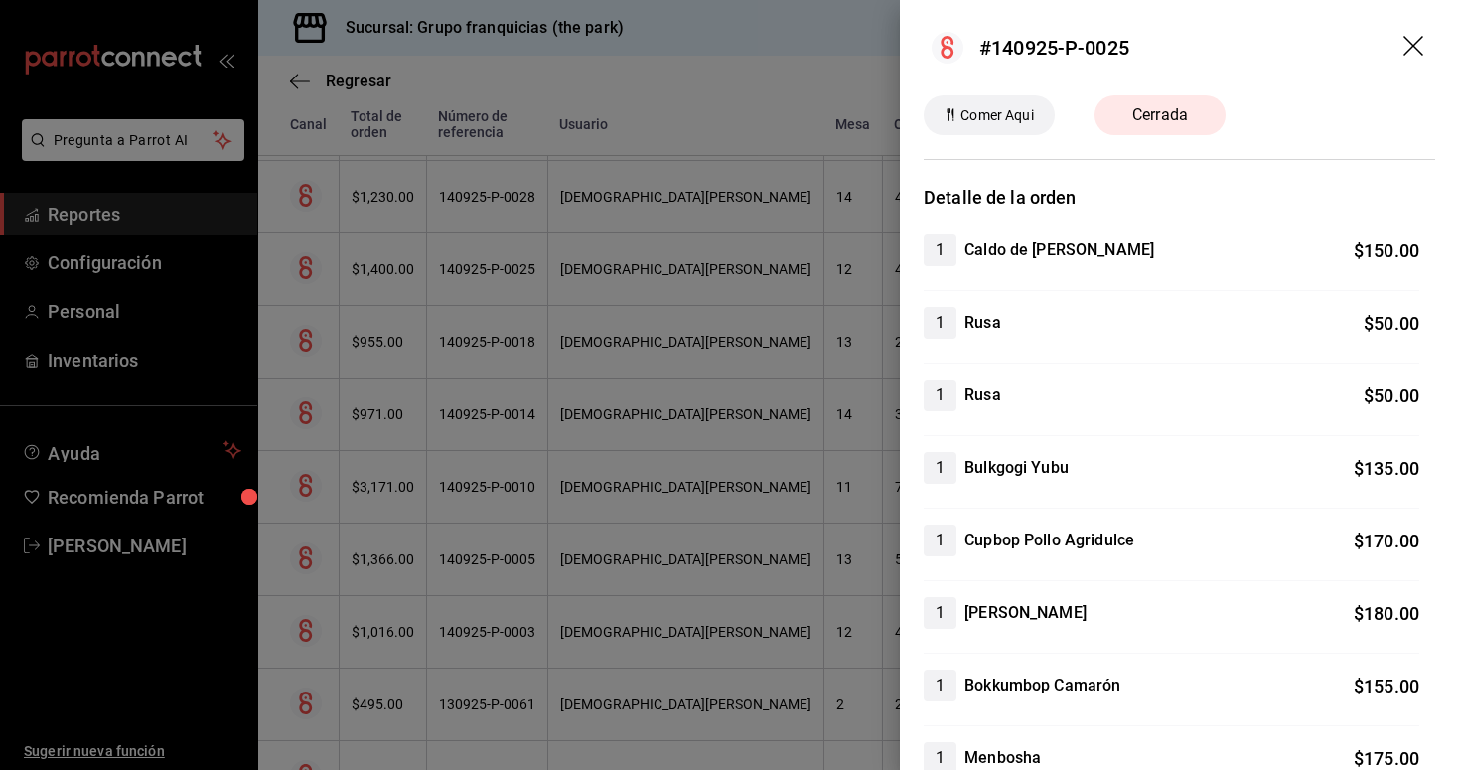
scroll to position [0, 0]
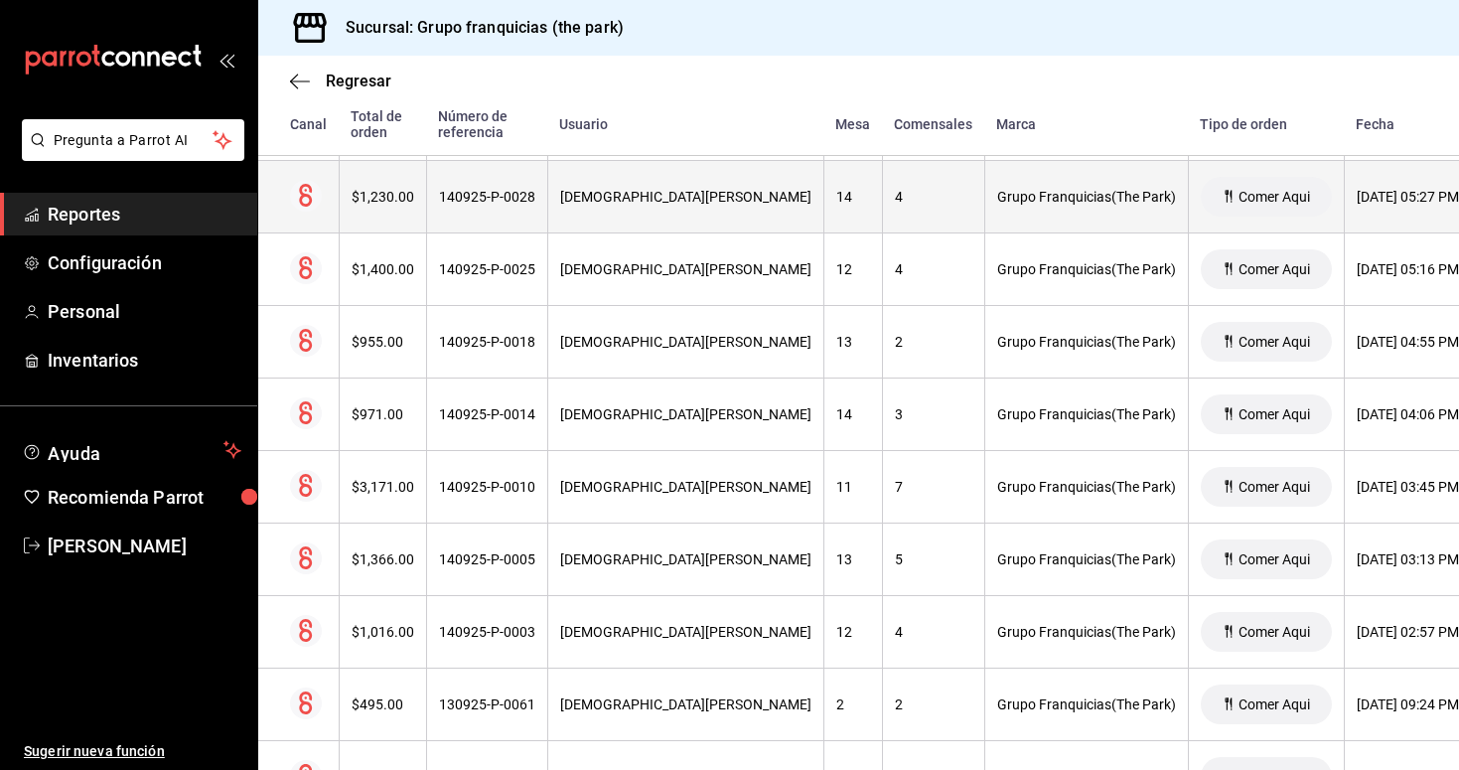
click at [481, 192] on div "140925-P-0028" at bounding box center [487, 197] width 96 height 16
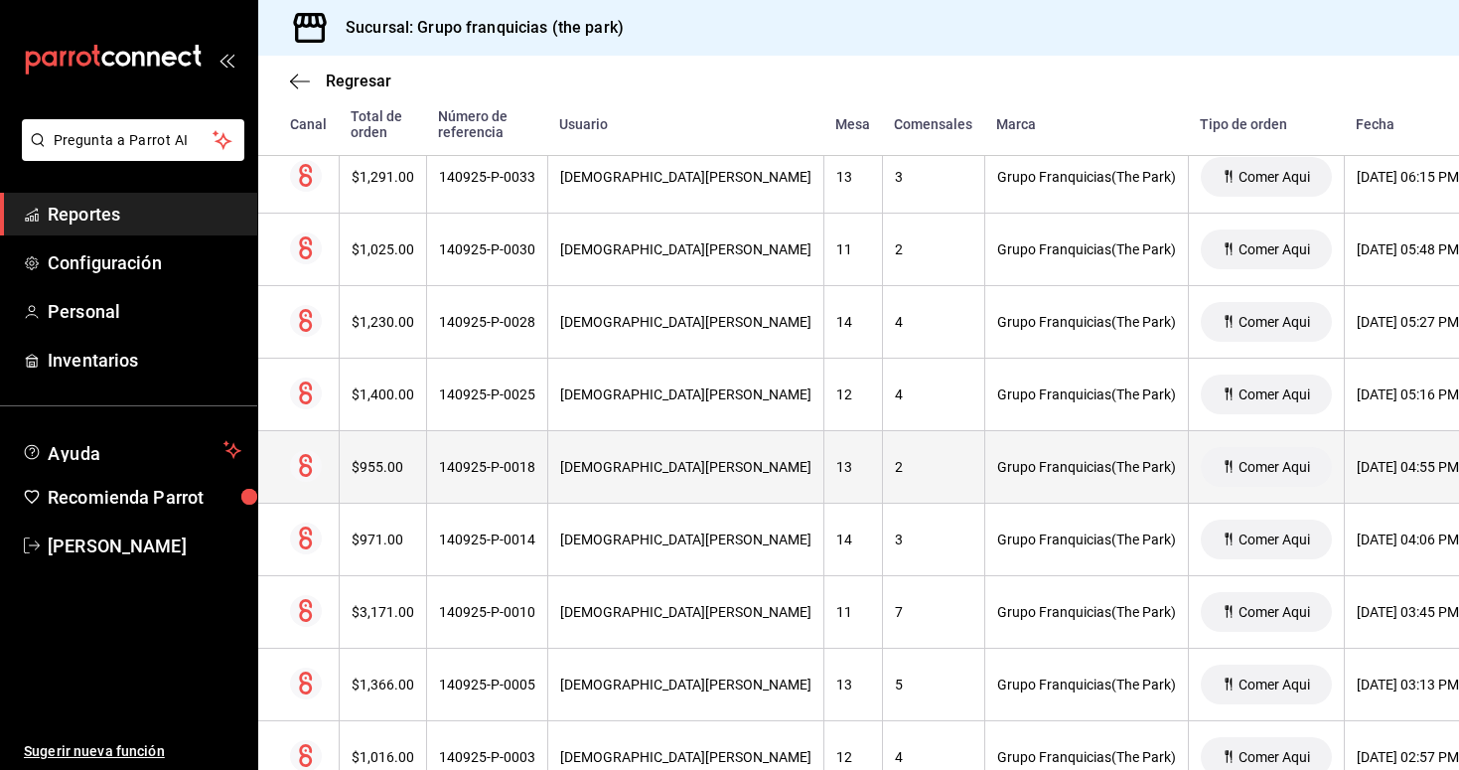
scroll to position [4491, 0]
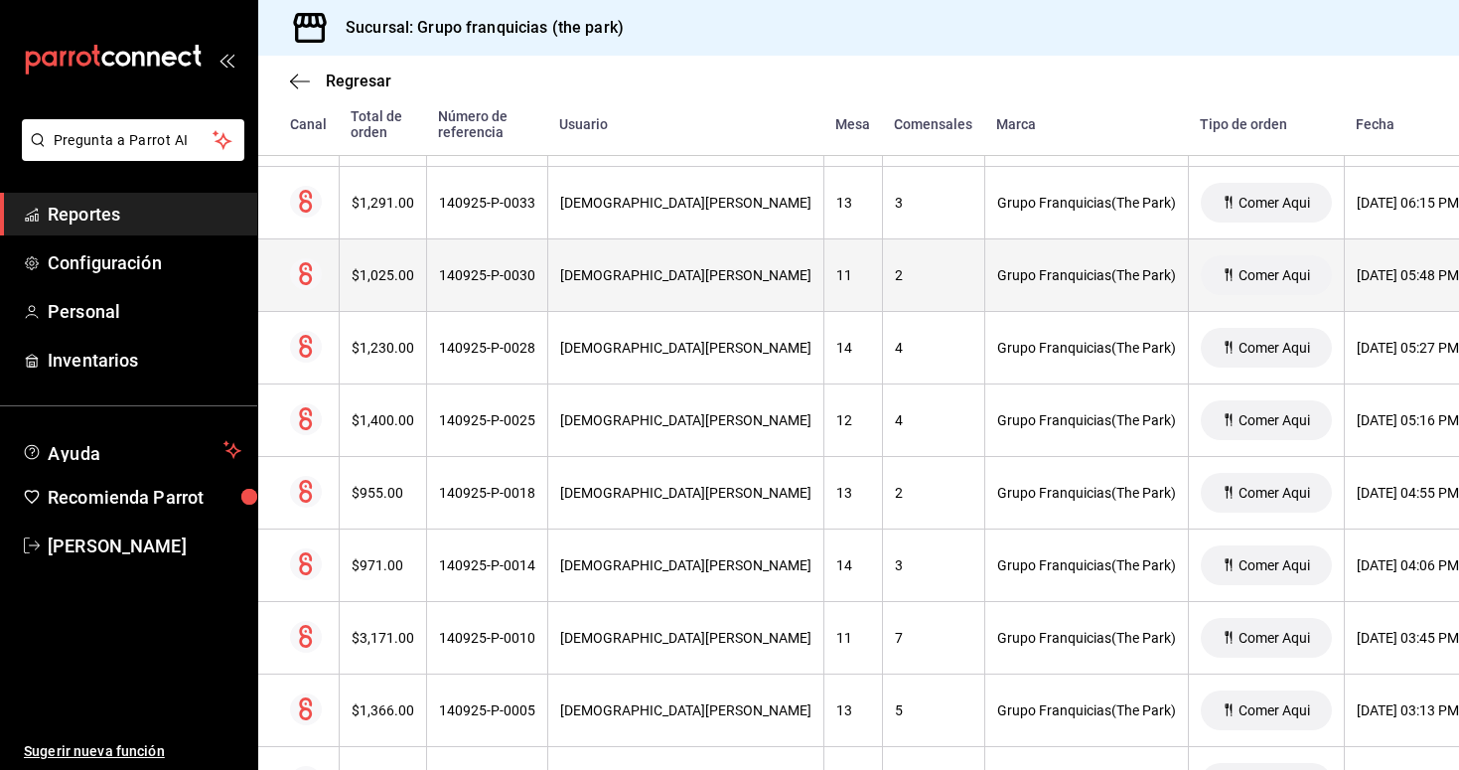
click at [471, 259] on th "140925-P-0030" at bounding box center [486, 275] width 121 height 73
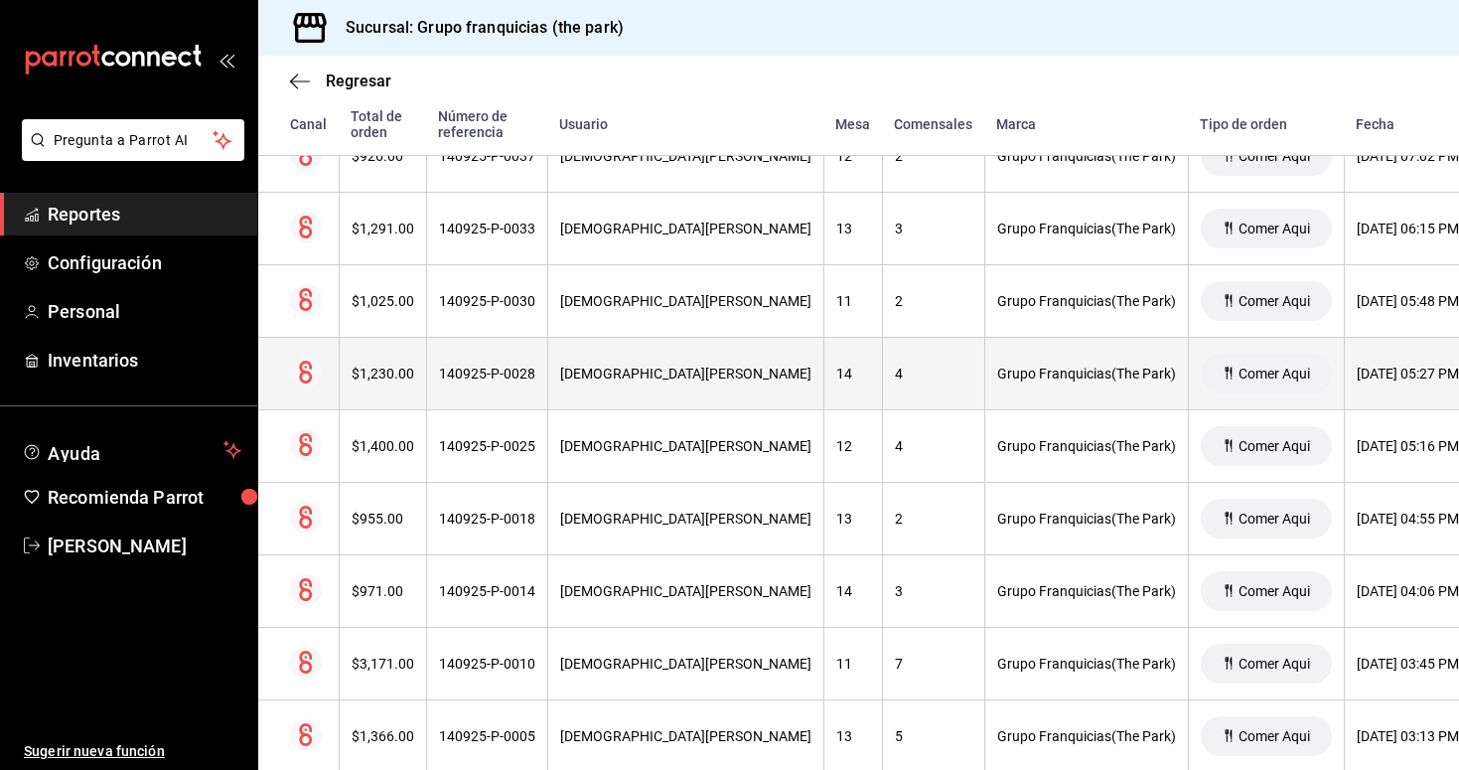
scroll to position [4460, 0]
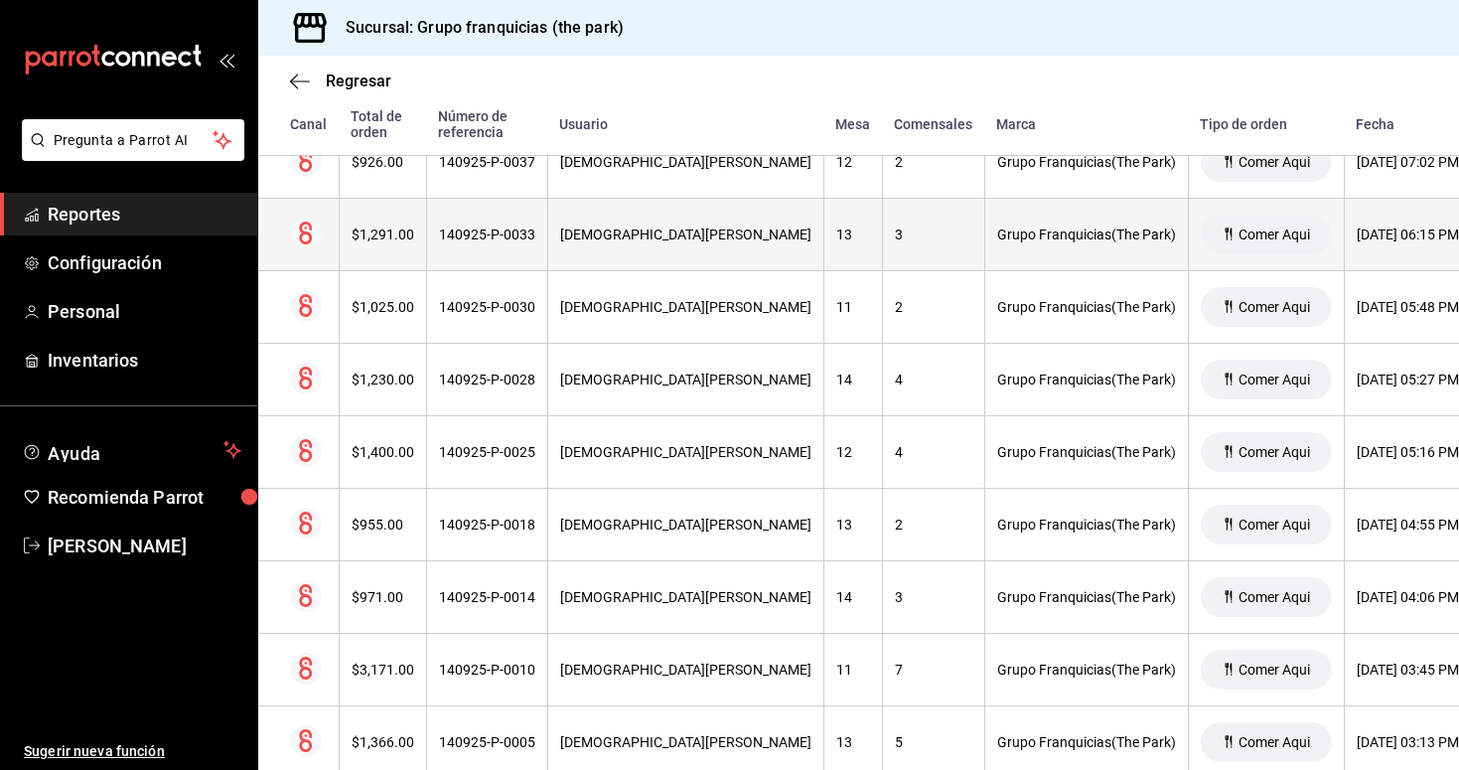
click at [486, 246] on th "140925-P-0033" at bounding box center [486, 235] width 121 height 73
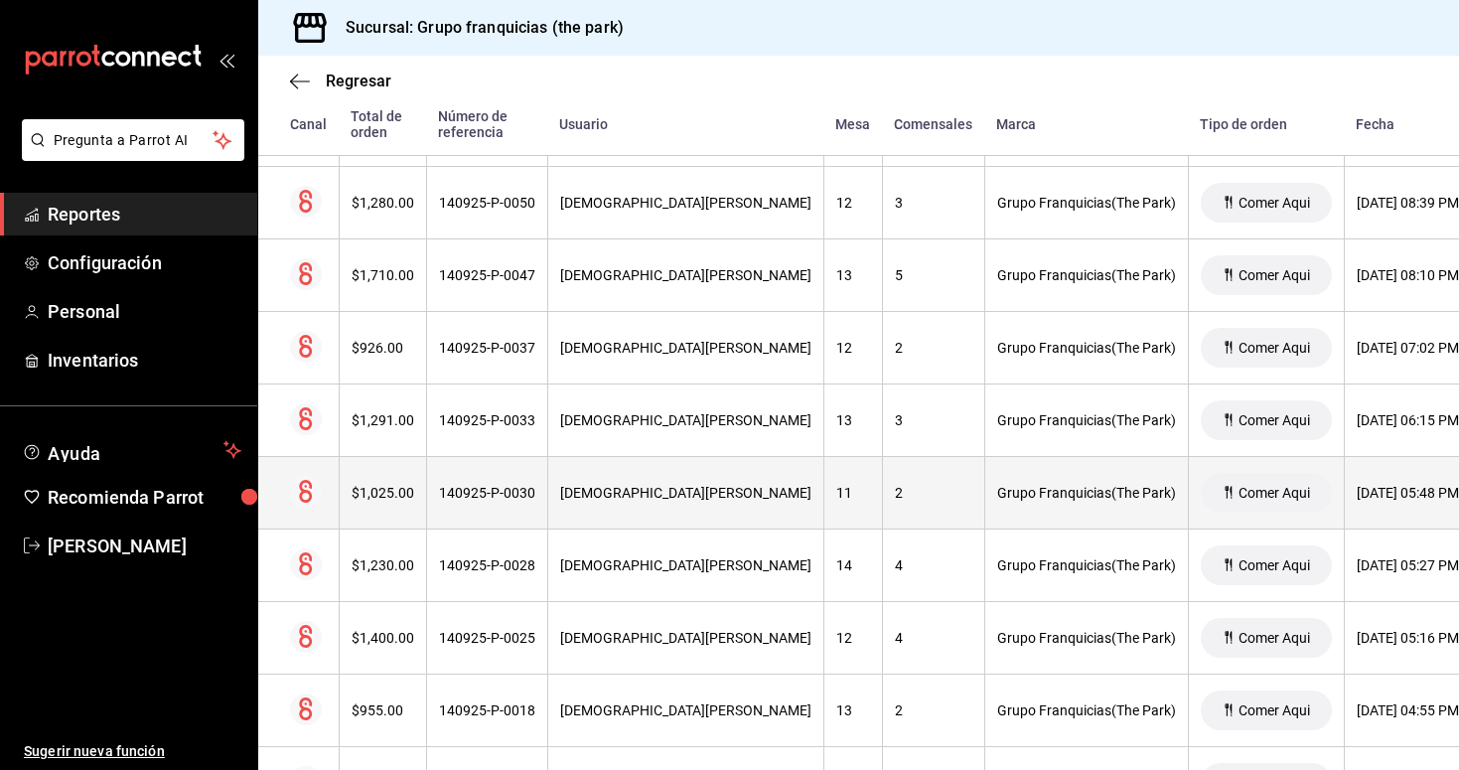
scroll to position [4274, 0]
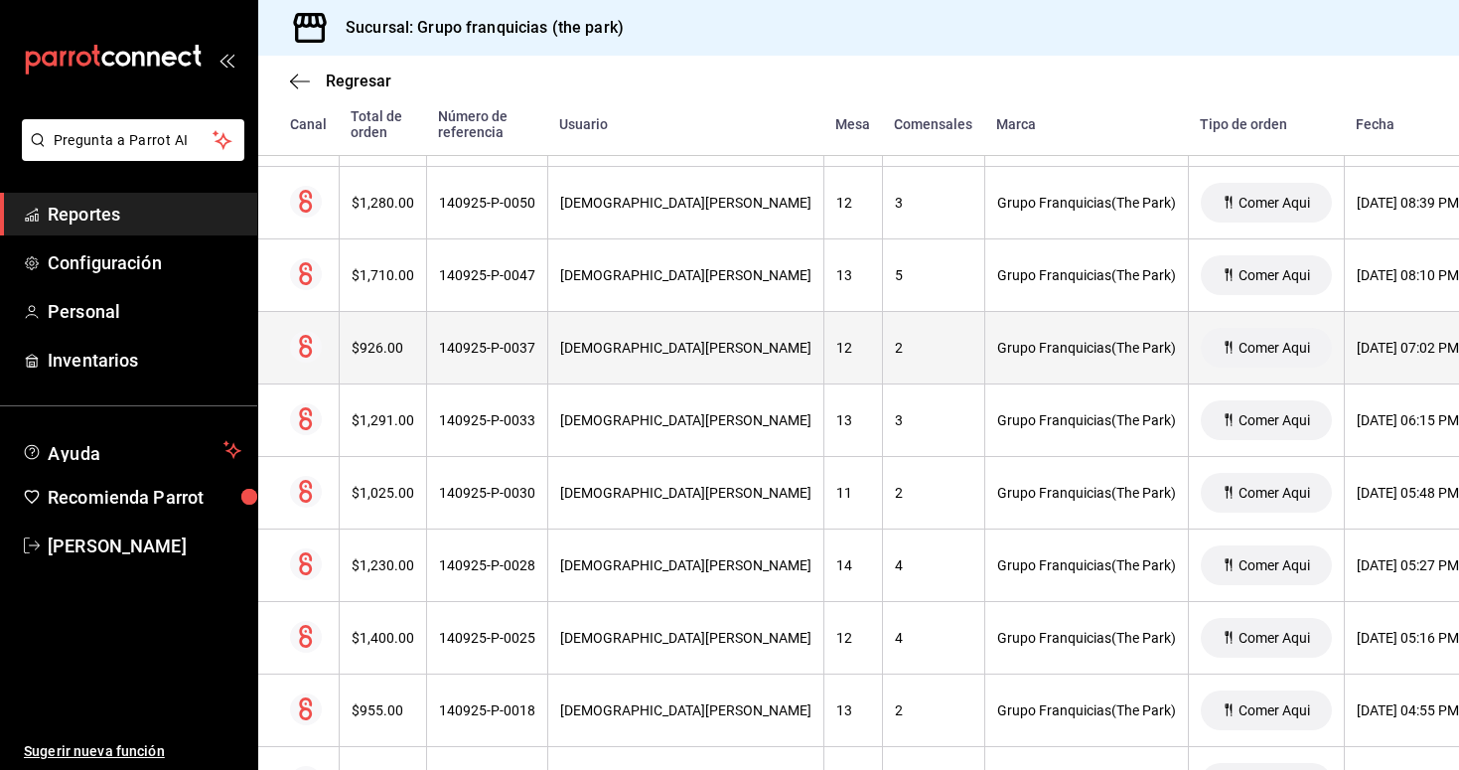
click at [516, 349] on div "140925-P-0037" at bounding box center [487, 348] width 96 height 16
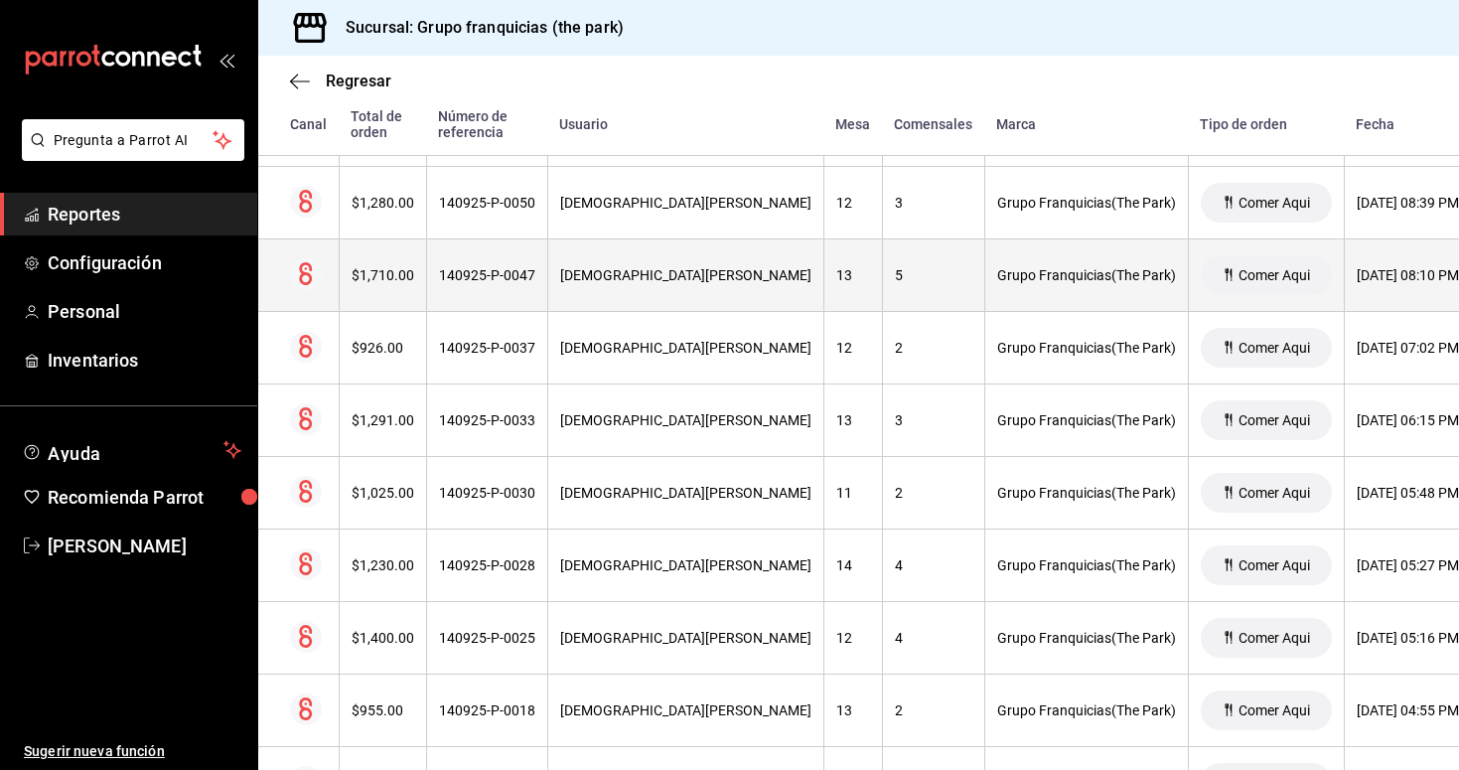
click at [462, 284] on th "140925-P-0047" at bounding box center [486, 275] width 121 height 73
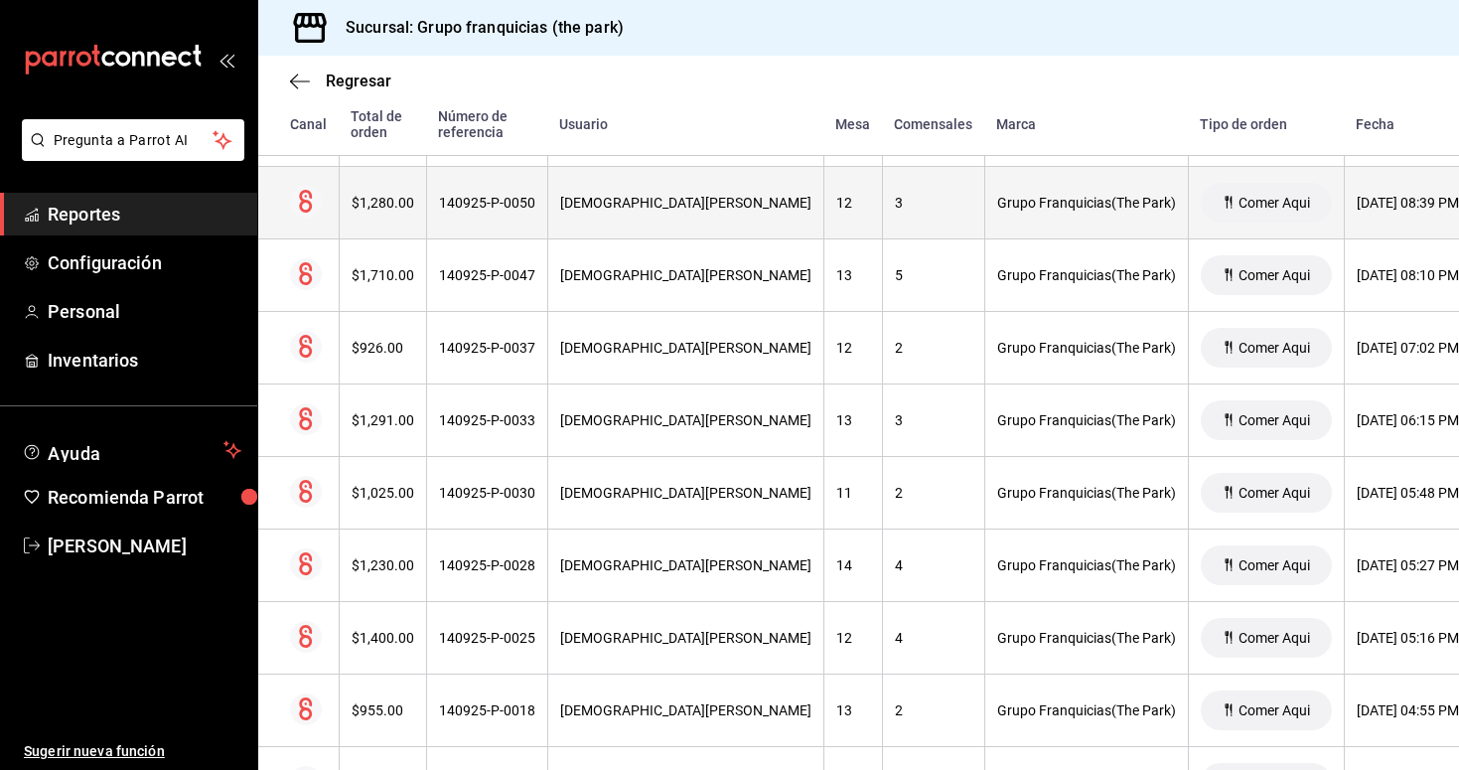
click at [486, 212] on th "140925-P-0050" at bounding box center [486, 203] width 121 height 73
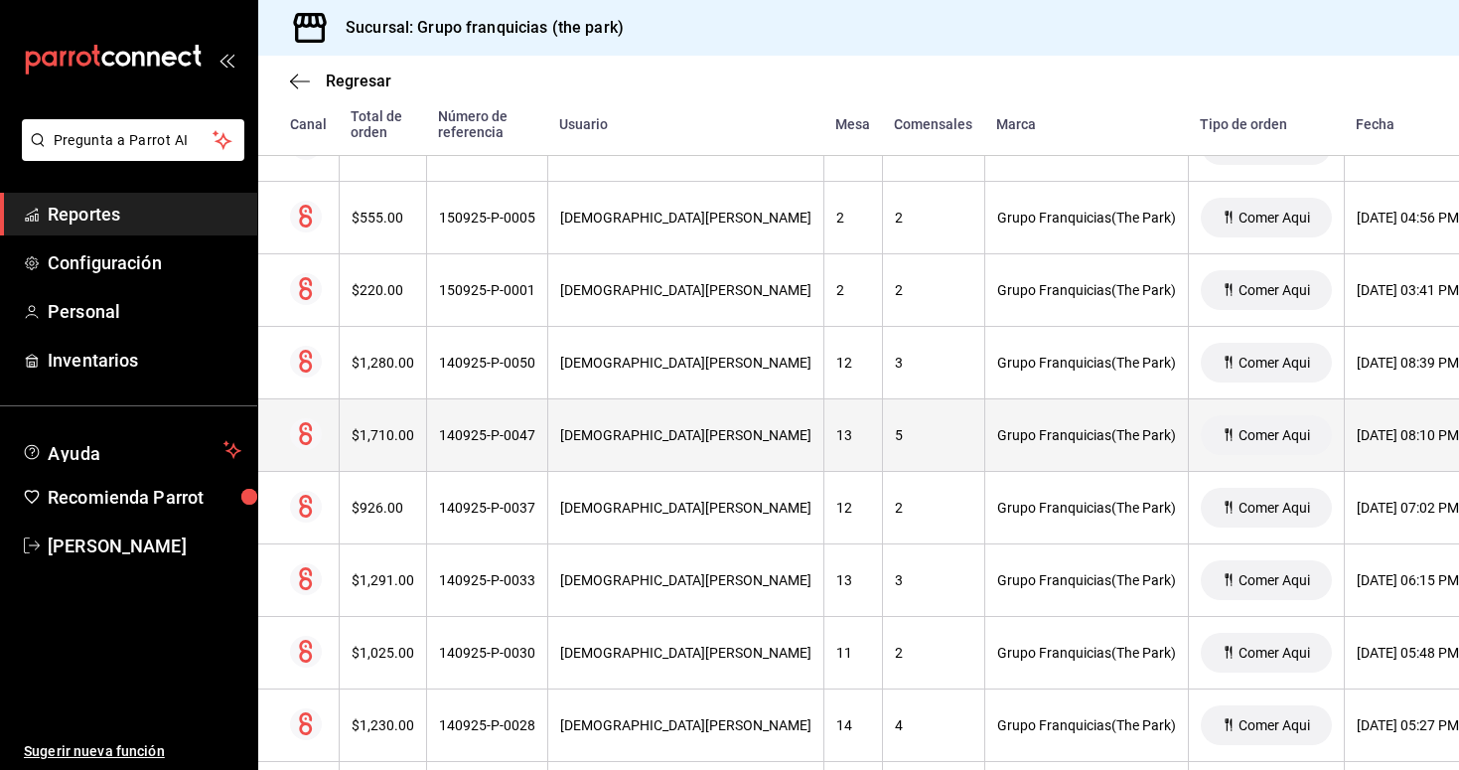
scroll to position [4072, 0]
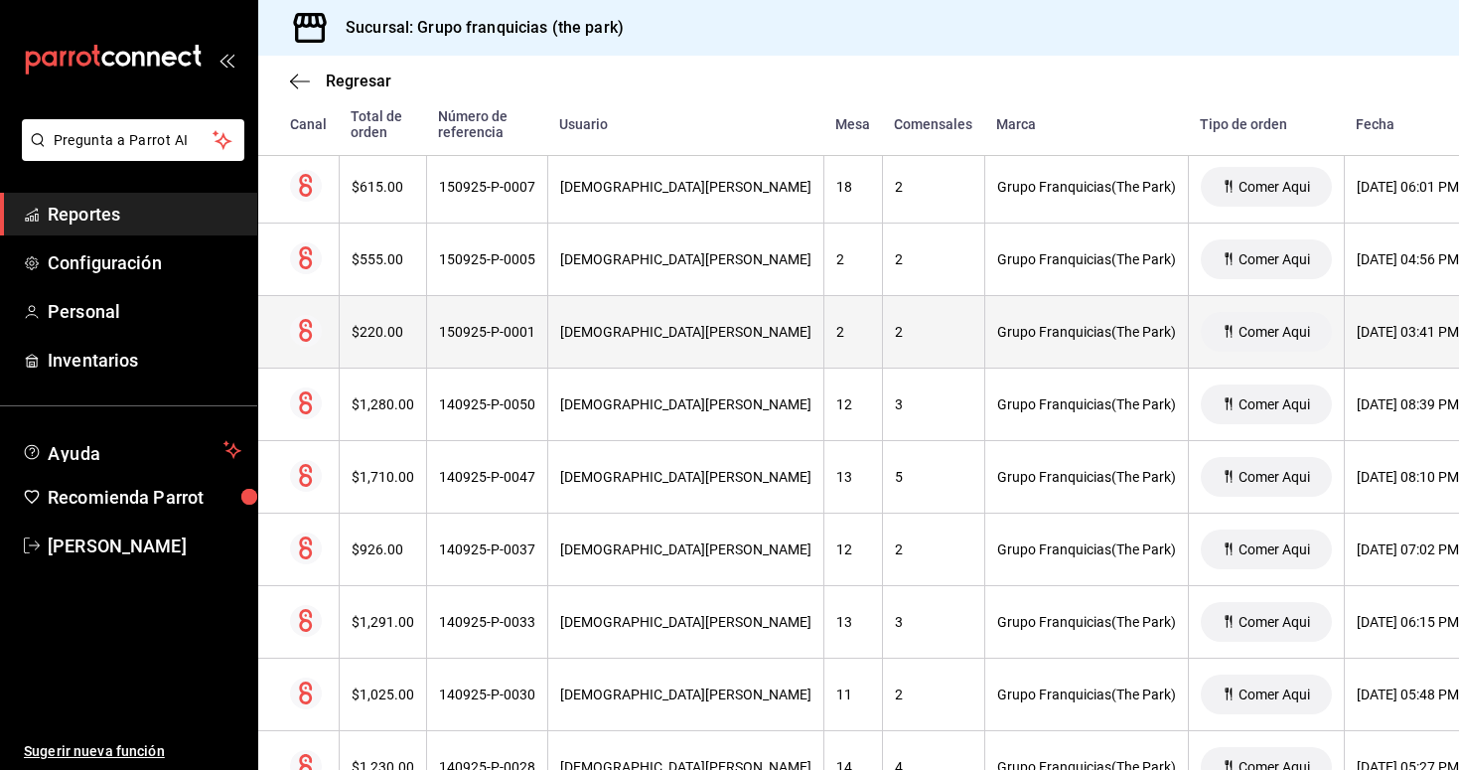
click at [509, 339] on div "150925-P-0001" at bounding box center [487, 332] width 96 height 16
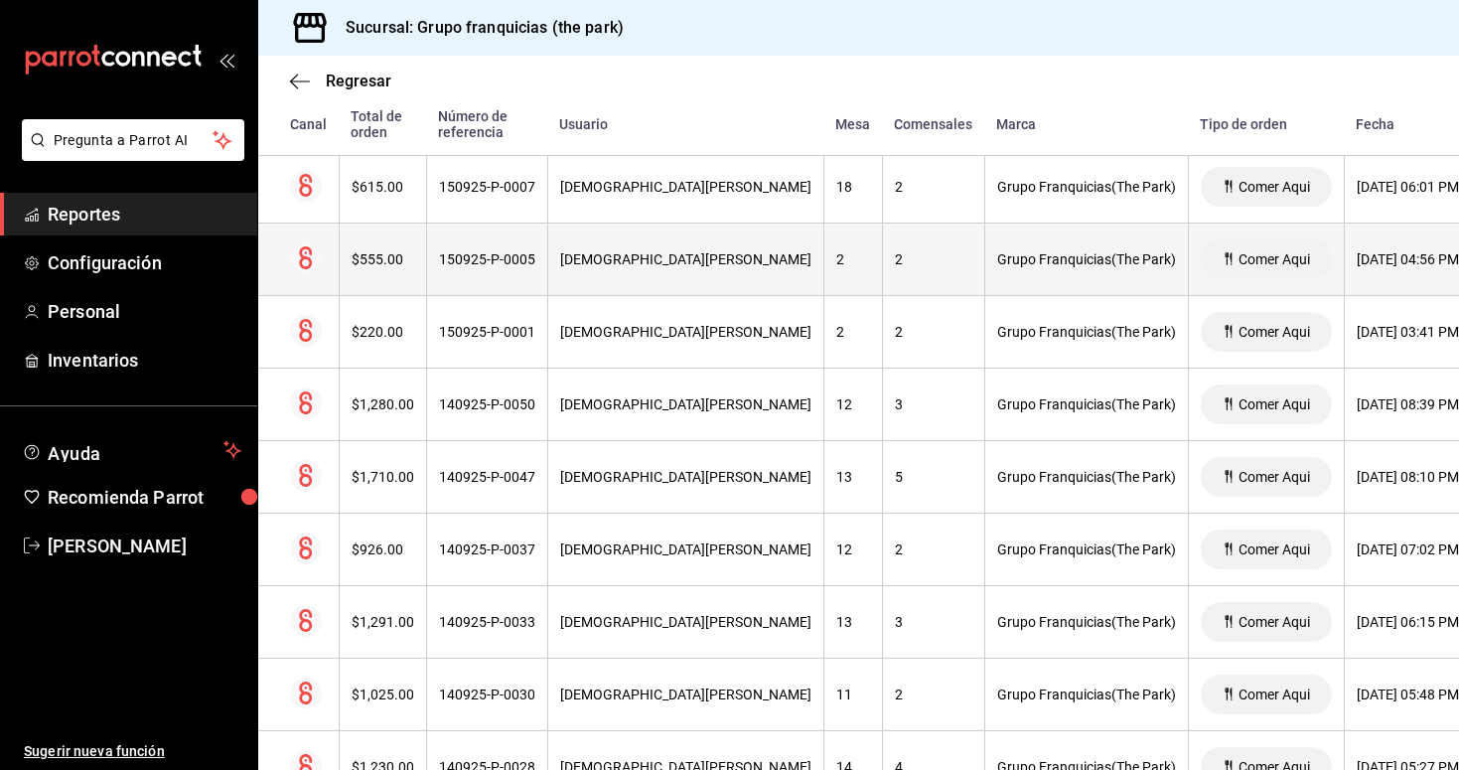
click at [493, 265] on div "150925-P-0005" at bounding box center [487, 259] width 96 height 16
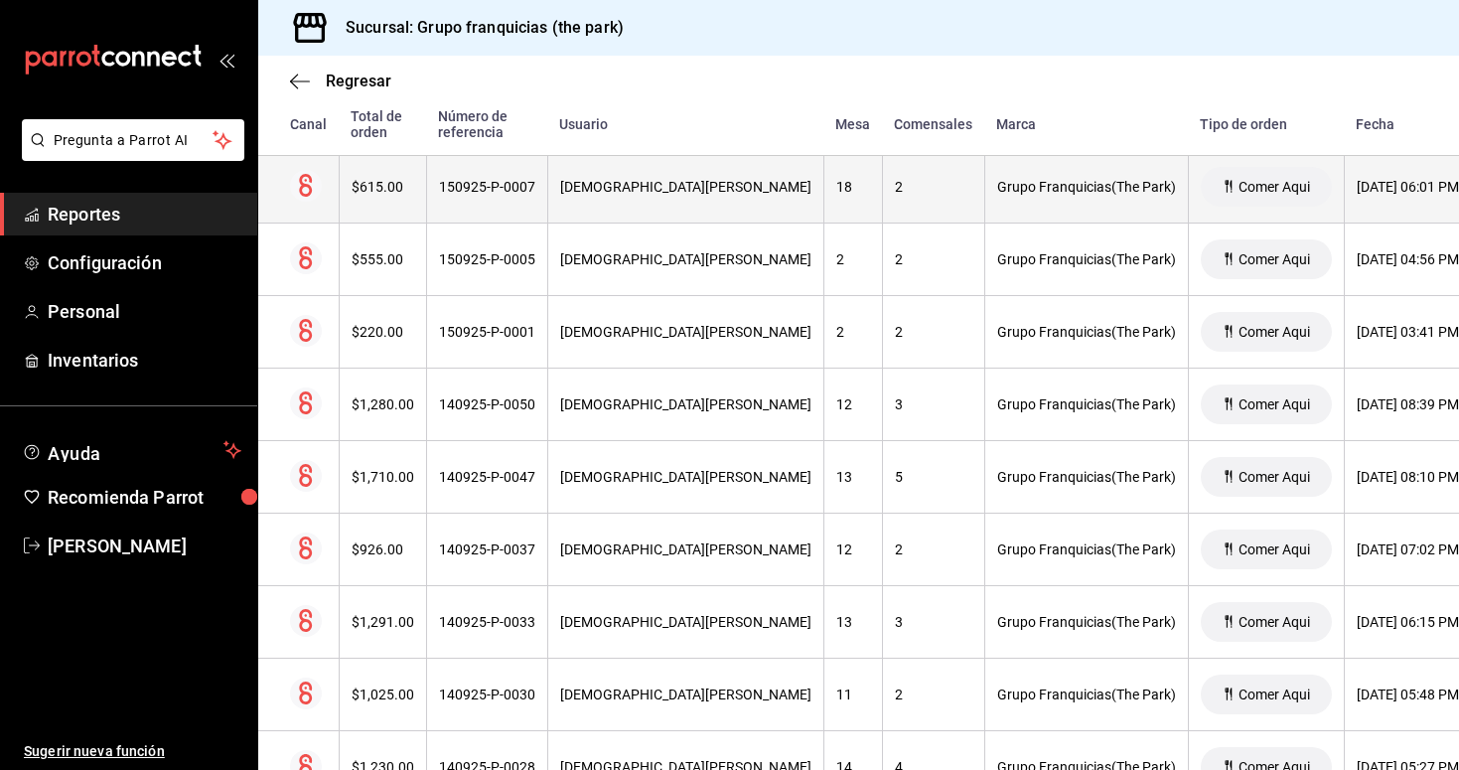
click at [470, 193] on div "150925-P-0007" at bounding box center [487, 187] width 96 height 16
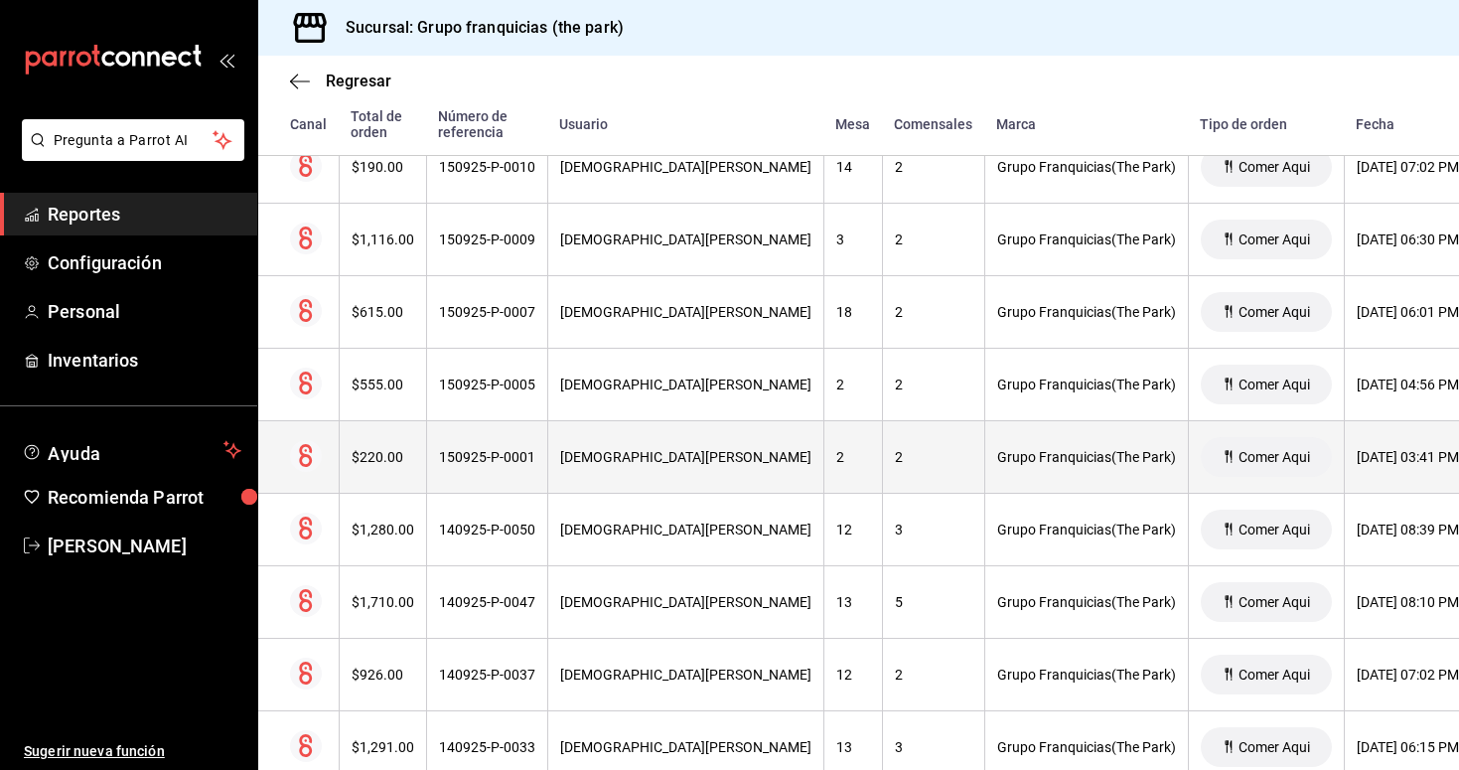
scroll to position [3942, 0]
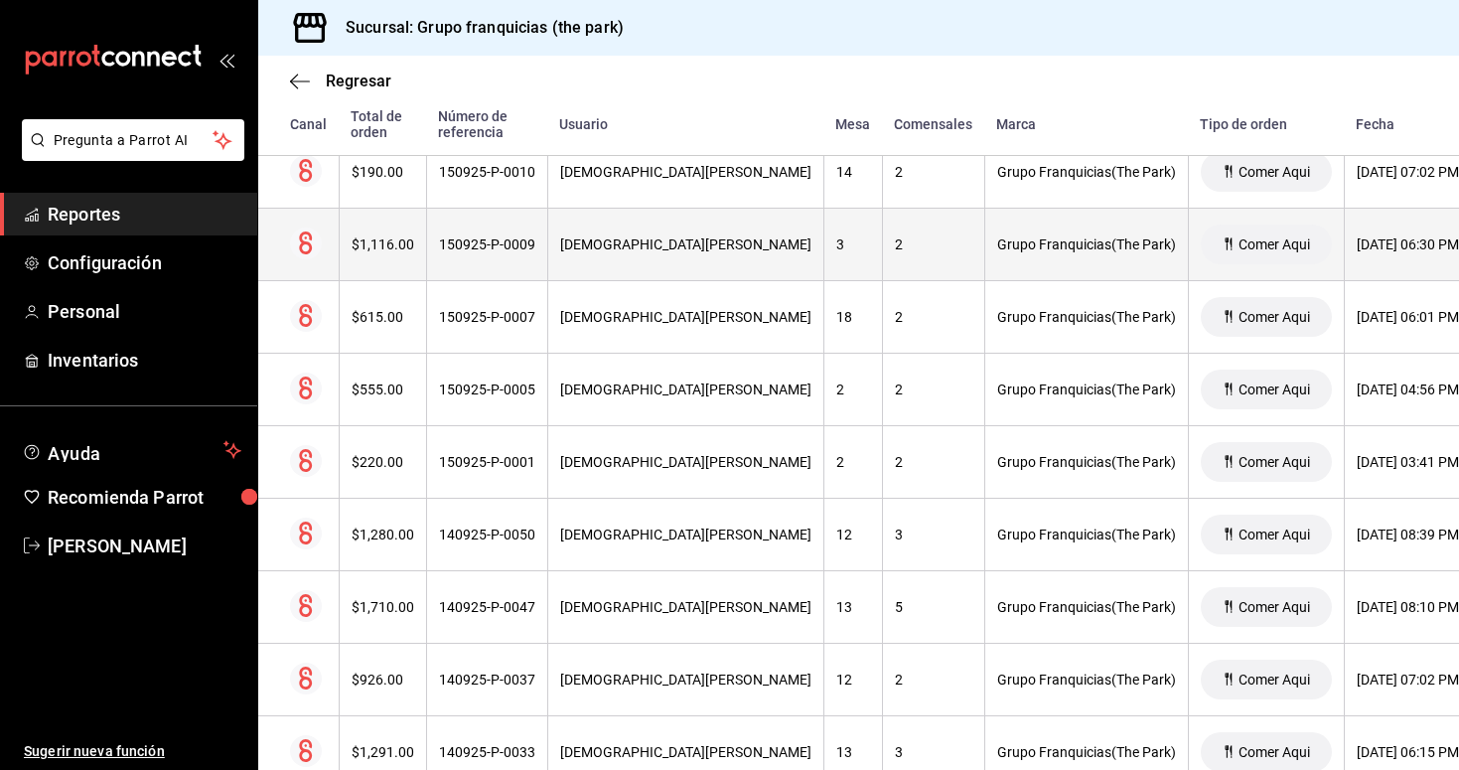
click at [527, 263] on th "150925-P-0009" at bounding box center [486, 245] width 121 height 73
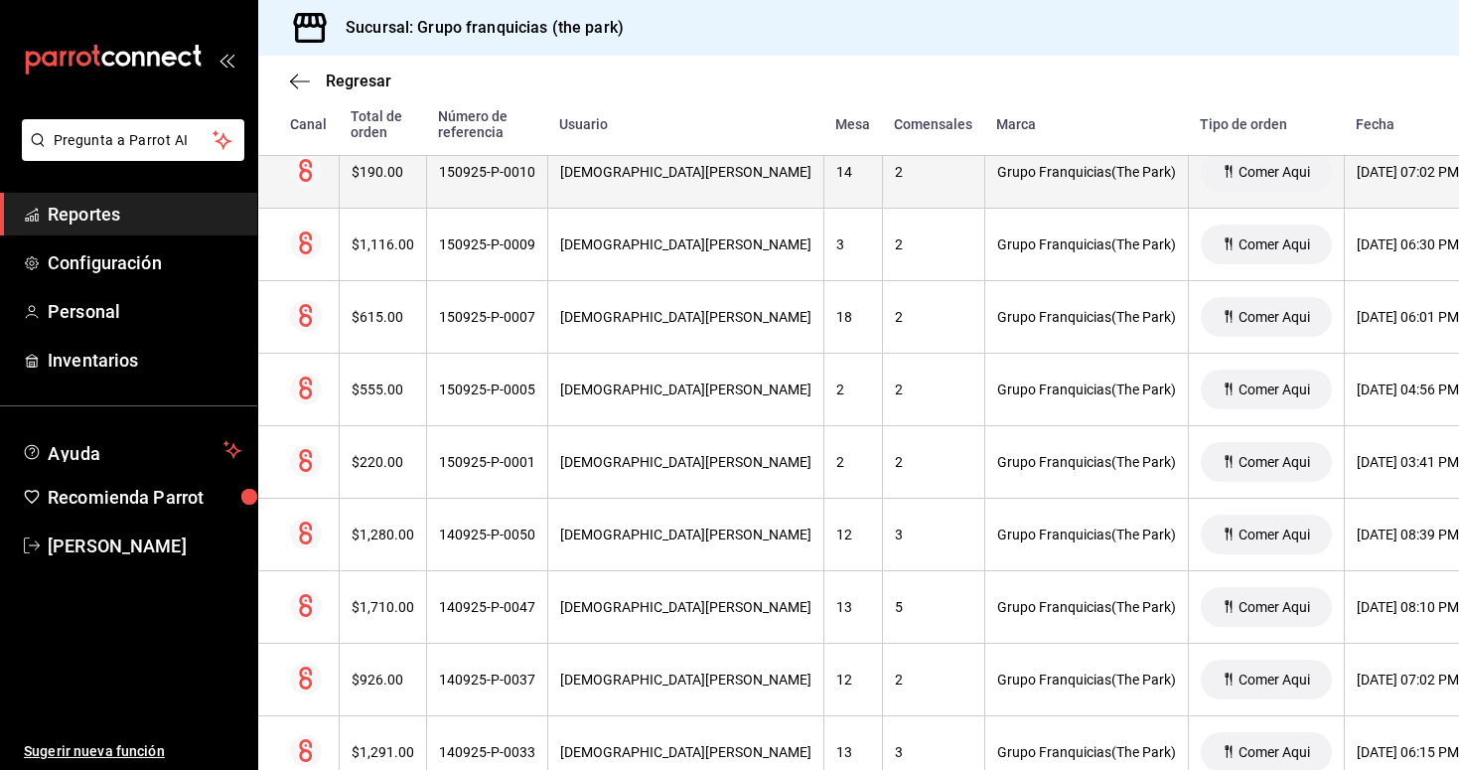
click at [580, 182] on th "[DEMOGRAPHIC_DATA][PERSON_NAME]" at bounding box center [685, 172] width 276 height 73
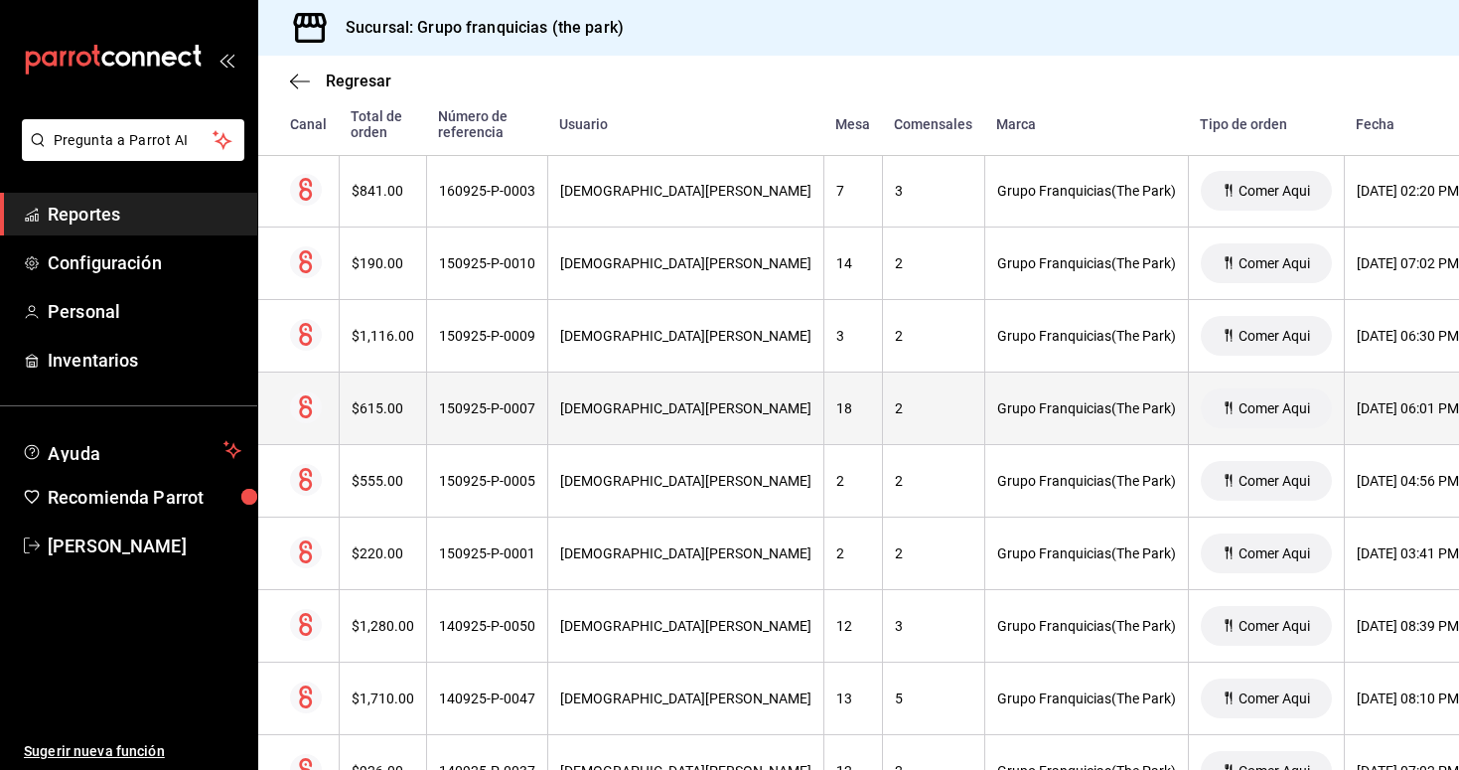
scroll to position [3851, 0]
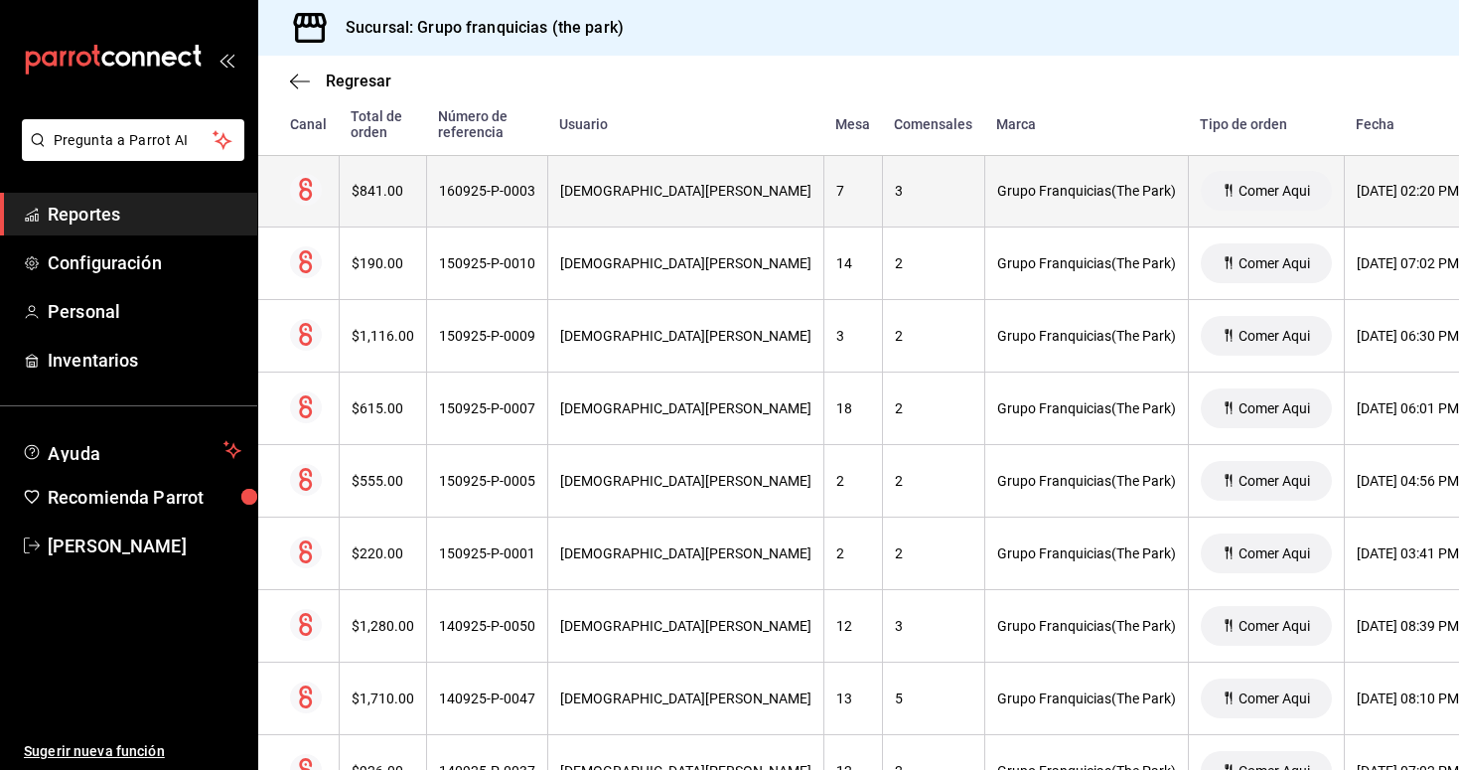
click at [611, 204] on th "[DEMOGRAPHIC_DATA][PERSON_NAME]" at bounding box center [685, 191] width 276 height 73
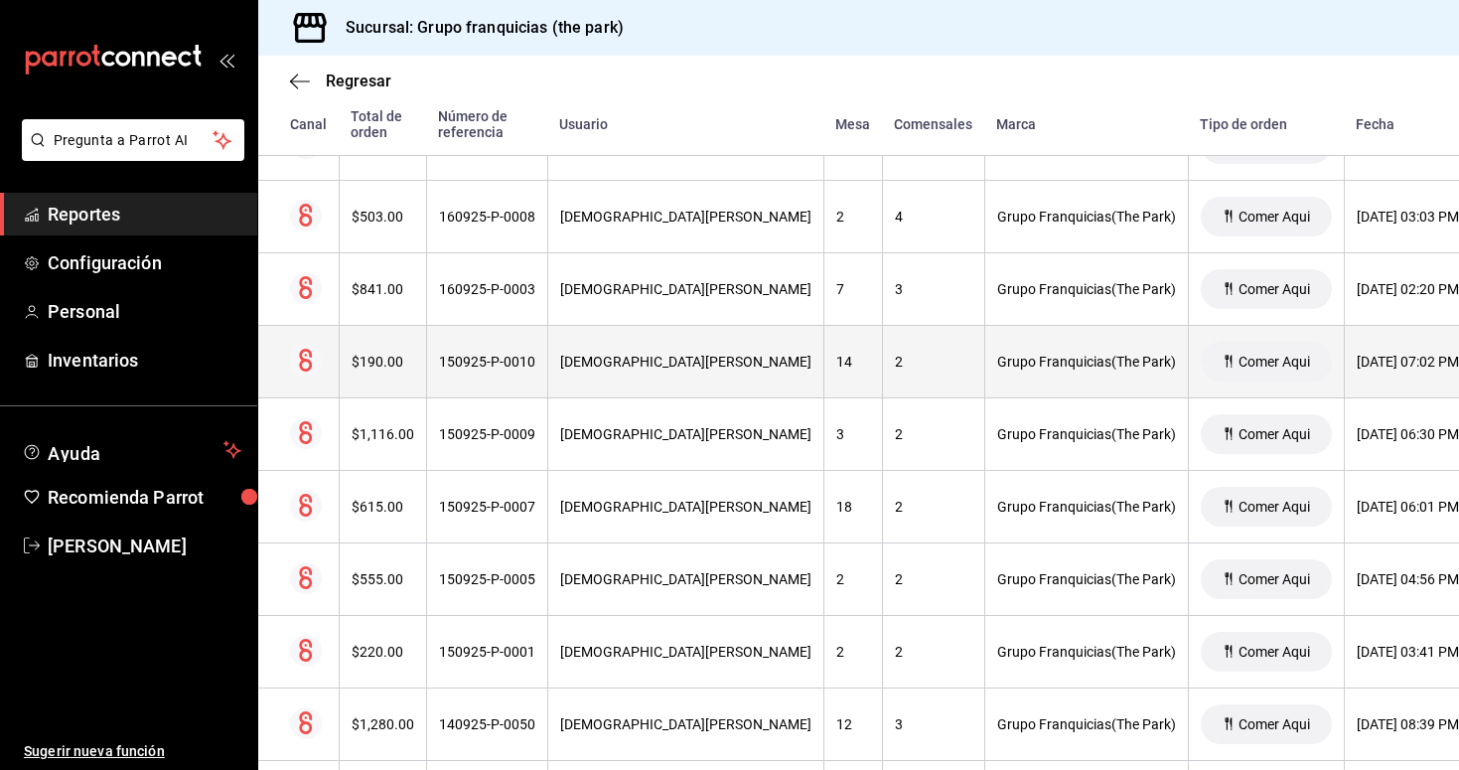
scroll to position [3751, 0]
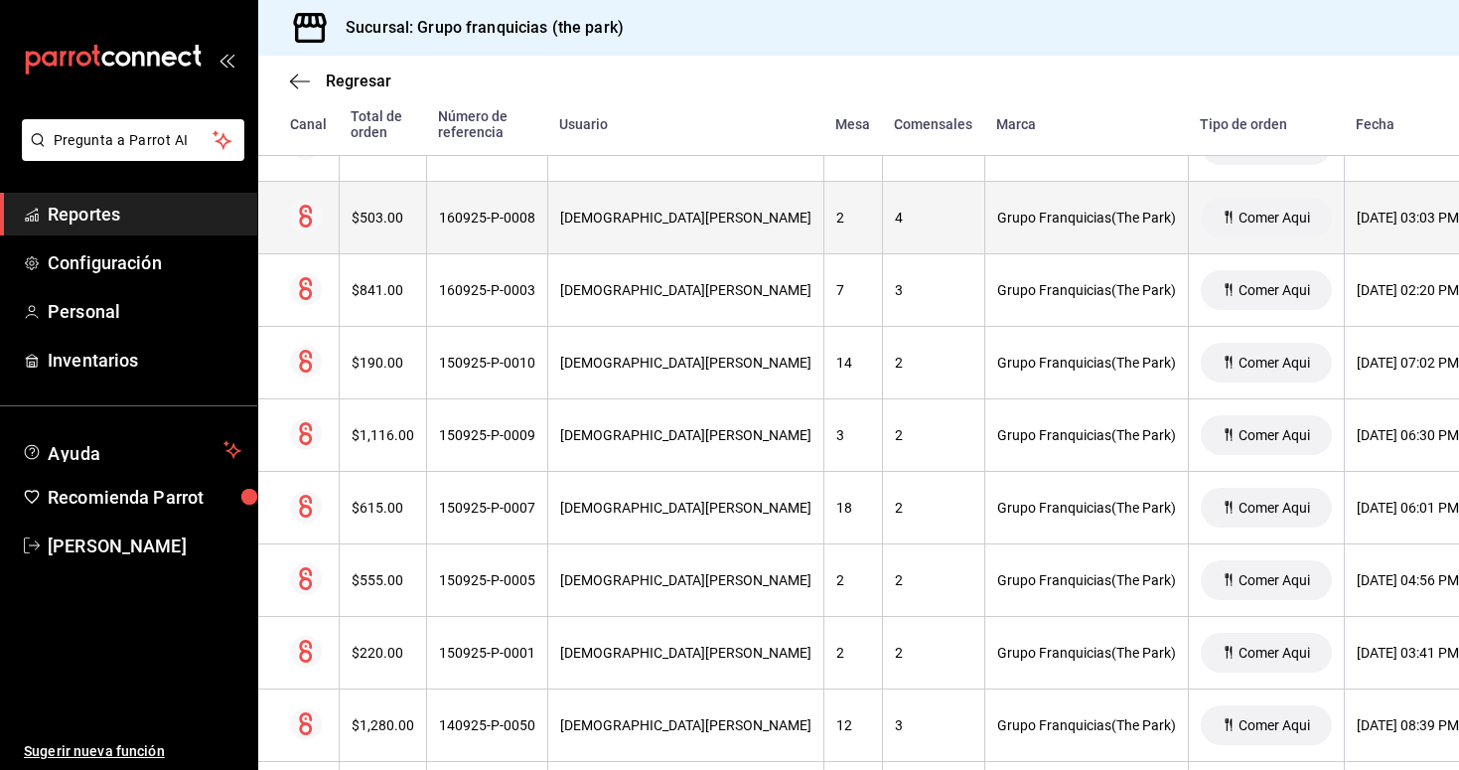
click at [604, 224] on div "[DEMOGRAPHIC_DATA][PERSON_NAME]" at bounding box center [685, 218] width 251 height 16
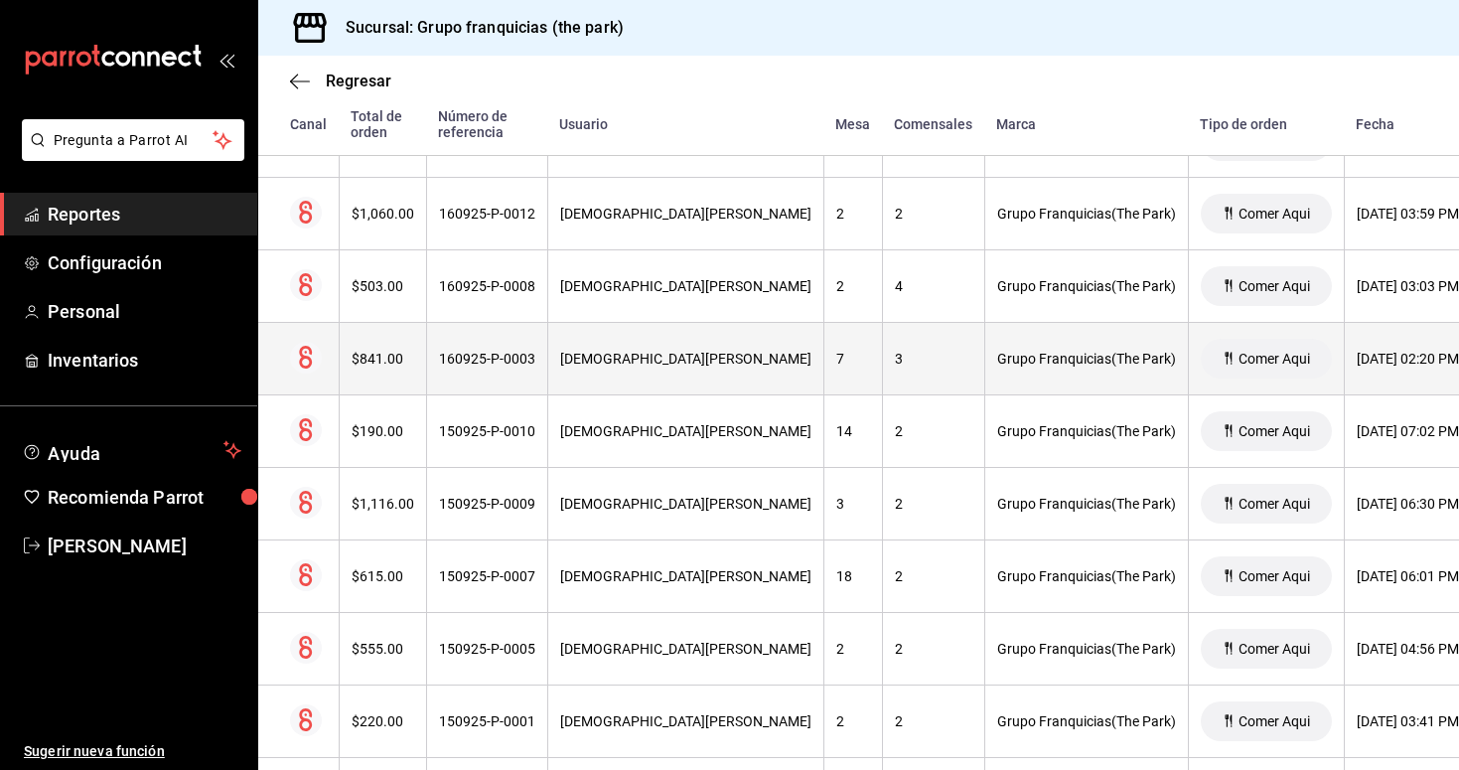
scroll to position [3663, 0]
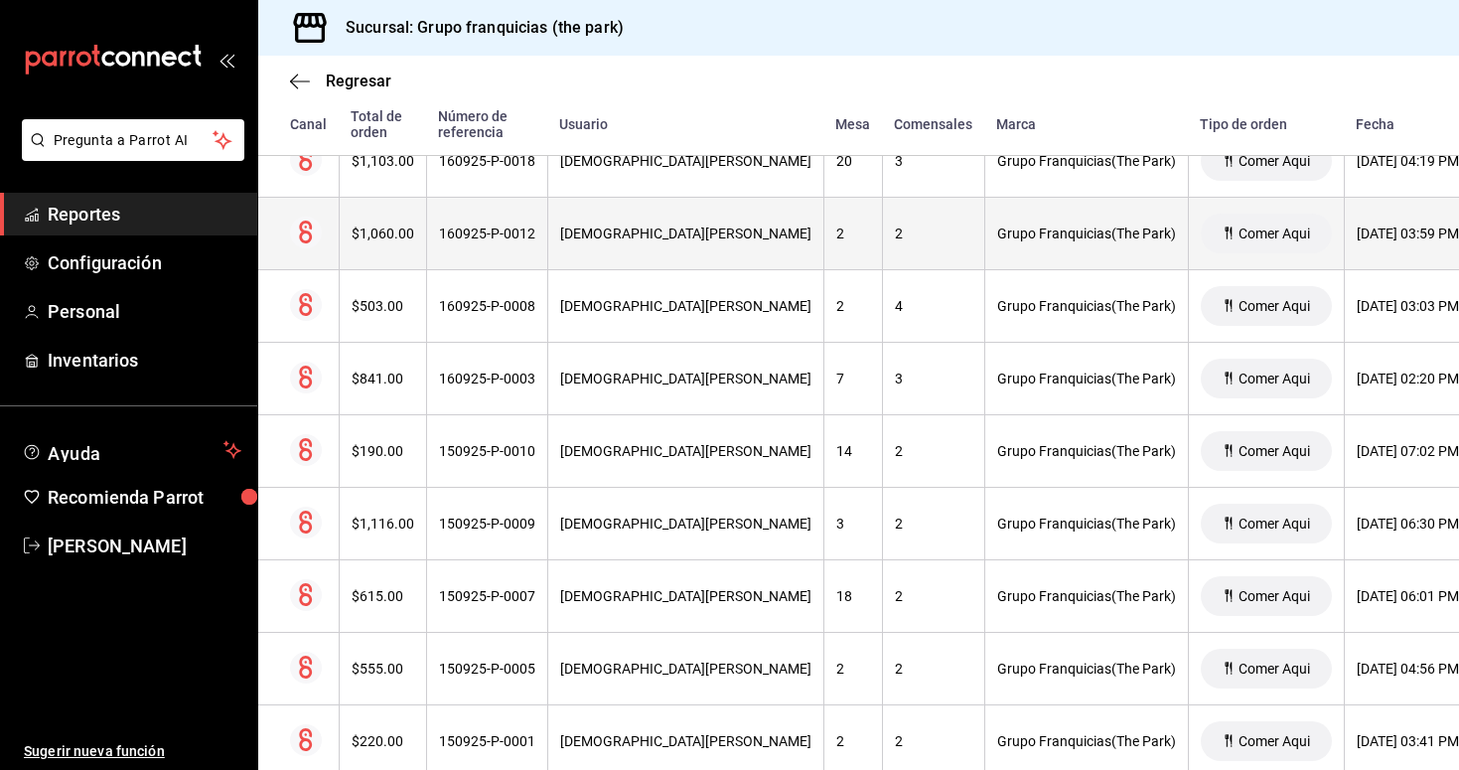
click at [606, 247] on th "[DEMOGRAPHIC_DATA][PERSON_NAME]" at bounding box center [685, 234] width 276 height 73
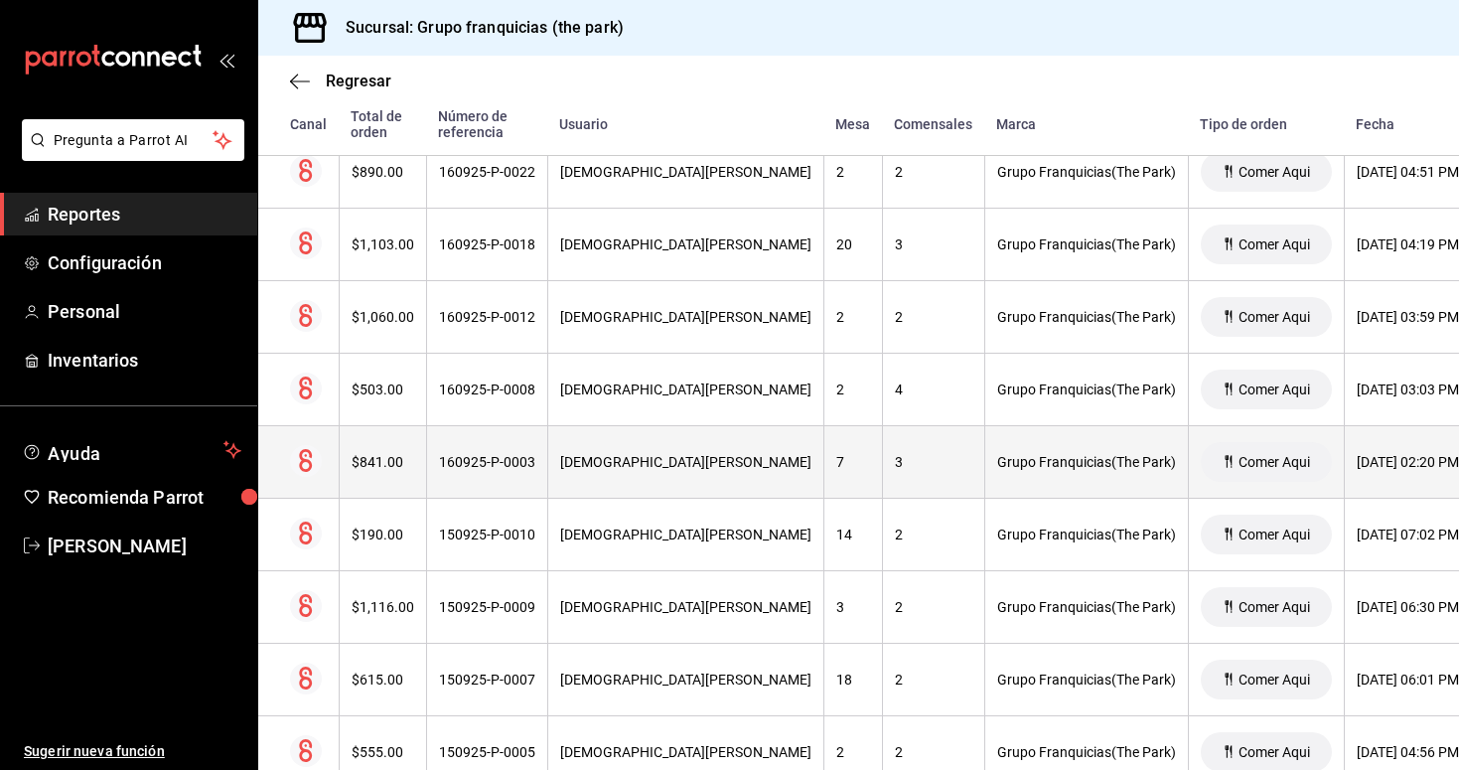
scroll to position [3549, 0]
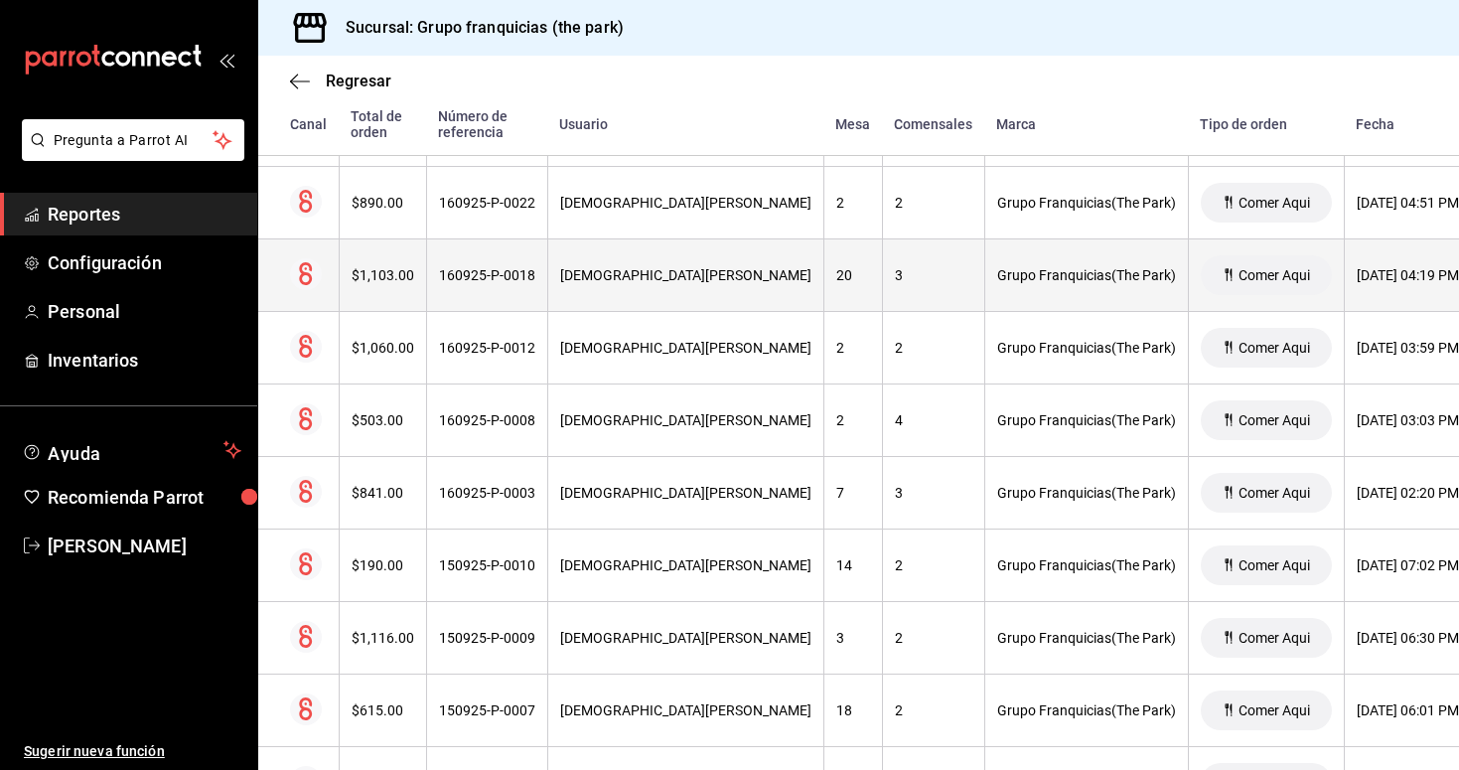
click at [496, 275] on div "160925-P-0018" at bounding box center [487, 275] width 96 height 16
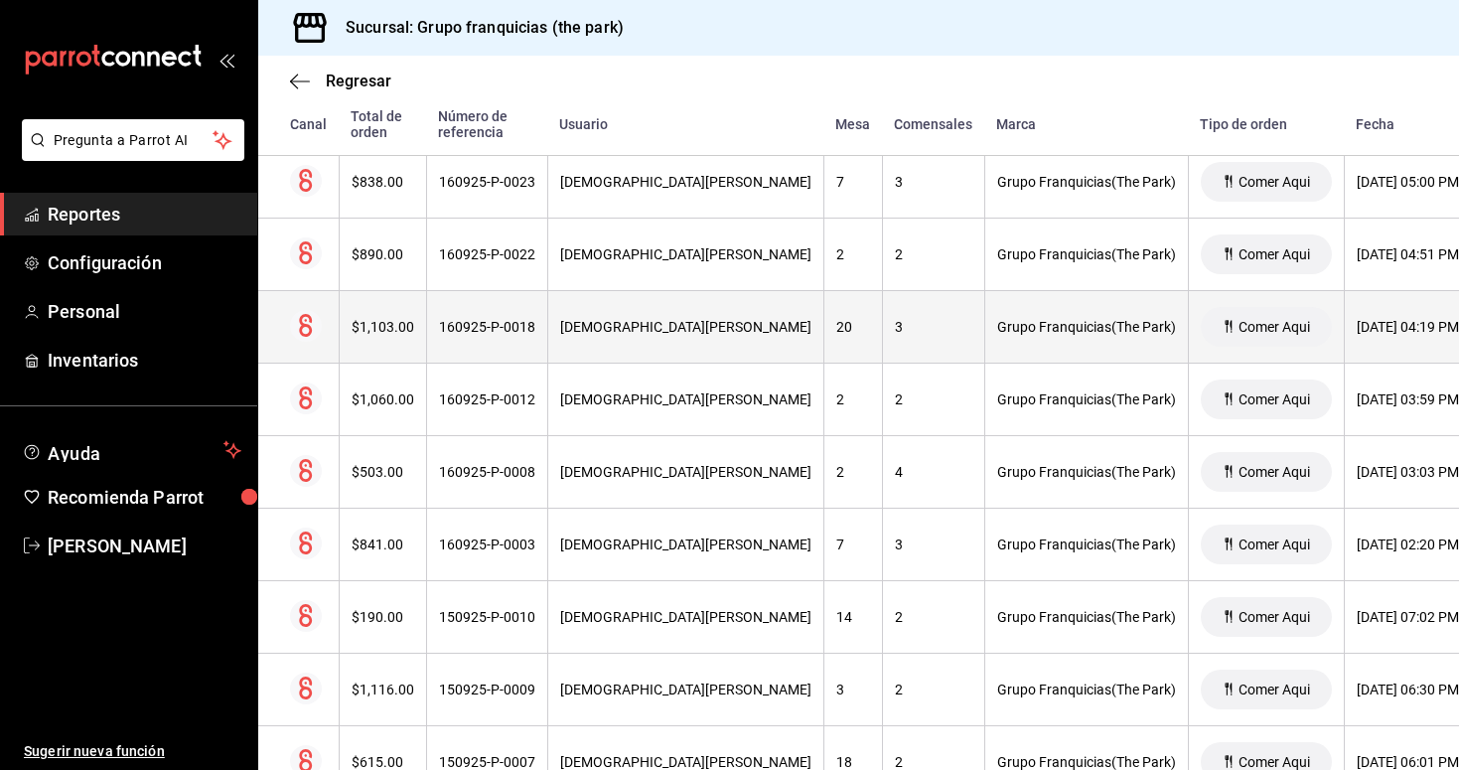
scroll to position [3495, 0]
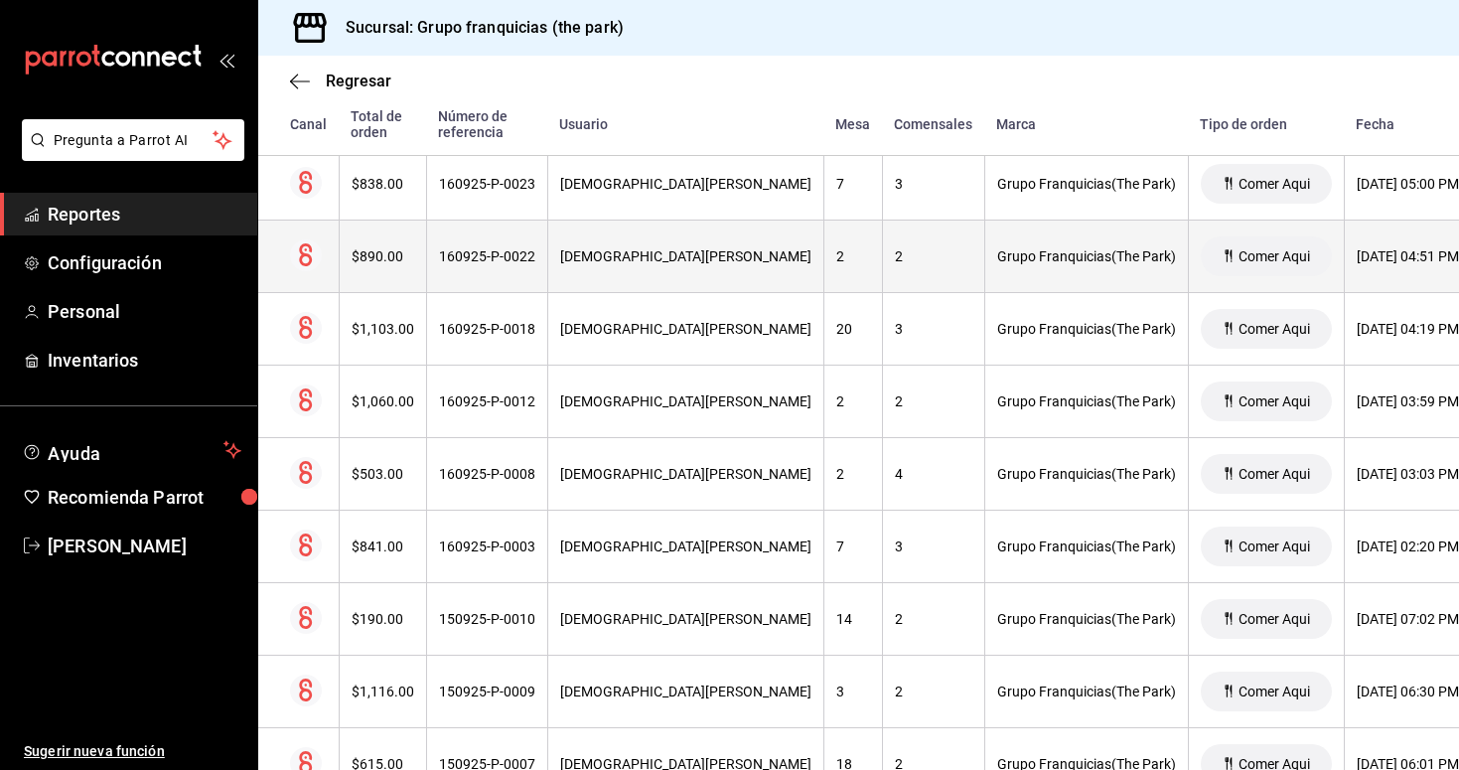
click at [505, 259] on div "160925-P-0022" at bounding box center [487, 256] width 96 height 16
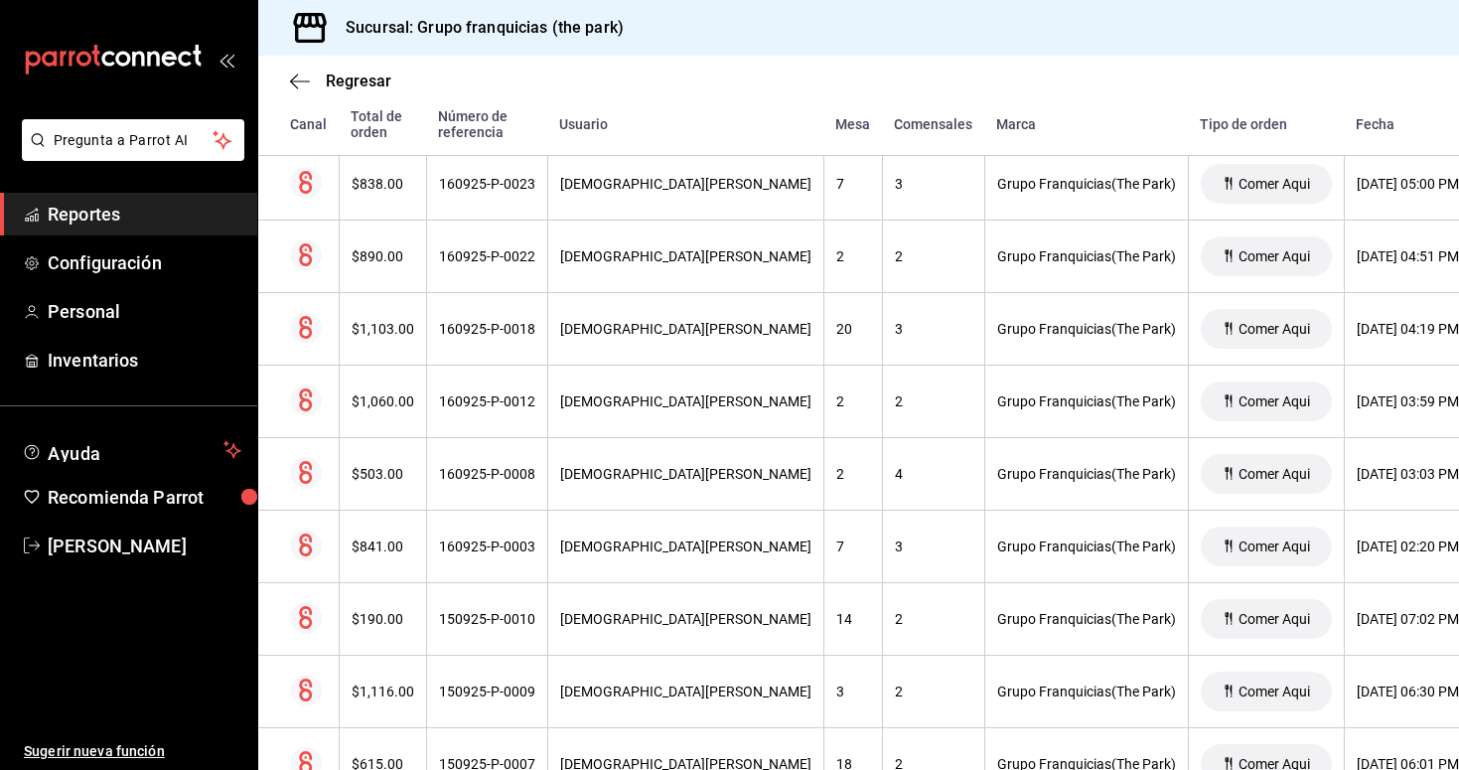
scroll to position [3494, 0]
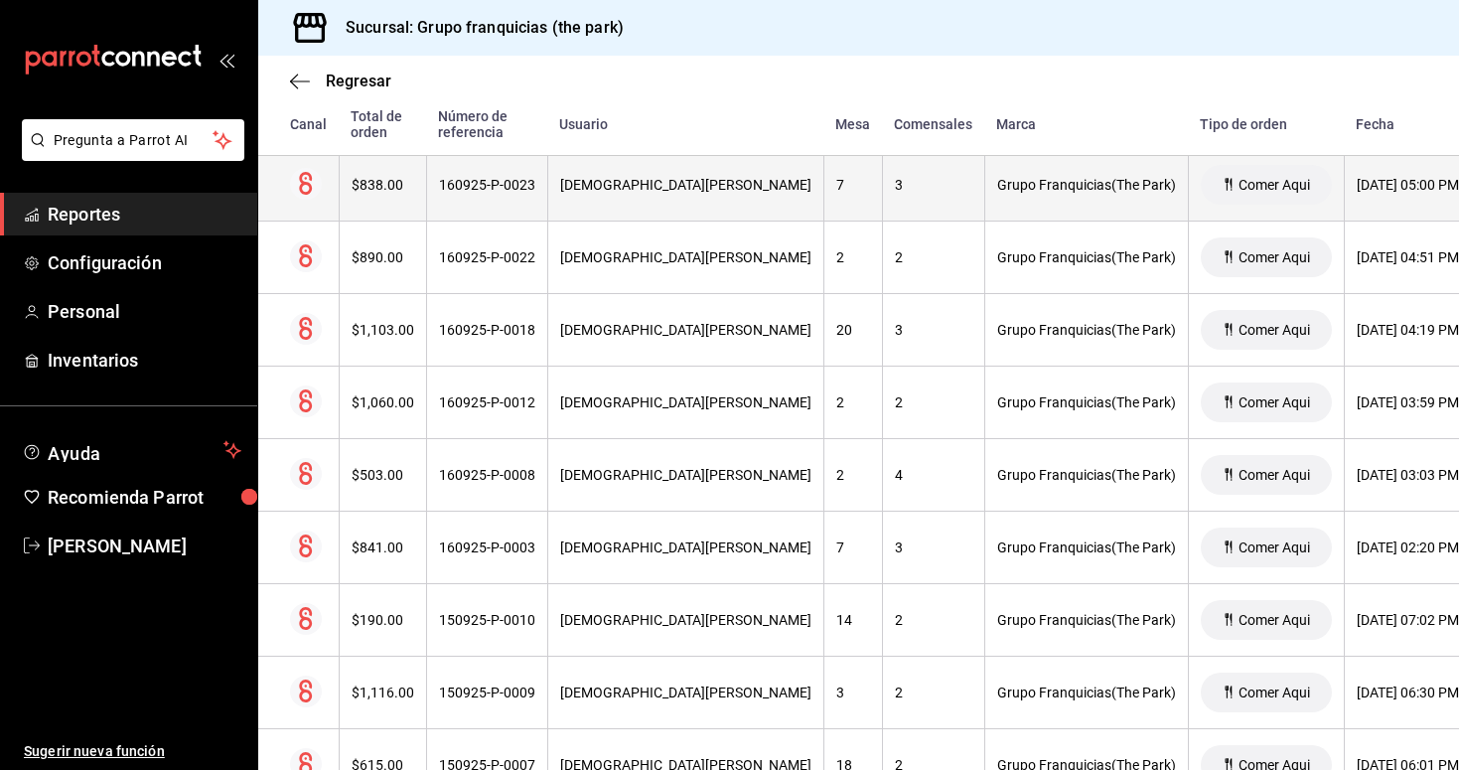
click at [504, 196] on th "160925-P-0023" at bounding box center [486, 185] width 121 height 73
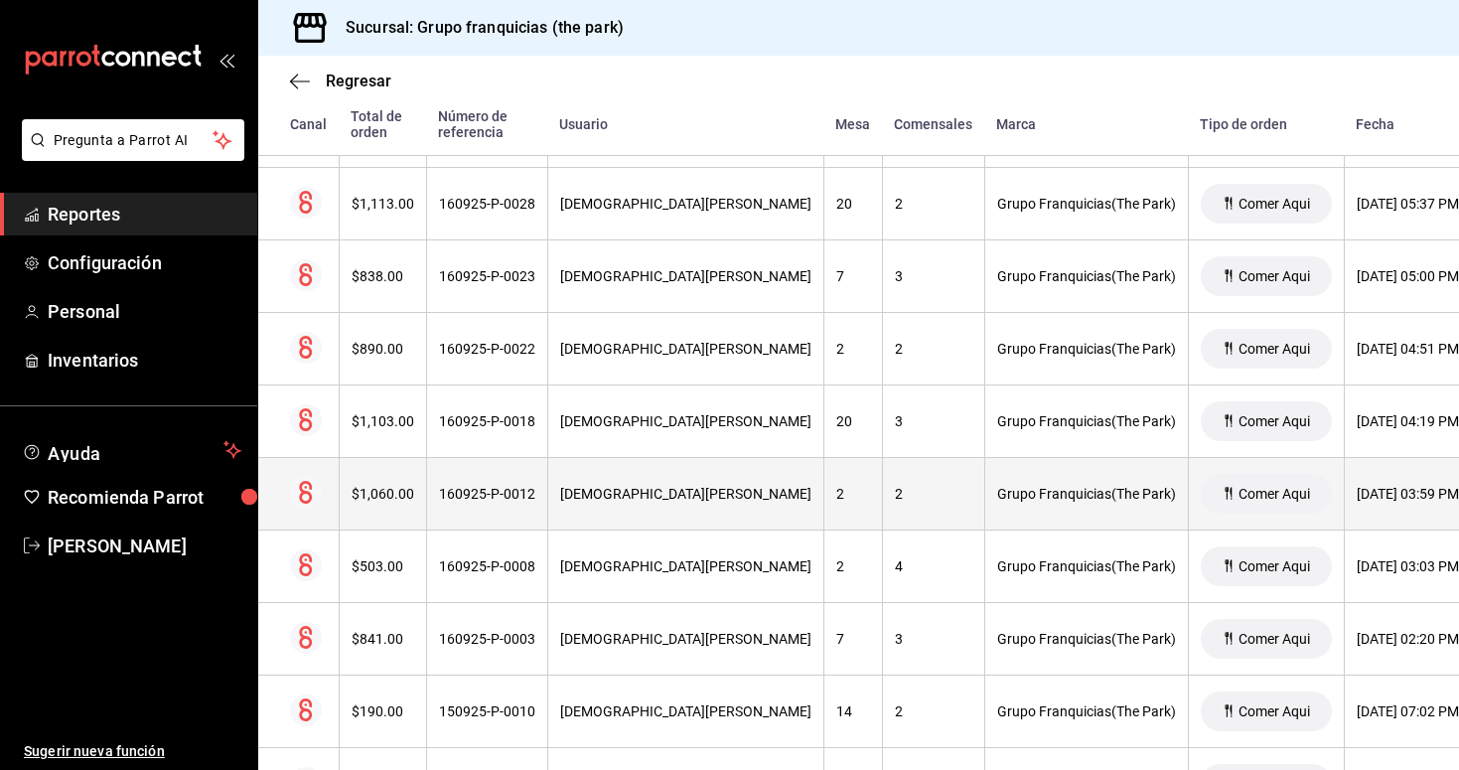
scroll to position [3392, 0]
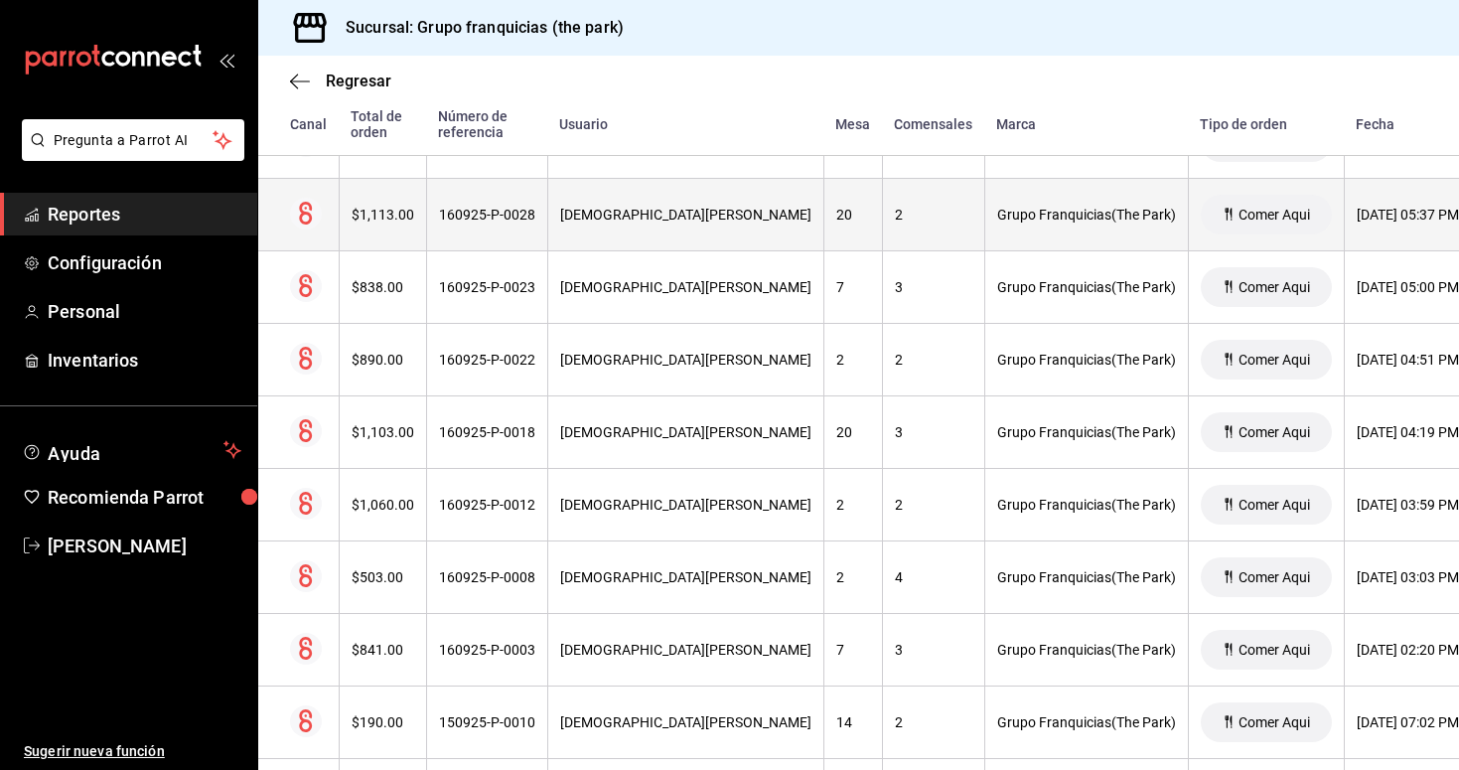
click at [512, 219] on div "160925-P-0028" at bounding box center [487, 215] width 96 height 16
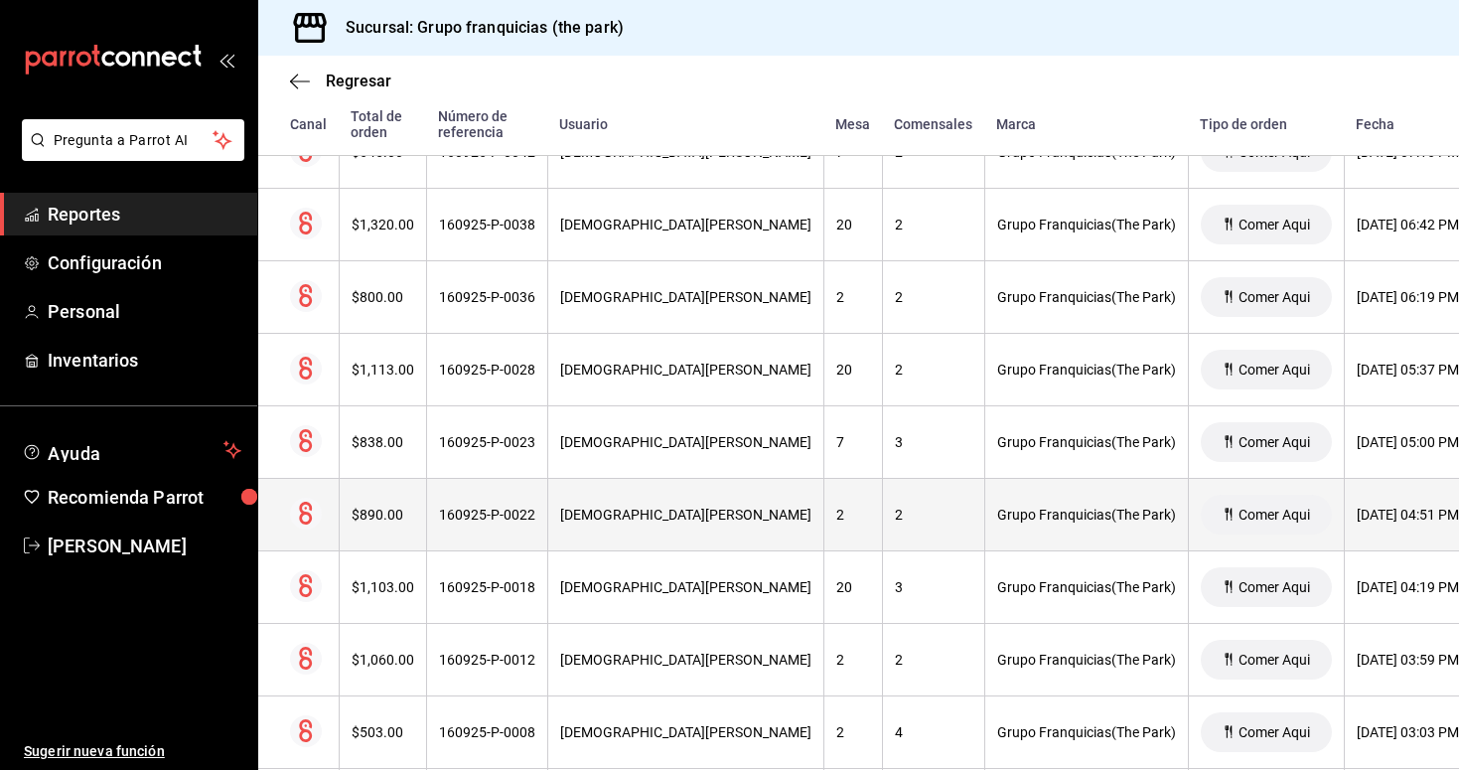
scroll to position [3236, 0]
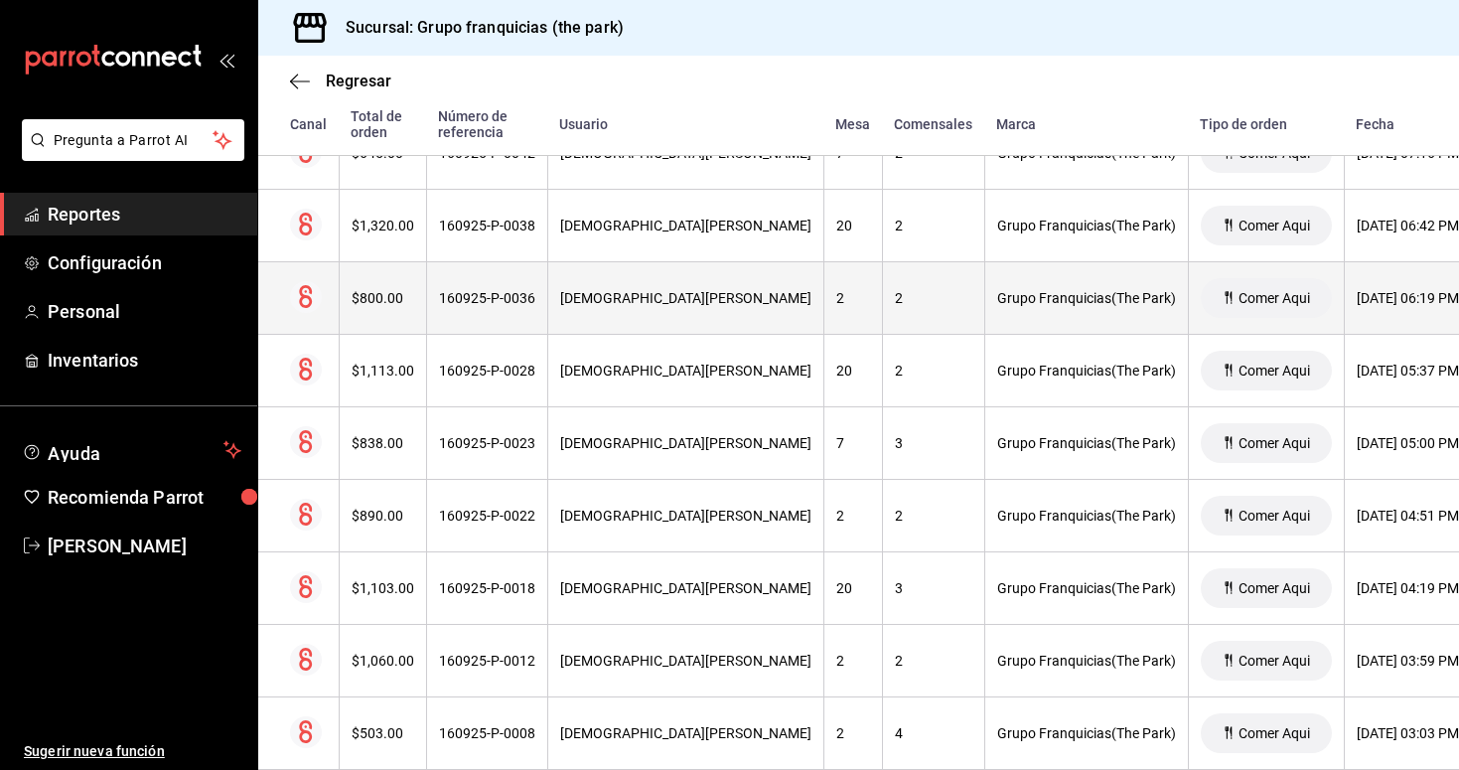
click at [520, 314] on th "160925-P-0036" at bounding box center [486, 298] width 121 height 73
click at [529, 290] on th "160925-P-0036" at bounding box center [486, 298] width 121 height 73
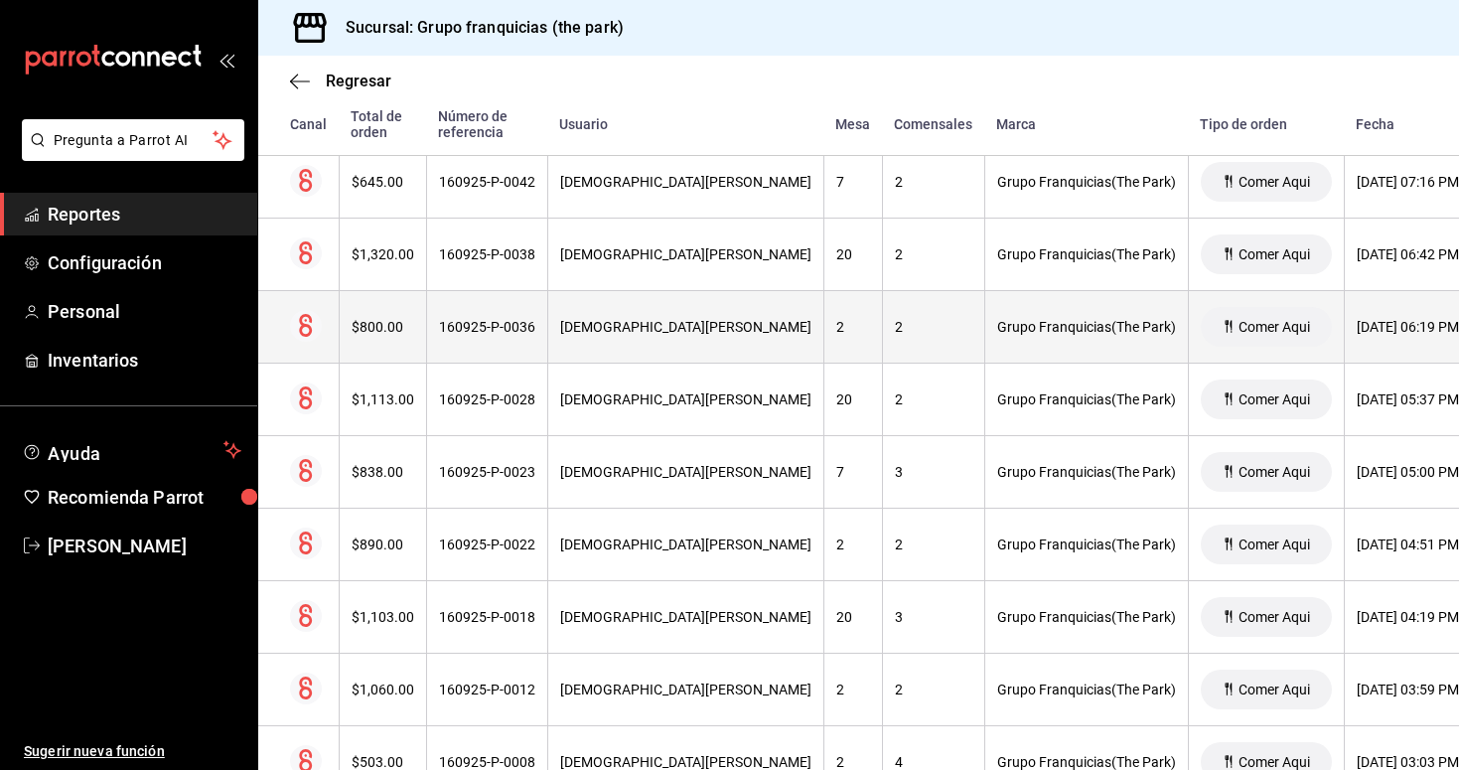
scroll to position [3207, 0]
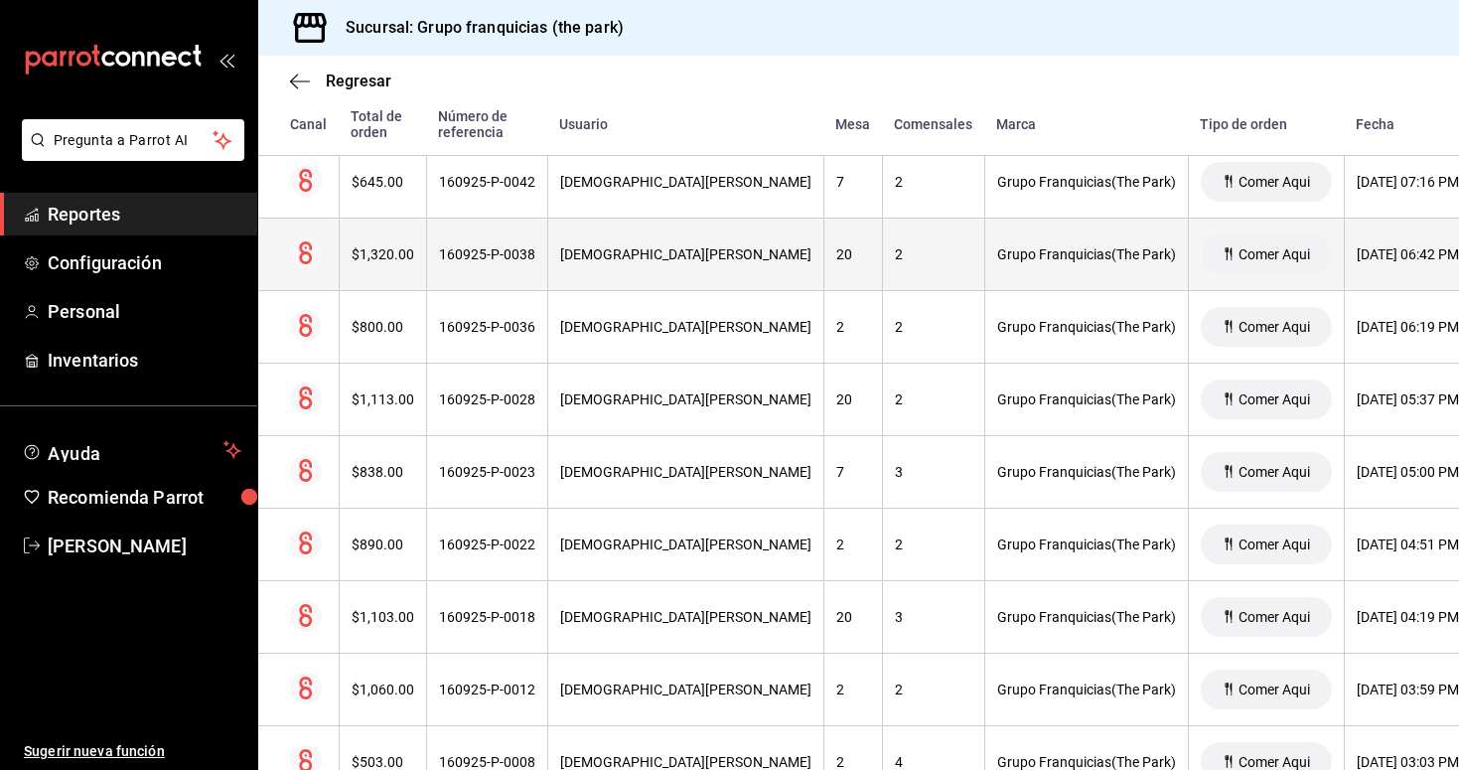
click at [502, 274] on th "160925-P-0038" at bounding box center [486, 255] width 121 height 73
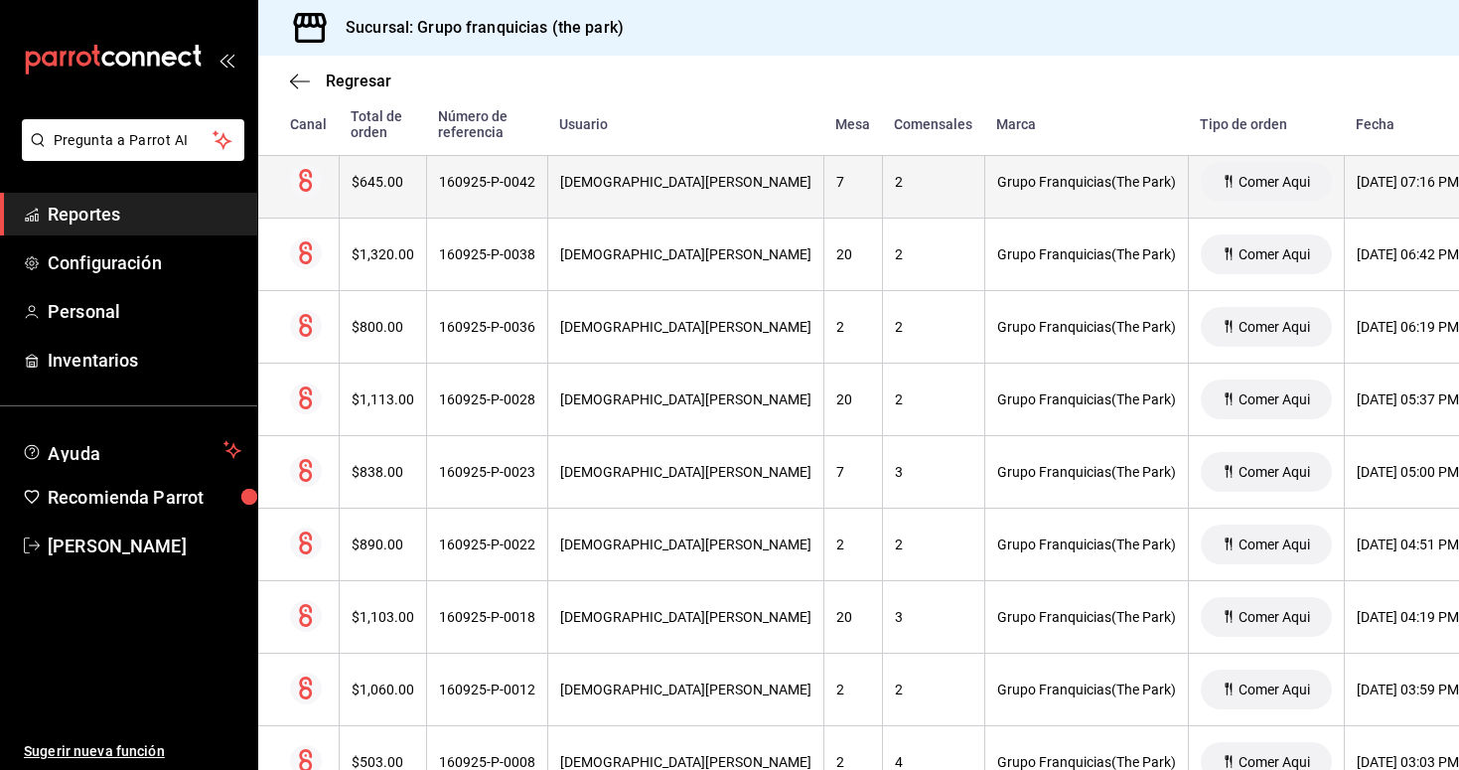
click at [509, 187] on div "160925-P-0042" at bounding box center [487, 182] width 96 height 16
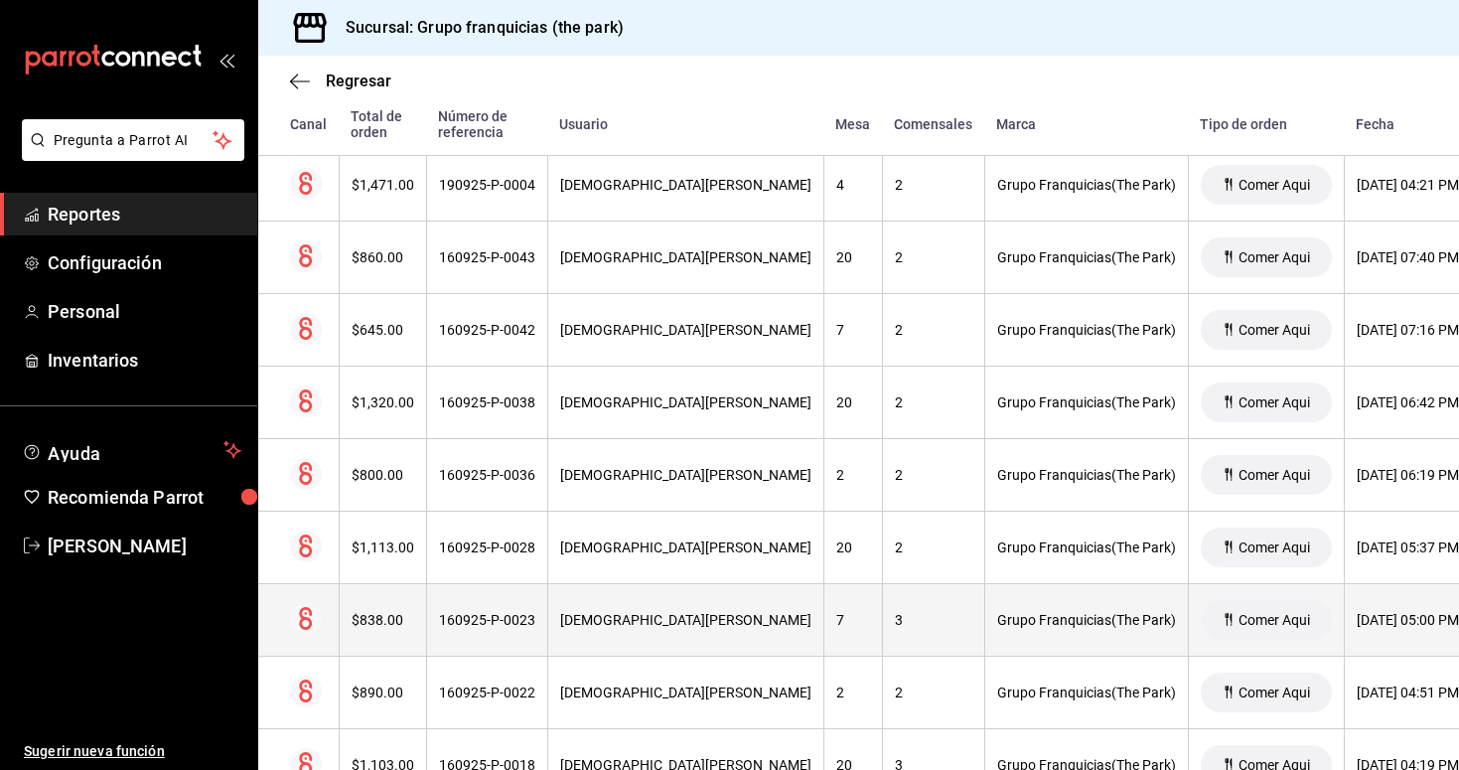
scroll to position [3045, 0]
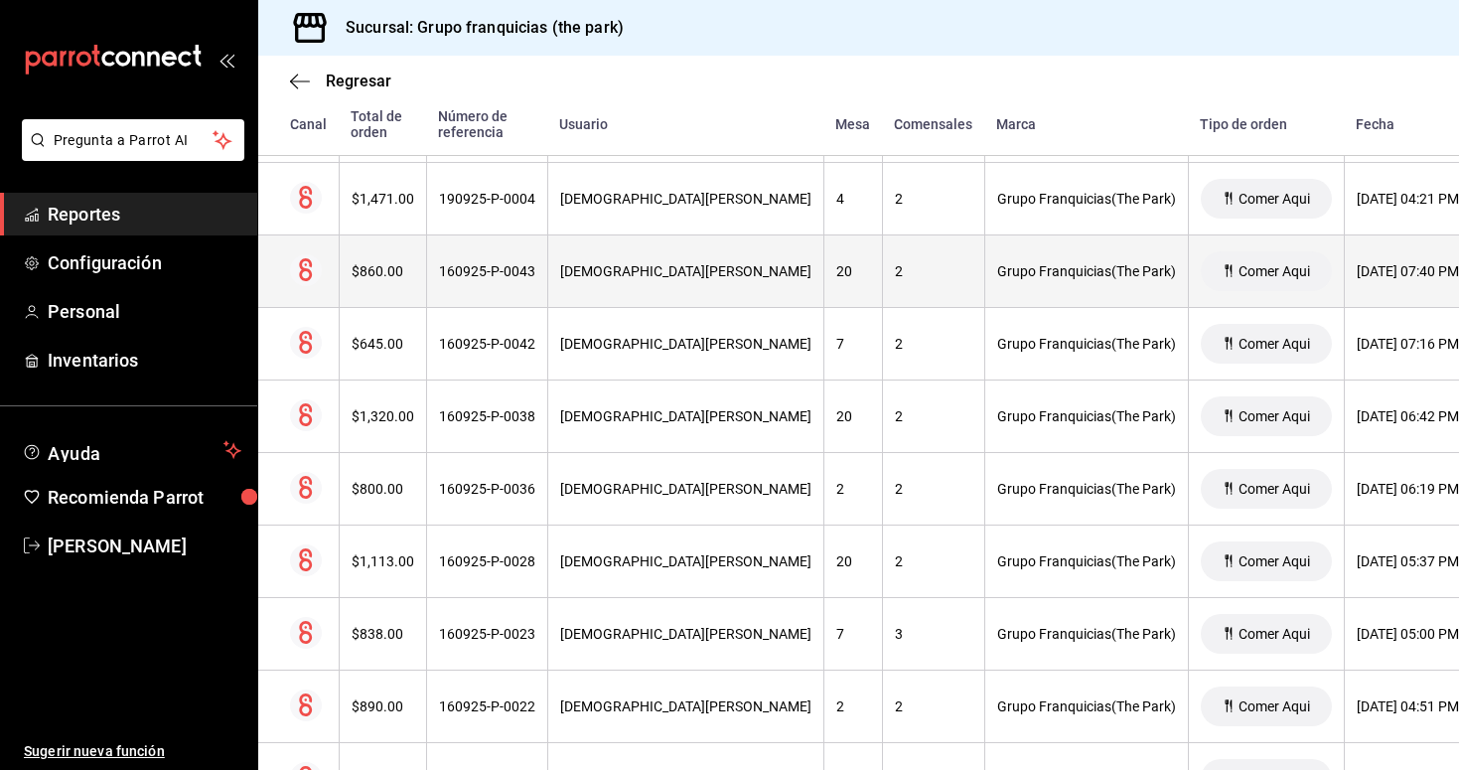
click at [501, 283] on th "160925-P-0043" at bounding box center [486, 271] width 121 height 73
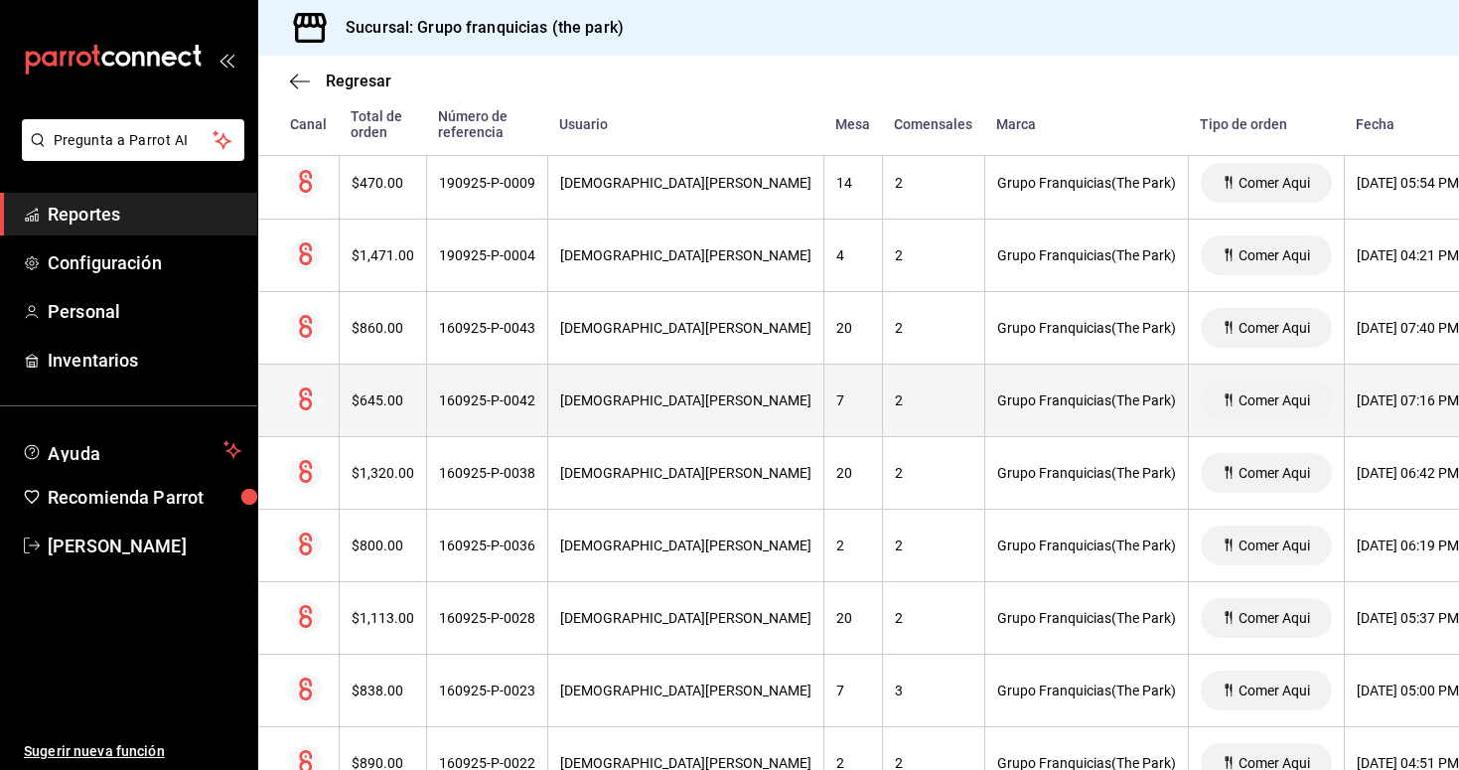
scroll to position [2965, 0]
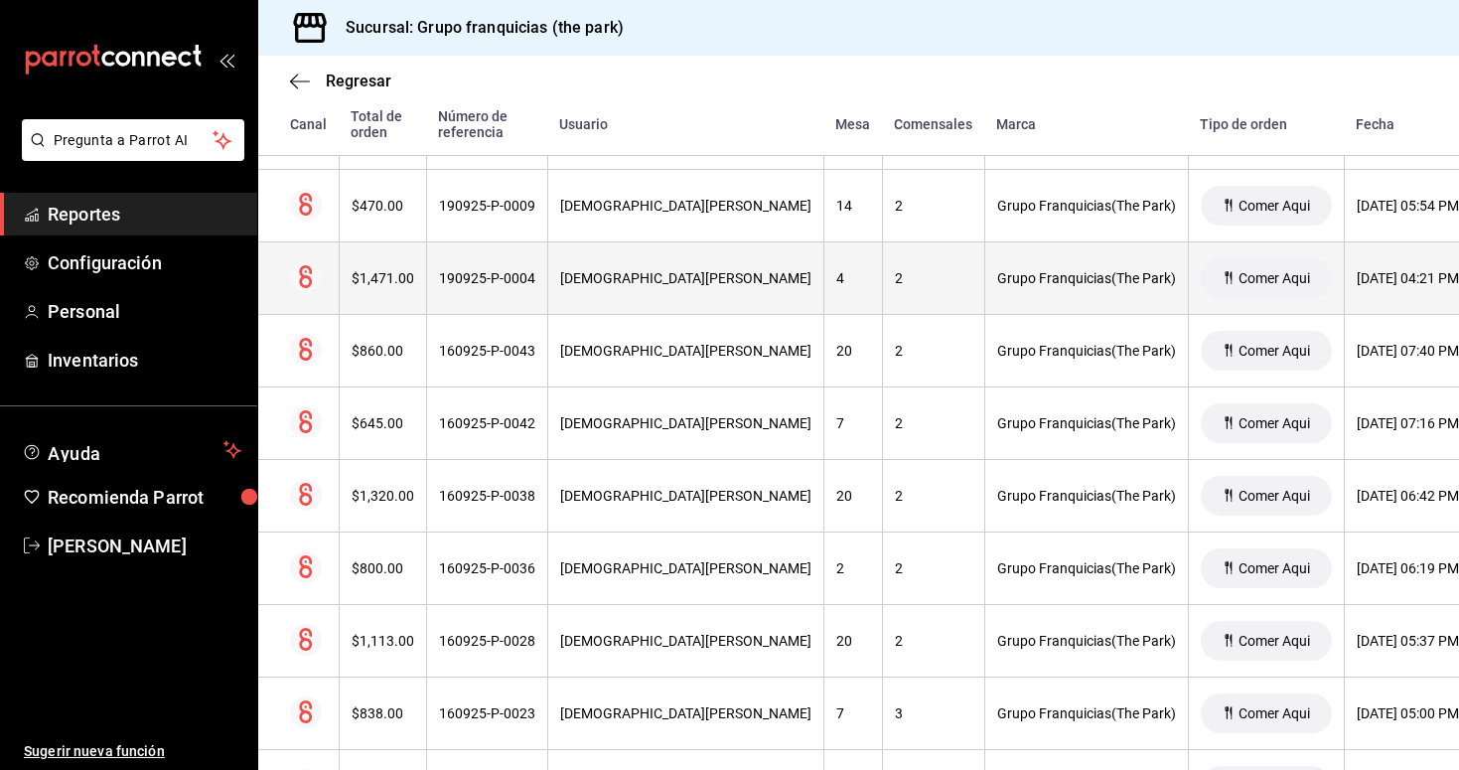
click at [507, 276] on div "190925-P-0004" at bounding box center [487, 278] width 96 height 16
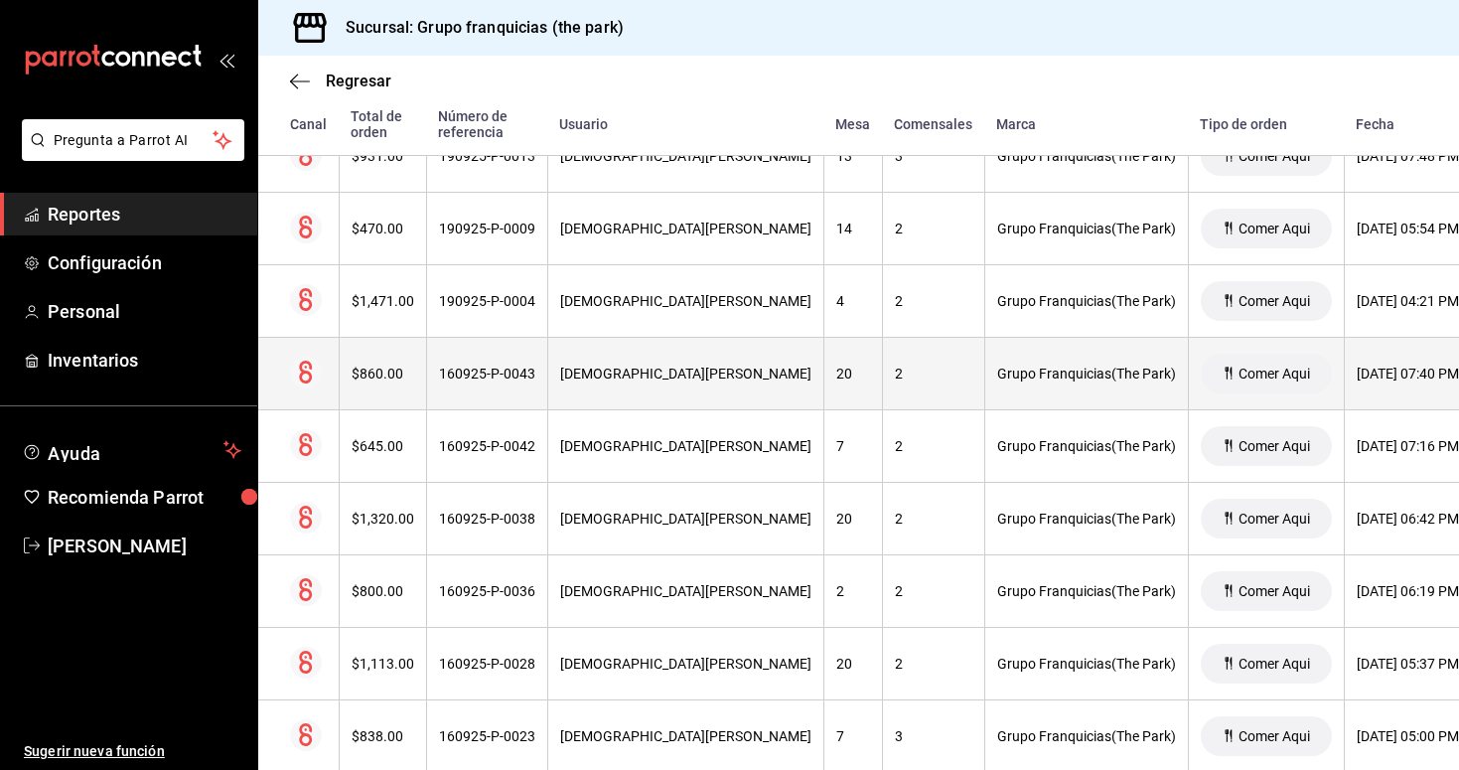
scroll to position [2930, 0]
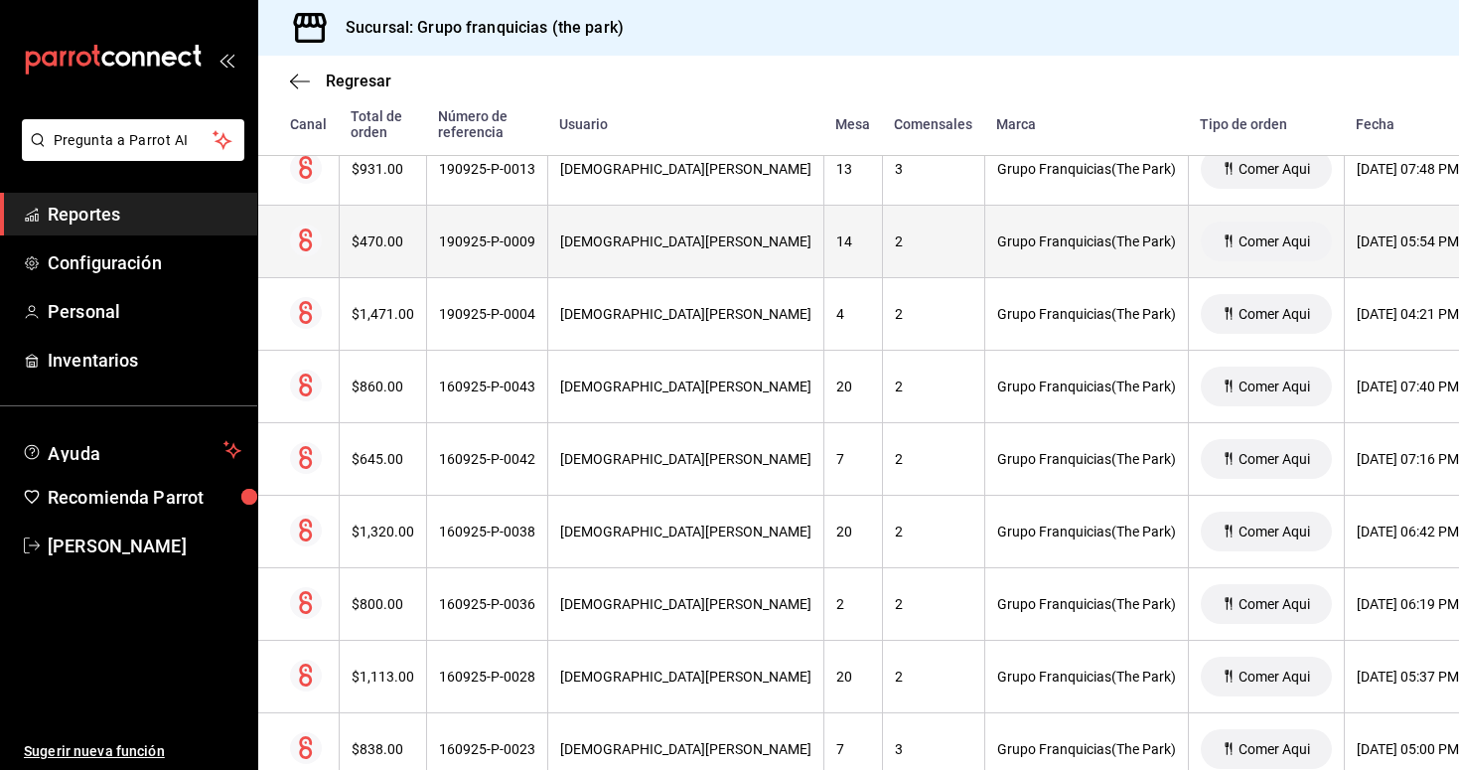
click at [612, 240] on div "[DEMOGRAPHIC_DATA][PERSON_NAME]" at bounding box center [685, 241] width 251 height 16
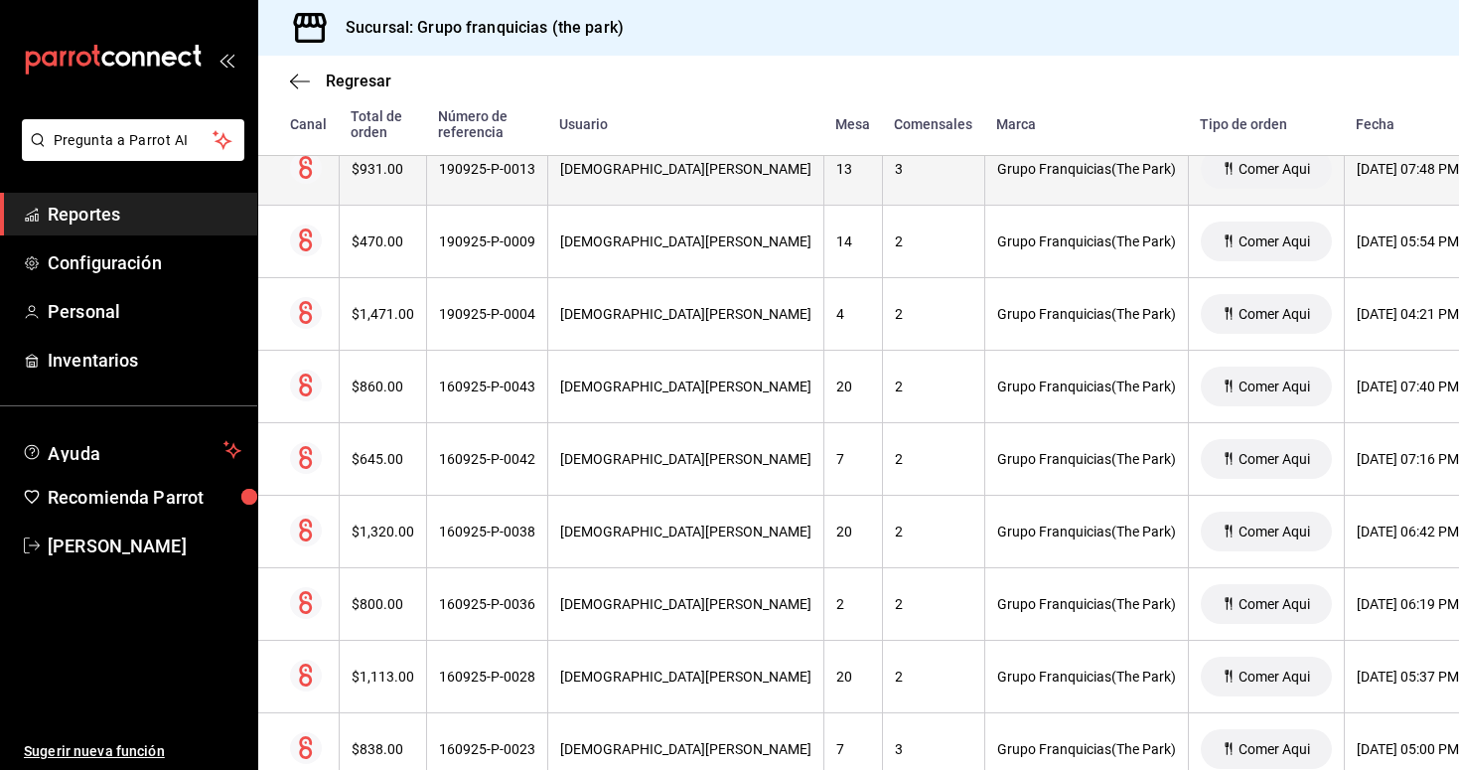
click at [529, 187] on th "190925-P-0013" at bounding box center [486, 169] width 121 height 73
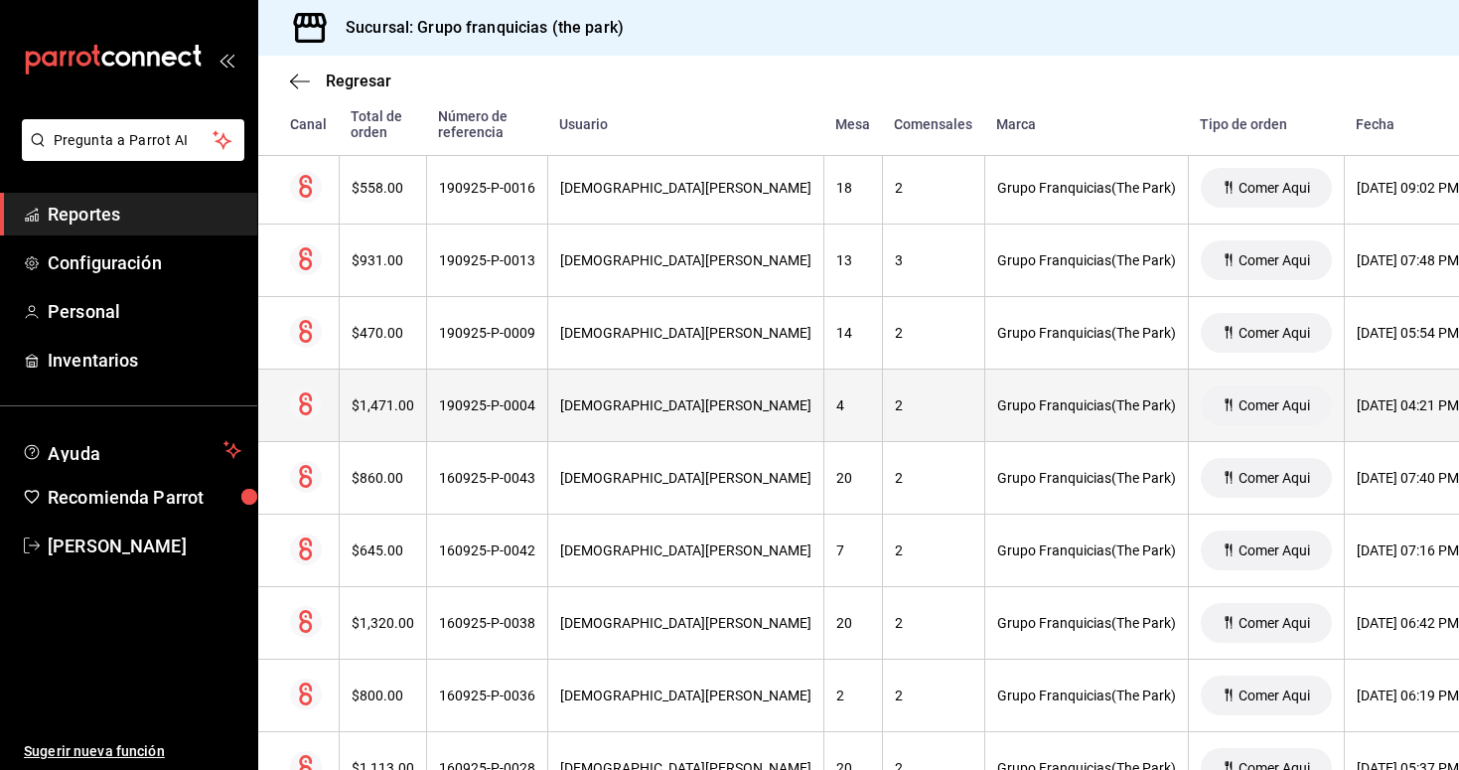
scroll to position [2771, 0]
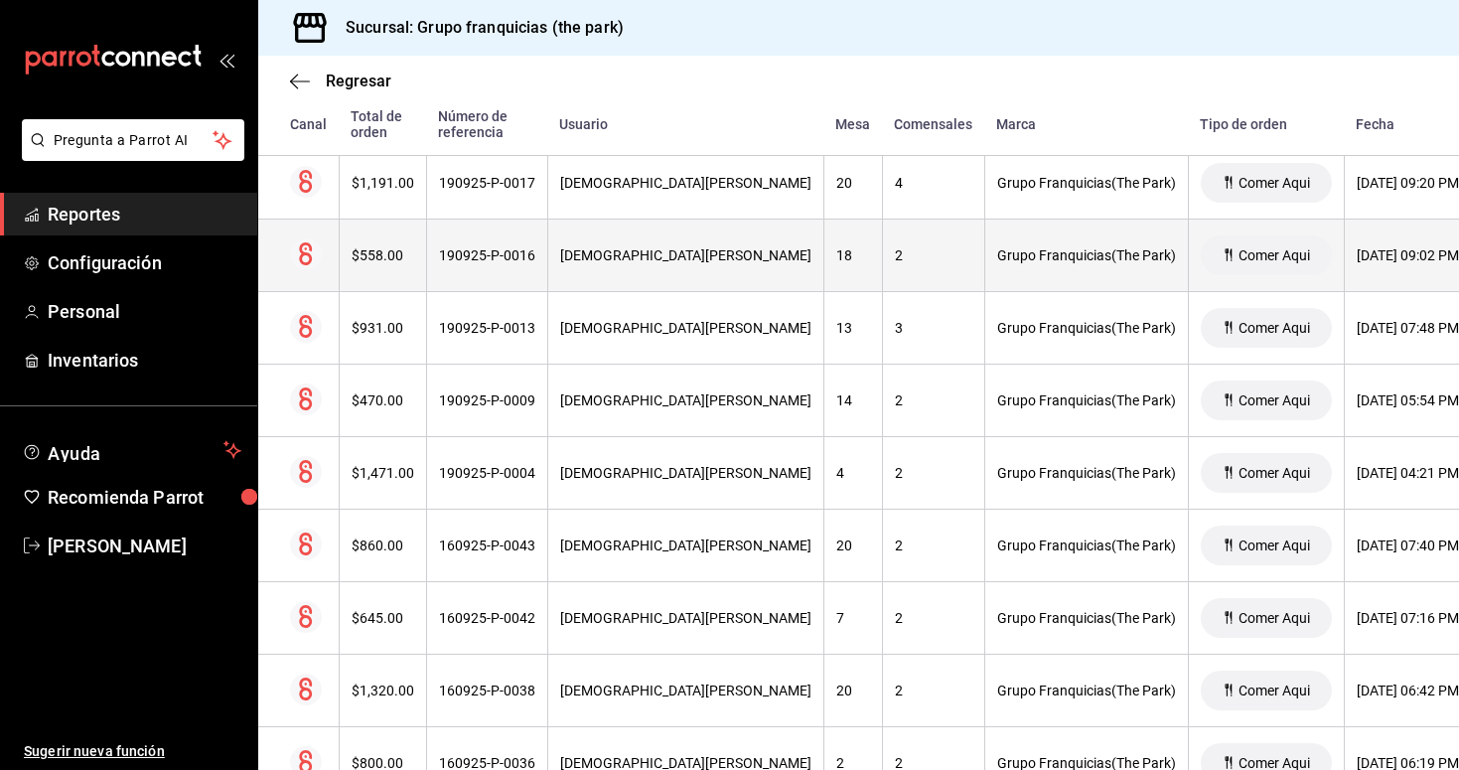
click at [515, 260] on div "190925-P-0016" at bounding box center [487, 255] width 96 height 16
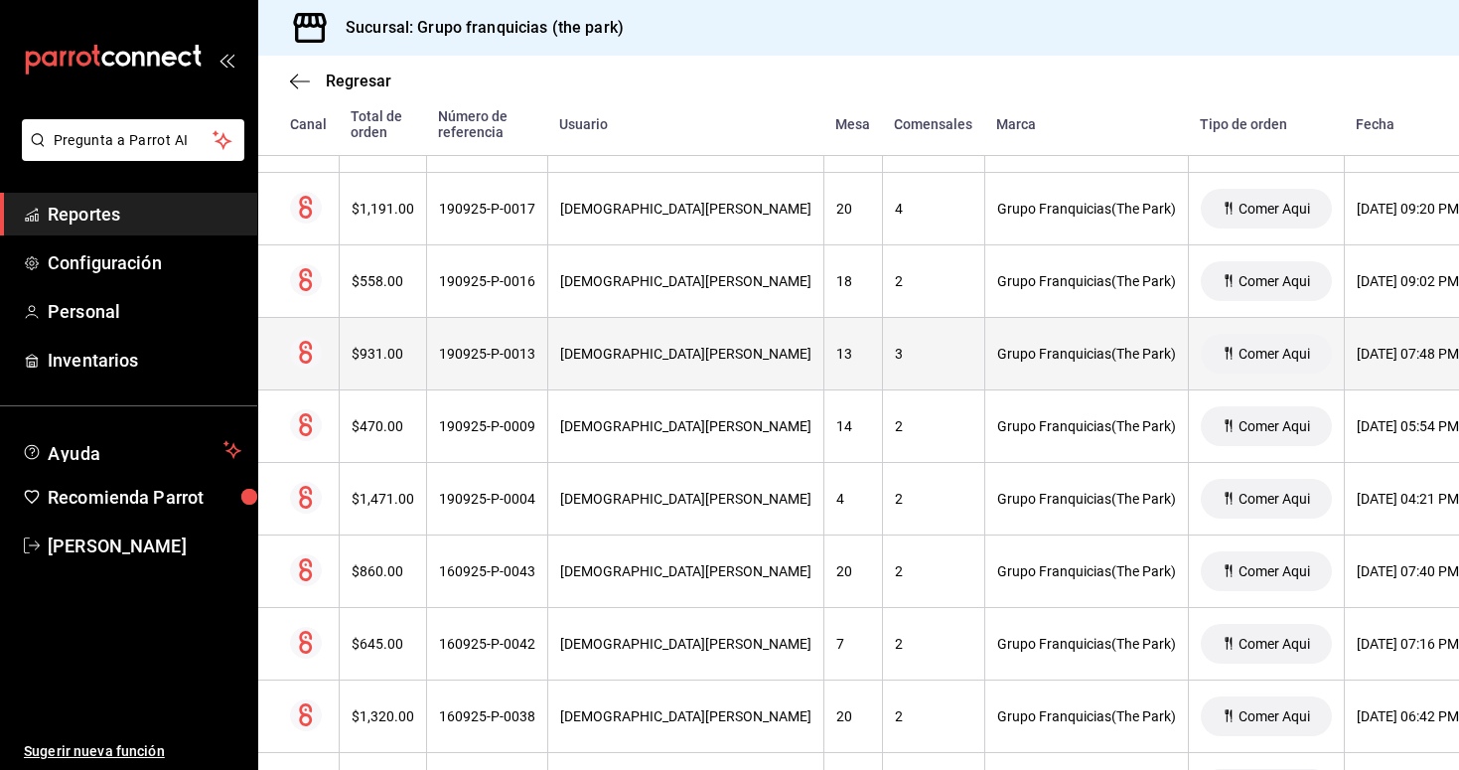
scroll to position [2726, 0]
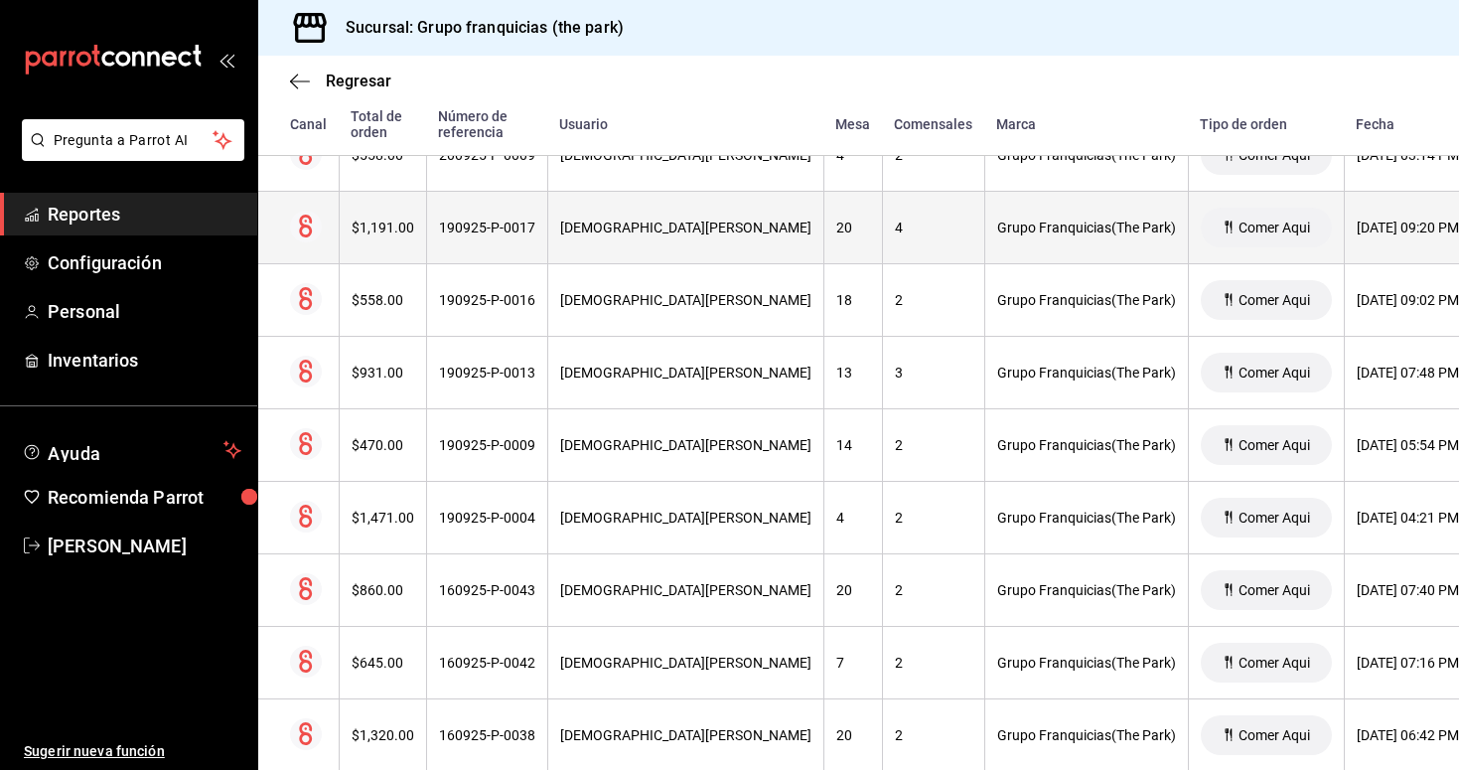
click at [491, 224] on div "190925-P-0017" at bounding box center [487, 228] width 96 height 16
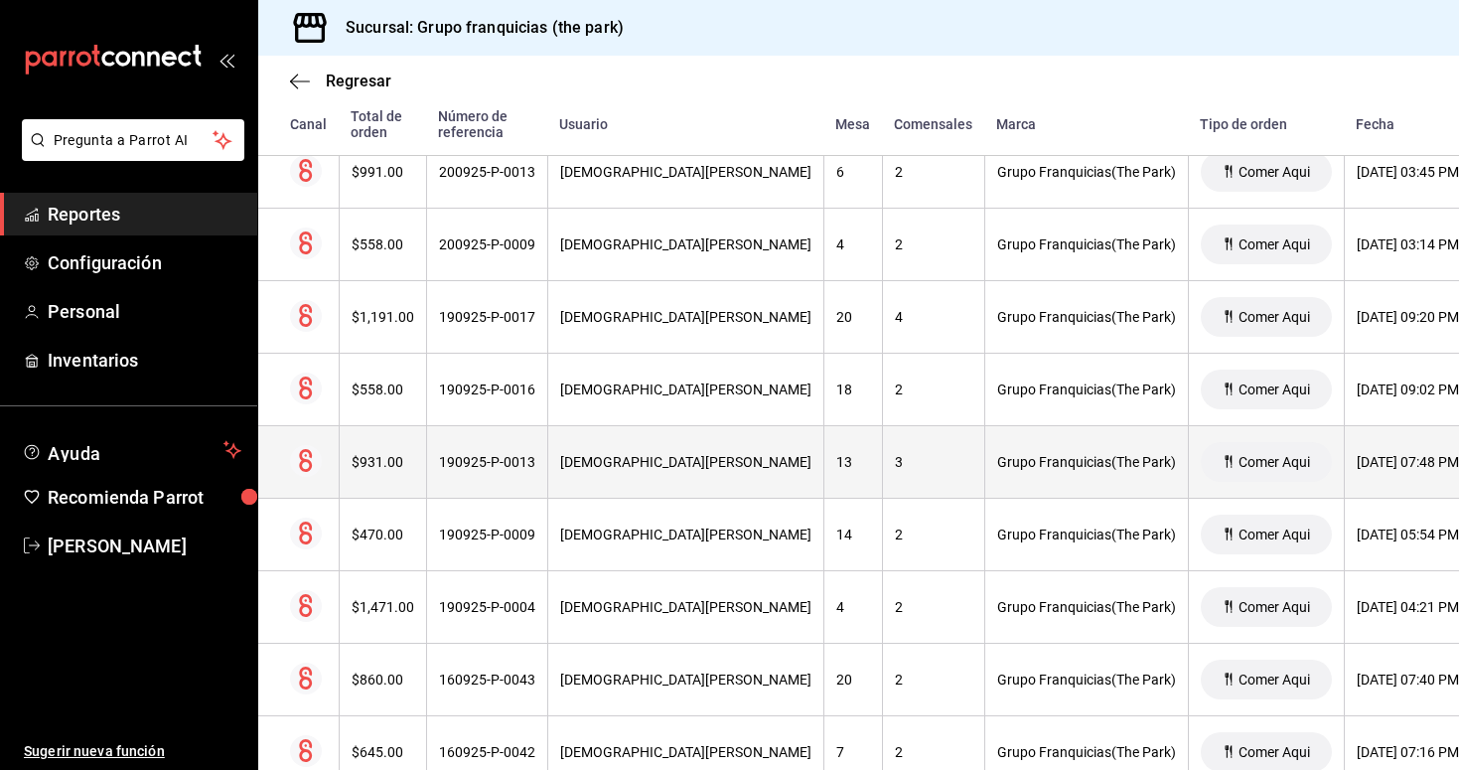
scroll to position [2620, 0]
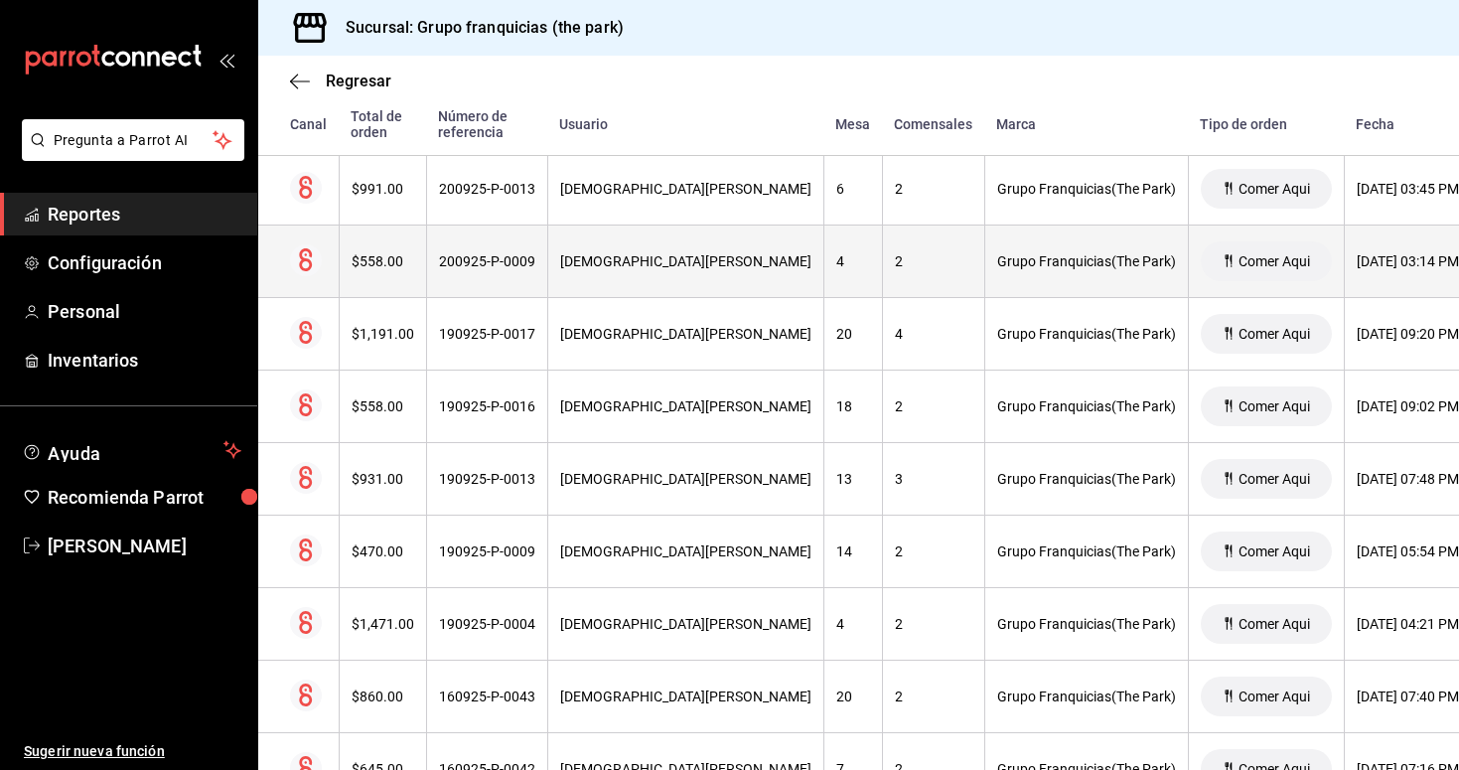
click at [475, 238] on th "200925-P-0009" at bounding box center [486, 262] width 121 height 73
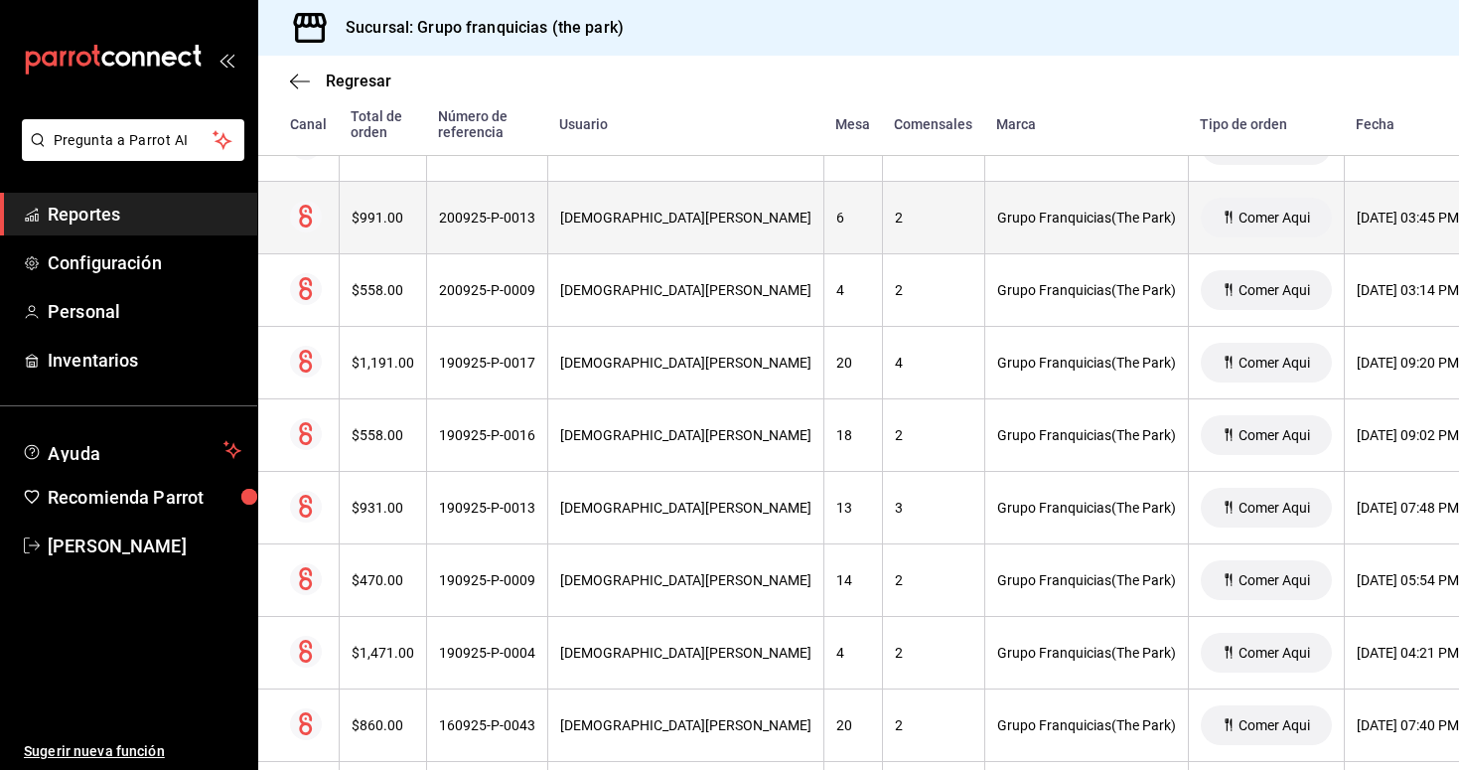
scroll to position [2584, 0]
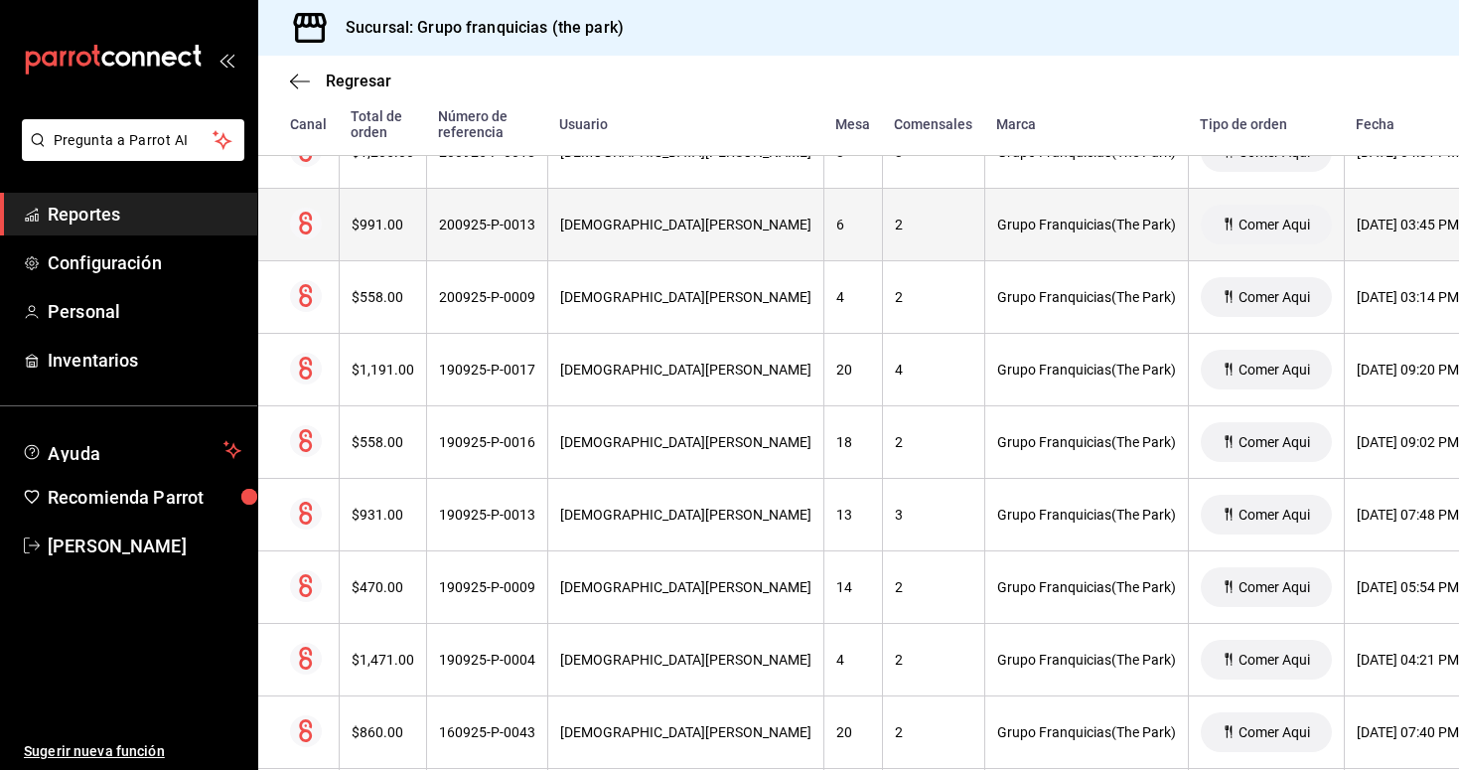
click at [517, 229] on div "200925-P-0013" at bounding box center [487, 225] width 96 height 16
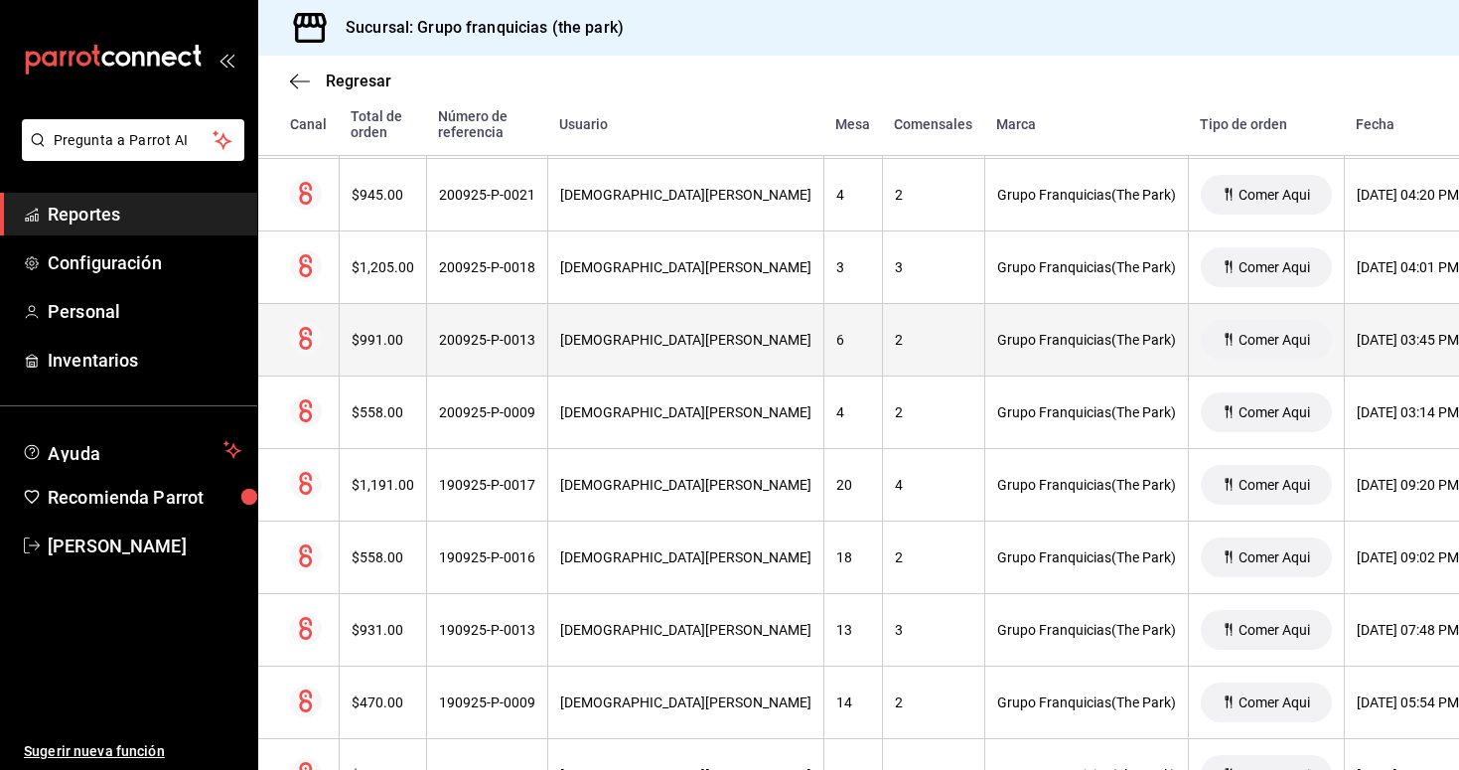
scroll to position [2453, 0]
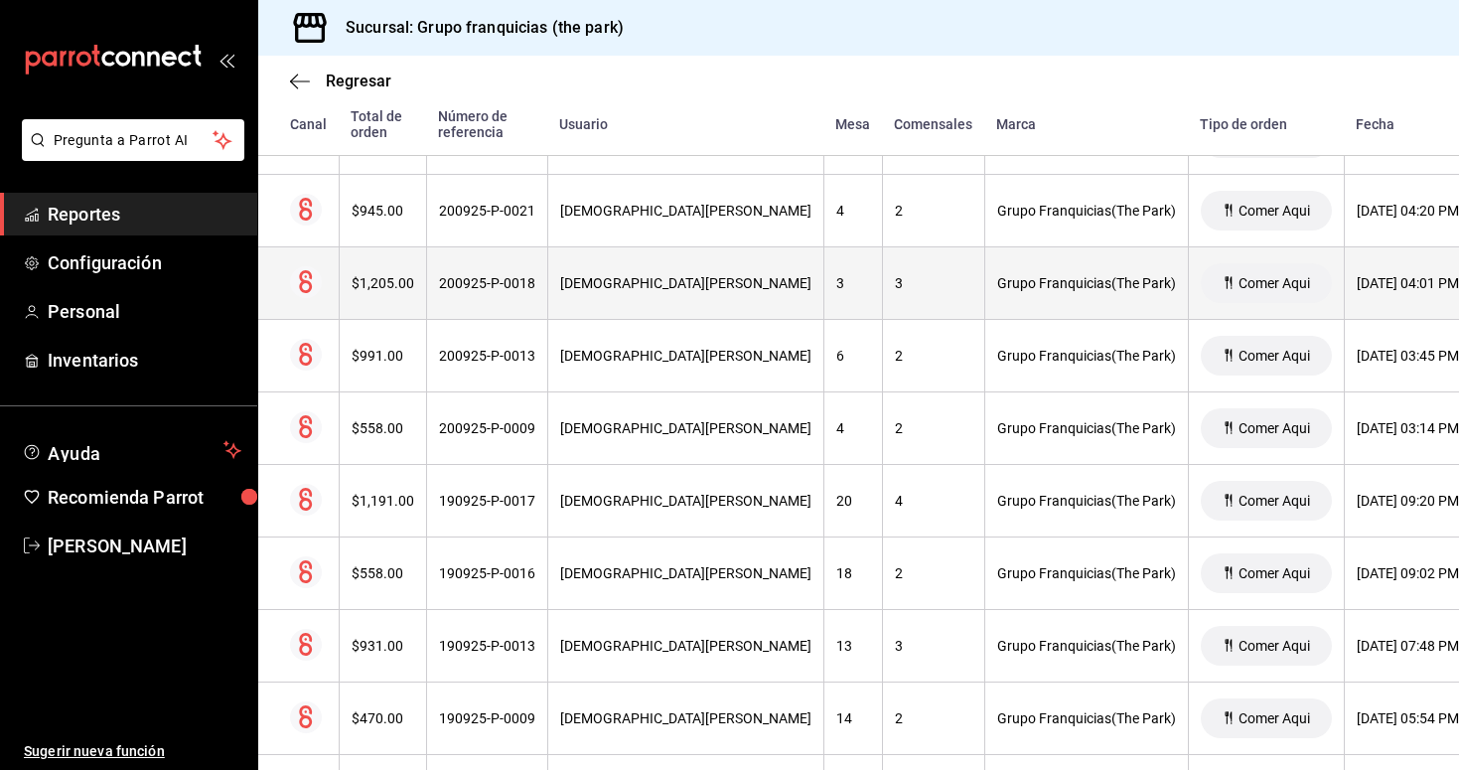
click at [510, 280] on div "200925-P-0018" at bounding box center [487, 283] width 96 height 16
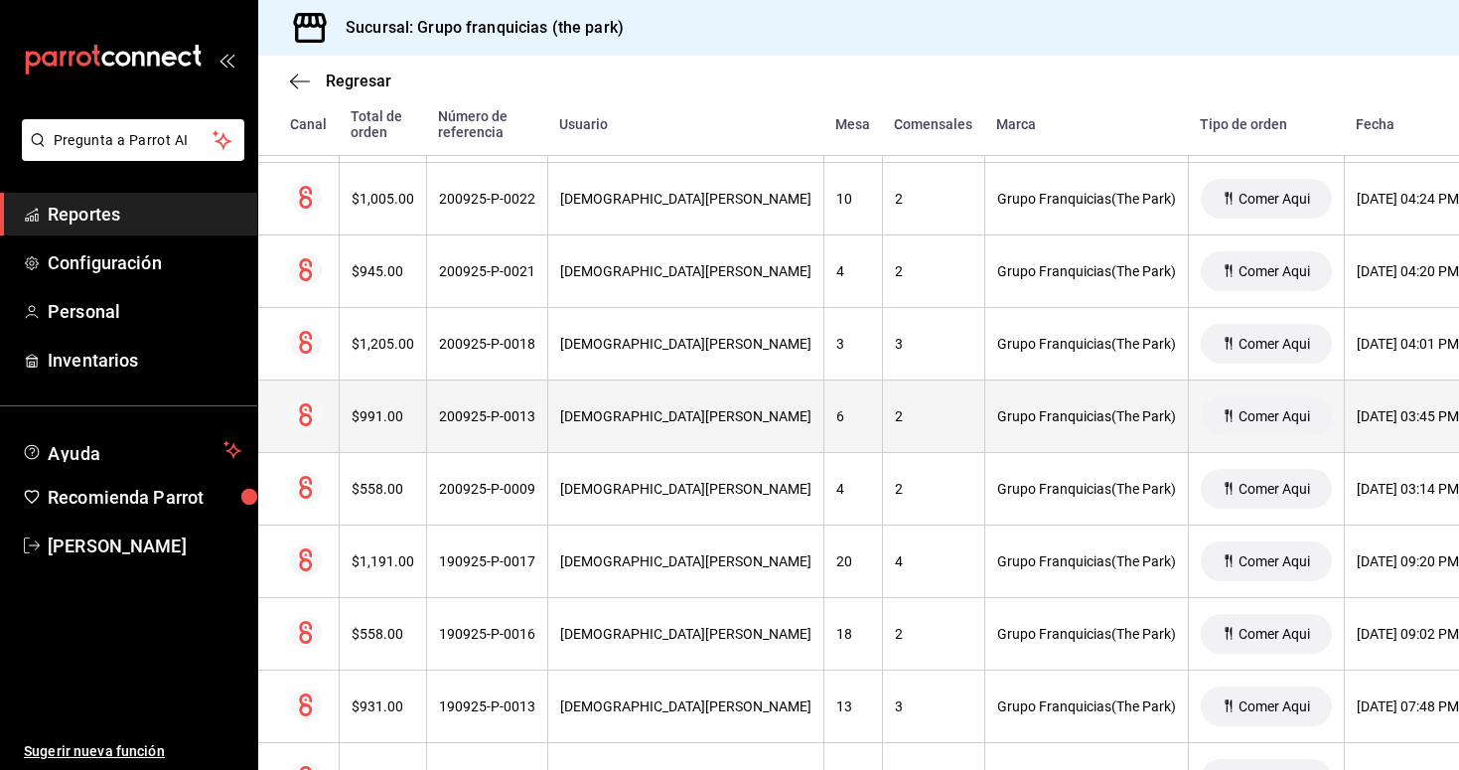
scroll to position [2376, 0]
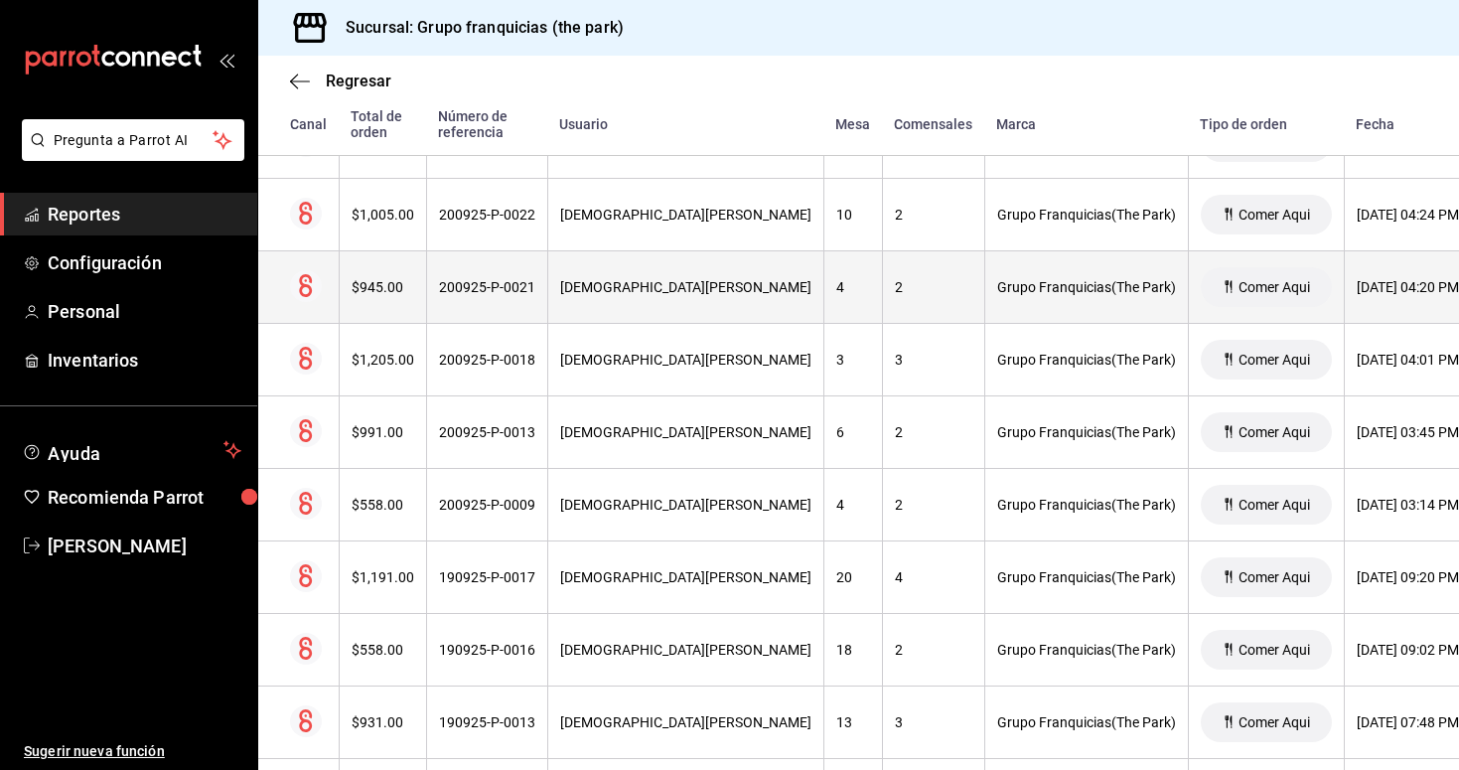
click at [532, 290] on th "200925-P-0021" at bounding box center [486, 287] width 121 height 73
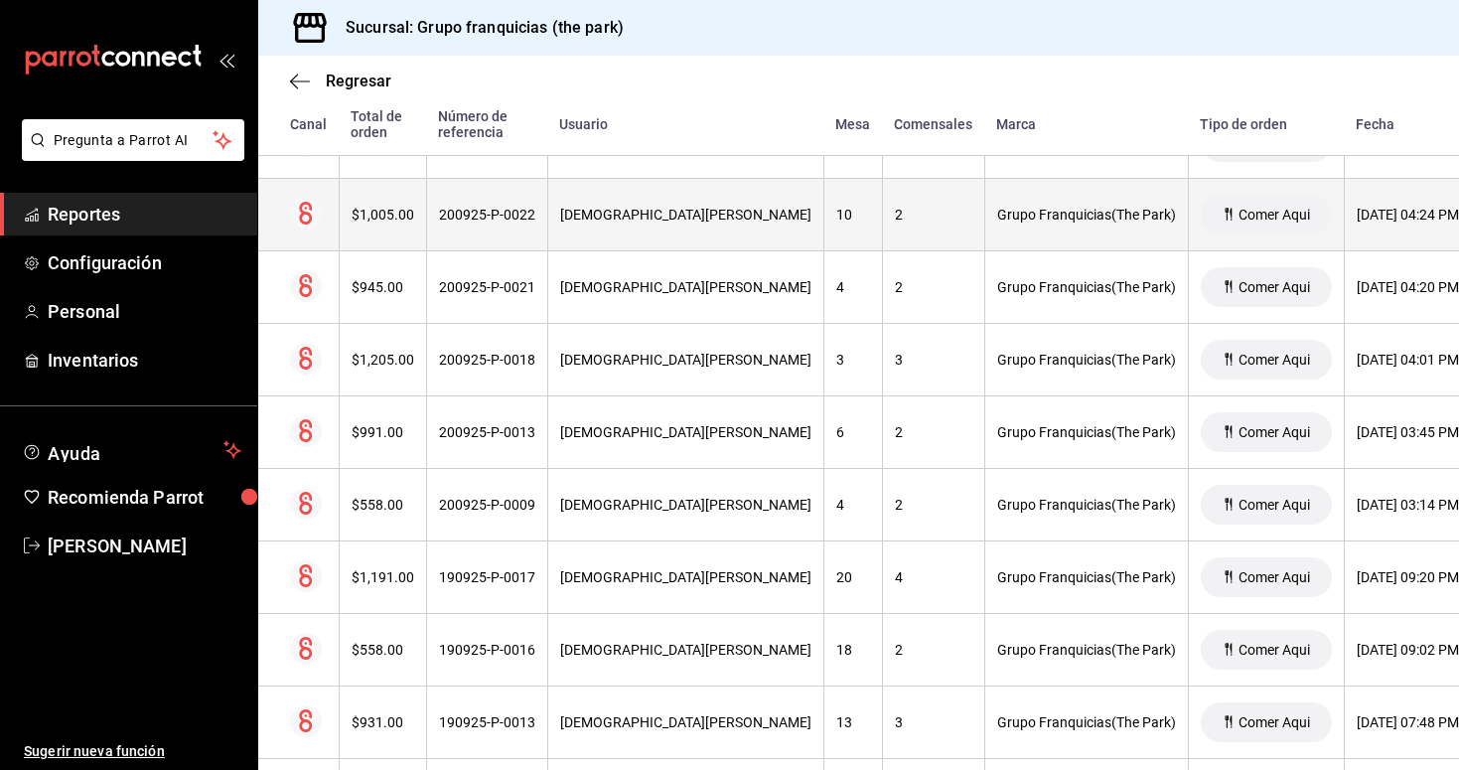
click at [506, 218] on div "200925-P-0022" at bounding box center [487, 215] width 96 height 16
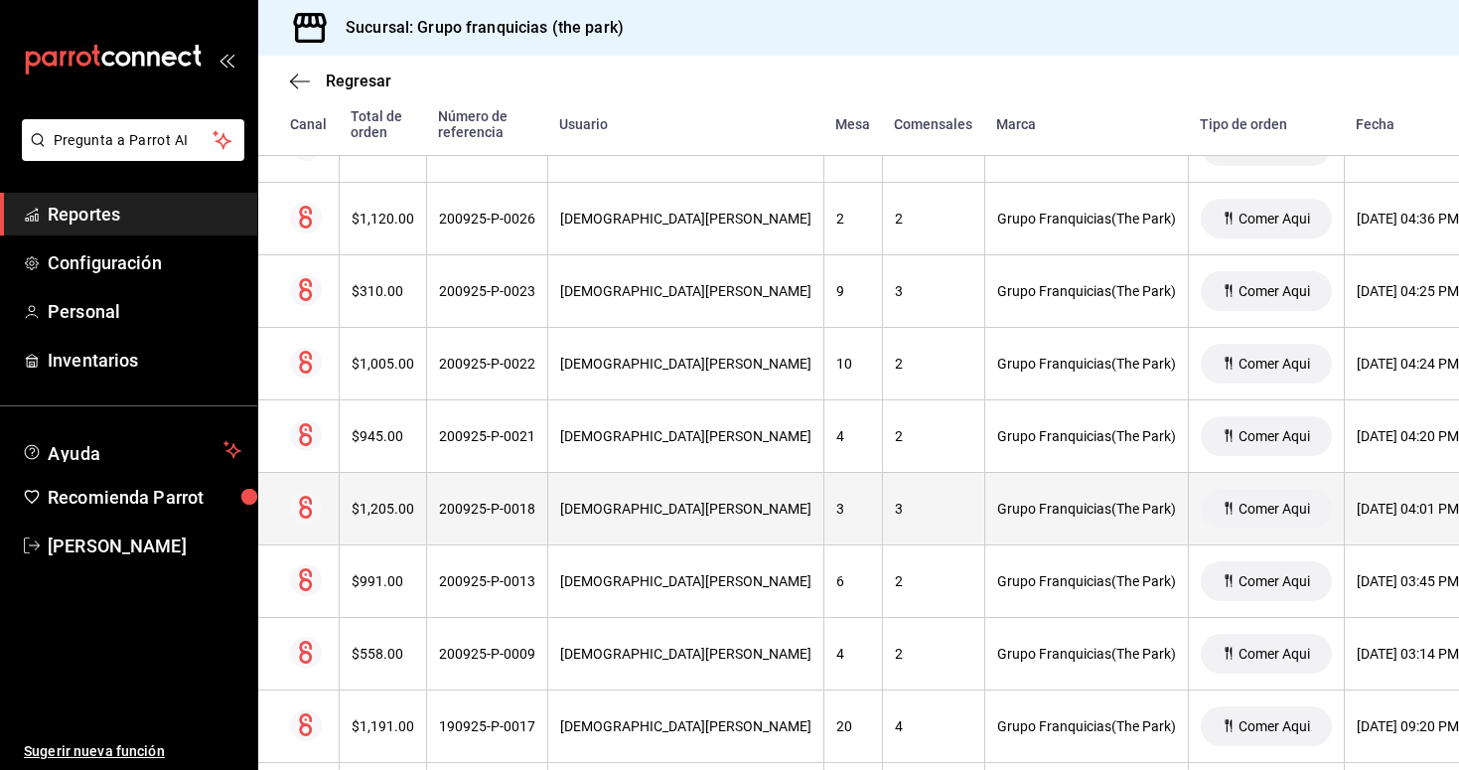
scroll to position [2225, 0]
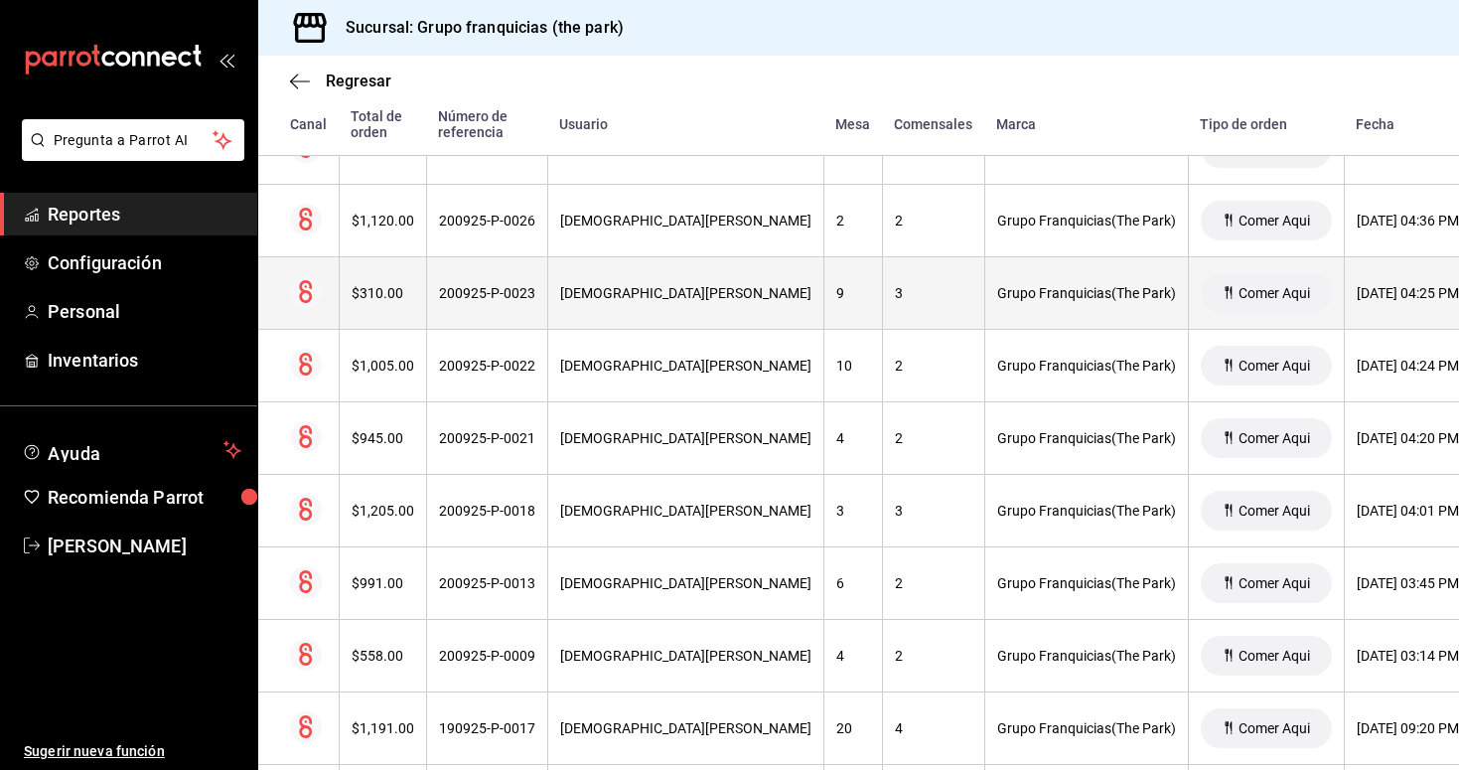
click at [508, 306] on th "200925-P-0023" at bounding box center [486, 293] width 121 height 73
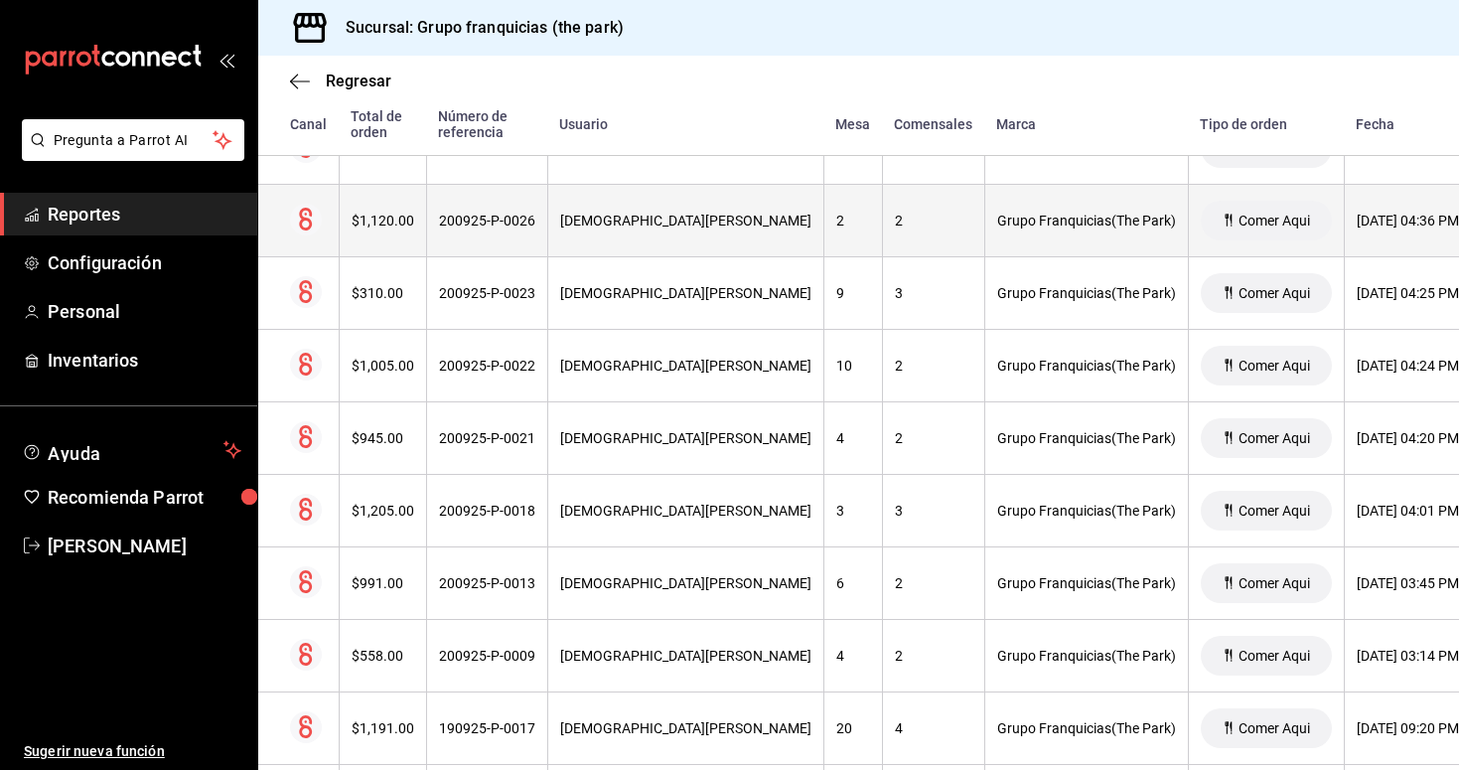
click at [487, 236] on th "200925-P-0026" at bounding box center [486, 221] width 121 height 73
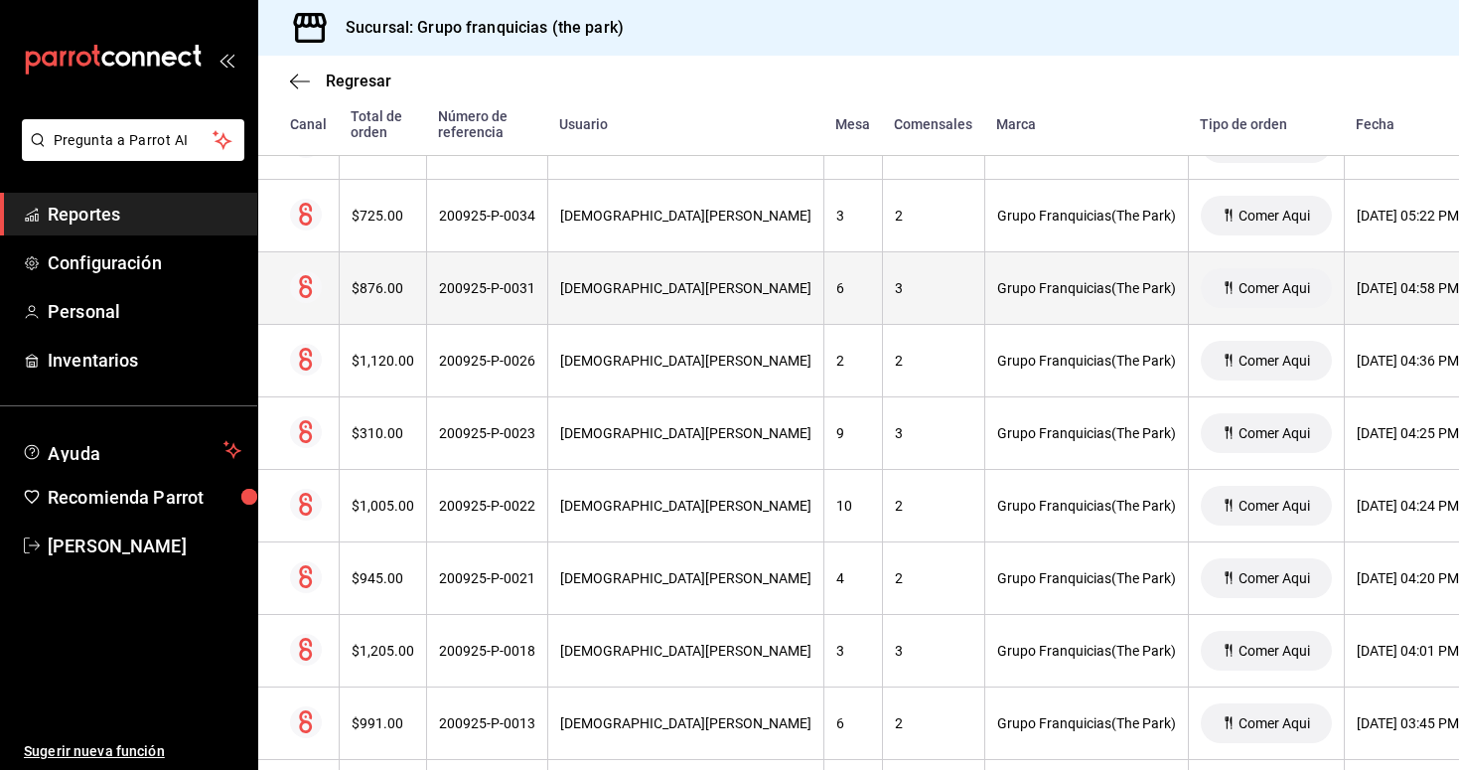
scroll to position [2081, 0]
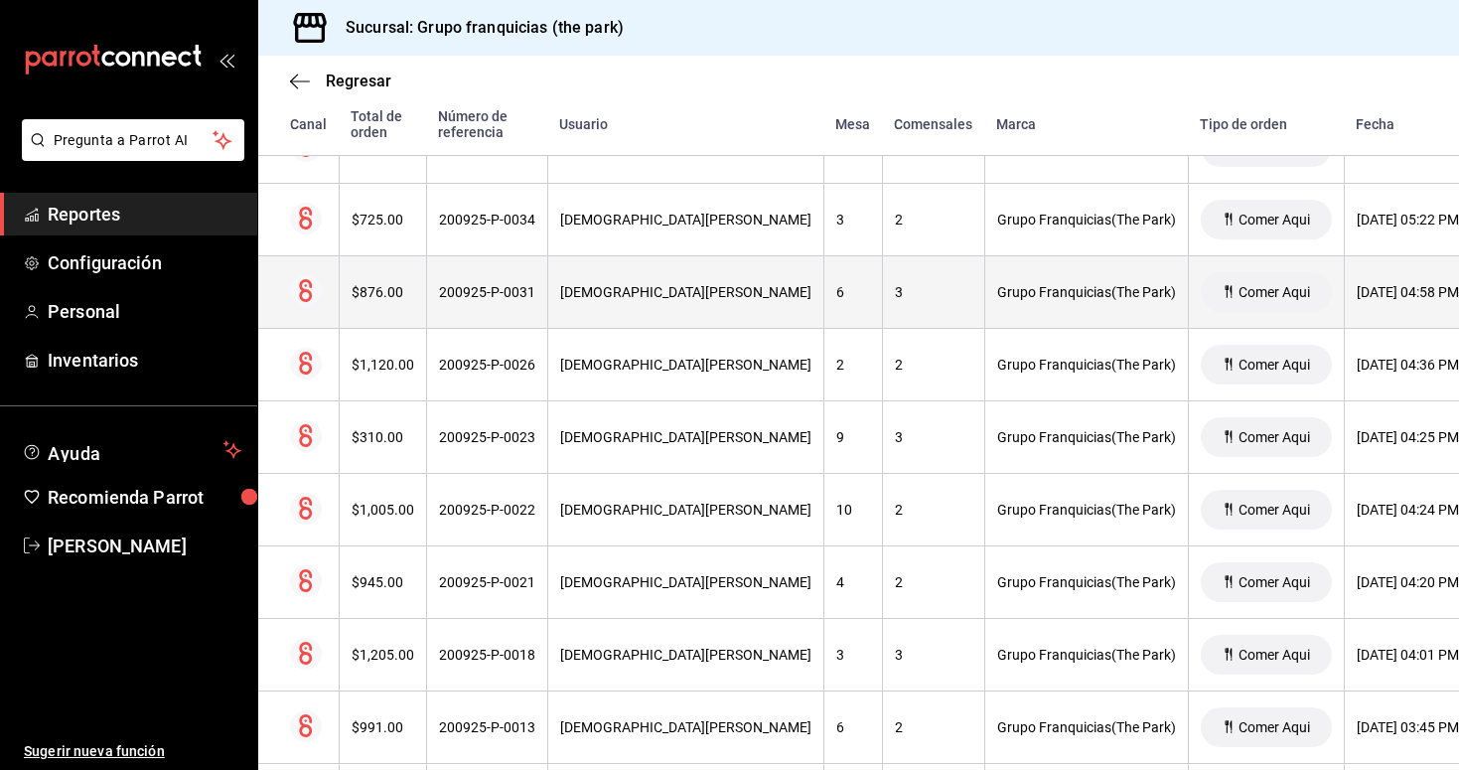
click at [511, 275] on th "200925-P-0031" at bounding box center [486, 292] width 121 height 73
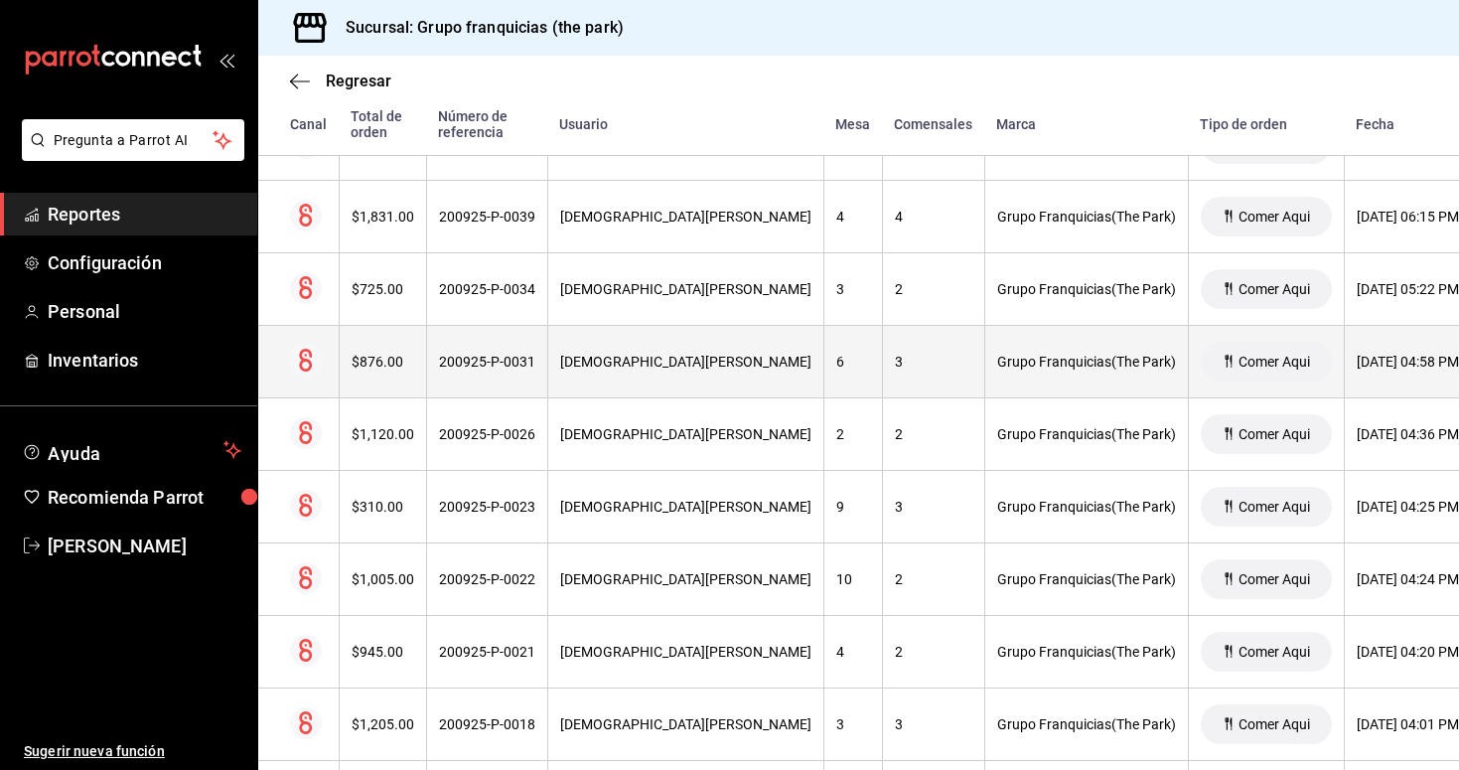
scroll to position [1990, 0]
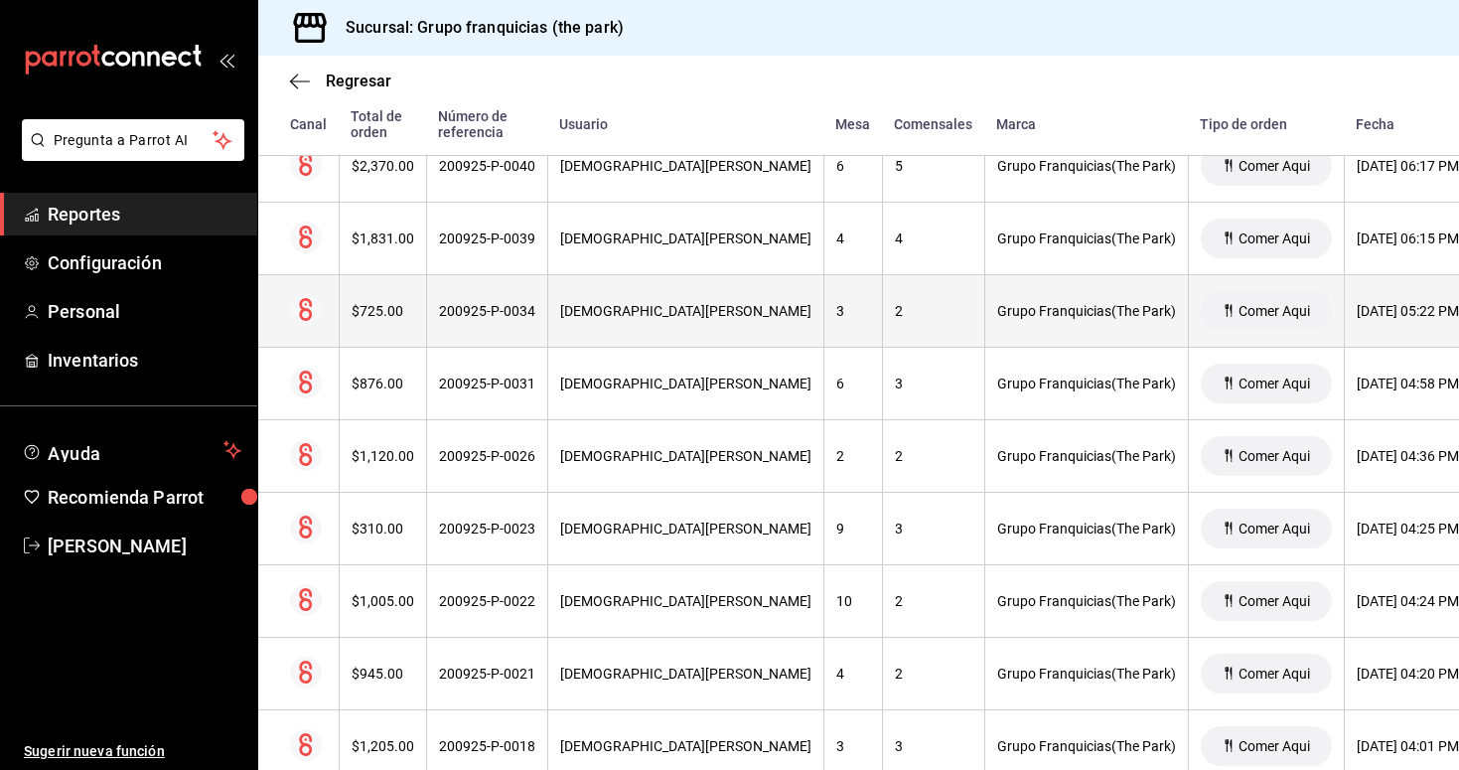
click at [484, 311] on div "200925-P-0034" at bounding box center [487, 311] width 96 height 16
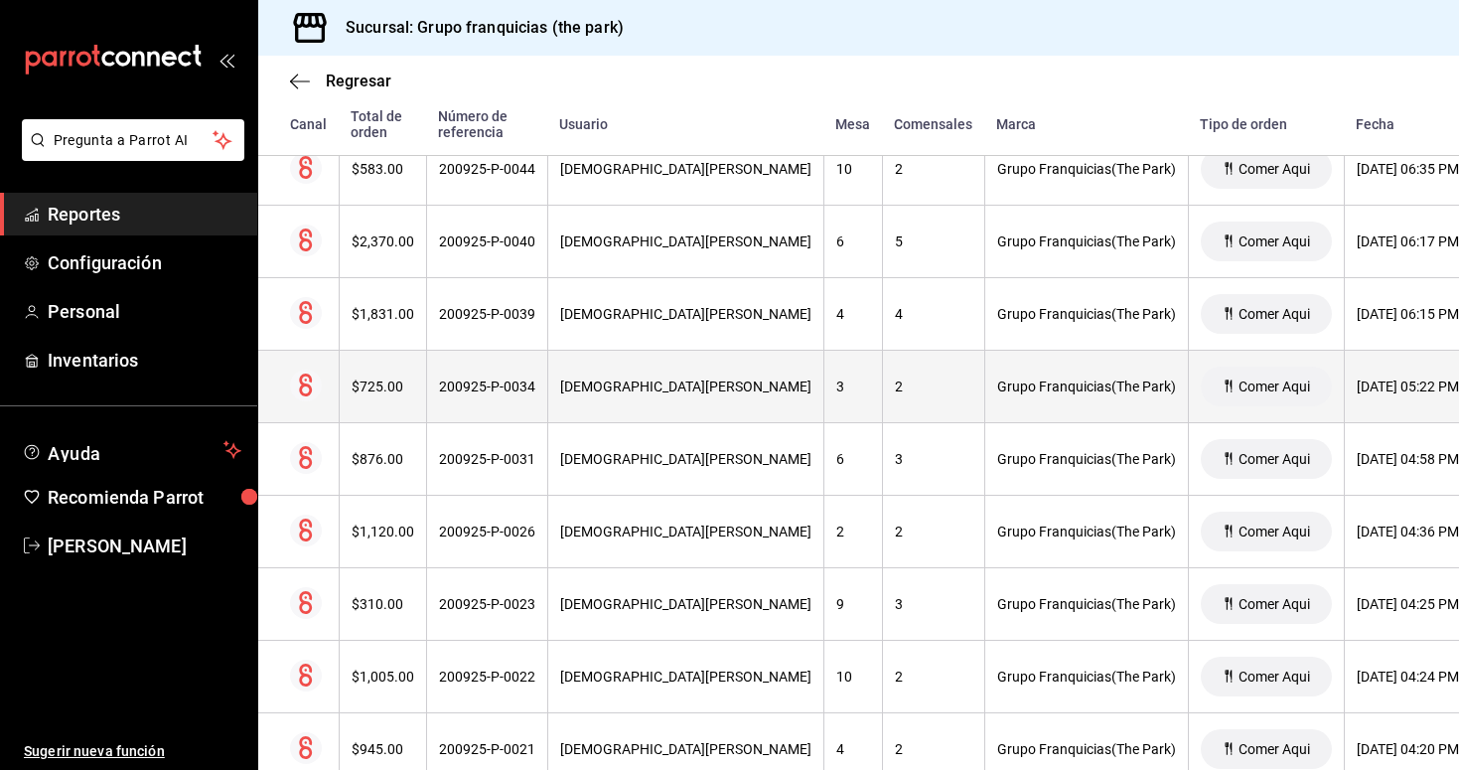
scroll to position [1909, 0]
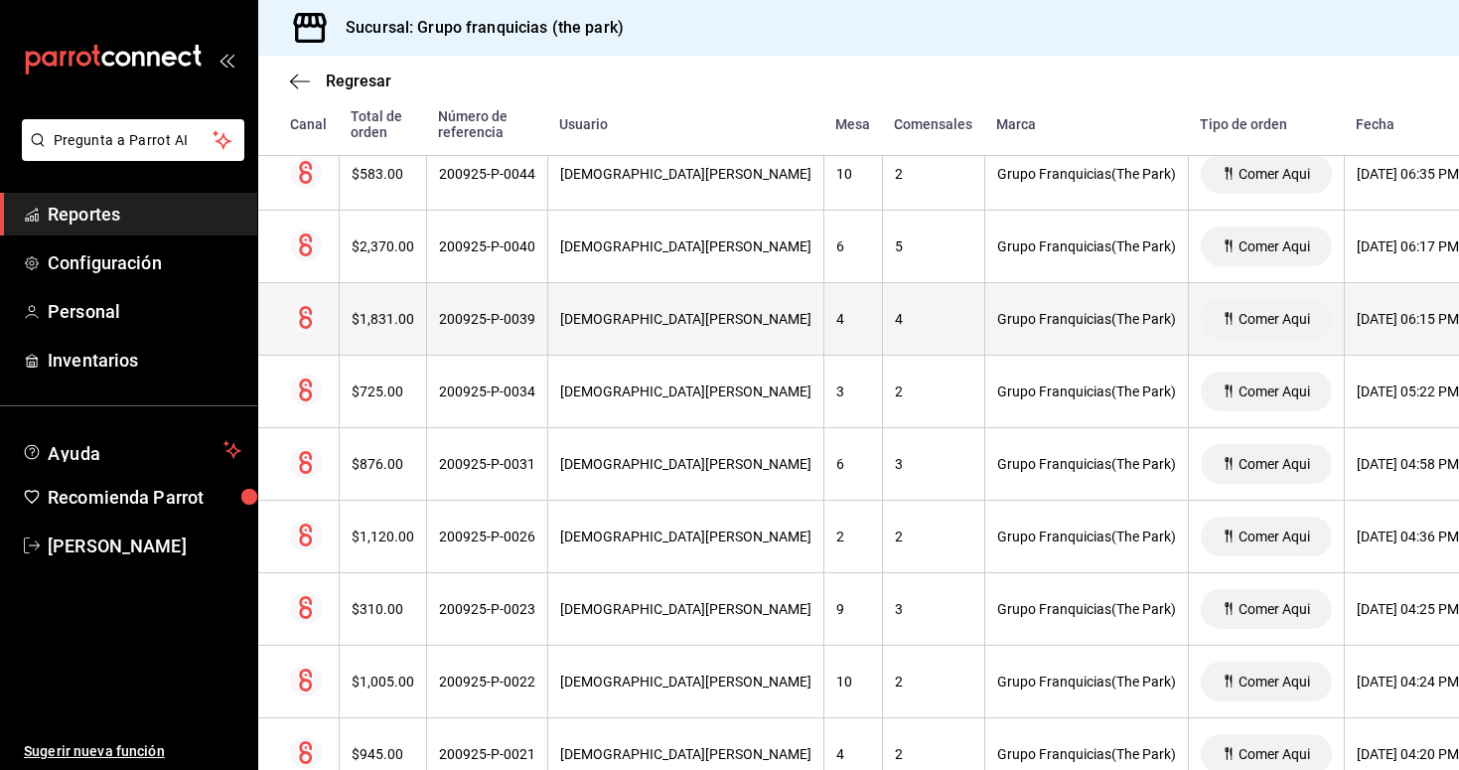
click at [506, 327] on th "200925-P-0039" at bounding box center [486, 319] width 121 height 73
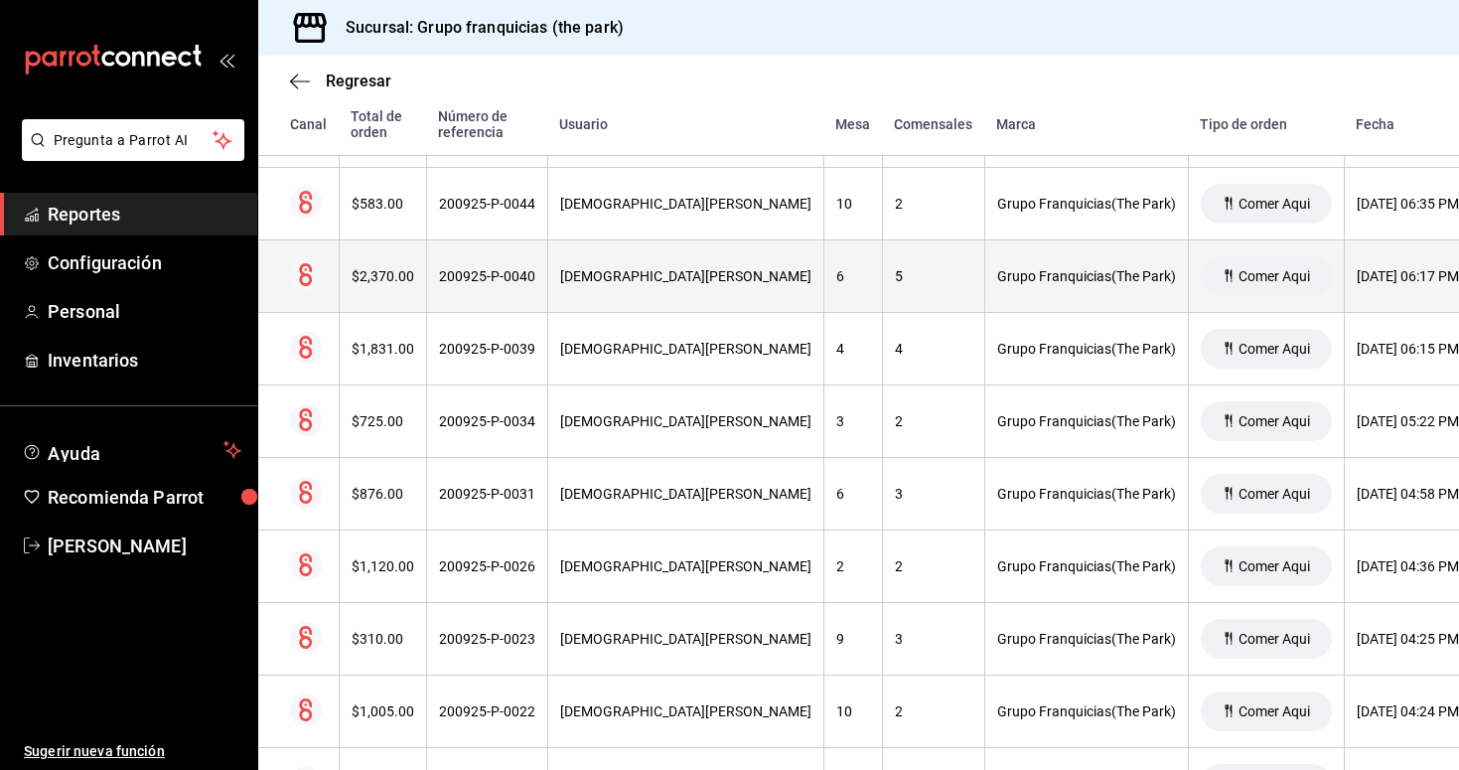
click at [520, 281] on div "200925-P-0040" at bounding box center [487, 276] width 96 height 16
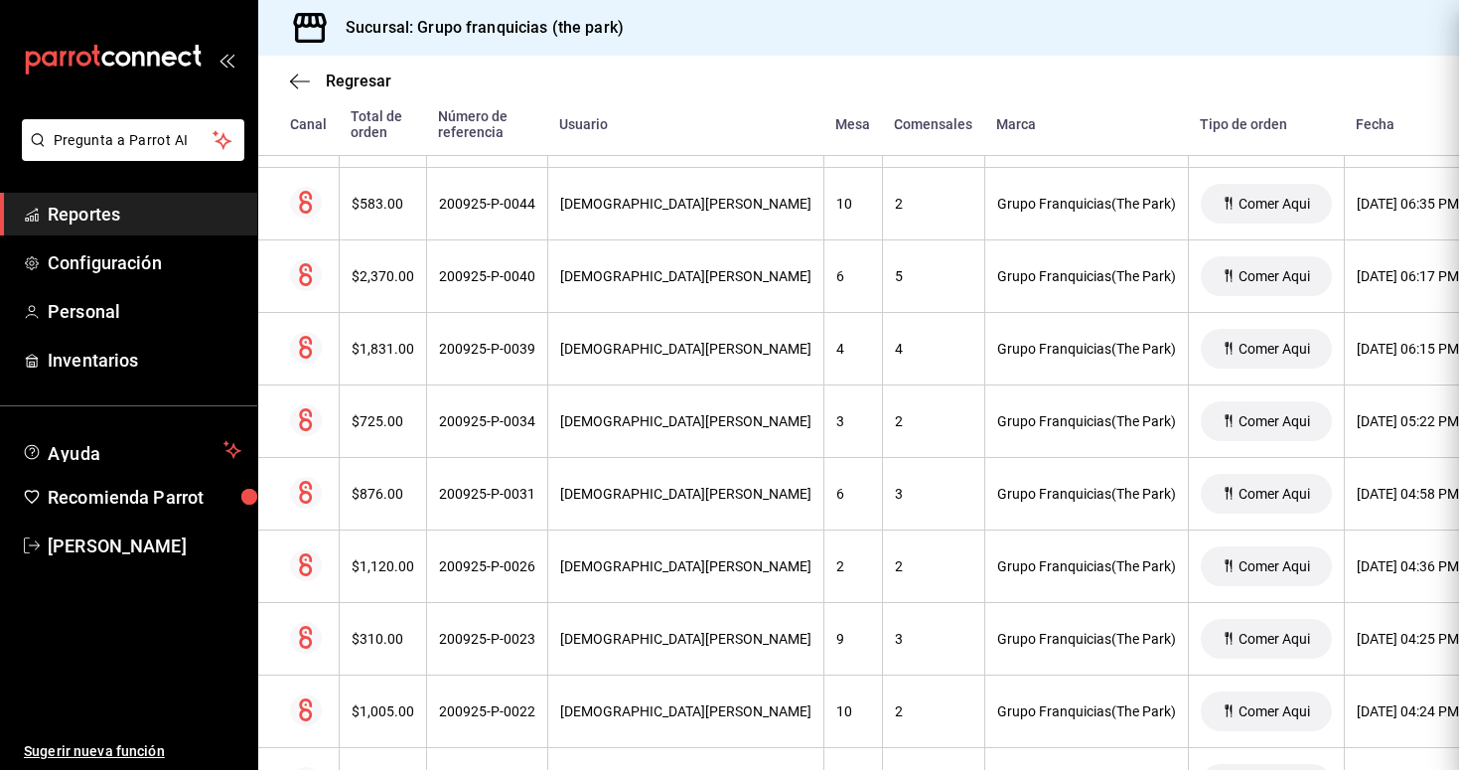
scroll to position [0, 0]
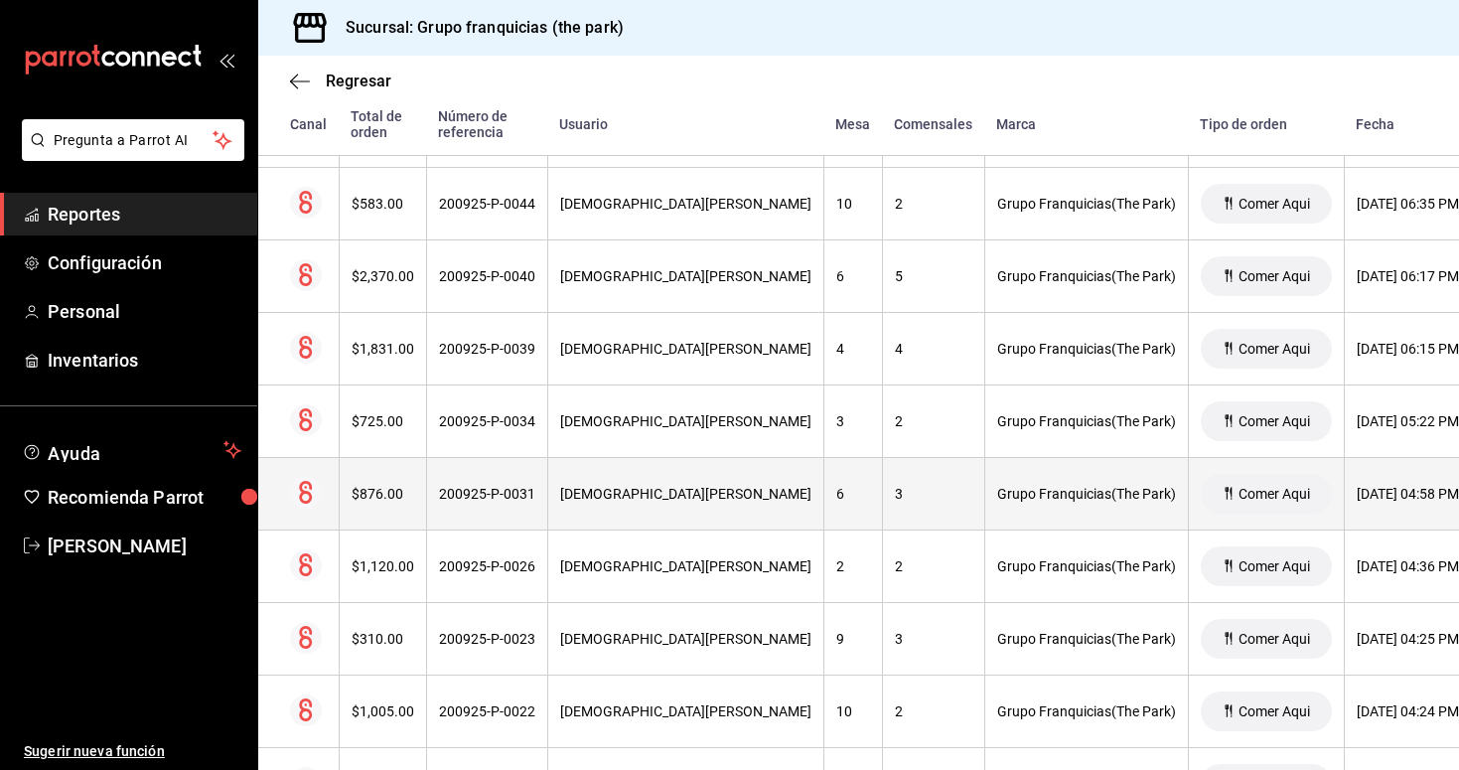
click at [570, 492] on div "[DEMOGRAPHIC_DATA][PERSON_NAME]" at bounding box center [685, 494] width 251 height 16
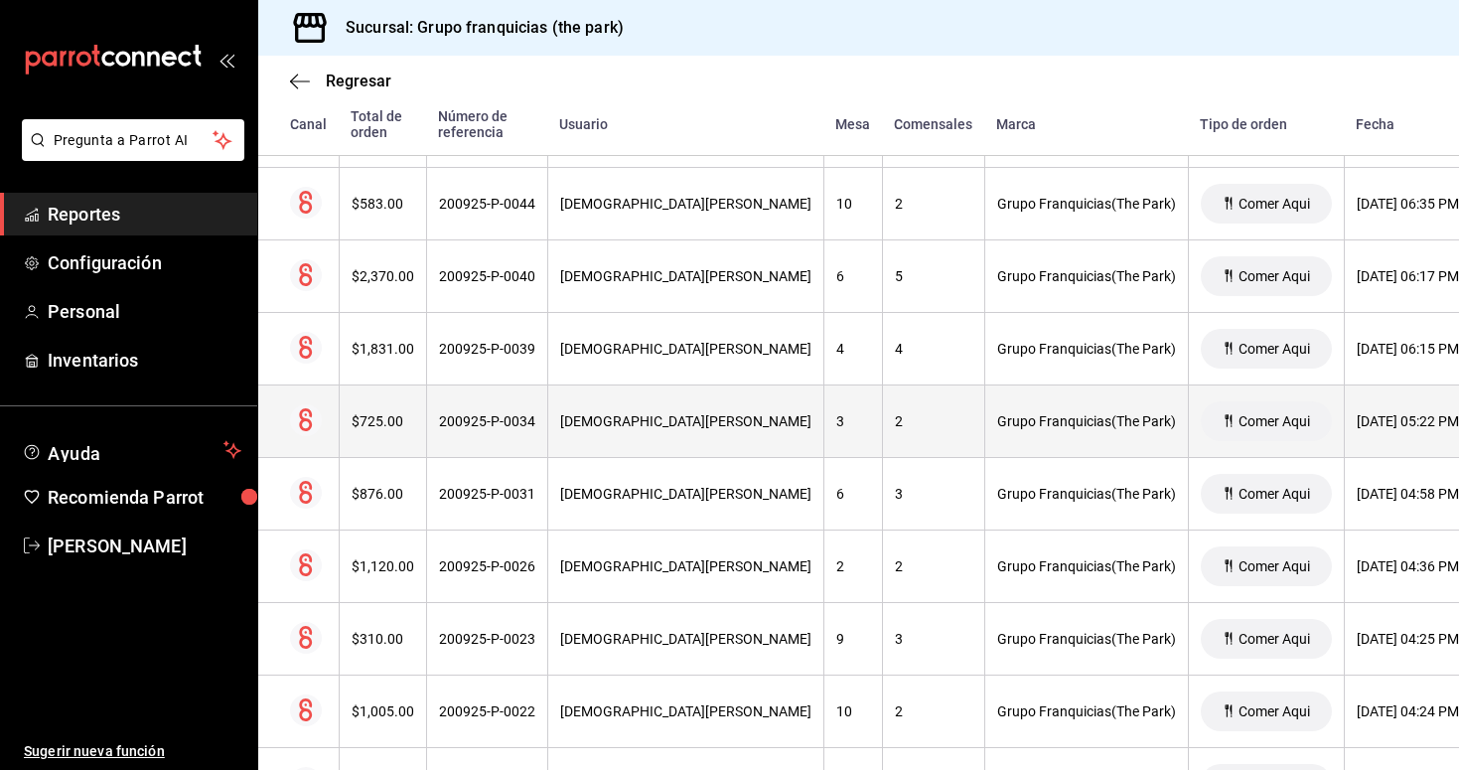
click at [490, 425] on div "200925-P-0034" at bounding box center [487, 421] width 96 height 16
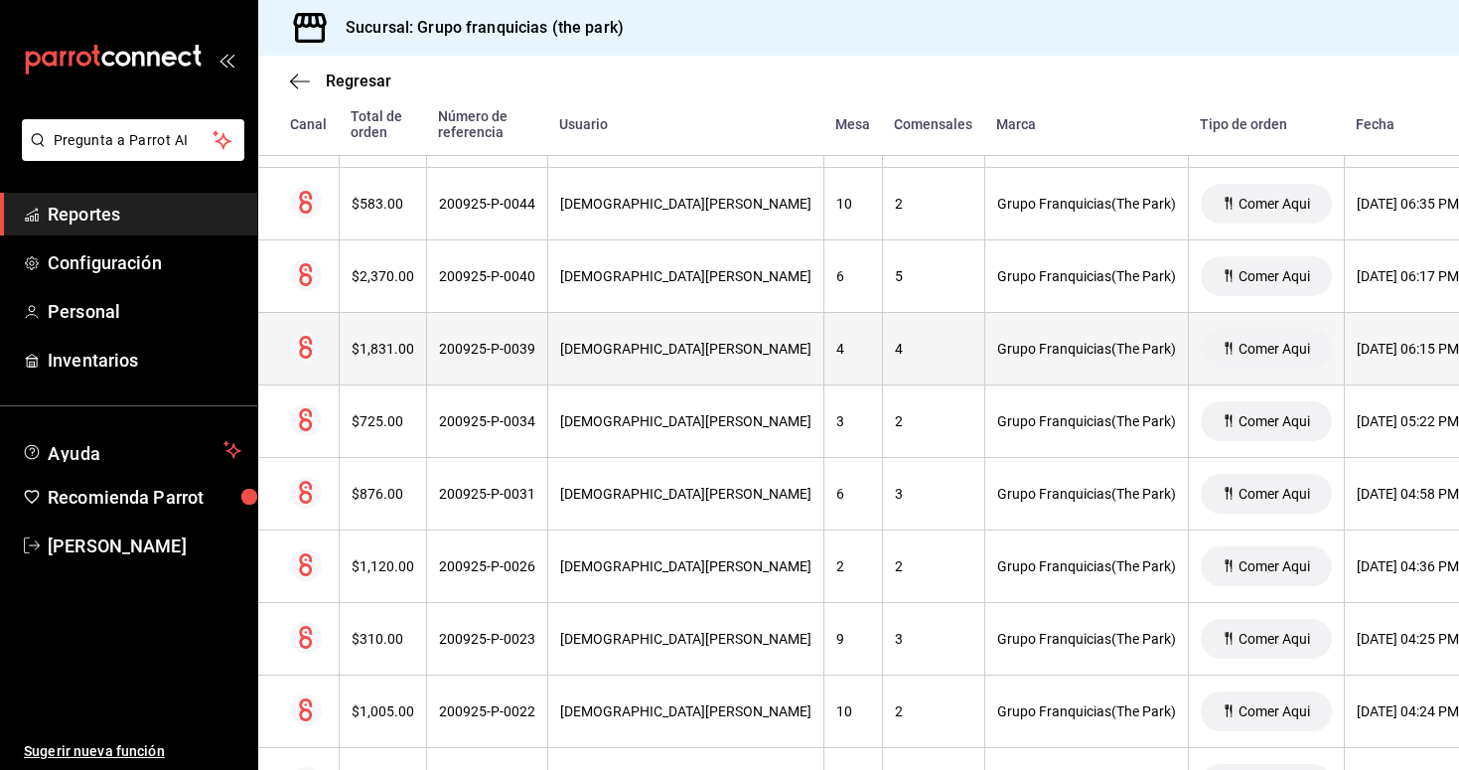
click at [476, 329] on th "200925-P-0039" at bounding box center [486, 349] width 121 height 73
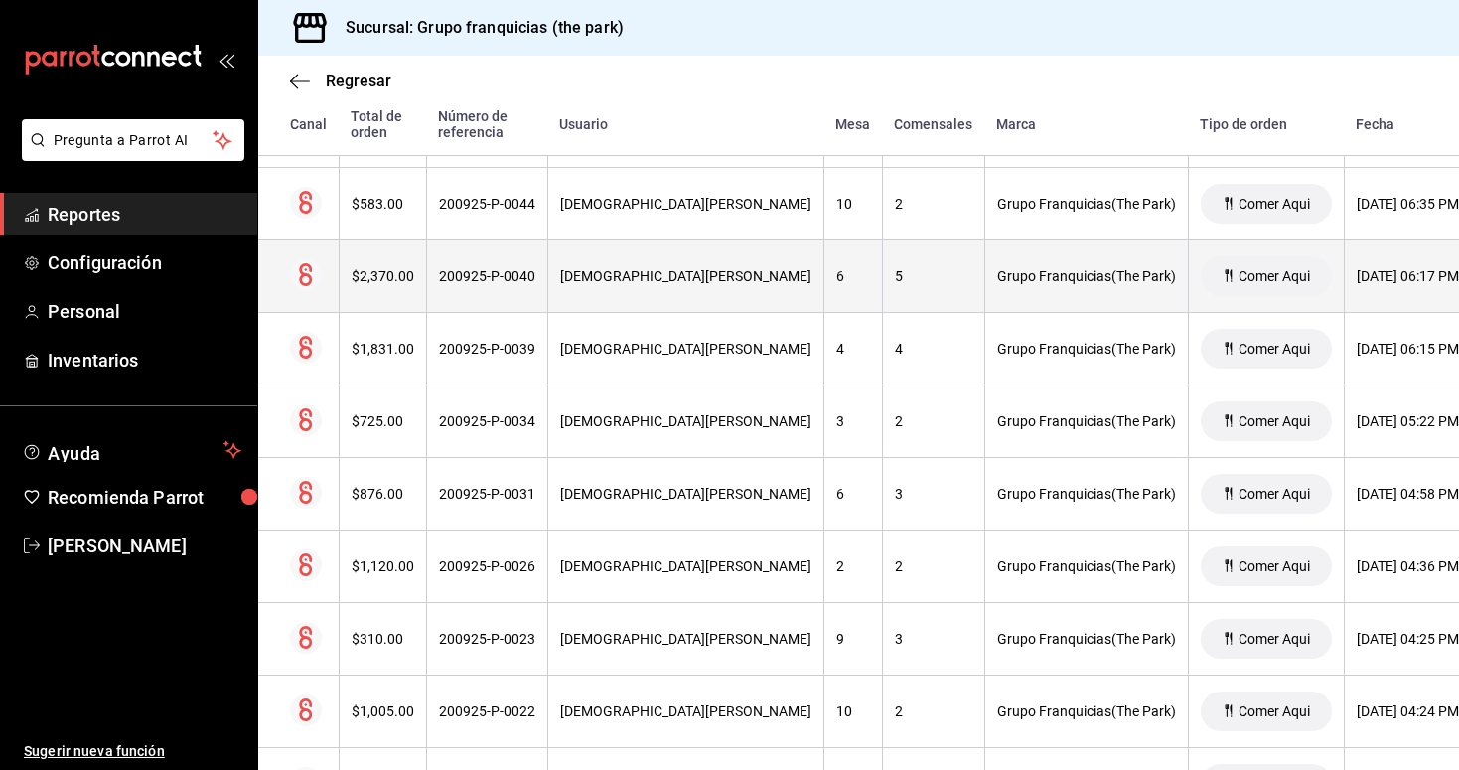
click at [506, 267] on th "200925-P-0040" at bounding box center [486, 276] width 121 height 73
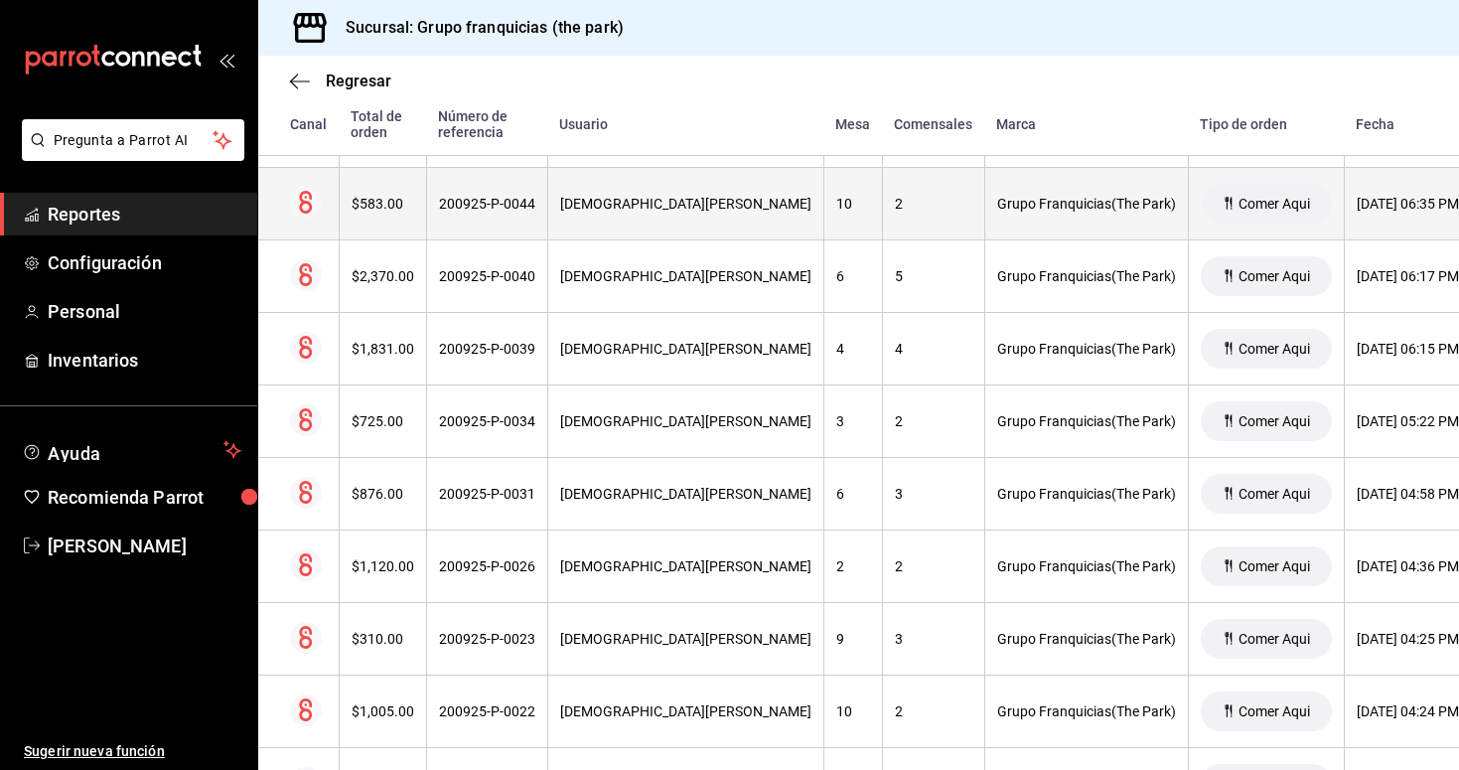
click at [508, 205] on div "200925-P-0044" at bounding box center [487, 204] width 96 height 16
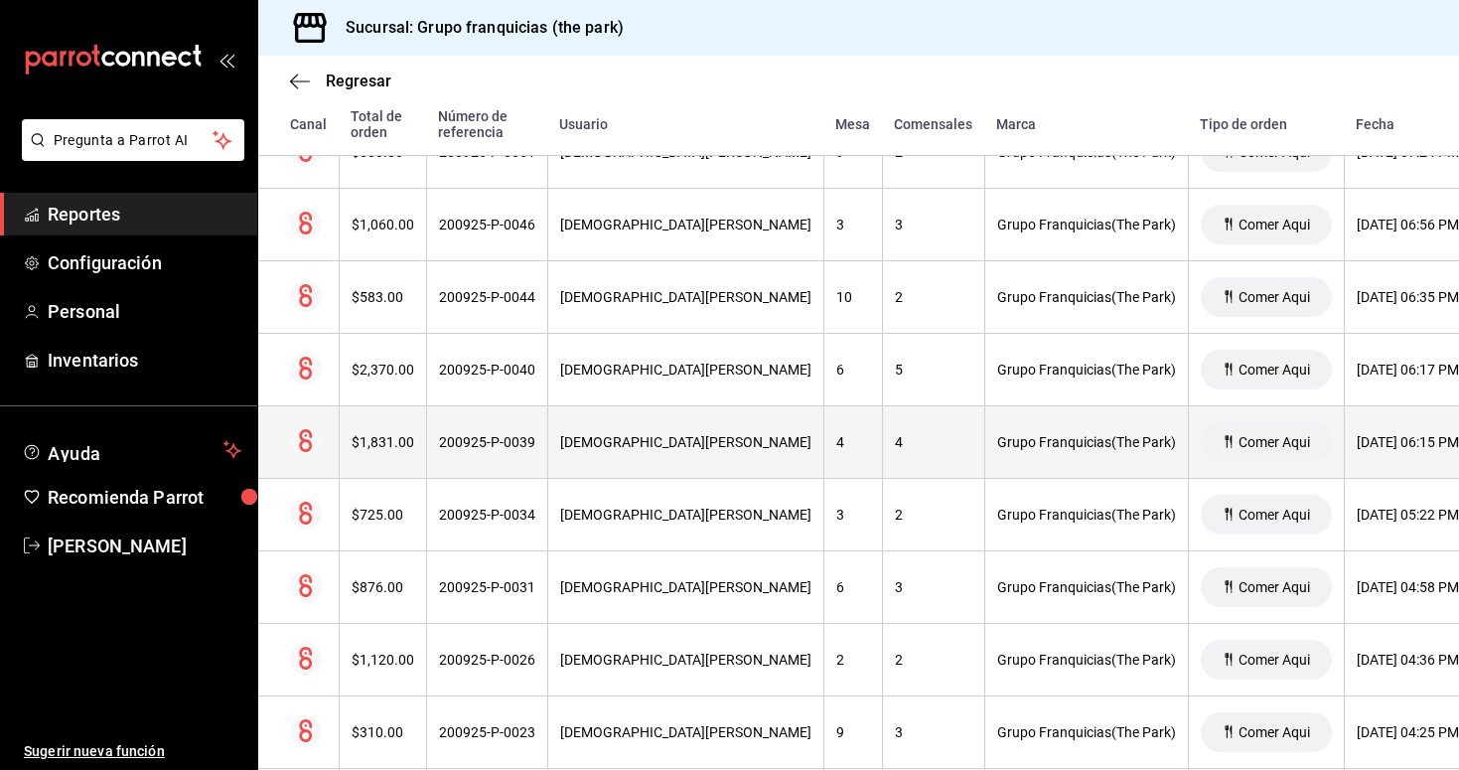
scroll to position [1737, 0]
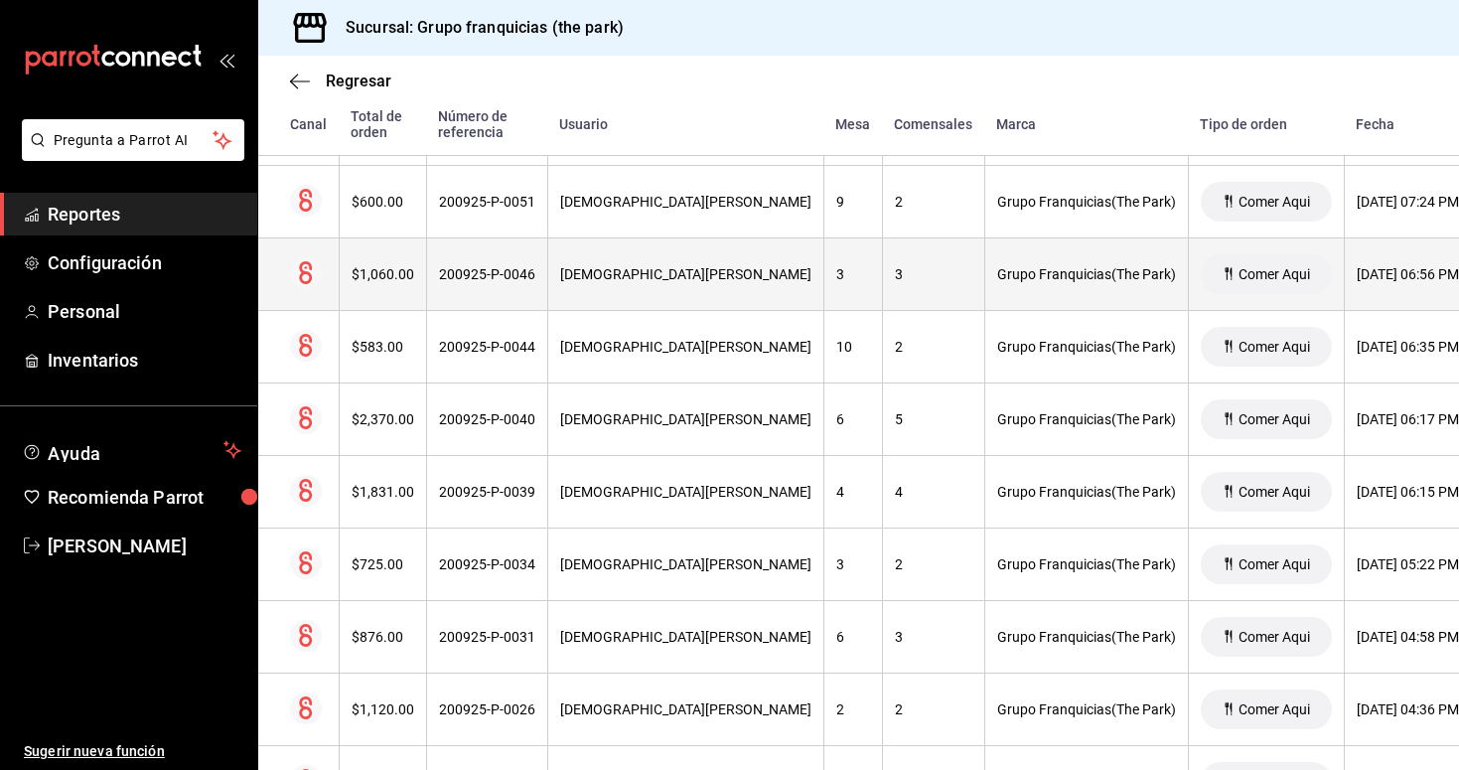
click at [508, 282] on th "200925-P-0046" at bounding box center [486, 274] width 121 height 73
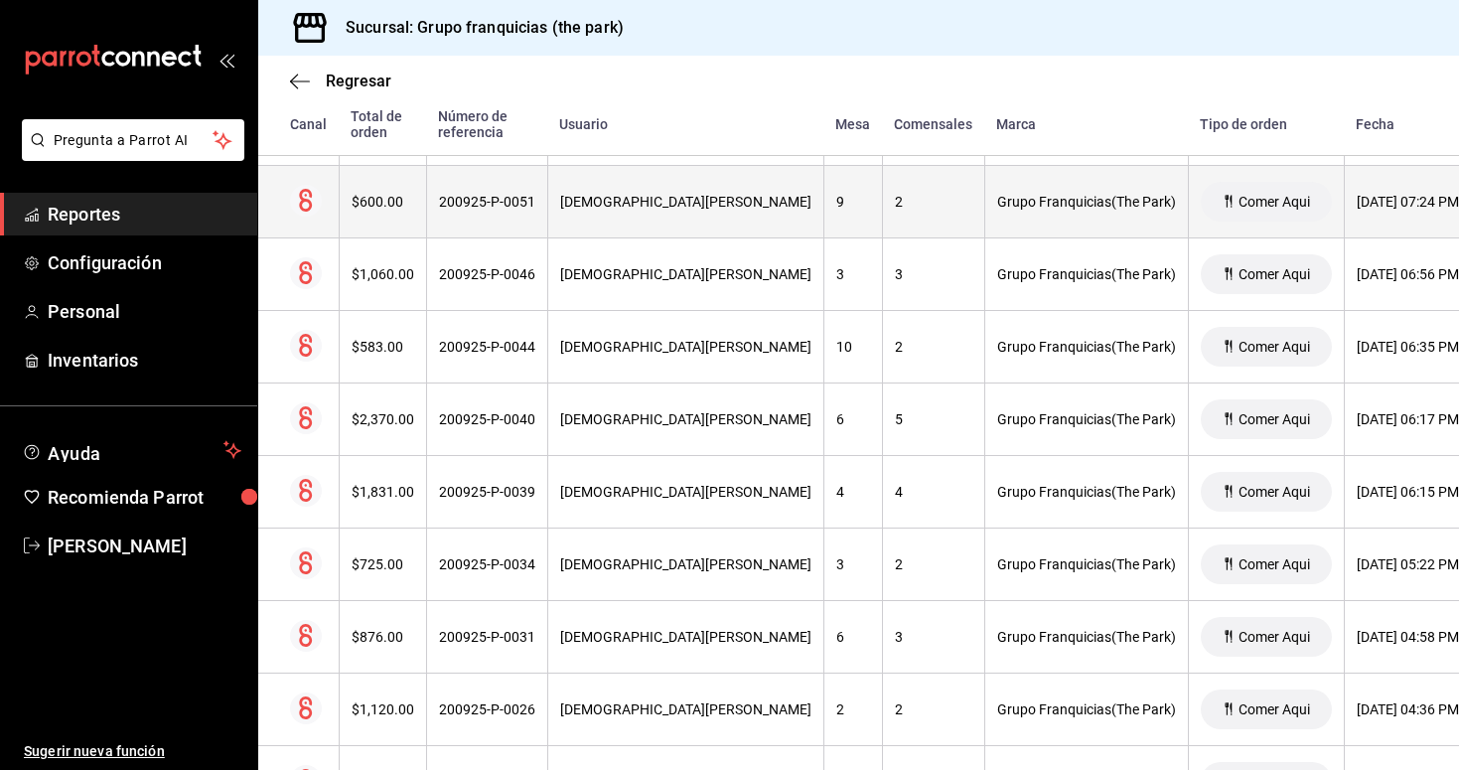
click at [506, 208] on div "200925-P-0051" at bounding box center [487, 202] width 96 height 16
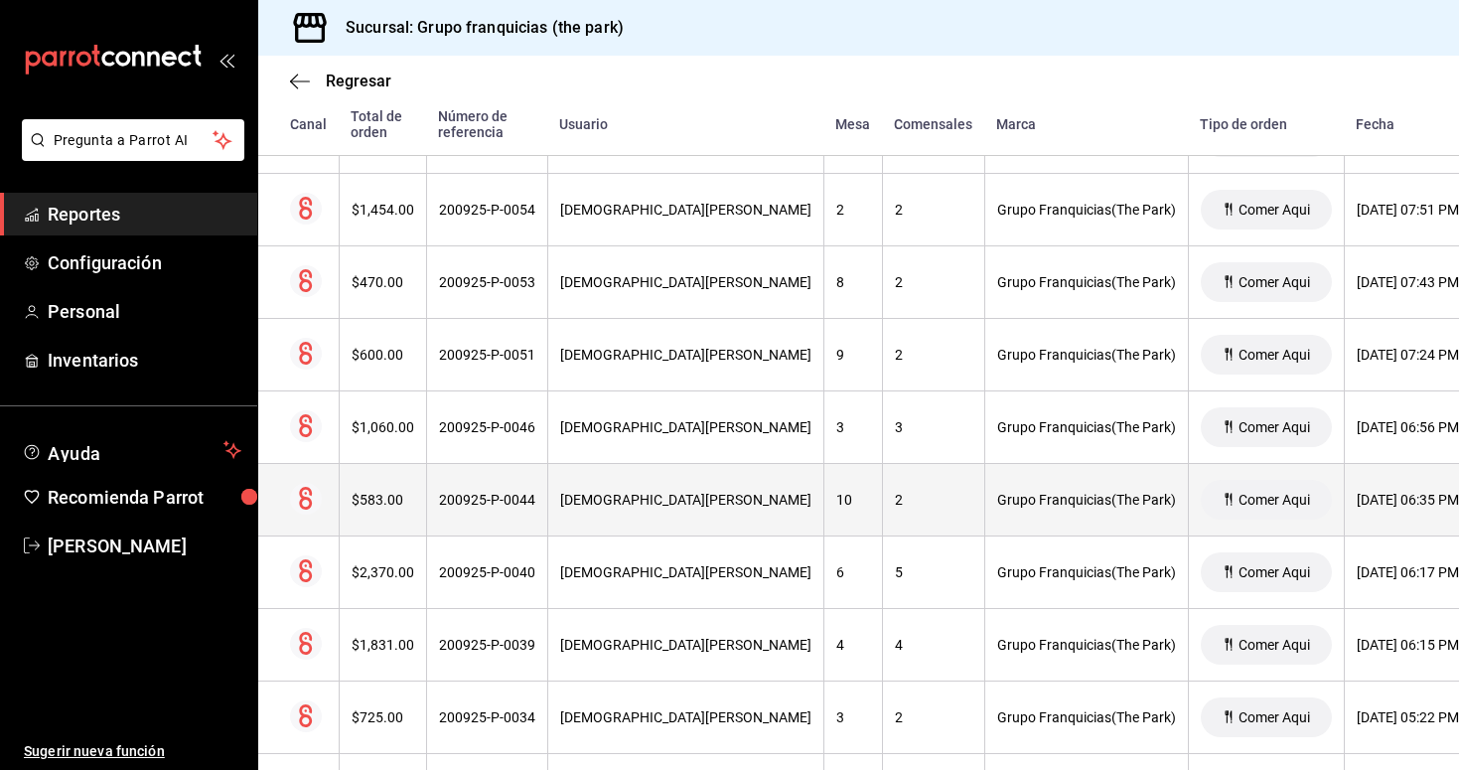
scroll to position [1584, 0]
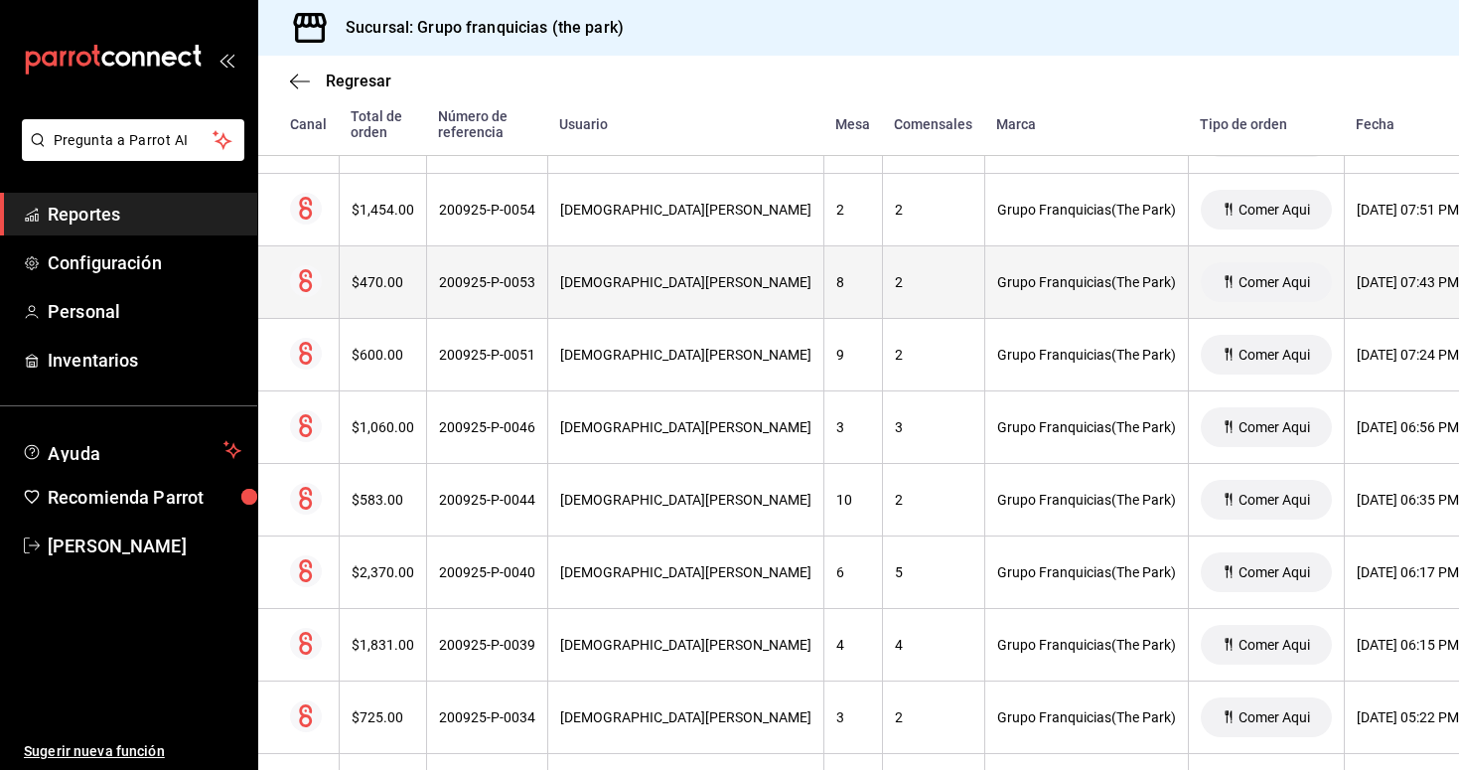
click at [493, 299] on th "200925-P-0053" at bounding box center [486, 282] width 121 height 73
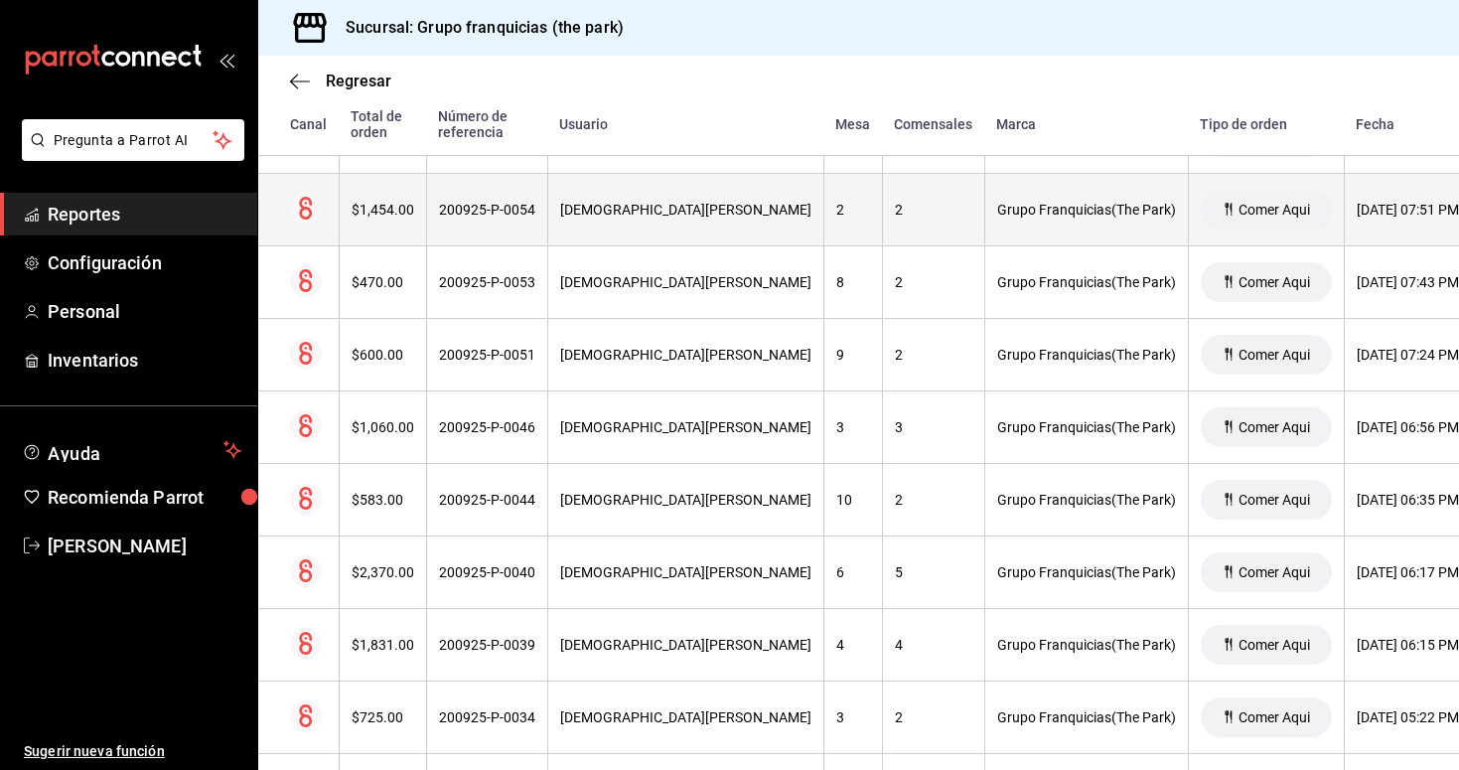
click at [509, 223] on th "200925-P-0054" at bounding box center [486, 210] width 121 height 73
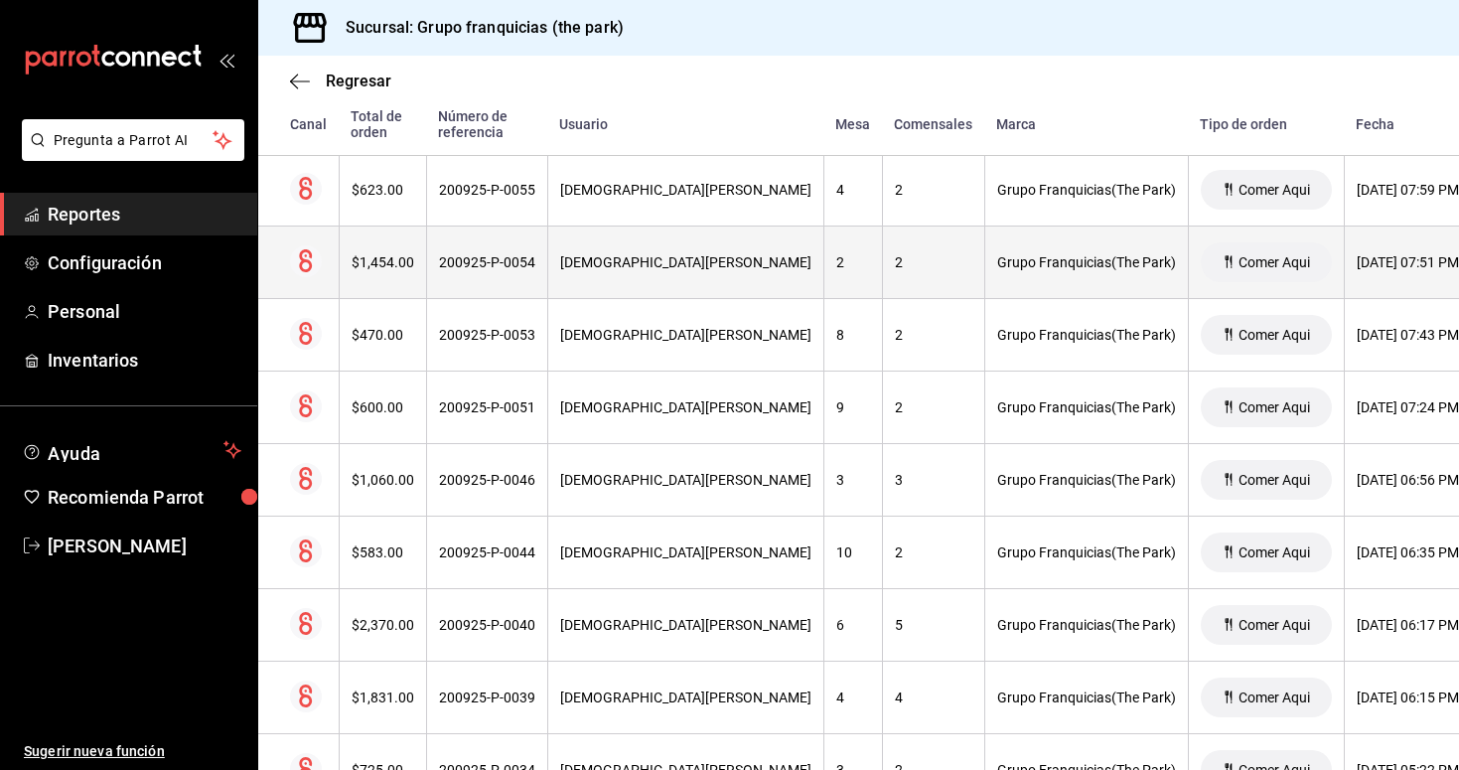
scroll to position [1505, 0]
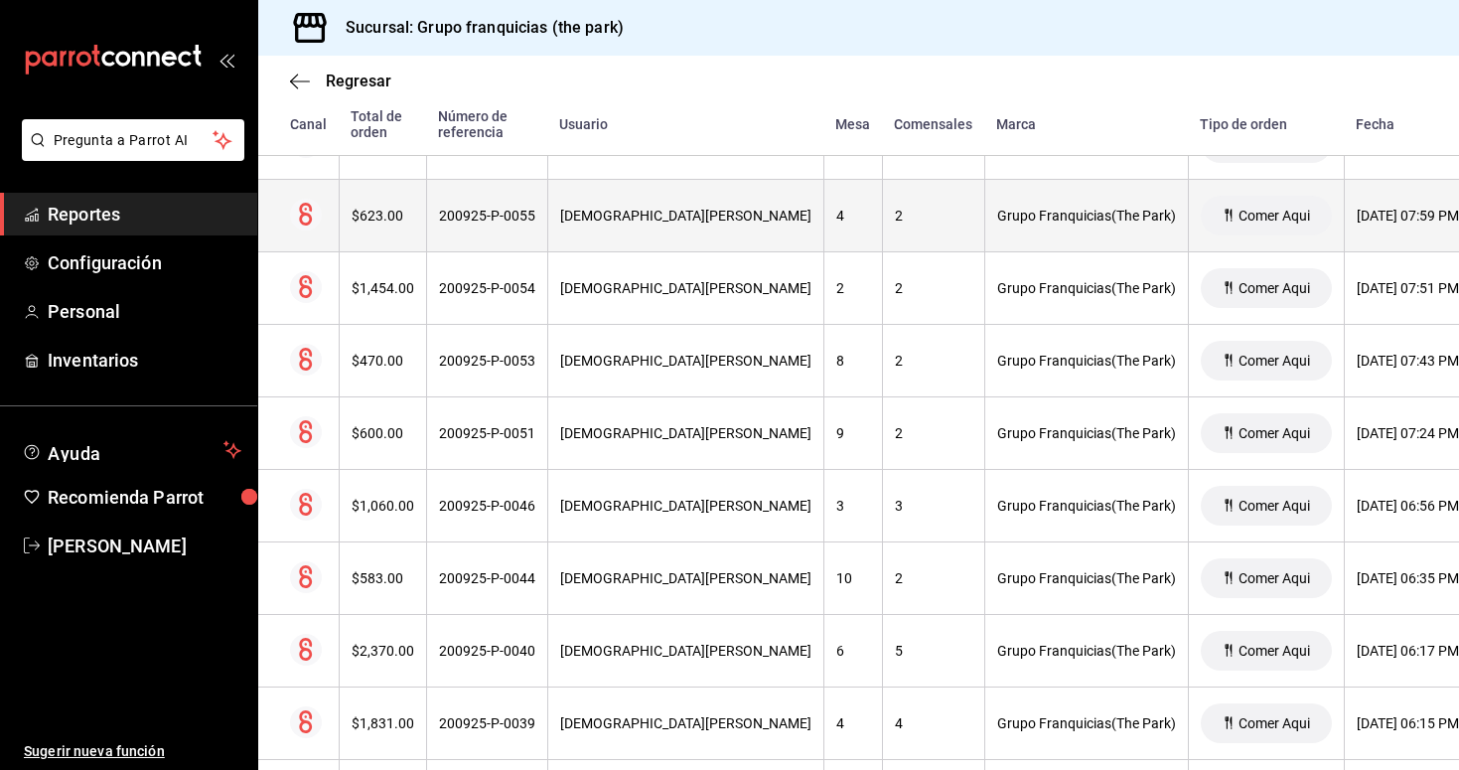
click at [525, 214] on div "200925-P-0055" at bounding box center [487, 216] width 96 height 16
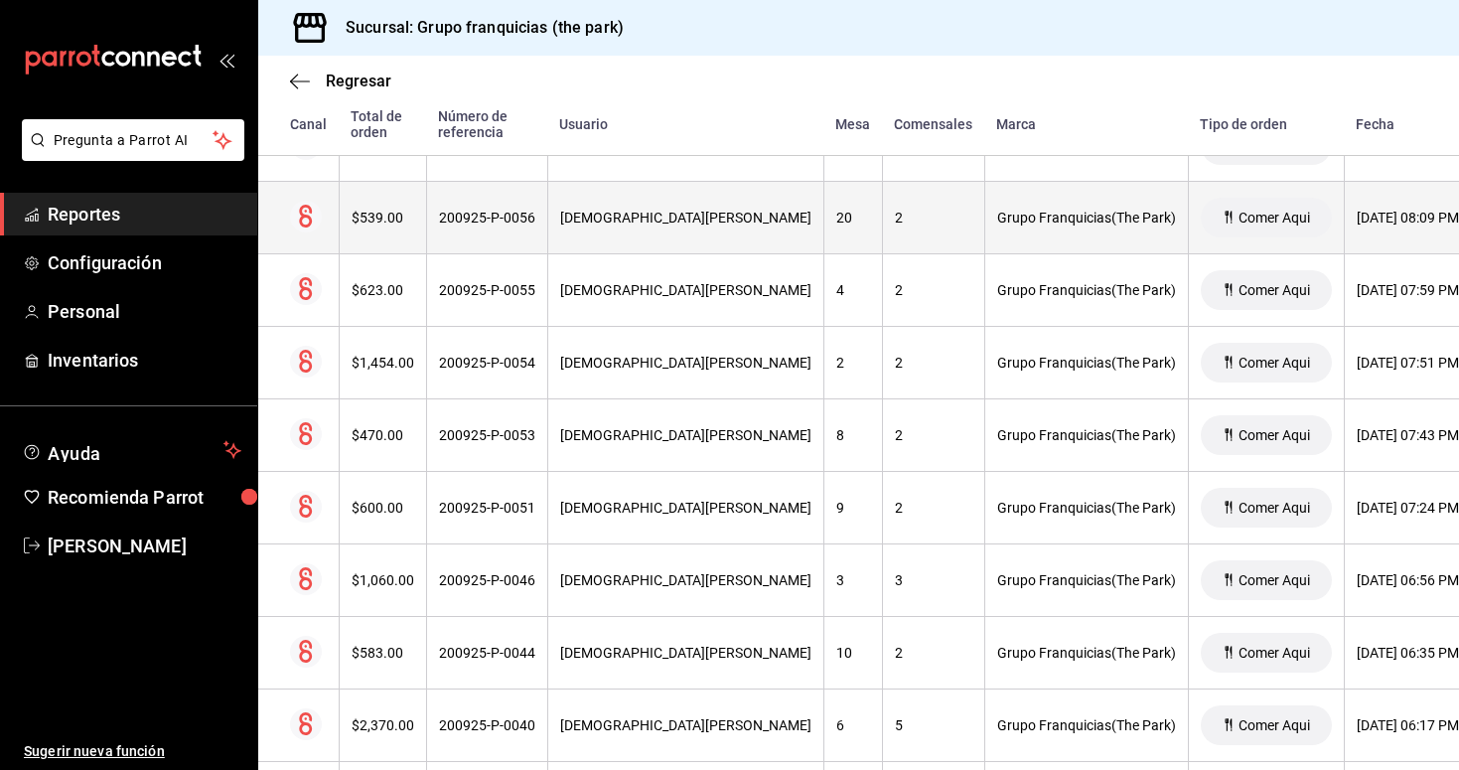
click at [455, 210] on div "200925-P-0056" at bounding box center [487, 218] width 96 height 16
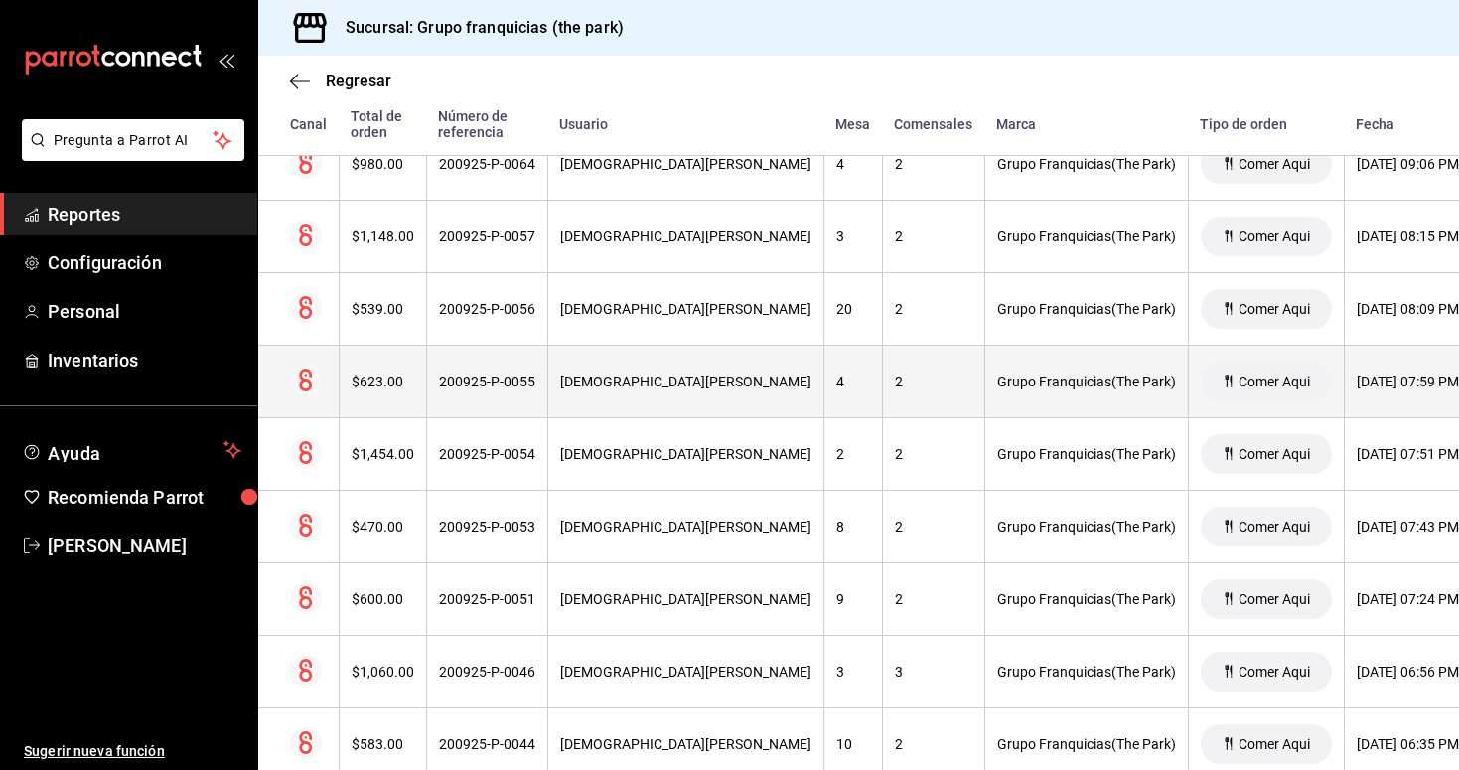
scroll to position [1326, 0]
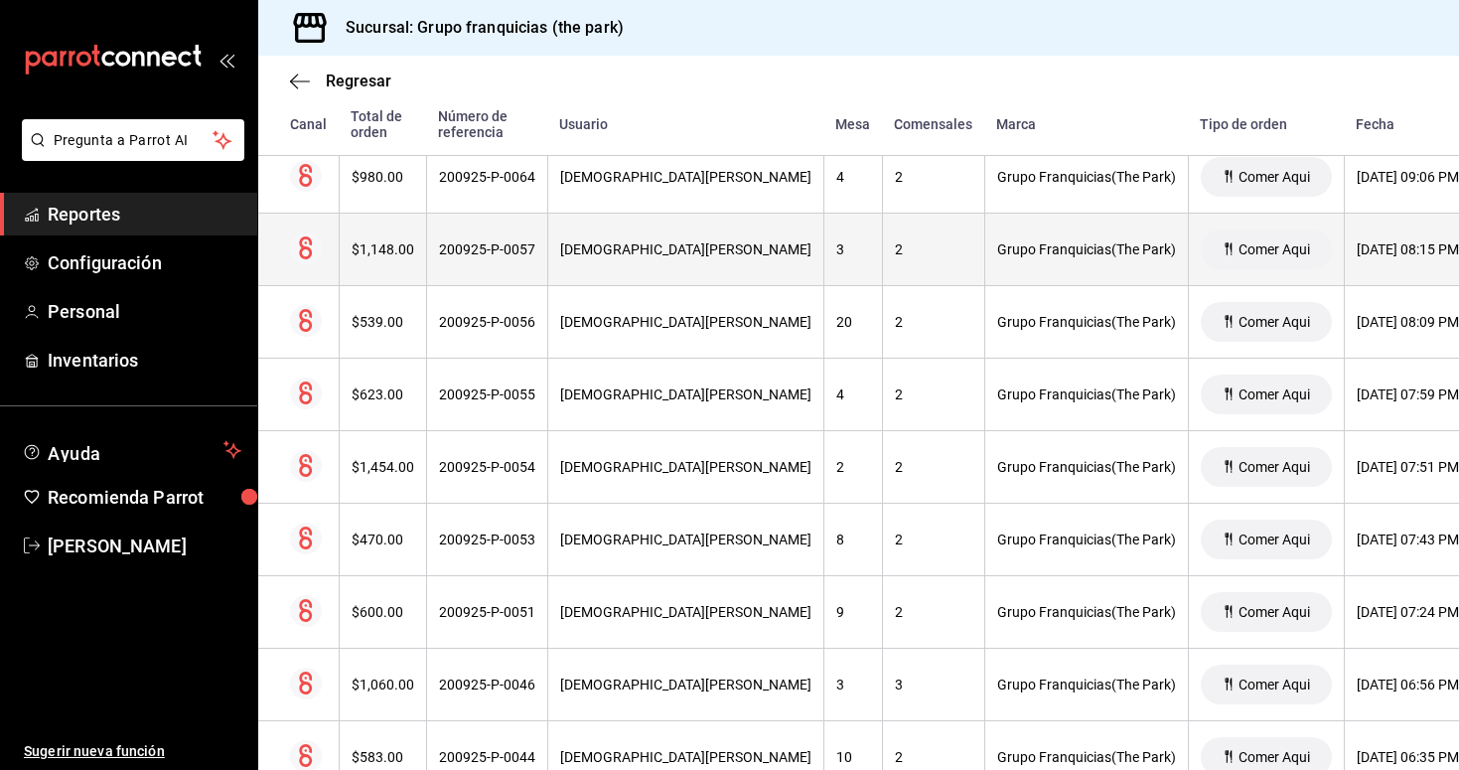
click at [511, 260] on th "200925-P-0057" at bounding box center [486, 250] width 121 height 73
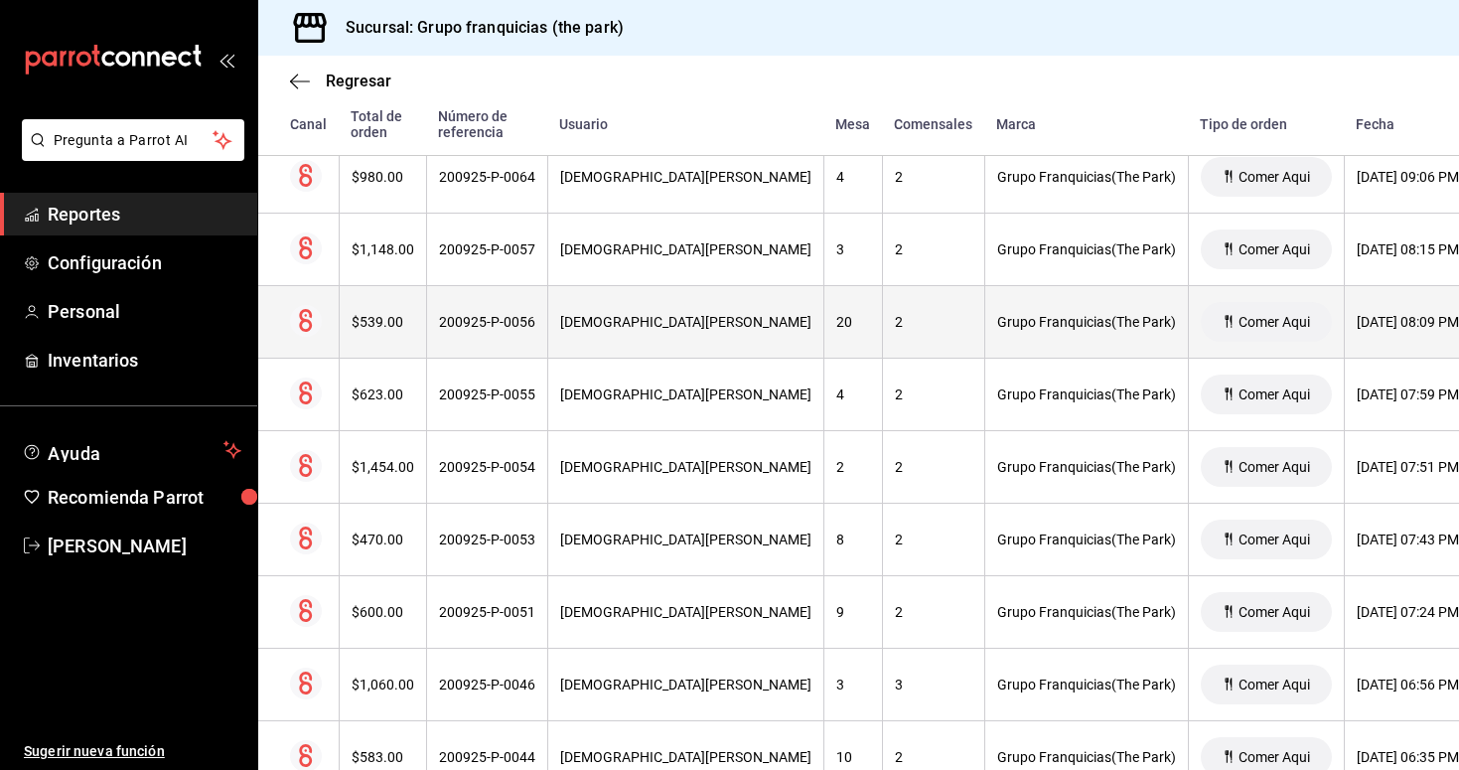
scroll to position [1293, 0]
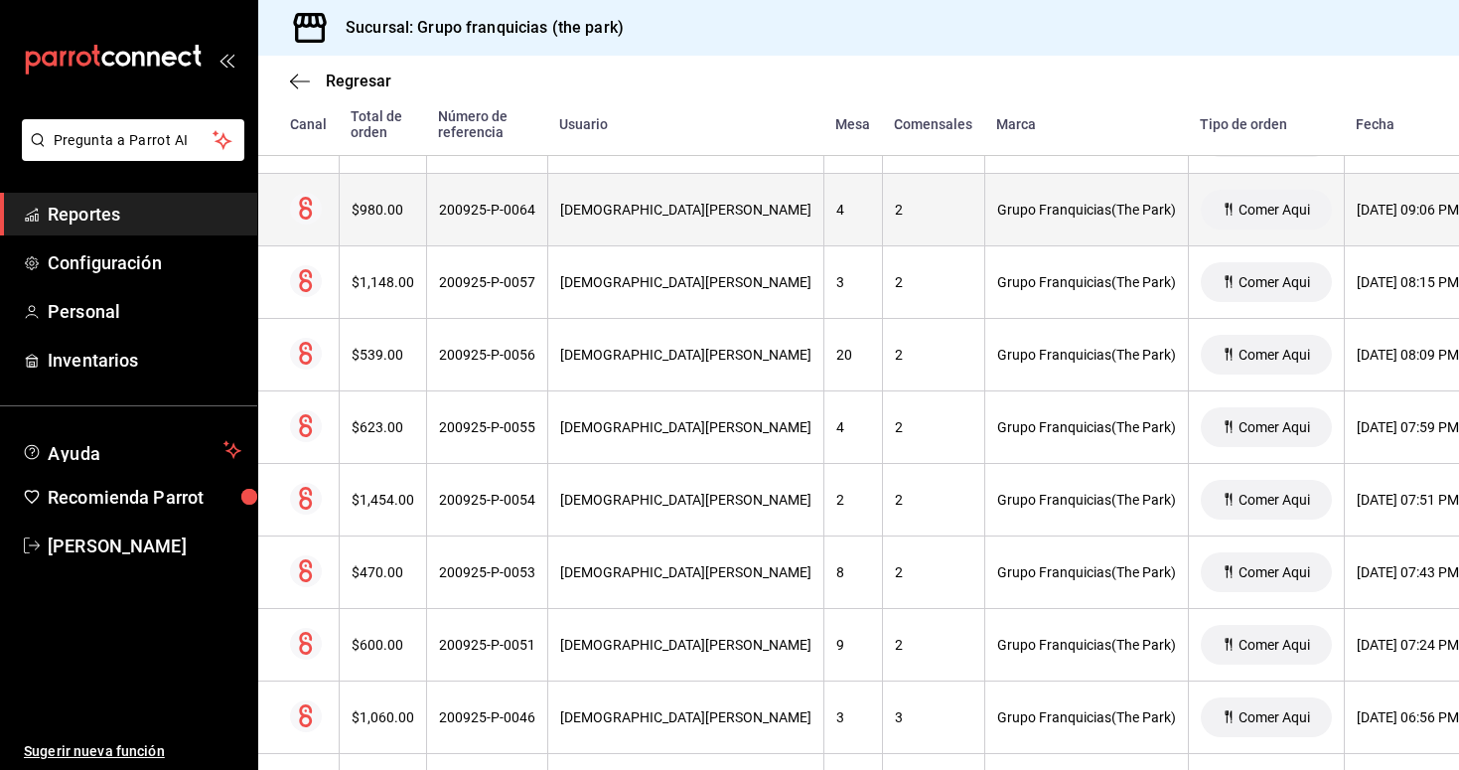
click at [624, 215] on div "[DEMOGRAPHIC_DATA][PERSON_NAME]" at bounding box center [685, 210] width 251 height 16
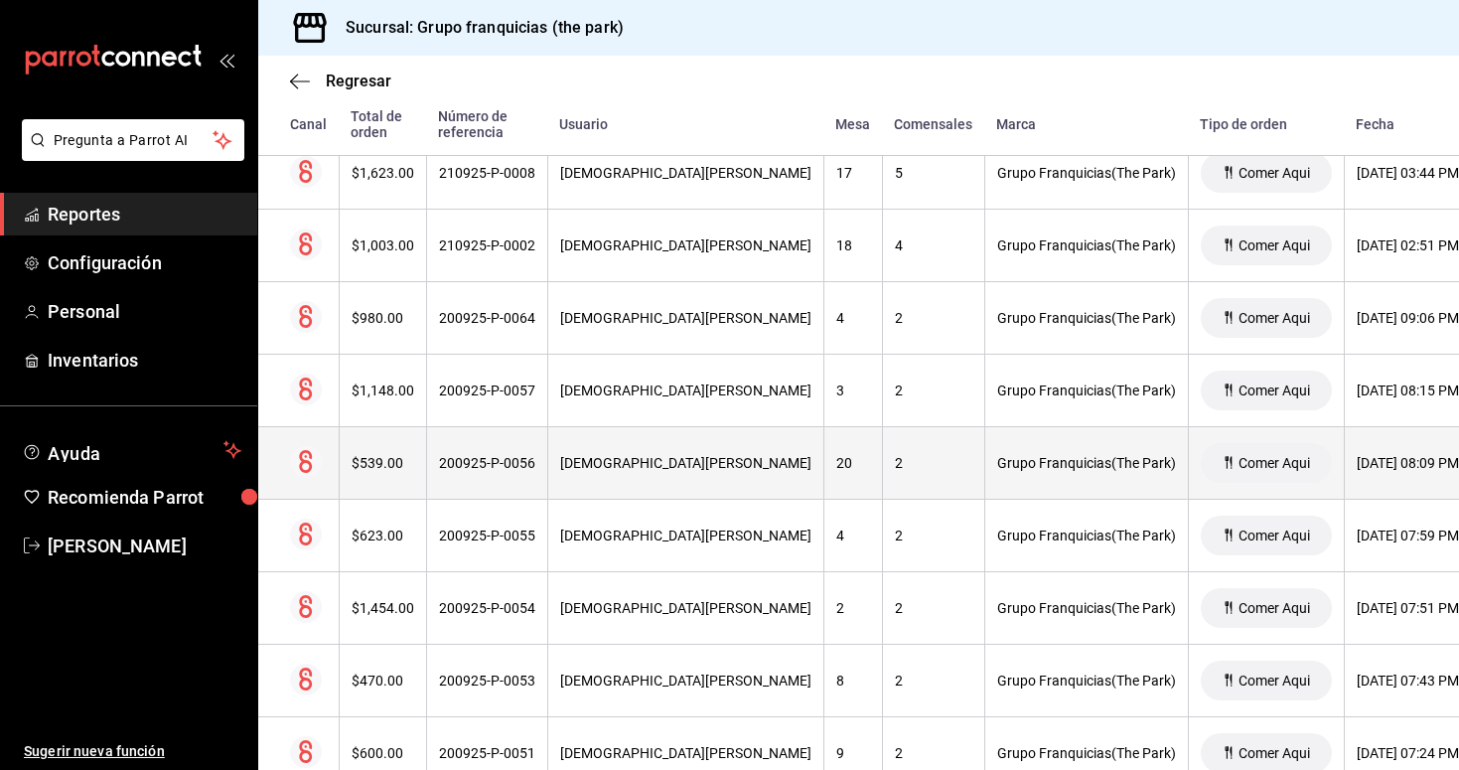
scroll to position [1137, 0]
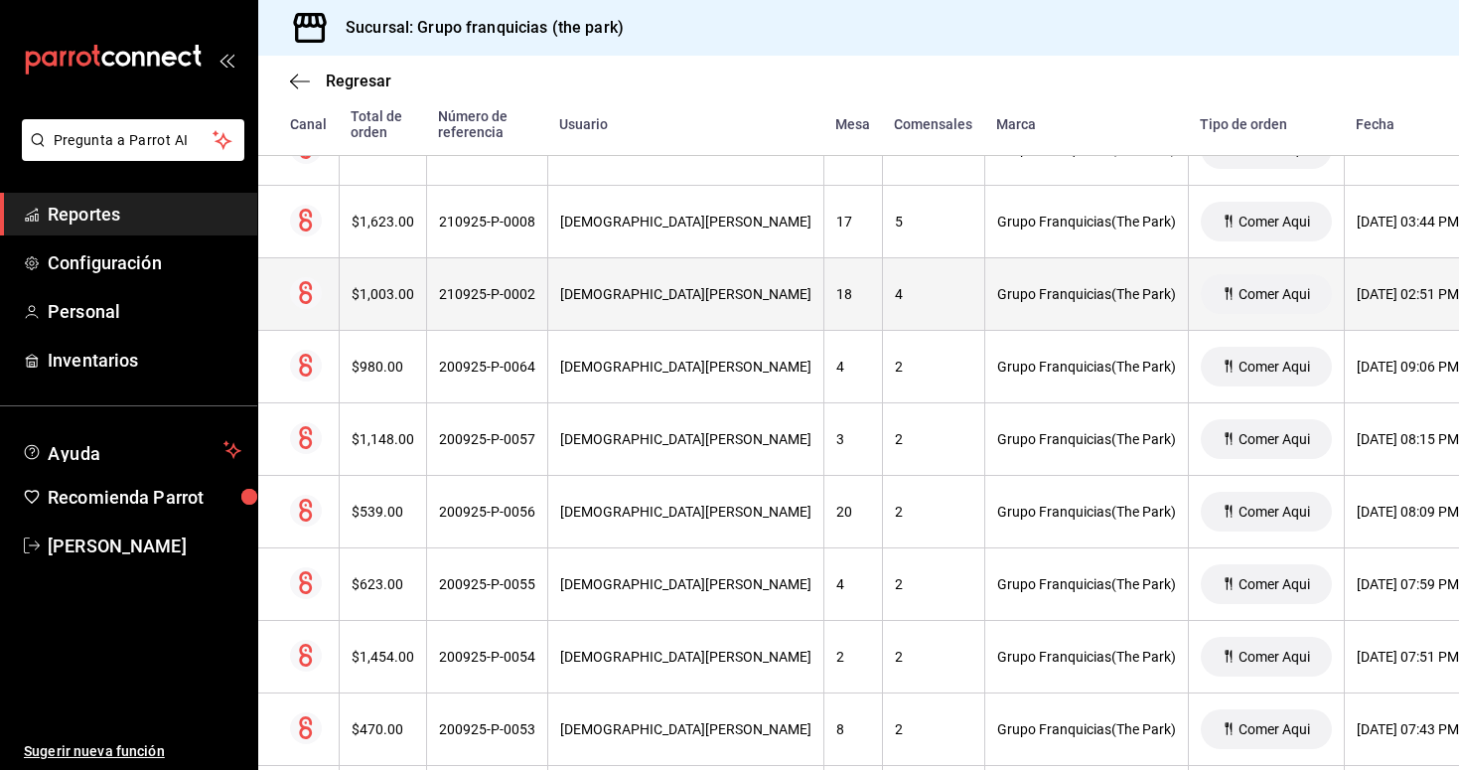
click at [519, 287] on div "210925-P-0002" at bounding box center [487, 294] width 96 height 16
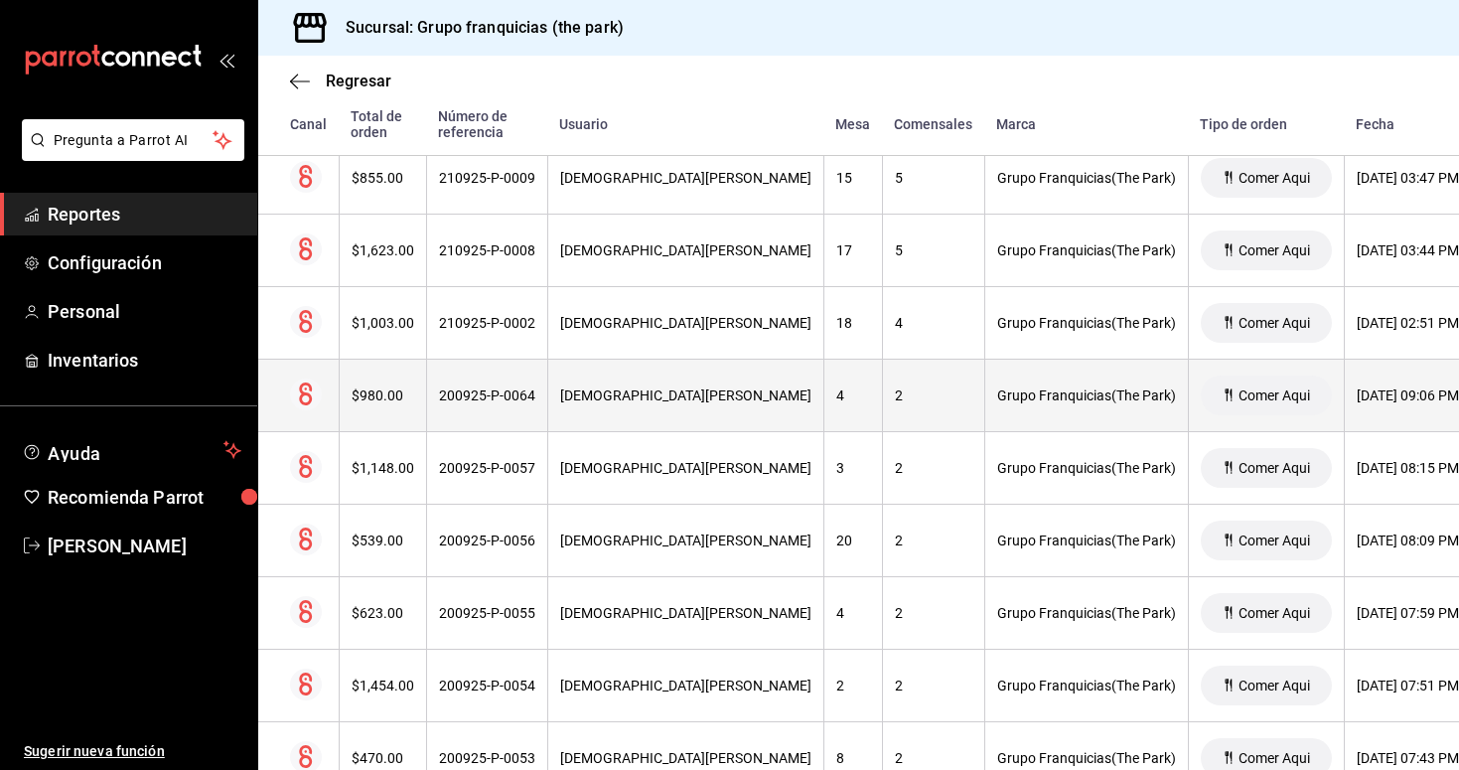
scroll to position [1097, 0]
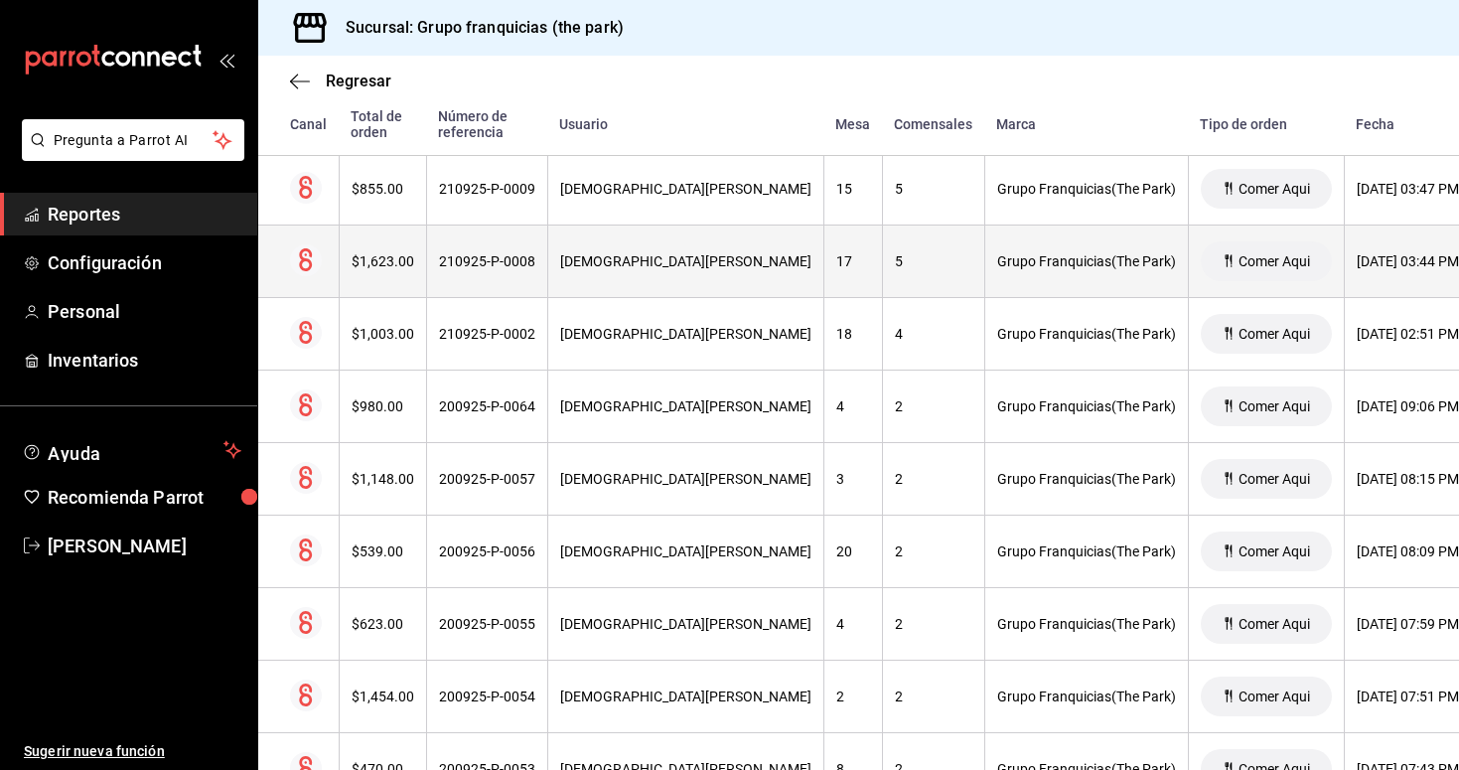
click at [578, 265] on div "[DEMOGRAPHIC_DATA][PERSON_NAME]" at bounding box center [685, 261] width 251 height 16
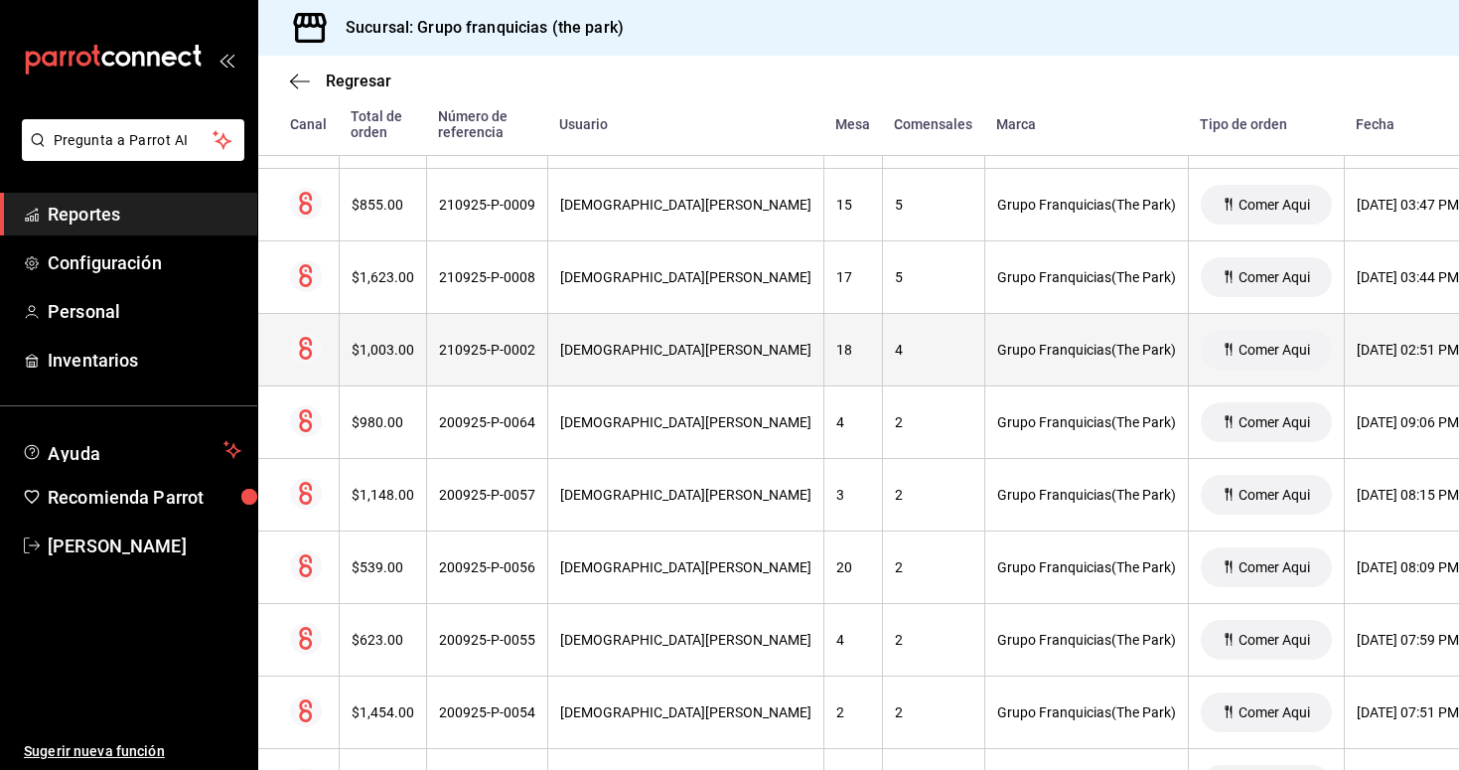
scroll to position [1076, 0]
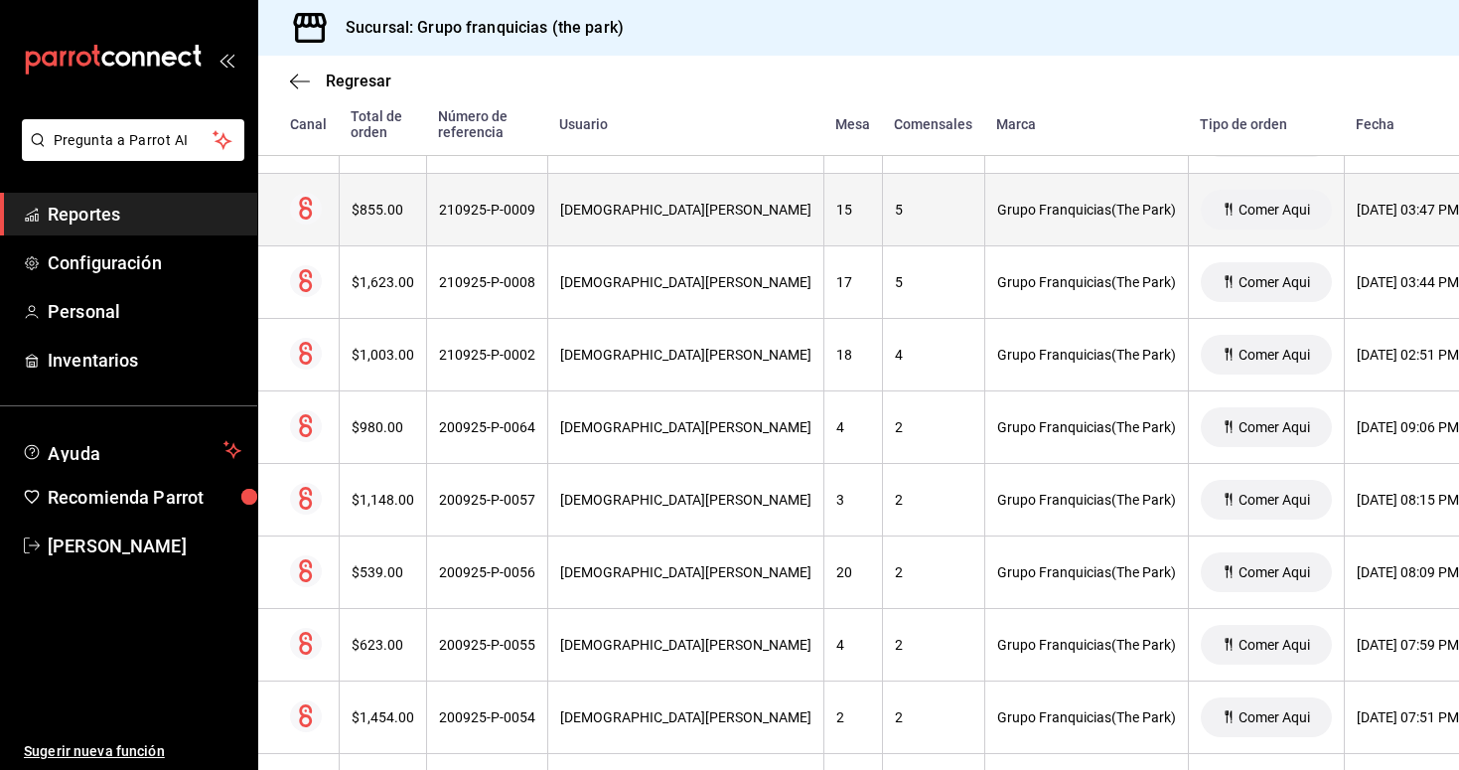
click at [508, 212] on div "210925-P-0009" at bounding box center [487, 210] width 96 height 16
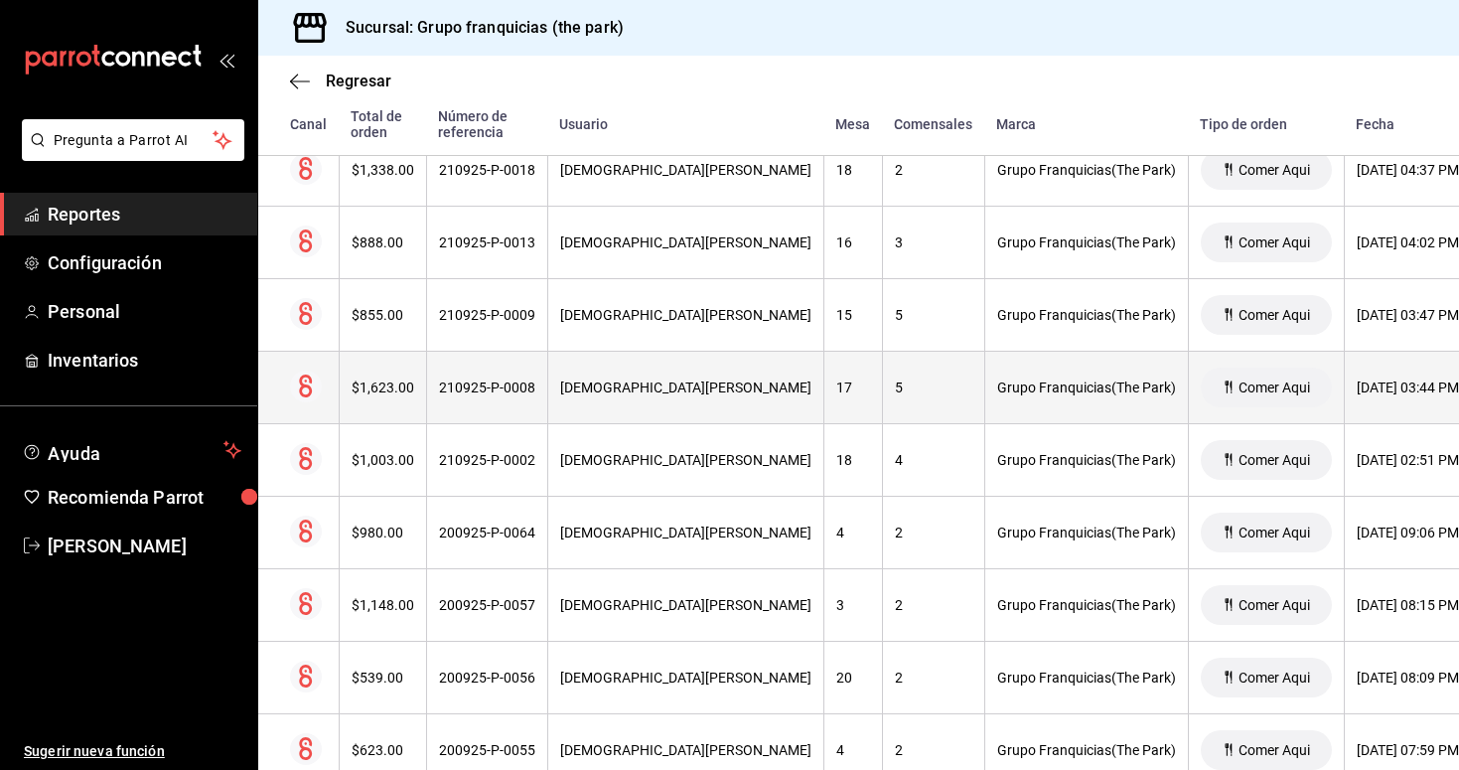
scroll to position [944, 0]
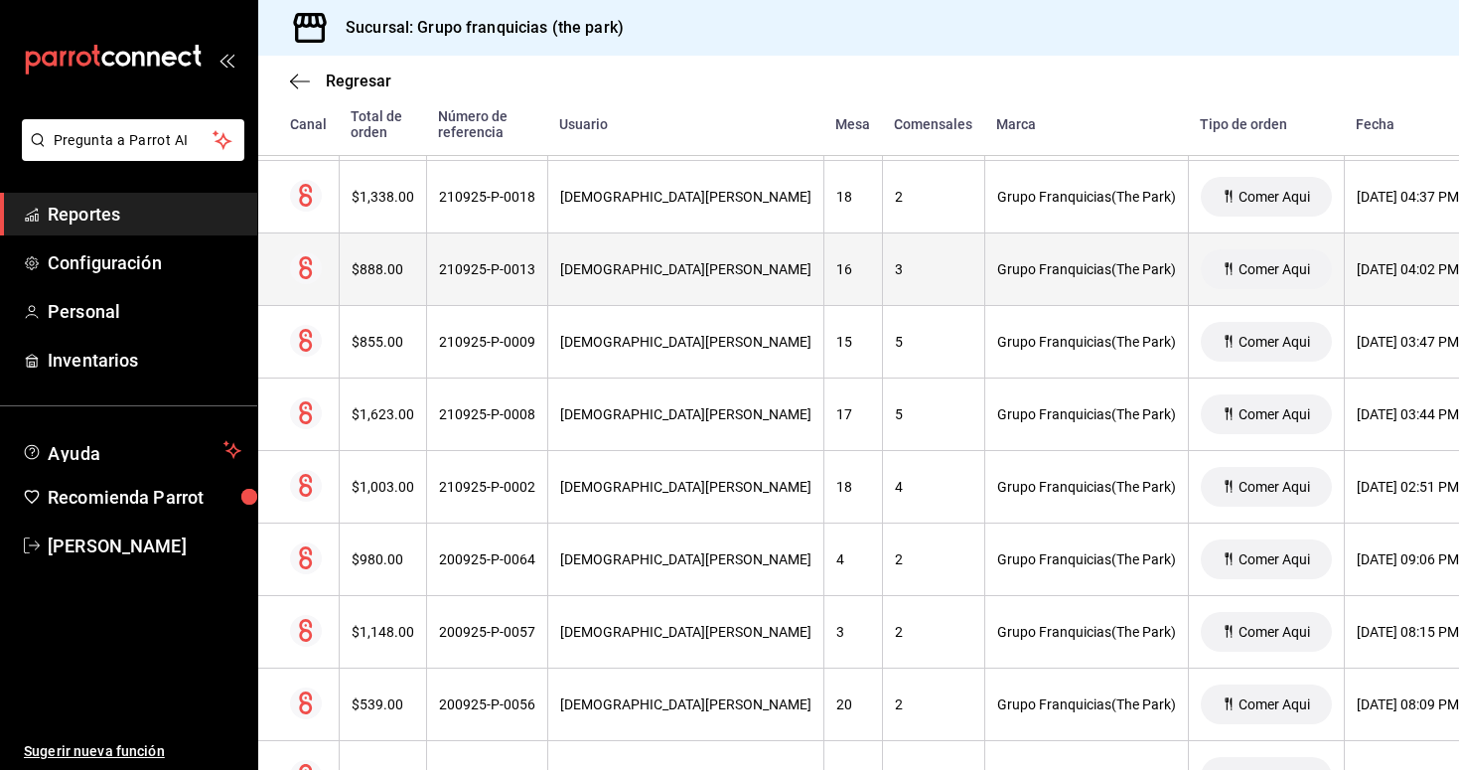
click at [572, 264] on div "[DEMOGRAPHIC_DATA][PERSON_NAME]" at bounding box center [685, 269] width 251 height 16
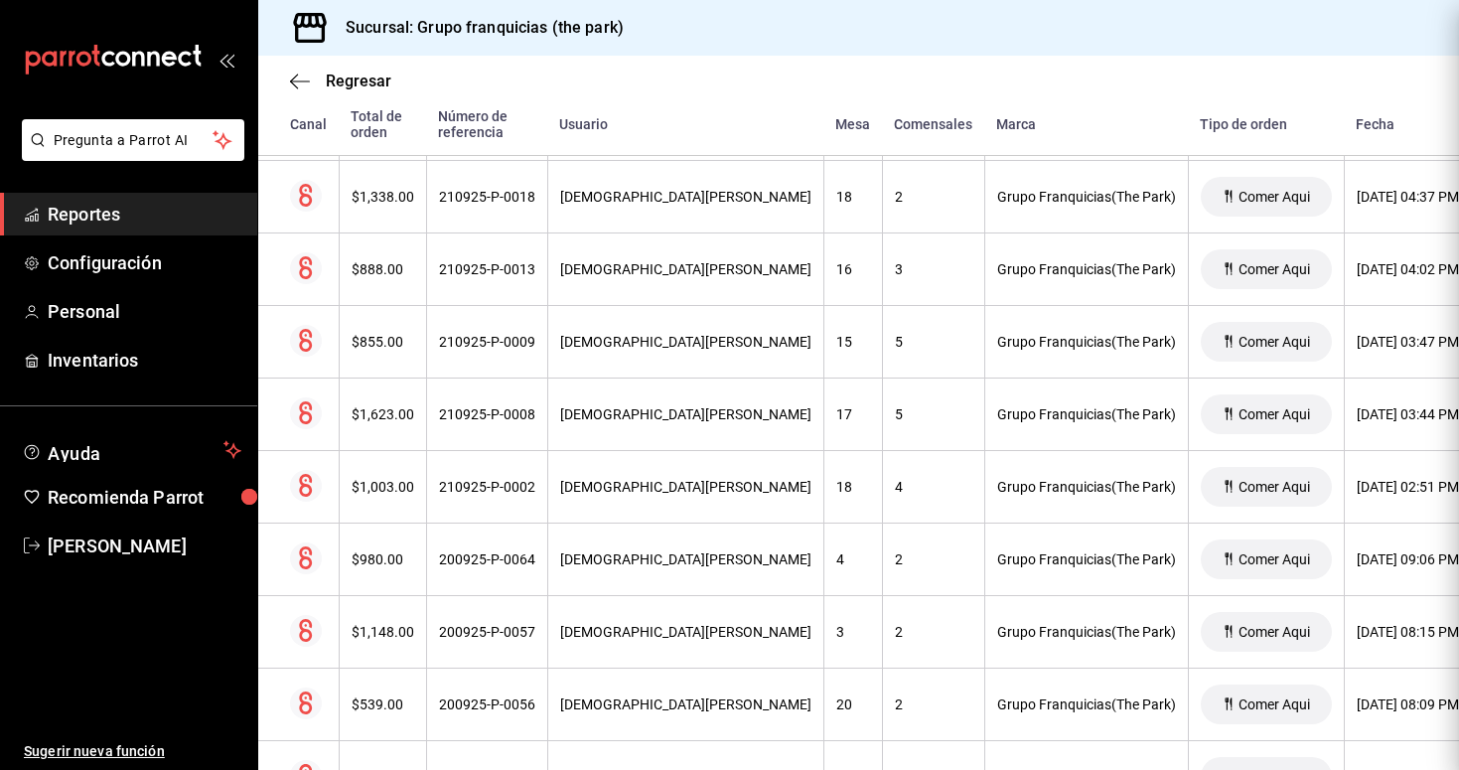
scroll to position [0, 0]
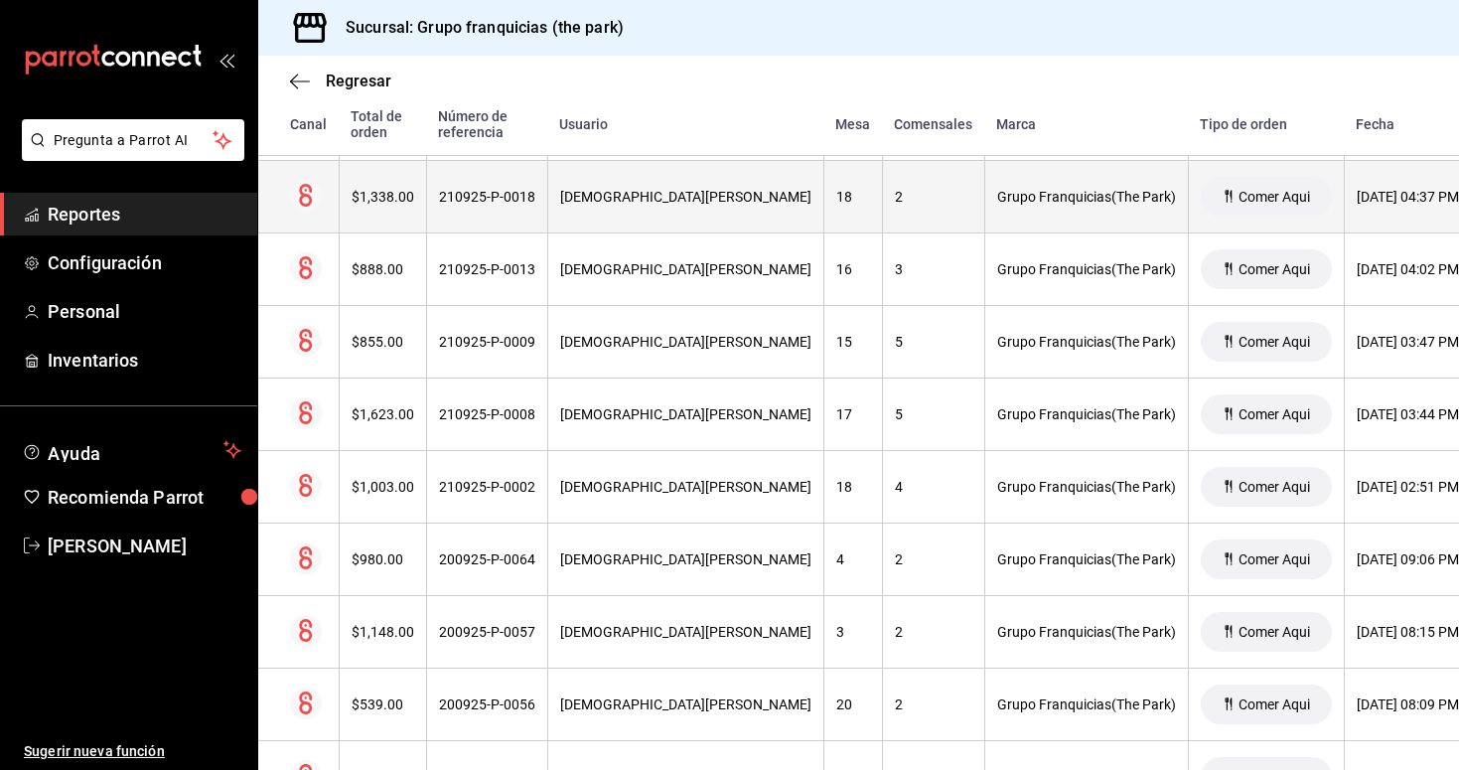
click at [486, 203] on div "210925-P-0018" at bounding box center [487, 197] width 96 height 16
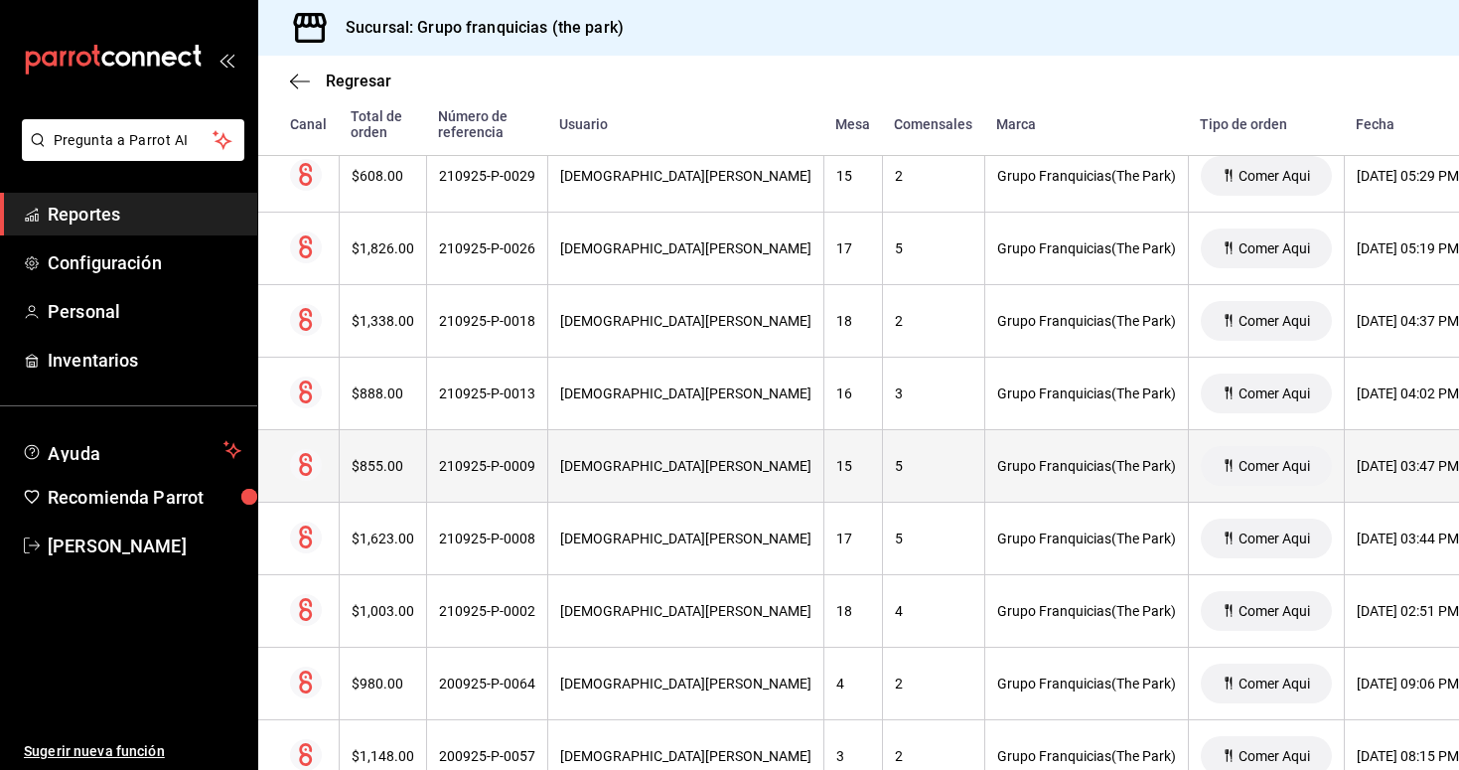
scroll to position [813, 0]
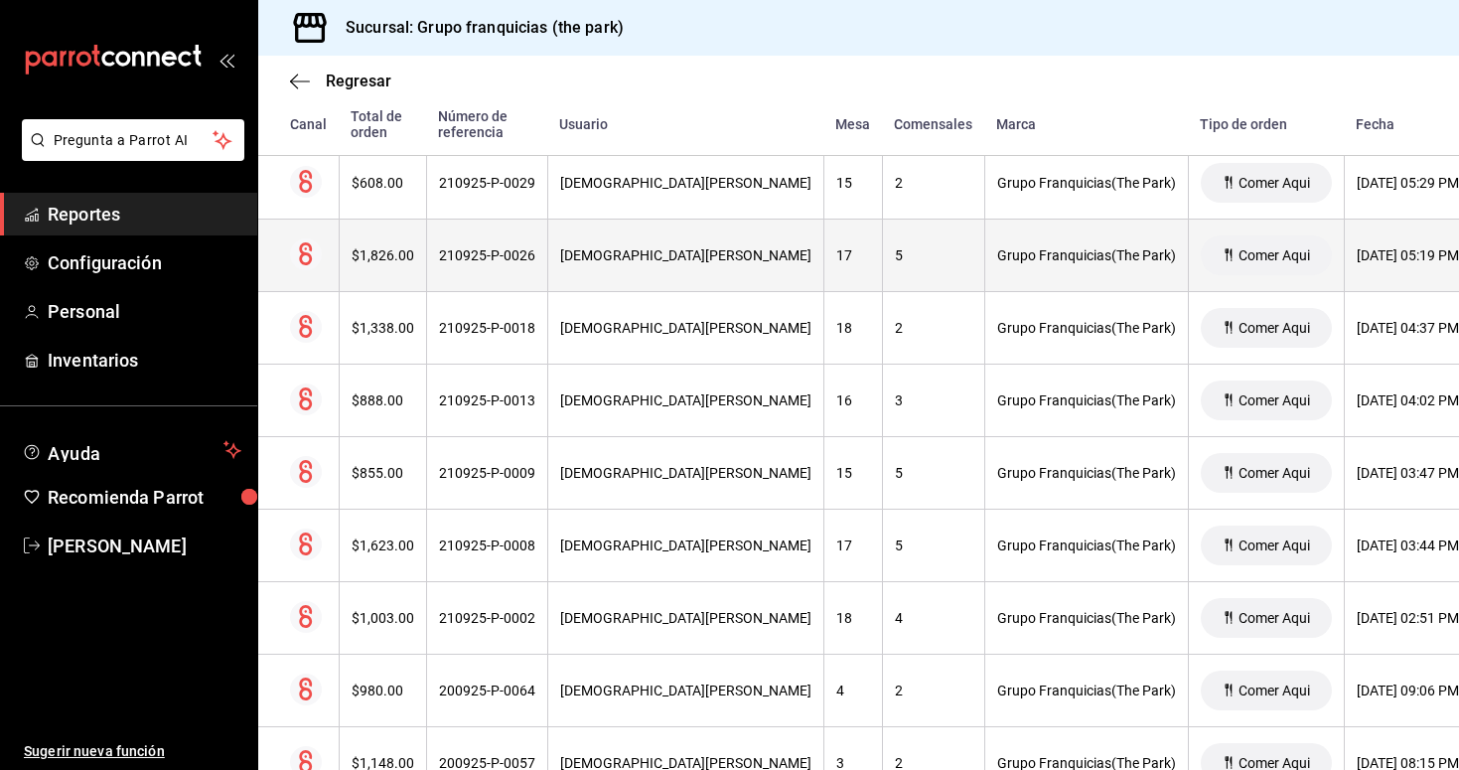
click at [500, 254] on div "210925-P-0026" at bounding box center [487, 255] width 96 height 16
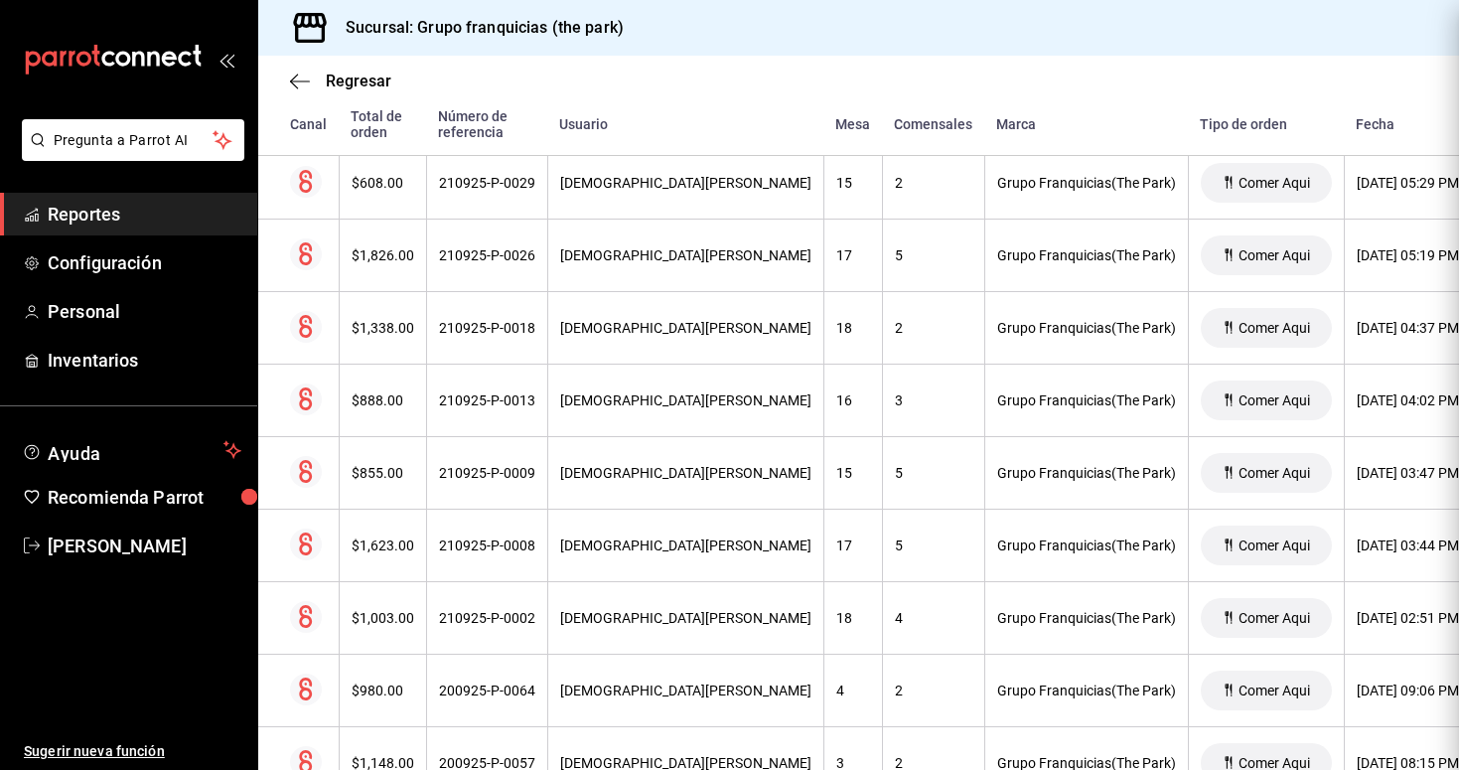
scroll to position [0, 0]
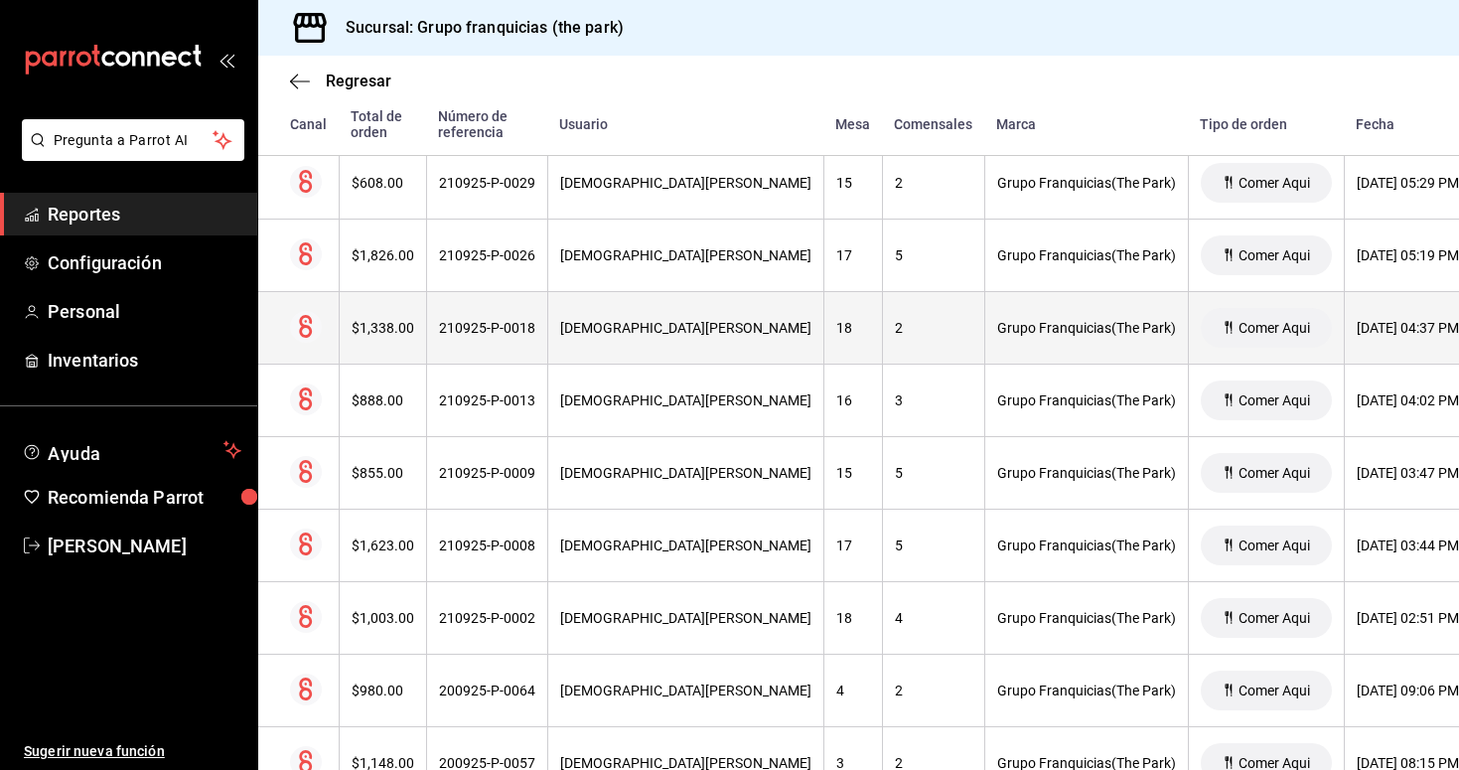
click at [491, 327] on div "210925-P-0018" at bounding box center [487, 328] width 96 height 16
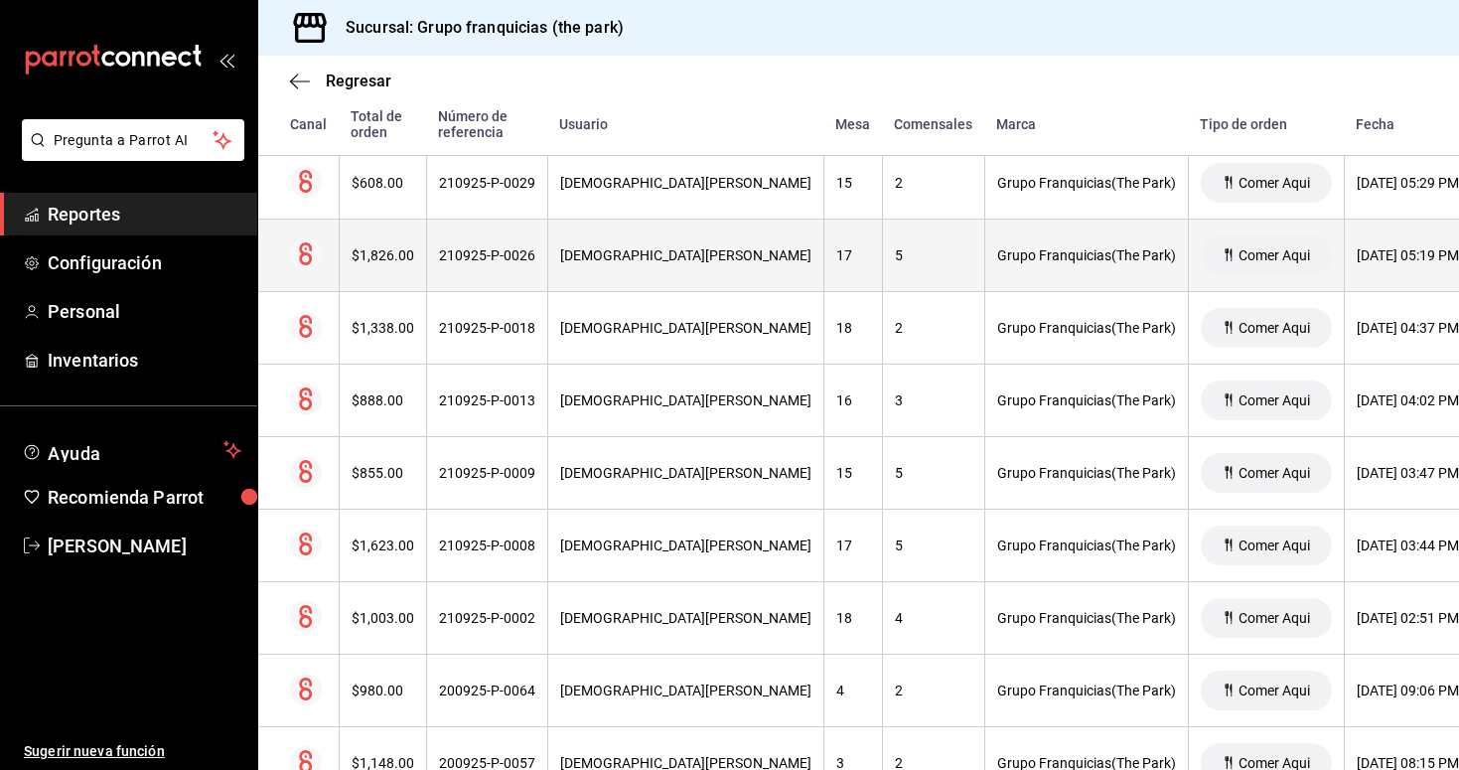
click at [505, 260] on div "210925-P-0026" at bounding box center [487, 255] width 96 height 16
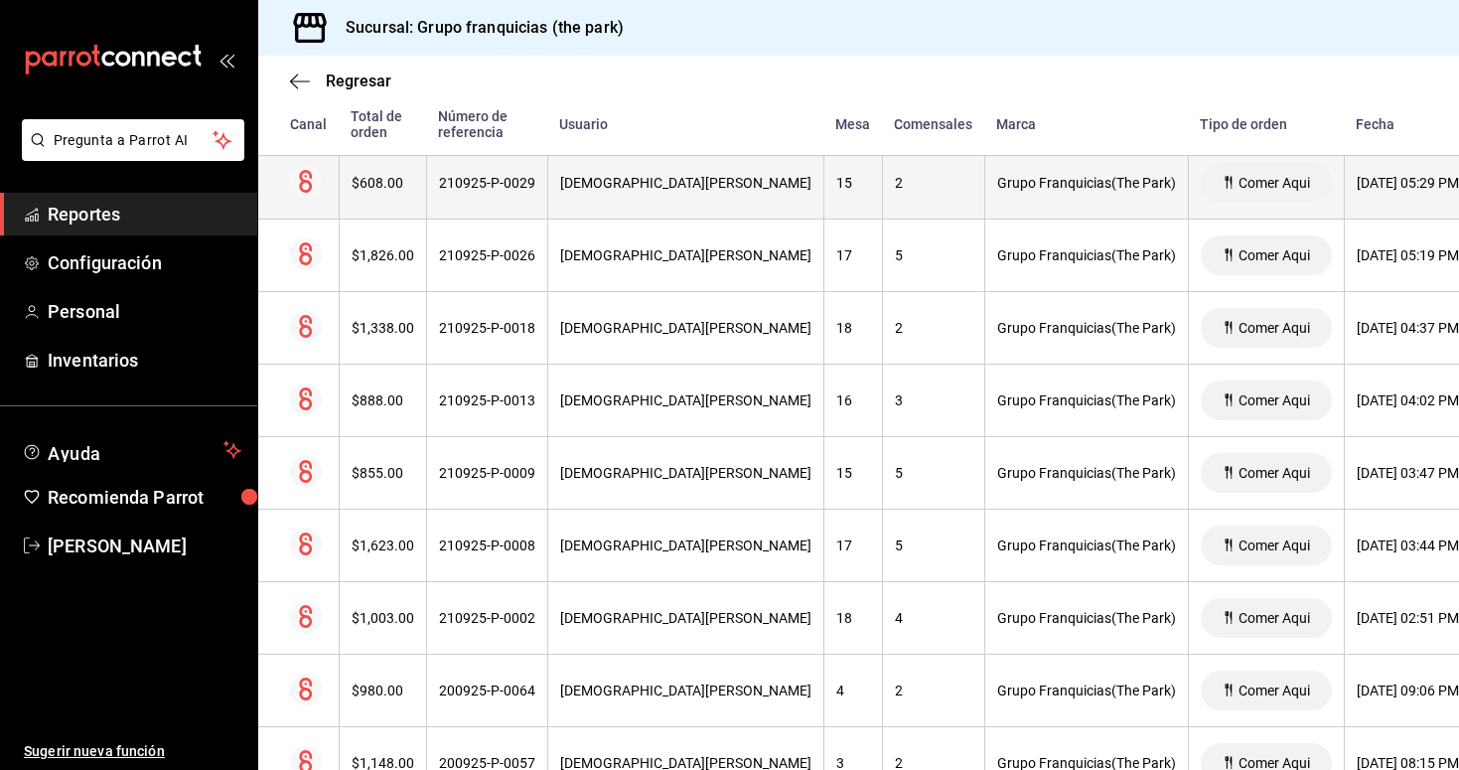
click at [652, 198] on th "[DEMOGRAPHIC_DATA][PERSON_NAME]" at bounding box center [685, 183] width 276 height 73
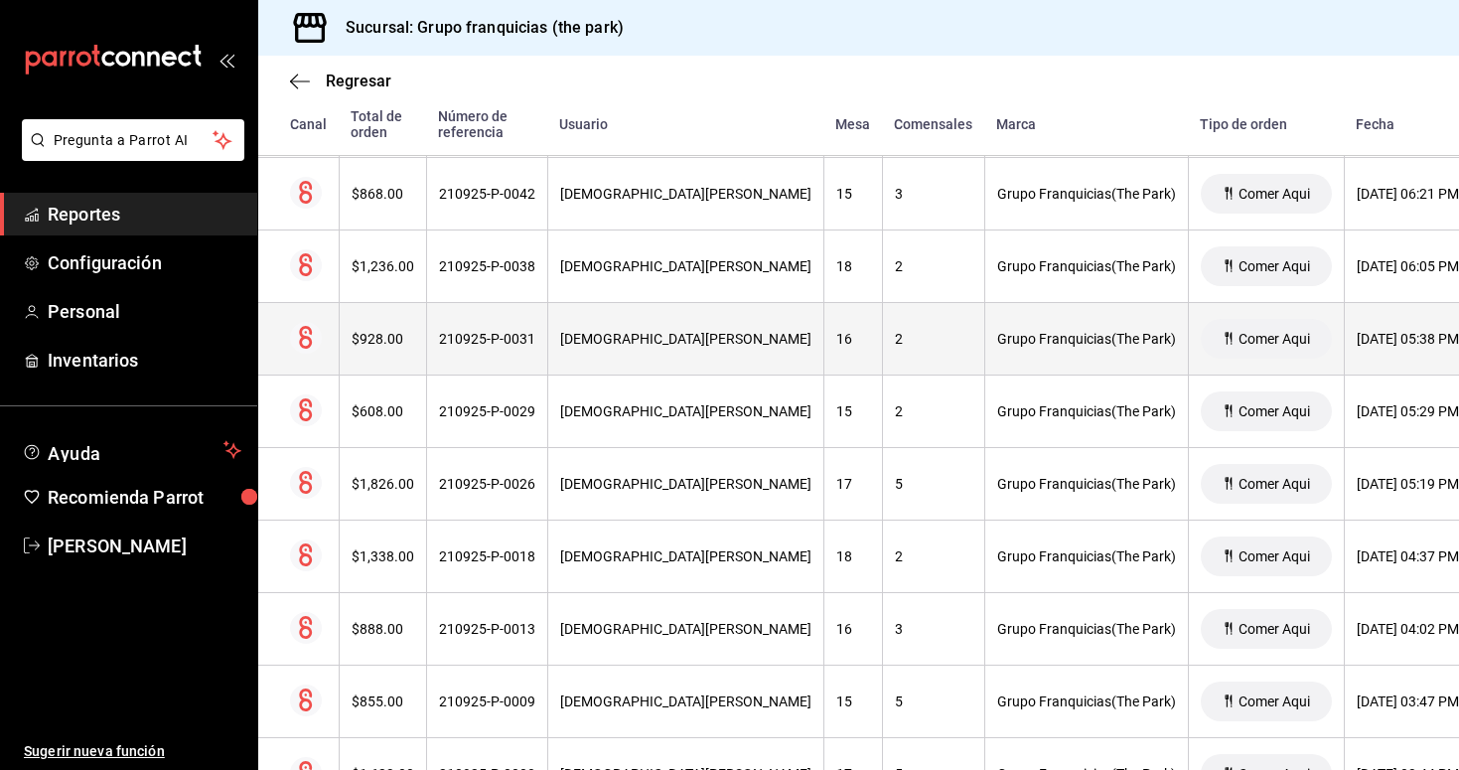
scroll to position [580, 0]
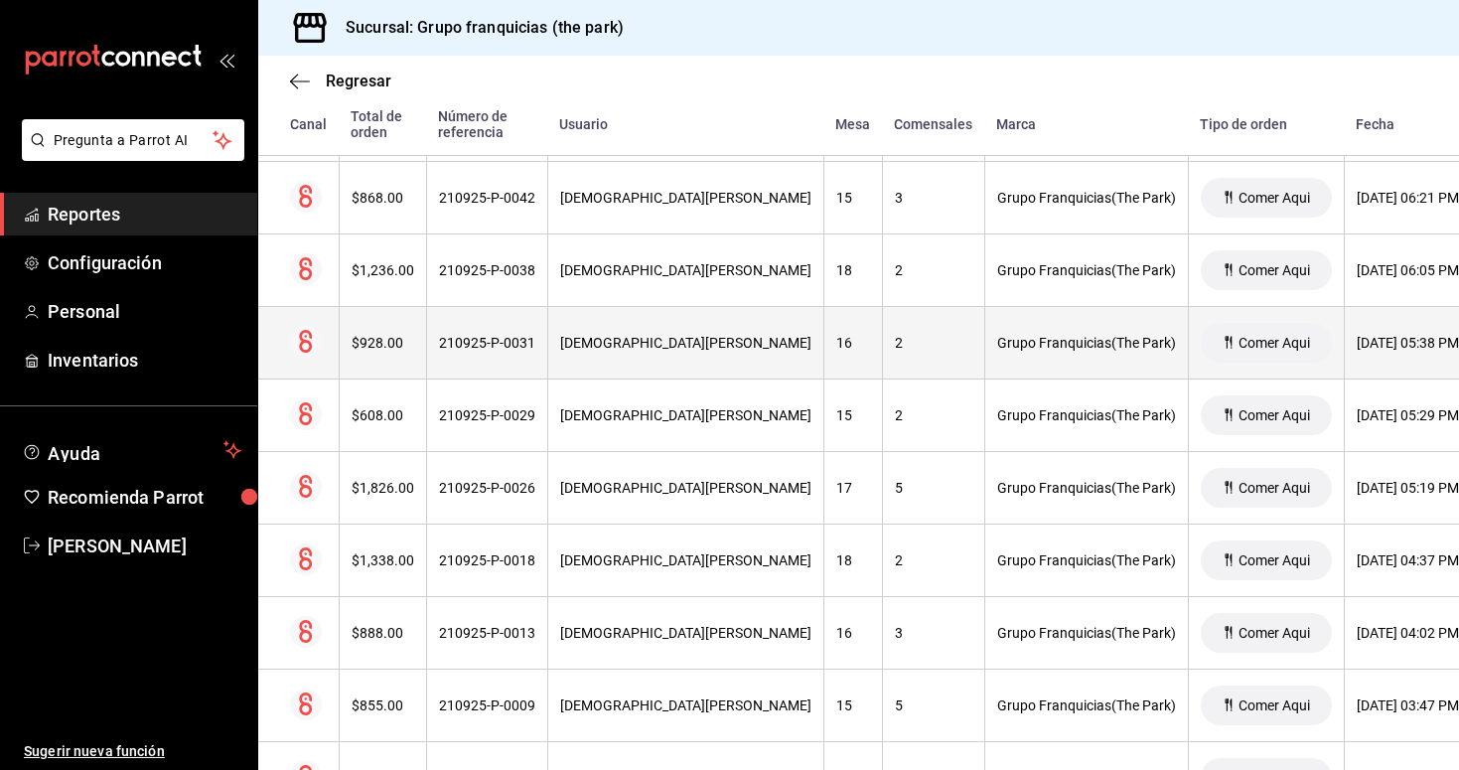
click at [502, 346] on div "210925-P-0031" at bounding box center [487, 343] width 96 height 16
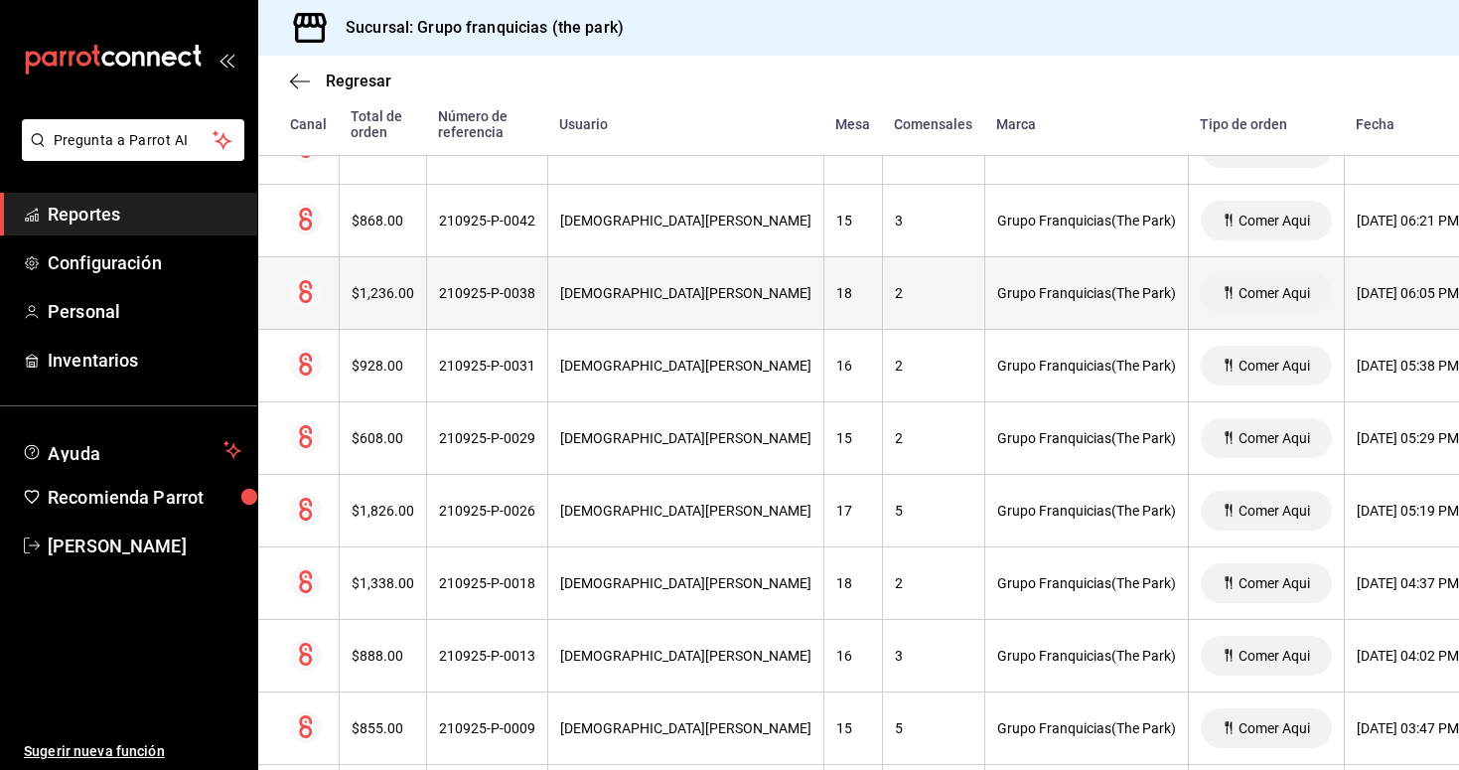
scroll to position [542, 0]
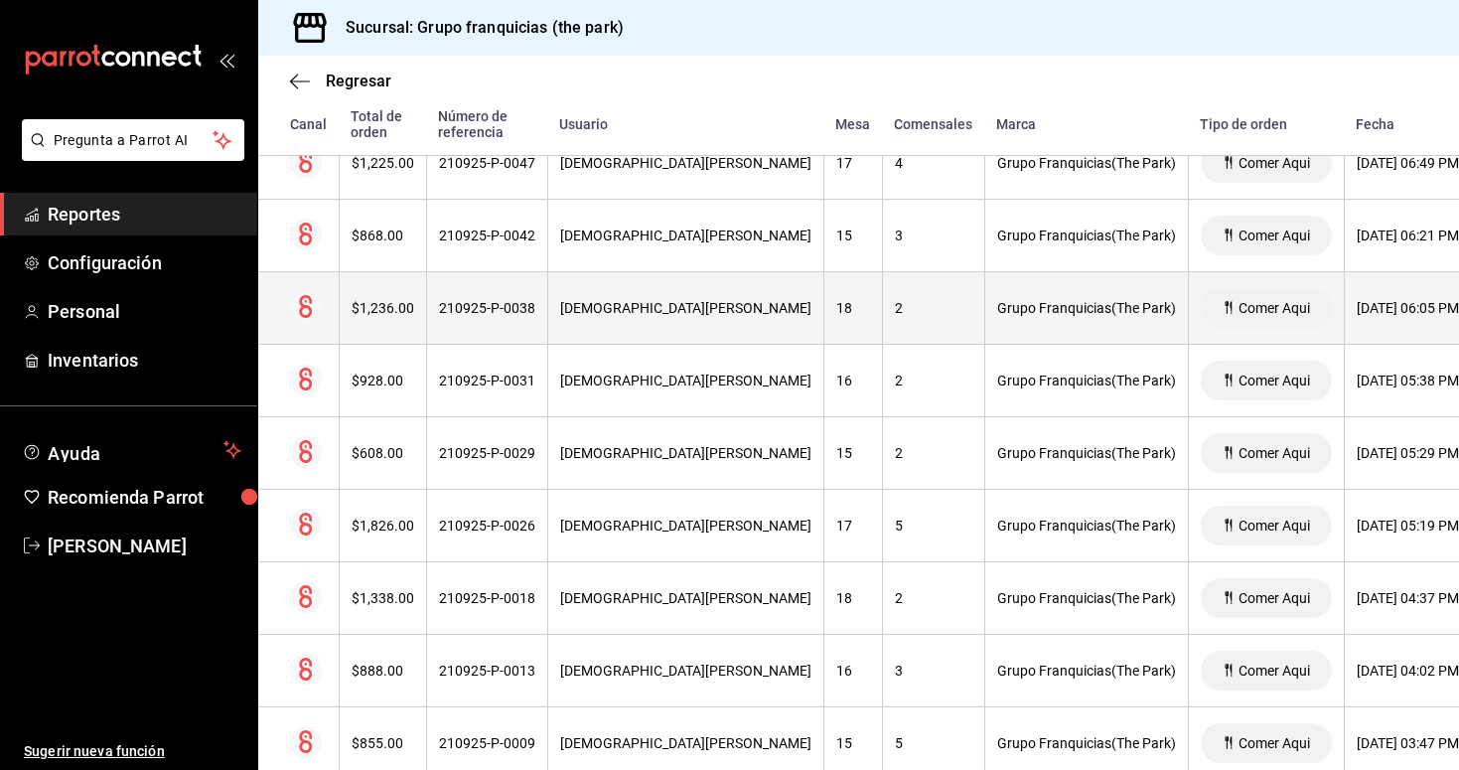
click at [481, 294] on th "210925-P-0038" at bounding box center [486, 308] width 121 height 73
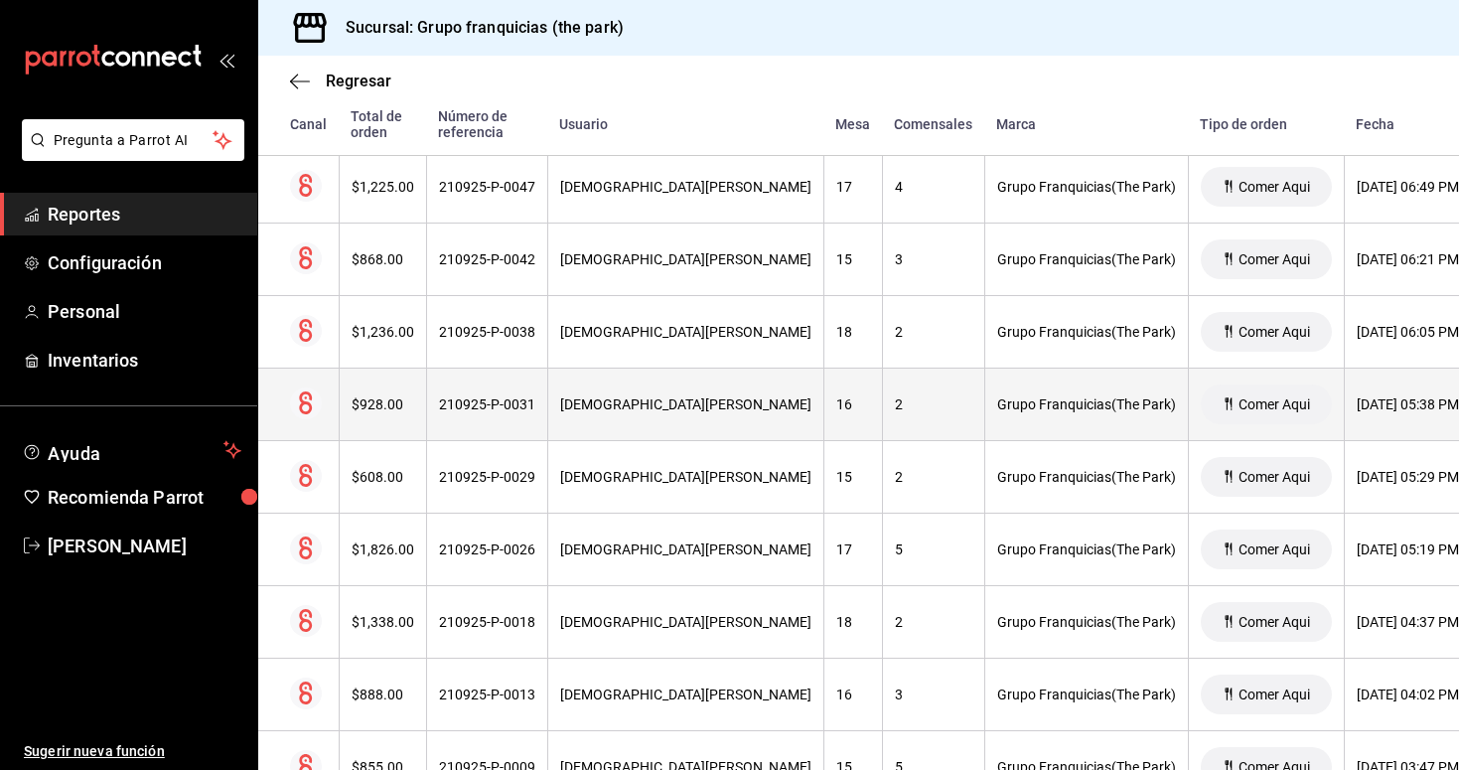
scroll to position [499, 0]
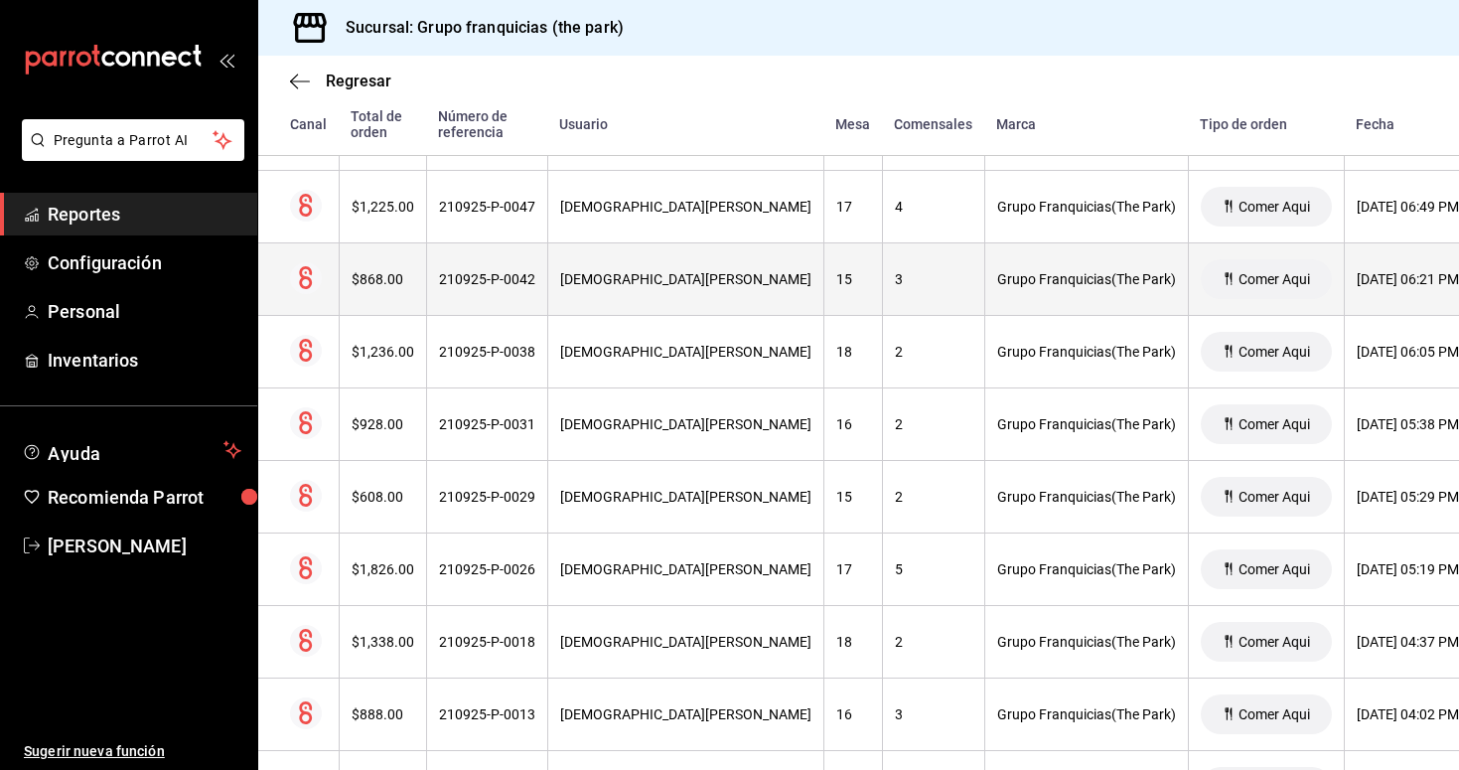
click at [499, 283] on div "210925-P-0042" at bounding box center [487, 279] width 96 height 16
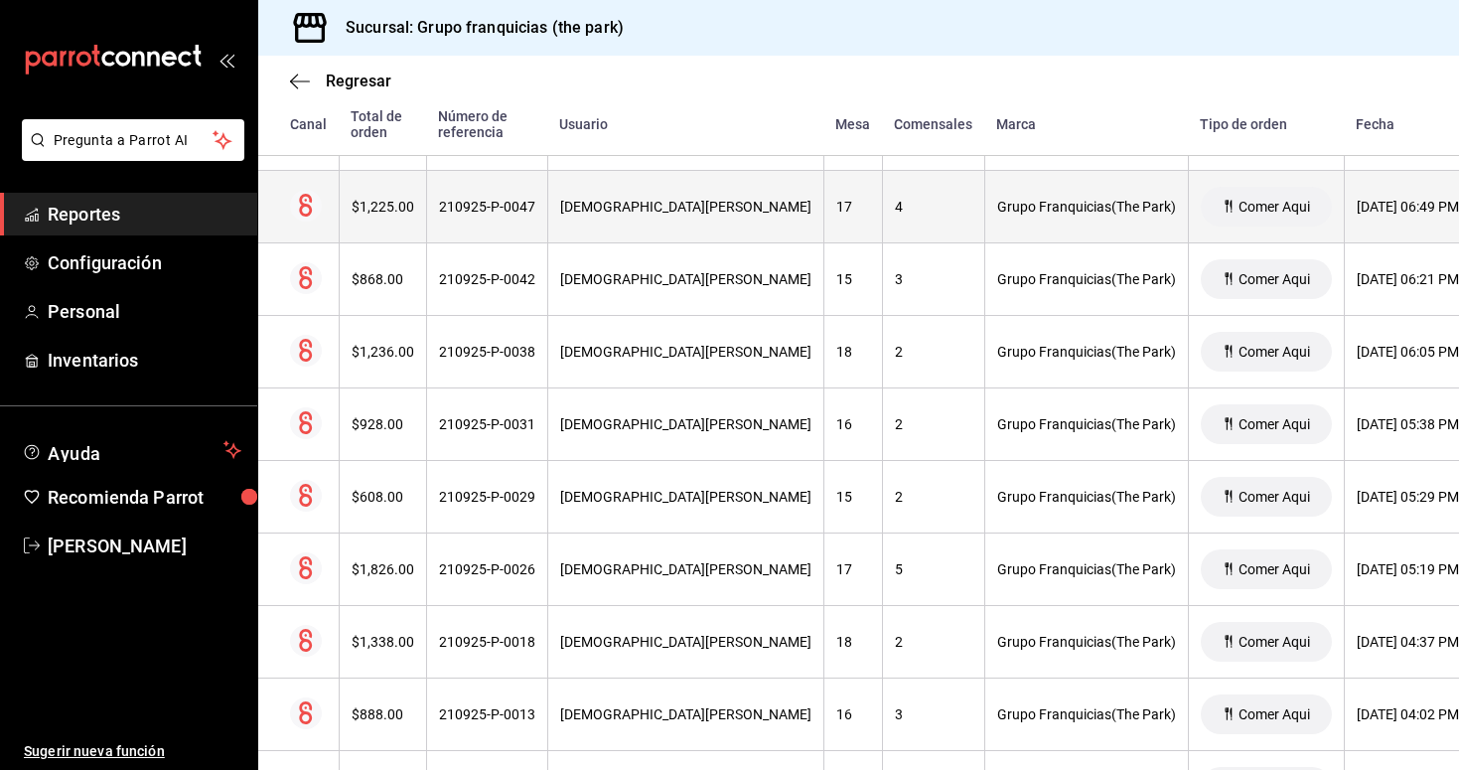
click at [503, 207] on div "210925-P-0047" at bounding box center [487, 207] width 96 height 16
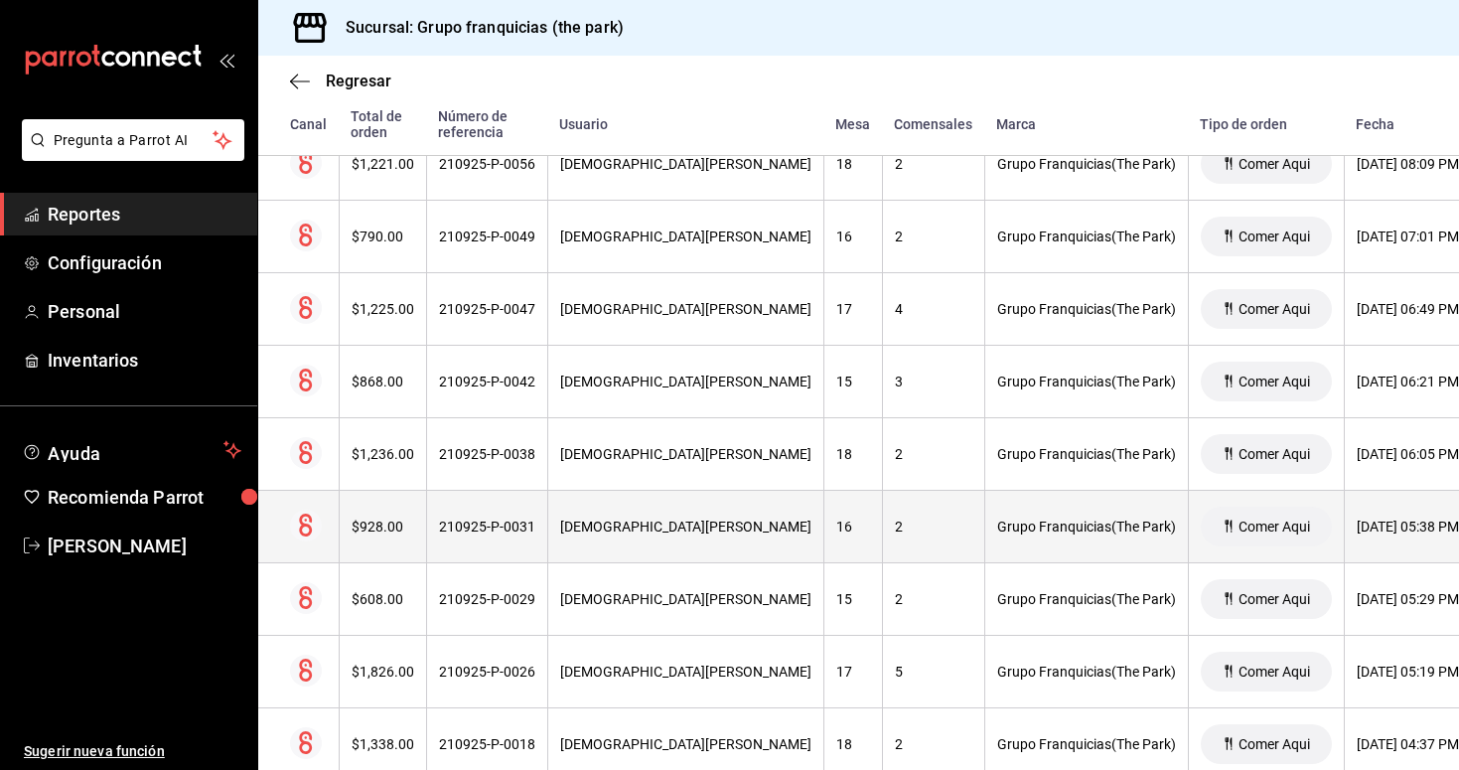
scroll to position [396, 0]
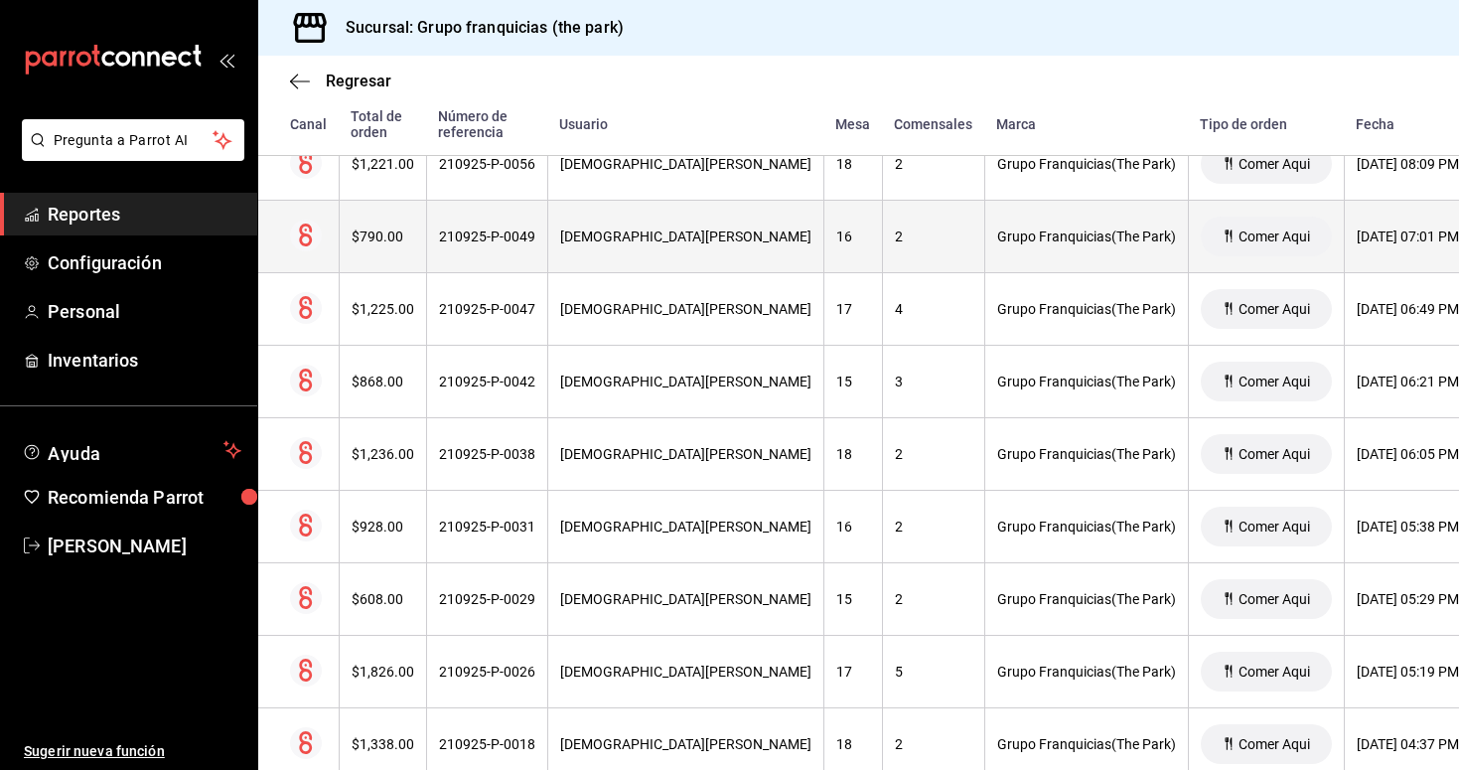
click at [500, 223] on th "210925-P-0049" at bounding box center [486, 237] width 121 height 73
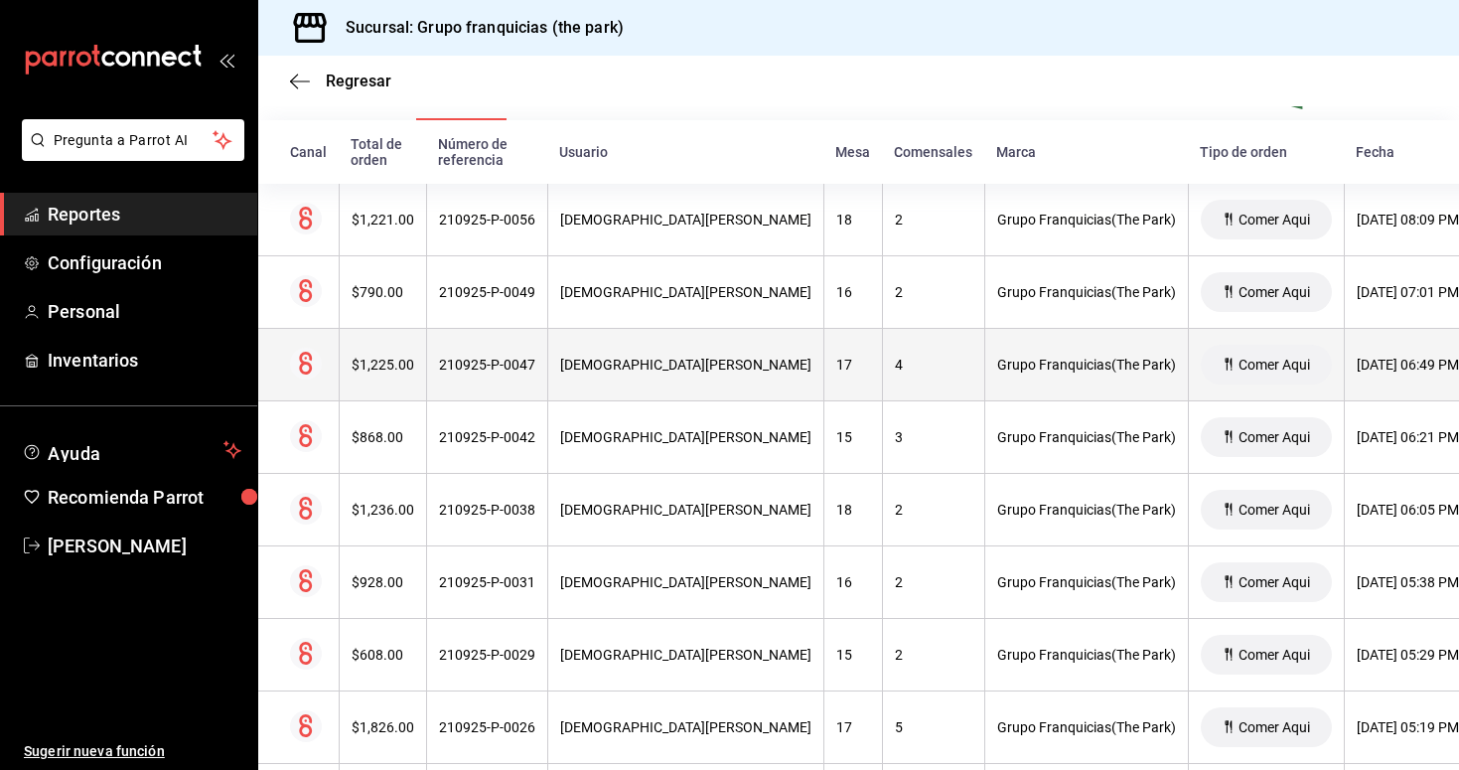
scroll to position [257, 0]
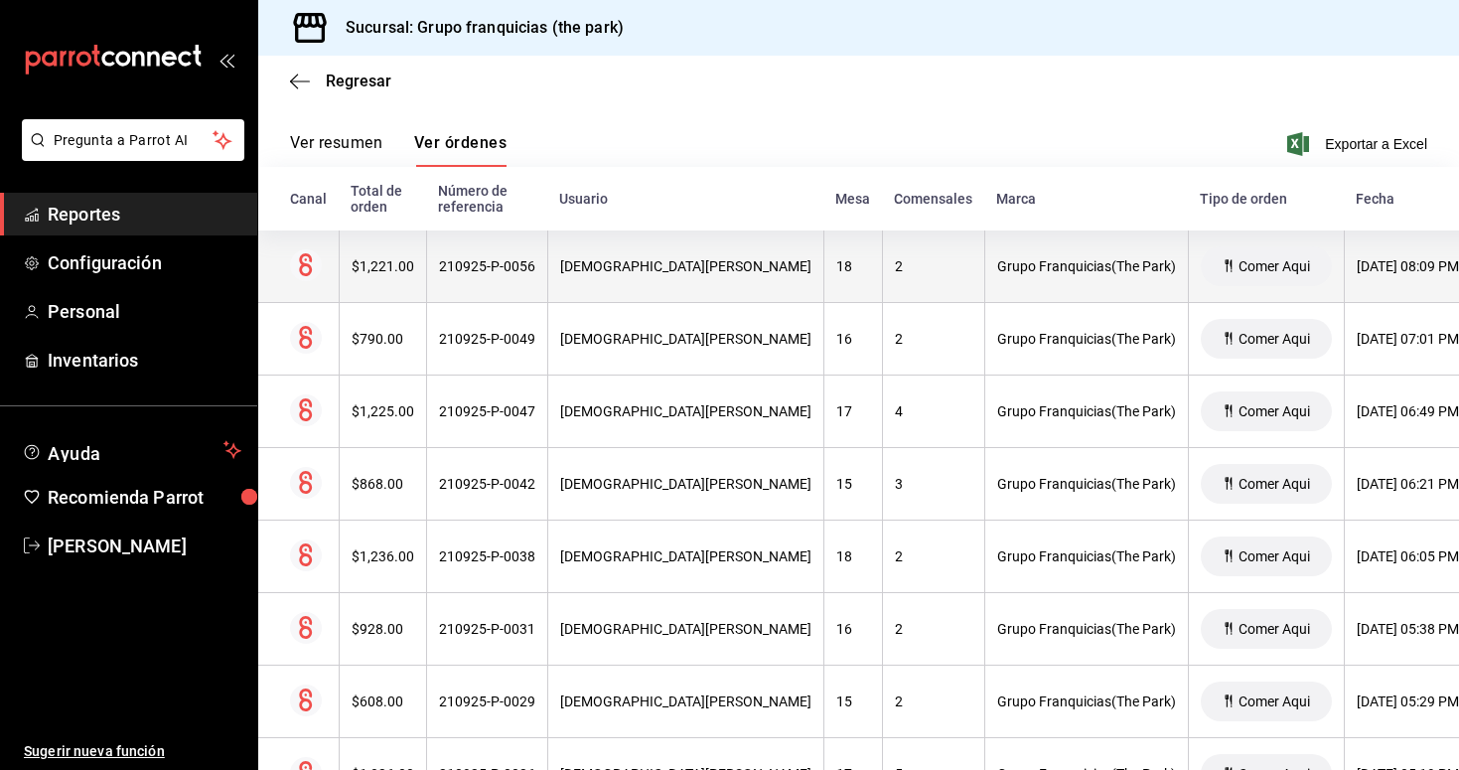
click at [523, 281] on th "210925-P-0056" at bounding box center [486, 266] width 121 height 73
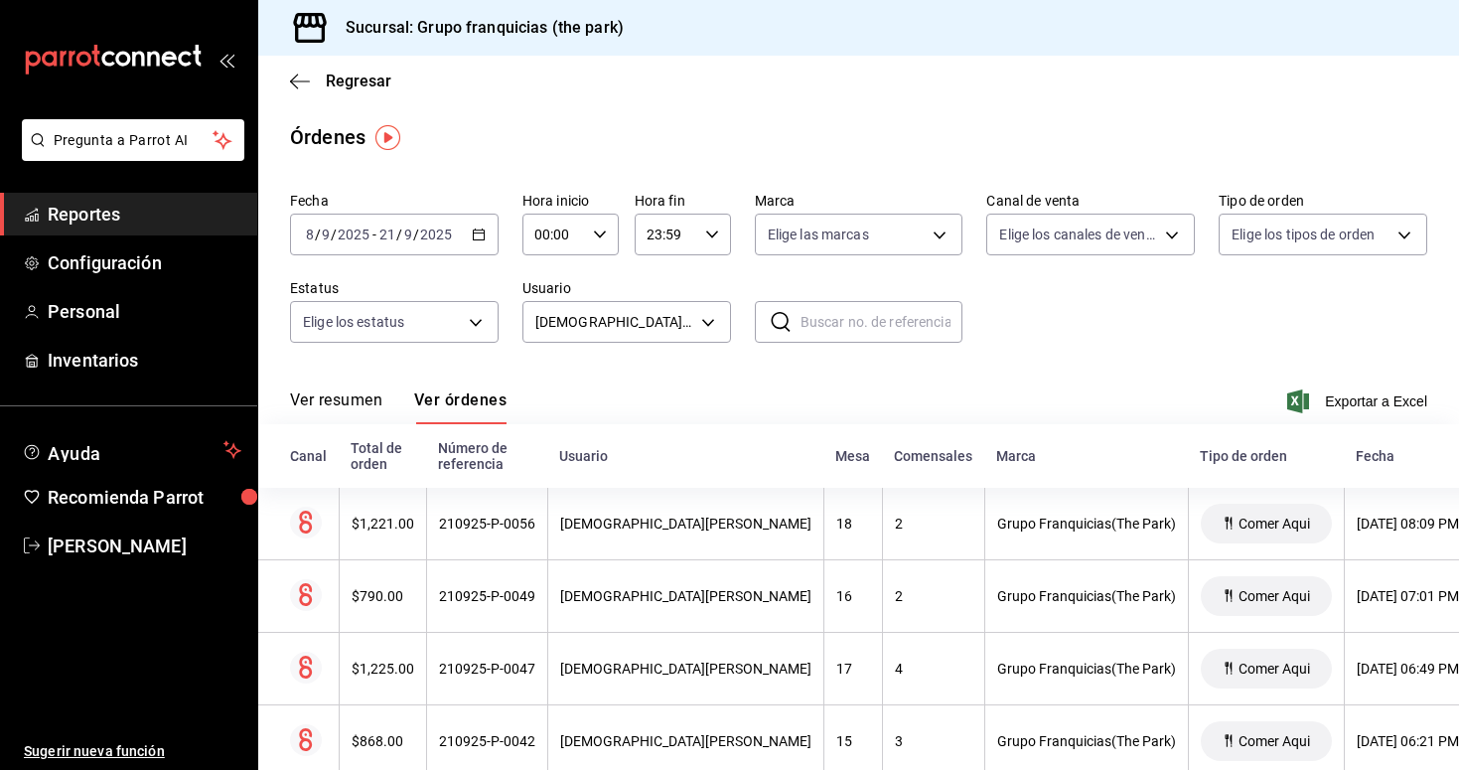
scroll to position [0, 0]
click at [1385, 405] on span "Exportar a Excel" at bounding box center [1360, 401] width 136 height 24
click at [655, 319] on body "Pregunta a Parrot AI Reportes Configuración Personal Inventarios Ayuda Recomien…" at bounding box center [729, 385] width 1459 height 770
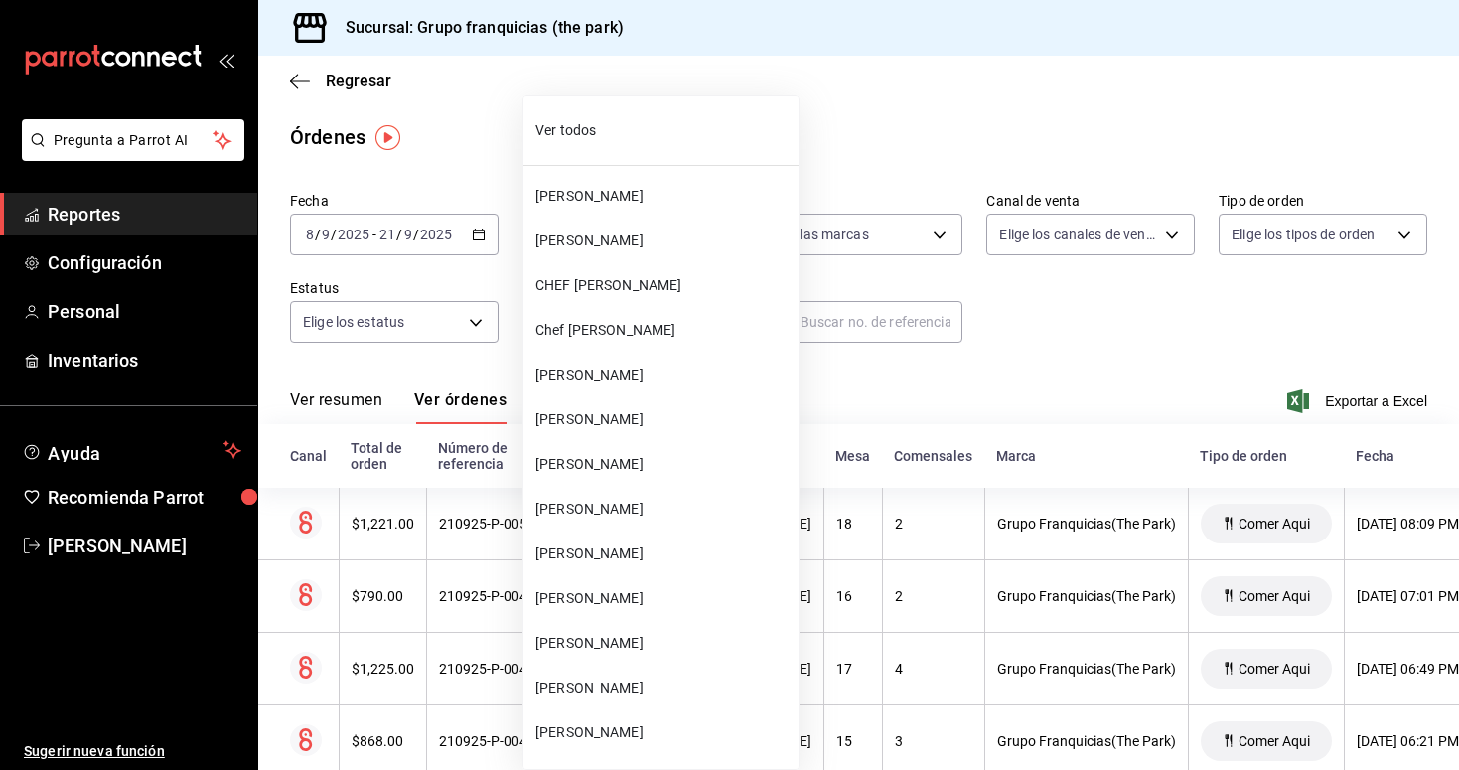
scroll to position [389, 0]
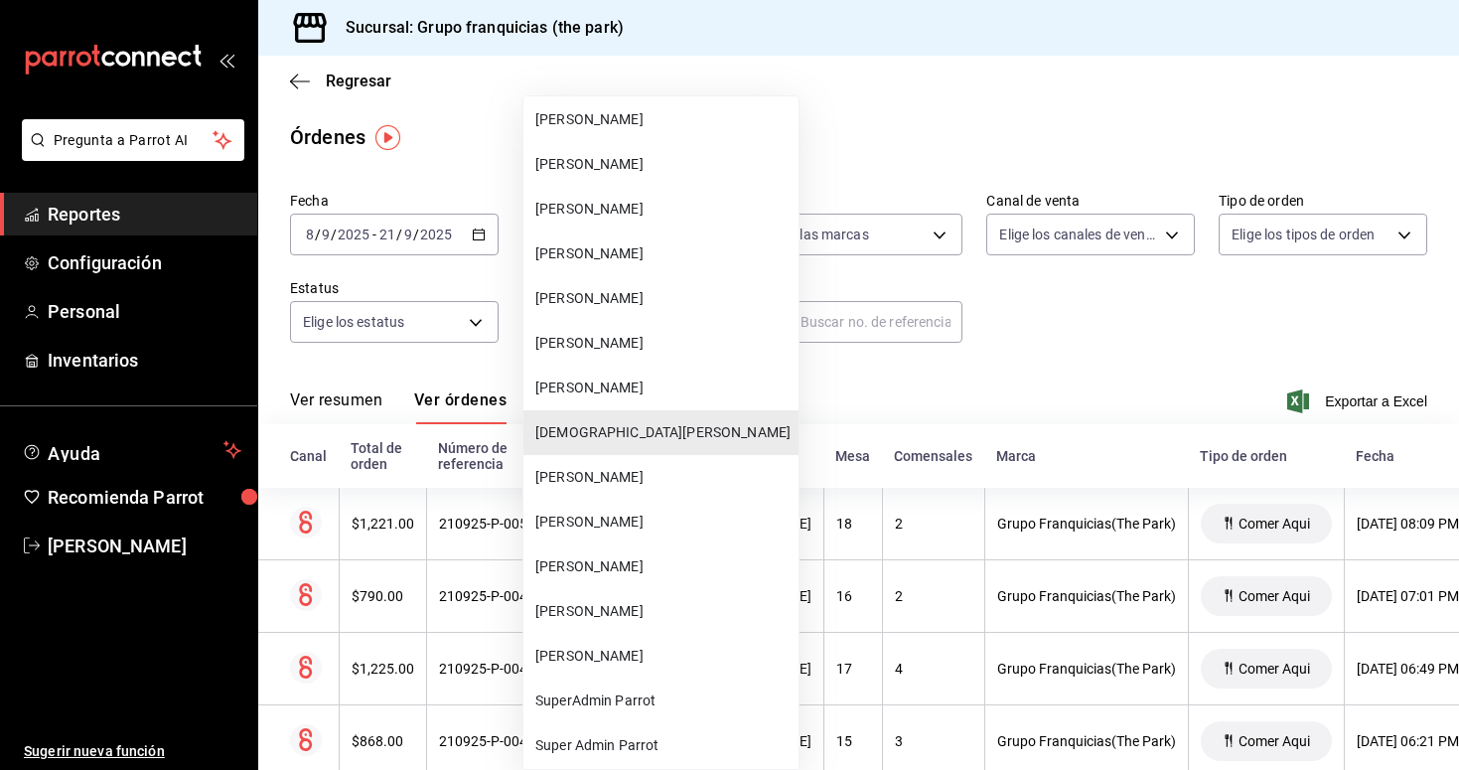
drag, startPoint x: 655, startPoint y: 319, endPoint x: 660, endPoint y: 403, distance: 84.6
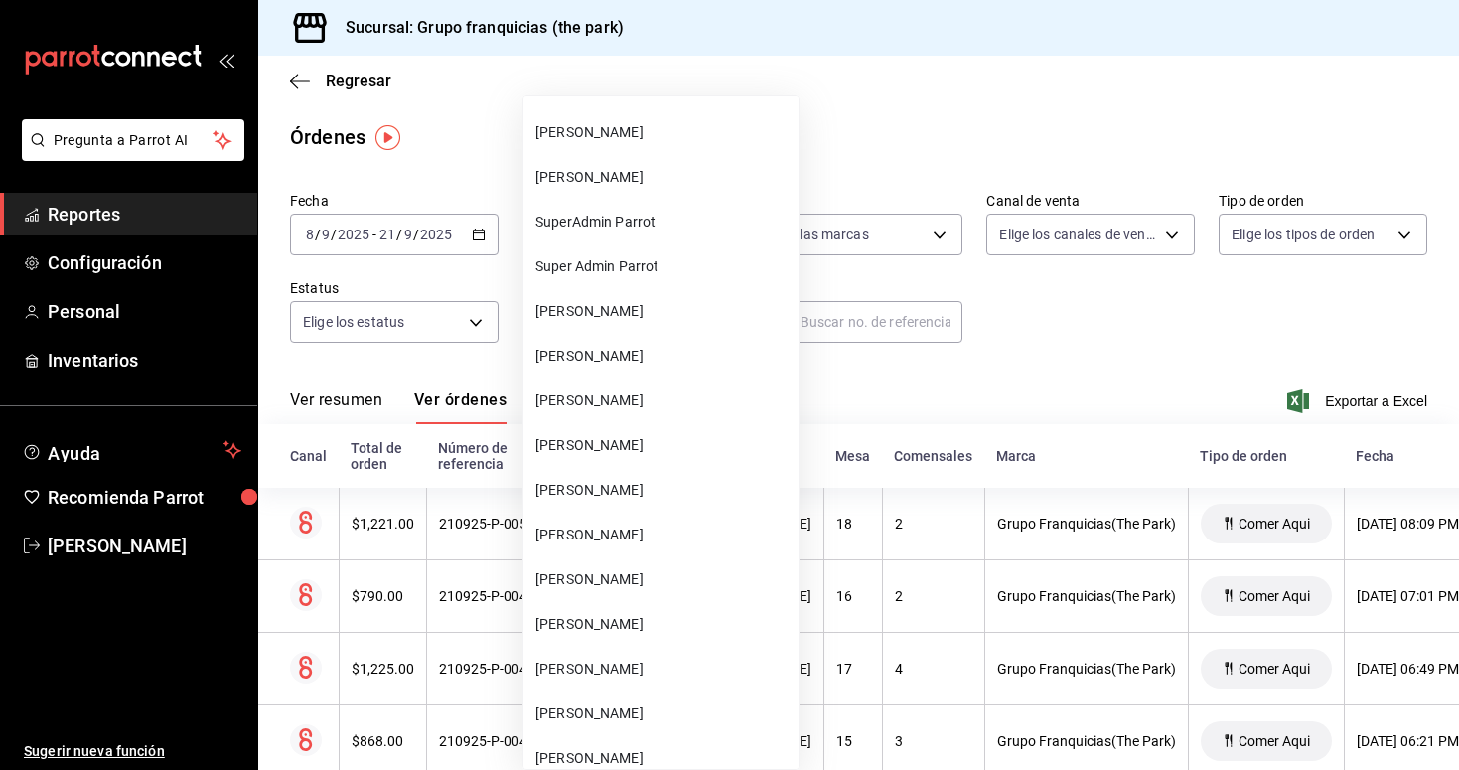
scroll to position [871, 0]
click at [613, 612] on span "[PERSON_NAME]" at bounding box center [662, 621] width 255 height 21
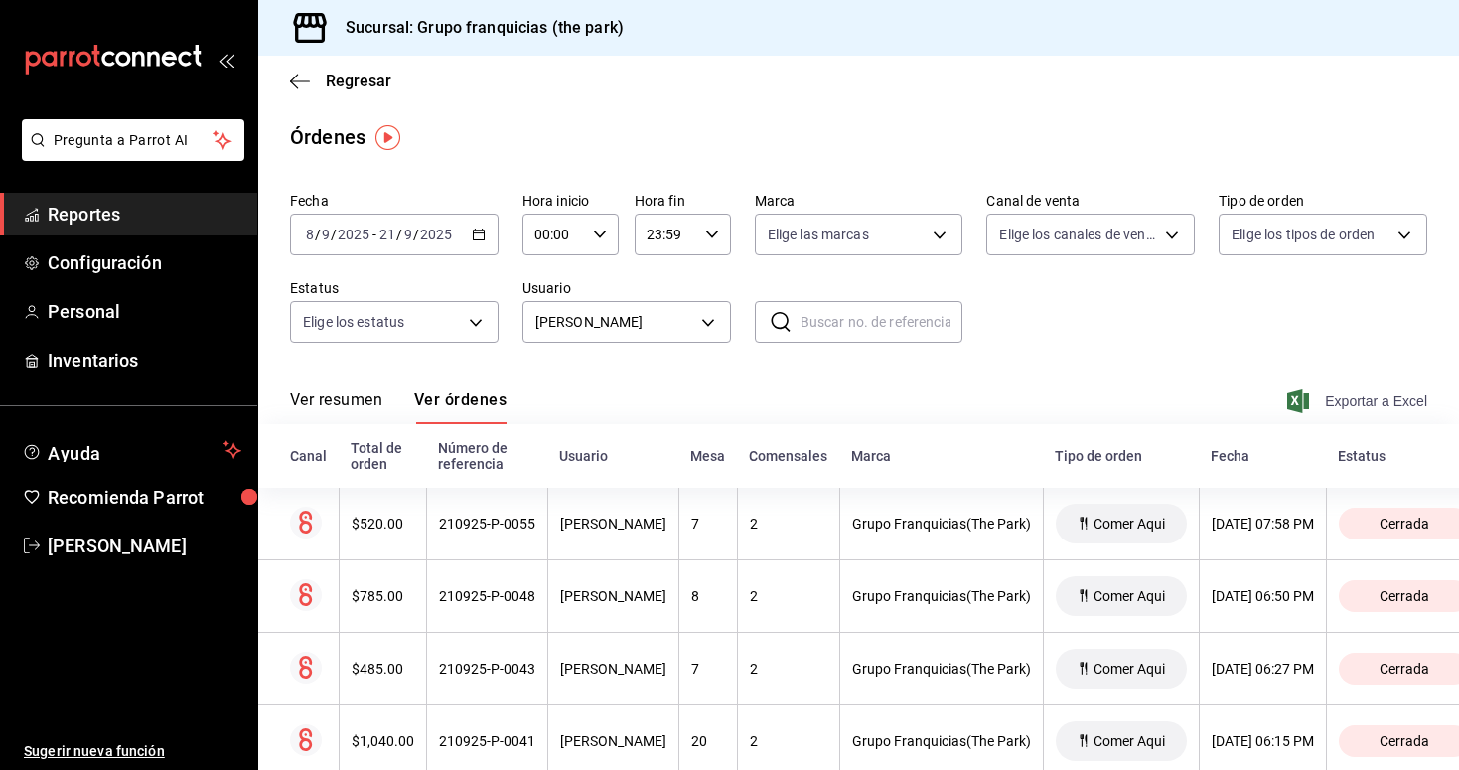
click at [1372, 401] on span "Exportar a Excel" at bounding box center [1360, 401] width 136 height 24
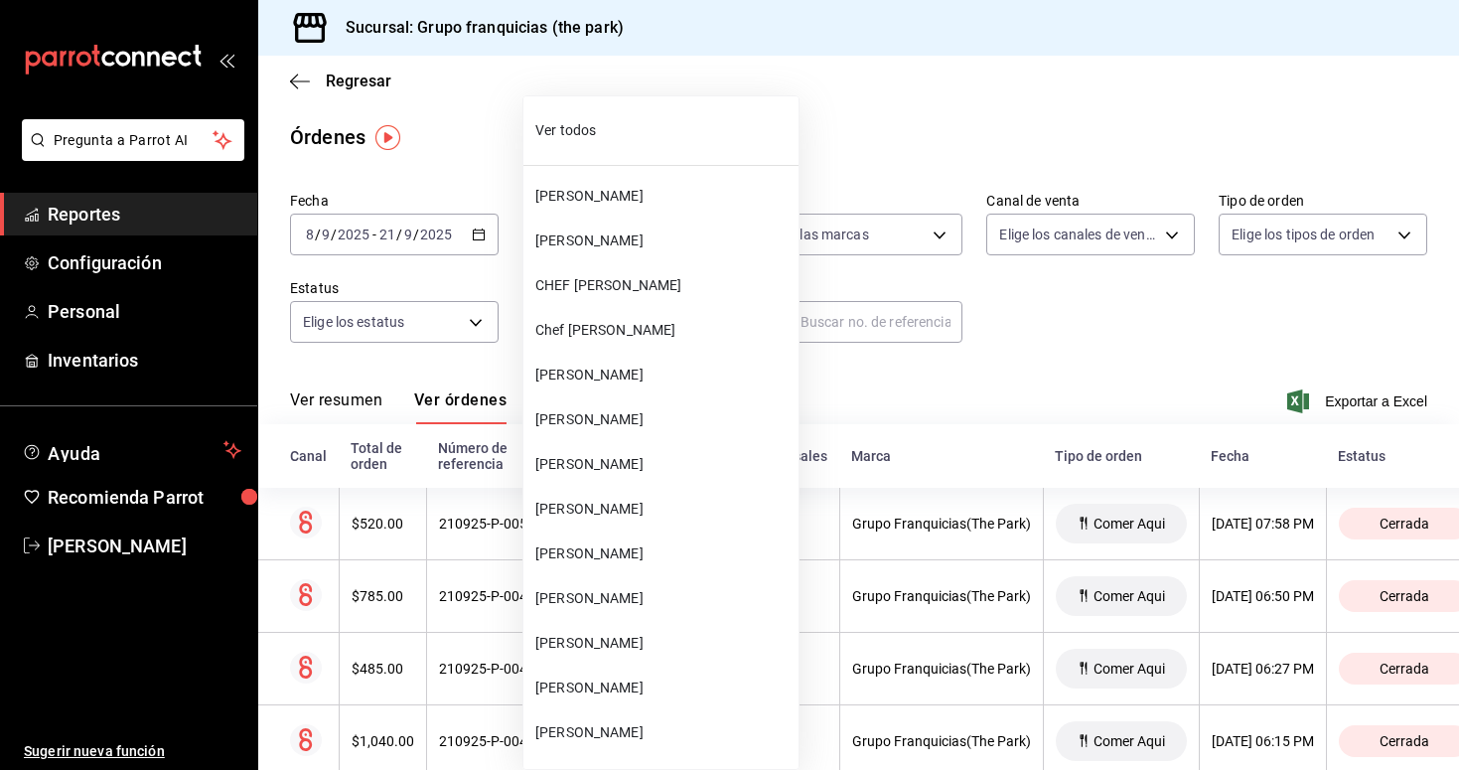
click at [592, 321] on body "Pregunta a Parrot AI Reportes Configuración Personal Inventarios Ayuda Recomien…" at bounding box center [729, 385] width 1459 height 770
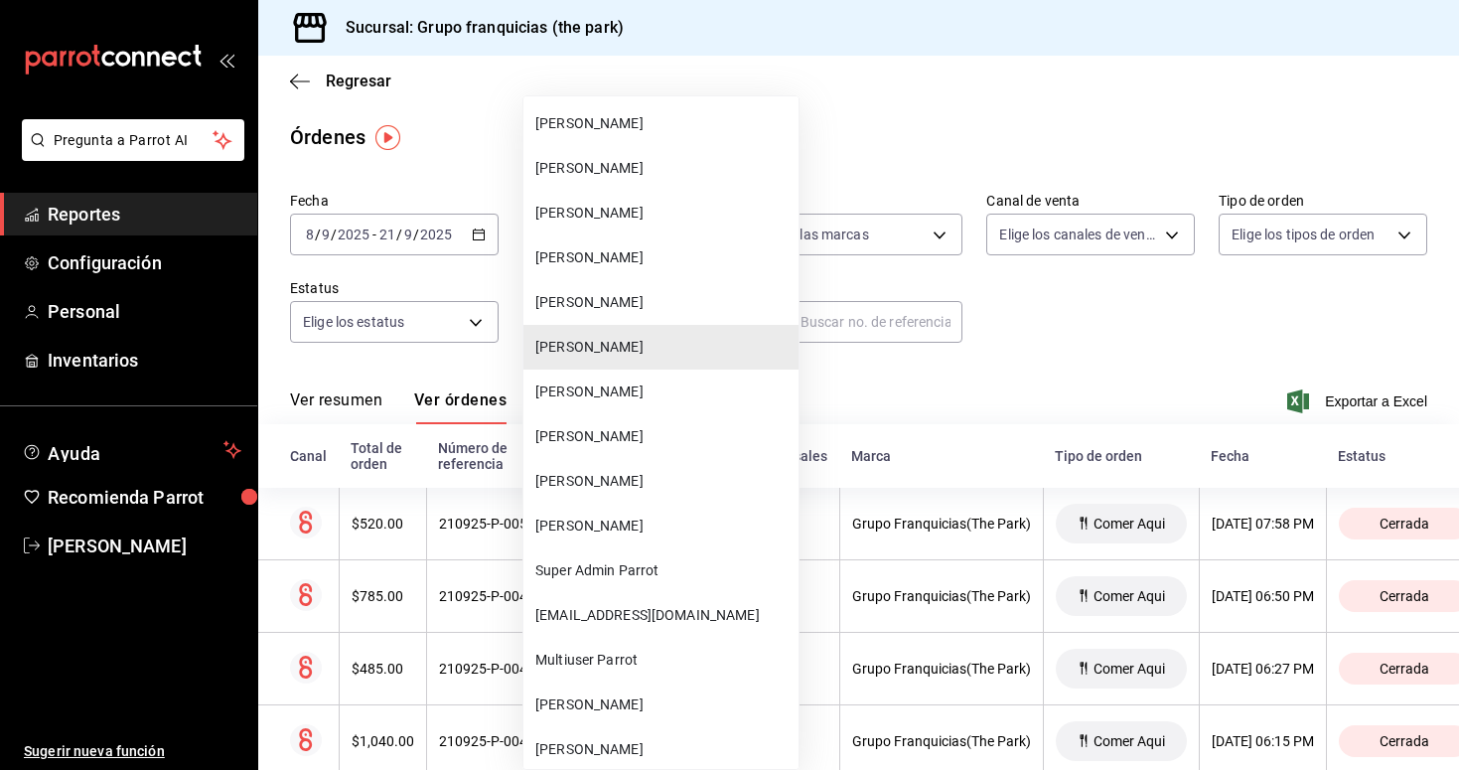
scroll to position [1164, 0]
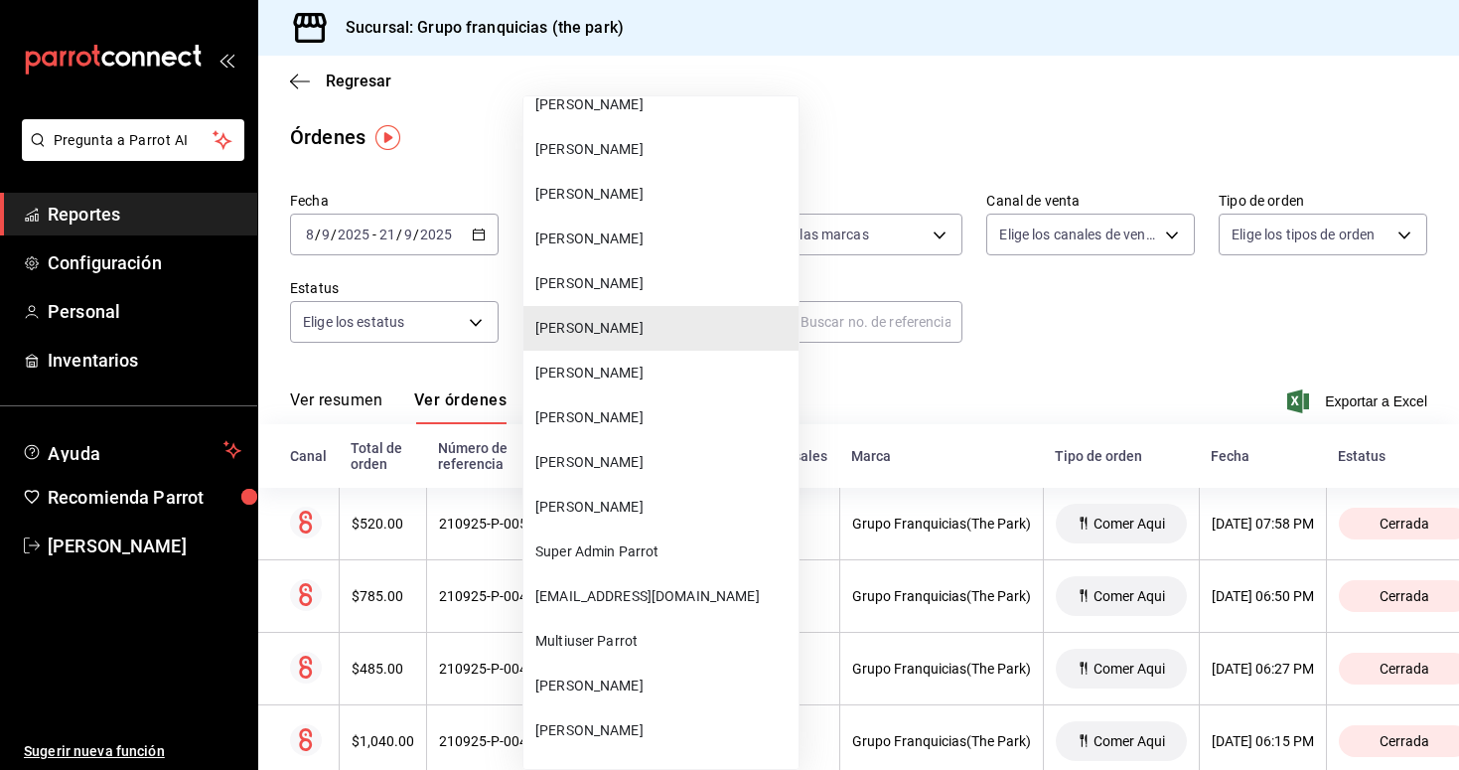
click at [595, 687] on span "[PERSON_NAME]" at bounding box center [662, 686] width 255 height 21
type input "871a53f8-8887-44a6-9f88-20a360e5c909"
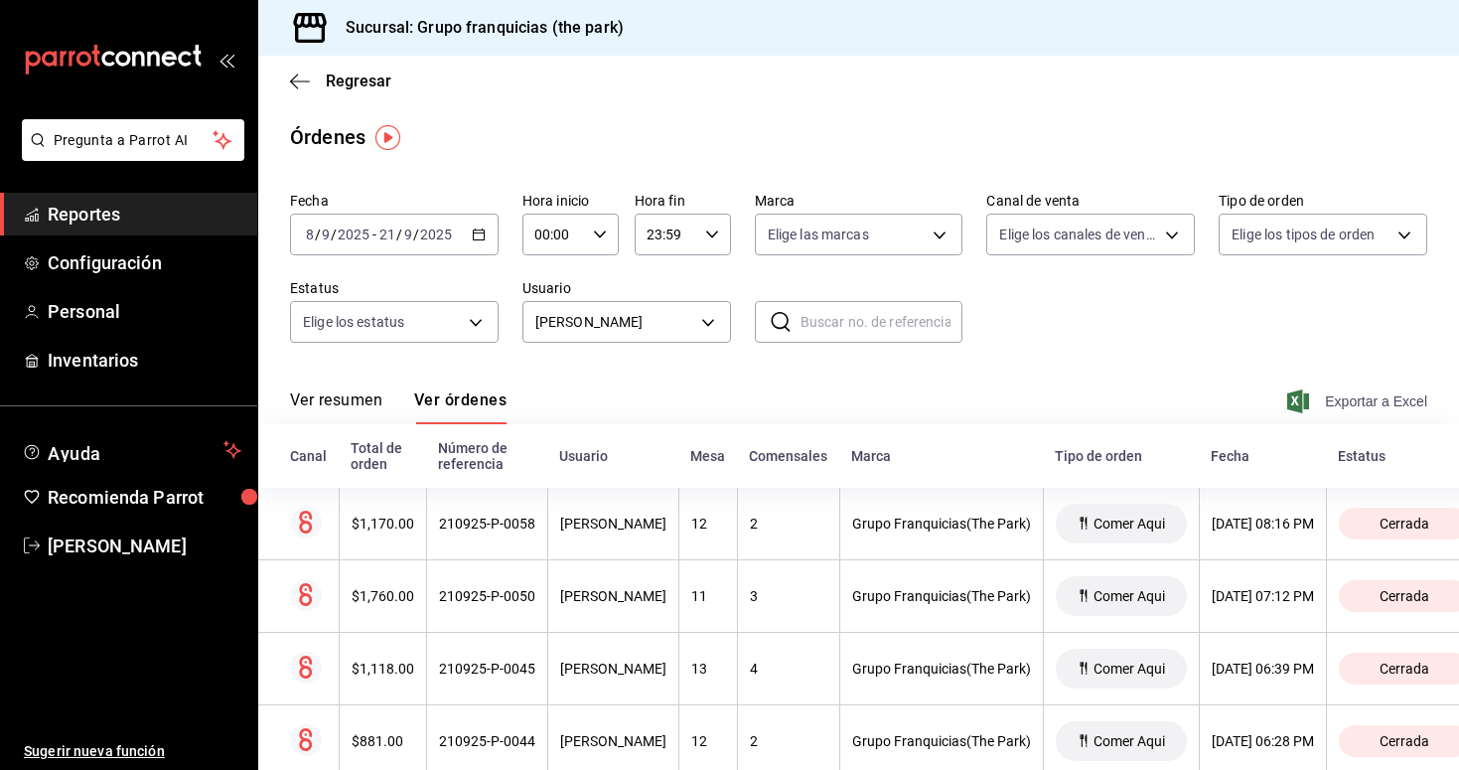
click at [1373, 400] on span "Exportar a Excel" at bounding box center [1360, 401] width 136 height 24
